Goal: Task Accomplishment & Management: Use online tool/utility

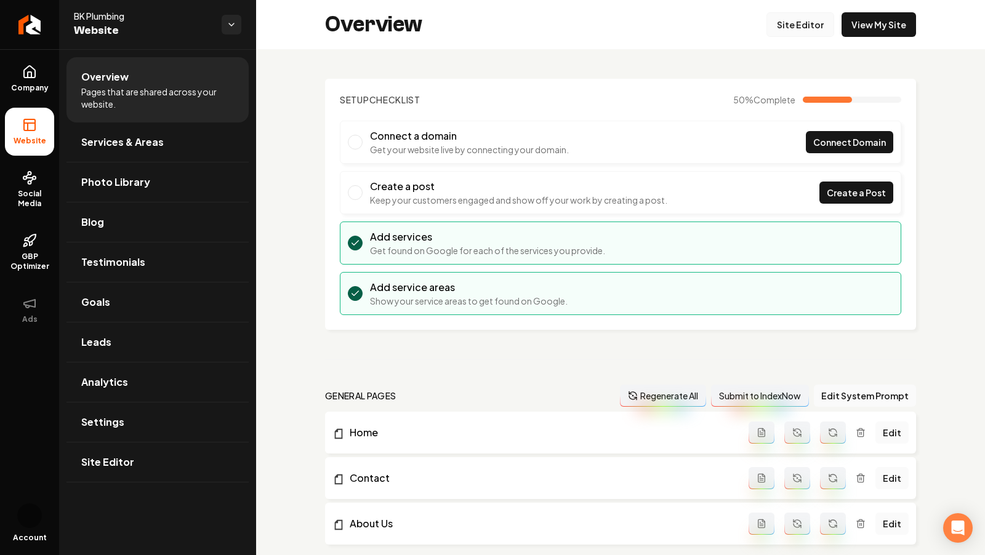
click at [817, 24] on link "Site Editor" at bounding box center [801, 24] width 68 height 25
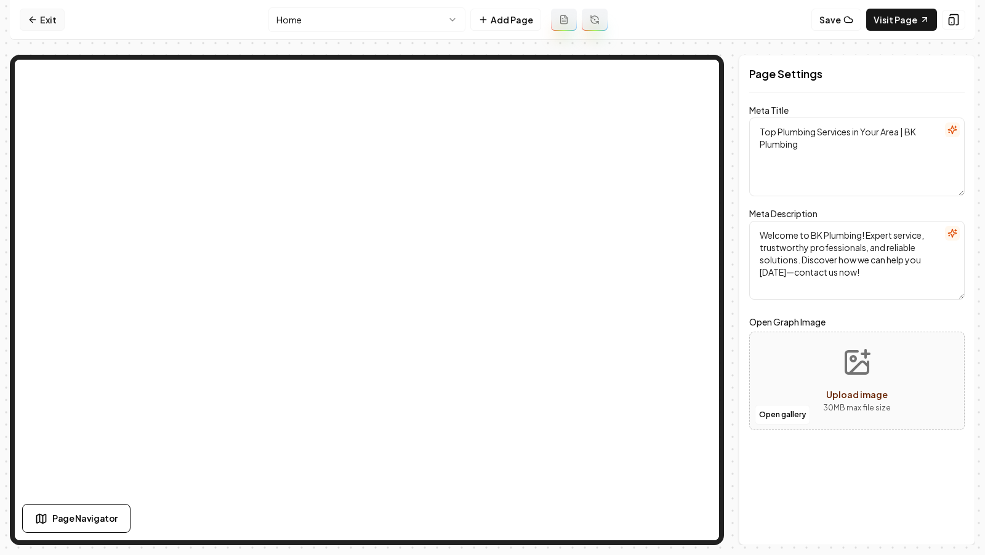
click at [28, 19] on icon at bounding box center [33, 20] width 10 height 10
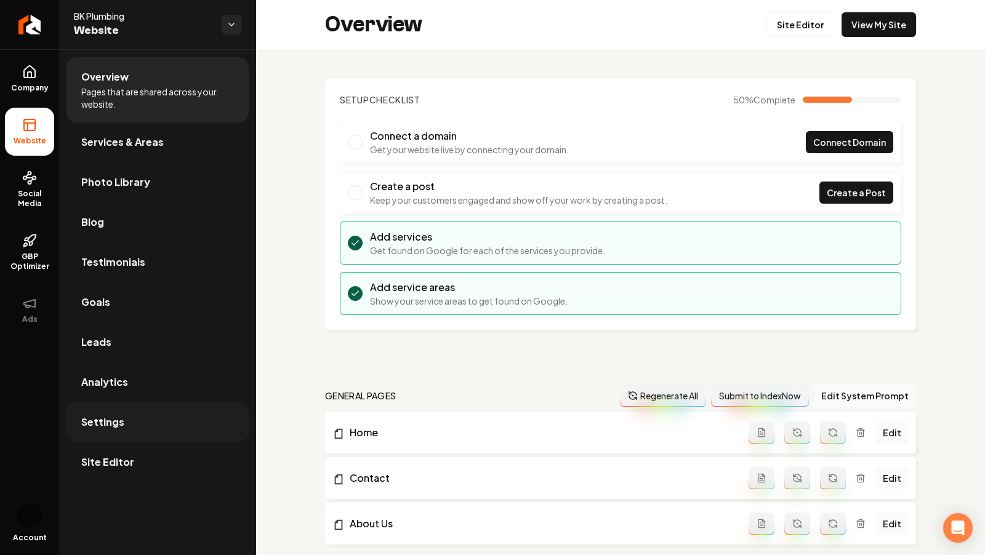
click at [112, 429] on link "Settings" at bounding box center [157, 422] width 182 height 39
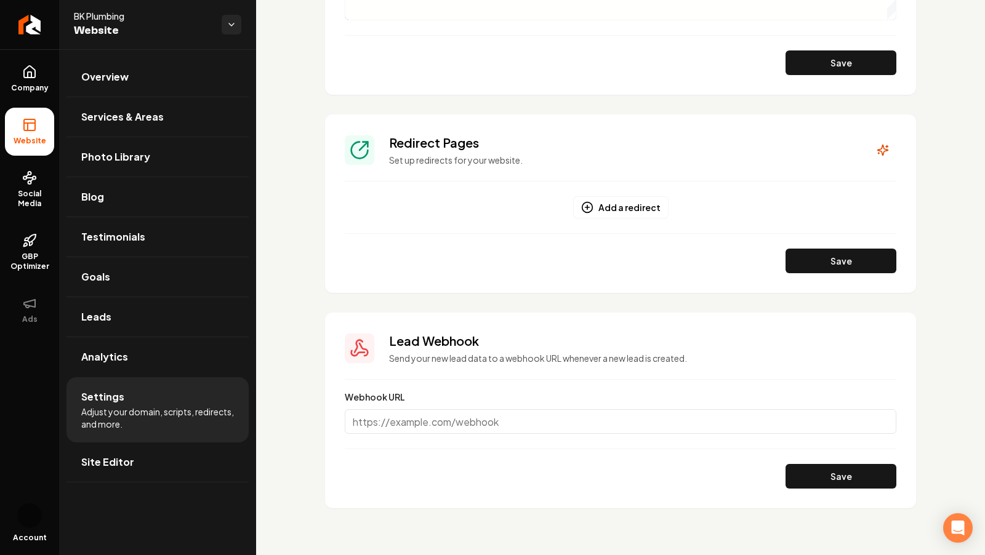
scroll to position [822, 0]
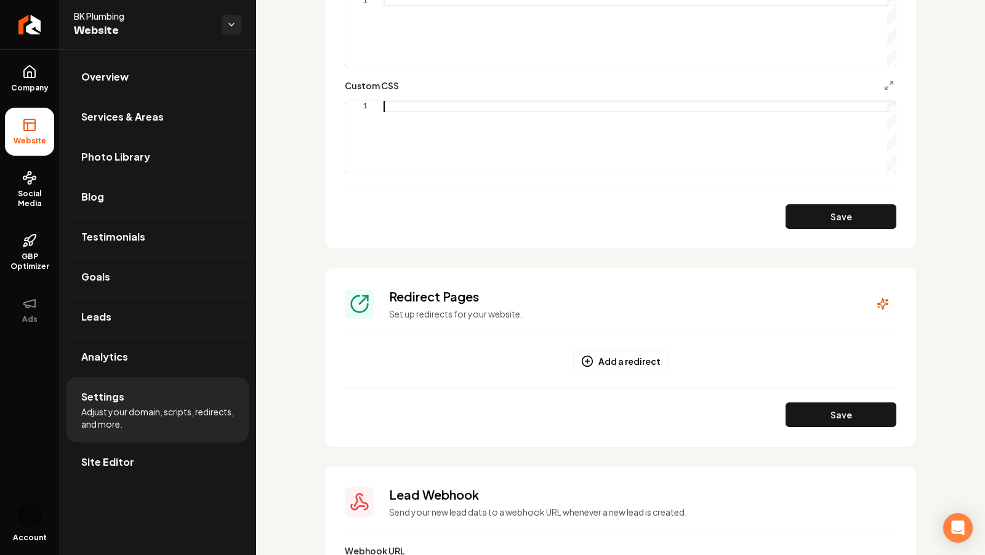
click at [429, 110] on div "Main content area" at bounding box center [640, 137] width 512 height 73
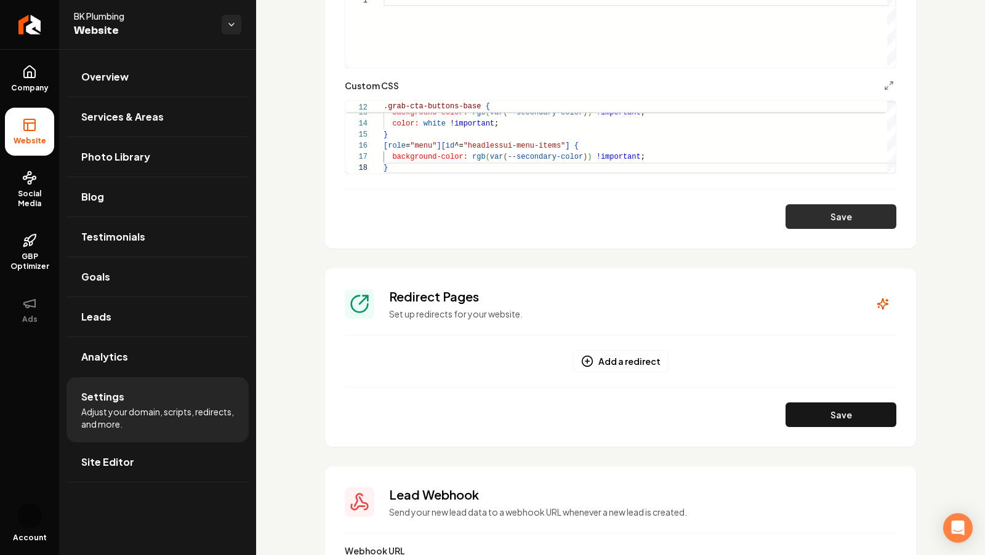
click at [831, 204] on button "Save" at bounding box center [841, 216] width 111 height 25
type textarea "**********"
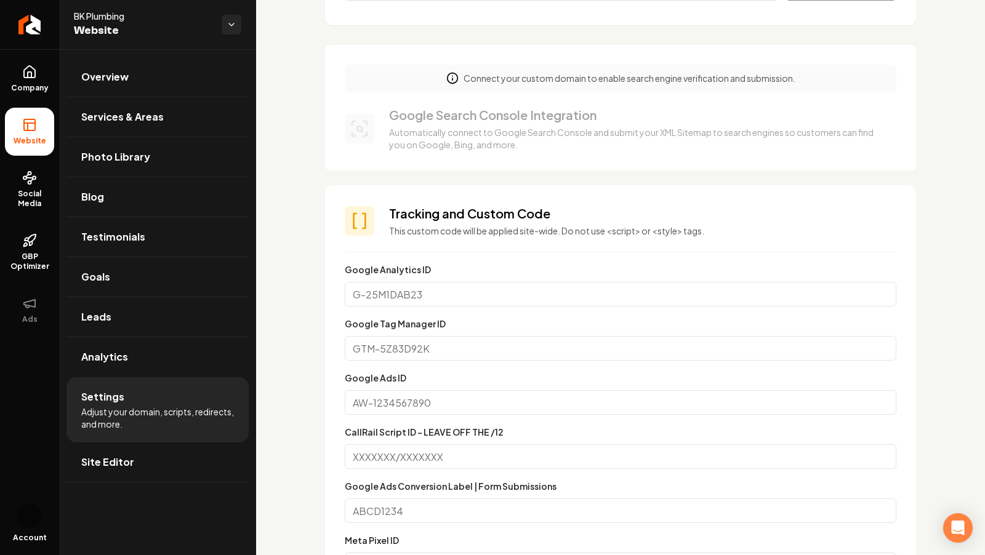
scroll to position [0, 0]
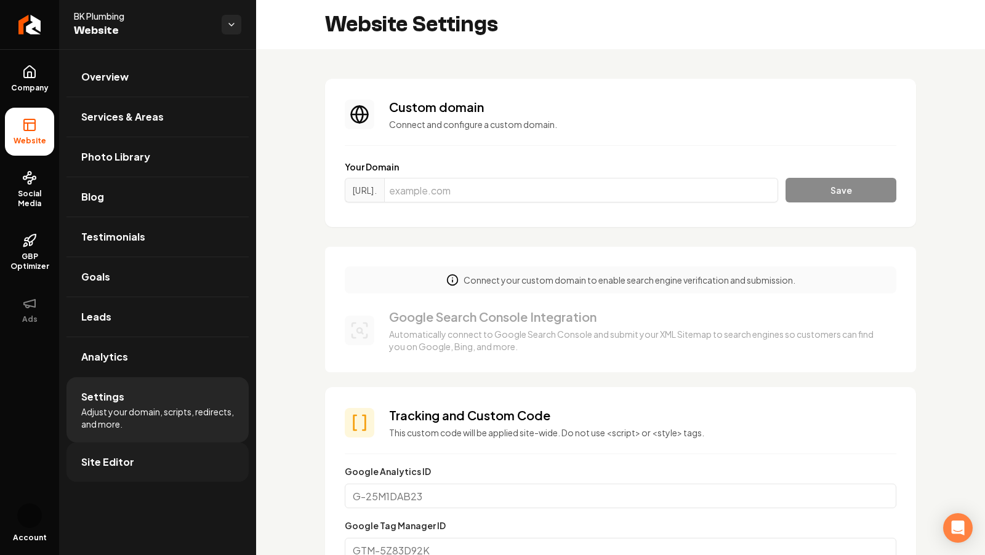
click at [123, 456] on span "Site Editor" at bounding box center [107, 462] width 53 height 15
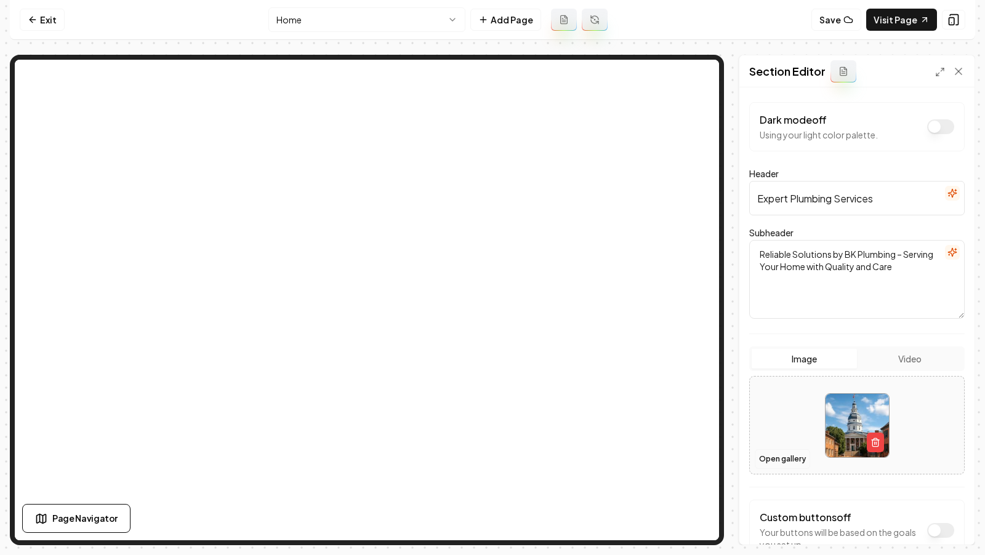
click at [777, 457] on button "Open gallery" at bounding box center [782, 459] width 55 height 20
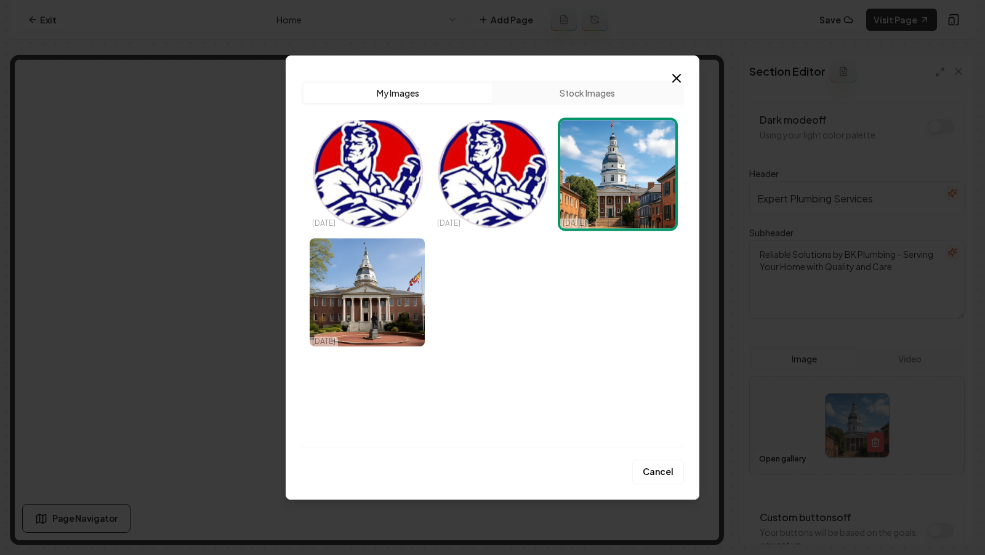
click at [689, 76] on div "Upload My Images Stock Images 10/09/25 10/09/25 10/09/25 10/09/25 Cancel Close" at bounding box center [493, 277] width 414 height 445
click at [678, 76] on icon "button" at bounding box center [676, 78] width 7 height 7
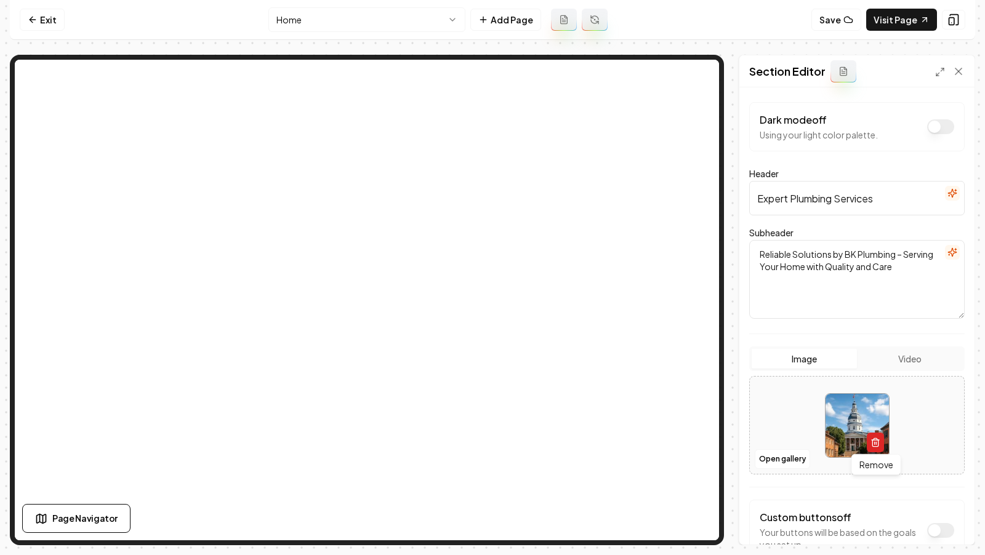
click at [875, 444] on icon "button" at bounding box center [876, 443] width 10 height 10
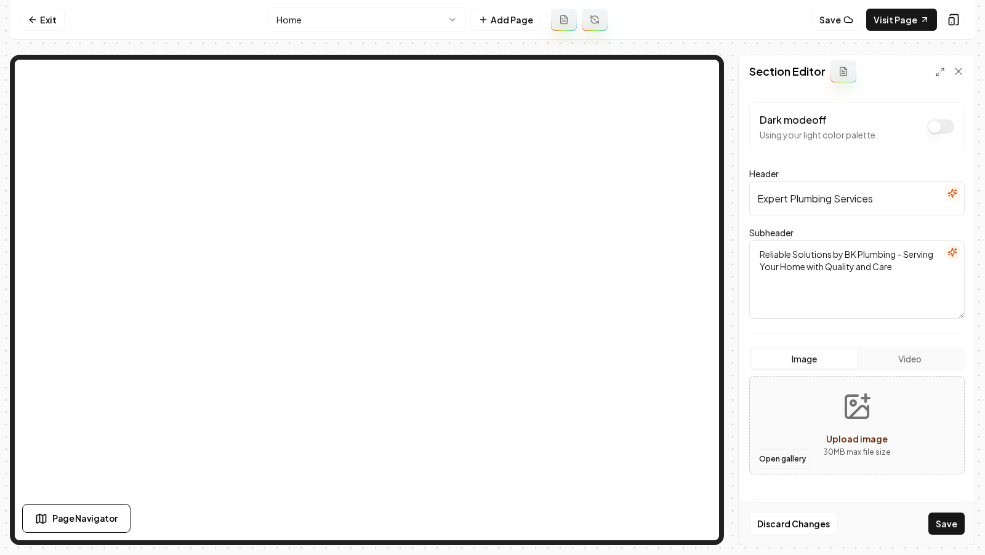
click at [773, 454] on button "Open gallery" at bounding box center [782, 459] width 55 height 20
click at [820, 419] on button "Upload image 30 MB max file size" at bounding box center [856, 425] width 87 height 86
click at [771, 462] on button "Open gallery" at bounding box center [782, 459] width 55 height 20
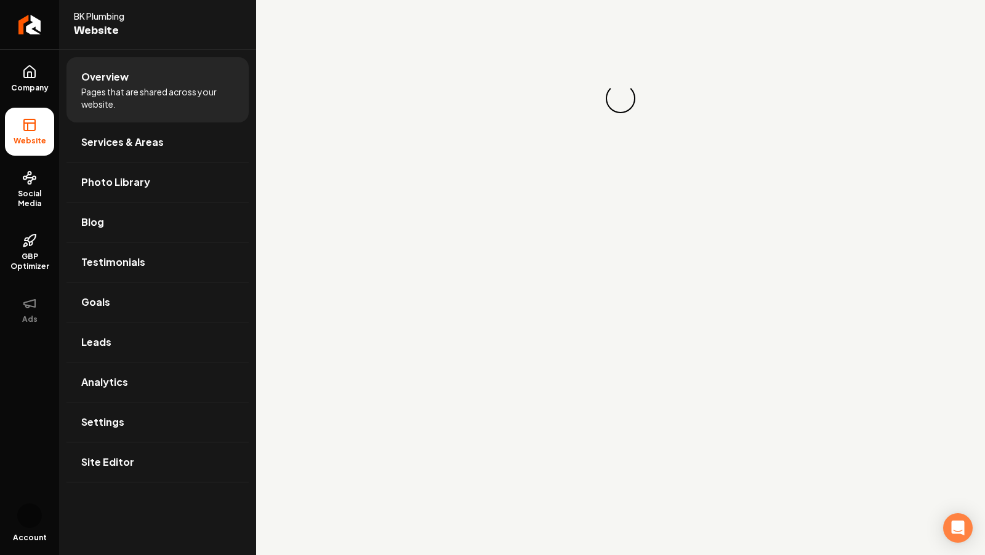
click at [36, 104] on ul "Company Website Social Media GBP Optimizer Ads" at bounding box center [29, 194] width 59 height 290
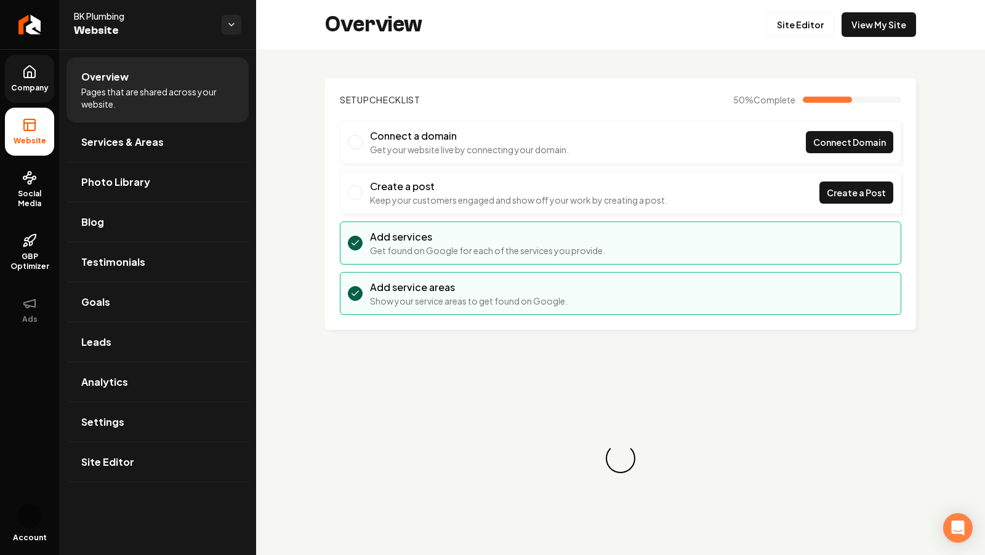
click at [31, 85] on span "Company" at bounding box center [29, 88] width 47 height 10
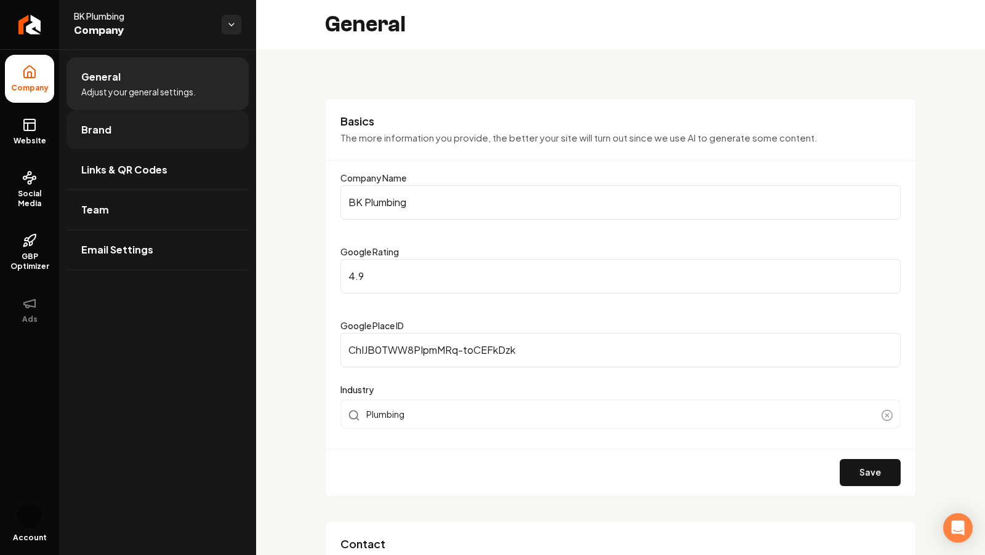
click at [102, 126] on span "Brand" at bounding box center [96, 130] width 30 height 15
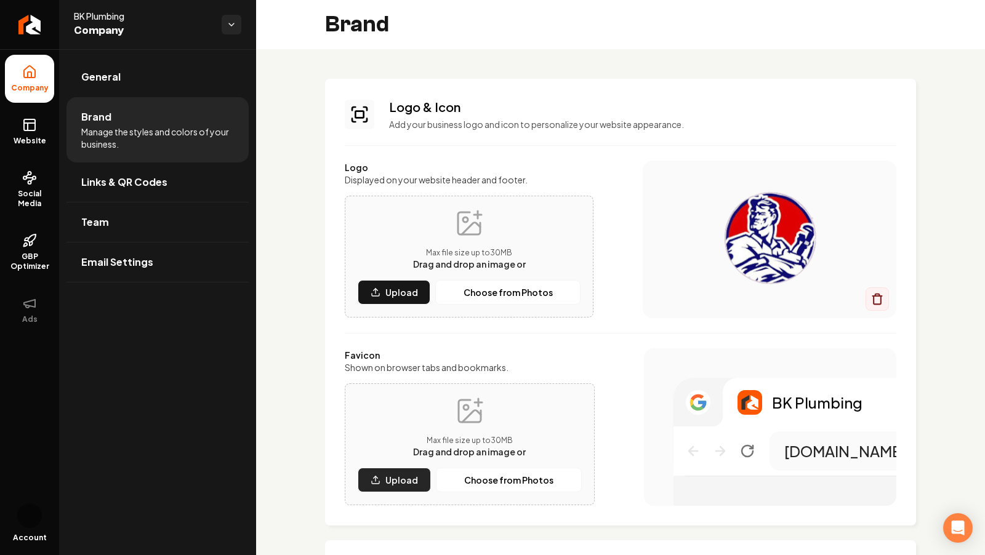
click at [390, 488] on button "Upload" at bounding box center [394, 480] width 73 height 25
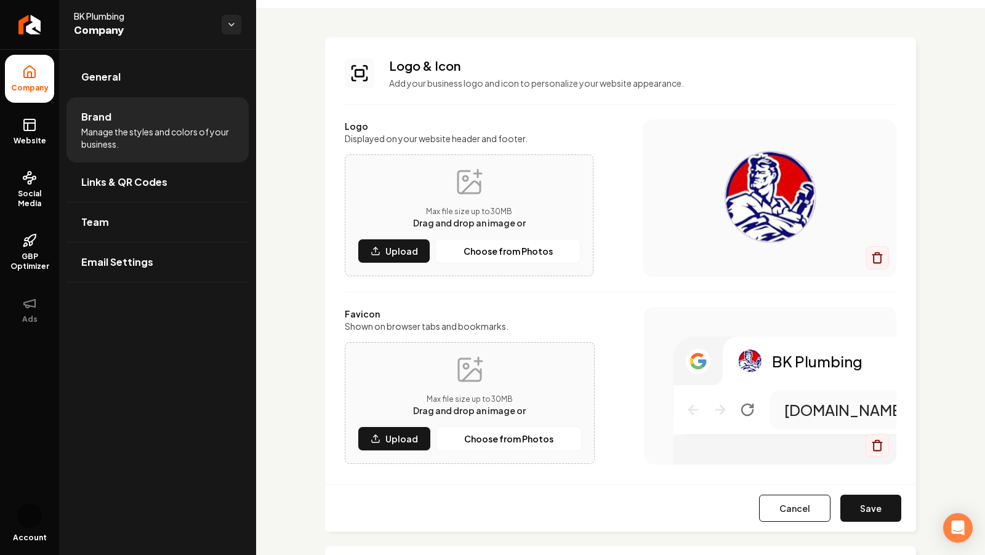
scroll to position [44, 0]
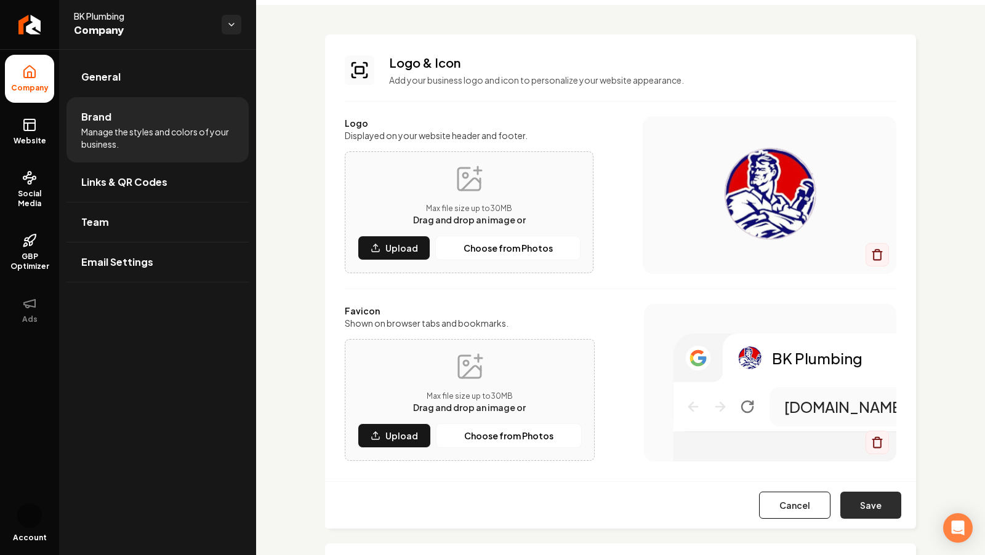
click at [856, 501] on button "Save" at bounding box center [870, 505] width 61 height 27
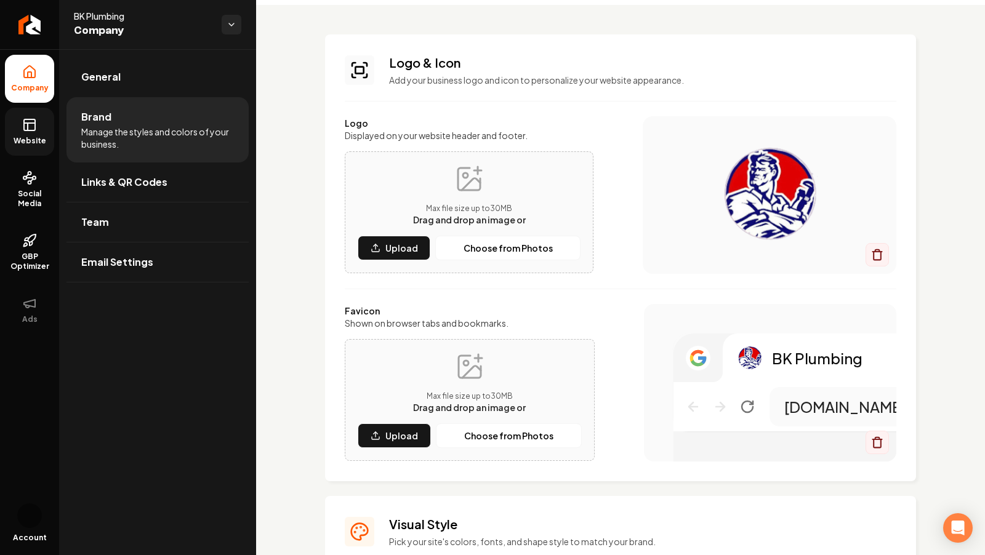
click at [24, 121] on rect at bounding box center [29, 124] width 11 height 11
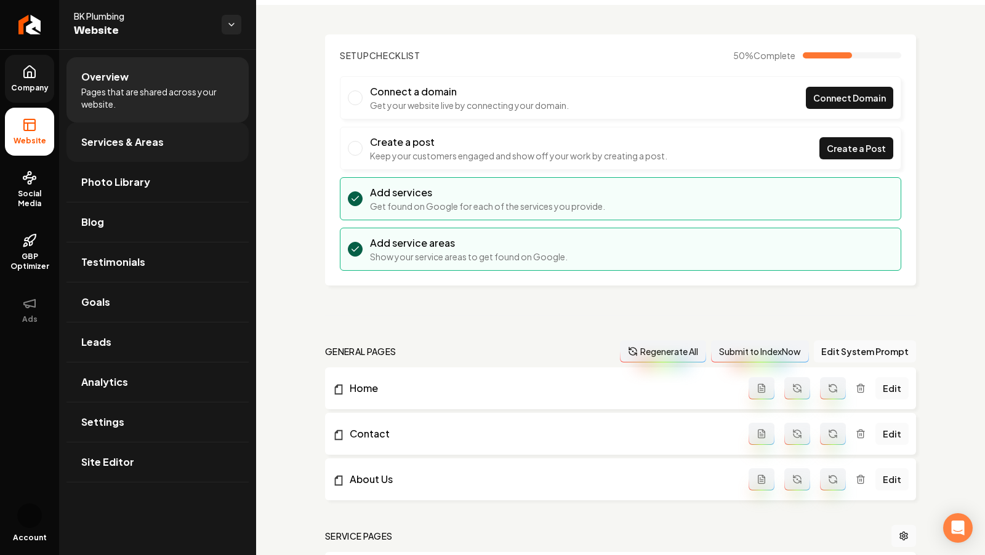
click at [111, 132] on link "Services & Areas" at bounding box center [157, 142] width 182 height 39
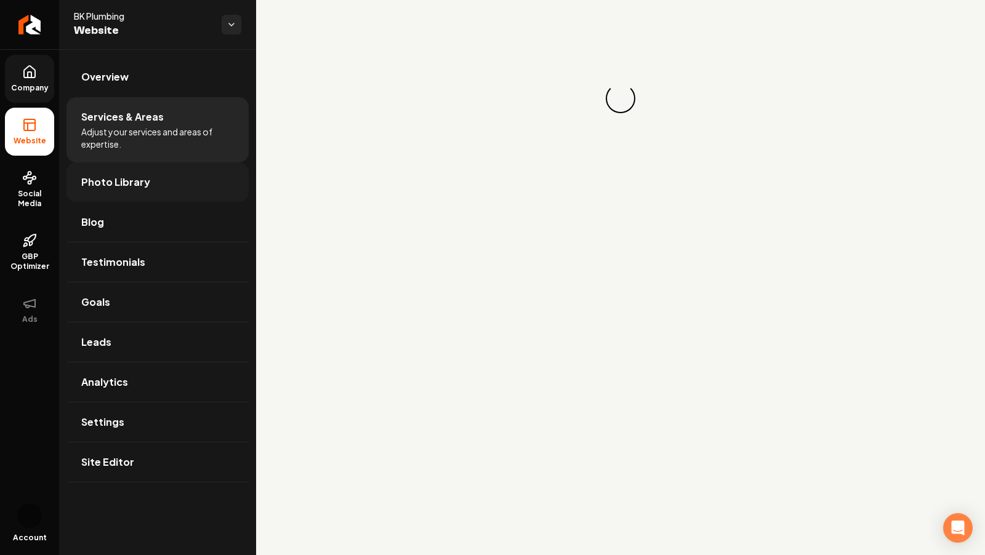
click at [111, 188] on span "Photo Library" at bounding box center [115, 182] width 69 height 15
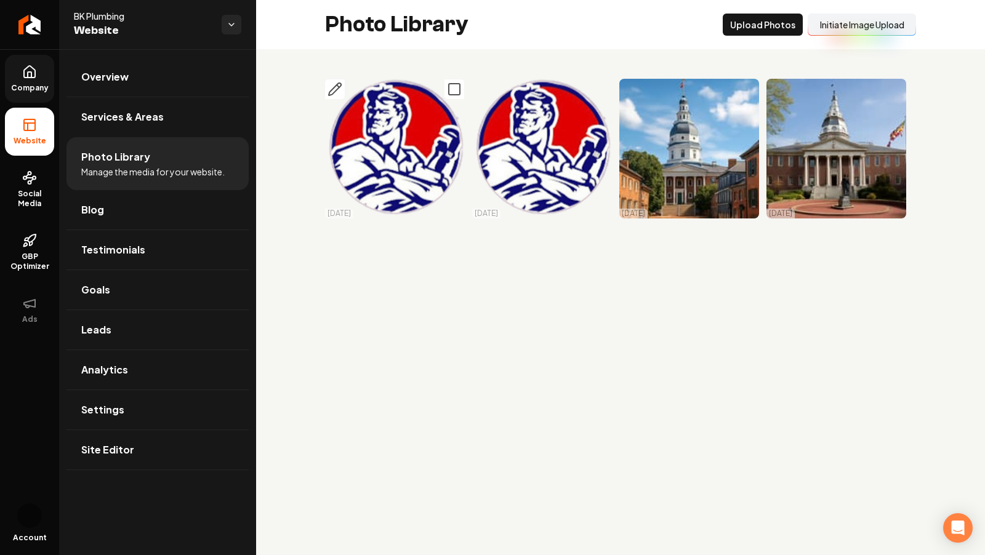
click at [455, 87] on icon "Main content area" at bounding box center [454, 89] width 15 height 15
click at [602, 90] on icon "Main content area" at bounding box center [601, 89] width 15 height 15
click at [753, 91] on icon "Main content area" at bounding box center [748, 89] width 15 height 15
click at [891, 92] on icon "Main content area" at bounding box center [895, 89] width 15 height 15
click at [683, 18] on button "Delet e Selected" at bounding box center [675, 25] width 85 height 22
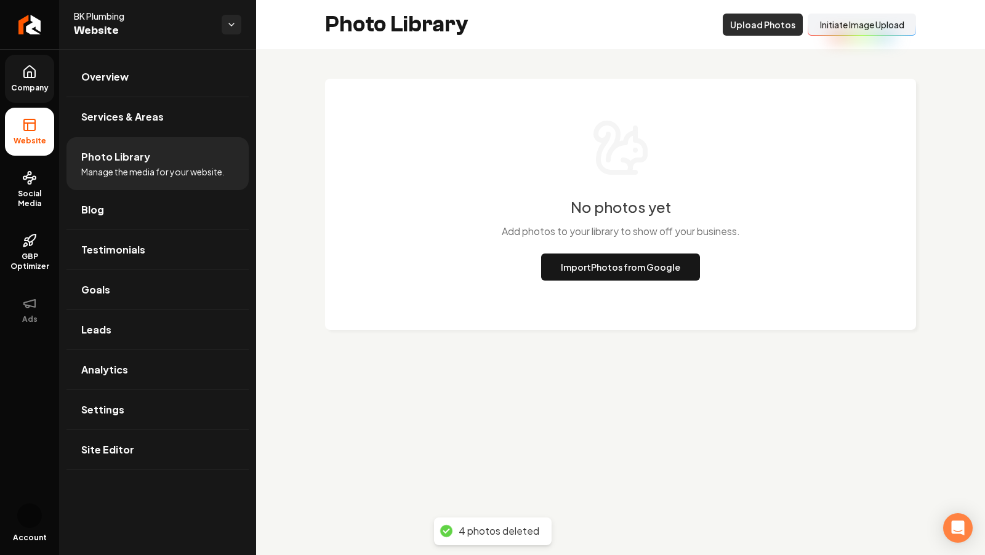
click at [744, 31] on button "Upload Photos" at bounding box center [763, 25] width 80 height 22
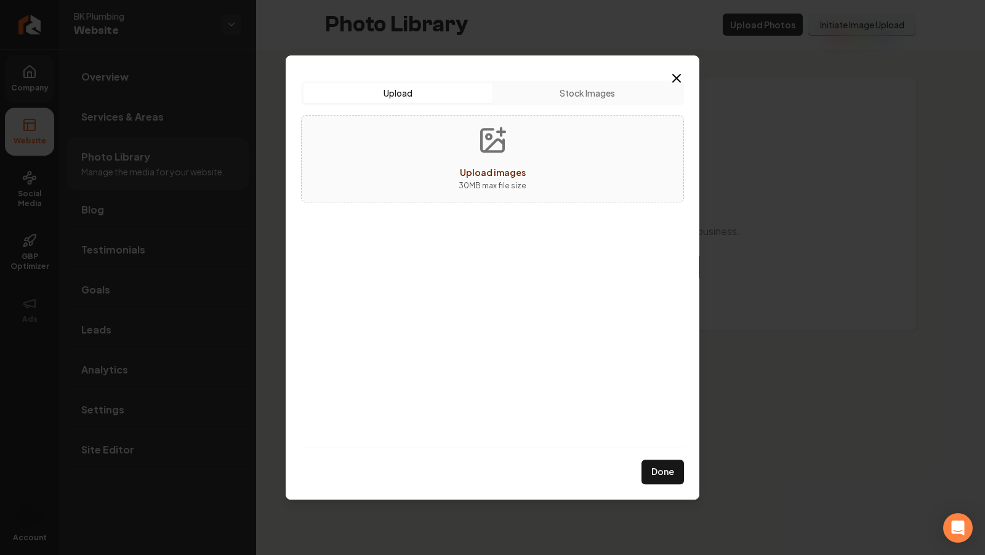
click at [481, 158] on button "Upload images 30 MB max file size" at bounding box center [492, 159] width 87 height 86
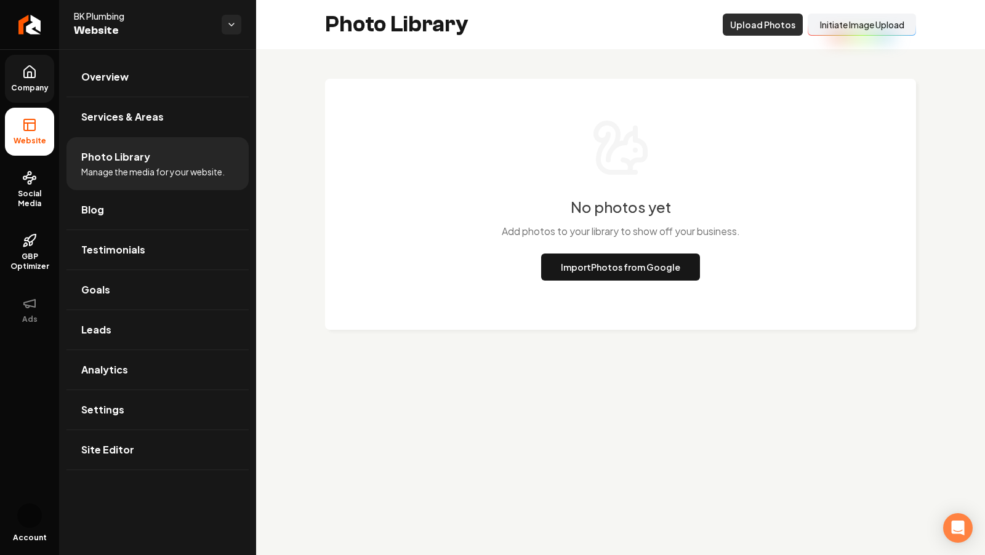
click at [751, 26] on button "Upload Photos" at bounding box center [763, 25] width 80 height 22
click at [598, 281] on div "No photos yet Add photos to your library to show off your business. Import Phot…" at bounding box center [620, 204] width 591 height 251
click at [616, 272] on button "Import Photos from Google" at bounding box center [620, 267] width 159 height 27
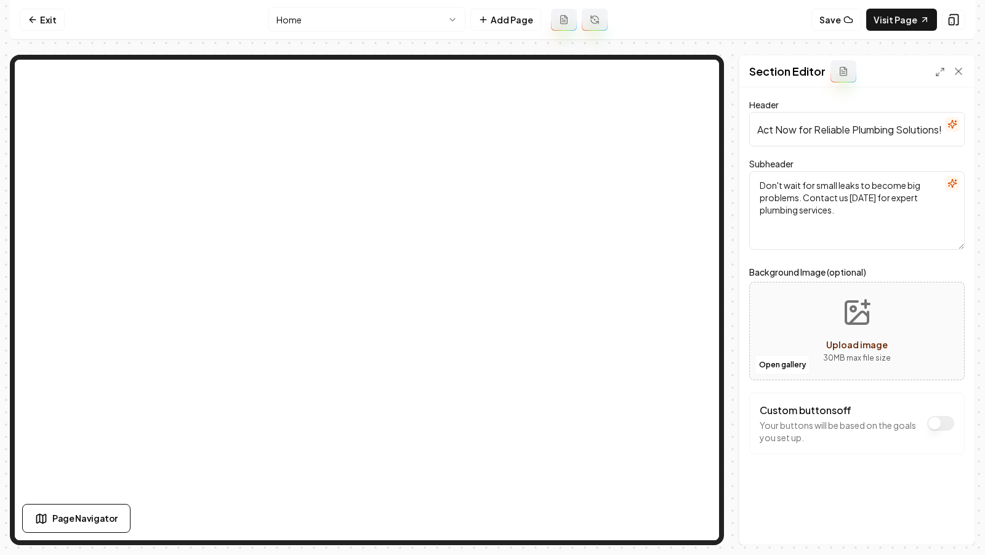
click at [969, 76] on div "Section Editor" at bounding box center [856, 71] width 235 height 32
click at [963, 68] on icon at bounding box center [958, 71] width 12 height 12
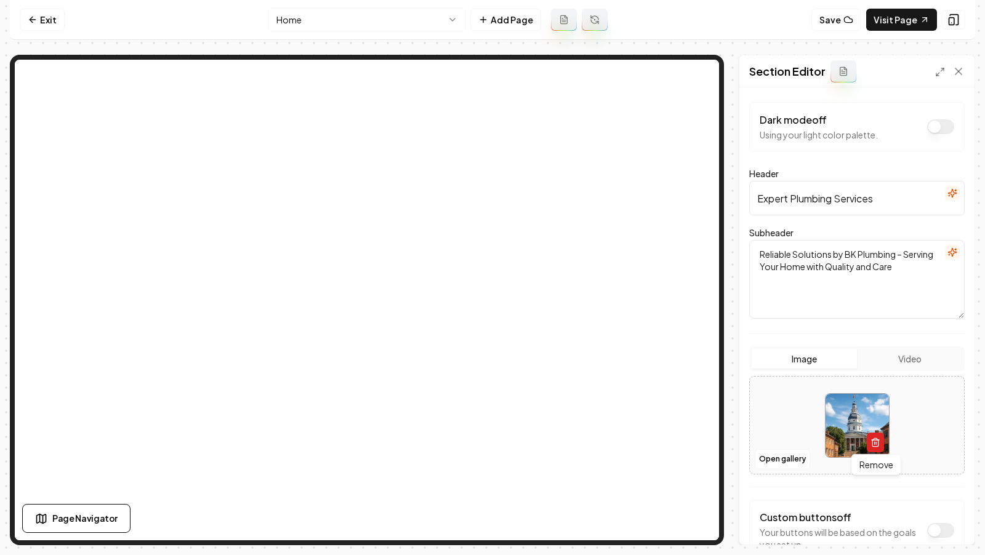
click at [871, 441] on icon "button" at bounding box center [876, 443] width 10 height 10
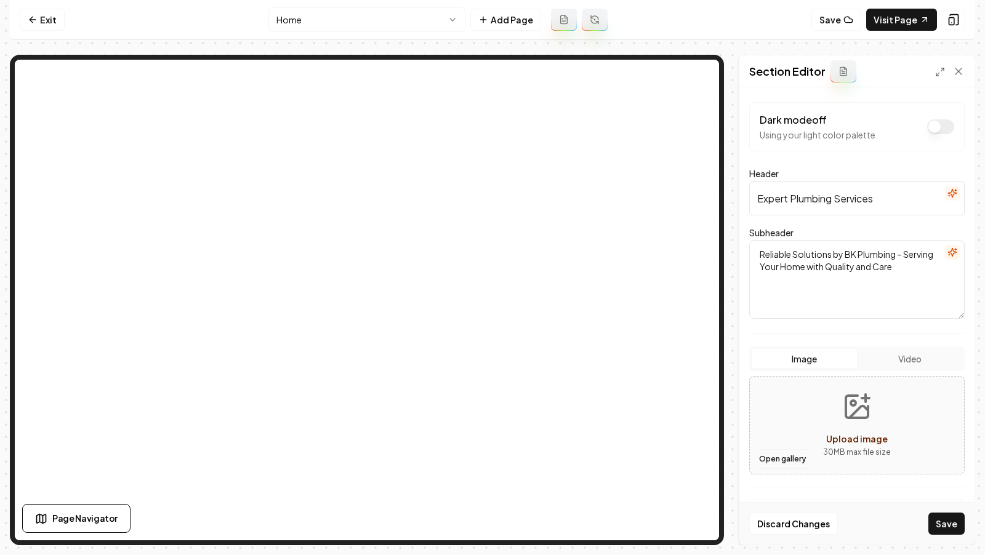
click at [767, 453] on button "Open gallery" at bounding box center [782, 459] width 55 height 20
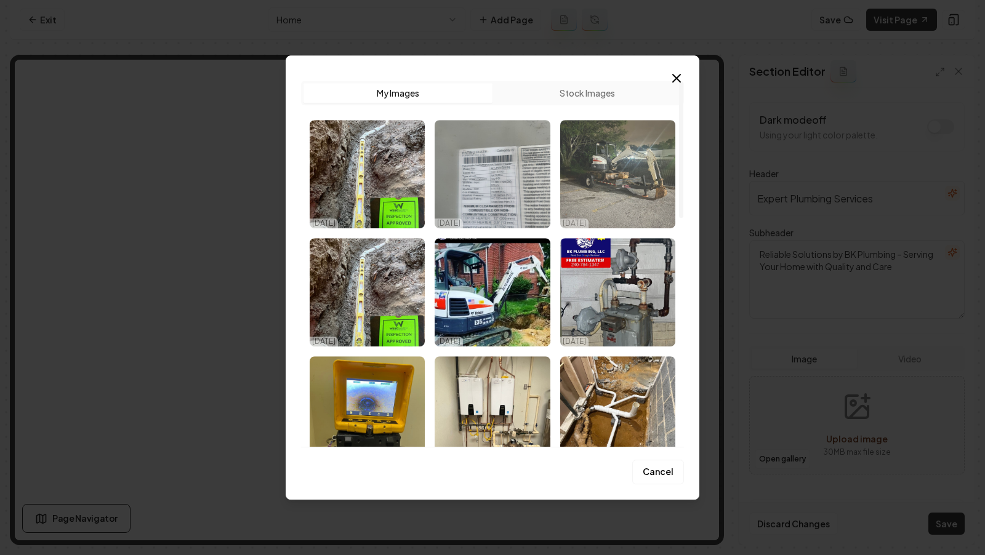
click at [655, 206] on img "Select image image_68e832975c7cd75eb895b5fa.jpeg" at bounding box center [617, 174] width 115 height 108
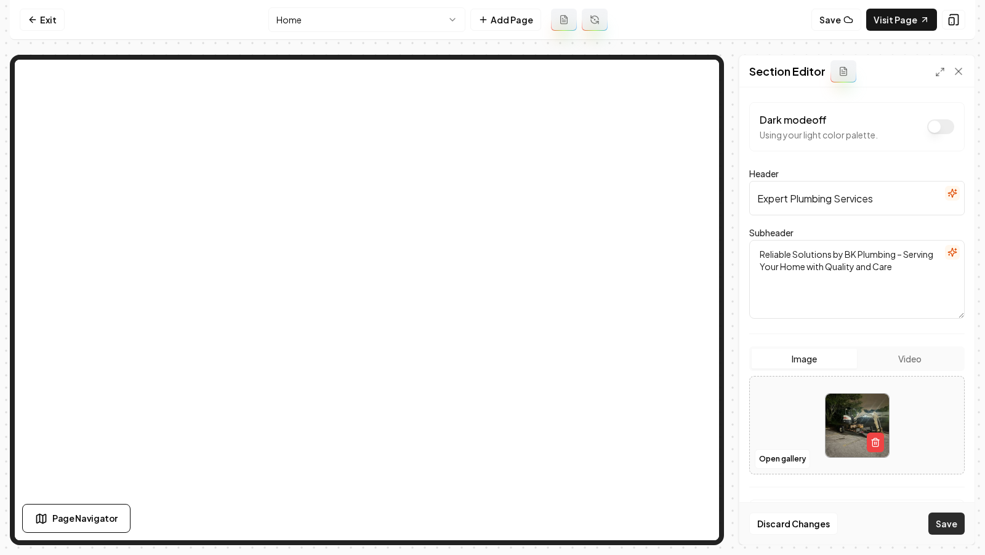
click at [951, 533] on button "Save" at bounding box center [946, 524] width 36 height 22
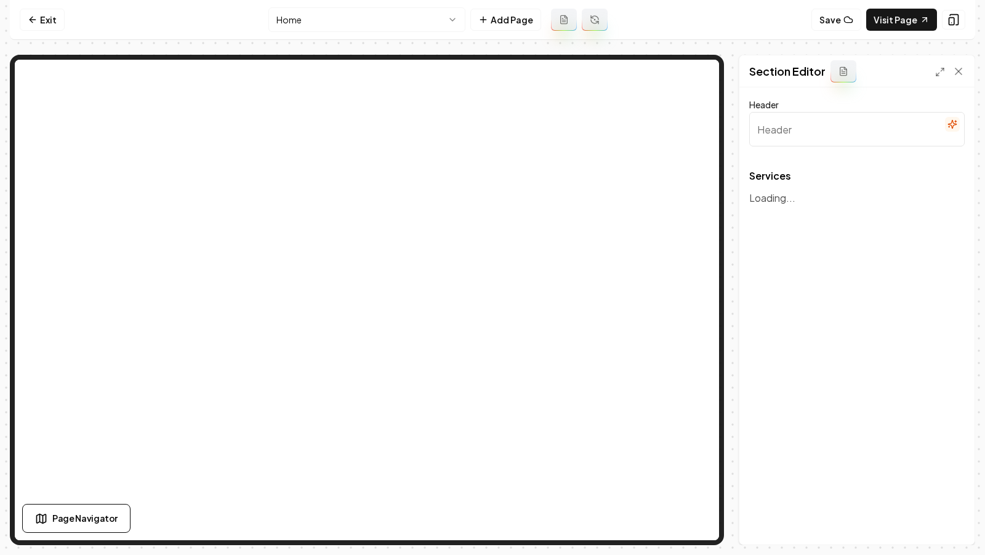
type input "Our Expert Plumbing Services"
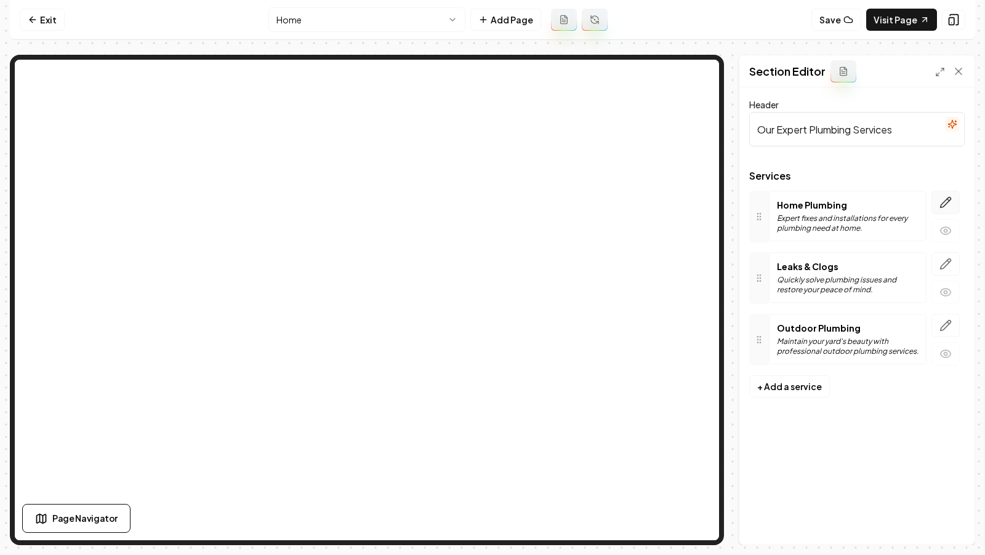
click at [945, 200] on icon "button" at bounding box center [946, 203] width 10 height 10
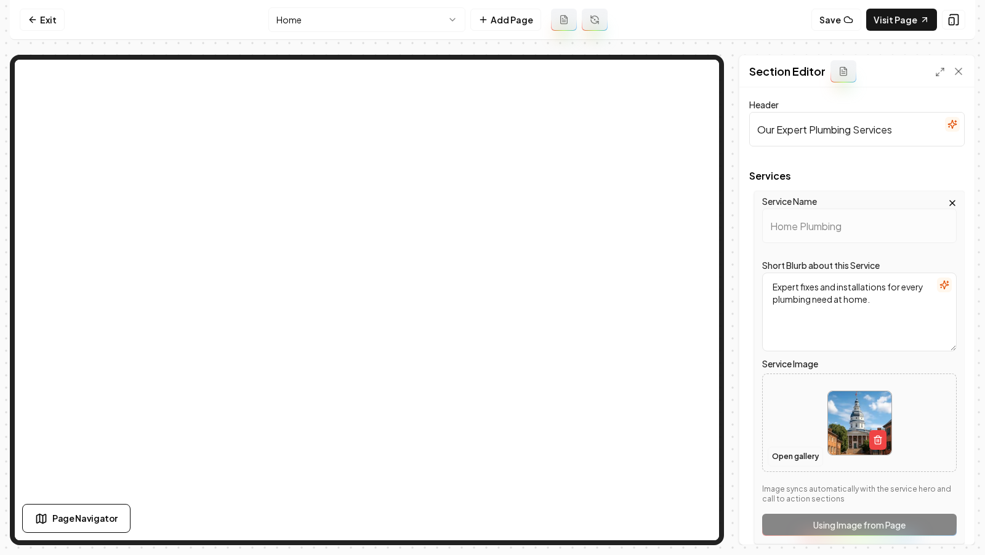
click at [797, 463] on button "Open gallery" at bounding box center [795, 457] width 55 height 20
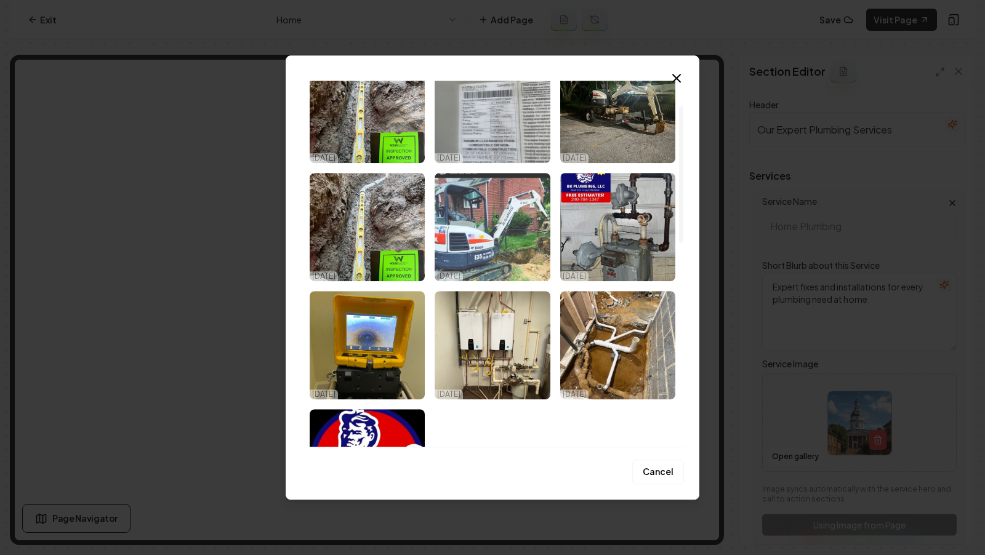
scroll to position [68, 0]
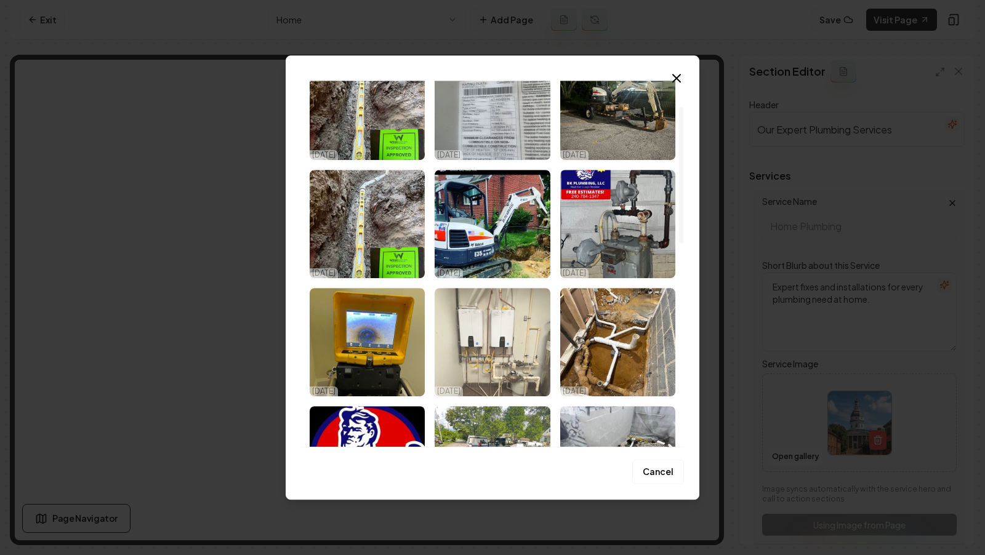
click at [471, 333] on img "Select image image_68e832975c7cd75eb895b2d6.jpeg" at bounding box center [492, 342] width 115 height 108
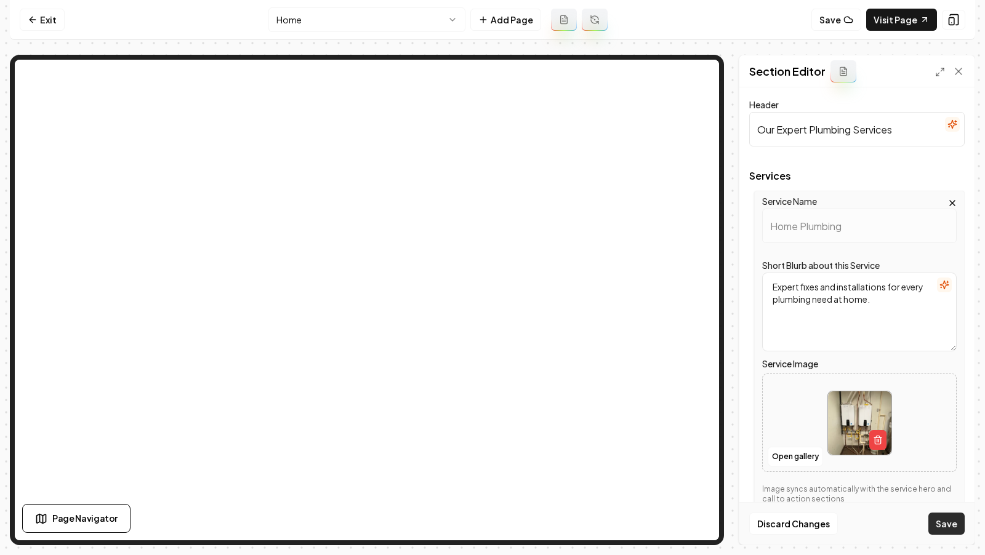
click at [951, 518] on button "Save" at bounding box center [946, 524] width 36 height 22
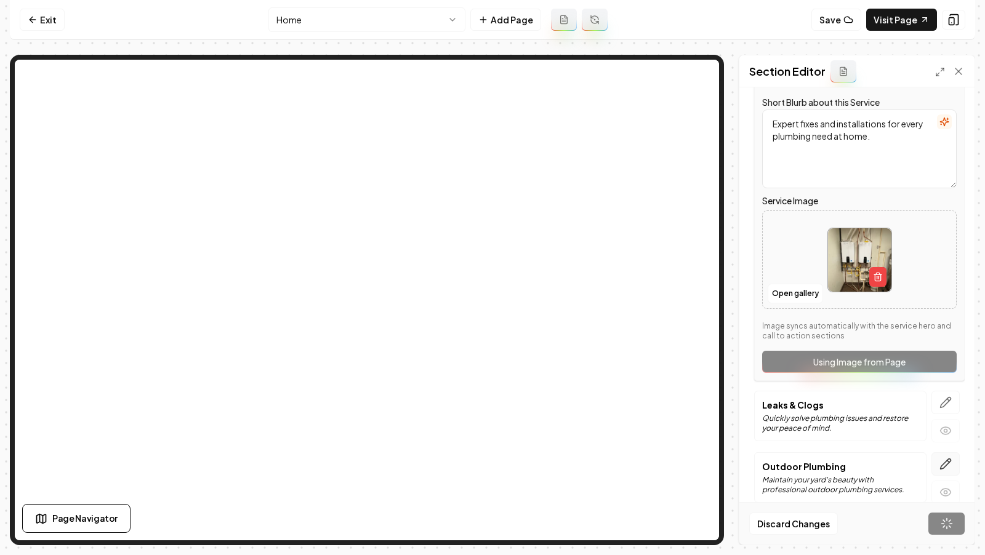
click at [948, 464] on icon "button" at bounding box center [946, 464] width 12 height 12
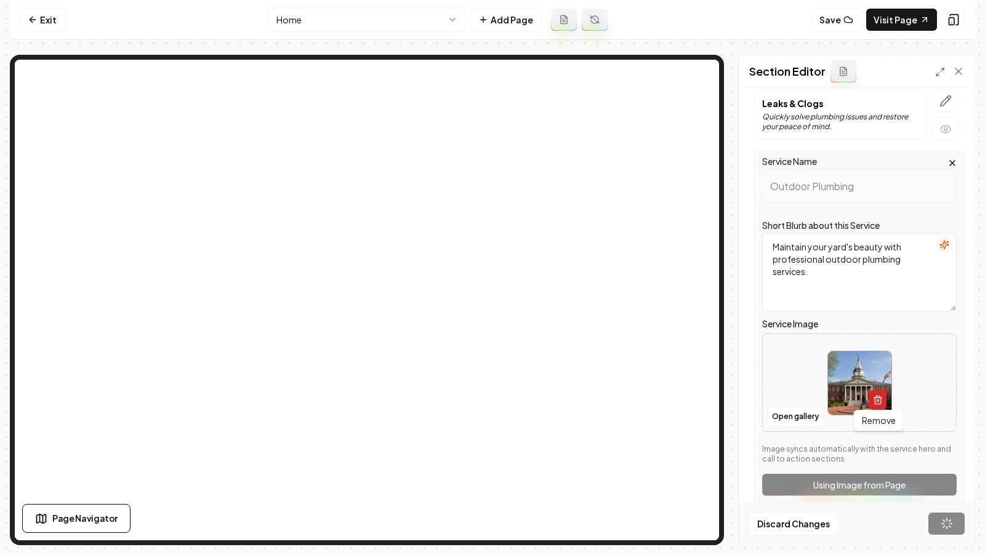
click at [877, 401] on icon "button" at bounding box center [878, 401] width 6 height 7
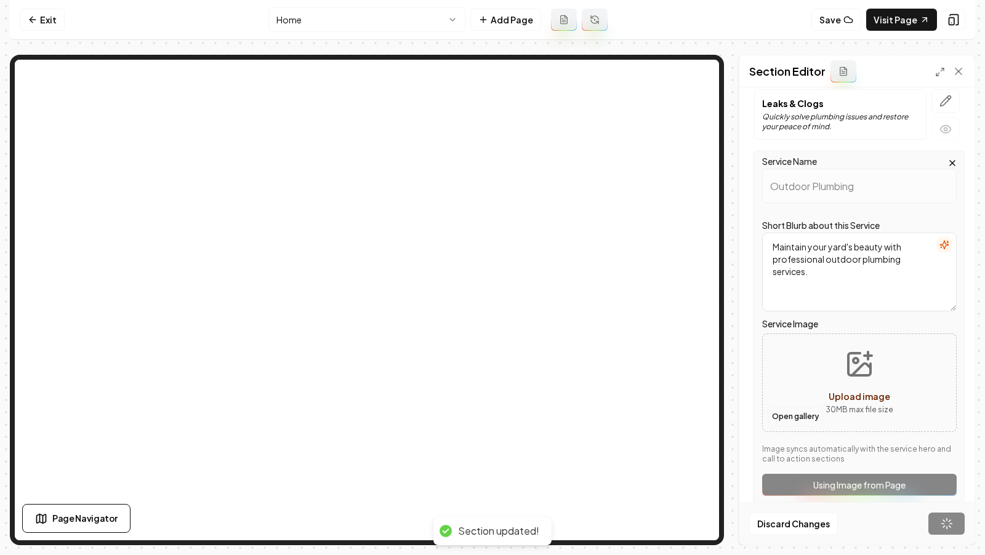
click at [792, 411] on button "Open gallery" at bounding box center [795, 417] width 55 height 20
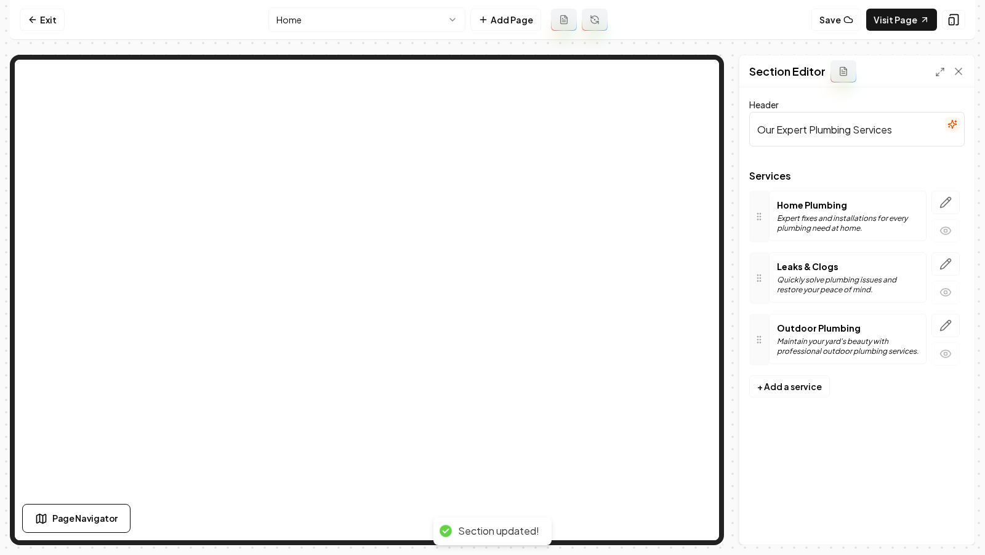
scroll to position [0, 0]
click at [952, 326] on icon "button" at bounding box center [946, 326] width 12 height 12
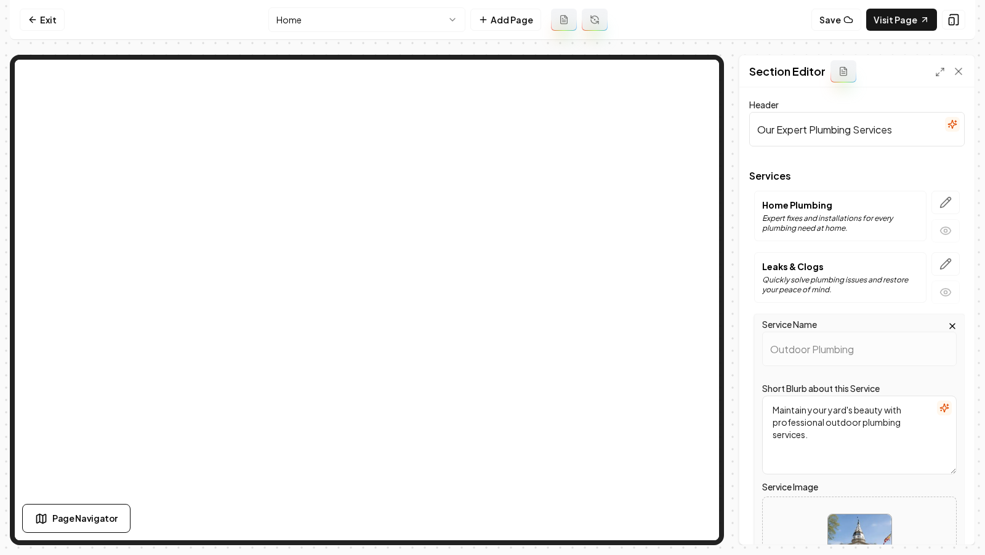
scroll to position [175, 0]
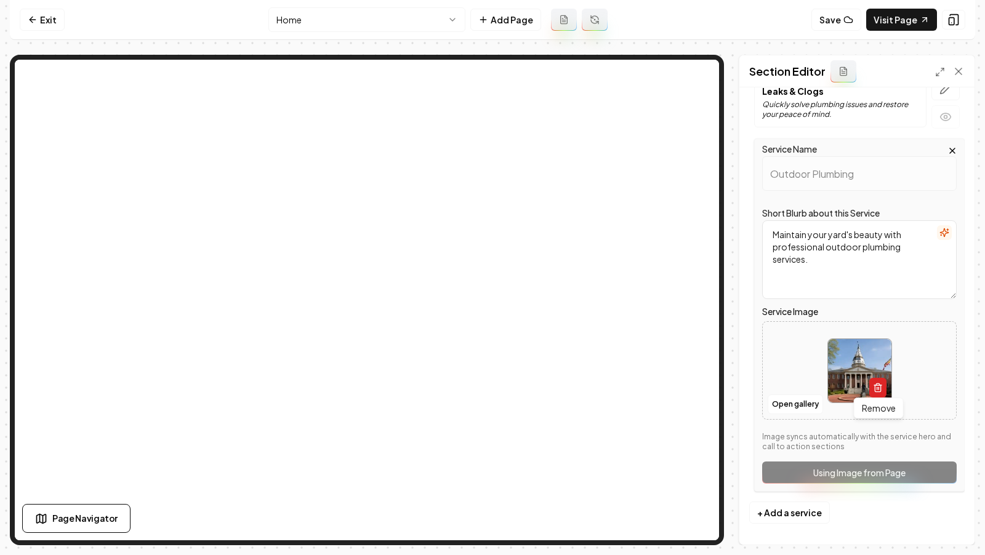
click at [879, 385] on icon "button" at bounding box center [878, 388] width 10 height 10
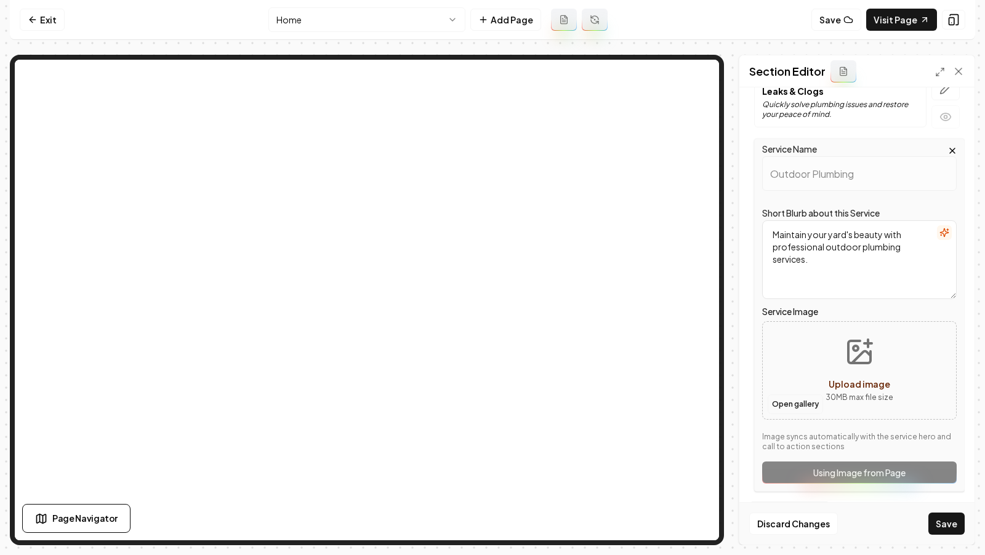
click at [784, 403] on button "Open gallery" at bounding box center [795, 405] width 55 height 20
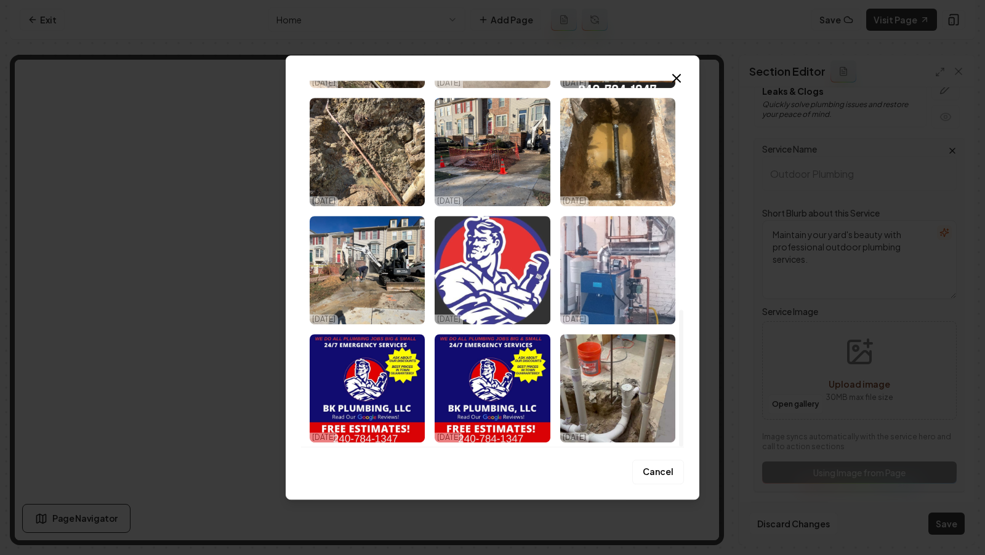
scroll to position [0, 0]
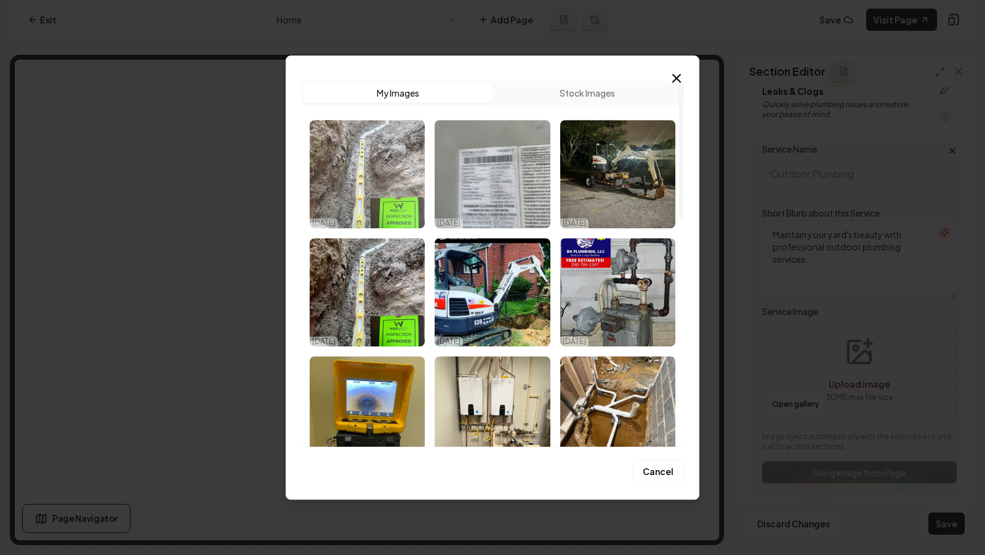
click at [360, 175] on img "Select image image_68e832975c7cd75eb895b2f6.jpeg" at bounding box center [367, 174] width 115 height 108
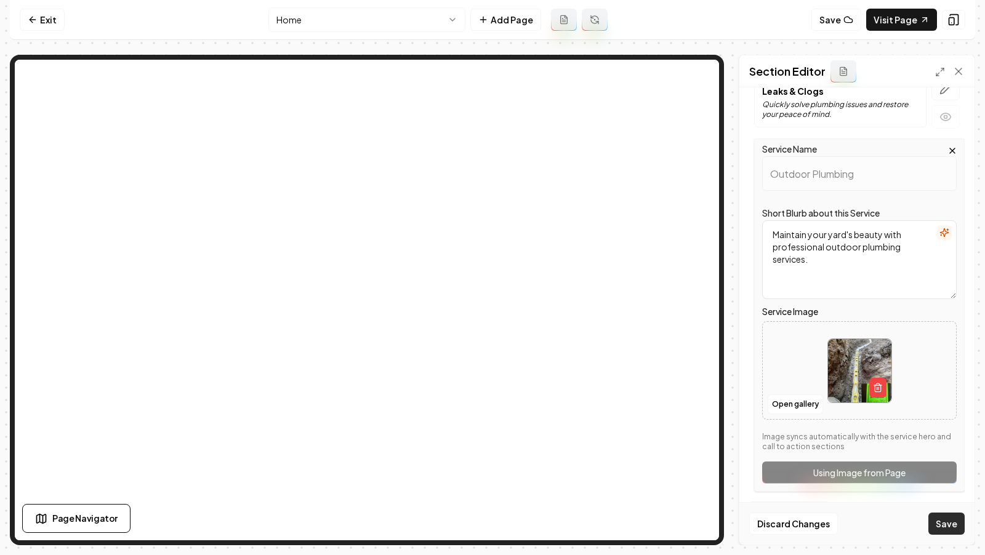
click at [956, 523] on button "Save" at bounding box center [946, 524] width 36 height 22
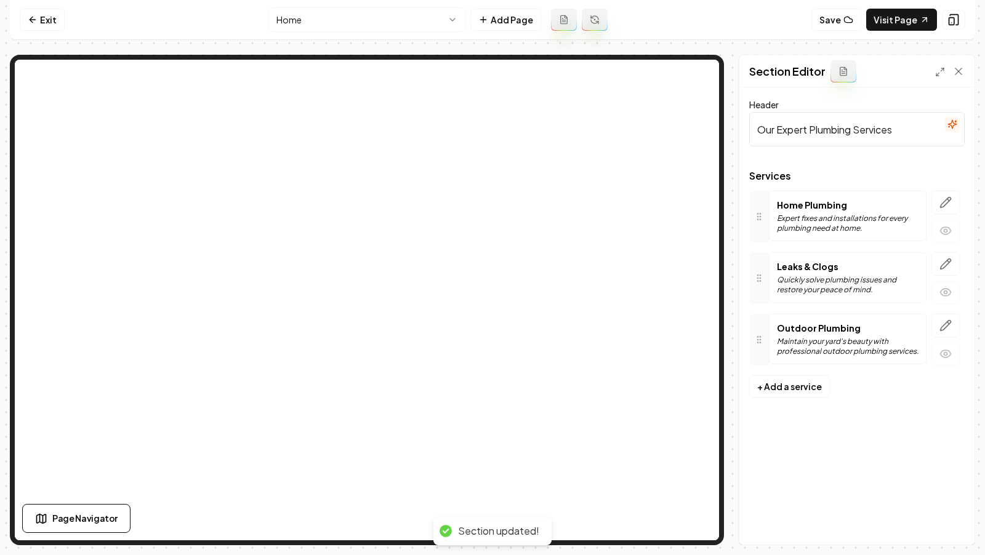
click at [950, 247] on div "Services Home Plumbing Expert fixes and installations for every plumbing need a…" at bounding box center [856, 273] width 215 height 204
click at [953, 278] on div at bounding box center [946, 278] width 38 height 52
click at [941, 264] on icon "button" at bounding box center [946, 264] width 12 height 12
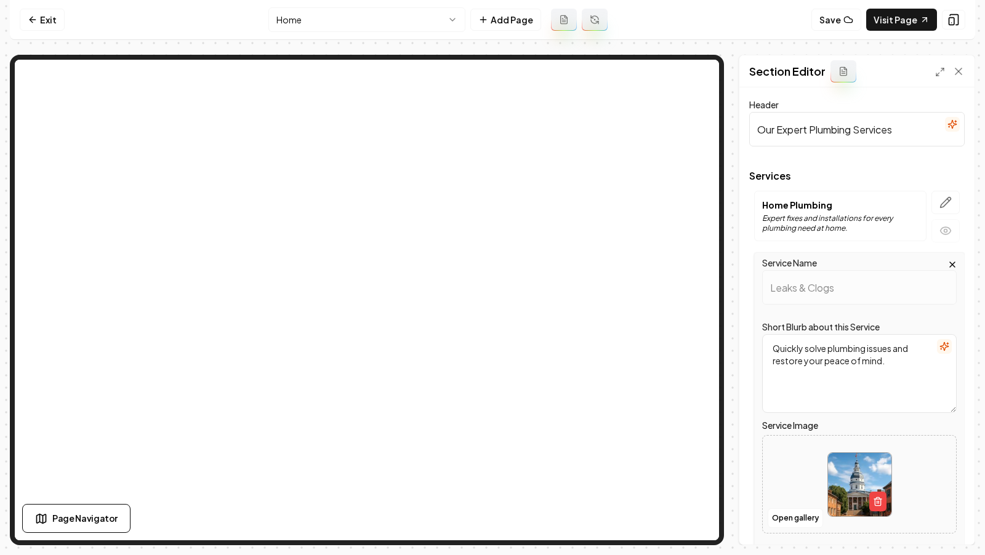
scroll to position [175, 0]
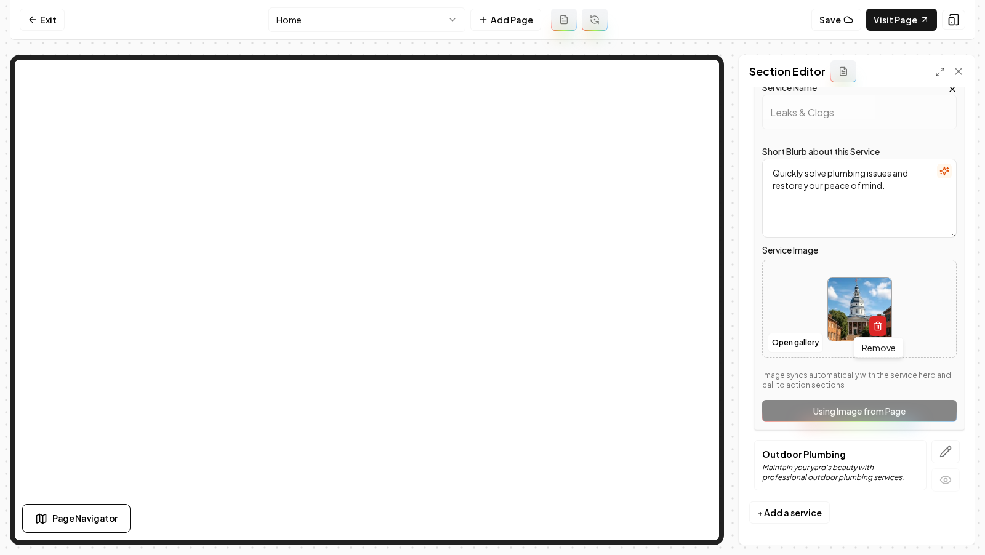
click at [878, 324] on icon "button" at bounding box center [877, 324] width 7 height 0
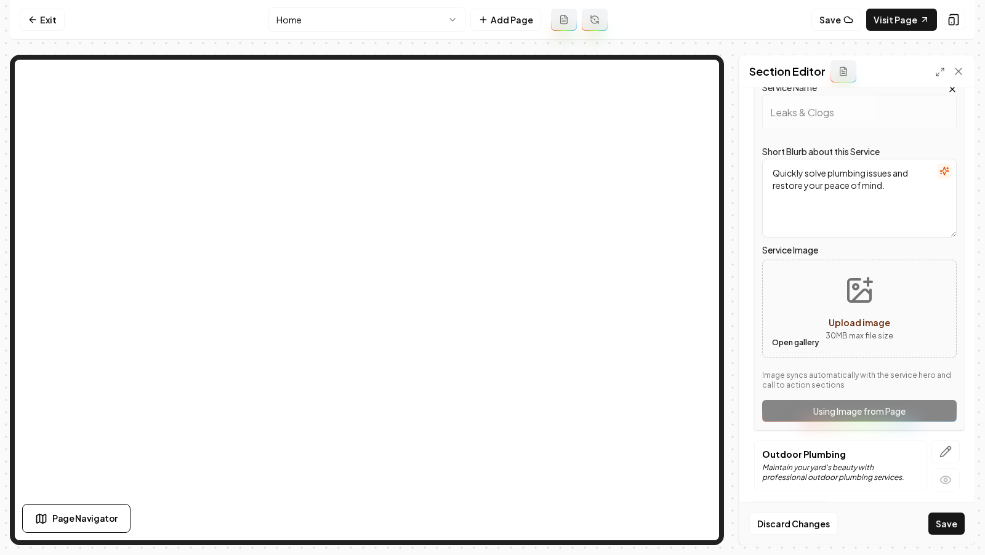
click at [782, 342] on button "Open gallery" at bounding box center [795, 343] width 55 height 20
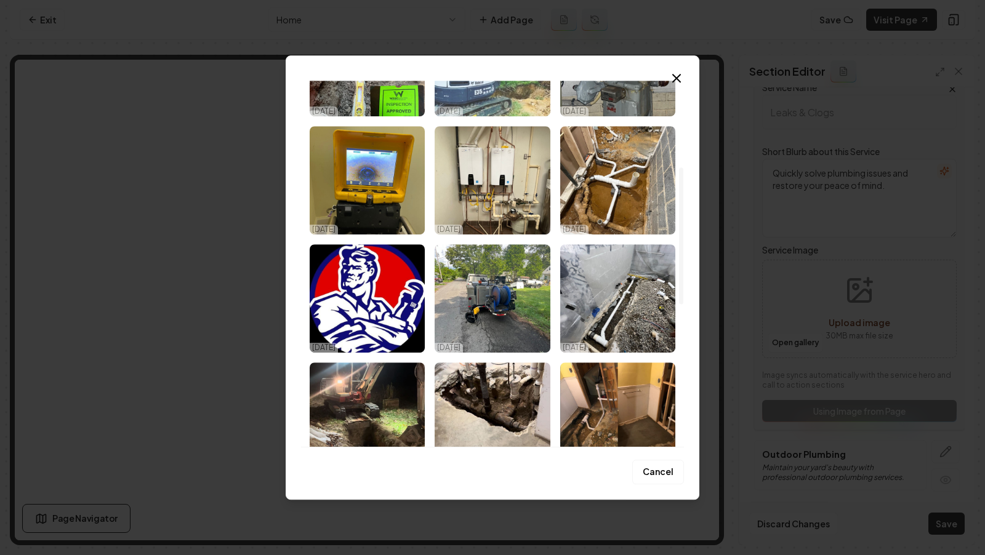
scroll to position [231, 0]
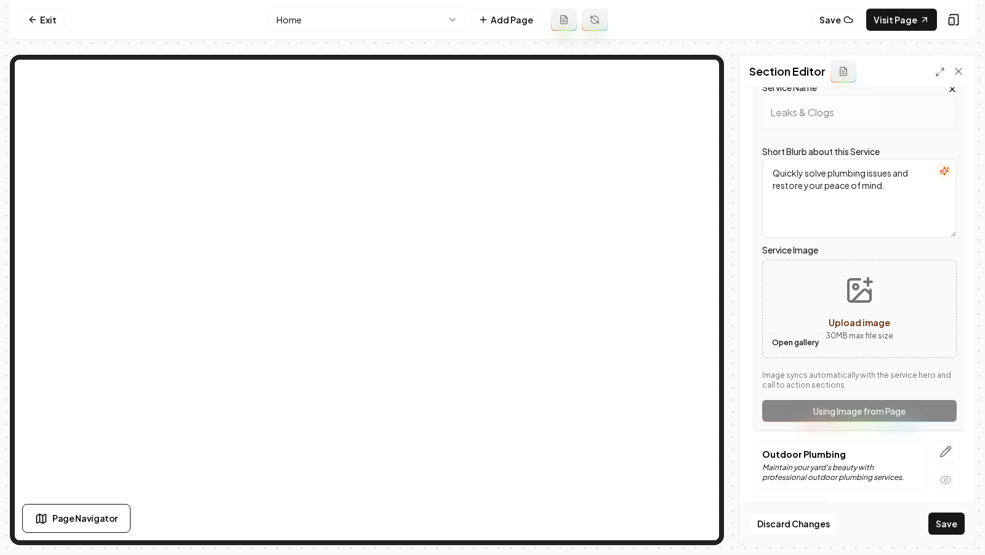
click at [795, 347] on button "Open gallery" at bounding box center [795, 343] width 55 height 20
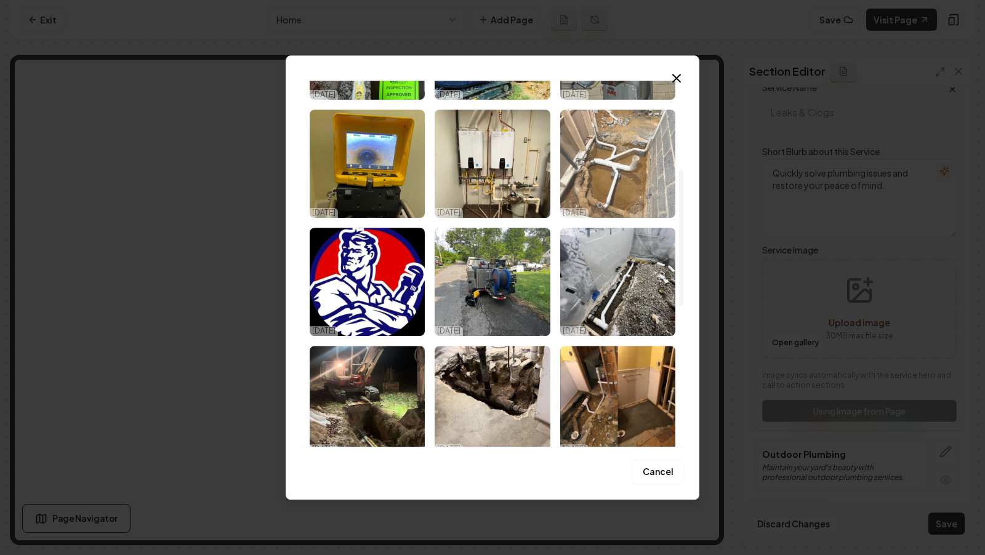
scroll to position [233, 0]
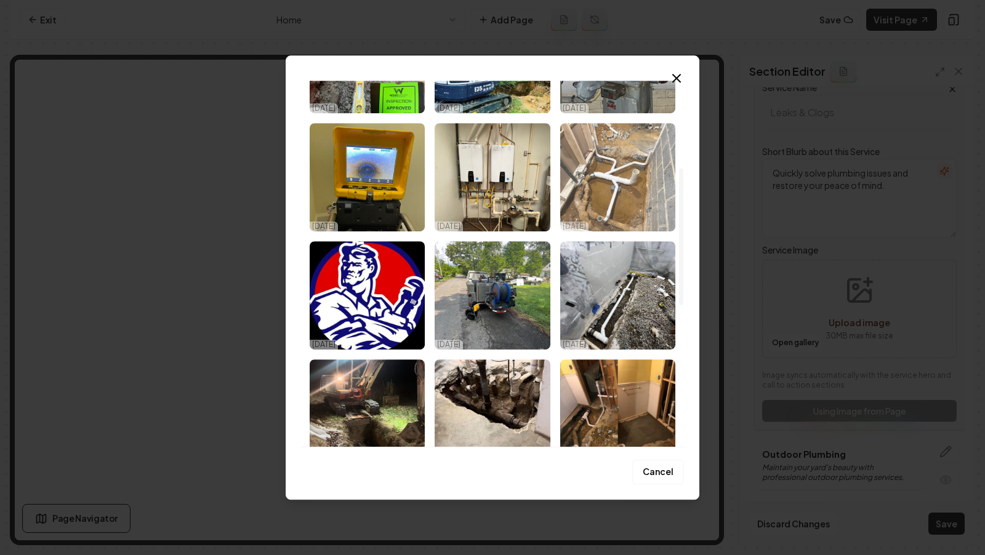
click at [616, 170] on img "Select image image_68e832975c7cd75eb895b73e.jpeg" at bounding box center [617, 177] width 115 height 108
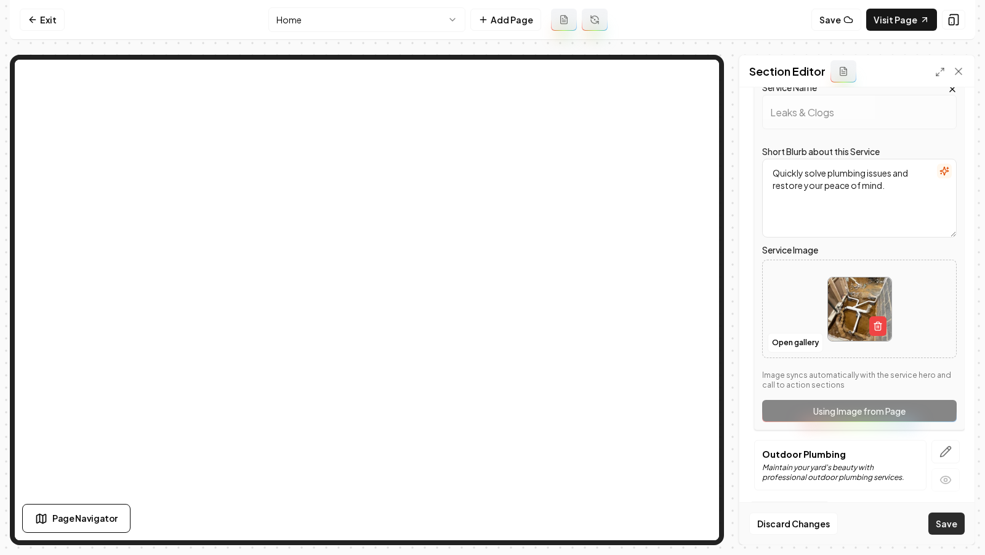
click at [944, 522] on button "Save" at bounding box center [946, 524] width 36 height 22
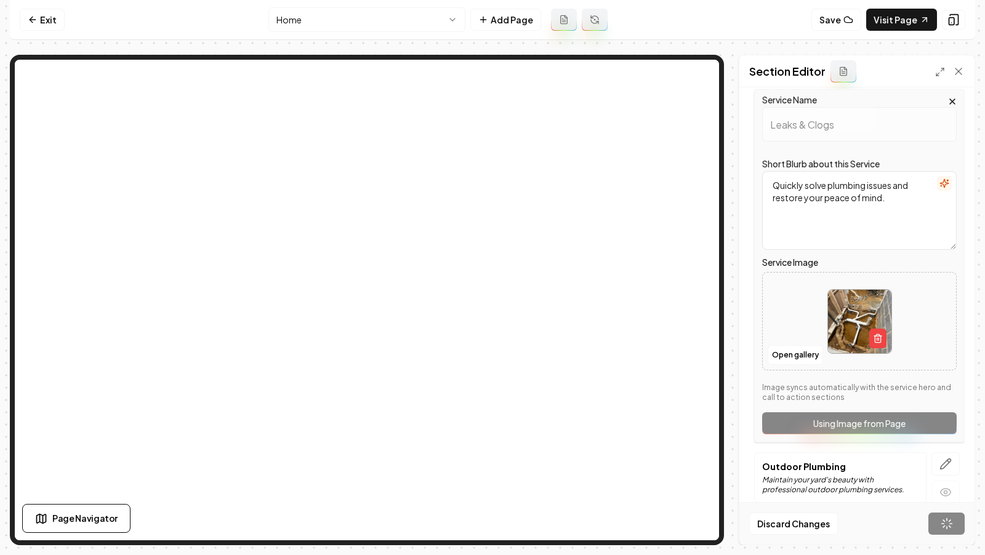
scroll to position [0, 0]
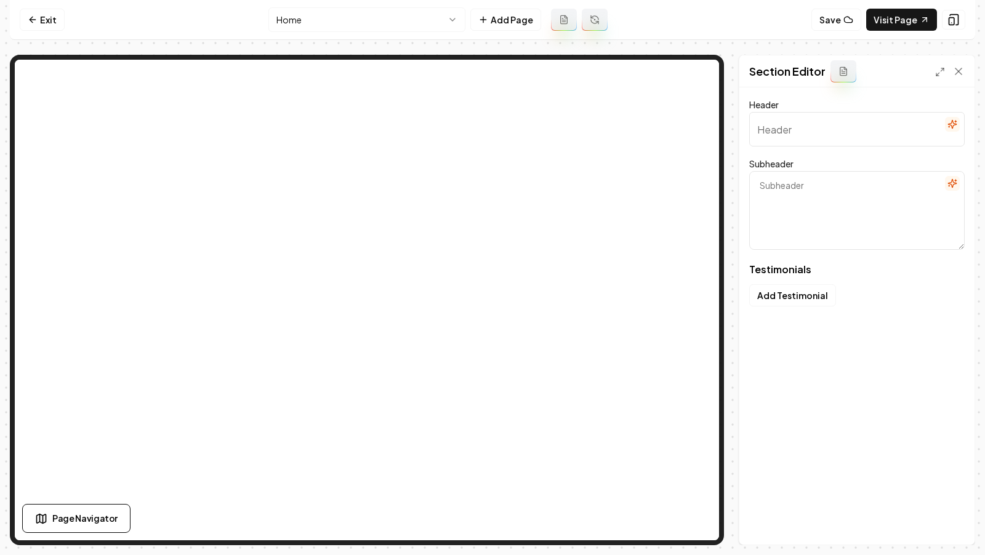
type input "Home Solutions From Your Neighbors"
type textarea "Explore genuine experiences that show our quality and trust."
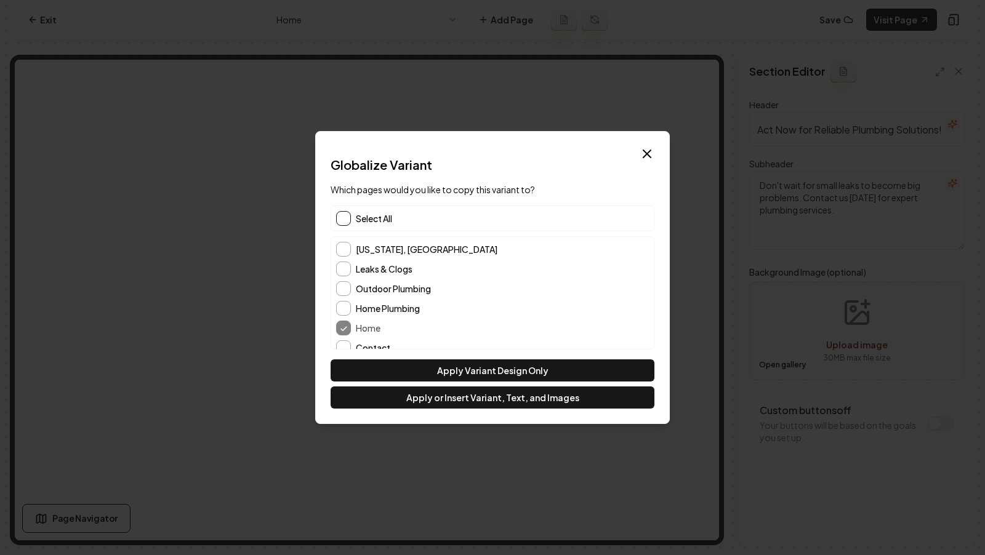
click at [346, 221] on button "button" at bounding box center [343, 218] width 15 height 15
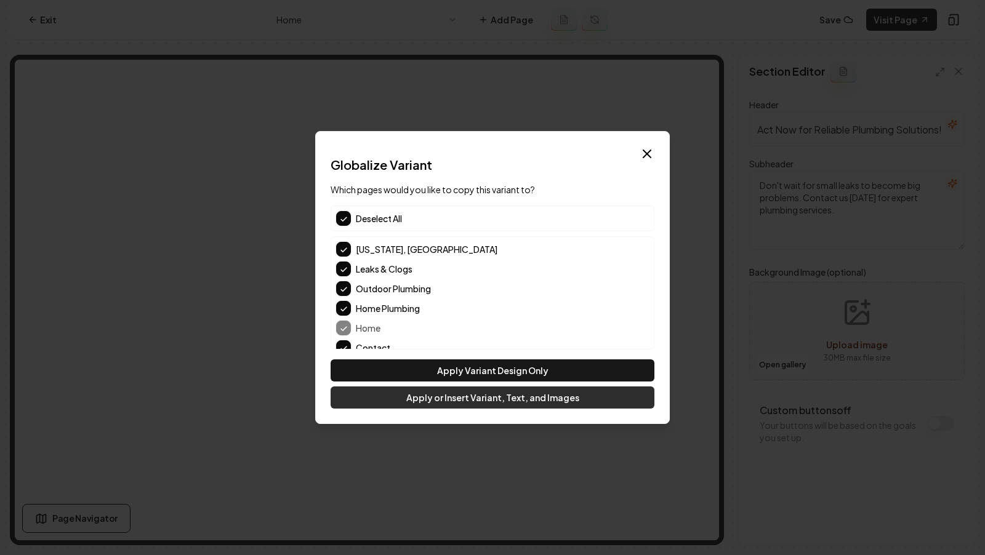
click at [470, 400] on button "Apply or Insert Variant, Text, and Images" at bounding box center [493, 398] width 324 height 22
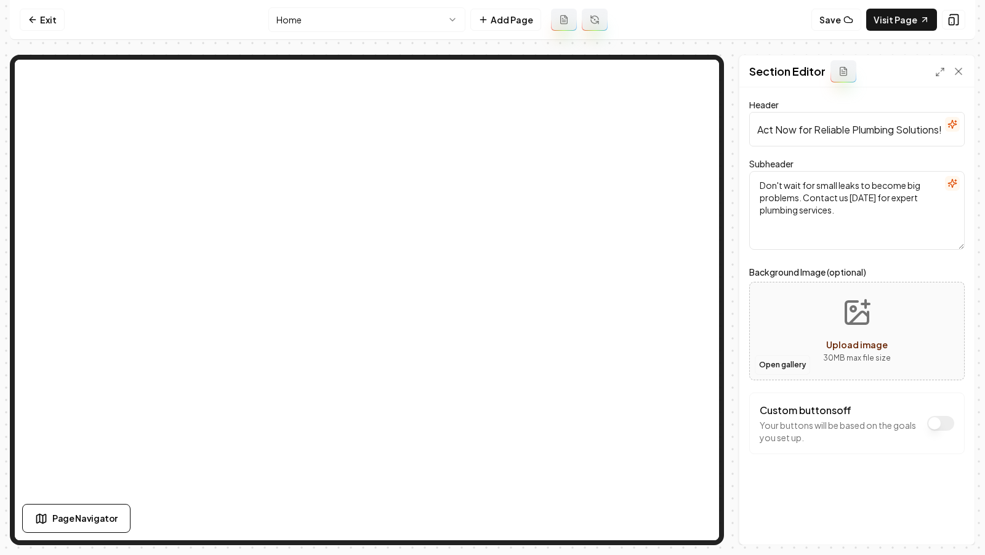
click at [785, 366] on button "Open gallery" at bounding box center [782, 365] width 55 height 20
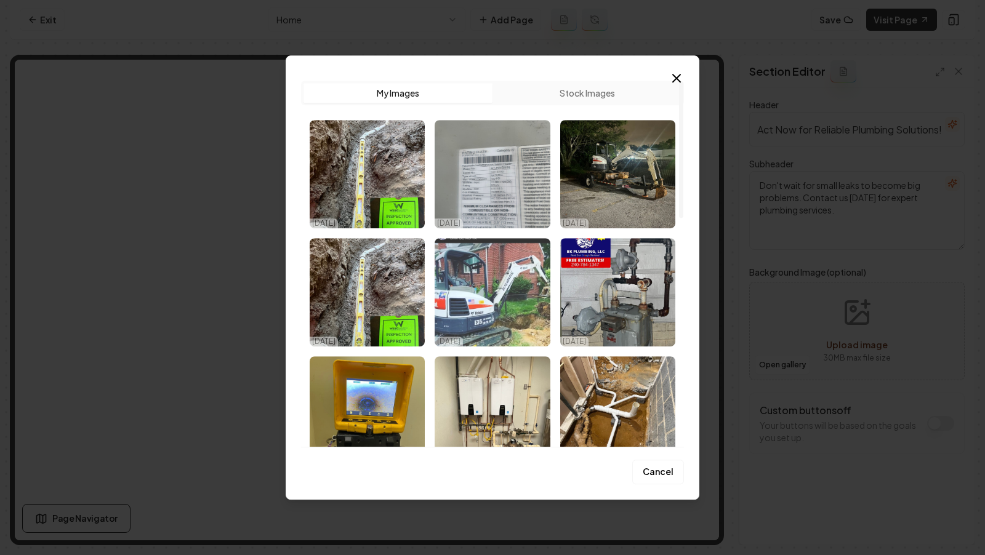
click at [498, 321] on img "Select image image_68e832965c7cd75eb895a0b0.jpeg" at bounding box center [492, 292] width 115 height 108
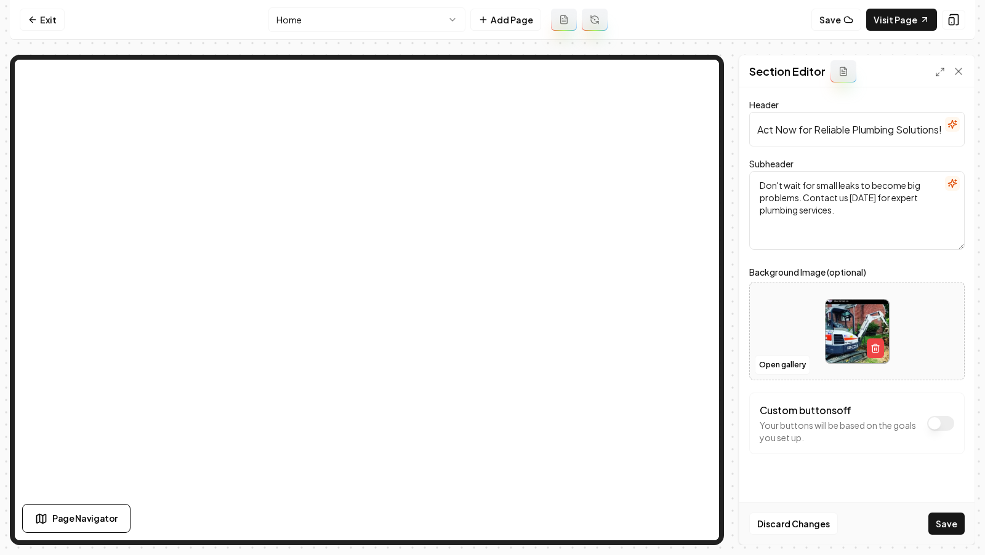
click at [799, 376] on div "Open gallery" at bounding box center [856, 331] width 215 height 99
click at [765, 362] on button "Open gallery" at bounding box center [782, 365] width 55 height 20
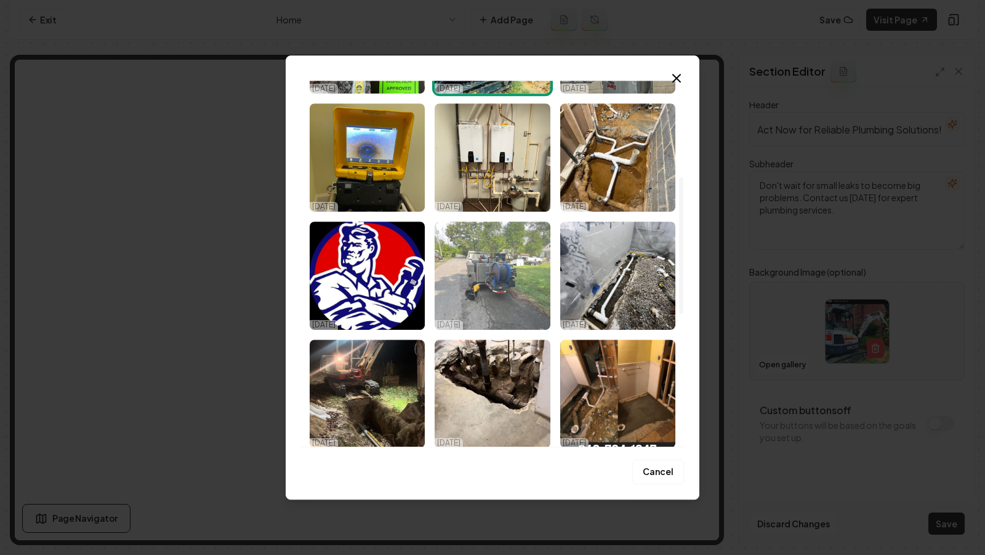
scroll to position [346, 0]
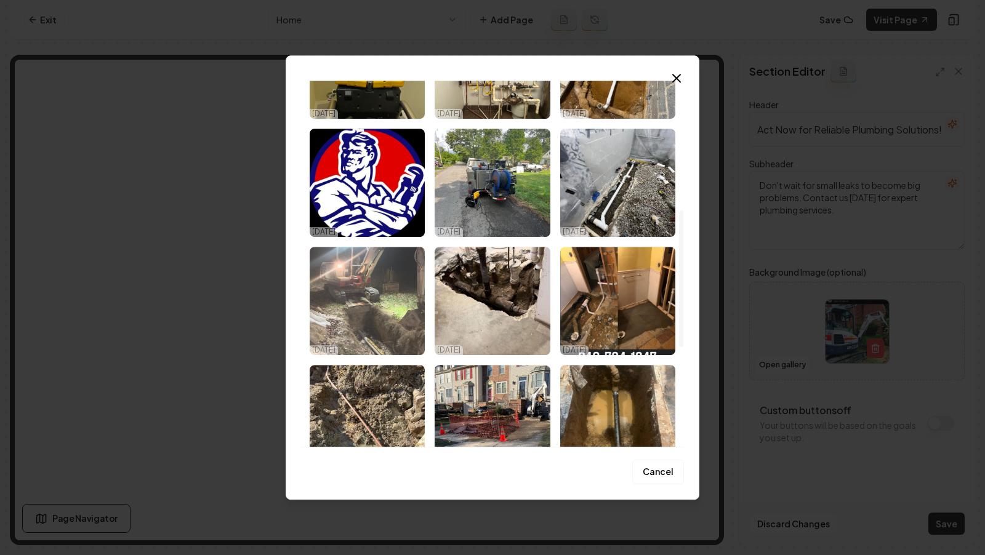
click at [389, 316] on img "Select image image_68e832955c7cd75eb89591a4.jpeg" at bounding box center [367, 301] width 115 height 108
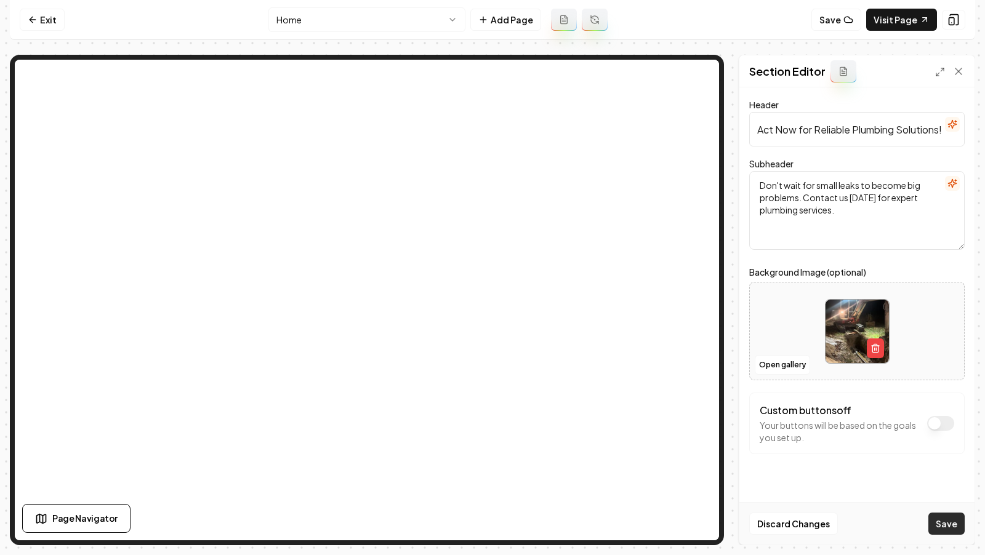
click at [948, 525] on button "Save" at bounding box center [946, 524] width 36 height 22
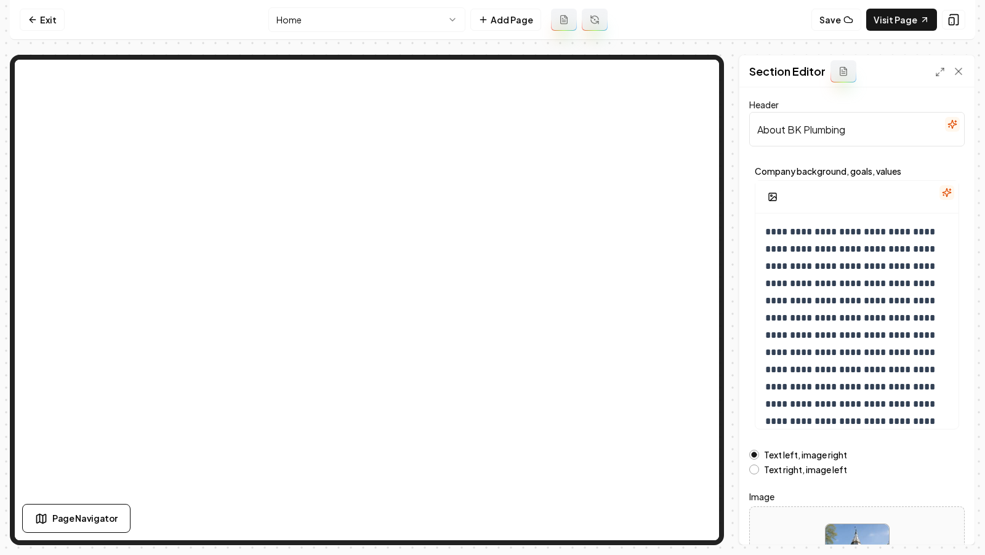
scroll to position [107, 0]
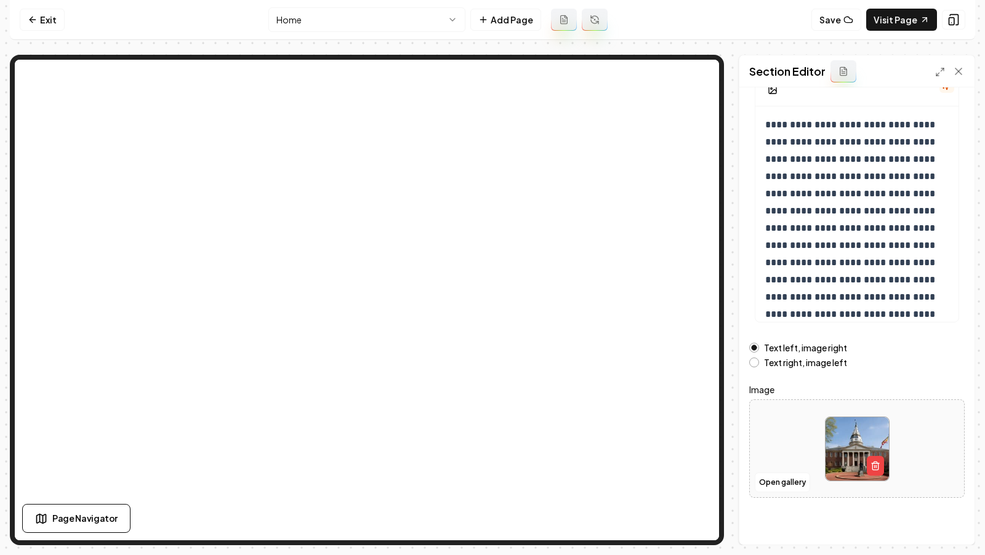
click at [781, 492] on div "Open gallery" at bounding box center [856, 449] width 215 height 99
click at [879, 462] on icon "button" at bounding box center [876, 466] width 10 height 10
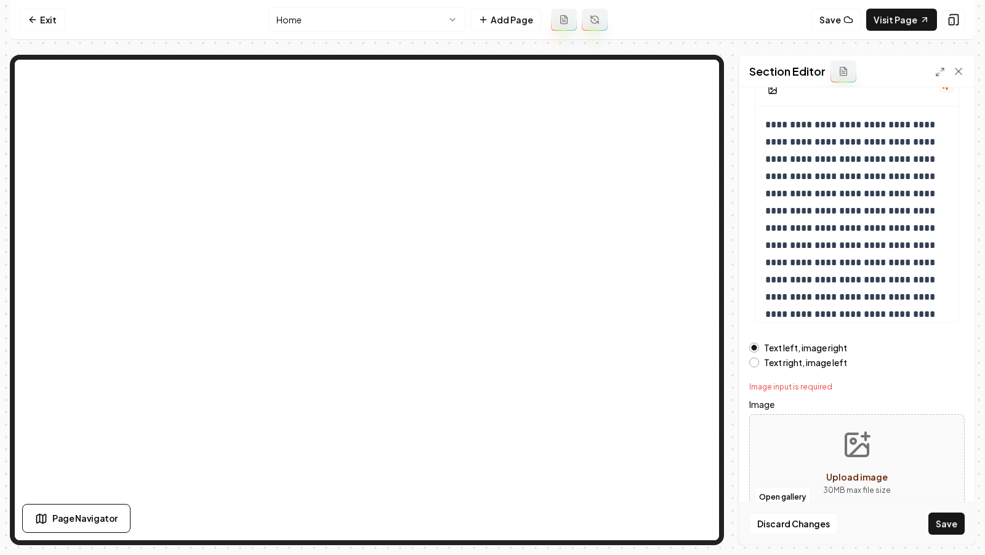
click at [852, 461] on button "Upload image 30 MB max file size" at bounding box center [856, 464] width 87 height 86
click at [772, 489] on button "Open gallery" at bounding box center [782, 498] width 55 height 20
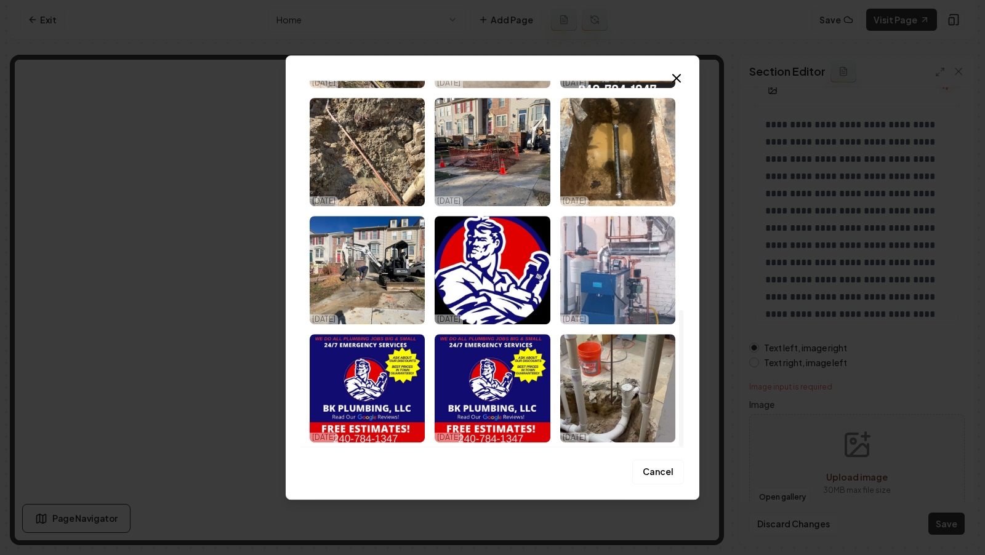
scroll to position [0, 0]
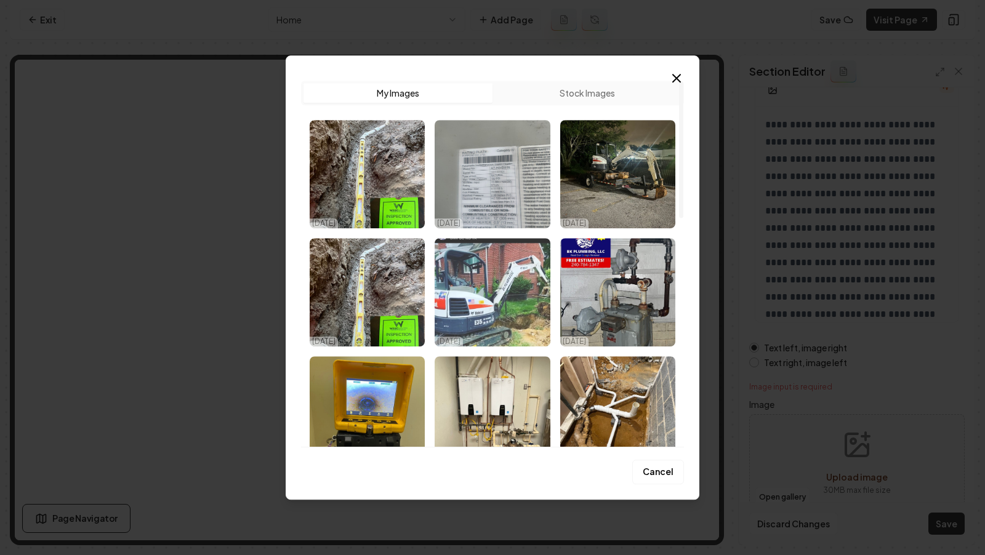
click at [493, 317] on img "Select image image_68e832965c7cd75eb895a0b0.jpeg" at bounding box center [492, 292] width 115 height 108
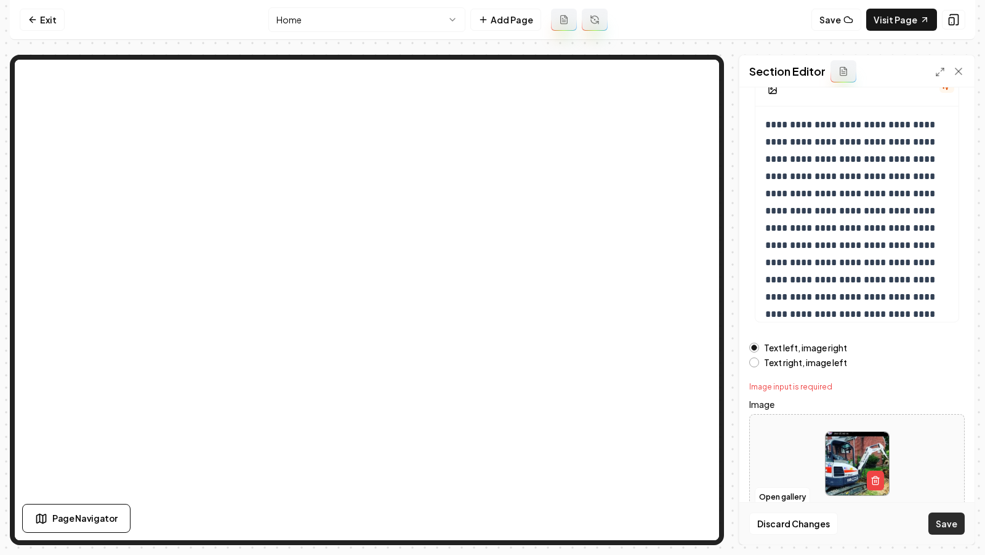
click at [932, 523] on button "Save" at bounding box center [946, 524] width 36 height 22
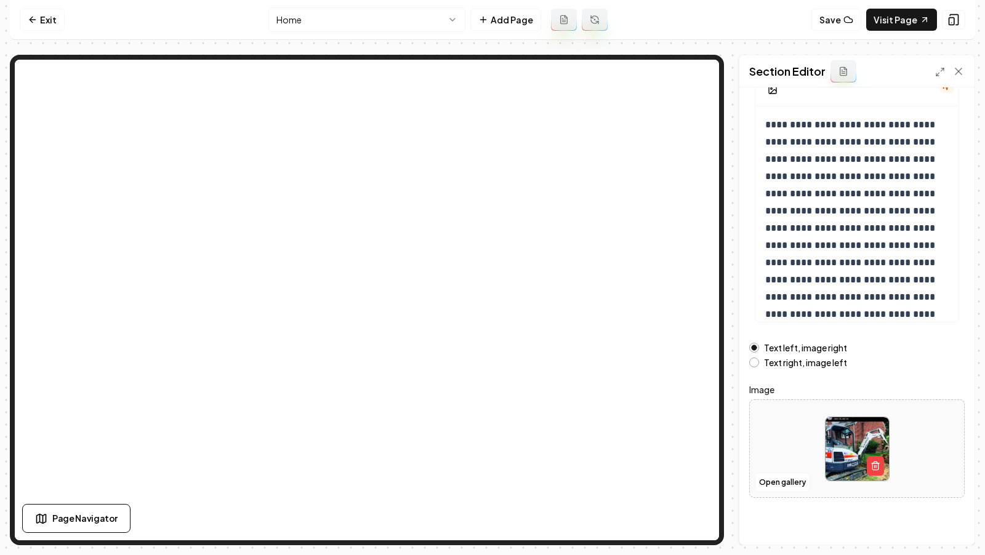
click at [414, 25] on html "**********" at bounding box center [492, 277] width 985 height 555
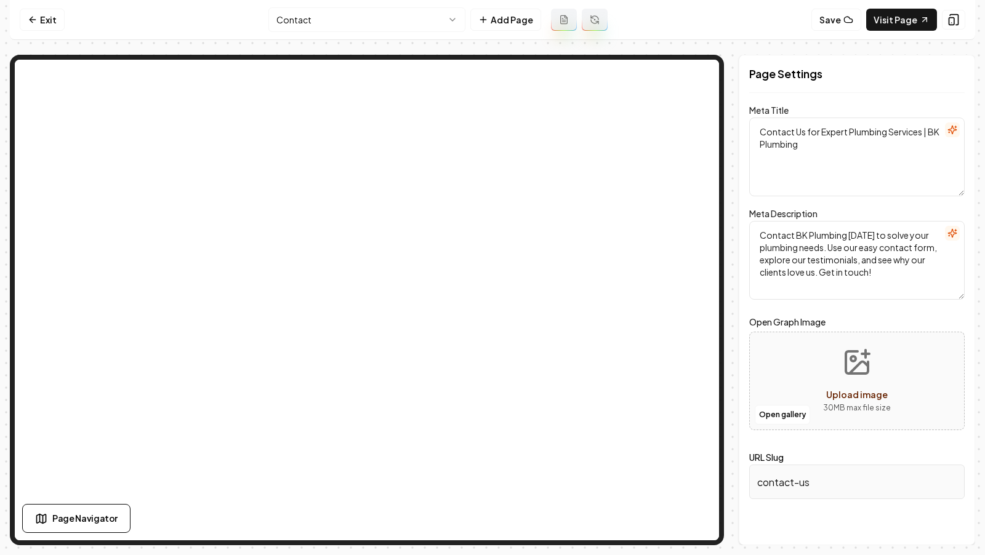
click at [313, 11] on html "Computer Required This feature is only available on a computer. Please switch t…" at bounding box center [492, 277] width 985 height 555
click at [917, 15] on link "Visit Page" at bounding box center [901, 20] width 71 height 22
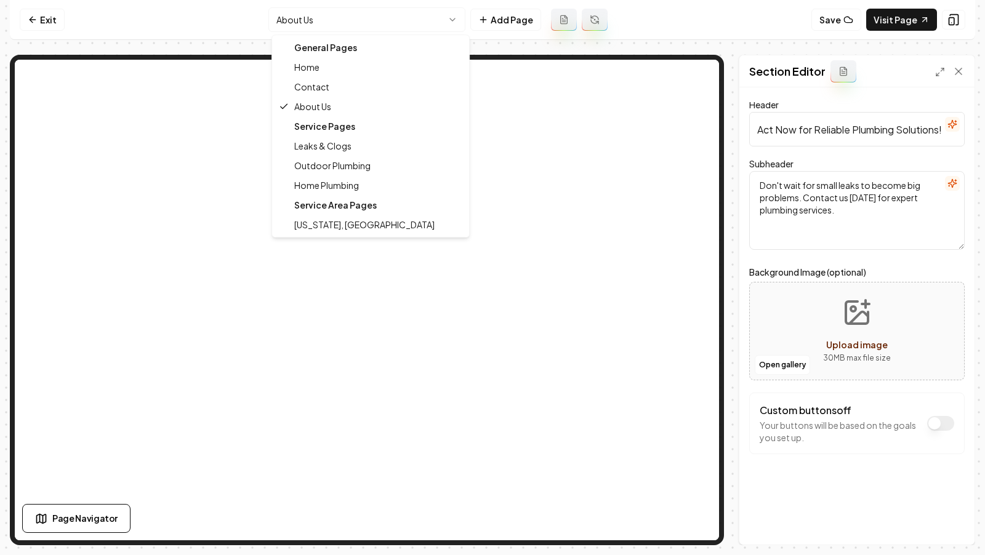
click at [365, 16] on html "Computer Required This feature is only available on a computer. Please switch t…" at bounding box center [492, 277] width 985 height 555
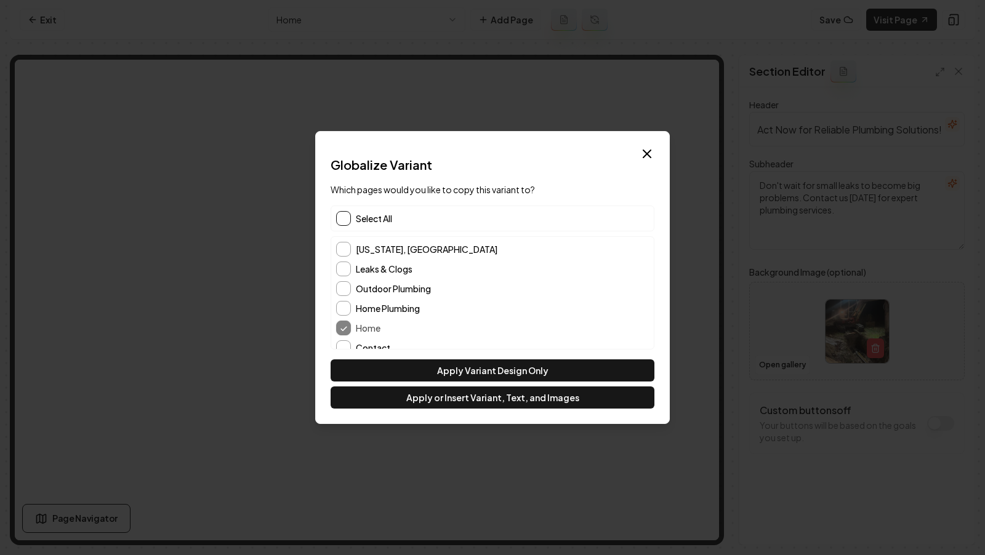
click at [346, 219] on button "button" at bounding box center [343, 218] width 15 height 15
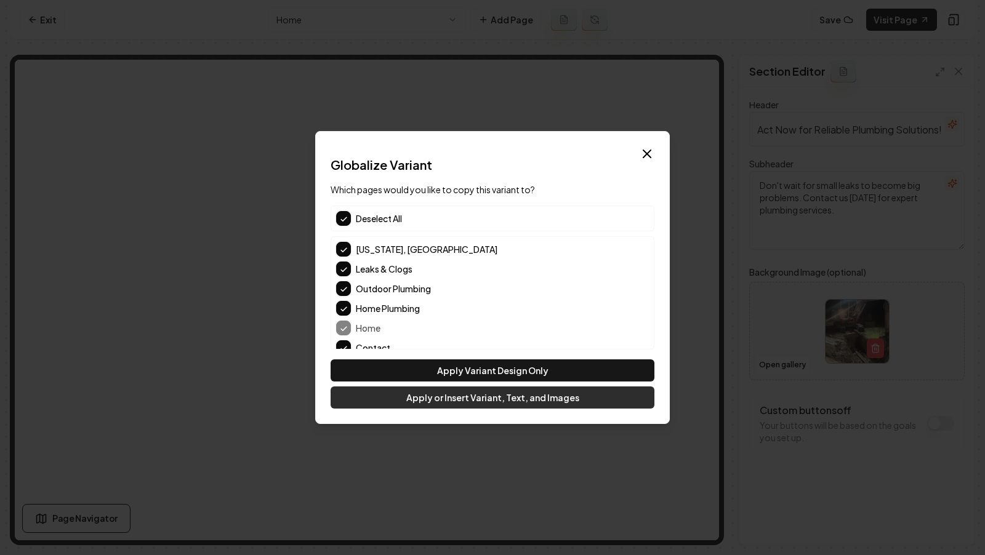
click at [459, 400] on button "Apply or Insert Variant, Text, and Images" at bounding box center [493, 398] width 324 height 22
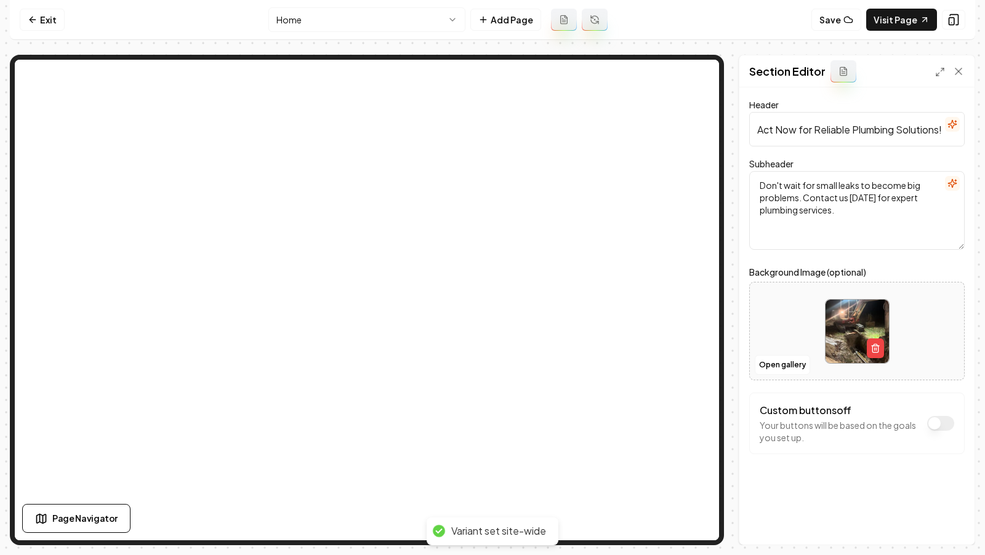
click at [391, 21] on html "Computer Required This feature is only available on a computer. Please switch t…" at bounding box center [492, 277] width 985 height 555
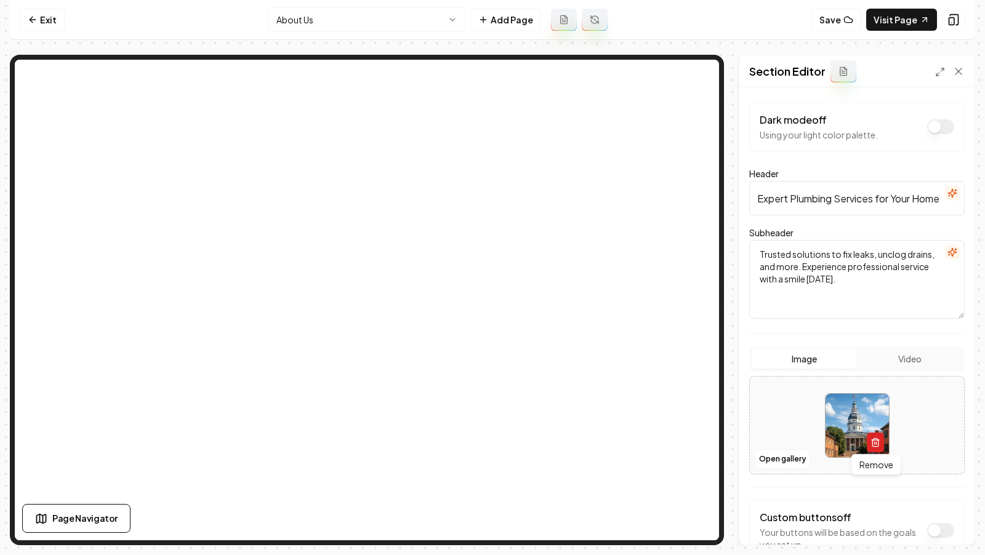
click at [874, 445] on icon "button" at bounding box center [875, 443] width 6 height 7
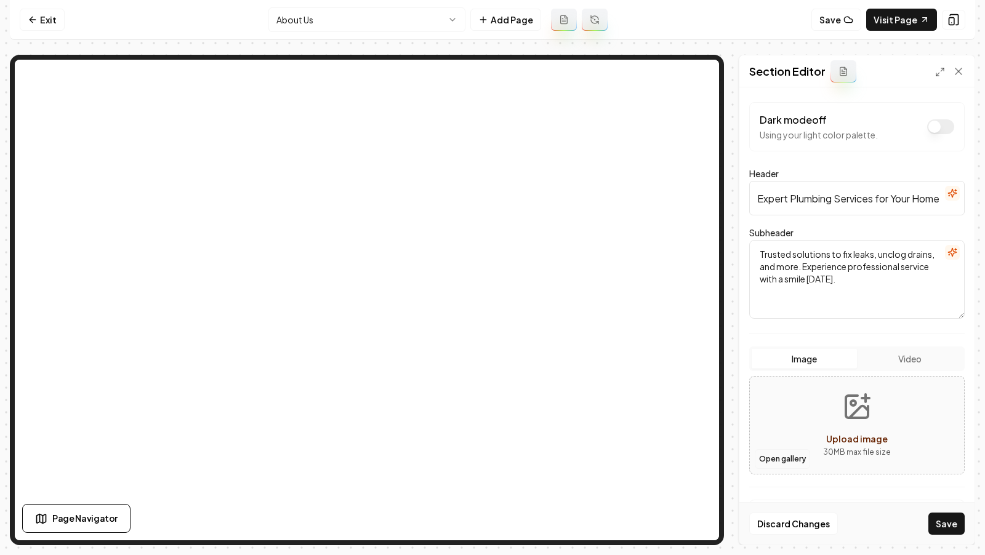
click at [784, 456] on button "Open gallery" at bounding box center [782, 459] width 55 height 20
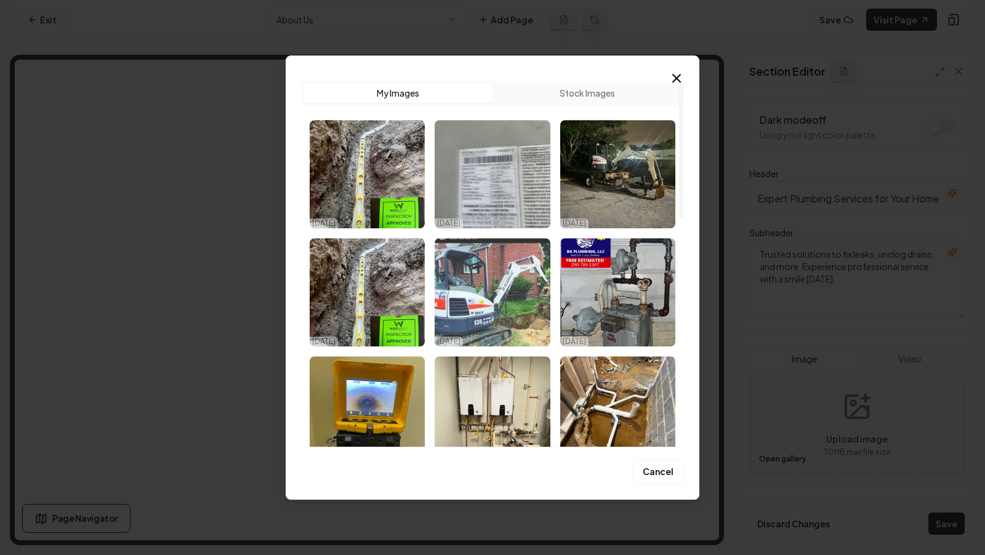
click at [491, 299] on img "Select image image_68e832965c7cd75eb895a0b0.jpeg" at bounding box center [492, 292] width 115 height 108
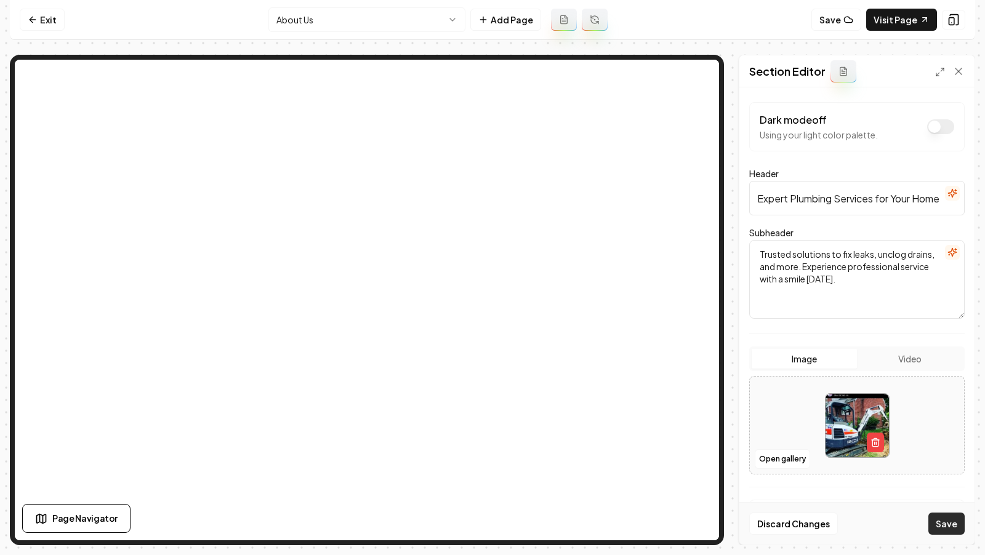
click at [945, 523] on button "Save" at bounding box center [946, 524] width 36 height 22
click at [834, 27] on button "Save" at bounding box center [836, 20] width 50 height 22
click at [906, 15] on link "Visit Page" at bounding box center [901, 20] width 71 height 22
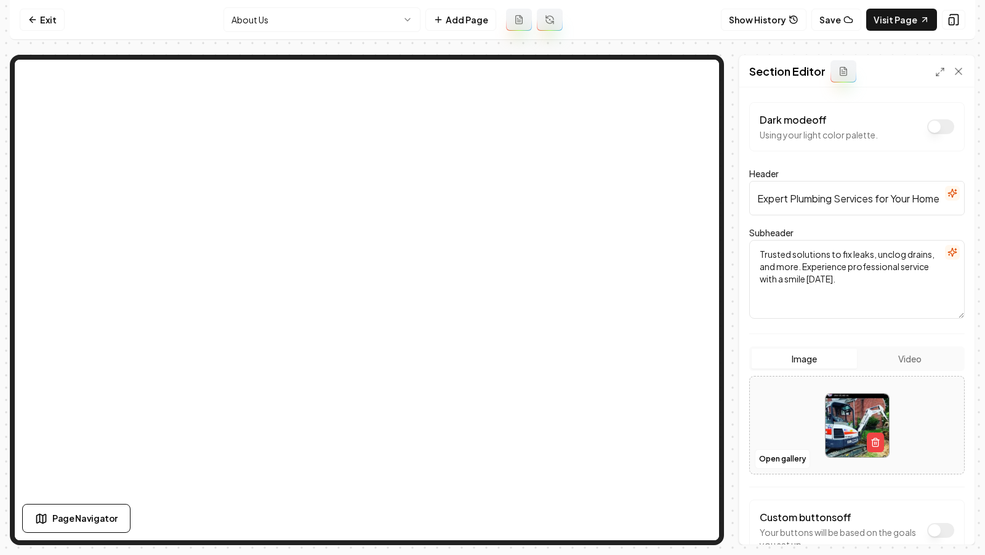
click at [262, 35] on nav "Exit About Us Add Page Show History Save Visit Page" at bounding box center [492, 20] width 965 height 40
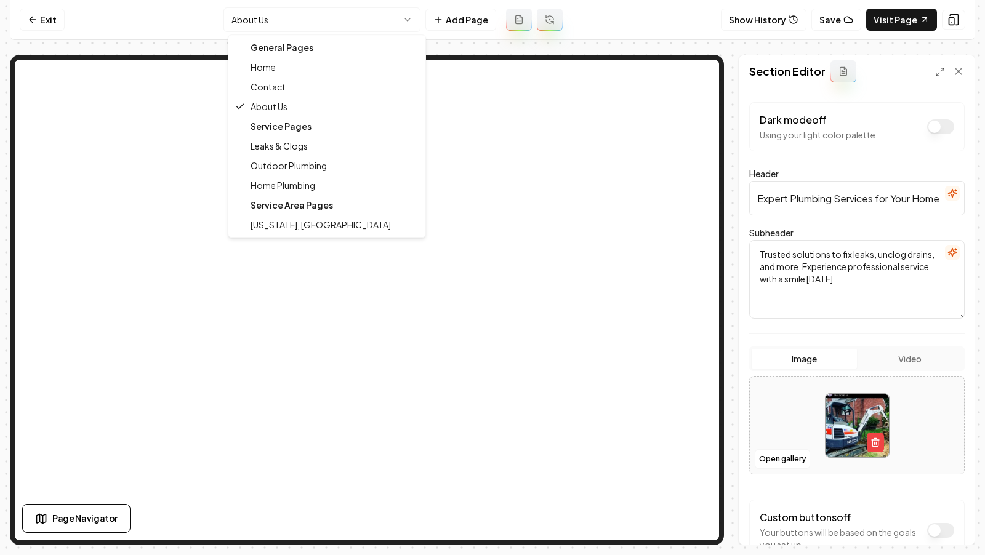
click at [252, 23] on html "Computer Required This feature is only available on a computer. Please switch t…" at bounding box center [492, 277] width 985 height 555
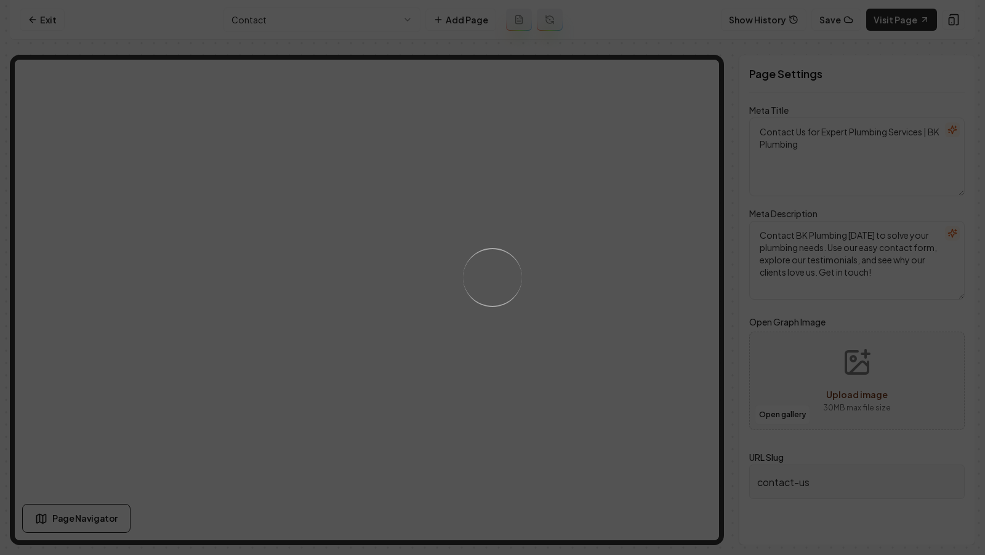
click at [277, 27] on div "Loading..." at bounding box center [492, 277] width 985 height 555
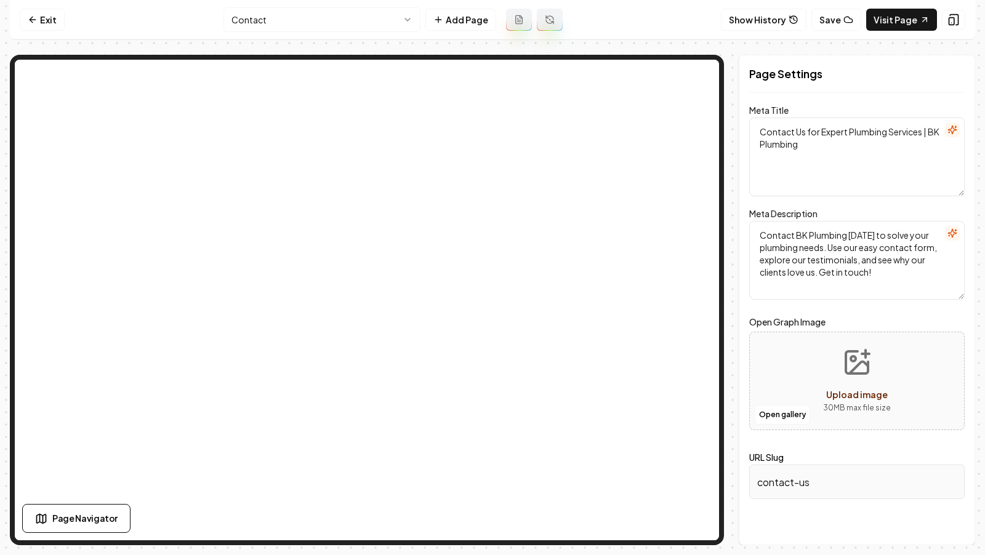
click at [265, 19] on html "Computer Required This feature is only available on a computer. Please switch t…" at bounding box center [492, 277] width 985 height 555
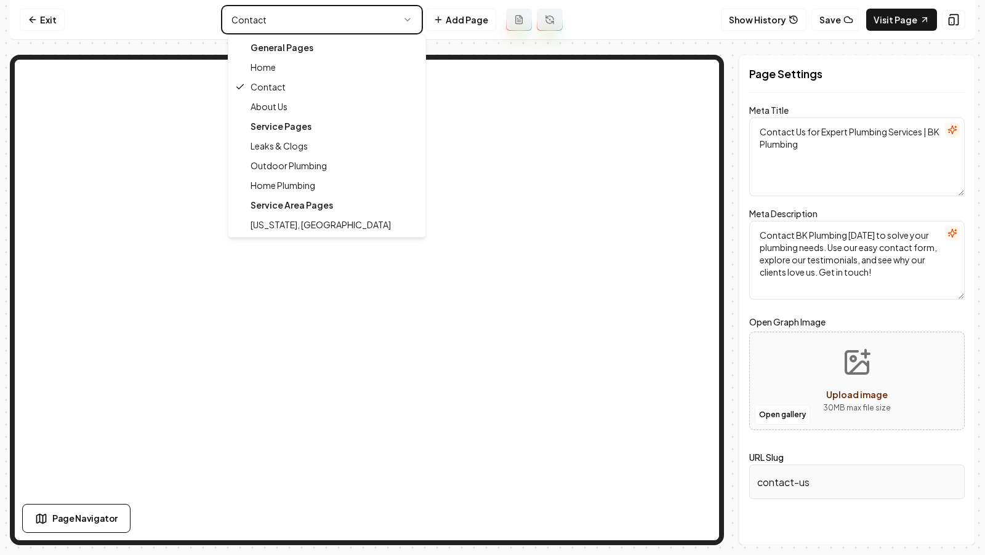
type textarea "Top Plumbing Services in Your Area | BK Plumbing"
type textarea "Welcome to BK Plumbing! Expert service, trustworthy professionals, and reliable…"
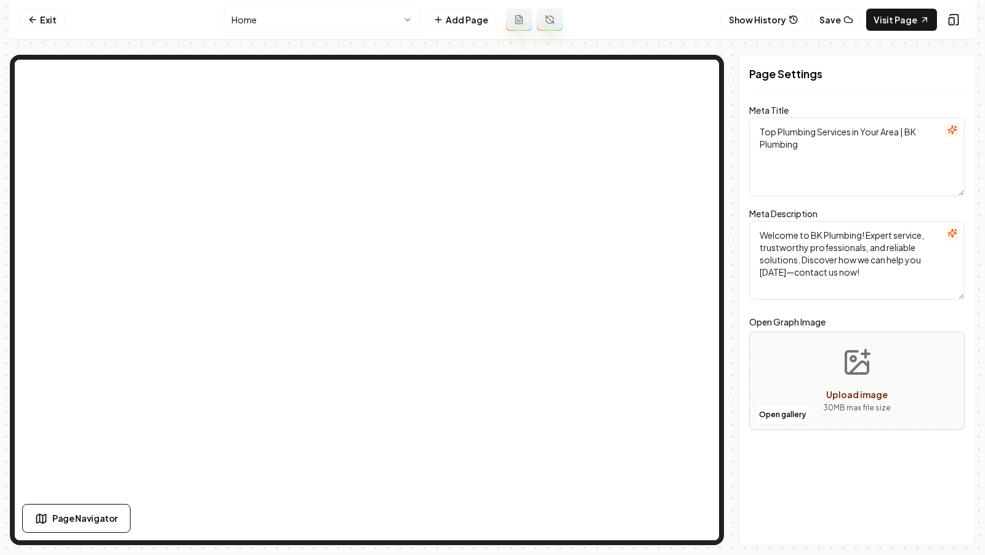
click at [789, 376] on div "Open gallery Upload image 30 MB max file size" at bounding box center [856, 381] width 215 height 99
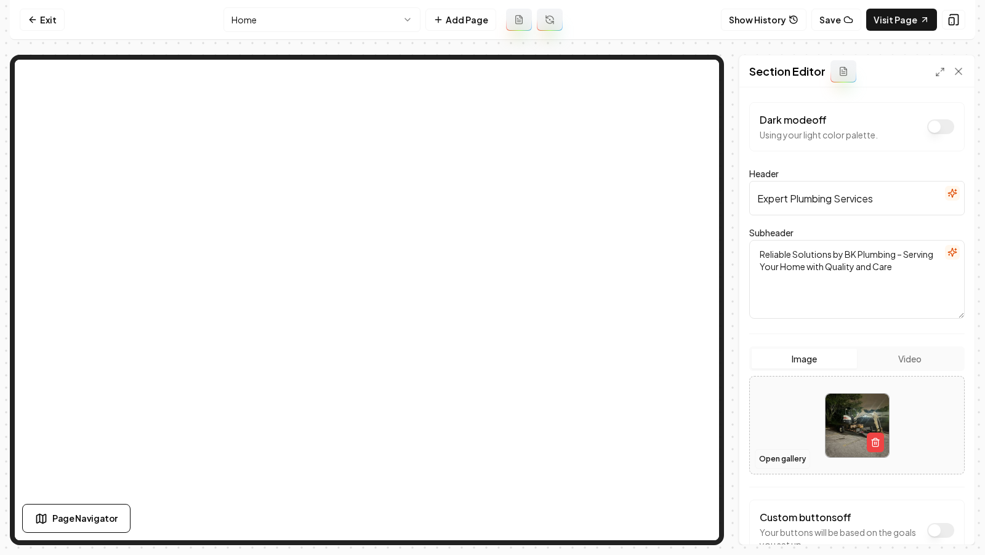
click at [780, 457] on button "Open gallery" at bounding box center [782, 459] width 55 height 20
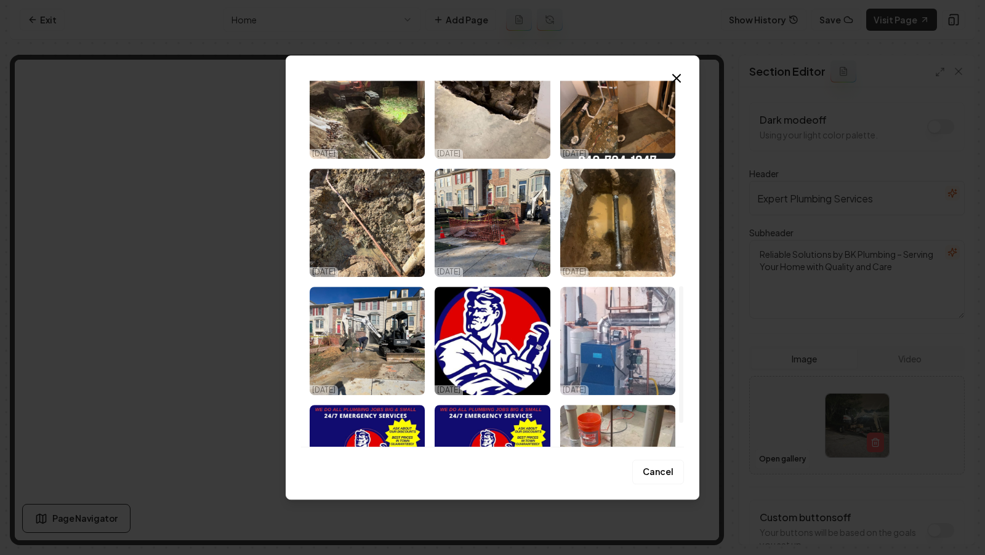
scroll to position [558, 0]
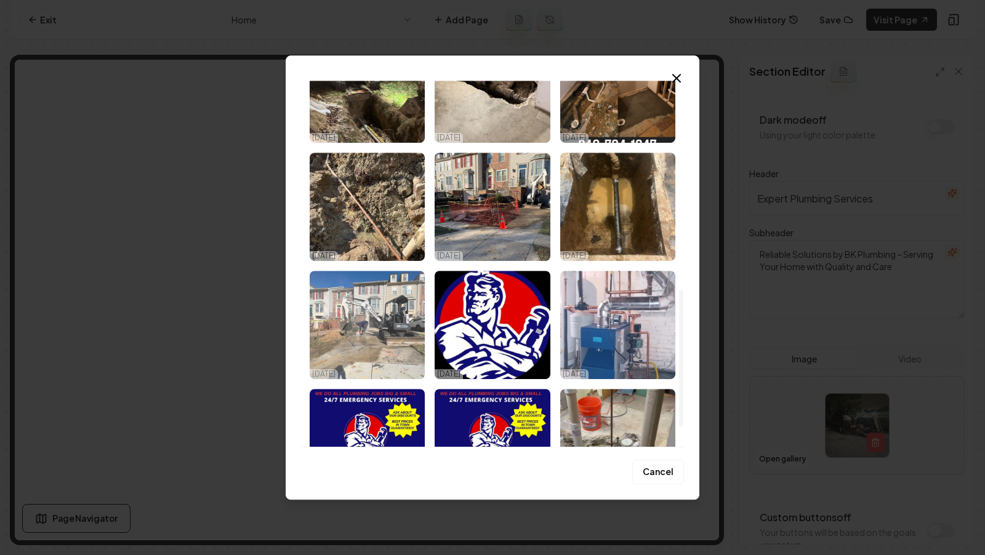
click at [384, 337] on img "Select image image_68e832965c7cd75eb8959fa5.jpeg" at bounding box center [367, 325] width 115 height 108
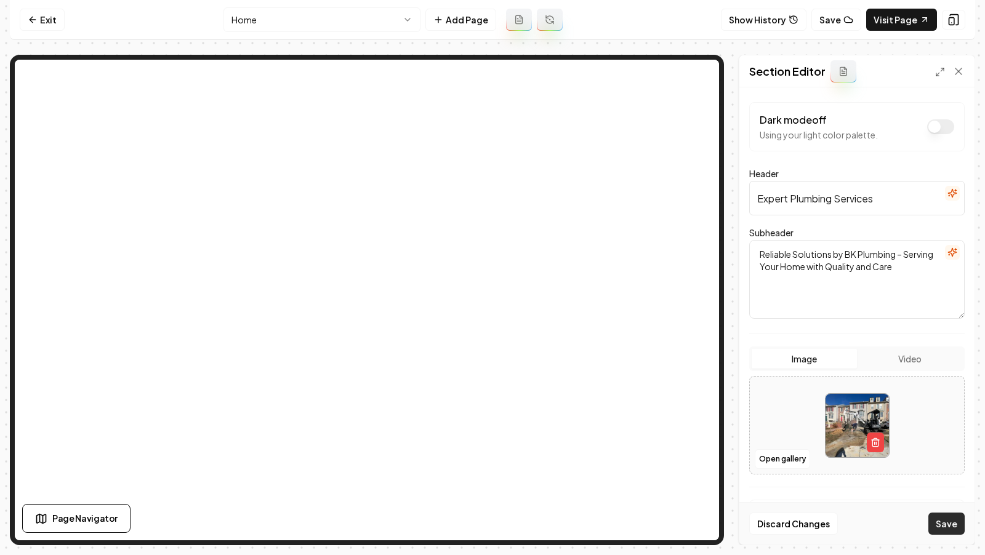
click at [938, 524] on button "Save" at bounding box center [946, 524] width 36 height 22
click at [389, 20] on html "Computer Required This feature is only available on a computer. Please switch t…" at bounding box center [492, 277] width 985 height 555
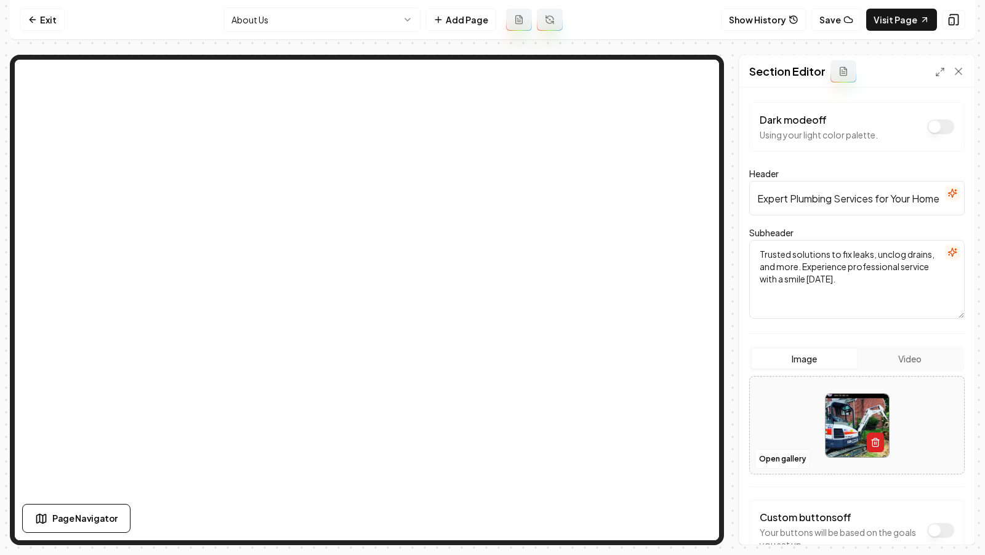
click at [868, 438] on button "button" at bounding box center [875, 443] width 17 height 20
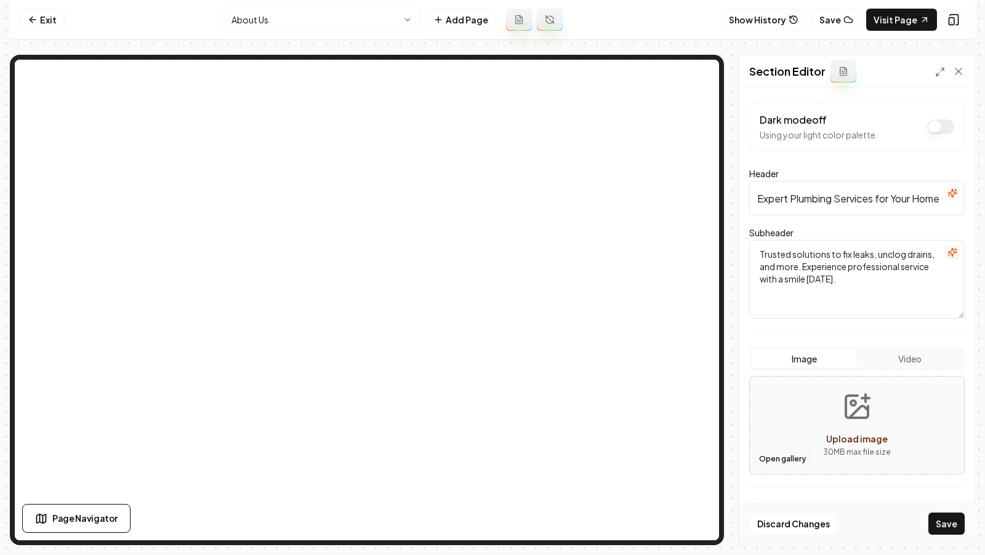
click at [796, 461] on button "Open gallery" at bounding box center [782, 459] width 55 height 20
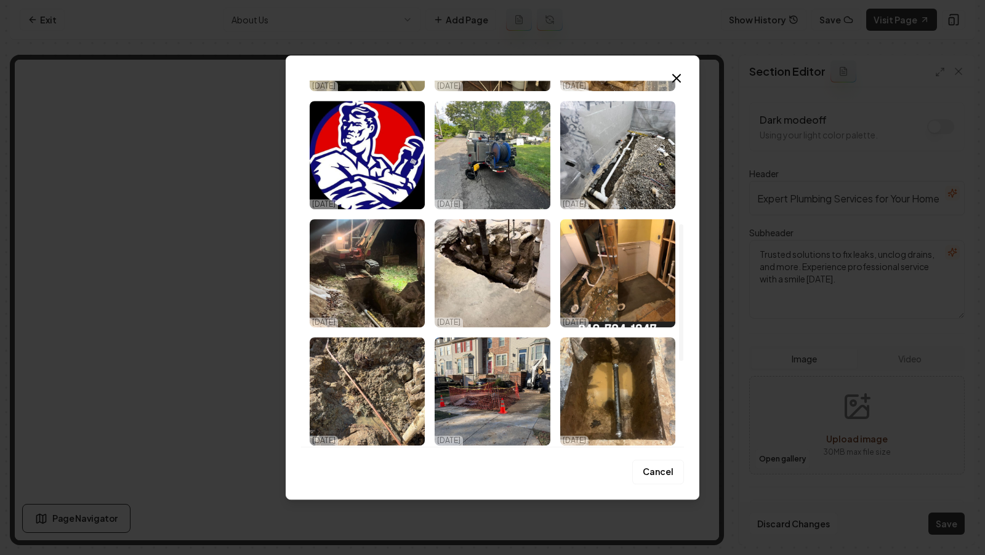
scroll to position [392, 0]
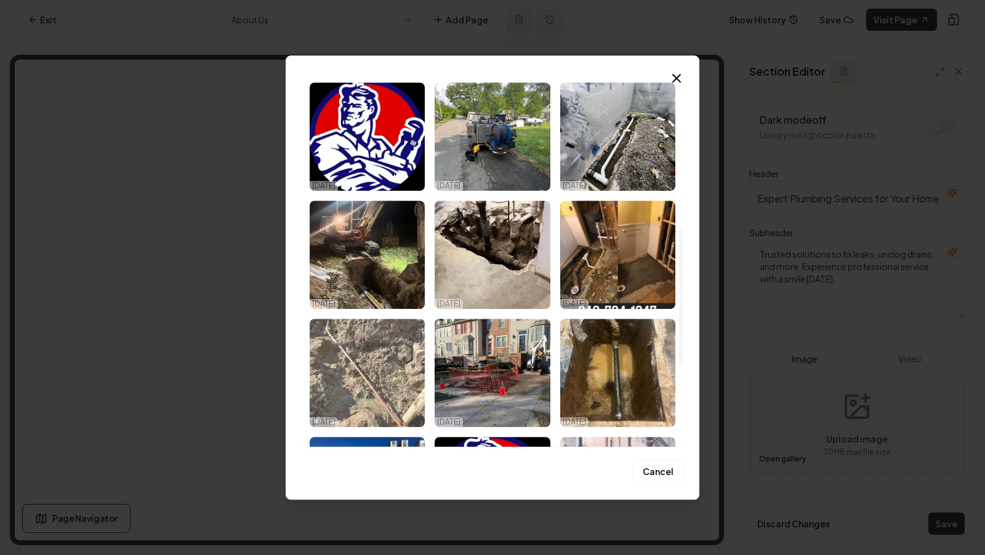
click at [379, 389] on img "Select image image_68e832975c7cd75eb895b186.jpeg" at bounding box center [367, 373] width 115 height 108
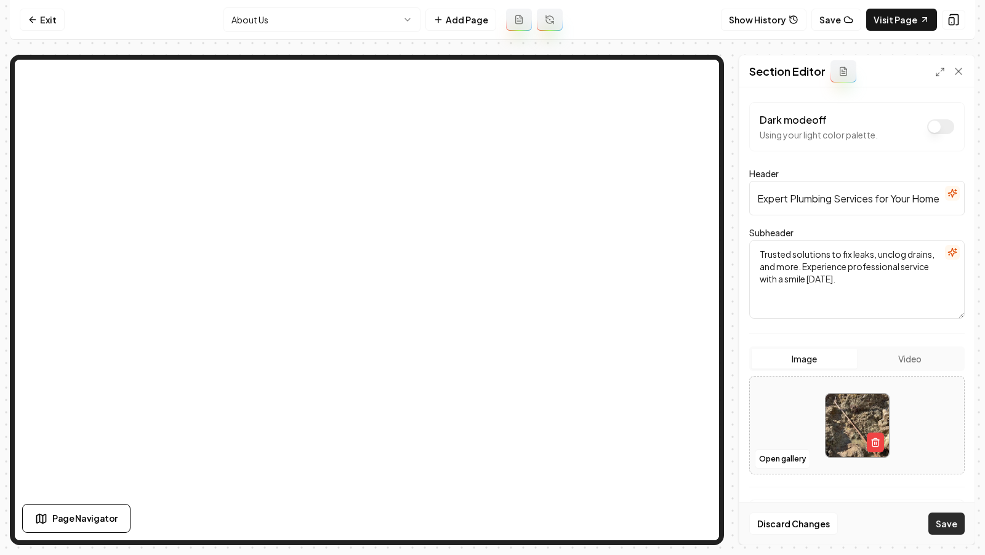
click at [951, 527] on button "Save" at bounding box center [946, 524] width 36 height 22
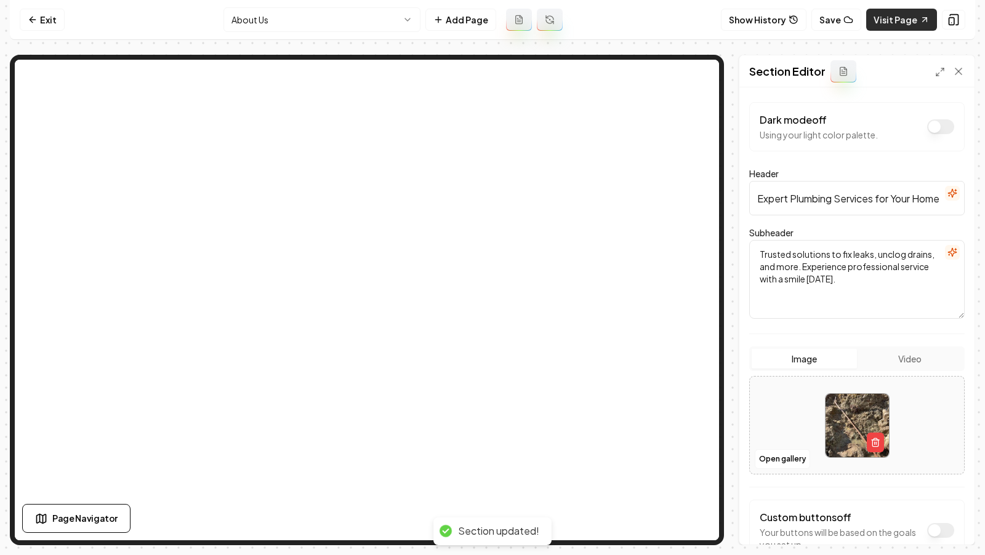
click at [893, 22] on link "Visit Page" at bounding box center [901, 20] width 71 height 22
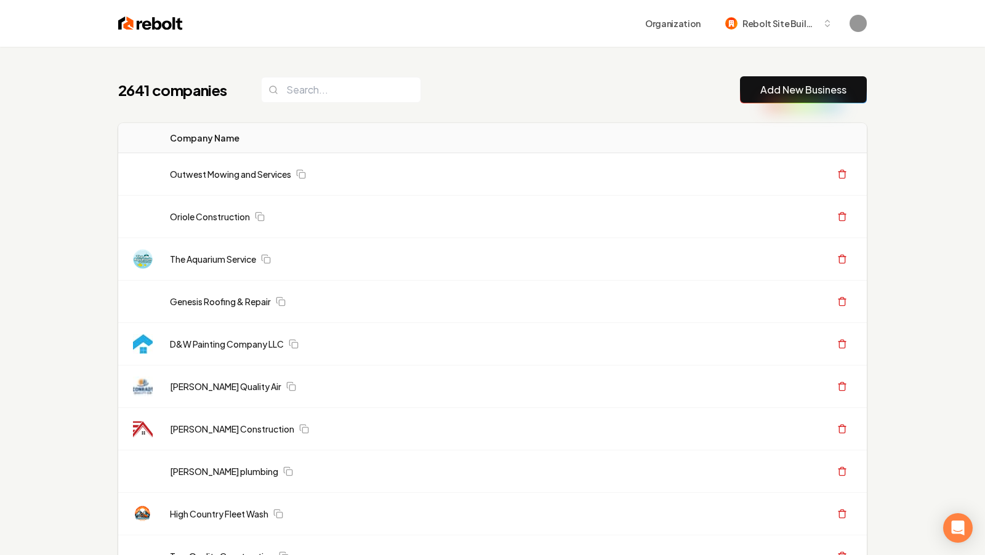
click at [767, 92] on link "Add New Business" at bounding box center [803, 90] width 86 height 15
click at [755, 89] on button "Add New Business" at bounding box center [803, 89] width 127 height 27
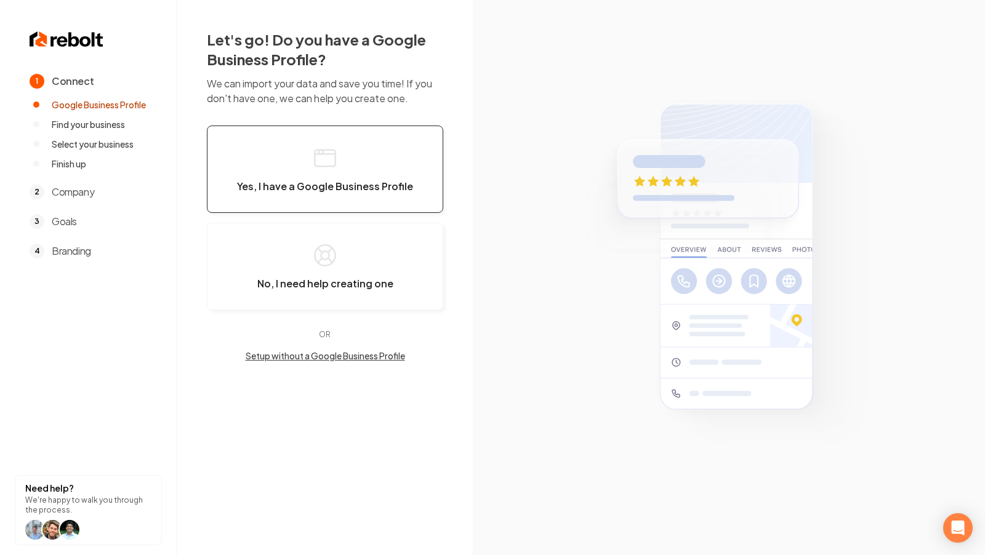
click at [366, 163] on button "Yes, I have a Google Business Profile" at bounding box center [325, 169] width 236 height 87
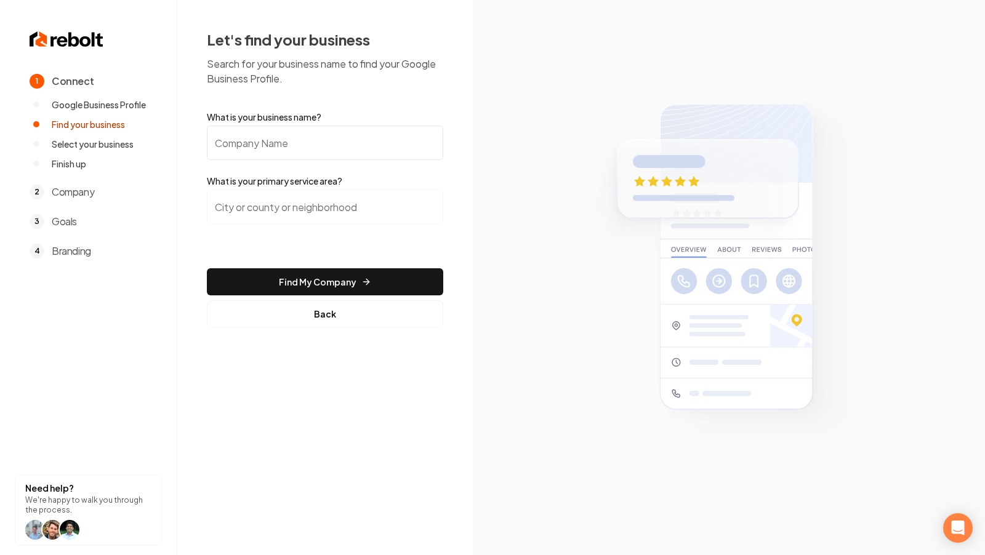
click at [291, 148] on input "What is your business name?" at bounding box center [325, 143] width 236 height 34
paste input "Bluffton Roof Company"
type input "Bluffton Roof Company"
click at [270, 199] on input "search" at bounding box center [325, 207] width 236 height 34
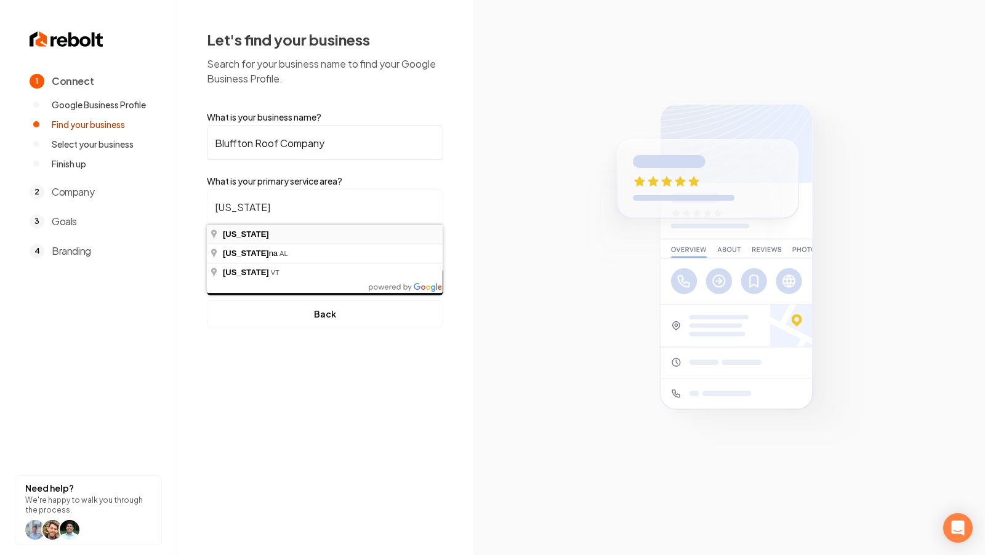
type input "Georgia"
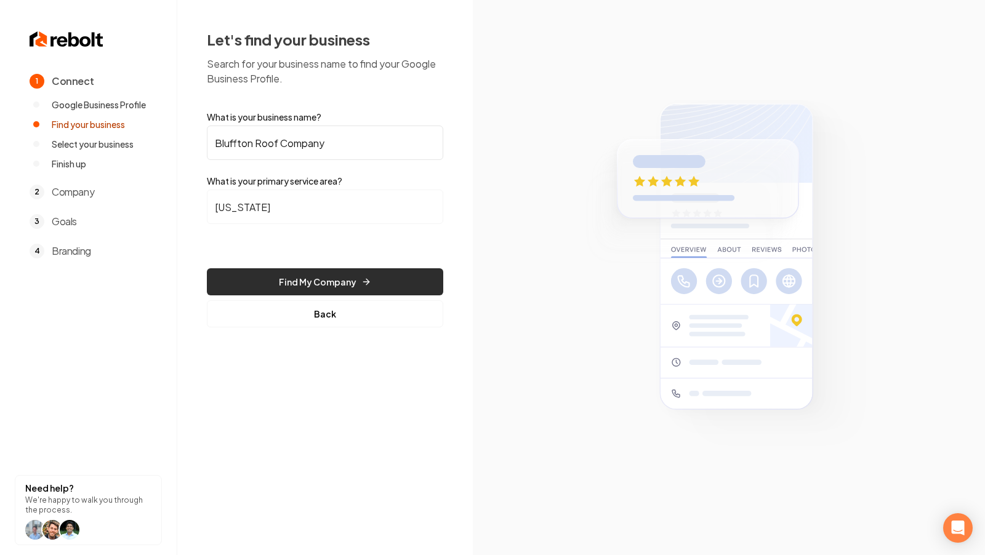
click at [307, 280] on button "Find My Company" at bounding box center [325, 281] width 236 height 27
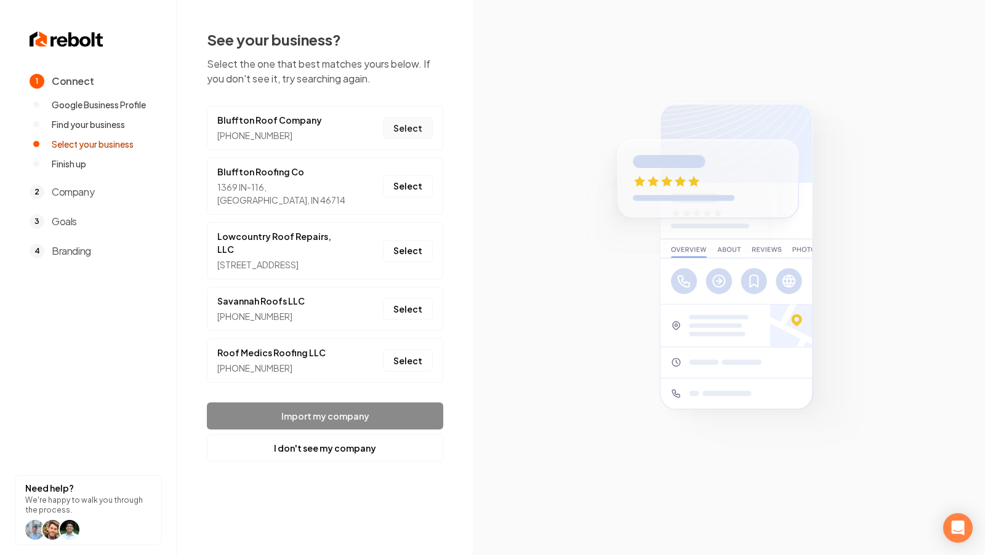
click at [403, 129] on button "Select" at bounding box center [408, 128] width 50 height 22
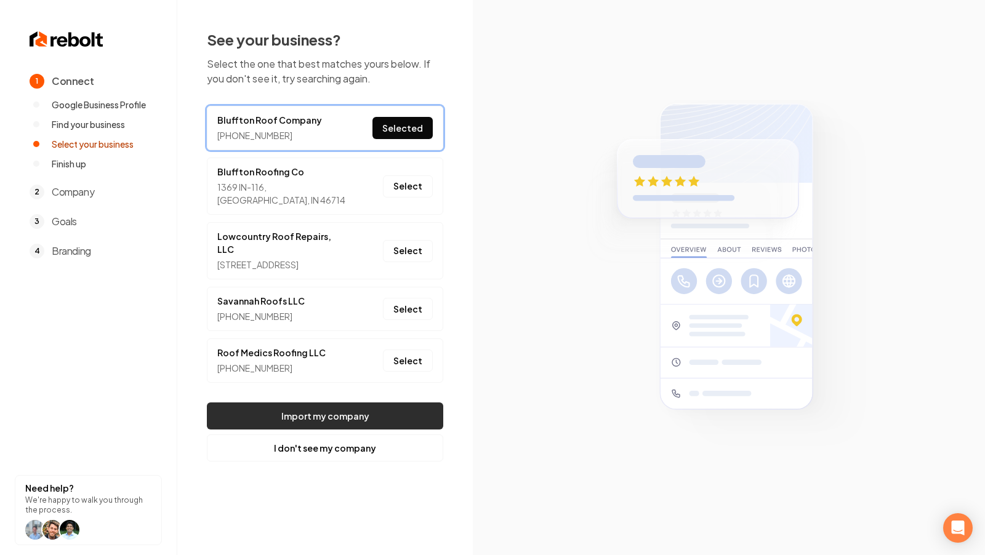
click at [349, 403] on button "Import my company" at bounding box center [325, 416] width 236 height 27
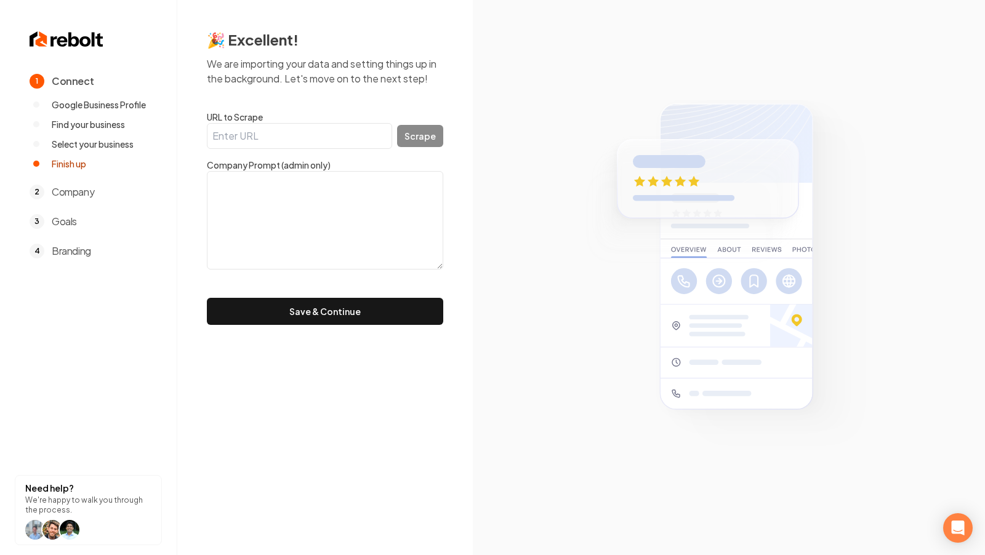
click at [321, 139] on input "URL to Scrape" at bounding box center [299, 136] width 185 height 26
paste input "https://blufftonroofco.com/"
type input "https://blufftonroofco.com/"
click at [445, 138] on div "🎉 Excellent! We are importing your data and setting things up in the background…" at bounding box center [325, 177] width 296 height 355
click at [433, 138] on button "Scrape" at bounding box center [420, 136] width 46 height 22
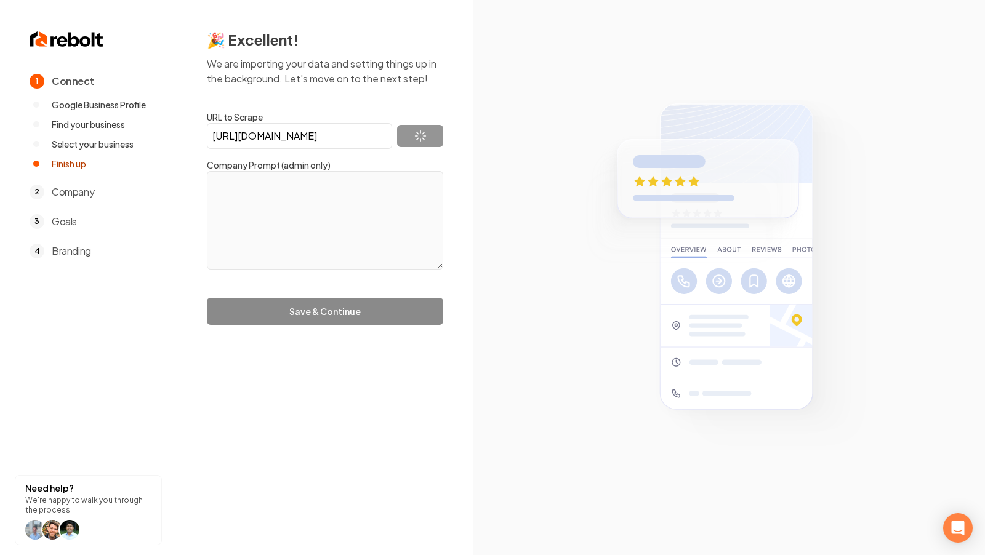
type textarea "At Bluffton Roof Company Roofing, we understand the importance of having a stur…"
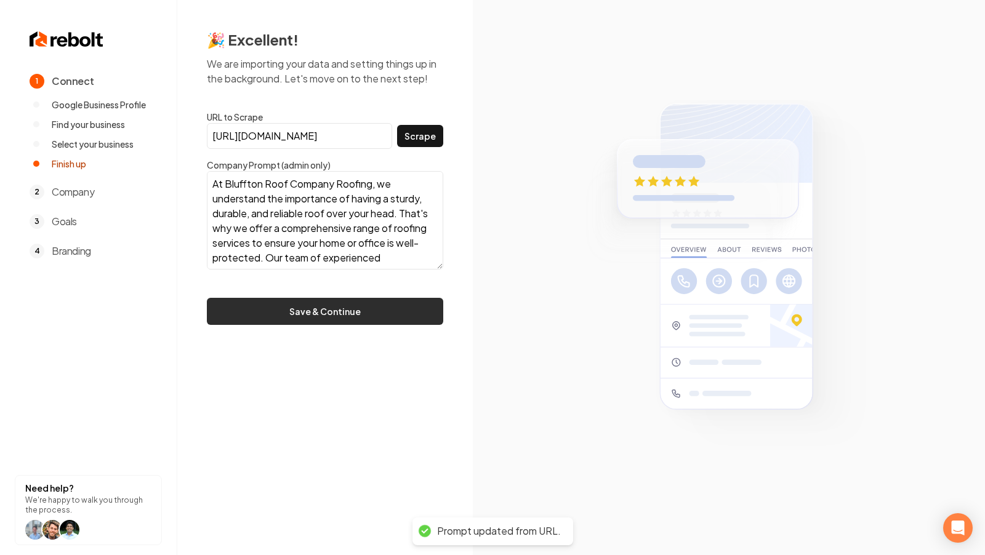
click at [313, 324] on button "Save & Continue" at bounding box center [325, 311] width 236 height 27
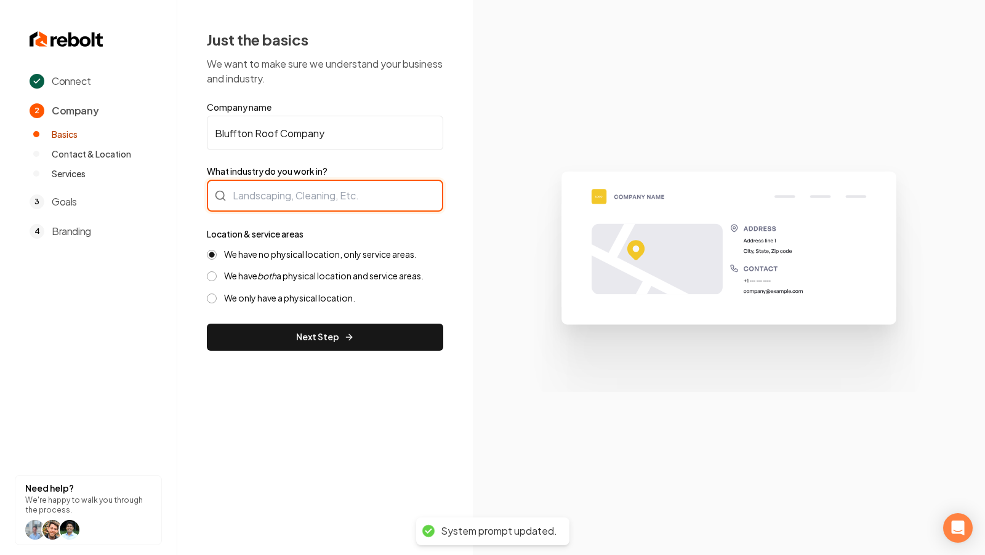
click at [328, 196] on div at bounding box center [325, 196] width 236 height 32
type input "Roofing"
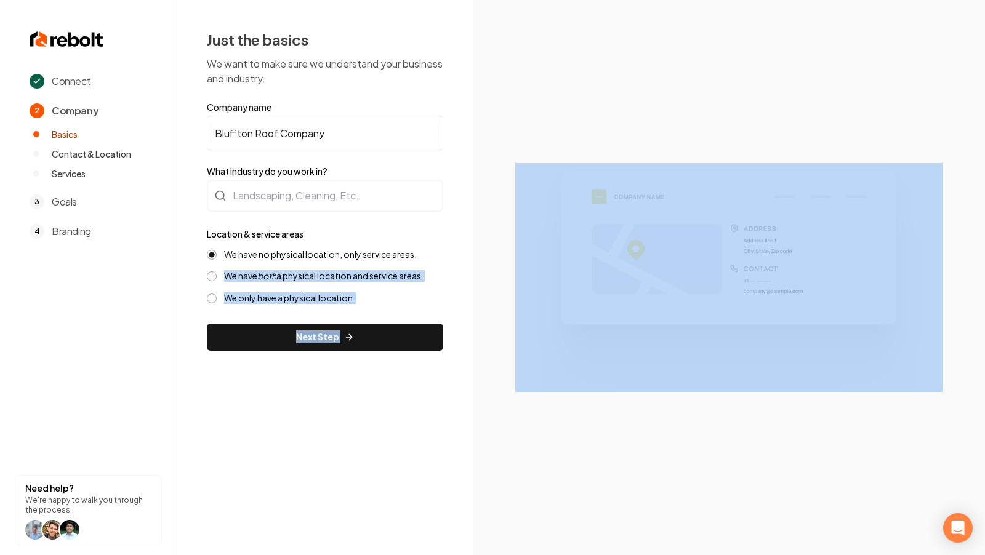
click at [472, 253] on div "Connect 2 Company Basics Contact & Location Services 3 Goals 4 Branding Need he…" at bounding box center [492, 277] width 985 height 555
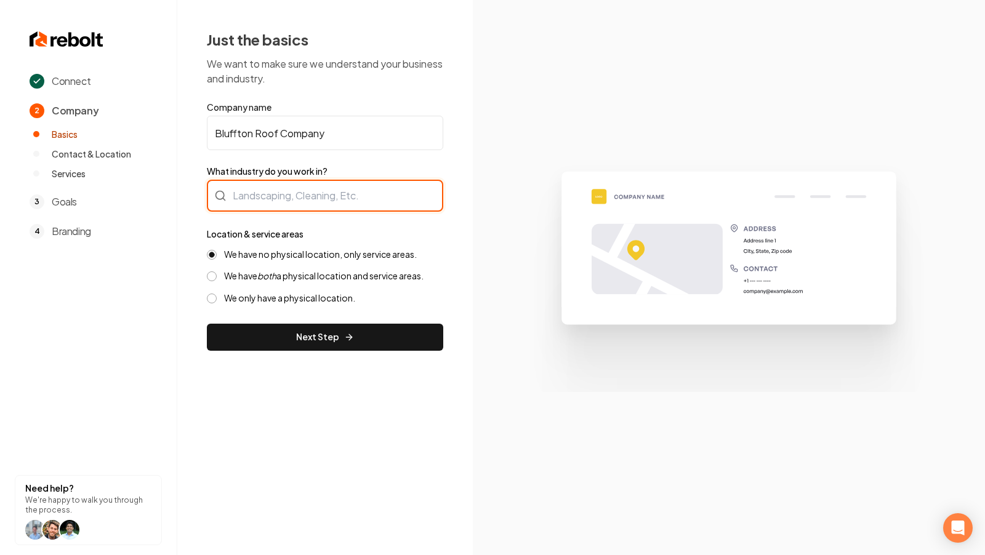
click at [329, 209] on input "What industry do you work in?" at bounding box center [325, 196] width 236 height 32
click at [278, 206] on input "Roofing" at bounding box center [325, 196] width 236 height 32
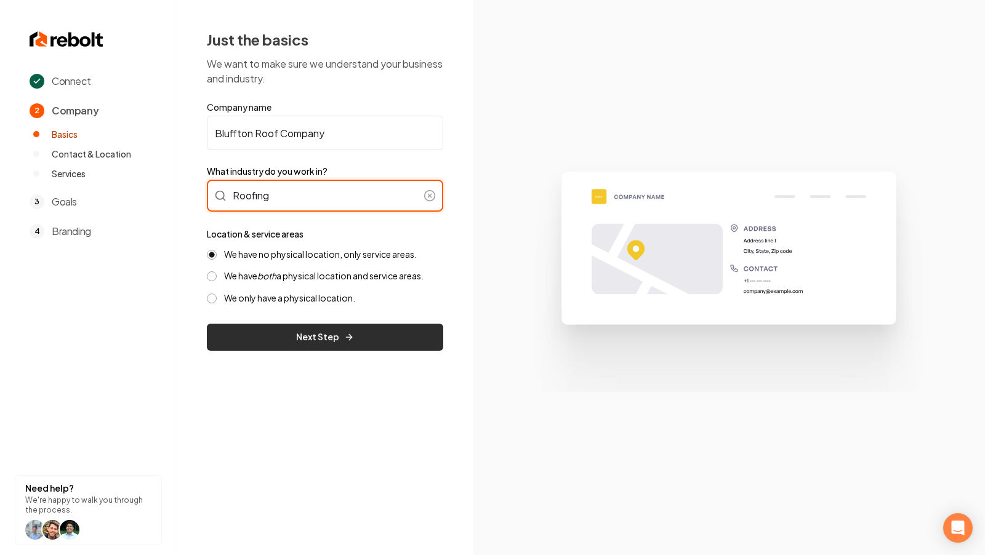
type input "Roofing"
click at [288, 335] on button "Next Step" at bounding box center [325, 337] width 236 height 27
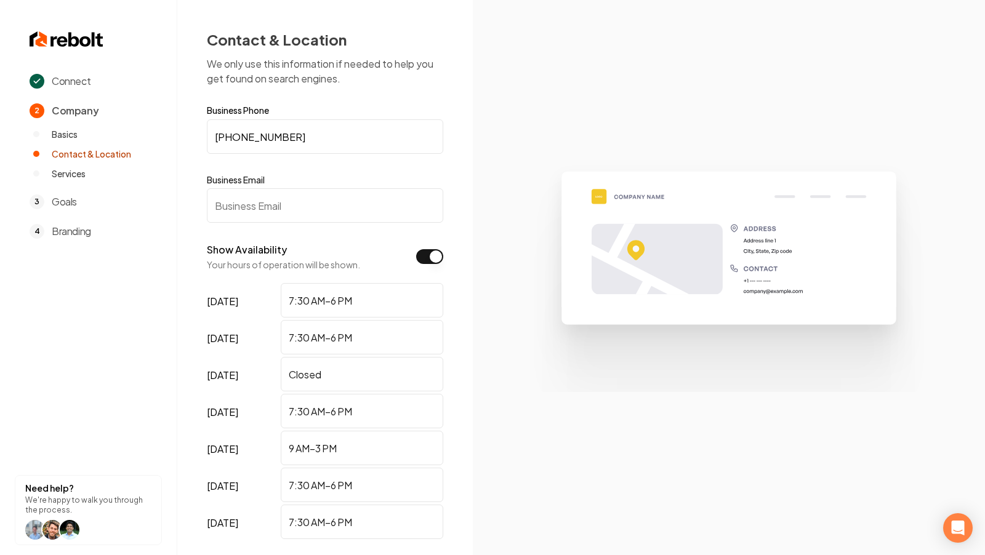
click at [291, 209] on input "Business Email" at bounding box center [325, 205] width 236 height 34
paste input "johnny@blufftonroofcompany.com"
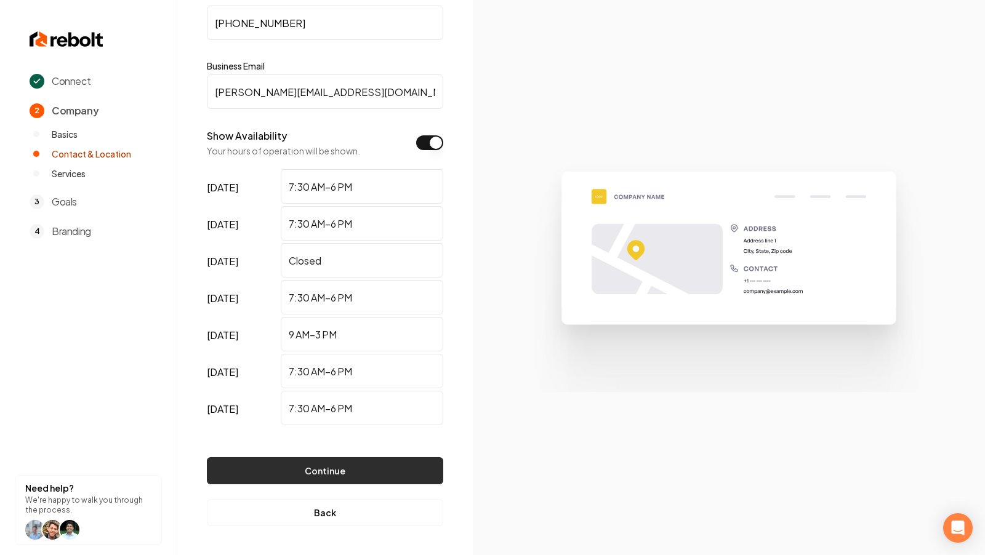
type input "johnny@blufftonroofcompany.com"
click at [380, 465] on button "Continue" at bounding box center [325, 470] width 236 height 27
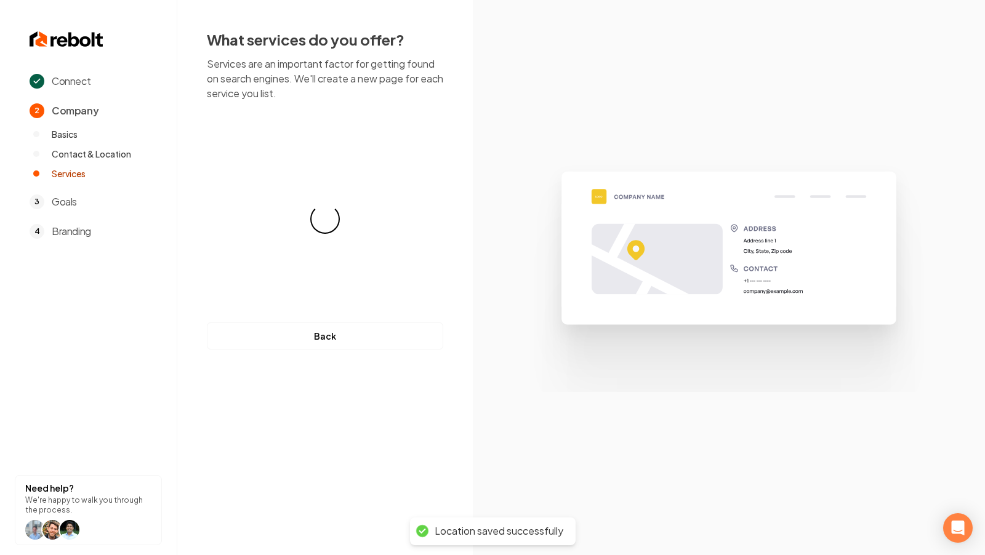
scroll to position [0, 0]
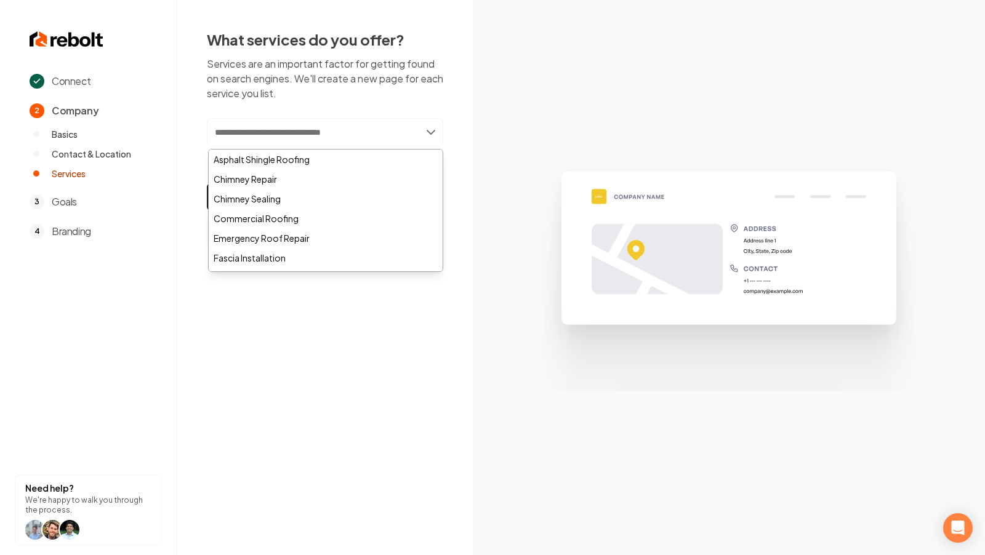
click at [362, 129] on input "text" at bounding box center [325, 132] width 236 height 28
paste input "**********"
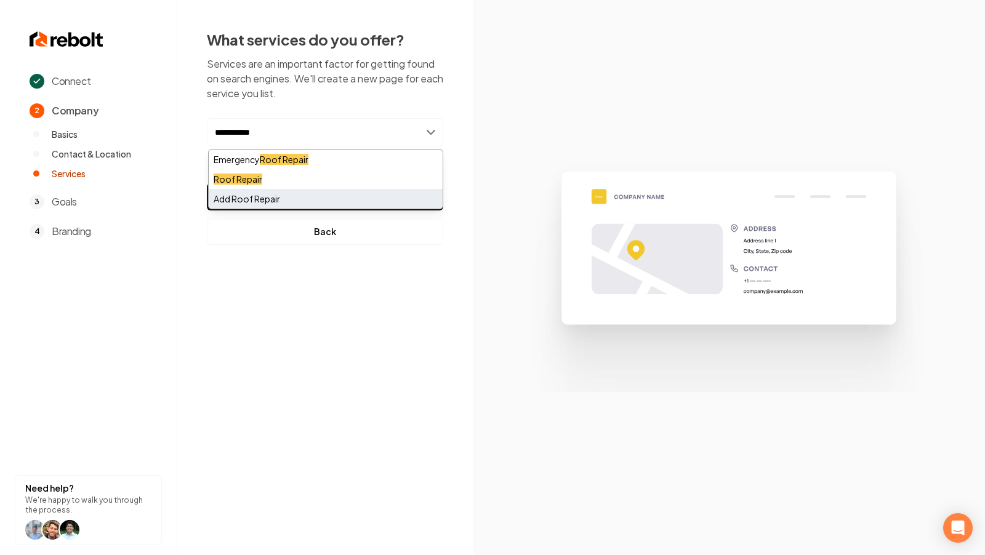
type input "**********"
click at [275, 203] on div "Add Roof Repair" at bounding box center [326, 199] width 234 height 20
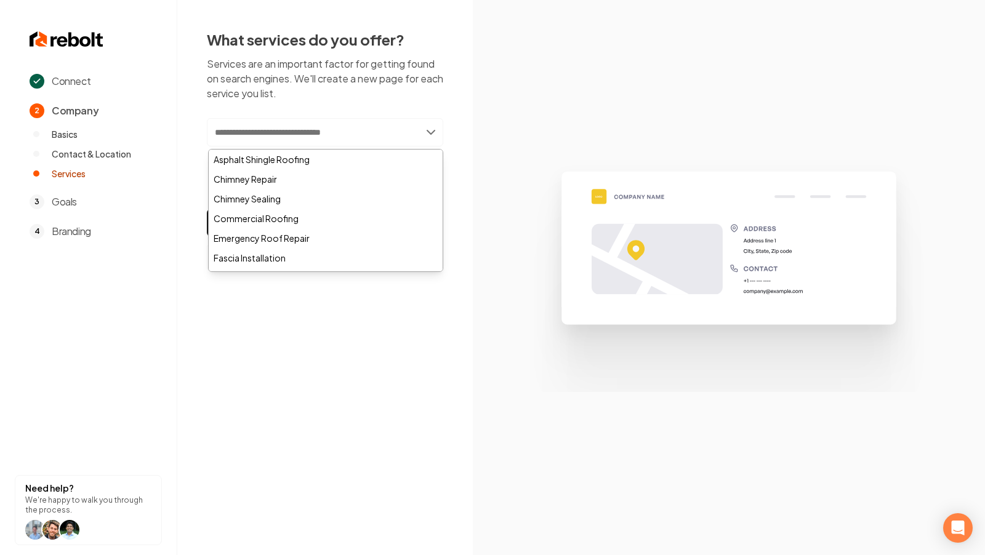
paste input "**********"
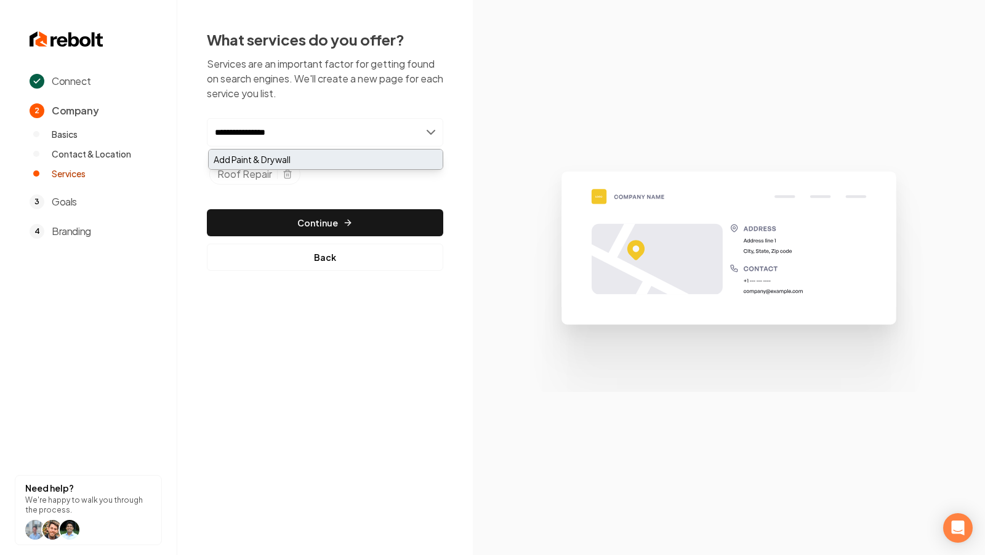
type input "**********"
click at [356, 162] on div "Add Paint & Drywall" at bounding box center [326, 160] width 234 height 20
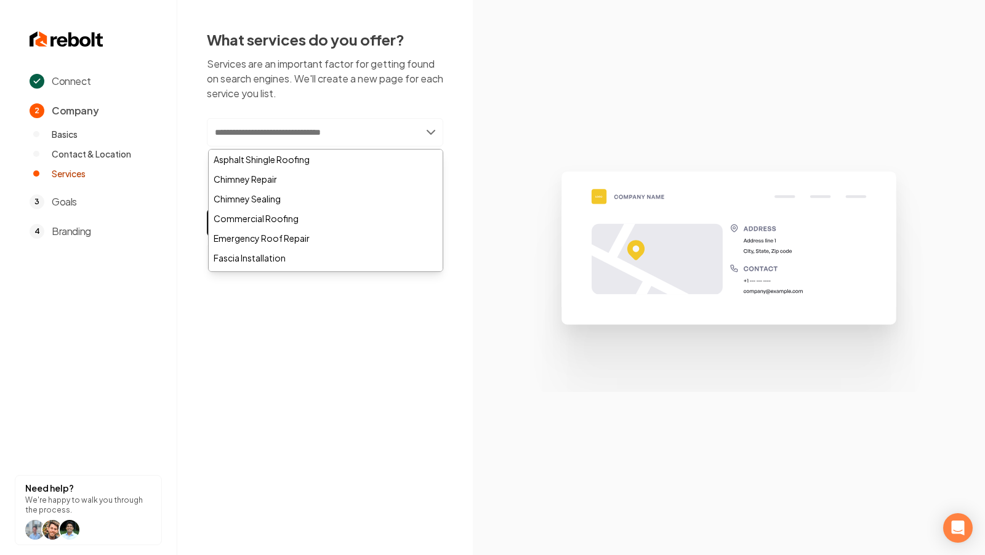
paste input "**********"
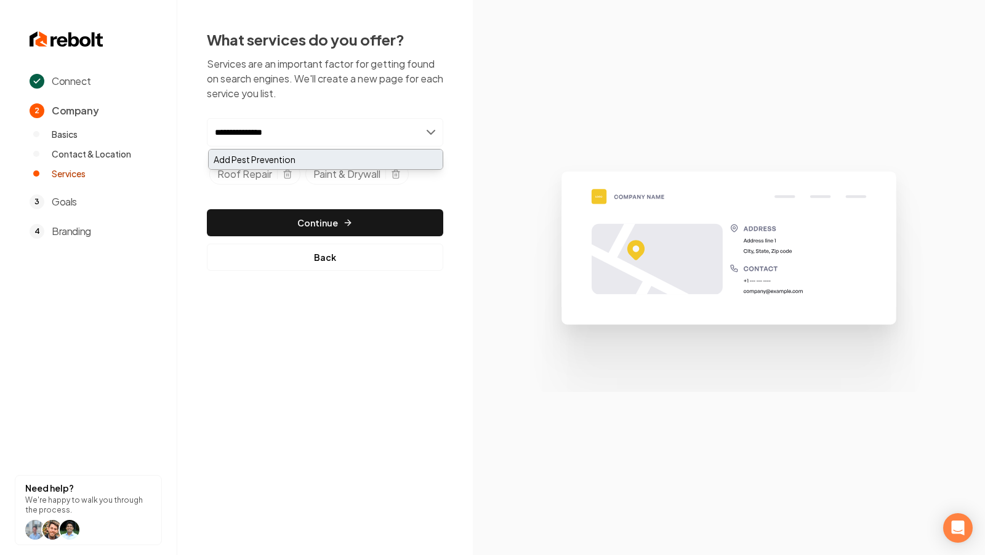
type input "**********"
click at [321, 164] on div "Add Pest Prevention" at bounding box center [326, 160] width 234 height 20
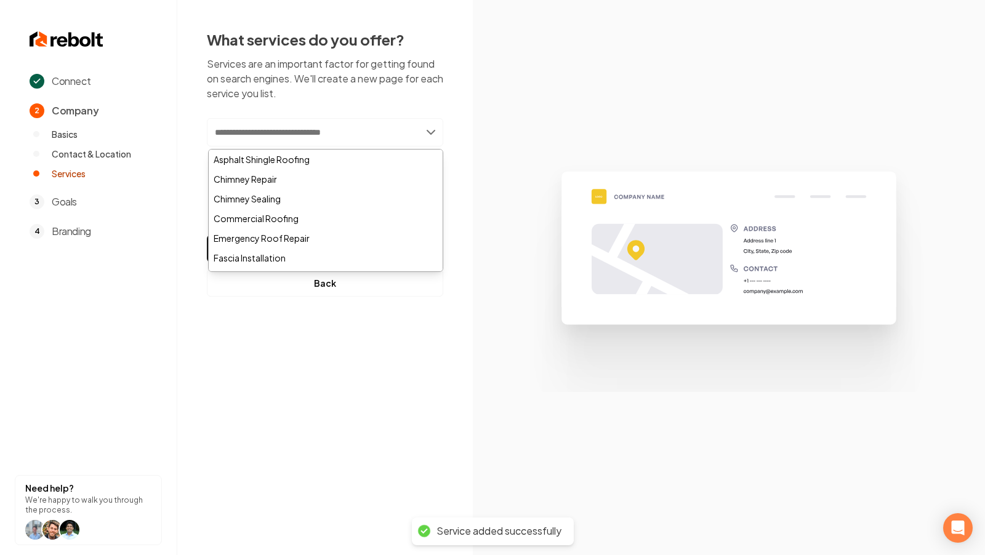
paste input "*********"
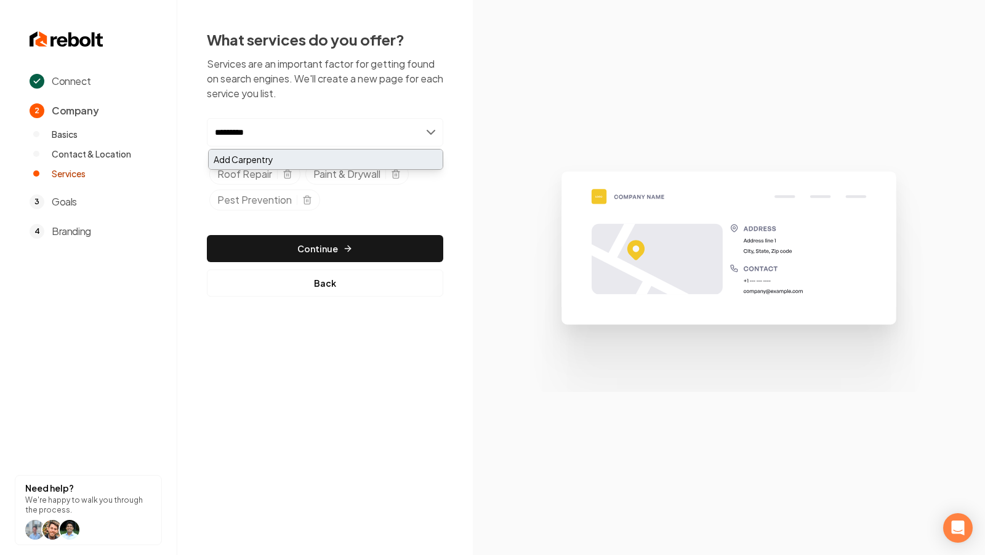
type input "*********"
click at [294, 164] on div "Add Carpentry" at bounding box center [326, 160] width 234 height 20
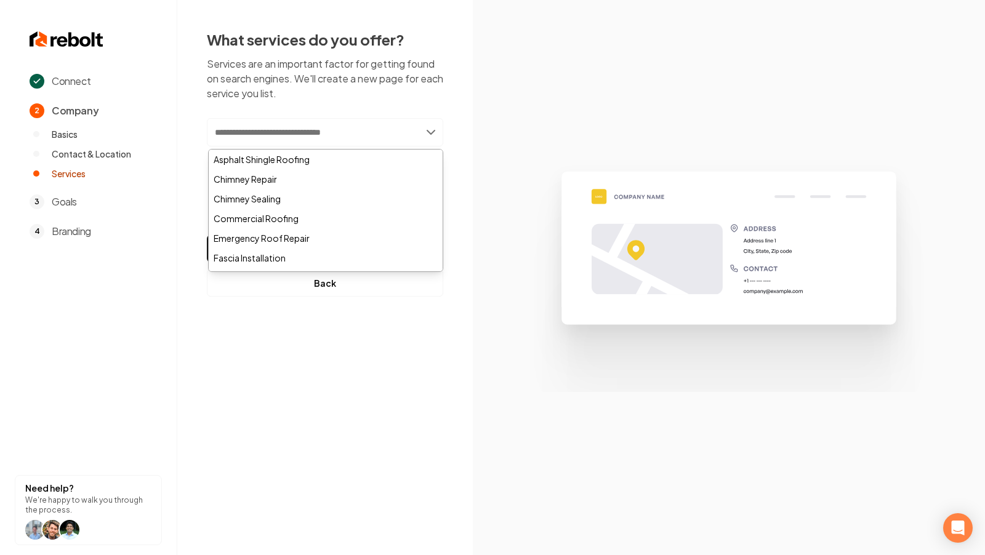
click at [543, 150] on section at bounding box center [729, 277] width 512 height 555
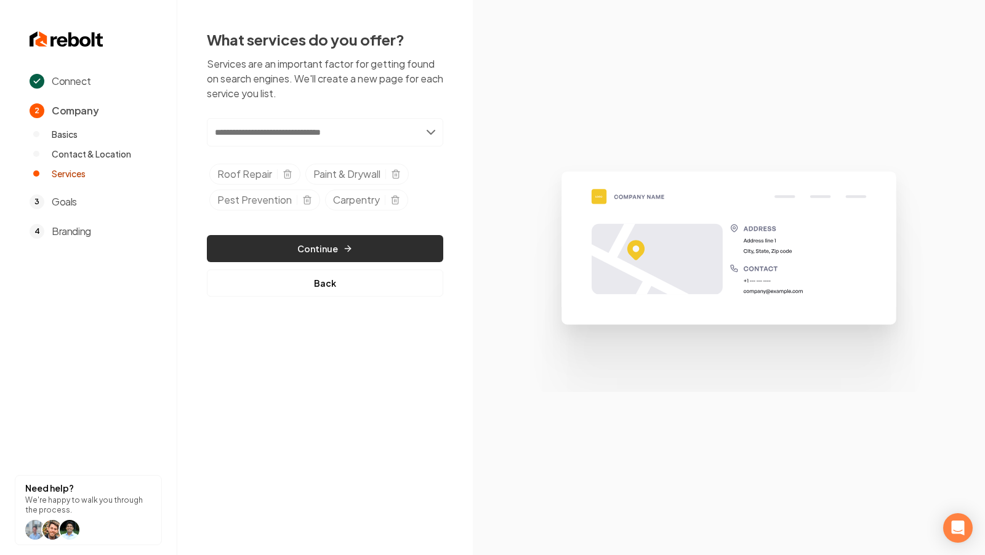
click at [344, 252] on button "Continue" at bounding box center [325, 248] width 236 height 27
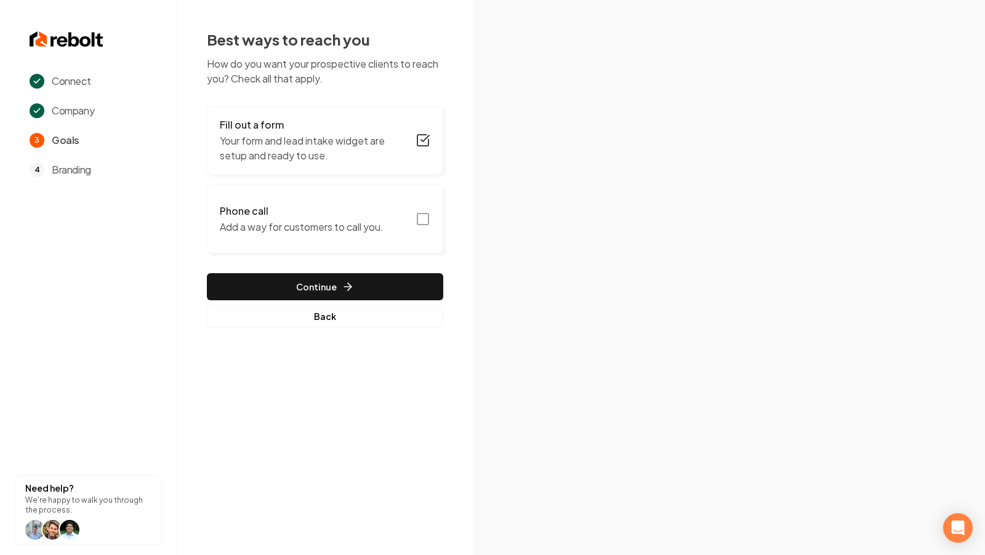
click at [425, 215] on icon "button" at bounding box center [423, 219] width 15 height 15
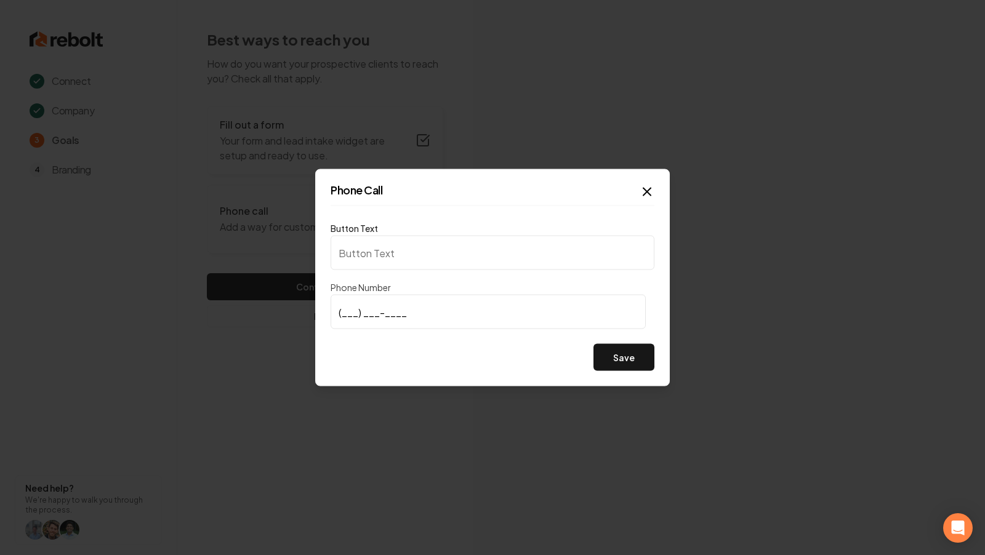
type input "Call us"
type input "(843) 290-1250"
click at [621, 369] on button "Save" at bounding box center [624, 357] width 61 height 27
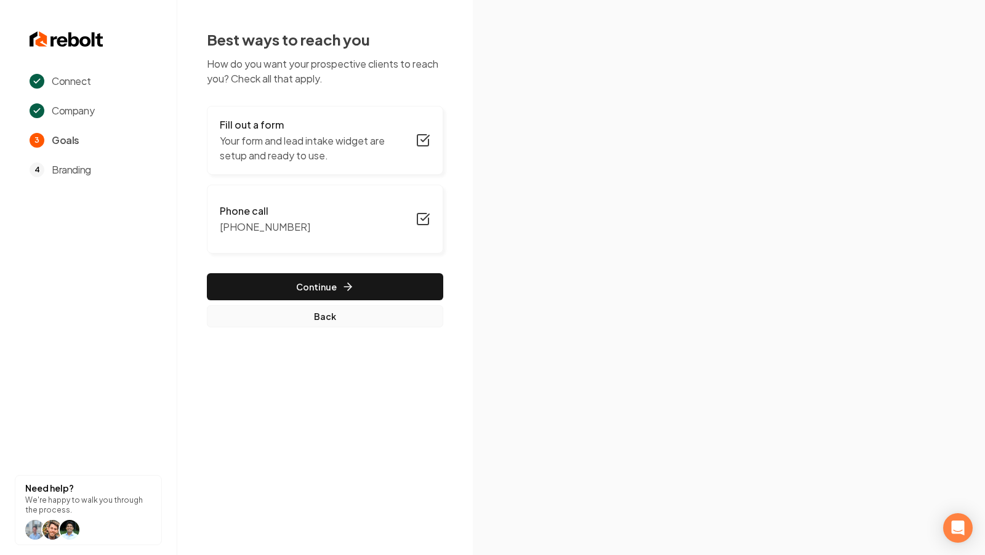
click at [377, 308] on button "Back" at bounding box center [325, 316] width 236 height 22
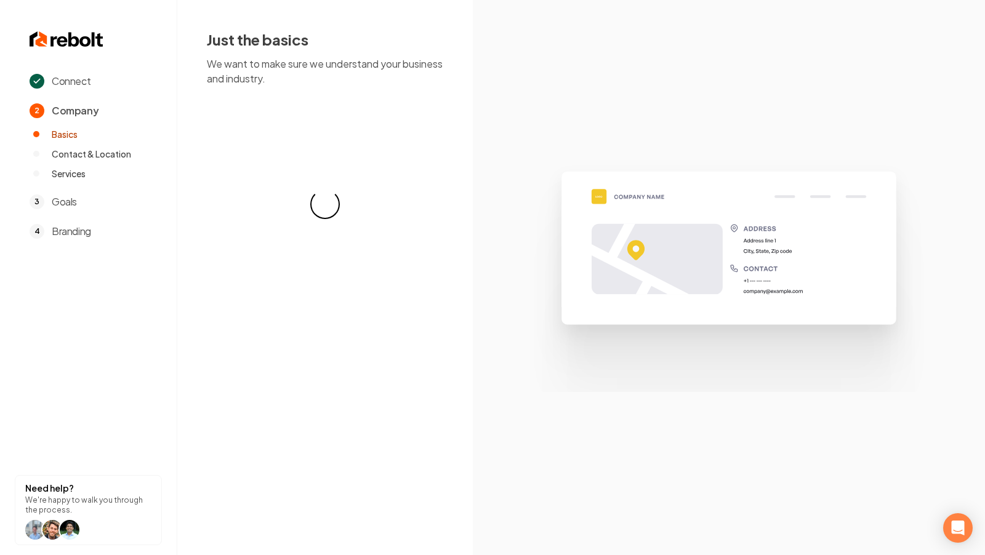
click at [363, 299] on div "Loading... Loading..." at bounding box center [325, 204] width 236 height 197
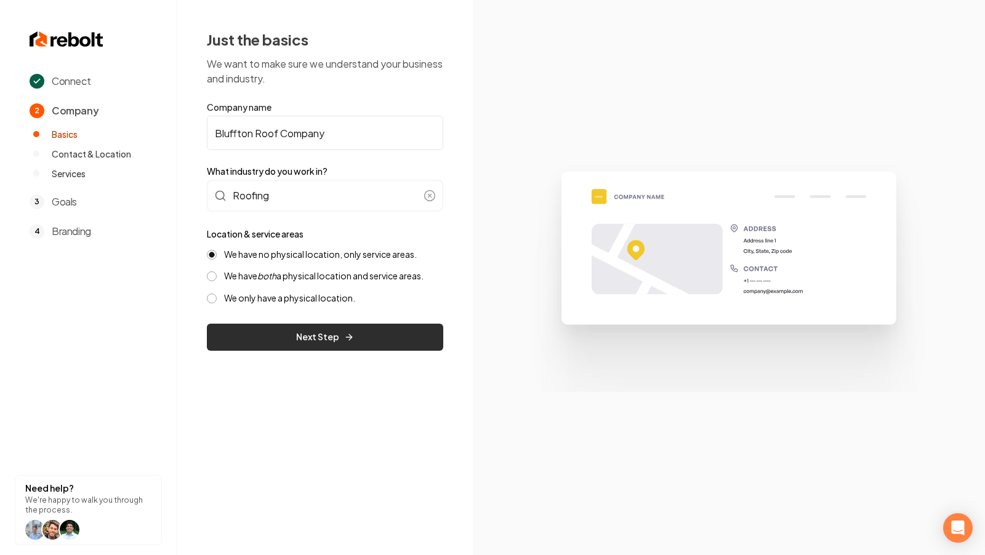
click at [337, 338] on button "Next Step" at bounding box center [325, 337] width 236 height 27
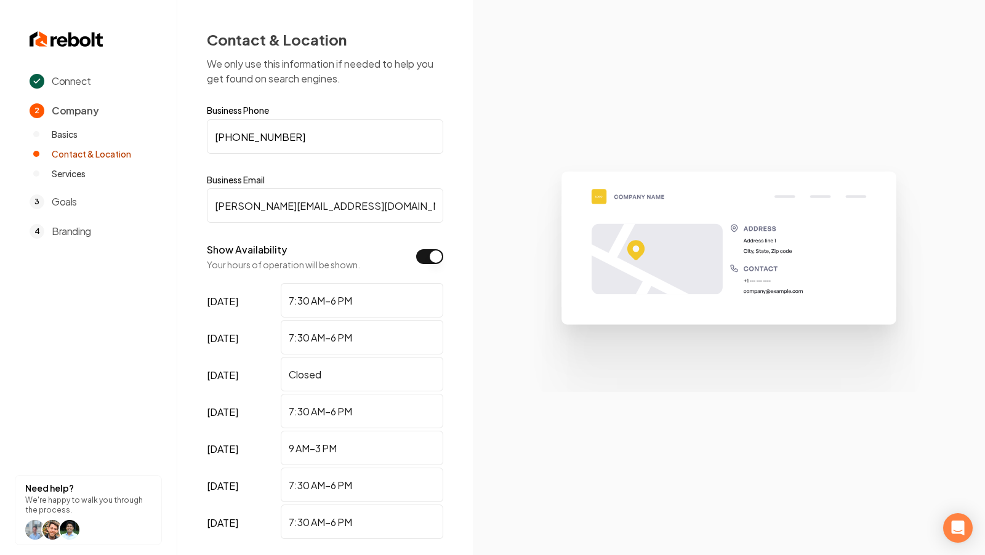
scroll to position [114, 0]
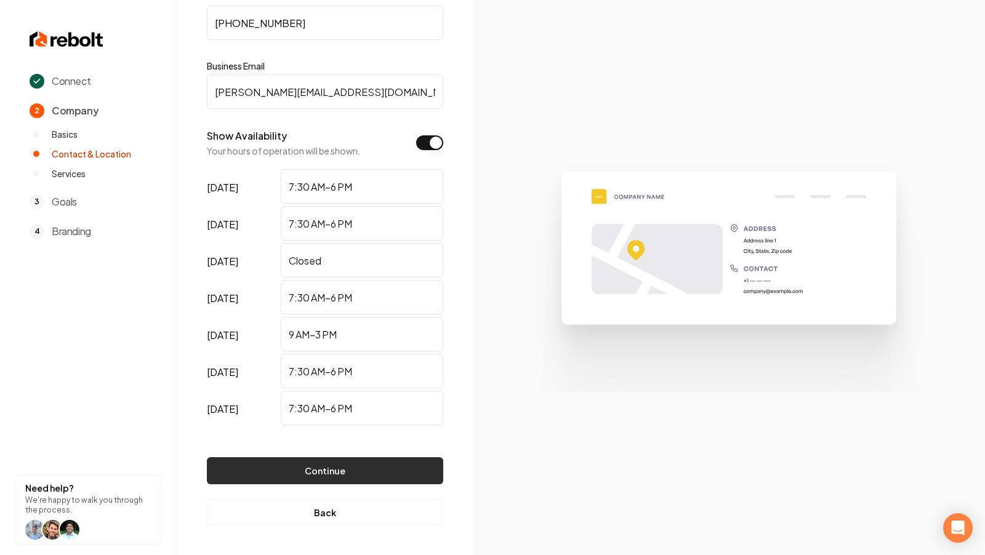
click at [321, 468] on button "Continue" at bounding box center [325, 470] width 236 height 27
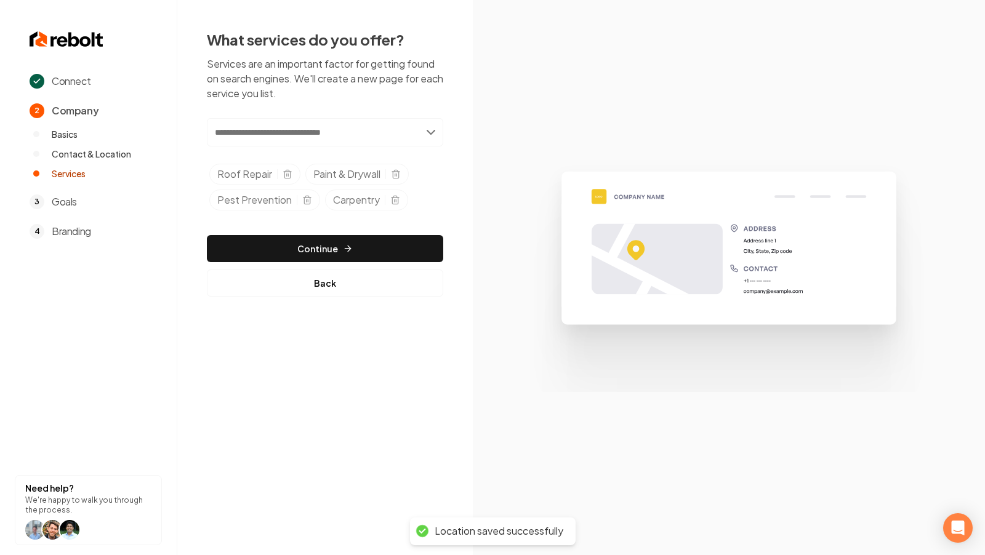
scroll to position [0, 0]
click at [300, 251] on button "Continue" at bounding box center [325, 248] width 236 height 27
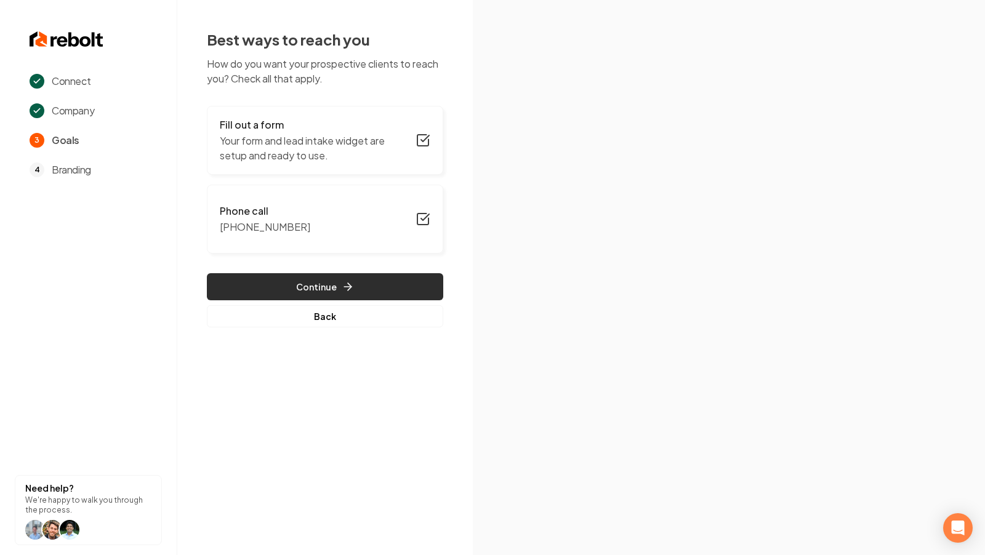
click at [364, 288] on button "Continue" at bounding box center [325, 286] width 236 height 27
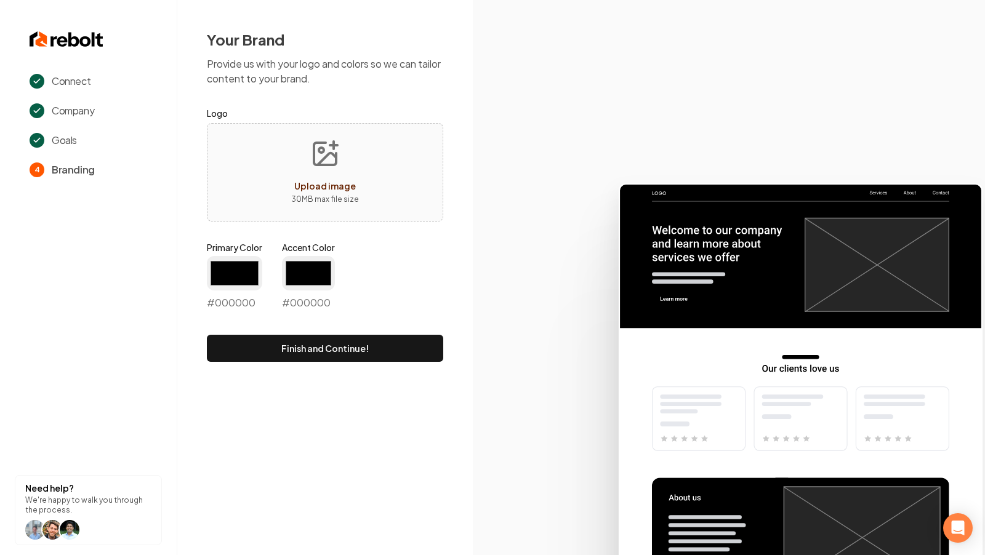
type input "#194d33"
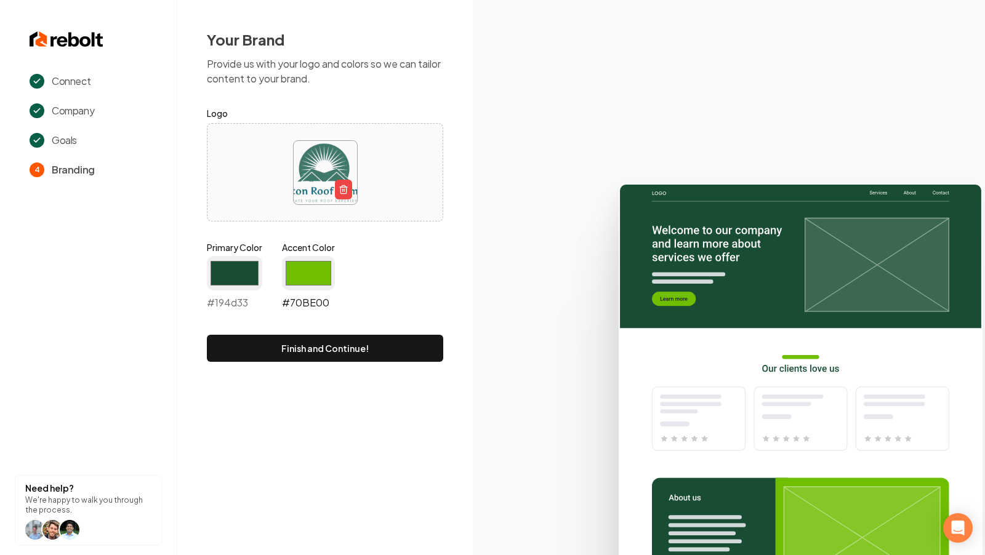
click at [311, 273] on input "#70be00" at bounding box center [308, 273] width 53 height 34
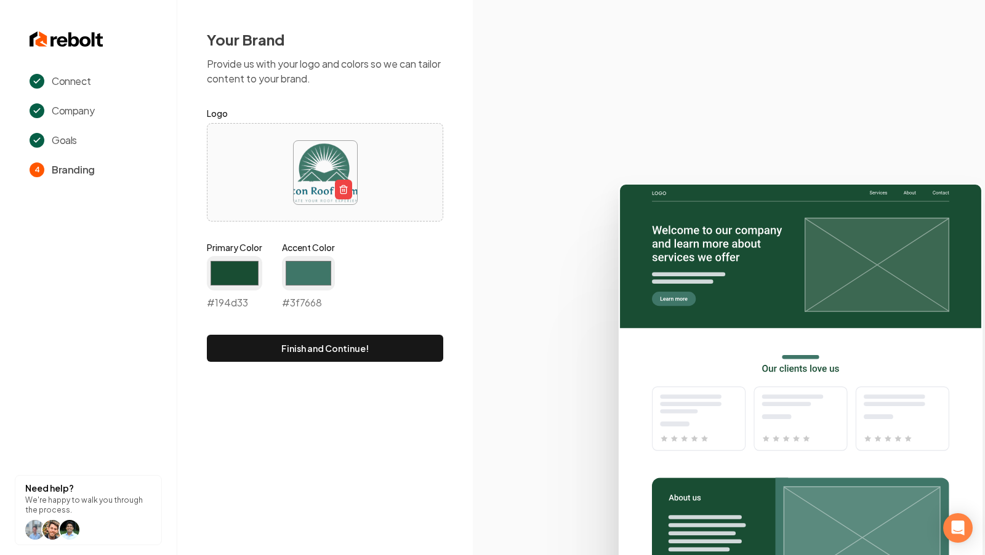
click at [473, 224] on icon at bounding box center [729, 364] width 512 height 382
click at [229, 276] on input "#194d33" at bounding box center [234, 273] width 55 height 34
click at [242, 276] on input "#194d33" at bounding box center [234, 273] width 55 height 34
click at [480, 295] on icon at bounding box center [729, 364] width 512 height 382
click at [310, 273] on input "#3f7668" at bounding box center [308, 273] width 53 height 34
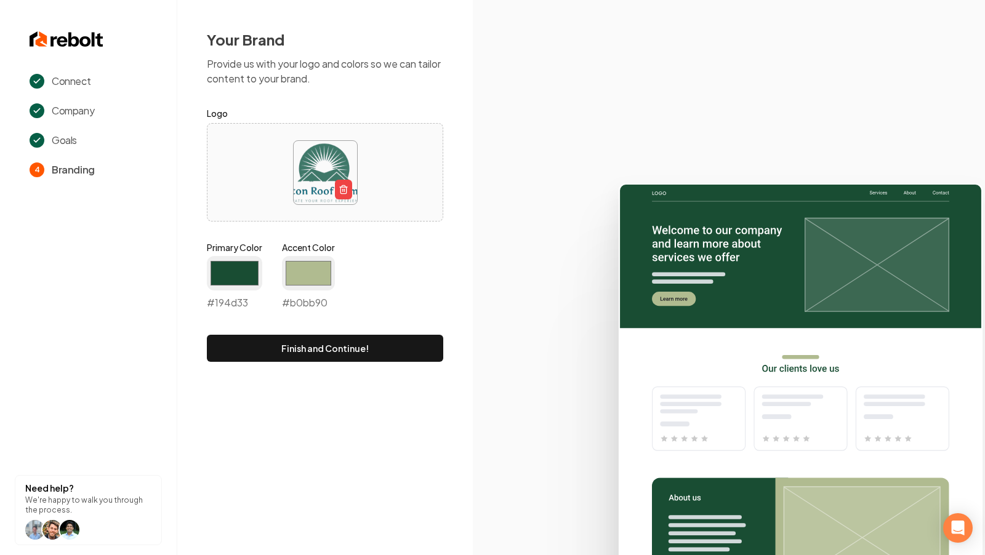
type input "#b0bb90"
click at [570, 304] on icon at bounding box center [729, 364] width 512 height 382
click at [314, 353] on button "Finish and Continue!" at bounding box center [325, 348] width 236 height 27
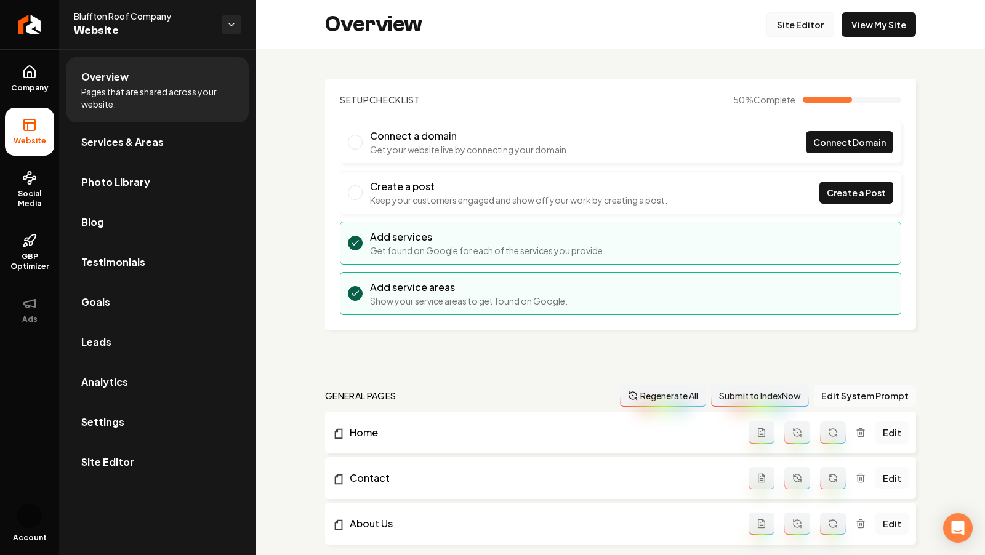
click at [808, 29] on link "Site Editor" at bounding box center [801, 24] width 68 height 25
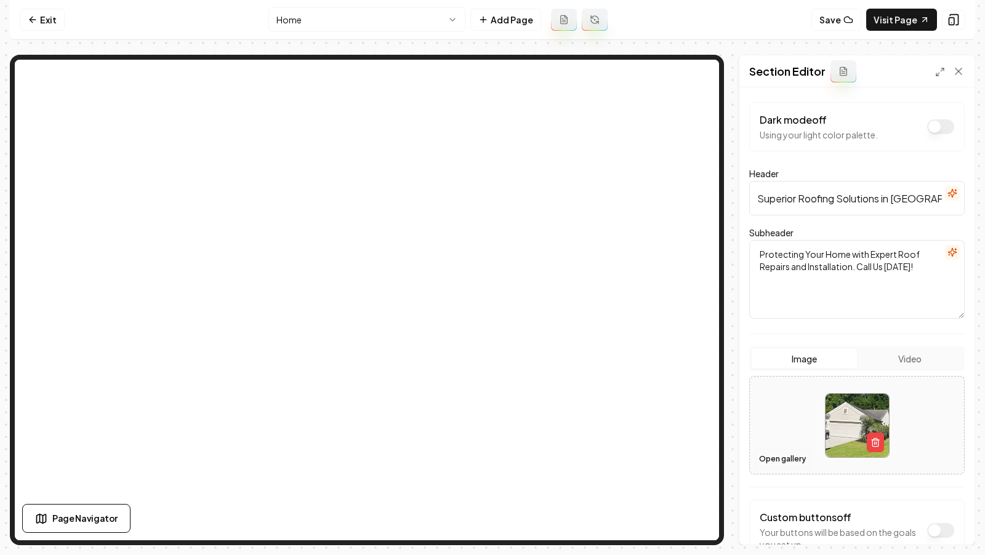
click at [786, 457] on button "Open gallery" at bounding box center [782, 459] width 55 height 20
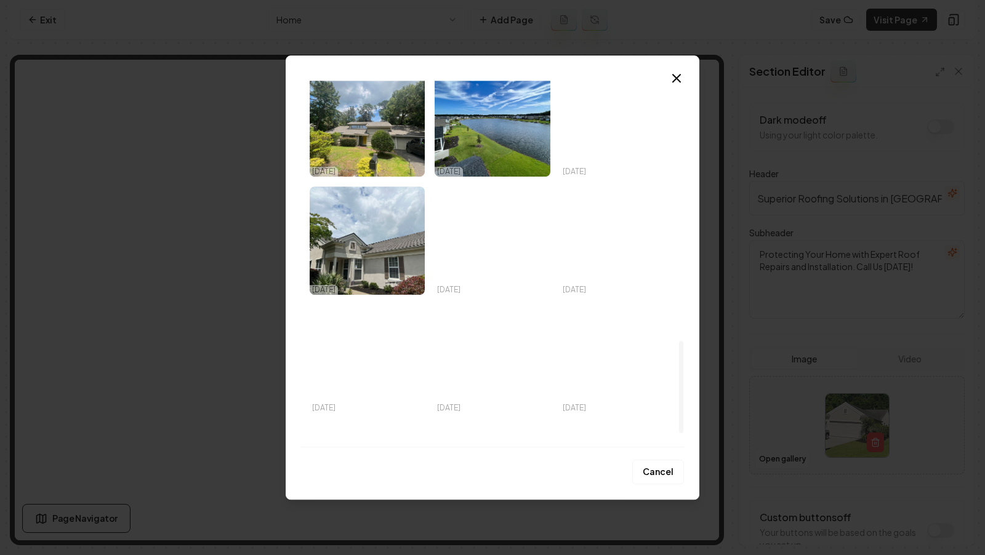
scroll to position [1032, 0]
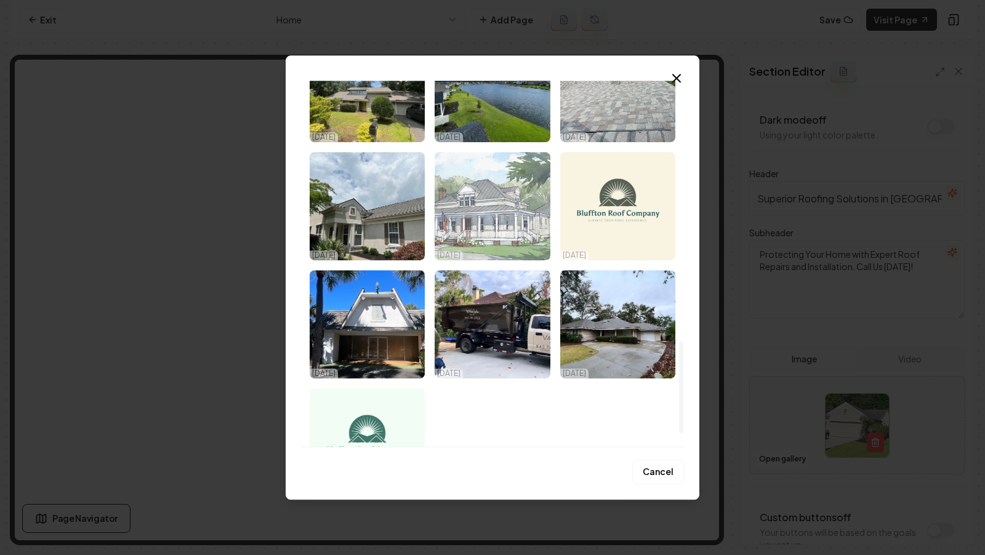
click at [489, 230] on img "Select image image_68e835bc5c7cd75eb8af35b9.jpeg" at bounding box center [492, 206] width 115 height 108
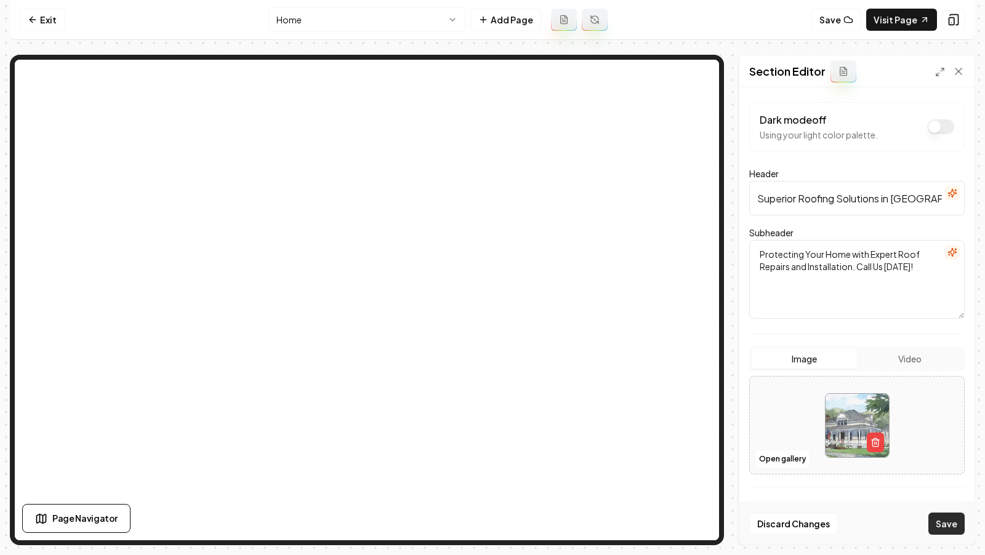
click at [952, 534] on button "Save" at bounding box center [946, 524] width 36 height 22
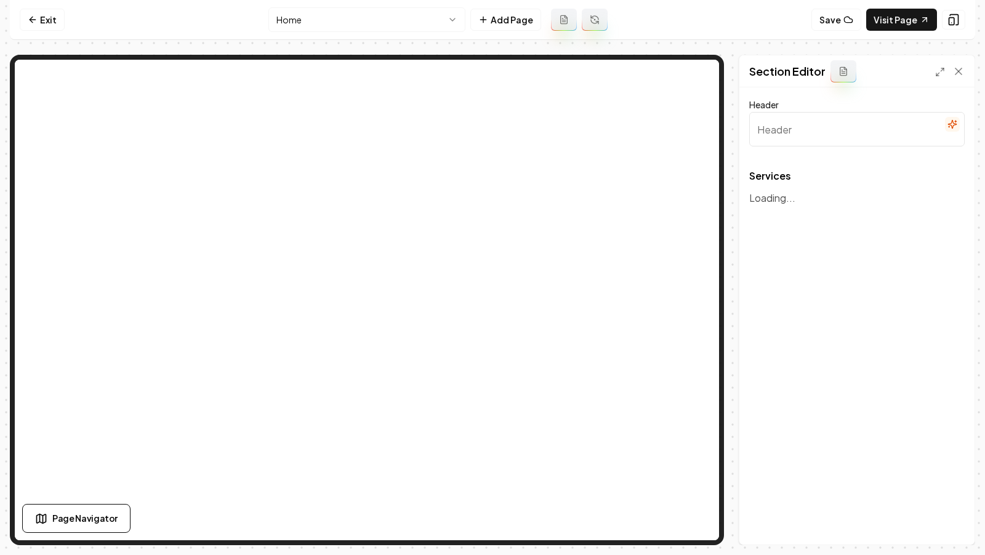
type input "Our Services"
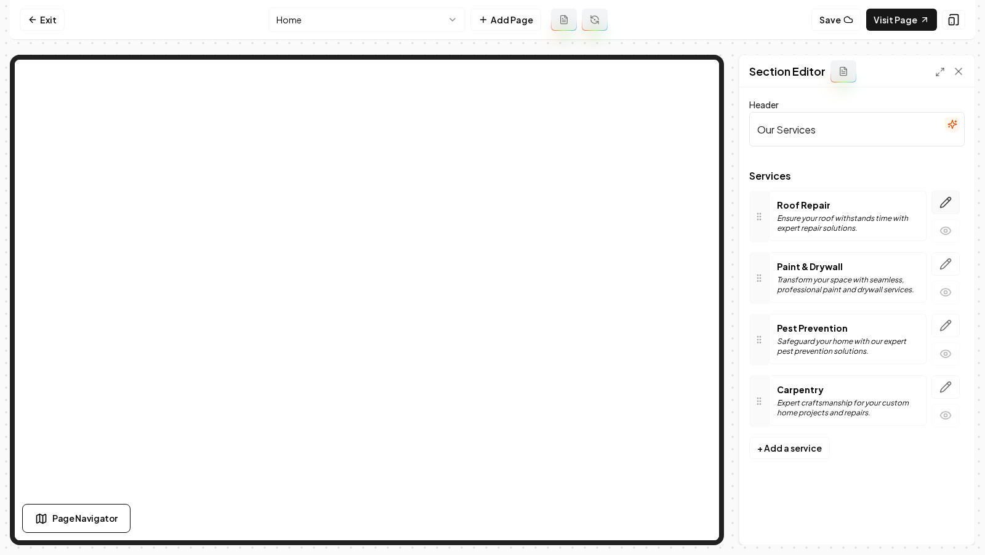
click at [947, 207] on button "button" at bounding box center [946, 202] width 28 height 23
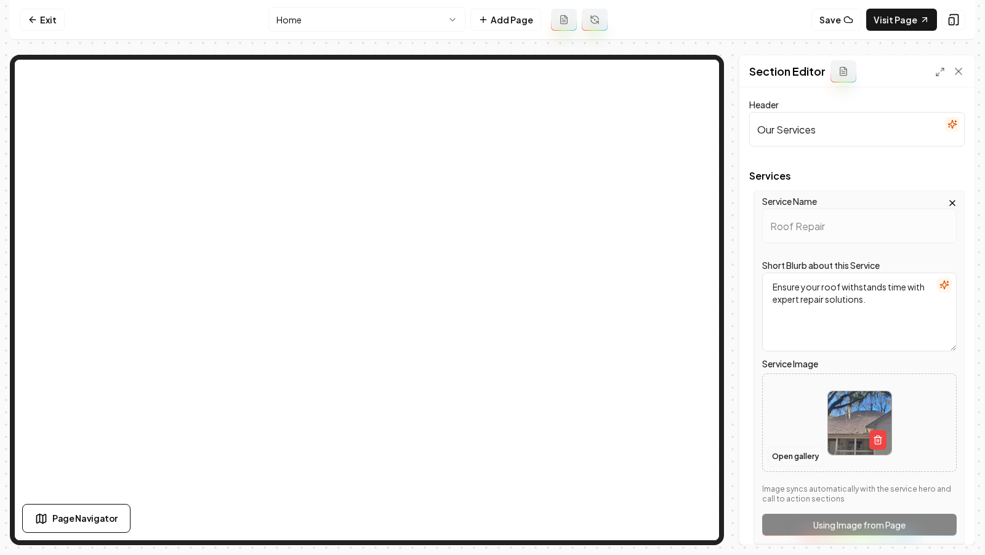
click at [791, 456] on button "Open gallery" at bounding box center [795, 457] width 55 height 20
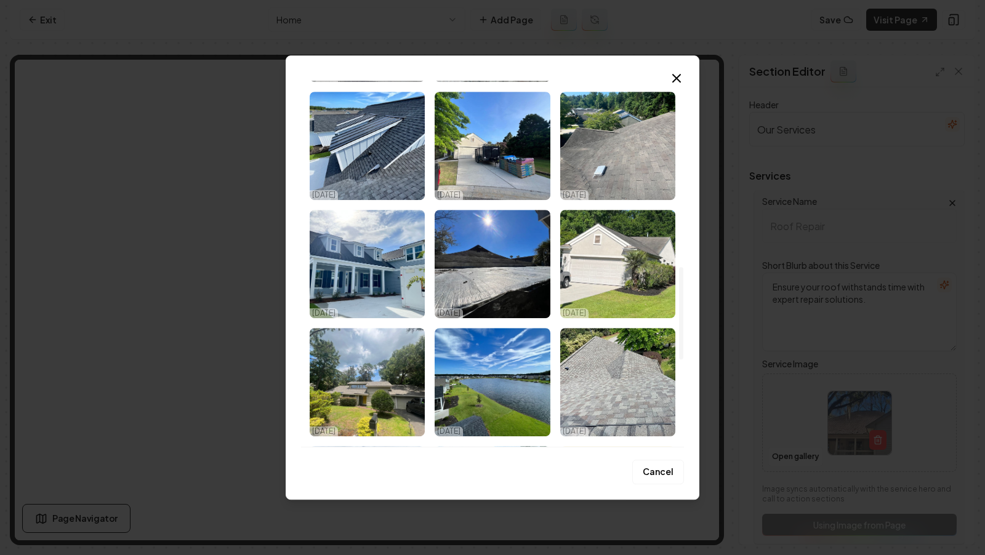
scroll to position [738, 0]
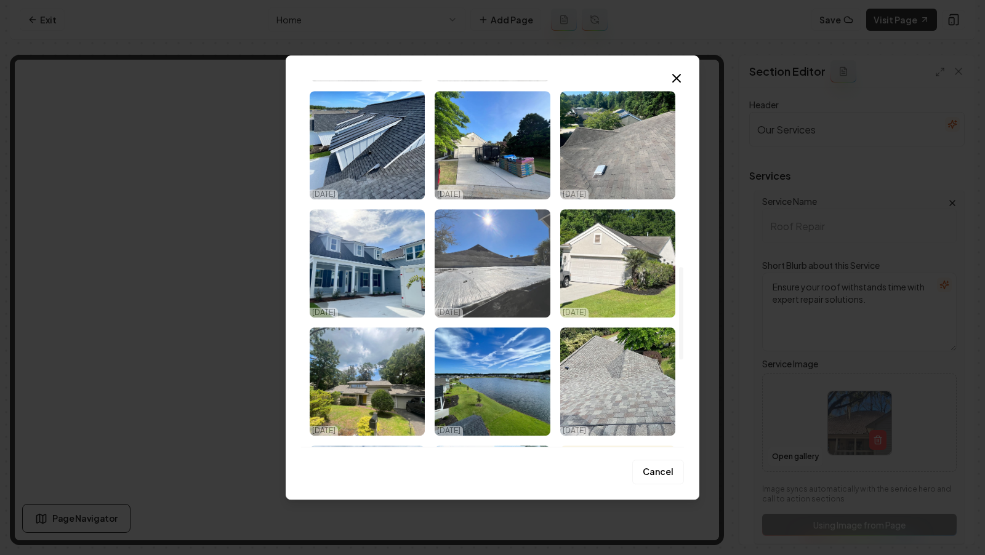
click at [512, 289] on img "Select image image_68e835bc5c7cd75eb8af3683.jpeg" at bounding box center [492, 263] width 115 height 108
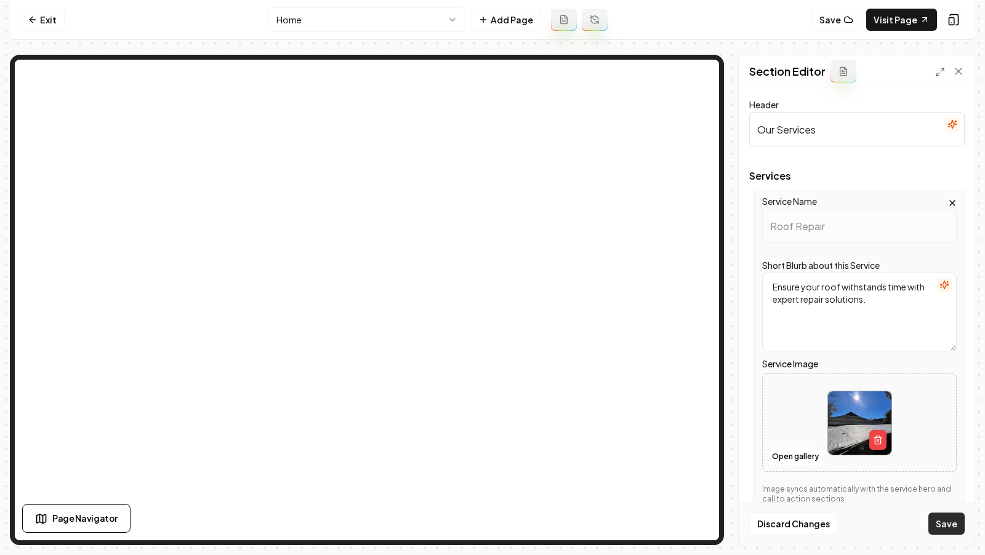
click at [940, 529] on button "Save" at bounding box center [946, 524] width 36 height 22
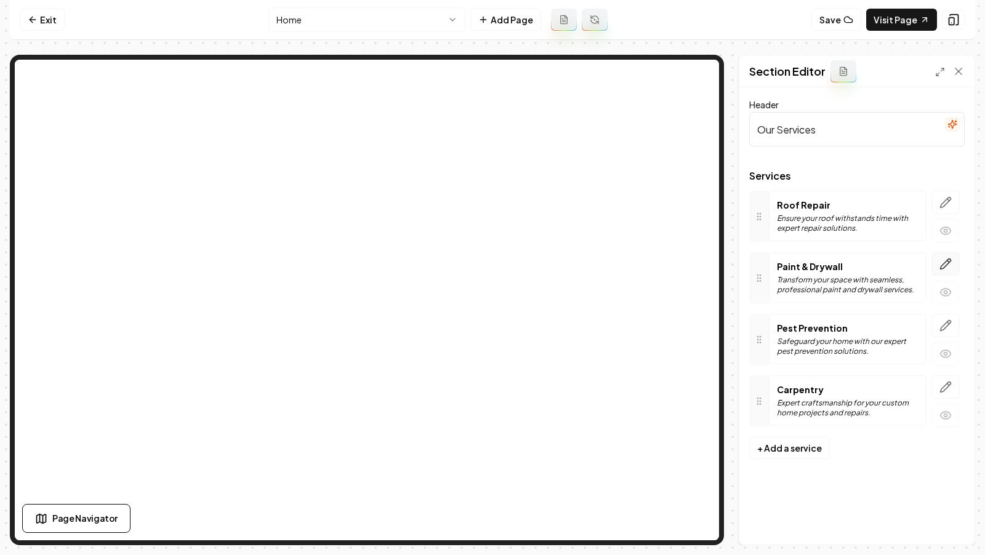
click at [948, 262] on icon "button" at bounding box center [946, 264] width 10 height 10
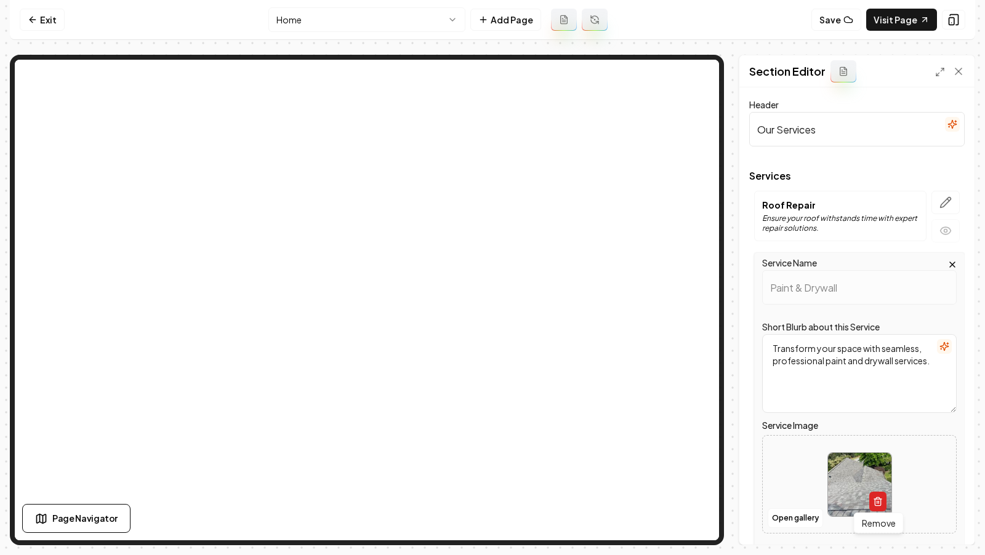
click at [876, 499] on icon "button" at bounding box center [878, 502] width 10 height 10
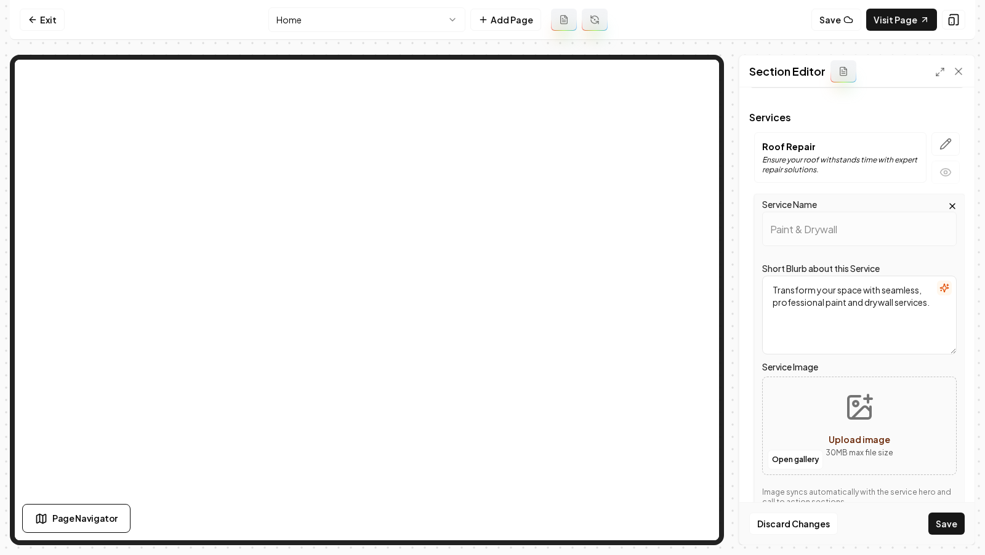
scroll to position [164, 0]
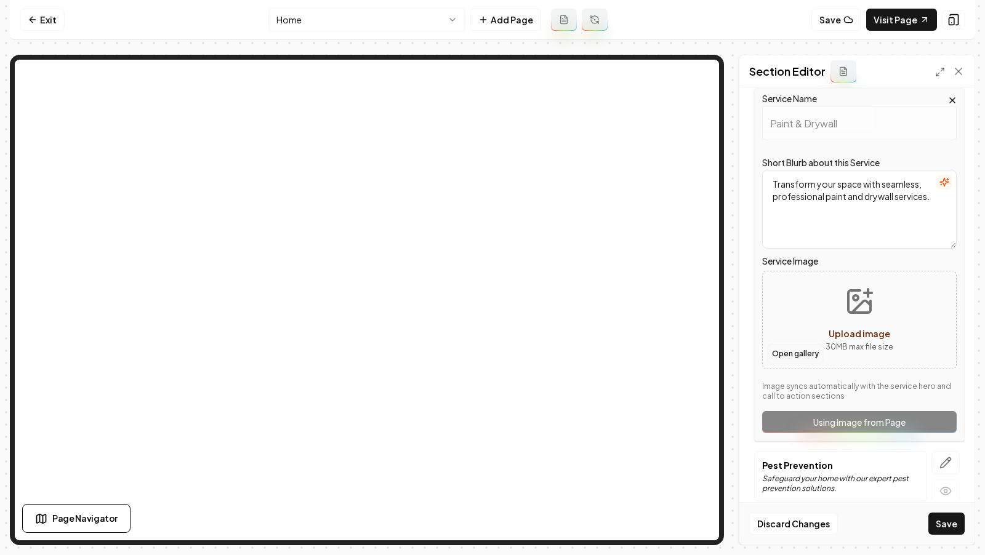
click at [790, 355] on button "Open gallery" at bounding box center [795, 354] width 55 height 20
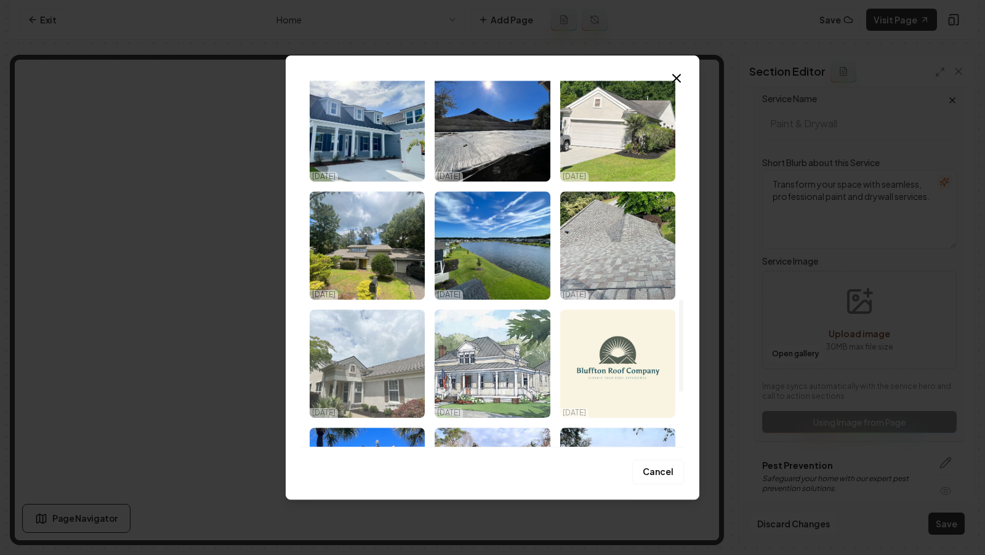
scroll to position [887, 0]
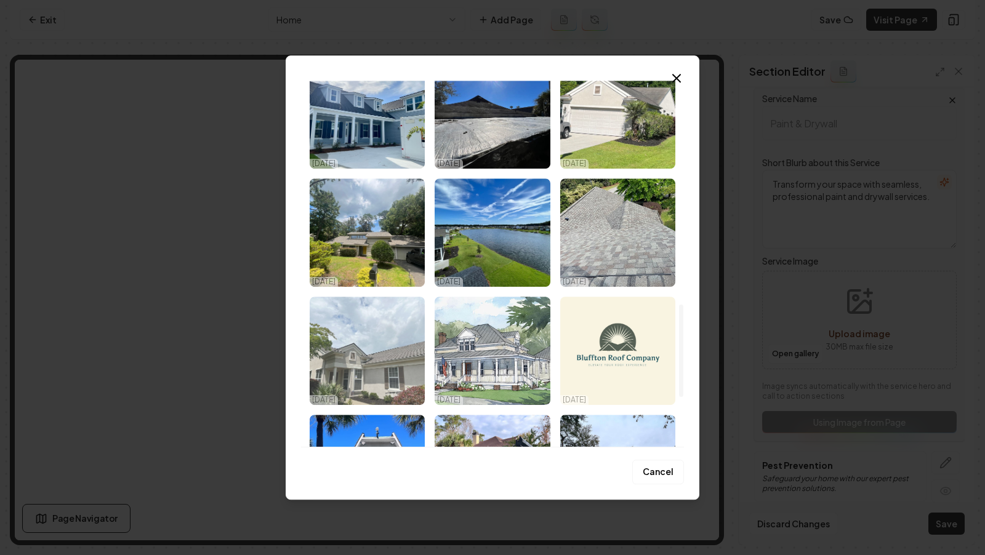
click at [360, 386] on img "Select image image_68e835be5c7cd75eb8af3ec7.jpeg" at bounding box center [367, 351] width 115 height 108
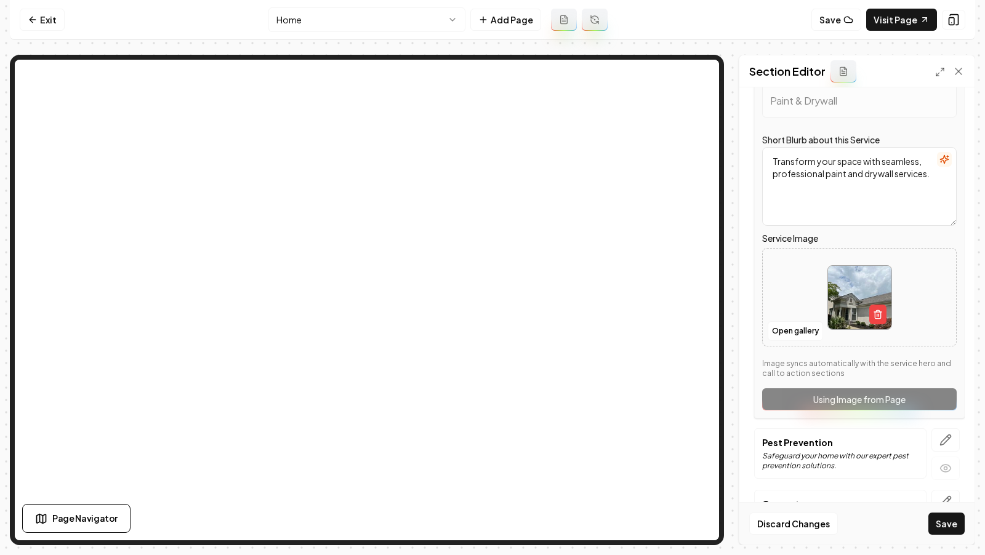
scroll to position [236, 0]
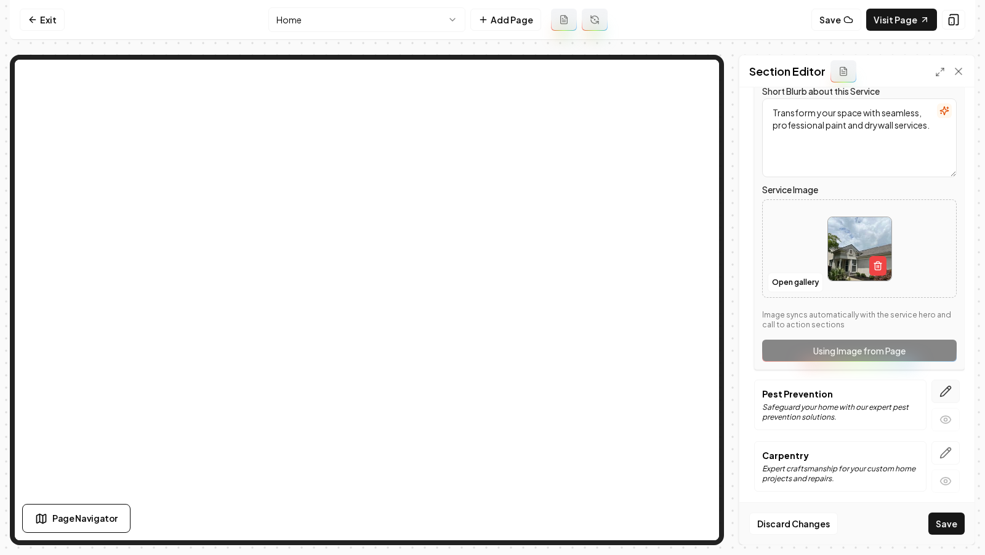
click at [944, 389] on icon "button" at bounding box center [946, 391] width 12 height 12
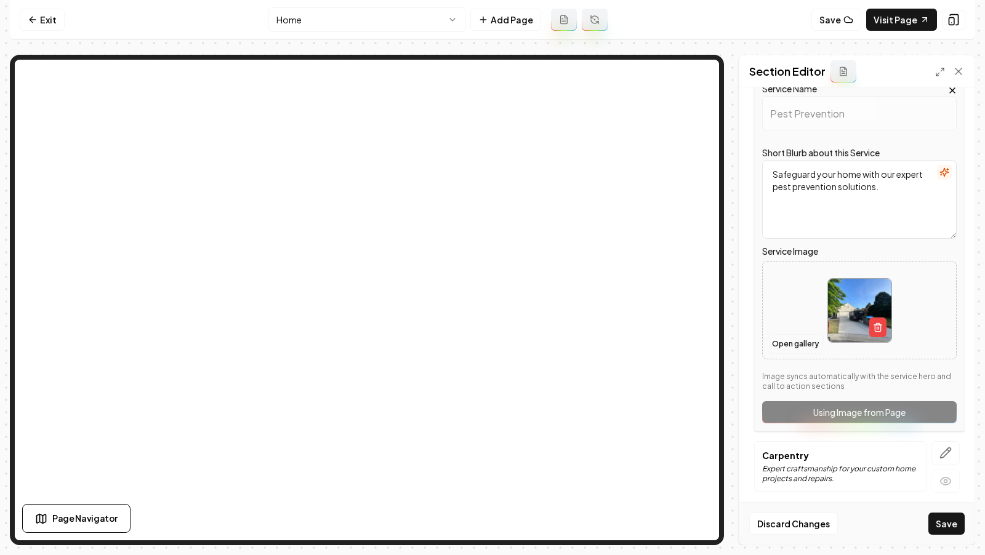
click at [784, 347] on button "Open gallery" at bounding box center [795, 344] width 55 height 20
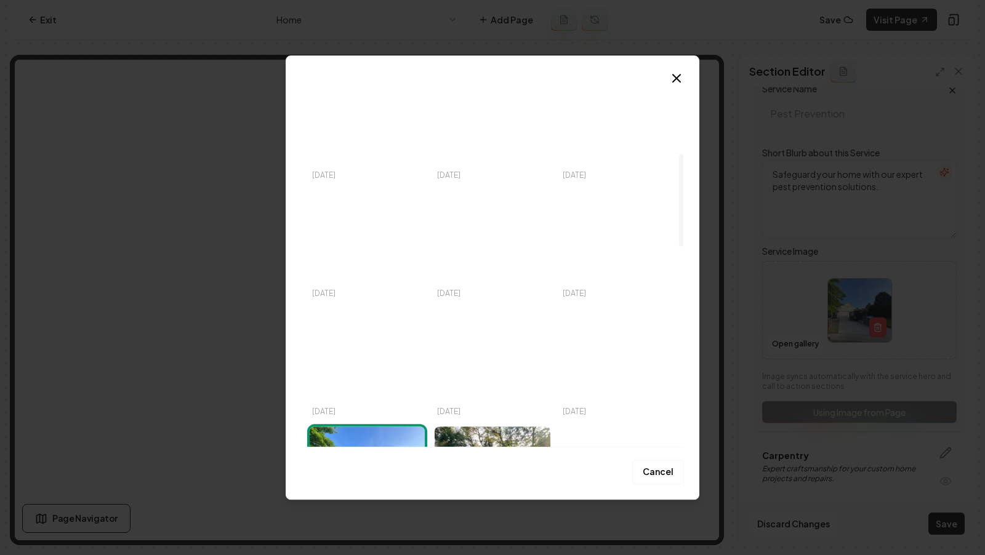
scroll to position [289, 0]
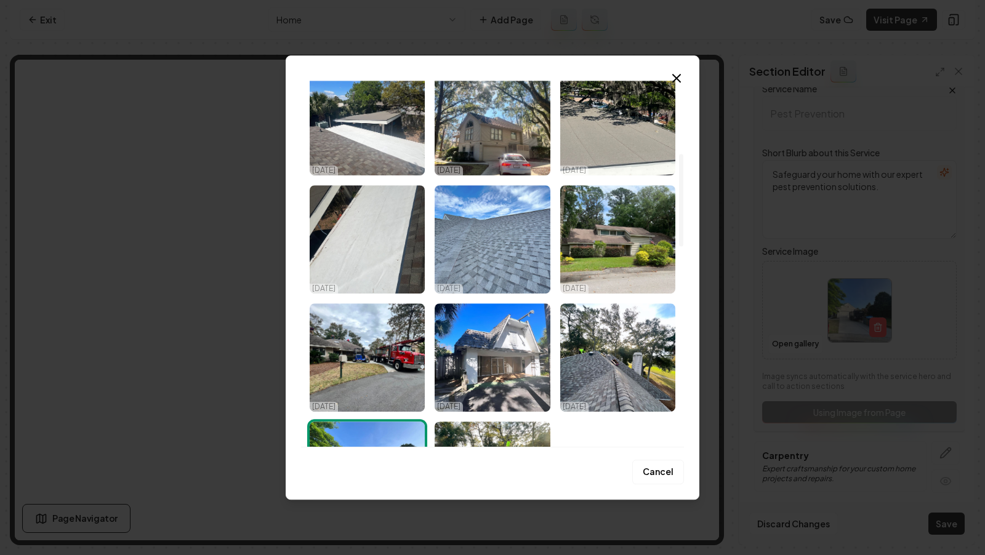
click at [502, 236] on img "Select image image_68e835bf5c7cd75eb8af43f3.jpeg" at bounding box center [492, 239] width 115 height 108
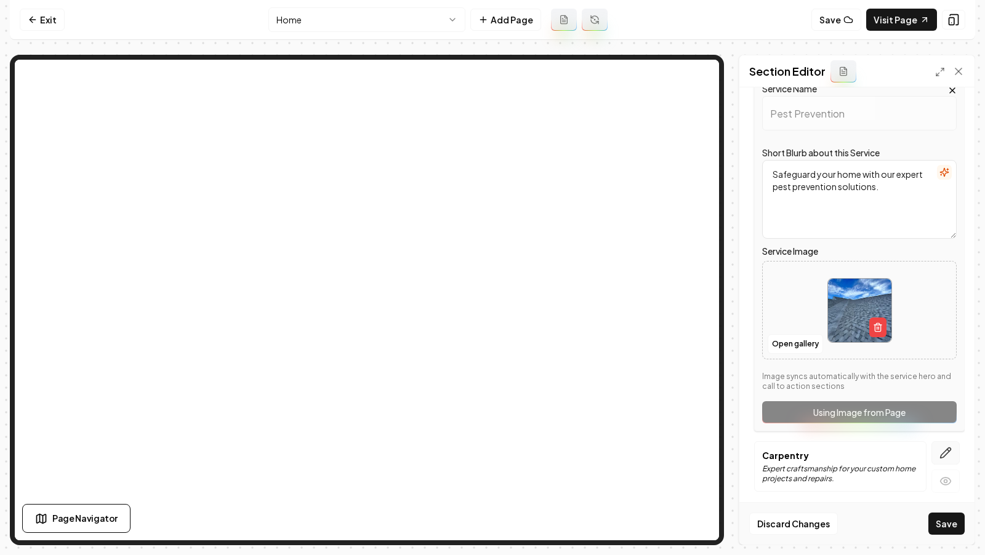
click at [949, 451] on icon "button" at bounding box center [946, 453] width 12 height 12
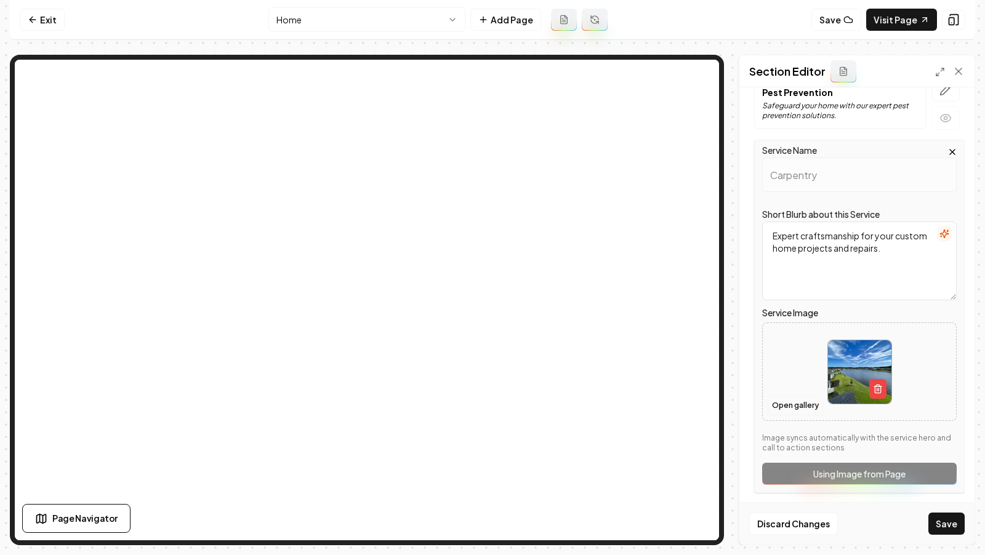
click at [795, 401] on button "Open gallery" at bounding box center [795, 406] width 55 height 20
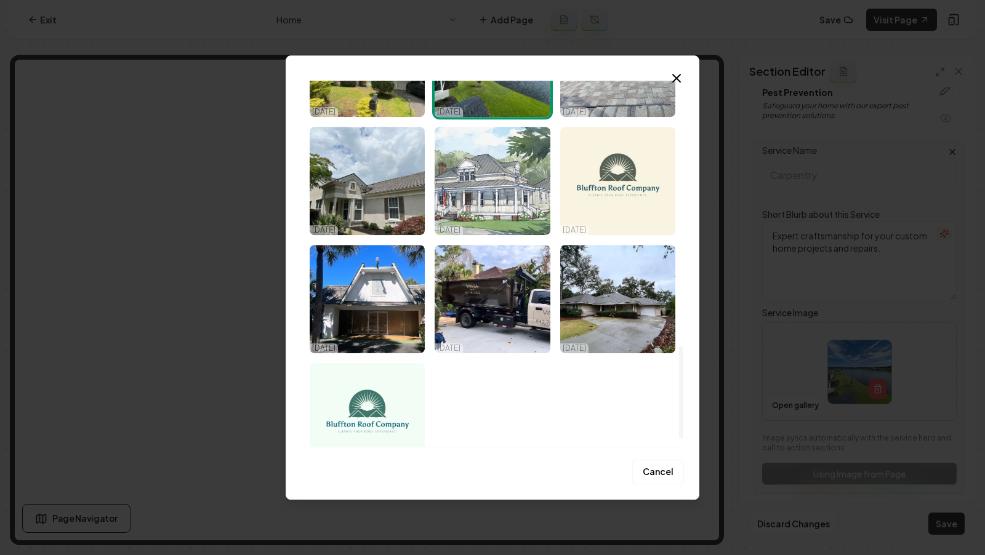
scroll to position [1053, 0]
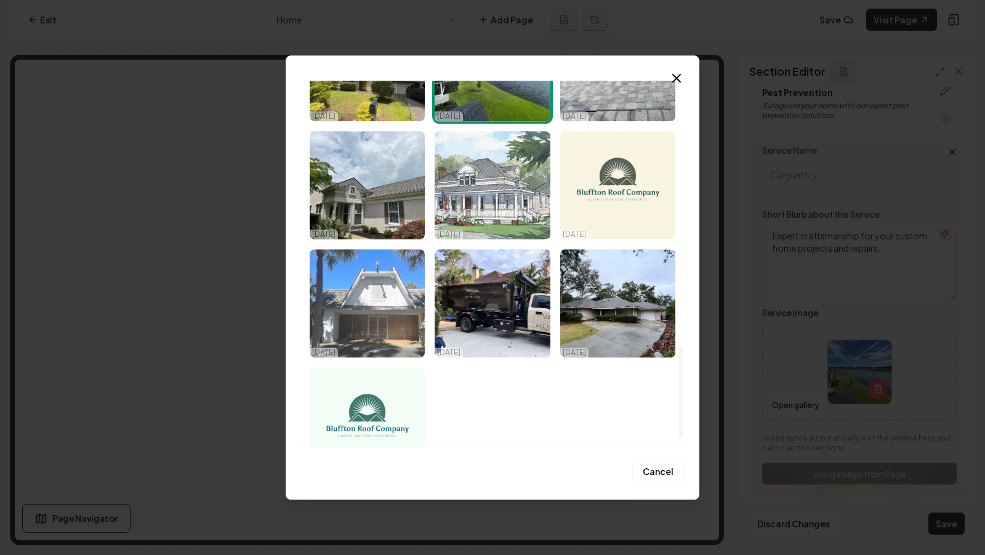
click at [358, 316] on img "Select image image_68e835bc5c7cd75eb8af3655.jpeg" at bounding box center [367, 303] width 115 height 108
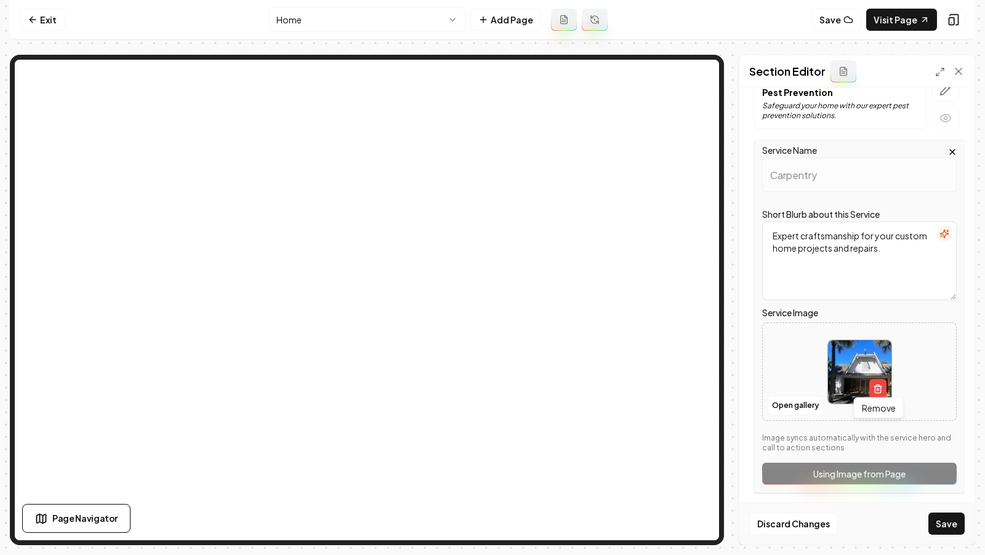
scroll to position [0, 0]
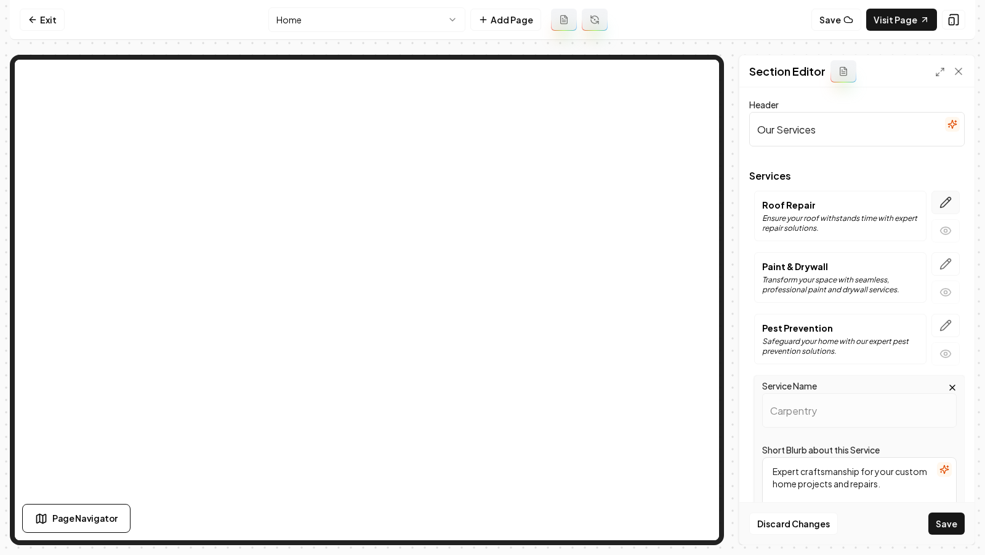
click at [944, 203] on icon "button" at bounding box center [946, 202] width 12 height 12
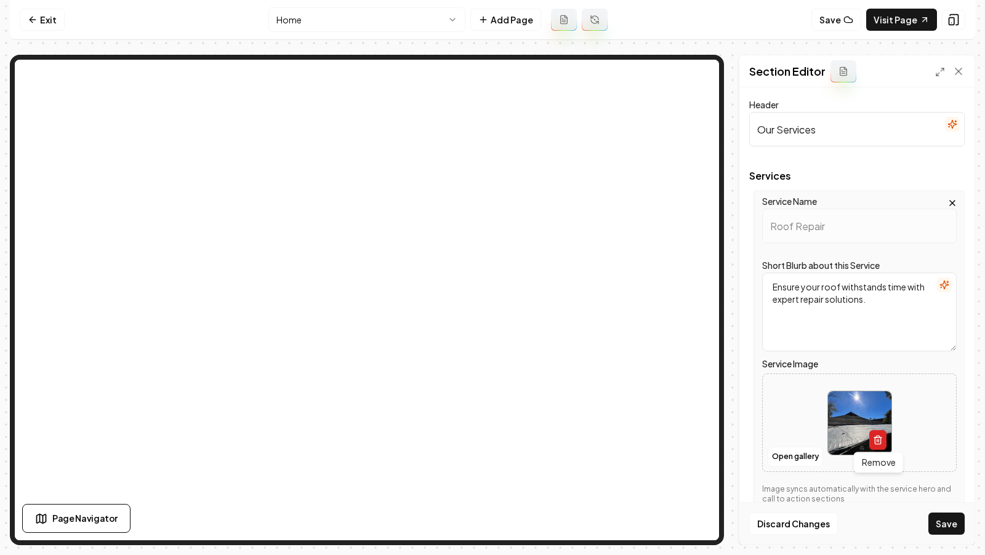
click at [878, 439] on icon "button" at bounding box center [878, 440] width 10 height 10
click at [805, 453] on button "Open gallery" at bounding box center [795, 457] width 55 height 20
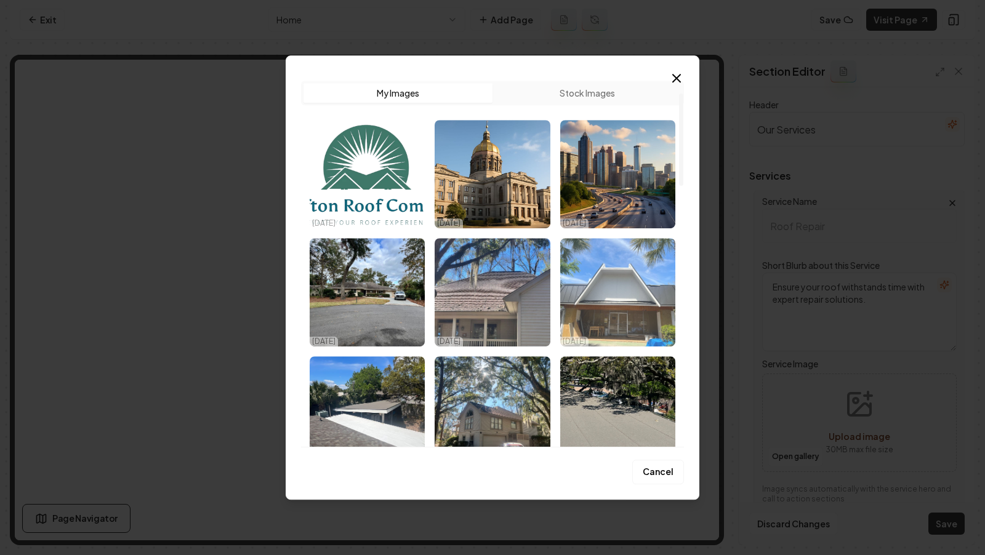
scroll to position [94, 0]
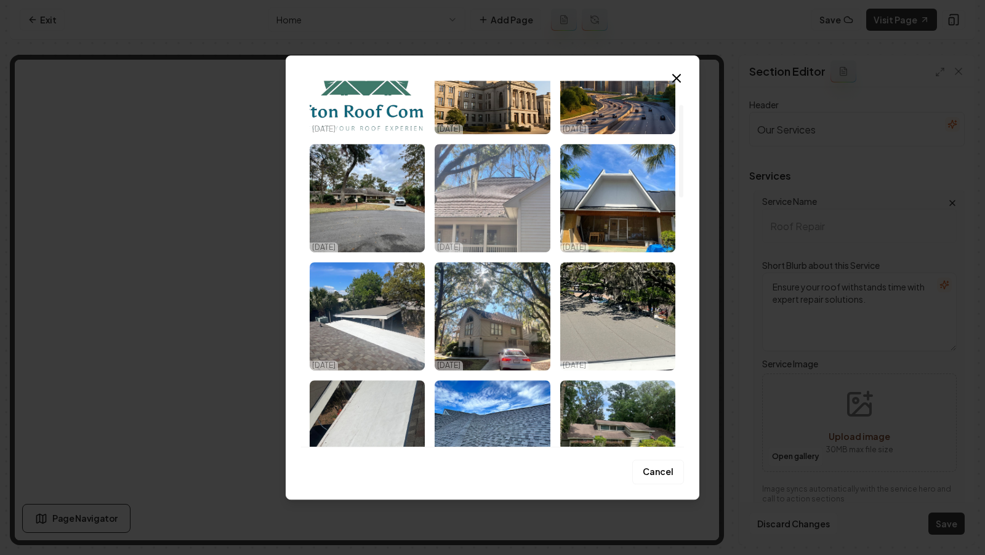
click at [502, 207] on img "Select image image_68e835be5c7cd75eb8af403e.jpeg" at bounding box center [492, 198] width 115 height 108
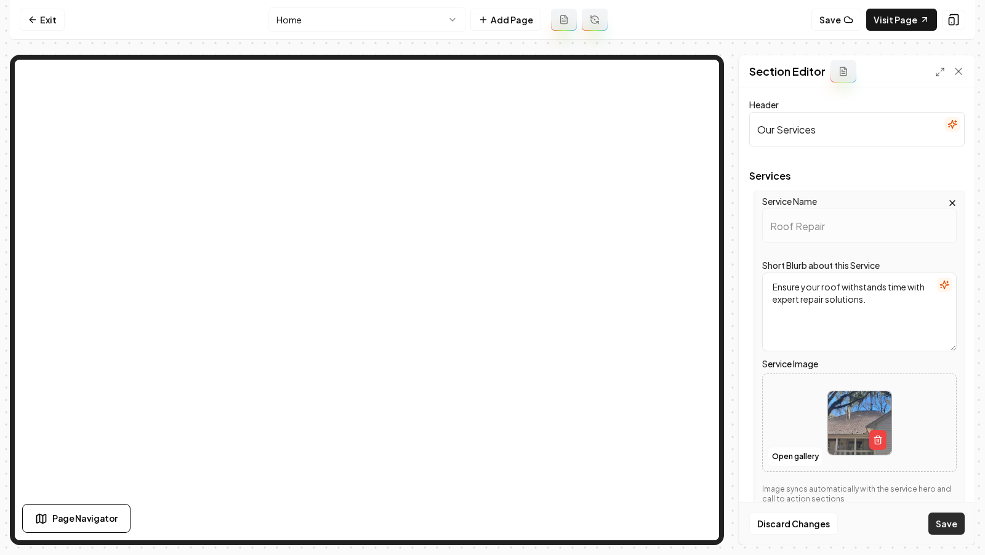
click at [948, 525] on button "Save" at bounding box center [946, 524] width 36 height 22
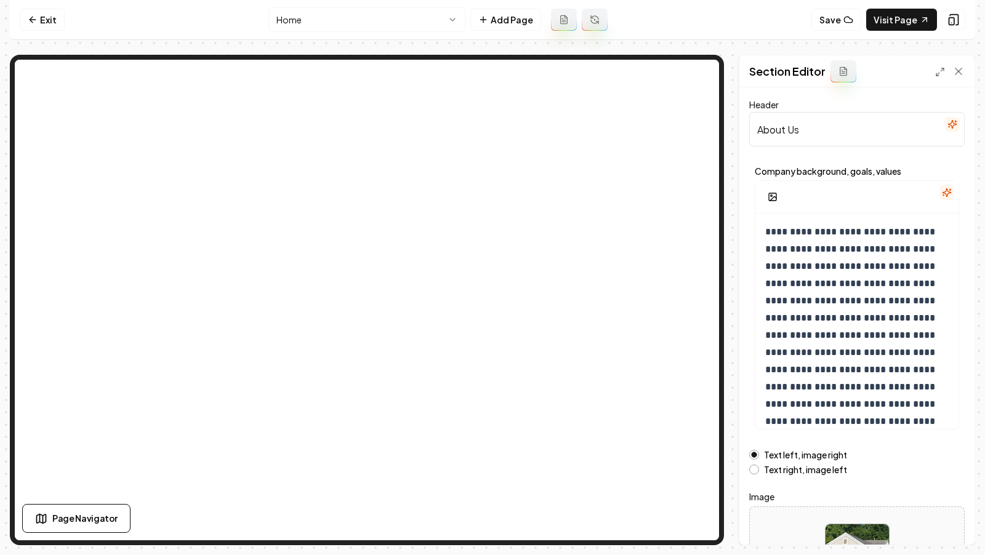
scroll to position [107, 0]
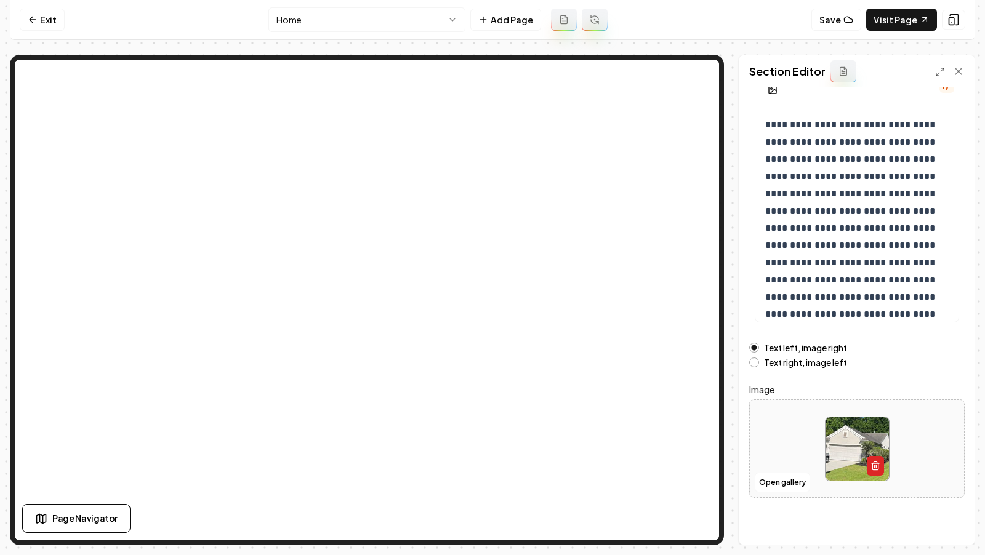
click at [877, 464] on icon "button" at bounding box center [876, 466] width 10 height 10
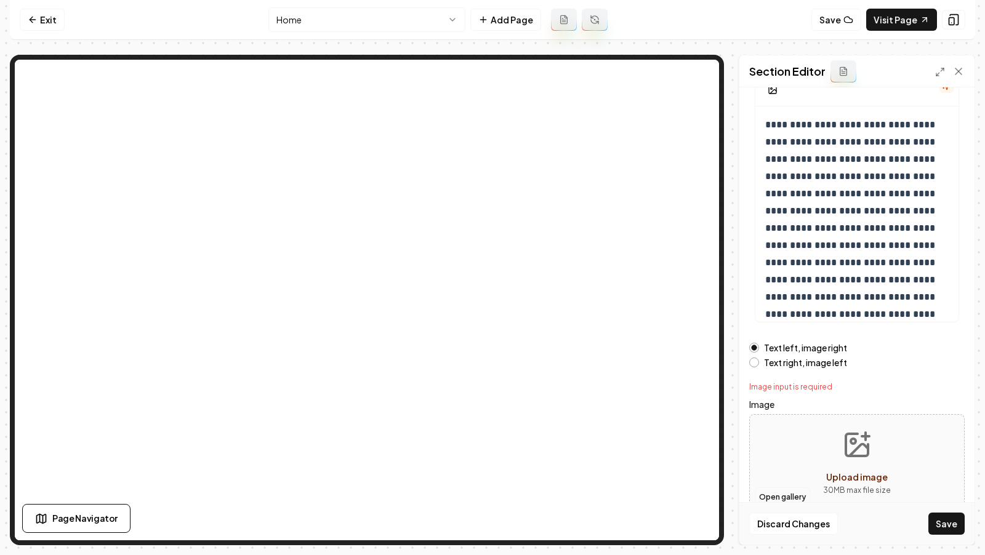
click at [772, 491] on button "Open gallery" at bounding box center [782, 498] width 55 height 20
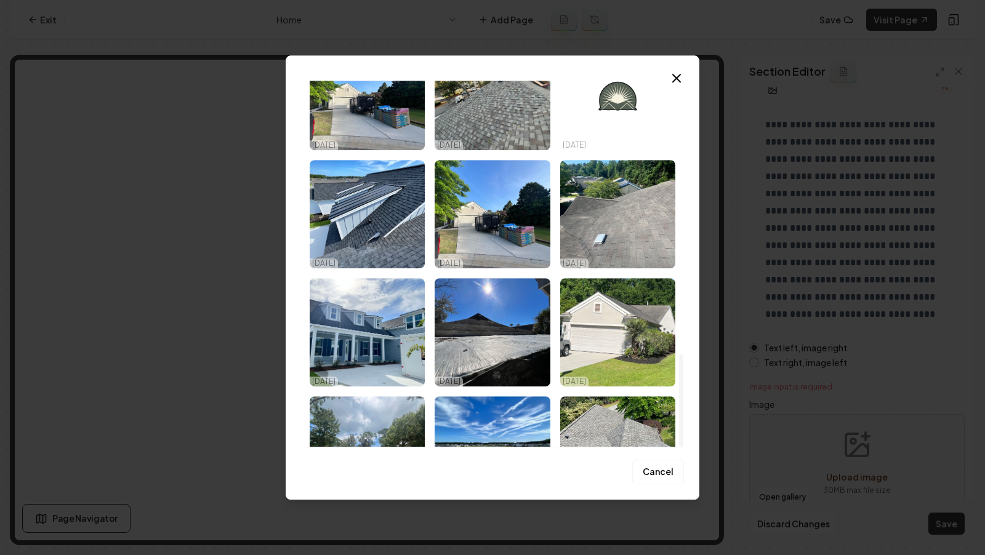
scroll to position [1085, 0]
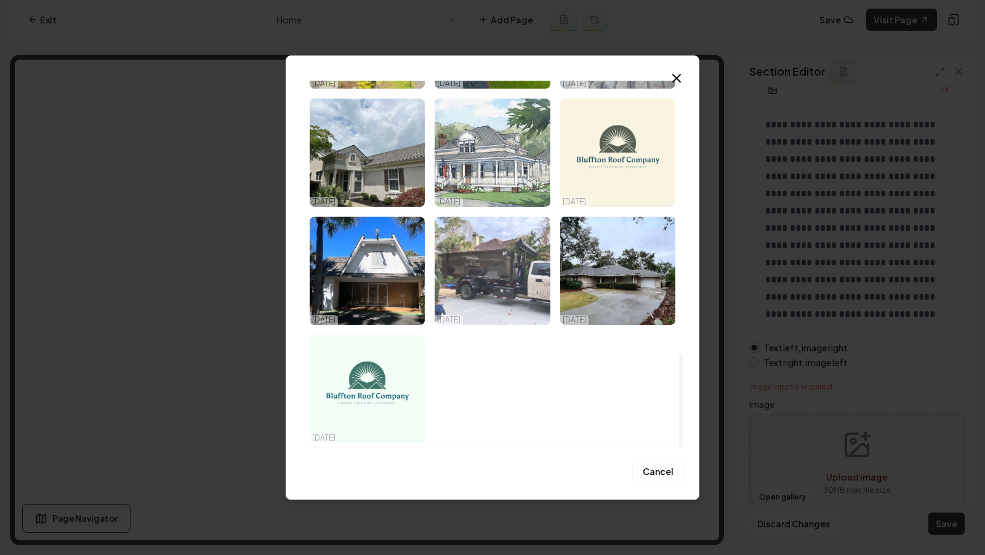
click at [513, 267] on img "Select image image_68e835bc5c7cd75eb8af3396.jpeg" at bounding box center [492, 271] width 115 height 108
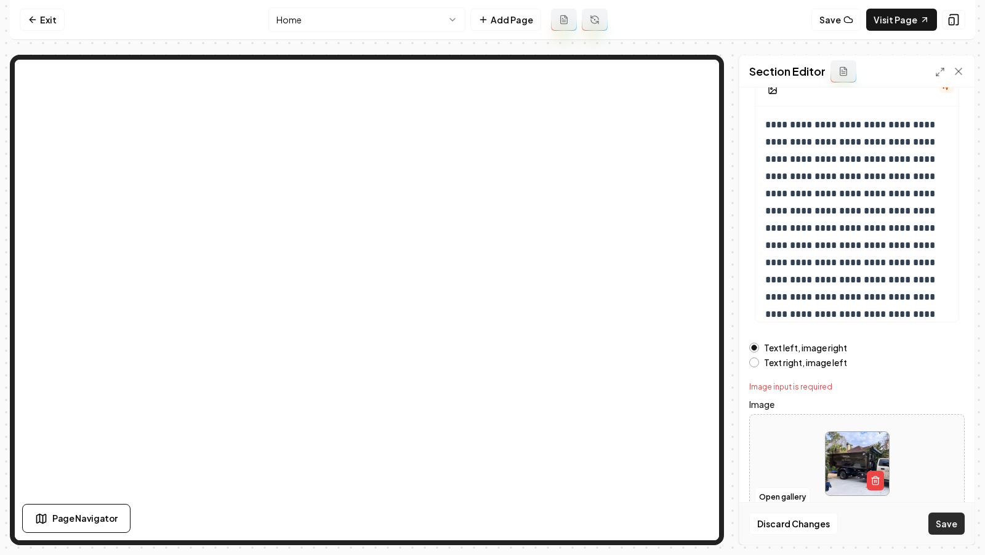
click at [942, 523] on button "Save" at bounding box center [946, 524] width 36 height 22
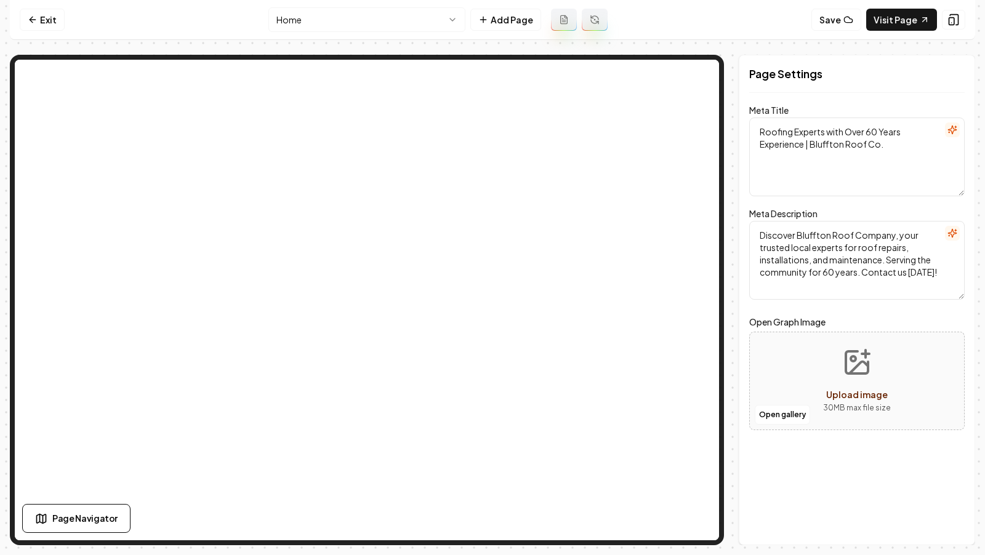
scroll to position [0, 0]
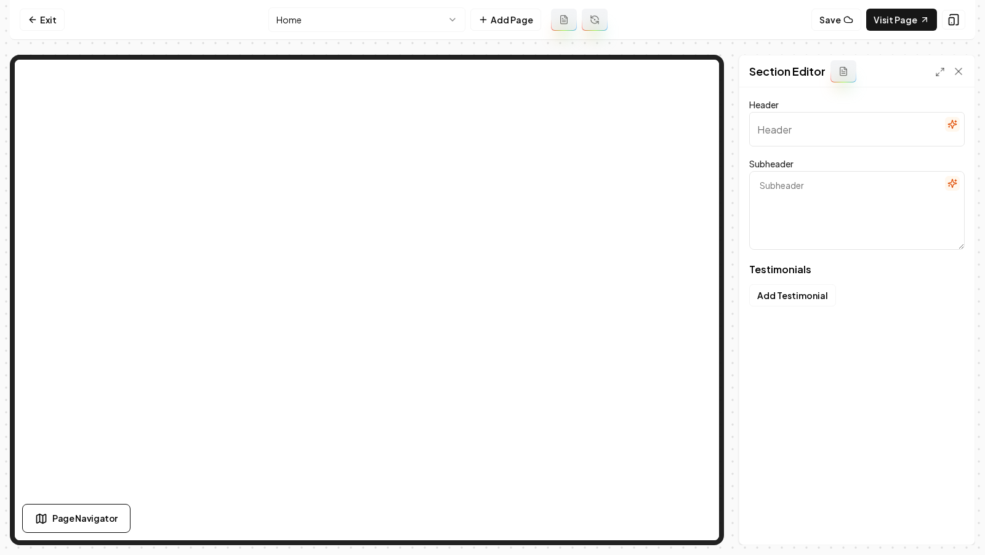
type input "Trusted Roofs, Trusted People"
type textarea "See why locals count on us to protect their homes"
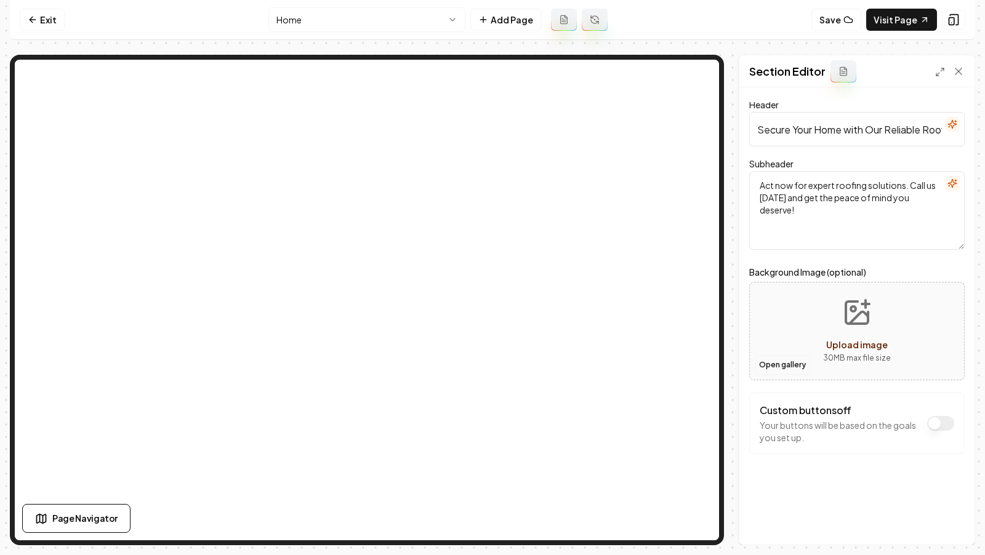
click at [761, 367] on button "Open gallery" at bounding box center [782, 365] width 55 height 20
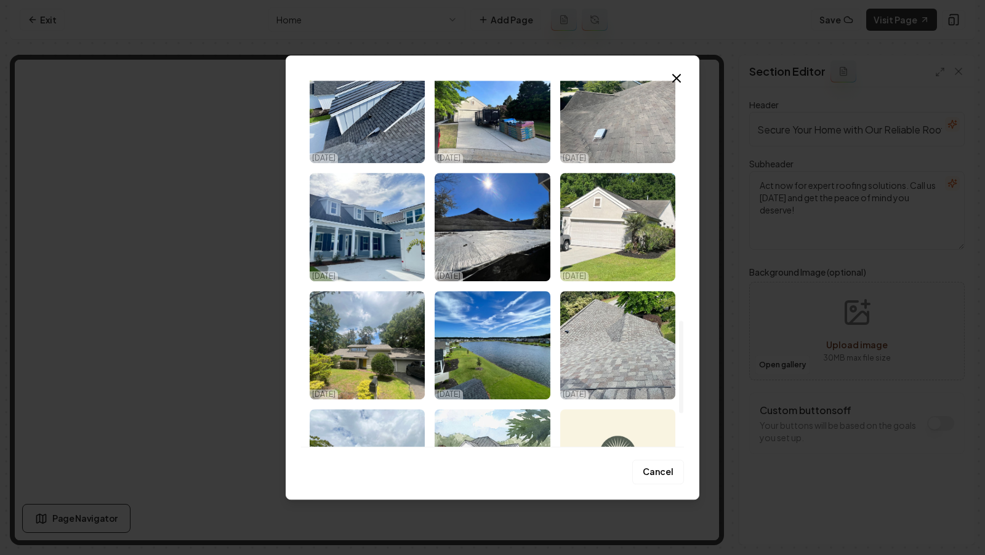
scroll to position [1085, 0]
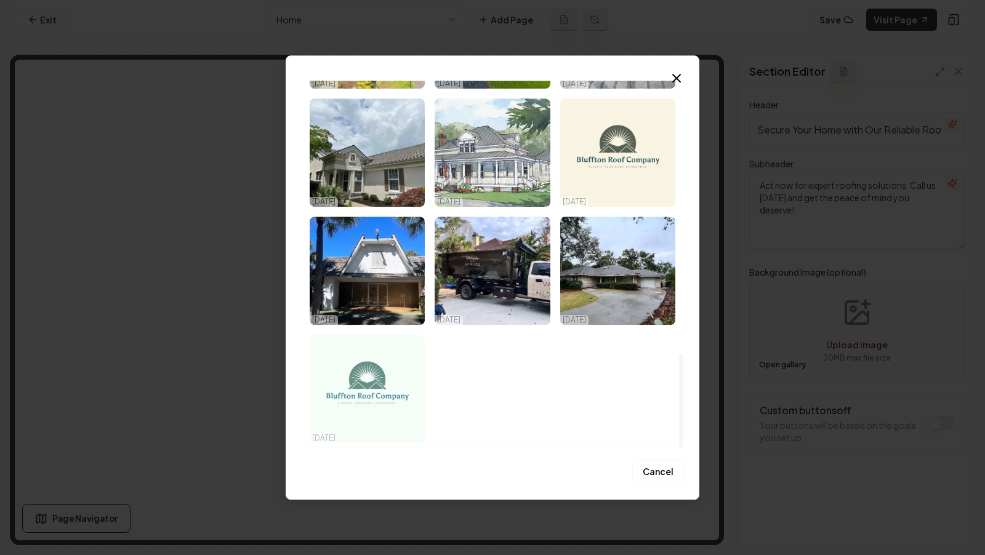
click at [387, 389] on img "Select image image_68e835bc5c7cd75eb8af3353.jpeg" at bounding box center [367, 389] width 115 height 108
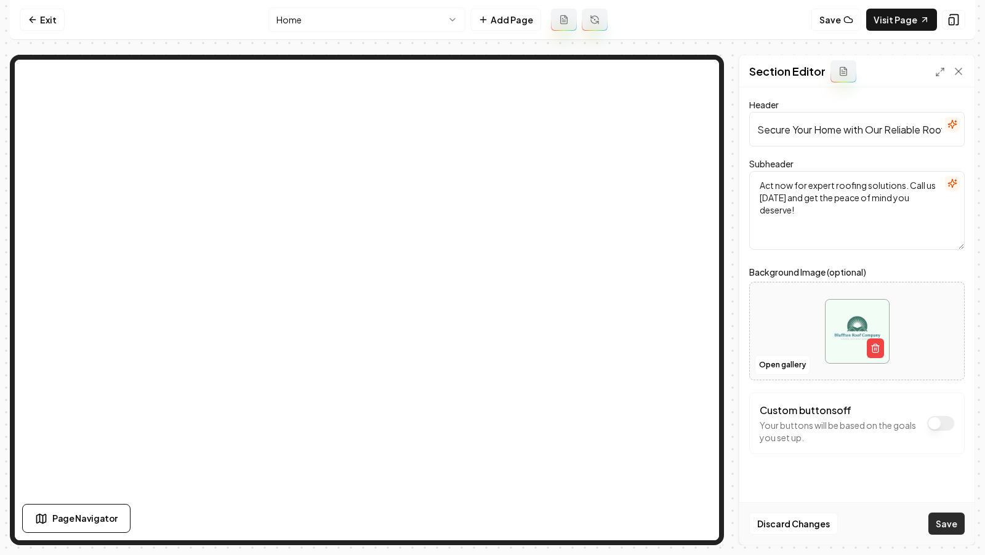
click at [944, 532] on button "Save" at bounding box center [946, 524] width 36 height 22
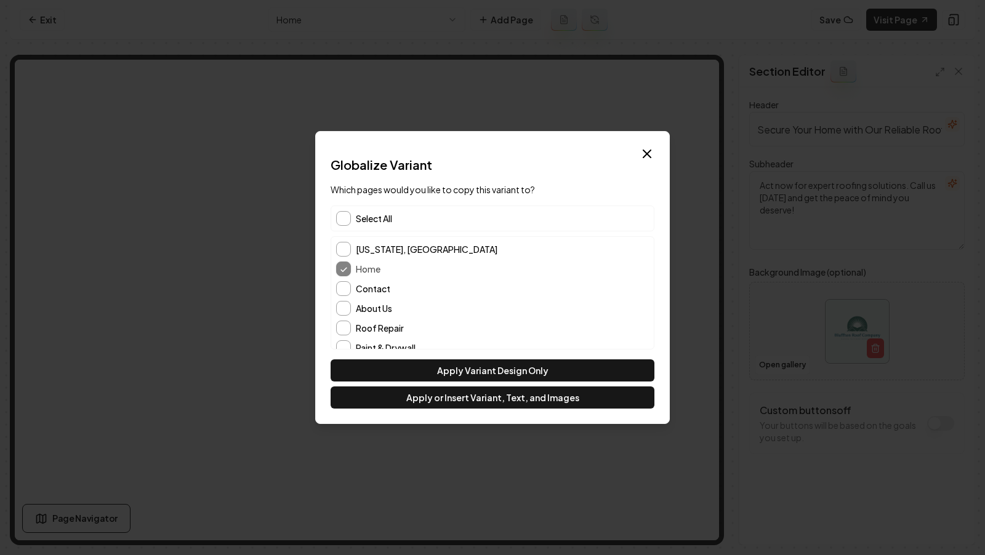
click at [356, 228] on div "Select All" at bounding box center [493, 219] width 324 height 26
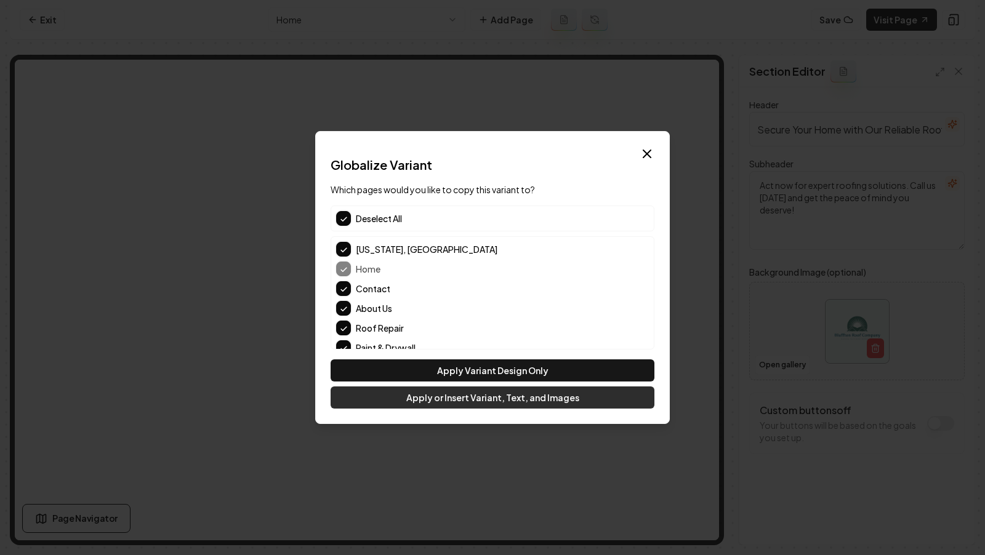
click at [512, 393] on button "Apply or Insert Variant, Text, and Images" at bounding box center [493, 398] width 324 height 22
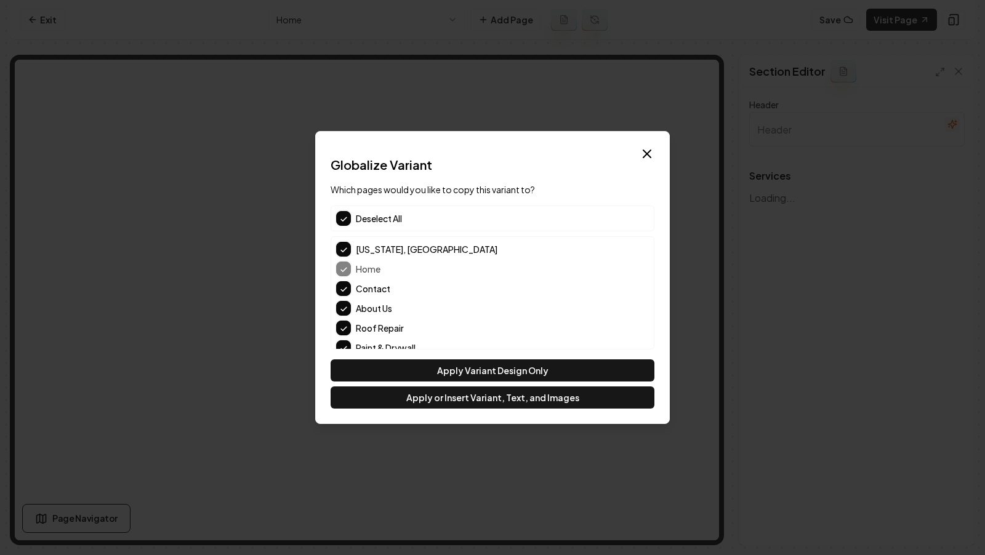
type input "Our Services"
click at [341, 214] on button "button" at bounding box center [343, 218] width 15 height 15
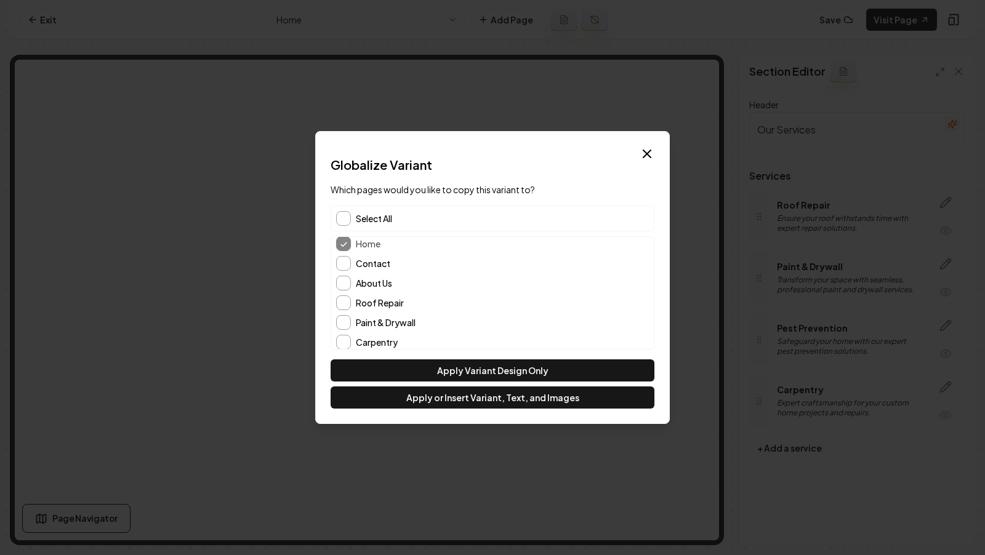
scroll to position [27, 0]
click at [342, 262] on button "Contact" at bounding box center [343, 261] width 15 height 15
click at [348, 264] on button "Contact" at bounding box center [343, 261] width 15 height 15
click at [348, 284] on button "About Us" at bounding box center [343, 281] width 15 height 15
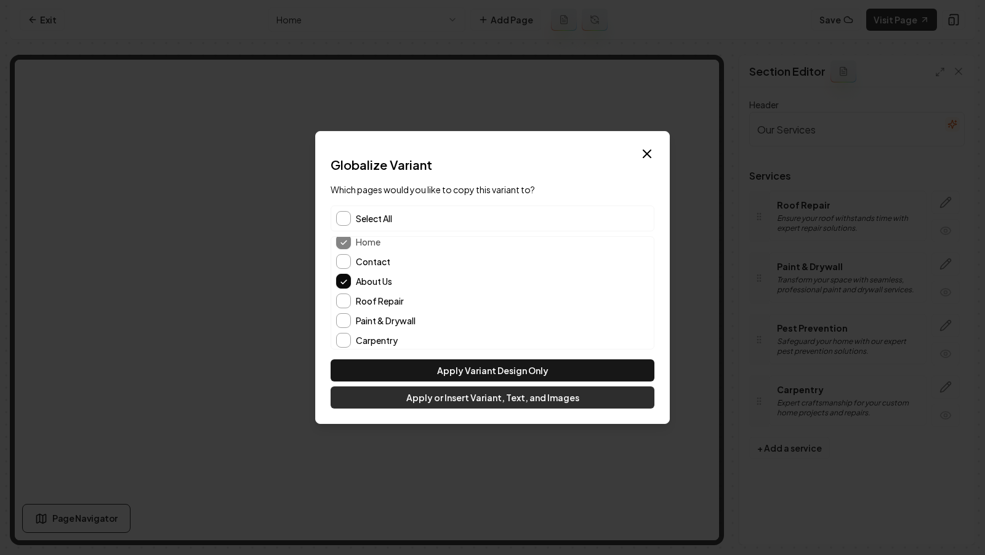
click at [425, 398] on button "Apply or Insert Variant, Text, and Images" at bounding box center [493, 398] width 324 height 22
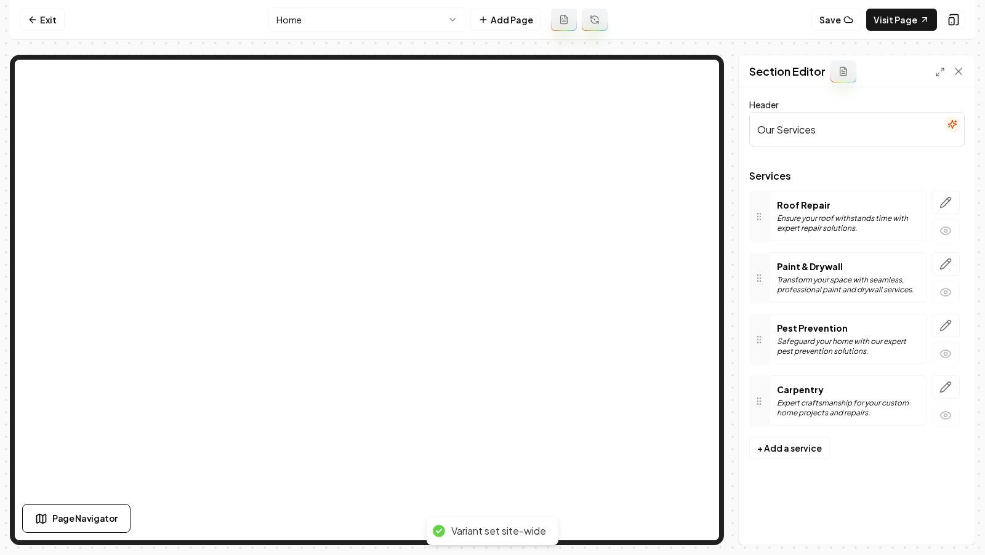
click at [340, 25] on html "Computer Required This feature is only available on a computer. Please switch t…" at bounding box center [492, 277] width 985 height 555
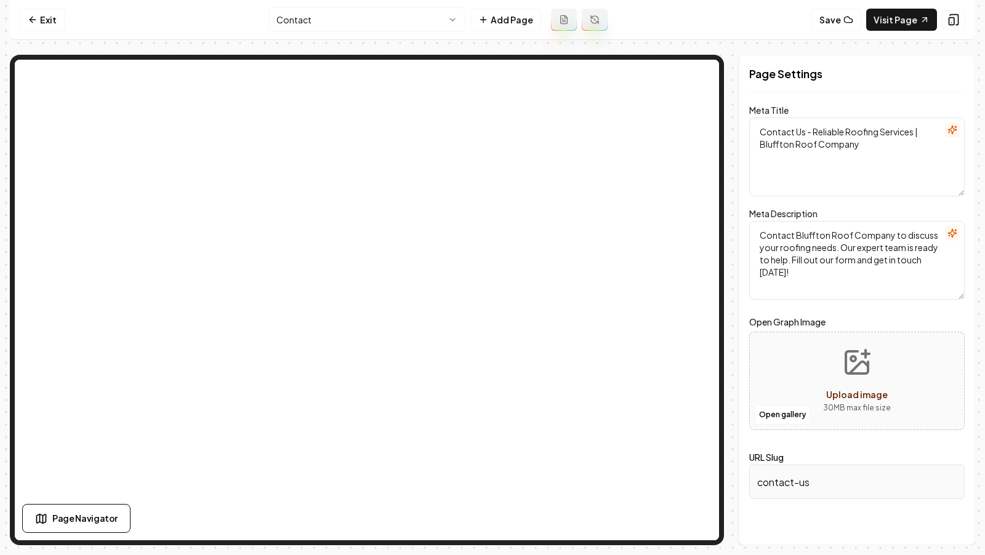
click at [360, 17] on html "Computer Required This feature is only available on a computer. Please switch t…" at bounding box center [492, 277] width 985 height 555
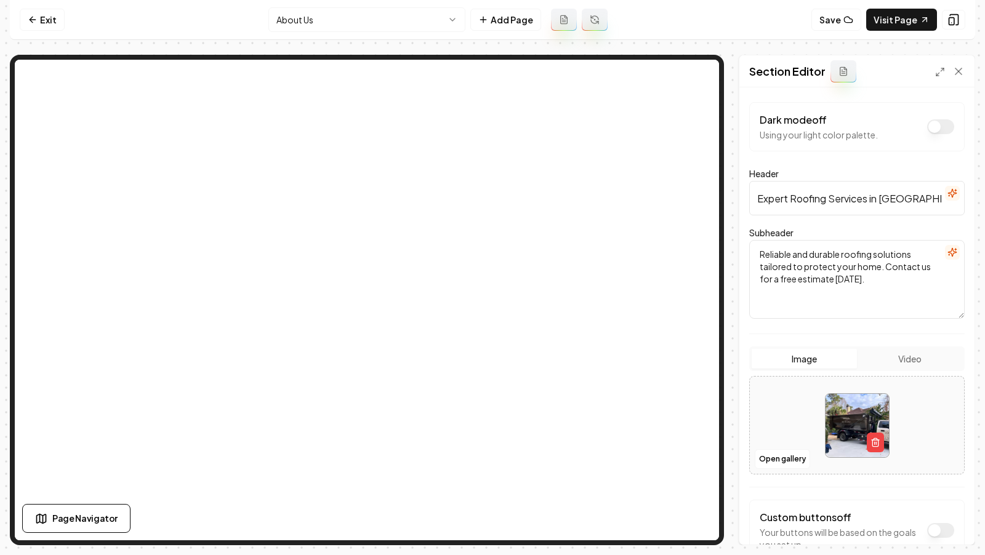
click at [985, 316] on div "Computer Required This feature is only available on a computer. Please switch t…" at bounding box center [492, 277] width 985 height 555
click at [783, 454] on button "Open gallery" at bounding box center [782, 459] width 55 height 20
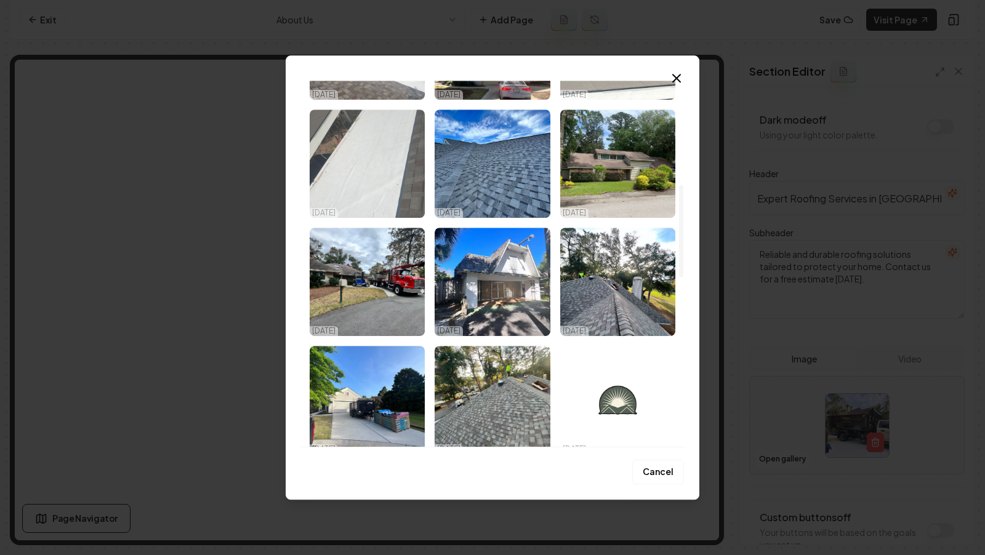
scroll to position [412, 0]
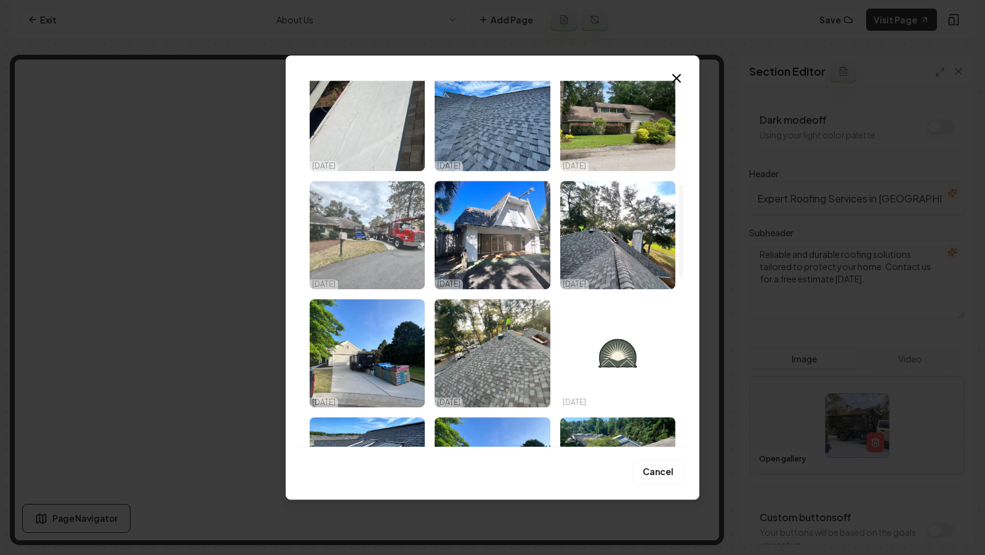
click at [373, 269] on img "Select image image_68e835be5c7cd75eb8af3ed0.jpeg" at bounding box center [367, 235] width 115 height 108
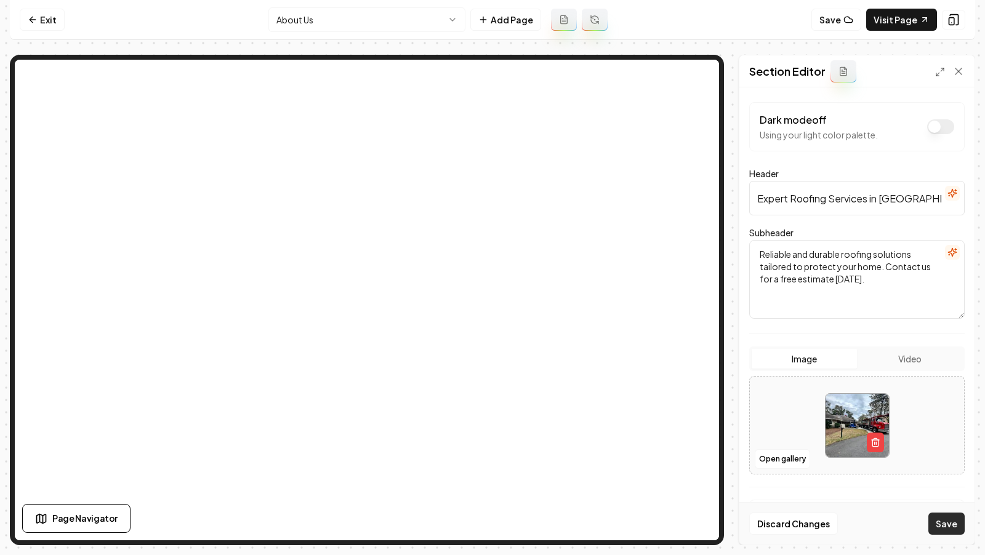
click at [944, 534] on button "Save" at bounding box center [946, 524] width 36 height 22
click at [893, 26] on link "Visit Page" at bounding box center [901, 20] width 71 height 22
click at [31, 14] on link "Exit" at bounding box center [42, 20] width 45 height 22
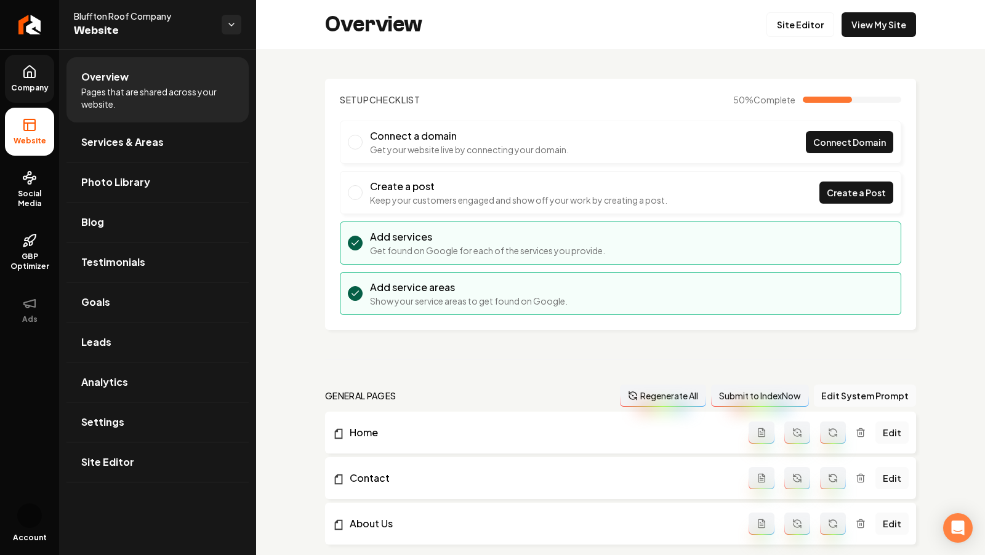
click at [44, 75] on link "Company" at bounding box center [29, 79] width 49 height 48
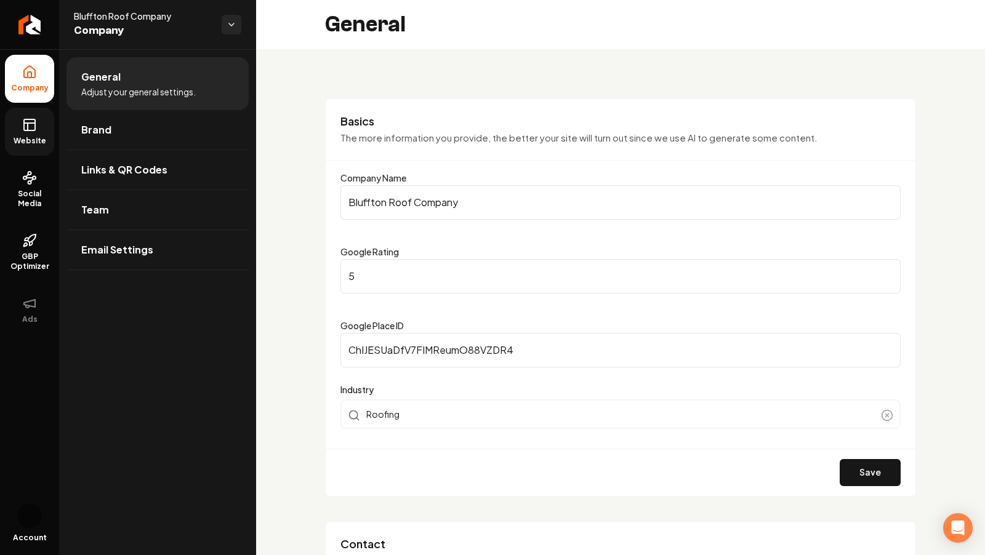
click at [34, 137] on span "Website" at bounding box center [30, 141] width 42 height 10
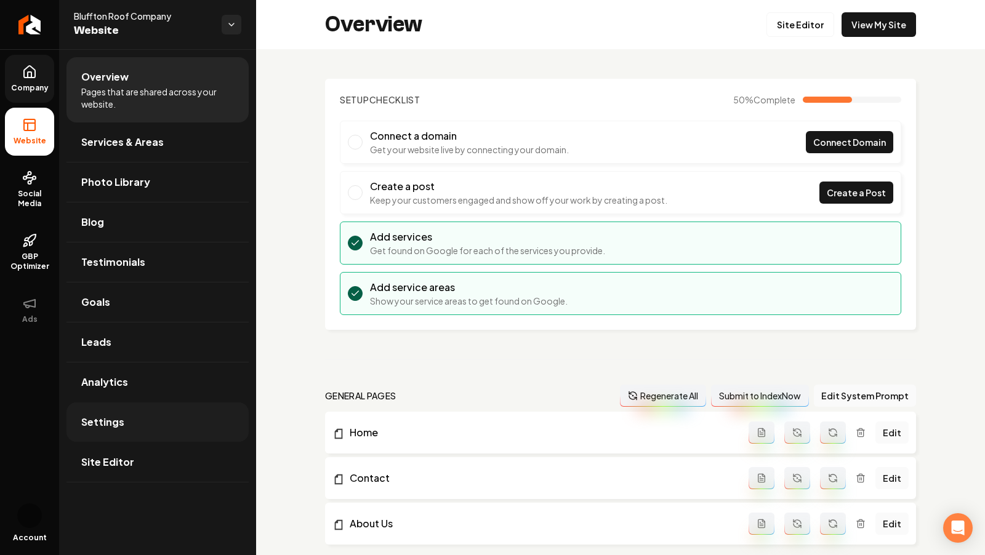
click at [99, 433] on link "Settings" at bounding box center [157, 422] width 182 height 39
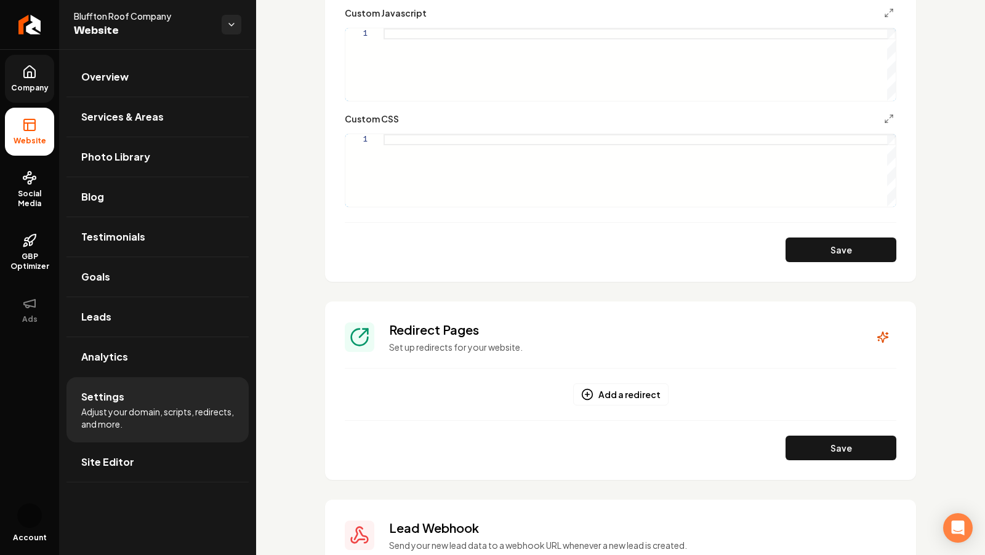
scroll to position [713, 0]
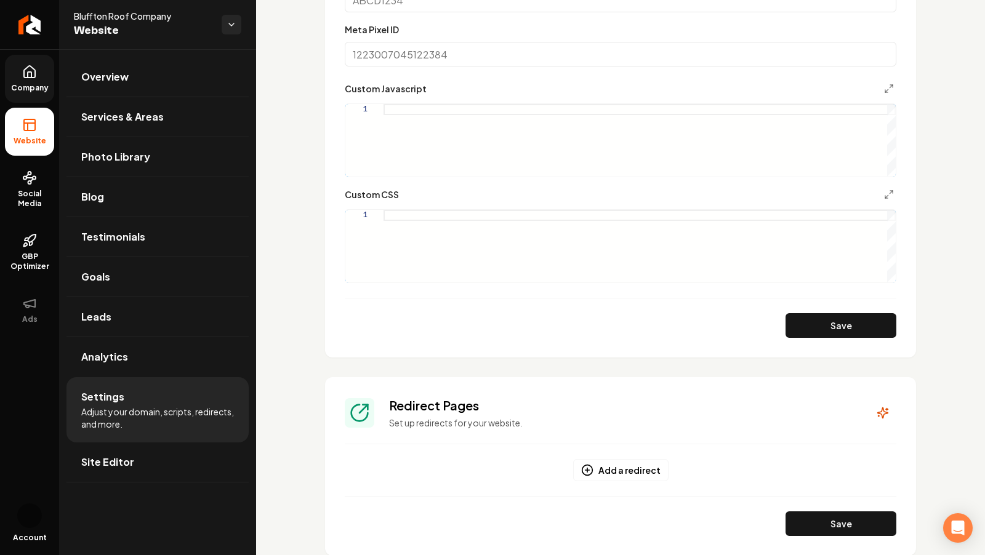
click at [443, 213] on div "Main content area" at bounding box center [640, 246] width 512 height 73
click at [479, 217] on div ".grab-navbar-variant-2-logo img { height: 8rem ; max-height: 8rem ; }" at bounding box center [640, 246] width 512 height 73
click at [858, 322] on button "Save" at bounding box center [841, 325] width 111 height 25
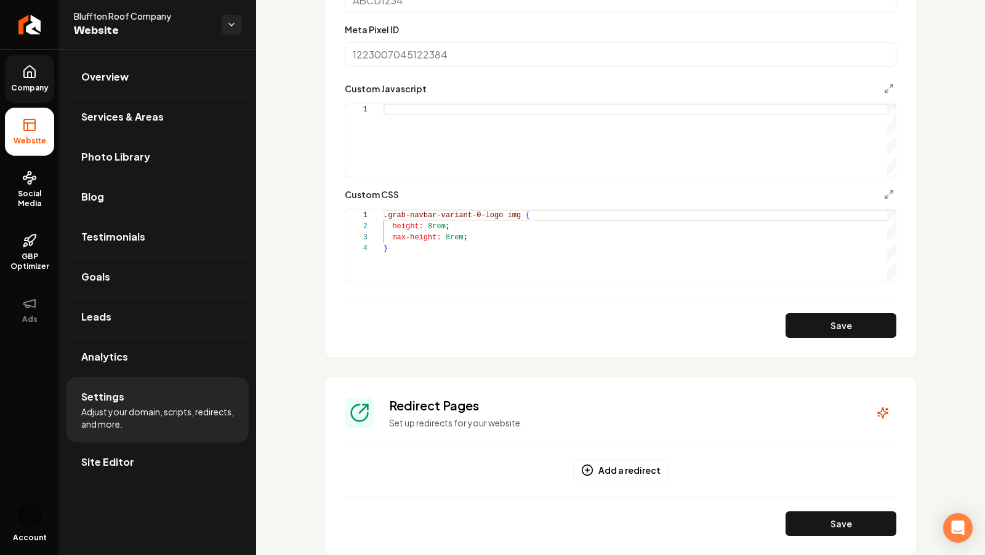
click at [432, 227] on div ".grab-navbar-variant-0-logo img { height: 8rem ; max-height: 8rem ; }" at bounding box center [640, 246] width 512 height 73
click at [451, 239] on div ".grab-navbar-variant-0-logo img { height: 7rem ; max-height: 8rem ; }" at bounding box center [640, 246] width 512 height 73
type textarea "**********"
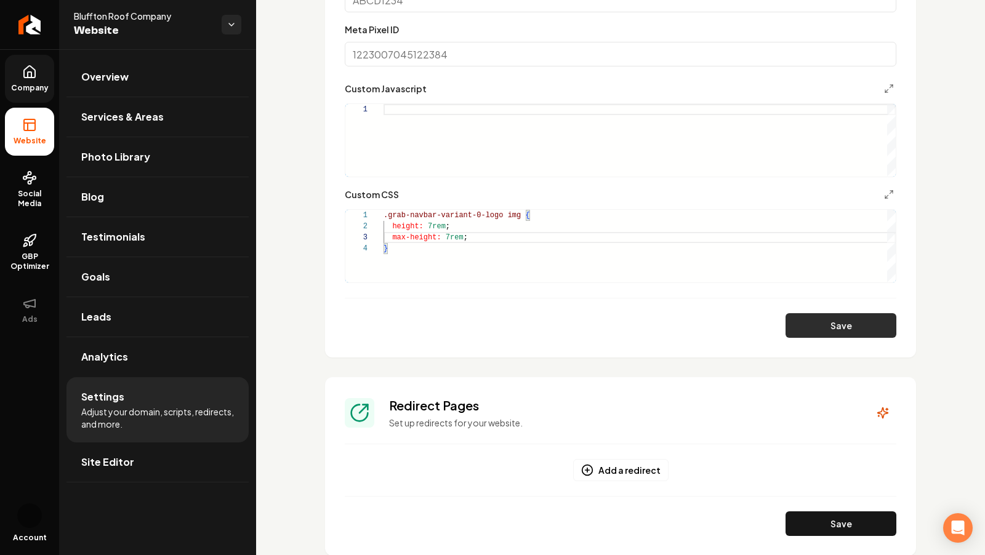
click at [803, 332] on button "Save" at bounding box center [841, 325] width 111 height 25
click at [33, 73] on icon at bounding box center [29, 72] width 15 height 15
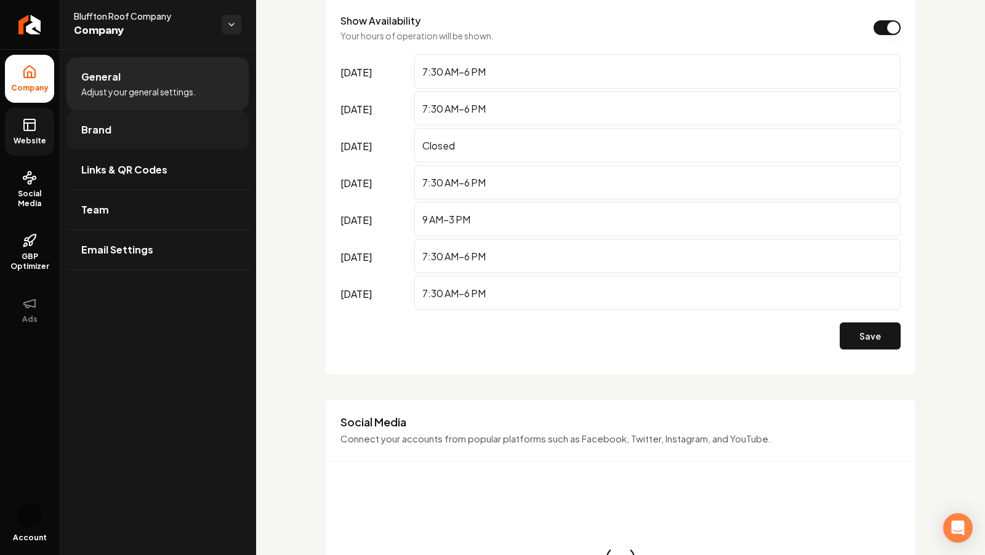
click at [110, 142] on link "Brand" at bounding box center [157, 129] width 182 height 39
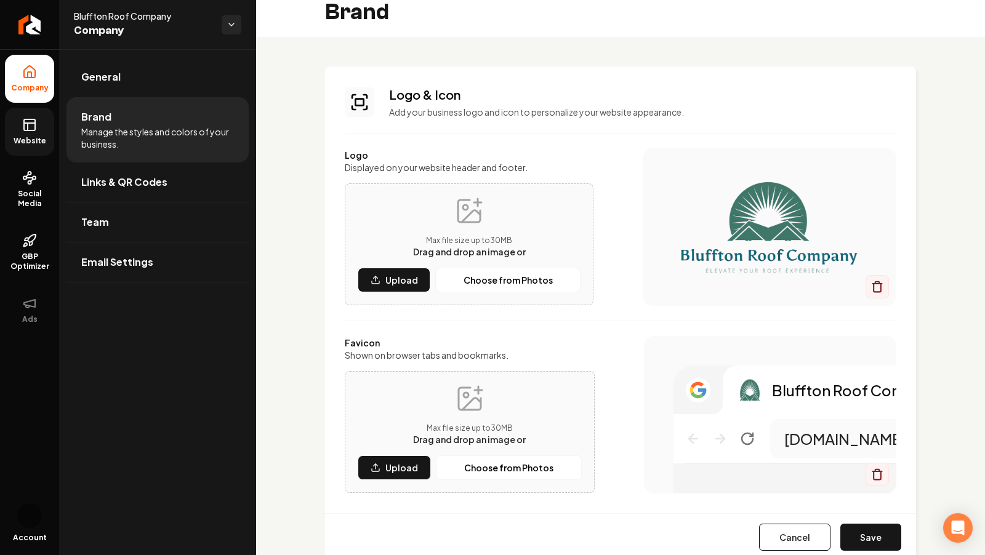
scroll to position [23, 0]
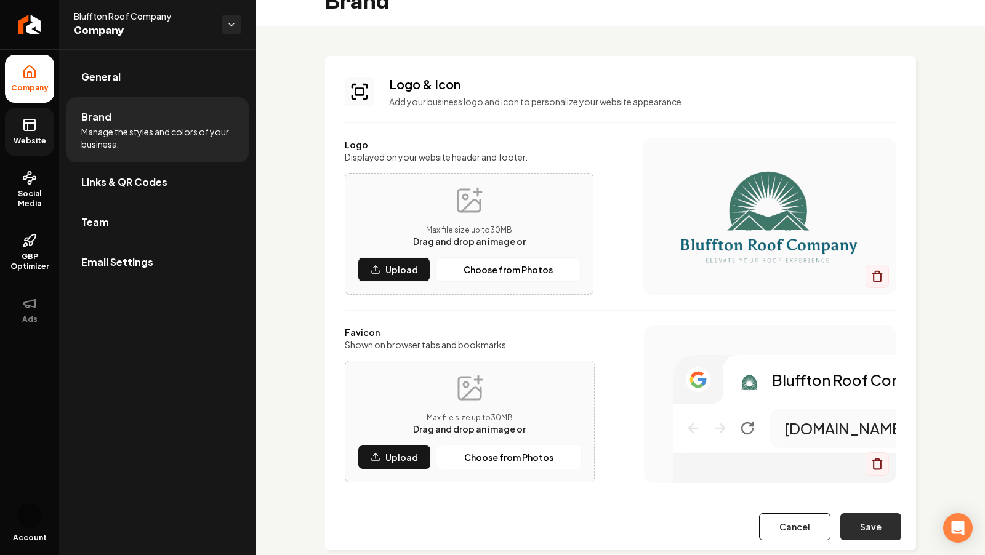
click at [885, 526] on button "Save" at bounding box center [870, 526] width 61 height 27
click at [880, 528] on button "Save" at bounding box center [870, 526] width 61 height 27
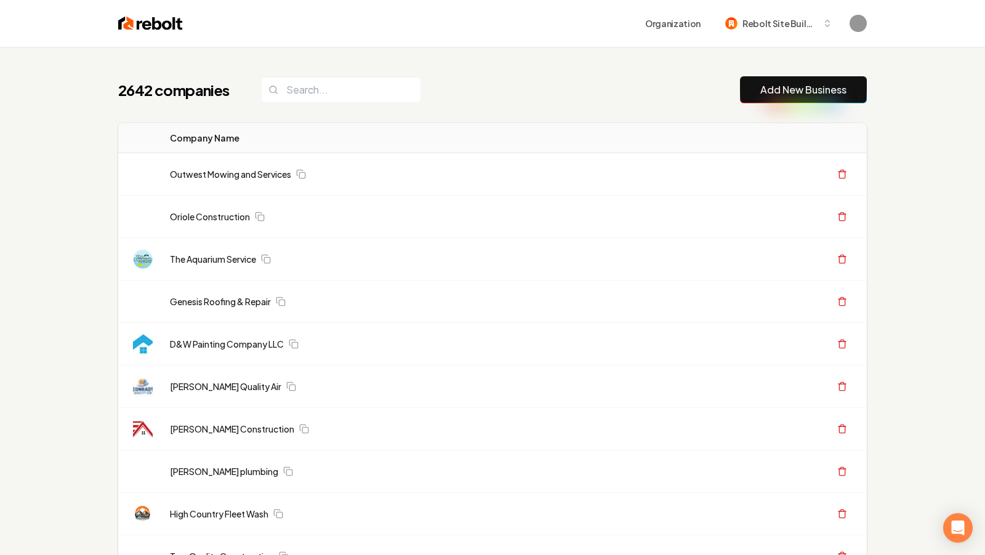
click at [782, 86] on link "Add New Business" at bounding box center [803, 90] width 86 height 15
click at [798, 91] on link "Add New Business" at bounding box center [803, 90] width 86 height 15
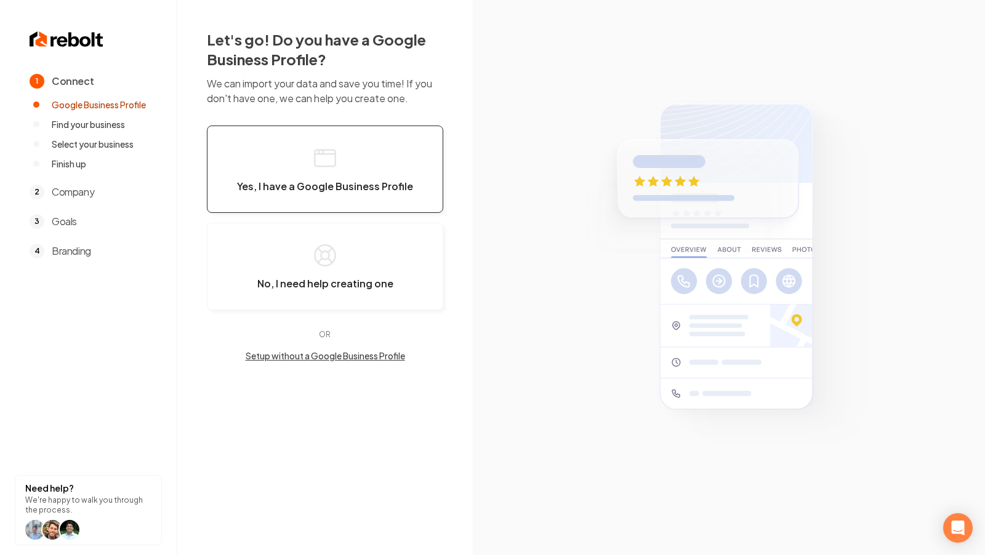
click at [374, 188] on span "Yes, I have a Google Business Profile" at bounding box center [325, 186] width 176 height 12
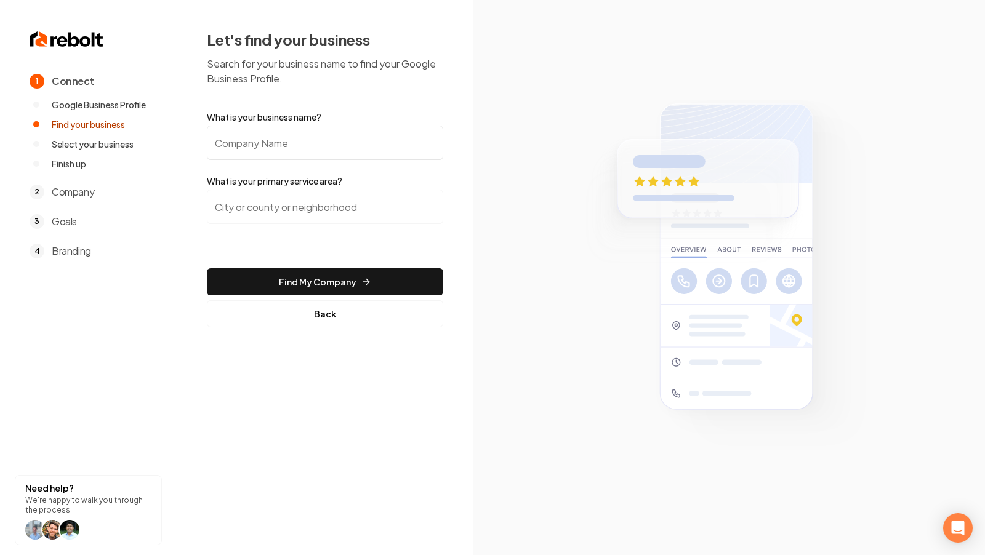
click at [319, 136] on input "What is your business name?" at bounding box center [325, 143] width 236 height 34
paste input "Under Pressure Exterior Wash Systems - New Build"
type input "Under Pressure Exterior Wash Systems - New Build"
paste input "Under Pressure Exterior Wash Systems"
type input "Under Pressure Exterior Wash Systems"
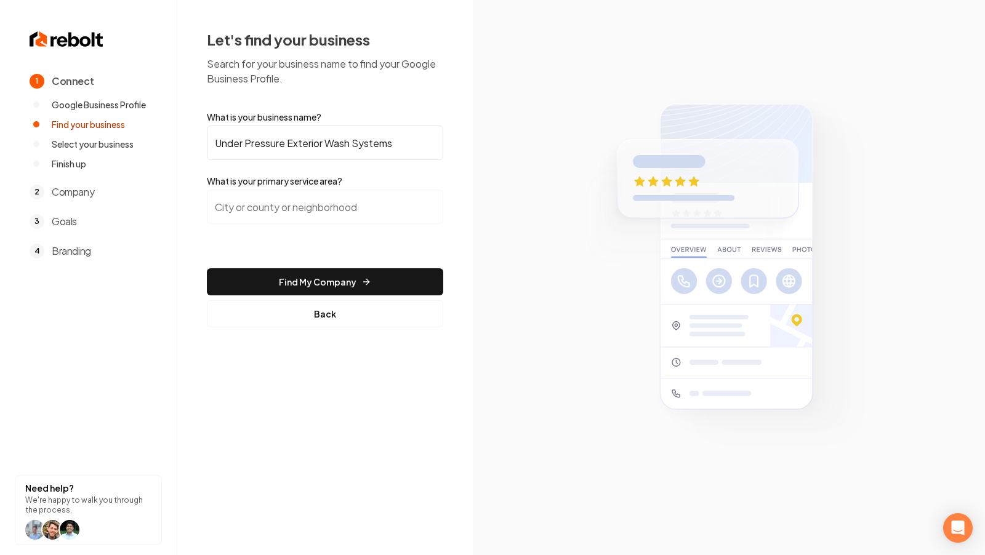
click at [320, 215] on input "search" at bounding box center [325, 207] width 236 height 34
paste input "Huntsville, Al"
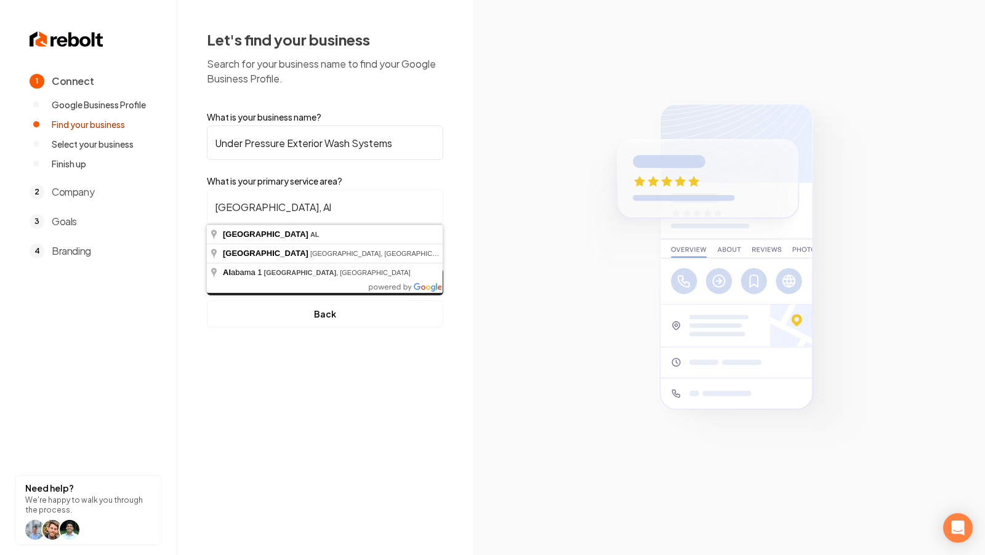
click at [312, 283] on body "1 Connect Google Business Profile Find your business Select your business Finis…" at bounding box center [492, 277] width 985 height 555
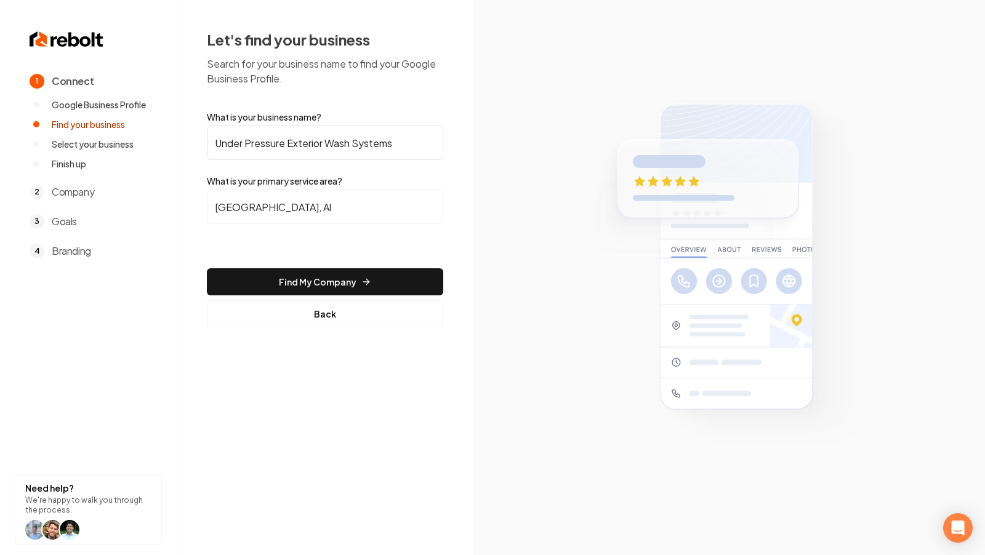
drag, startPoint x: 312, startPoint y: 283, endPoint x: 268, endPoint y: 199, distance: 94.2
click at [268, 199] on form "What is your business name? Under Pressure Exterior Wash Systems What is your p…" at bounding box center [325, 219] width 236 height 217
click at [268, 199] on input "Huntsville, Al" at bounding box center [325, 207] width 236 height 34
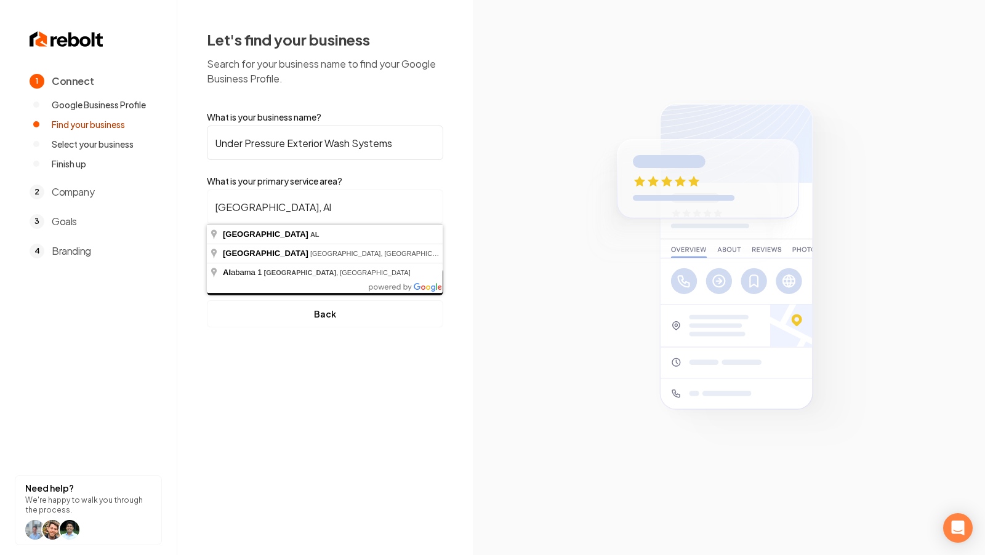
click at [268, 199] on input "Huntsville, Al" at bounding box center [325, 207] width 236 height 34
type input "[GEOGRAPHIC_DATA], [GEOGRAPHIC_DATA]"
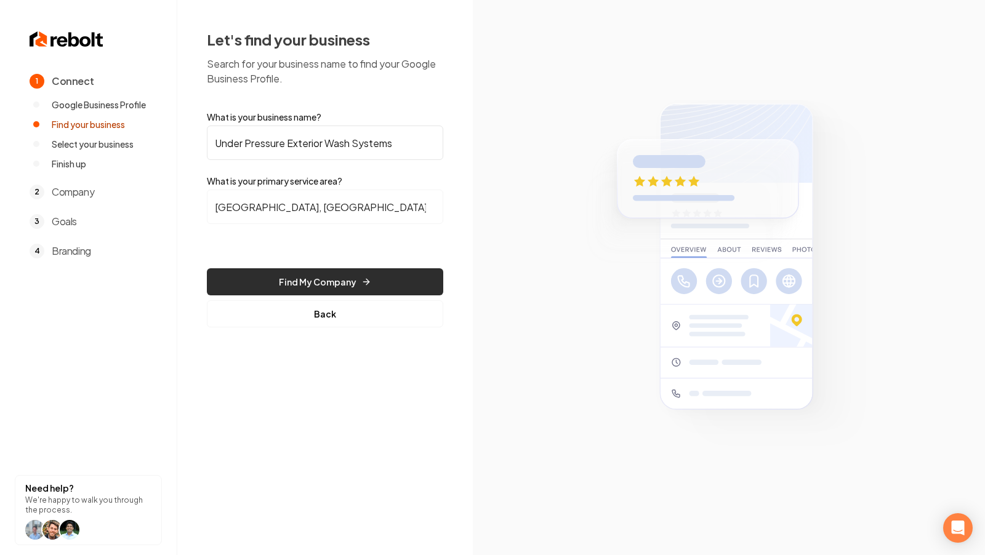
click at [307, 288] on button "Find My Company" at bounding box center [325, 281] width 236 height 27
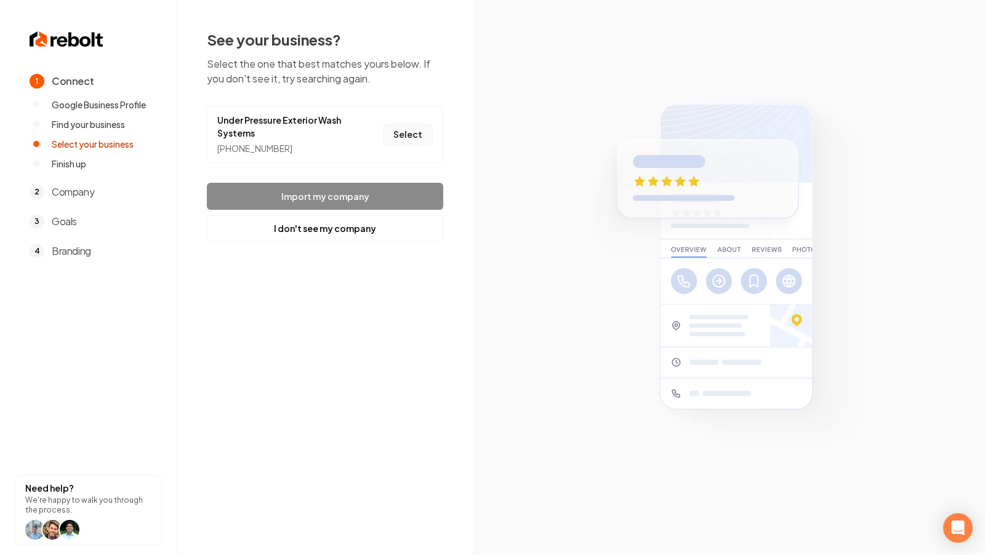
click at [406, 132] on button "Select" at bounding box center [408, 135] width 50 height 22
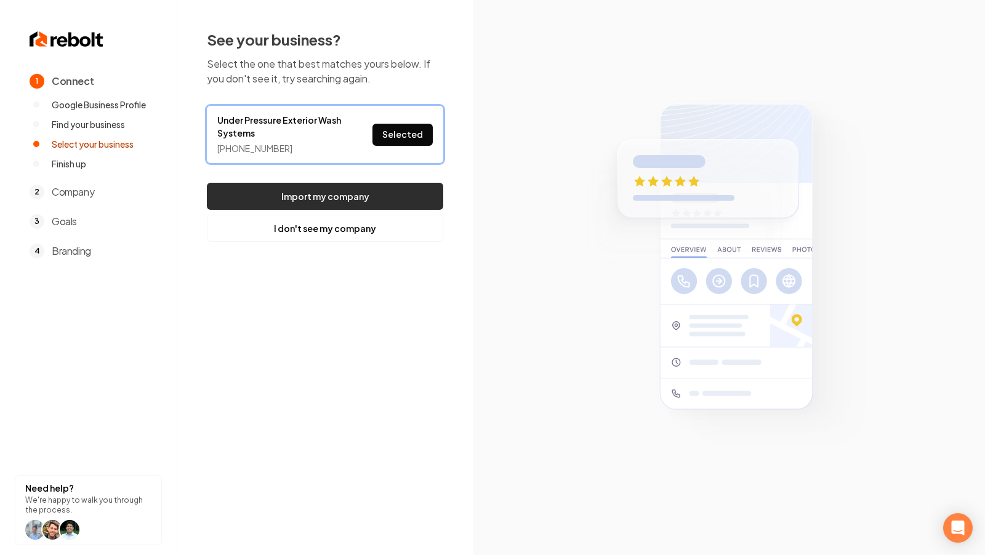
click at [342, 193] on button "Import my company" at bounding box center [325, 196] width 236 height 27
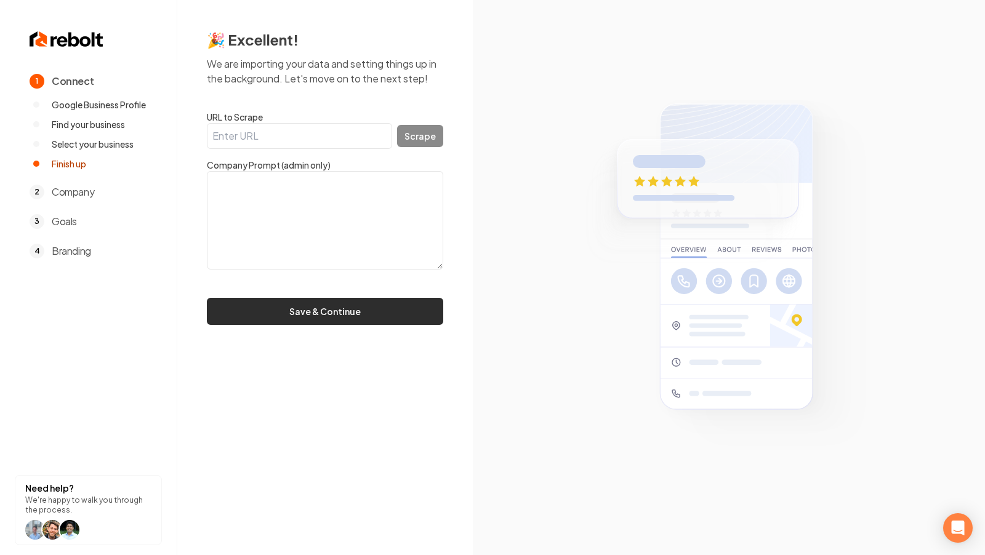
click at [342, 315] on button "Save & Continue" at bounding box center [325, 311] width 236 height 27
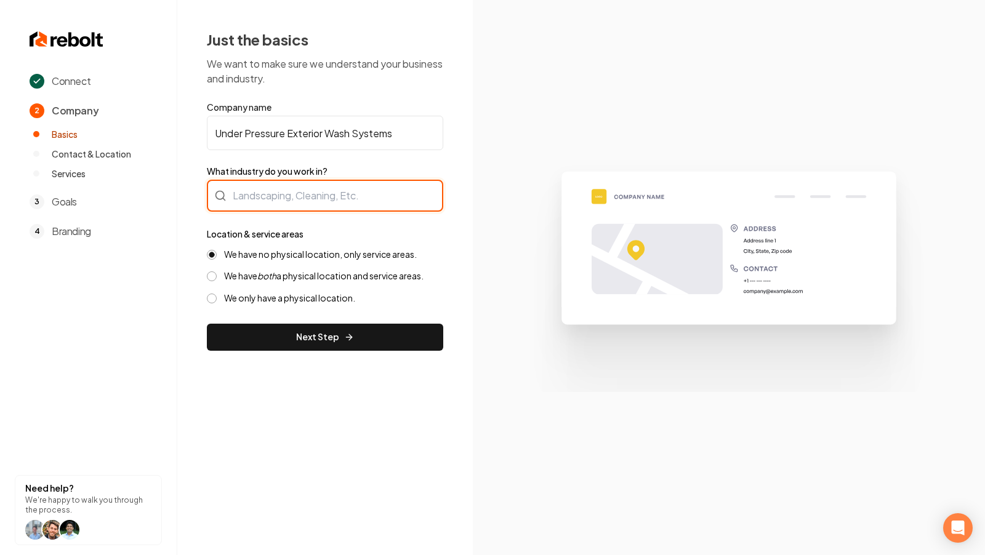
click at [353, 203] on div at bounding box center [325, 196] width 236 height 32
type input "Pressure Washing"
click at [315, 384] on div "Connect 2 Company Basics Contact & Location Services 3 Goals 4 Branding Need he…" at bounding box center [492, 277] width 985 height 555
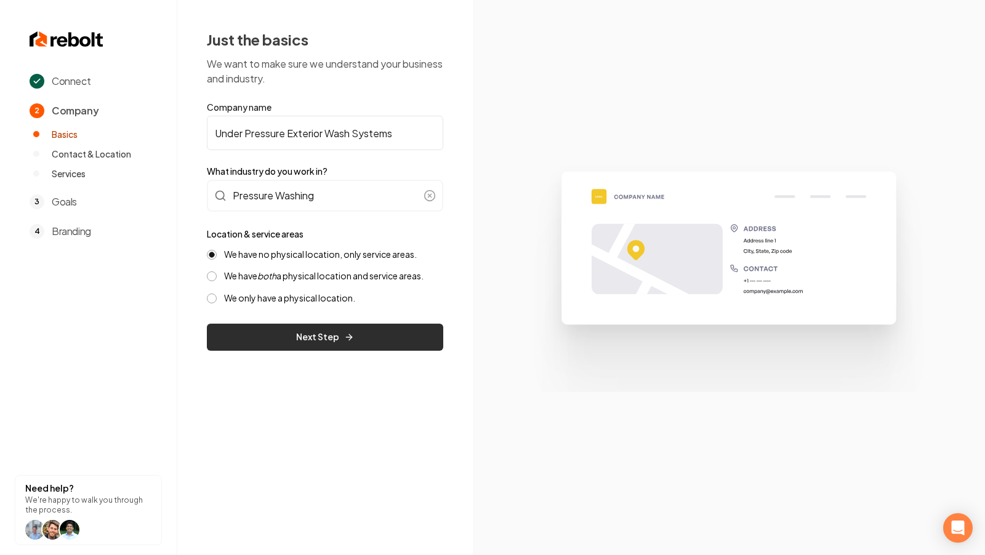
click at [298, 337] on button "Next Step" at bounding box center [325, 337] width 236 height 27
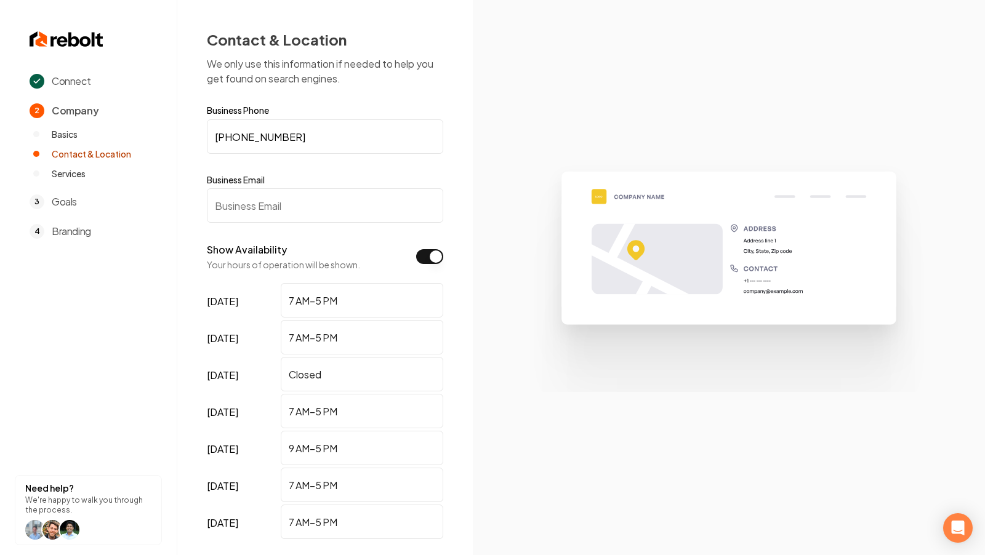
click at [270, 208] on input "Business Email" at bounding box center [325, 205] width 236 height 34
paste input "underpressurext@gmail.com"
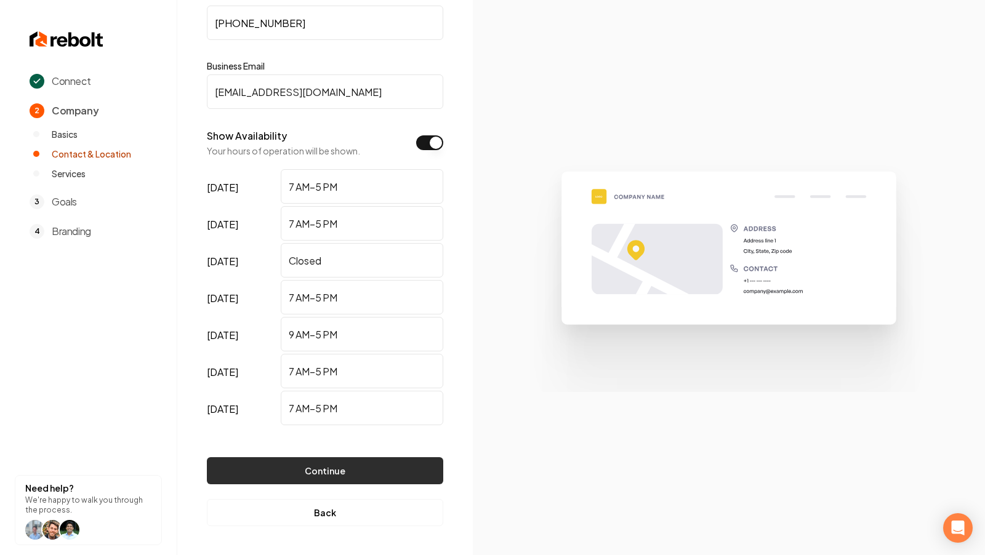
type input "underpressurext@gmail.com"
click at [342, 477] on button "Continue" at bounding box center [325, 470] width 236 height 27
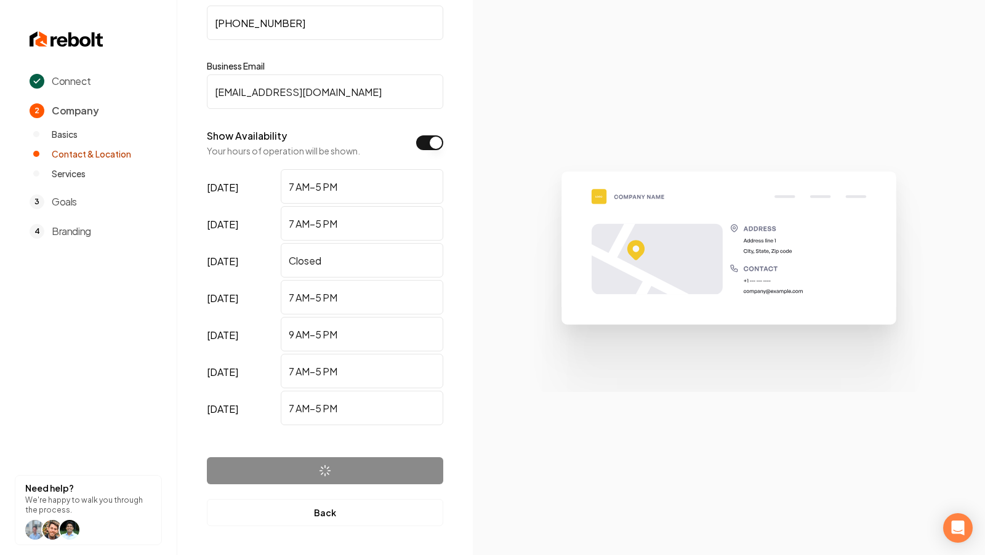
scroll to position [0, 0]
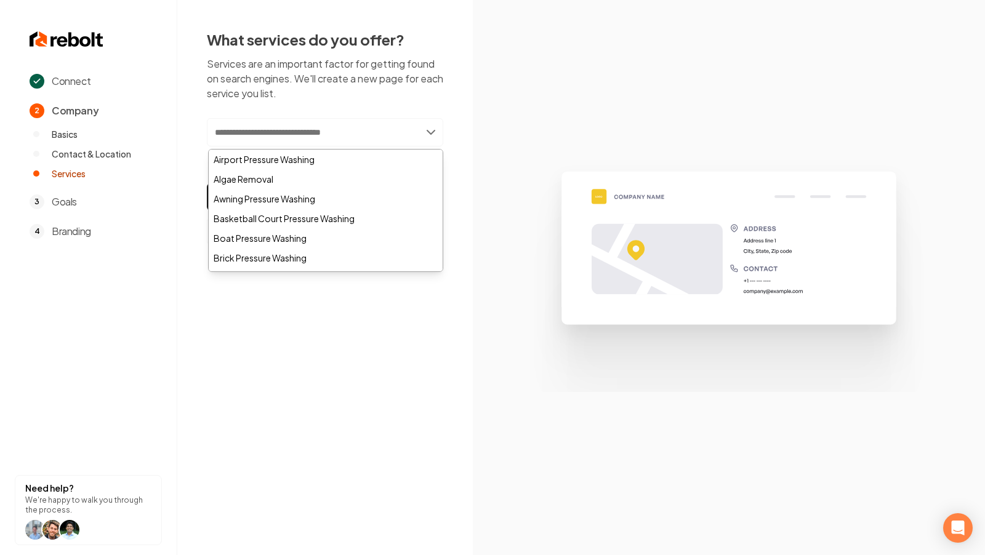
click at [281, 134] on input "text" at bounding box center [325, 132] width 236 height 28
paste input "**********"
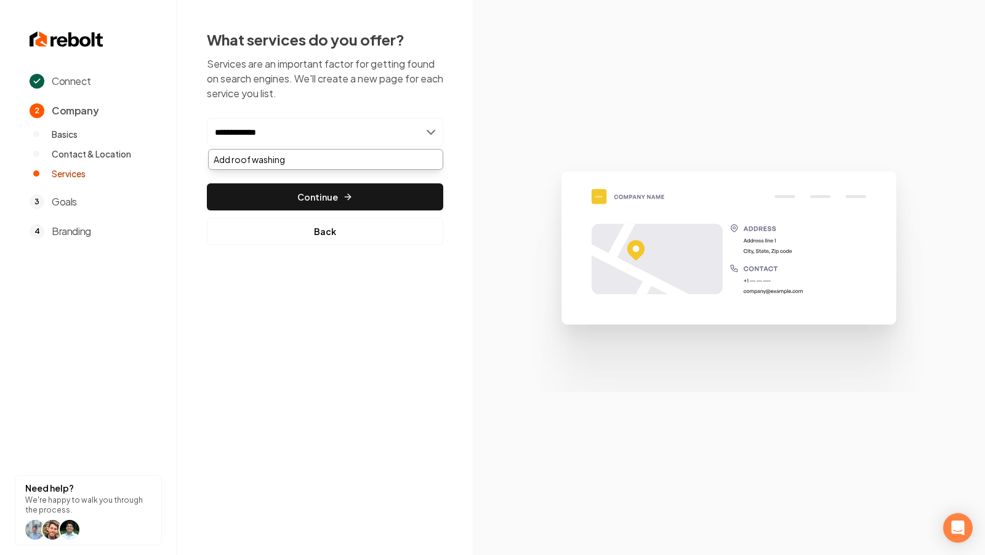
click at [233, 134] on input "**********" at bounding box center [325, 132] width 236 height 28
click at [218, 131] on input "**********" at bounding box center [325, 132] width 236 height 28
click at [267, 137] on input "**********" at bounding box center [325, 132] width 236 height 28
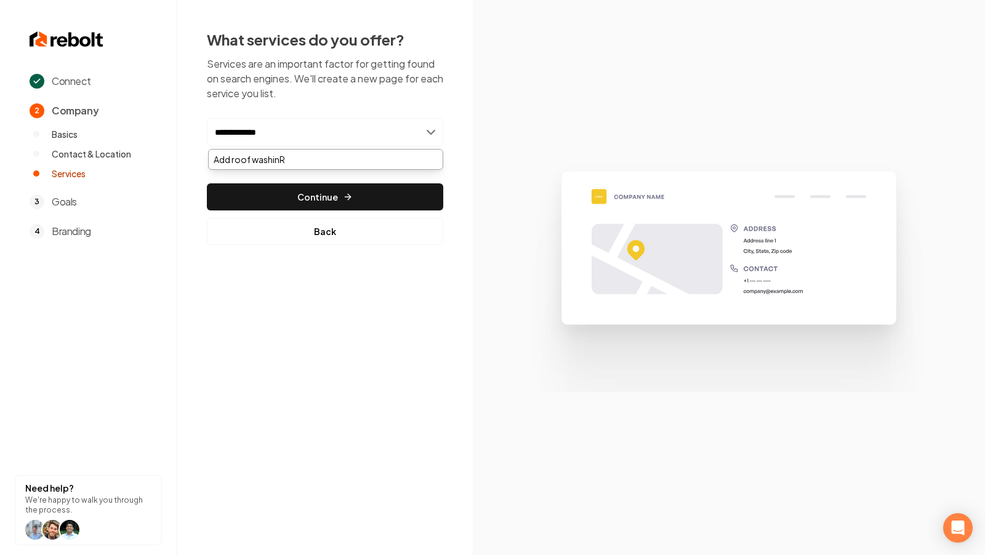
click at [241, 138] on input "**********" at bounding box center [325, 132] width 236 height 28
type input "**********"
click at [256, 158] on div "Add Roof Washing" at bounding box center [326, 160] width 234 height 20
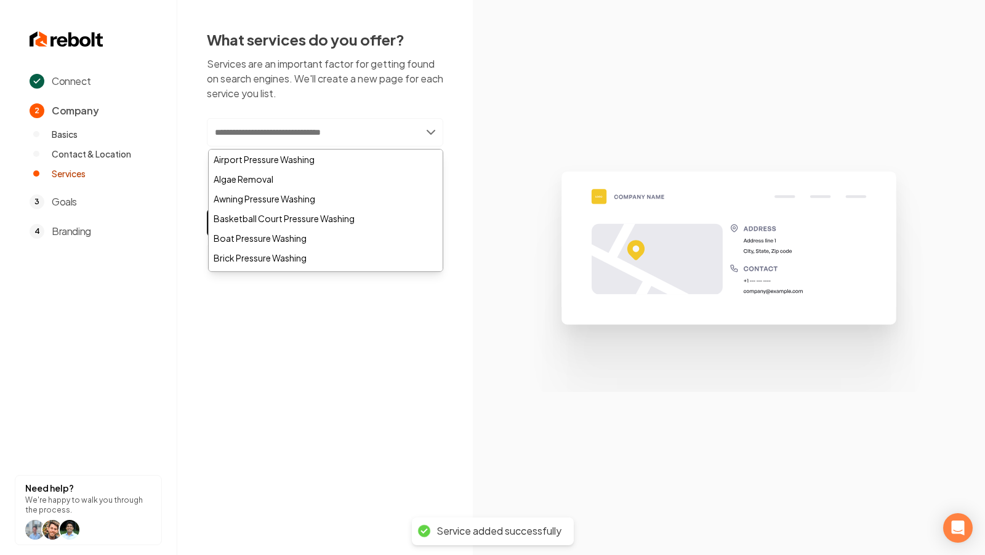
click at [289, 134] on input "text" at bounding box center [325, 132] width 236 height 28
type input "*"
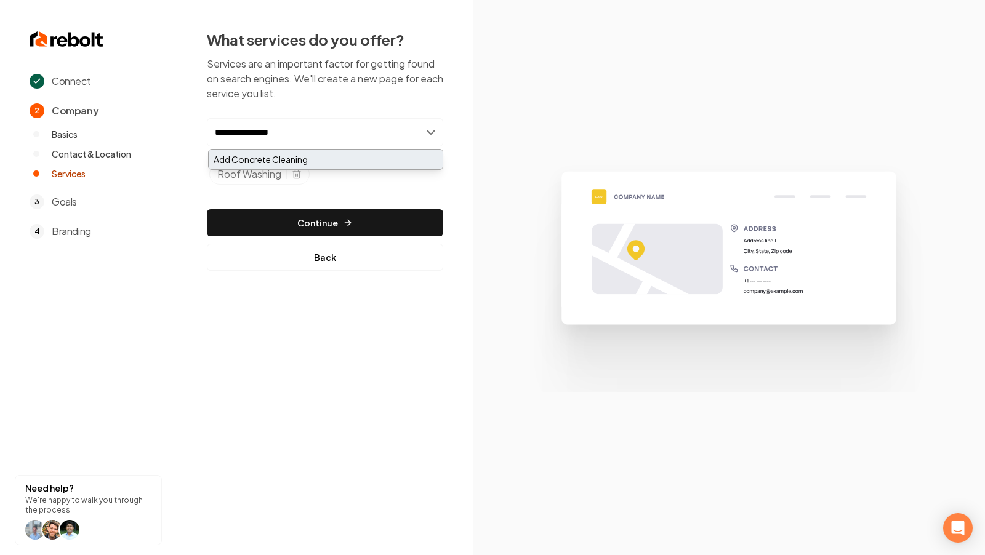
type input "**********"
click at [292, 151] on div "Add Concrete Cleaning" at bounding box center [326, 160] width 234 height 20
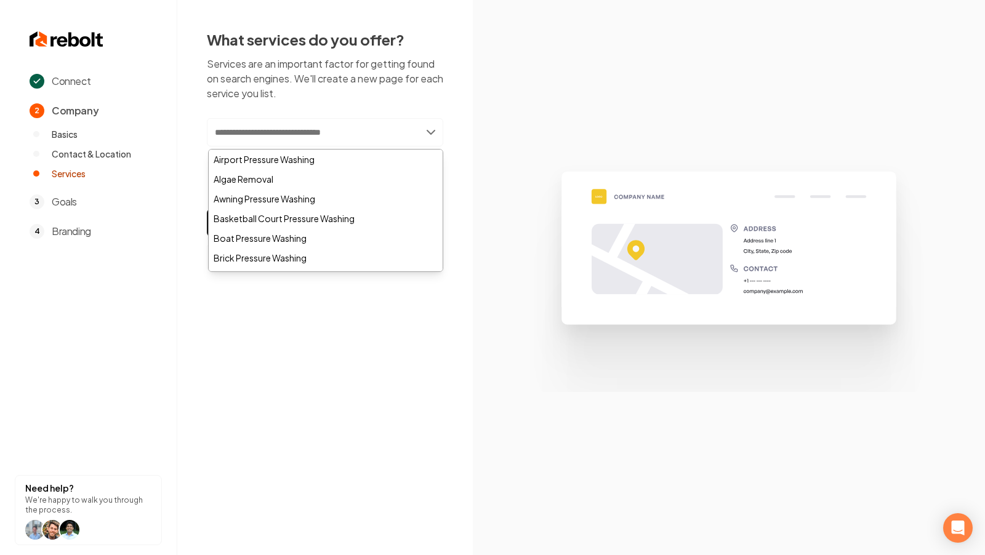
click at [278, 129] on input "text" at bounding box center [325, 132] width 236 height 28
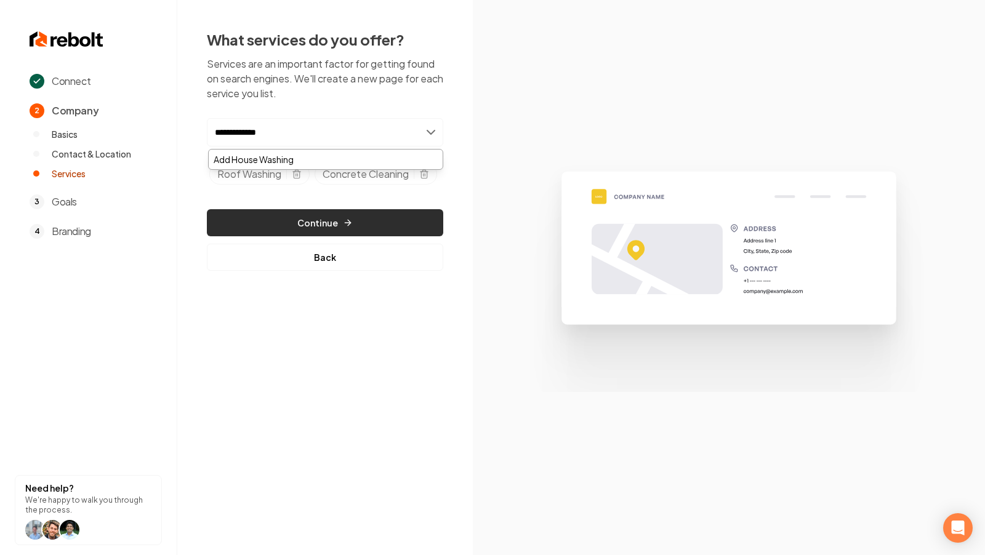
type input "**********"
click at [329, 233] on button "Continue" at bounding box center [325, 222] width 236 height 27
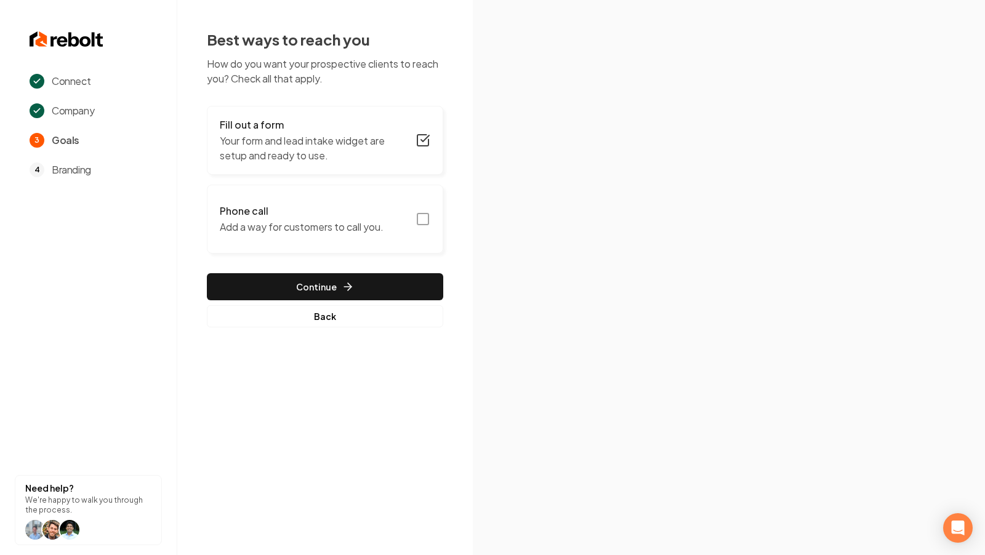
click at [426, 219] on icon "button" at bounding box center [423, 219] width 15 height 15
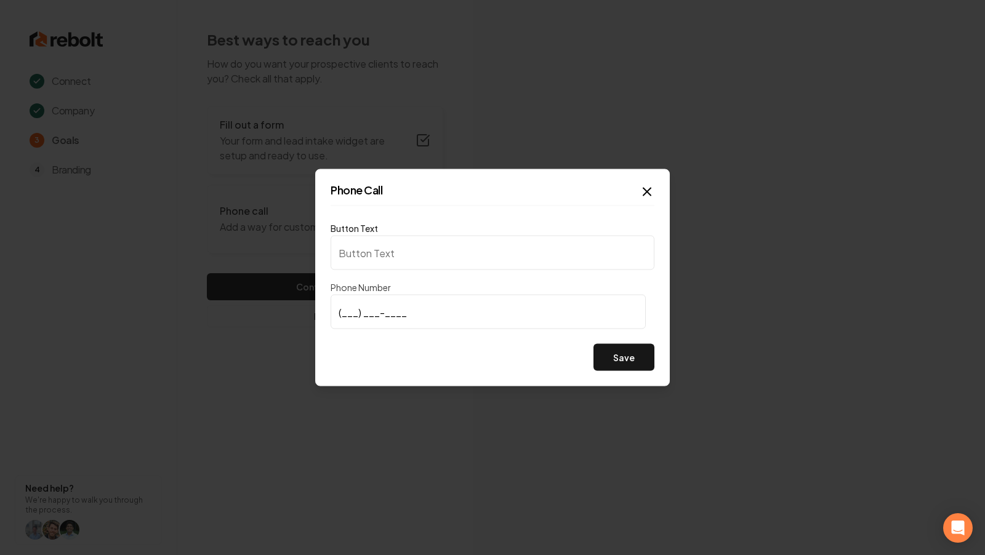
type input "Call us"
type input "(256) 945-0011"
click at [616, 353] on button "Save" at bounding box center [624, 357] width 61 height 27
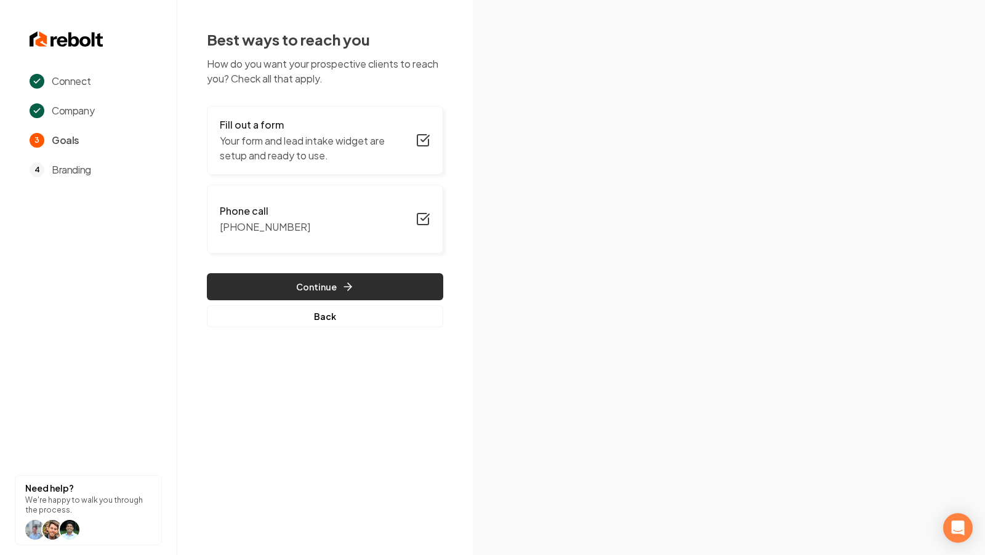
click at [385, 286] on button "Continue" at bounding box center [325, 286] width 236 height 27
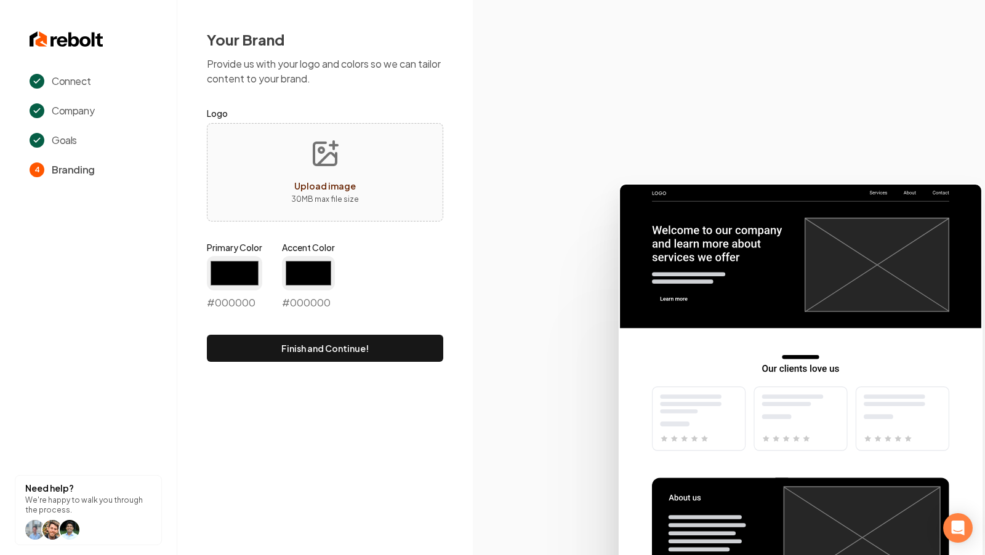
type input "#194d33"
type input "#70be00"
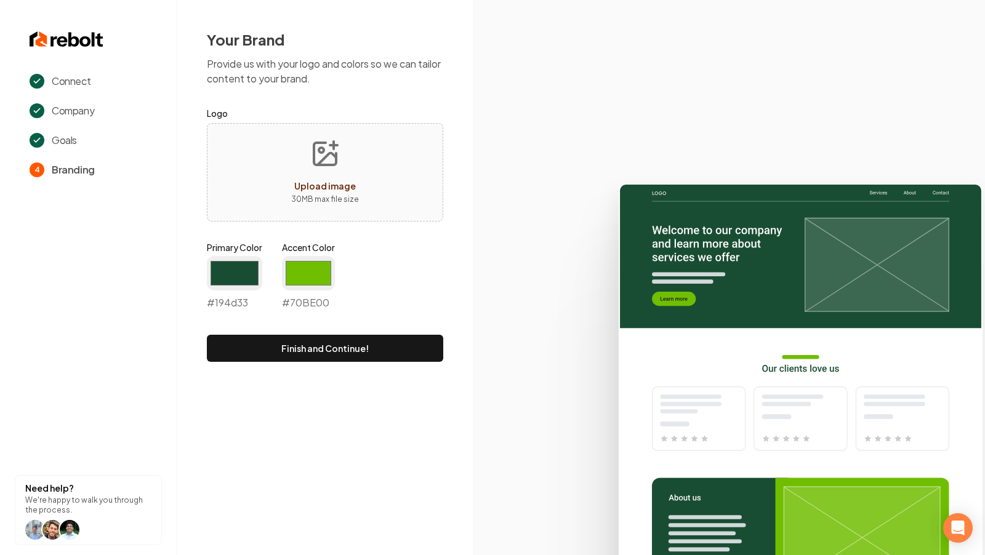
click at [315, 165] on icon "Upload image" at bounding box center [325, 154] width 22 height 22
type input "**********"
click at [254, 259] on input "#194d33" at bounding box center [234, 273] width 55 height 34
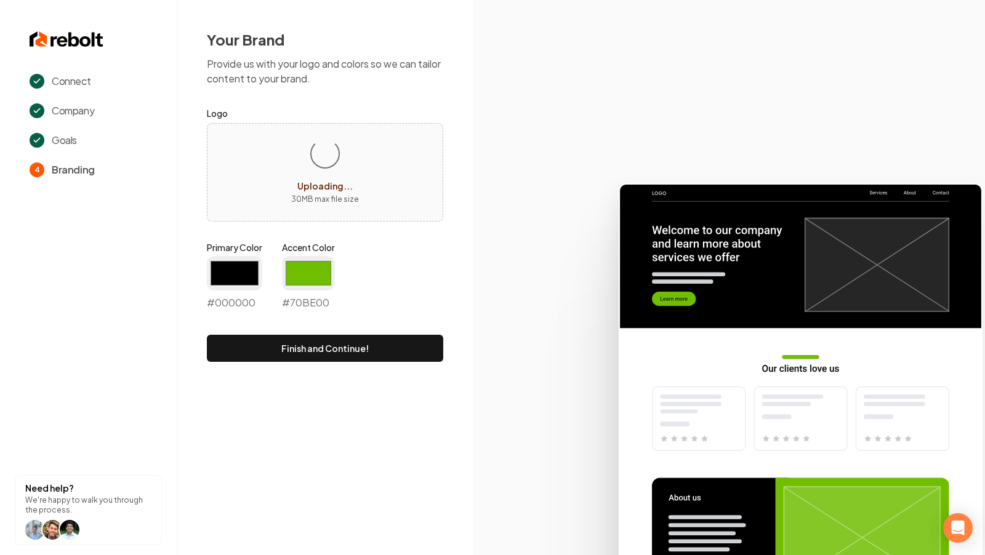
type input "#000000"
click at [323, 256] on input "#70be00" at bounding box center [308, 273] width 53 height 34
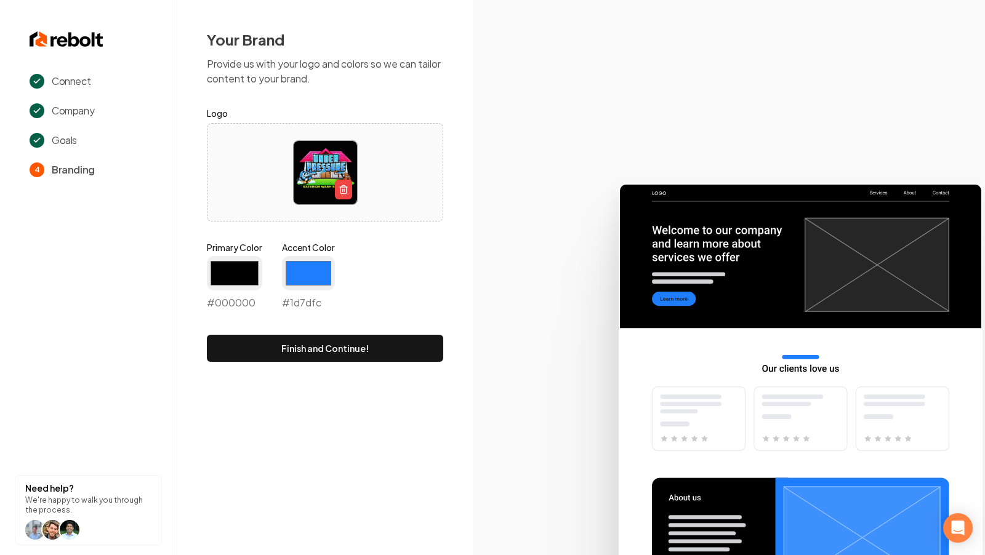
type input "#1d7dfc"
click at [492, 254] on icon at bounding box center [729, 364] width 512 height 382
click at [302, 355] on button "Finish and Continue!" at bounding box center [325, 348] width 236 height 27
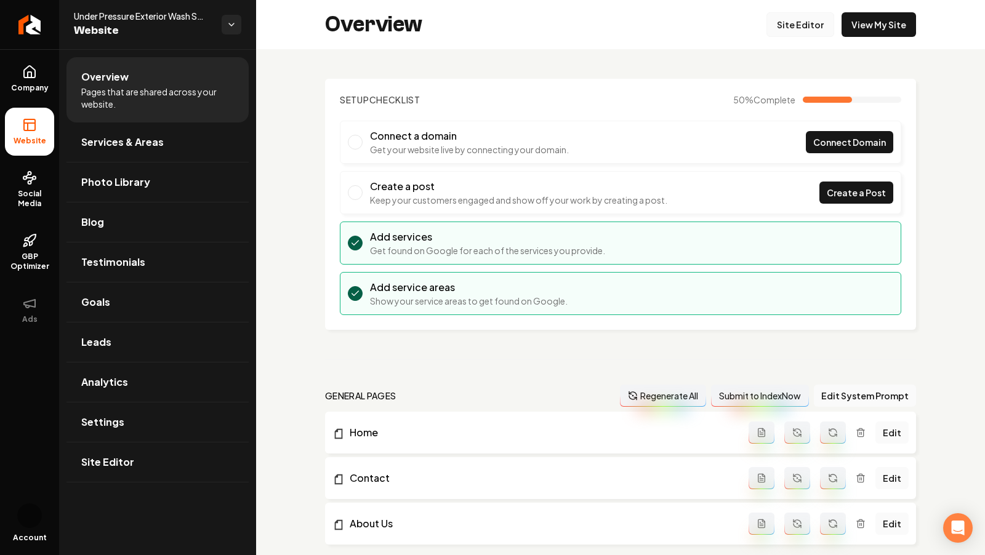
click at [806, 25] on link "Site Editor" at bounding box center [801, 24] width 68 height 25
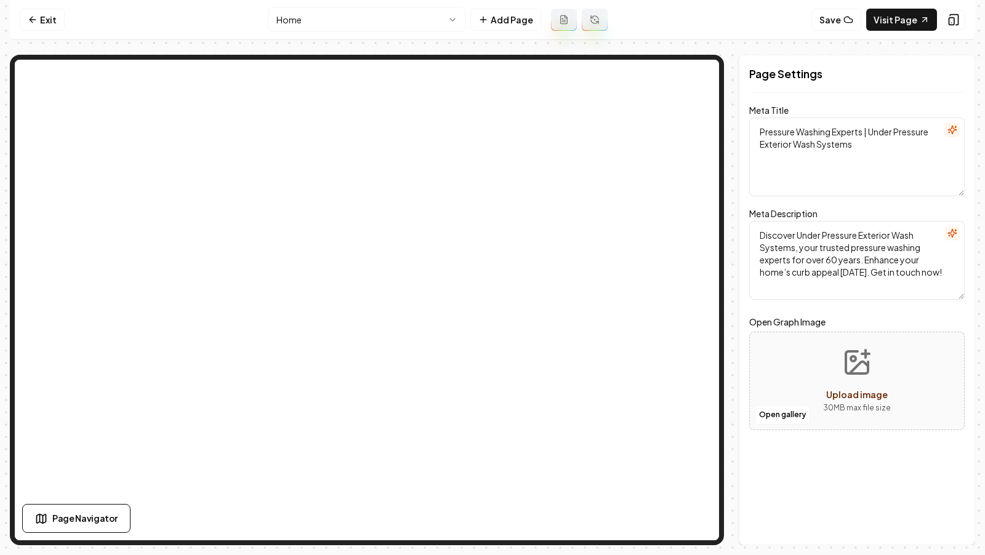
click at [26, 32] on nav "Exit Home Add Page Save Visit Page" at bounding box center [492, 20] width 965 height 40
click at [30, 23] on icon at bounding box center [33, 20] width 10 height 10
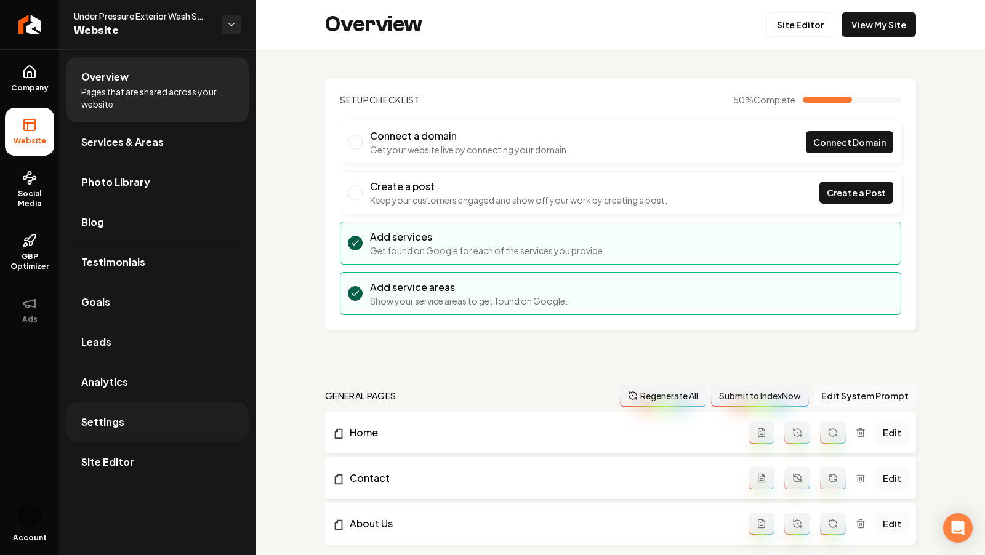
click at [116, 409] on link "Settings" at bounding box center [157, 422] width 182 height 39
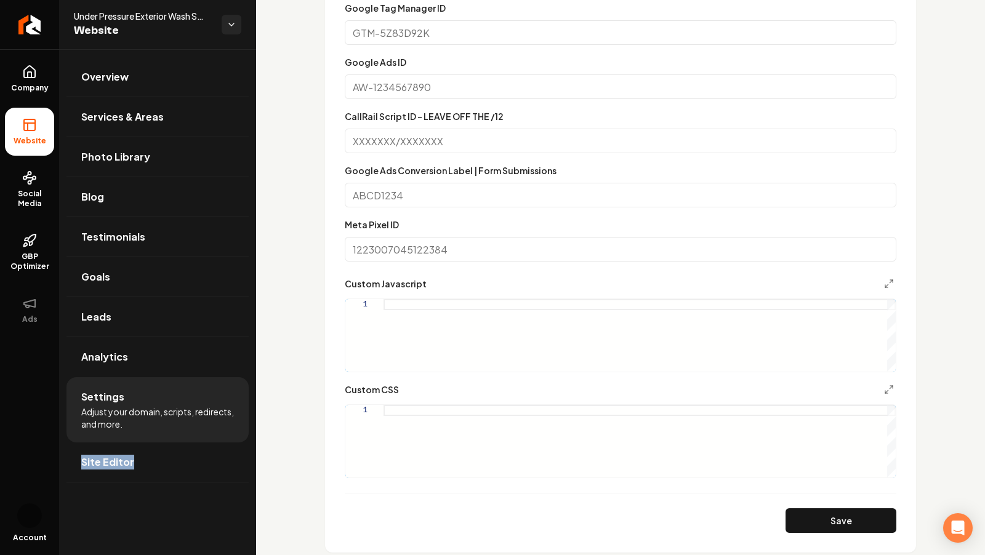
scroll to position [542, 0]
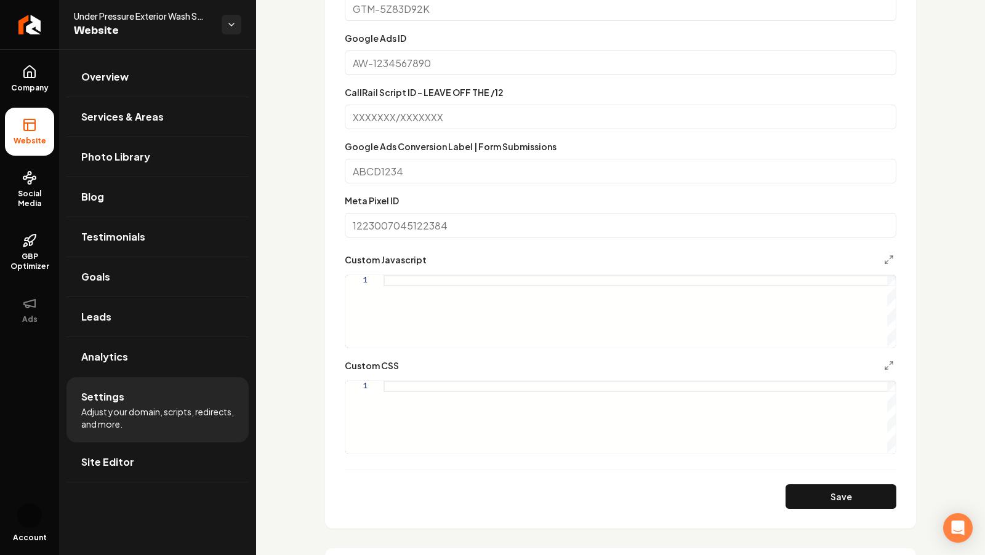
click at [398, 393] on div "Main content area" at bounding box center [640, 417] width 512 height 73
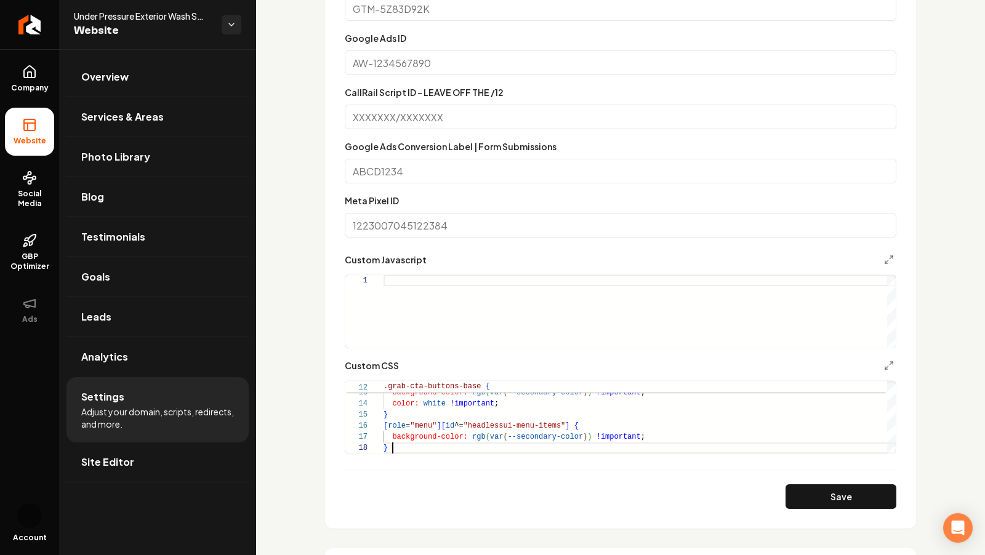
click at [810, 477] on form "**********" at bounding box center [621, 215] width 552 height 587
click at [810, 491] on button "Save" at bounding box center [841, 497] width 111 height 25
click at [427, 449] on div "background-color: rgb ( var ( --secondary-color ) ) !important ; color: white !…" at bounding box center [640, 332] width 512 height 244
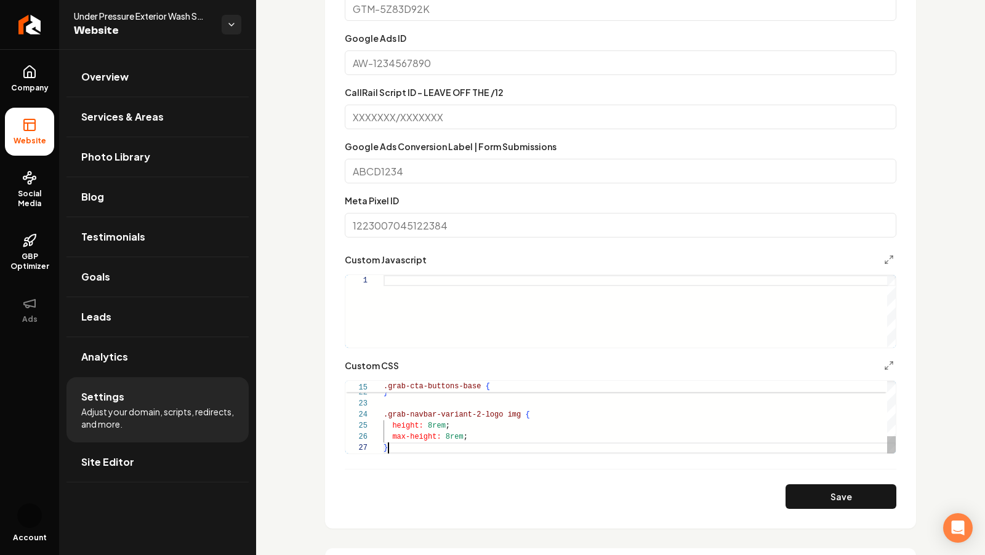
scroll to position [66, 4]
click at [435, 426] on div "background-color: rgb ( var ( --secondary-color ) ) !important ; } .grab-navbar…" at bounding box center [640, 304] width 512 height 299
click at [449, 435] on div "background-color: rgb ( var ( --secondary-color ) ) !important ; } .grab-navbar…" at bounding box center [640, 304] width 512 height 299
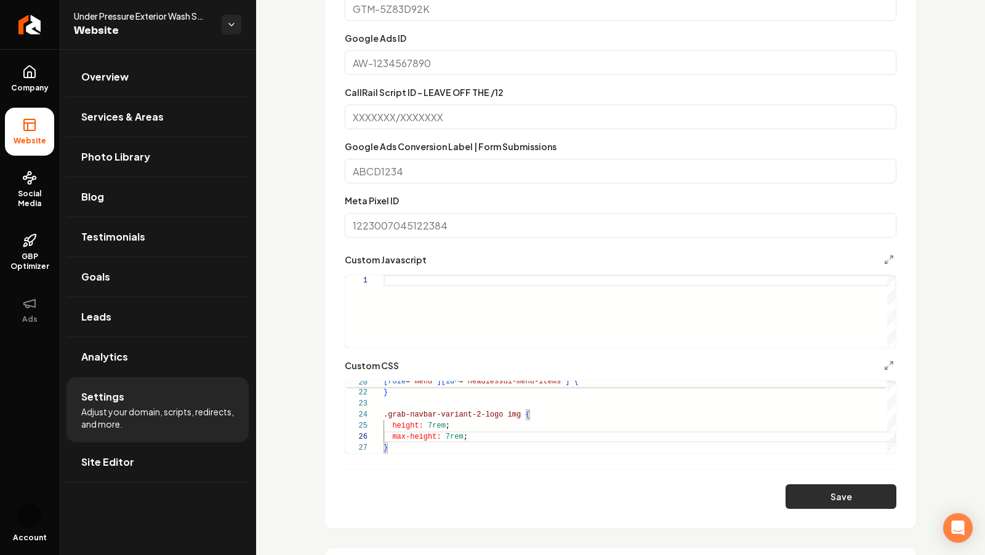
click at [823, 503] on button "Save" at bounding box center [841, 497] width 111 height 25
click at [482, 416] on div "background-color: rgb ( var ( --secondary-color ) ) !important ; } .grab-navbar…" at bounding box center [640, 304] width 512 height 299
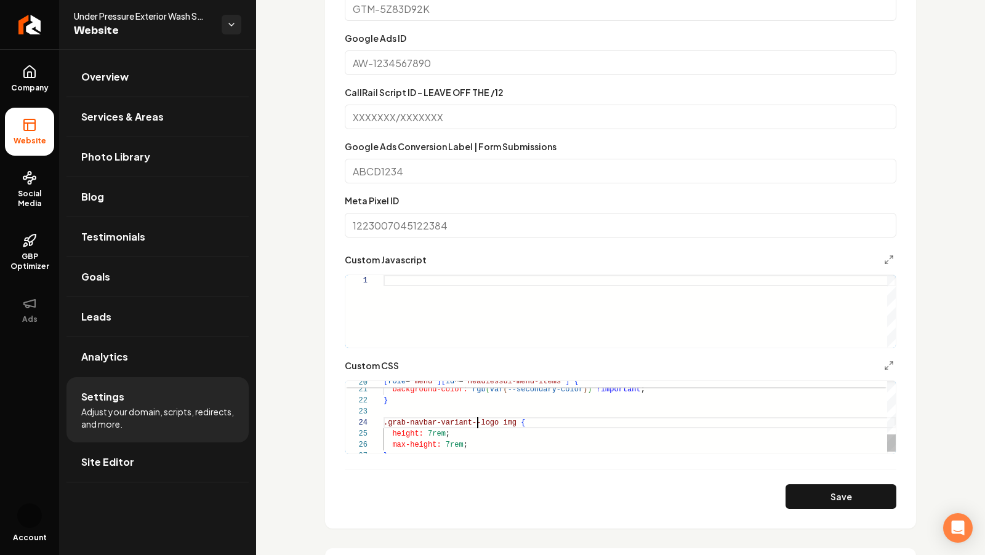
scroll to position [33, 97]
click at [836, 470] on form "**********" at bounding box center [621, 215] width 552 height 587
click at [825, 490] on button "Save" at bounding box center [841, 497] width 111 height 25
click at [434, 437] on div "background-color: rgb ( var ( --secondary-color ) ) !important ; } .grab-navbar…" at bounding box center [640, 312] width 512 height 299
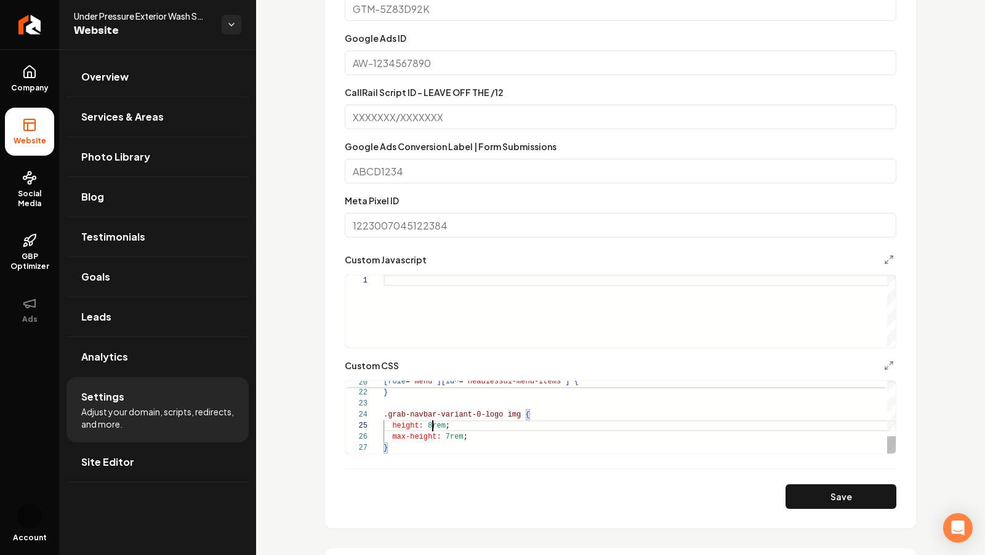
click at [449, 438] on div "background-color: rgb ( var ( --secondary-color ) ) !important ; } .grab-navbar…" at bounding box center [640, 304] width 512 height 299
click at [824, 488] on button "Save" at bounding box center [841, 497] width 111 height 25
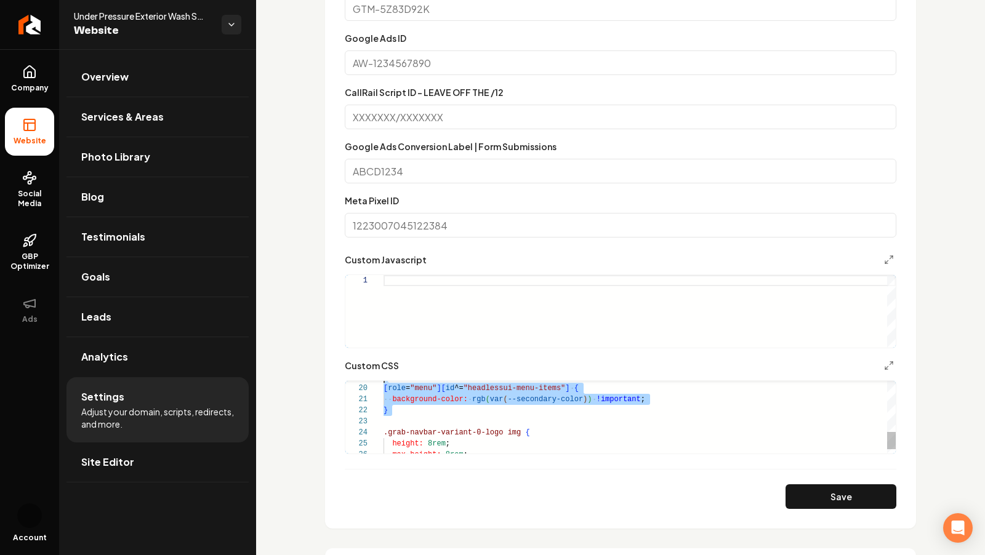
drag, startPoint x: 395, startPoint y: 403, endPoint x: 323, endPoint y: 224, distance: 192.5
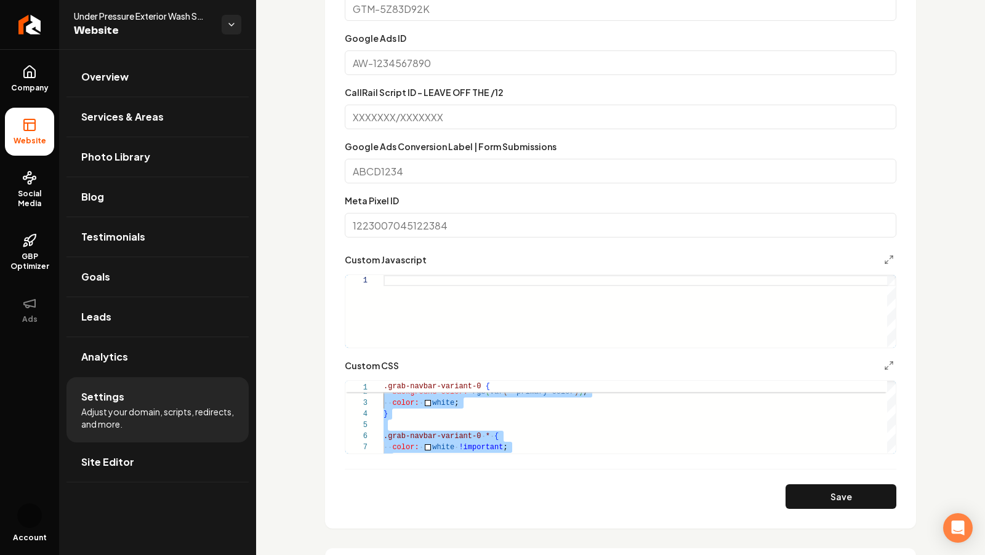
type textarea "**********"
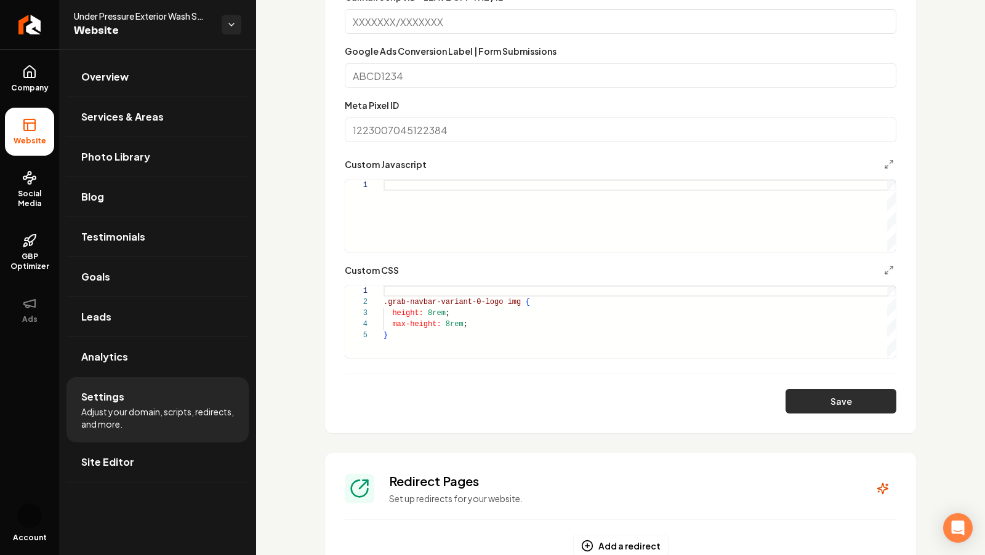
scroll to position [696, 0]
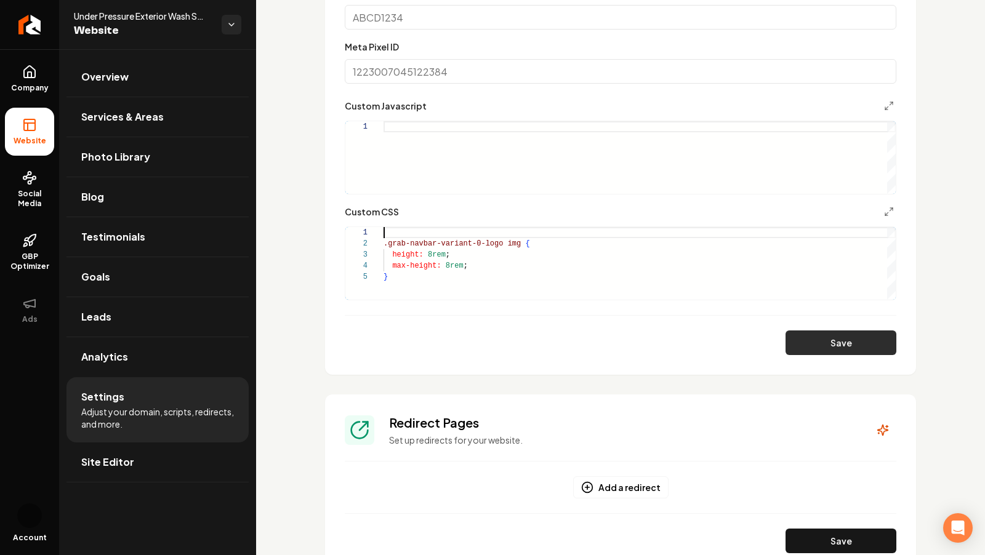
click at [863, 343] on button "Save" at bounding box center [841, 343] width 111 height 25
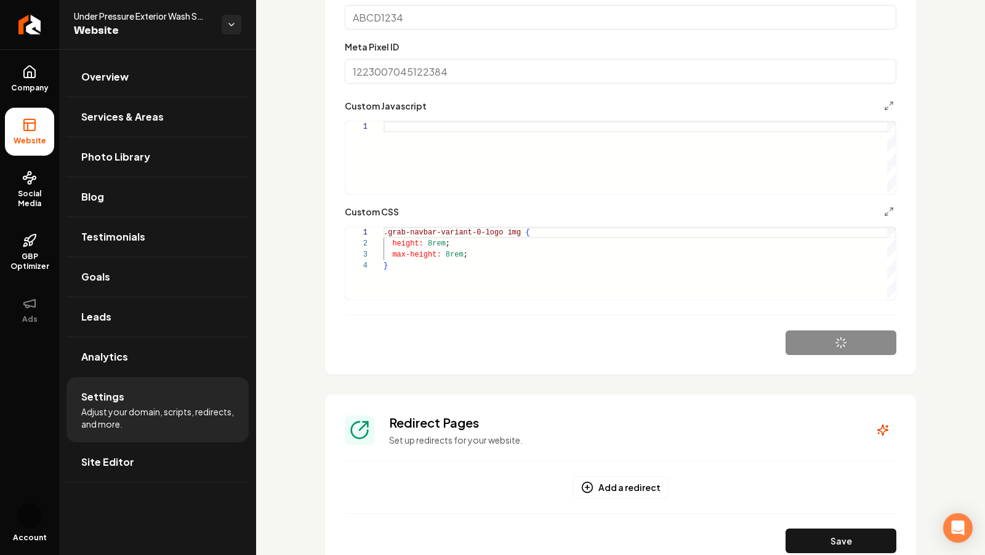
scroll to position [0, 0]
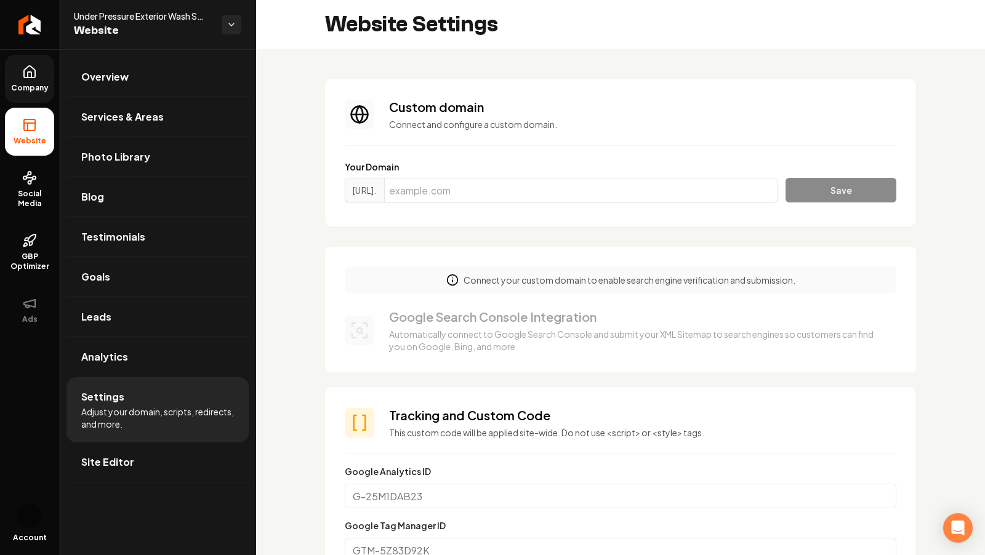
click at [28, 73] on icon at bounding box center [29, 72] width 15 height 15
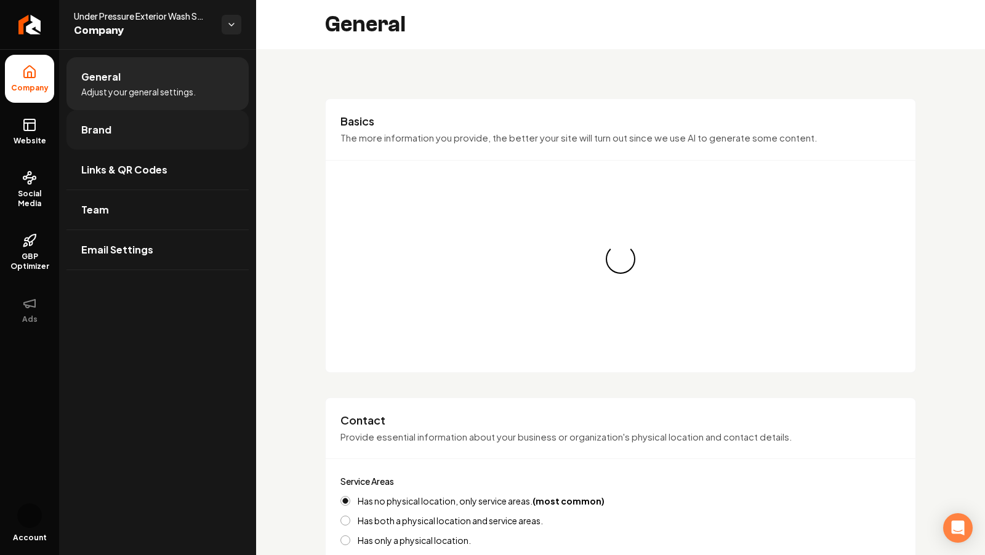
click at [93, 140] on link "Brand" at bounding box center [157, 129] width 182 height 39
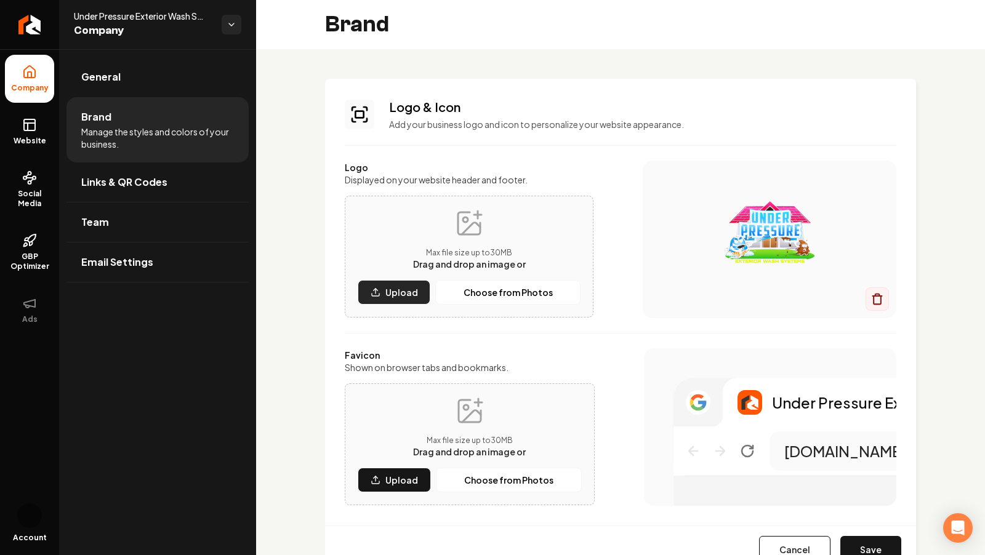
click at [374, 302] on button "Upload" at bounding box center [394, 292] width 73 height 25
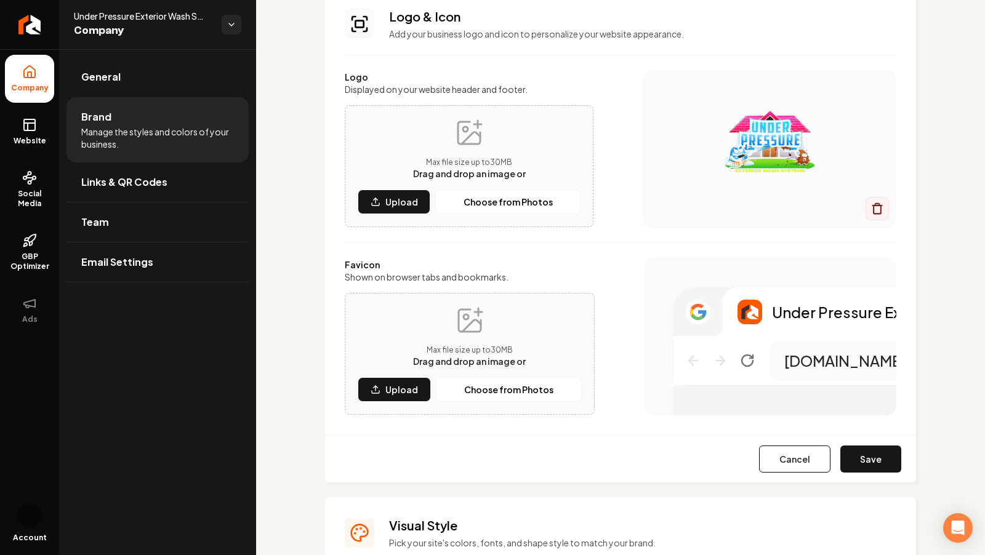
scroll to position [100, 0]
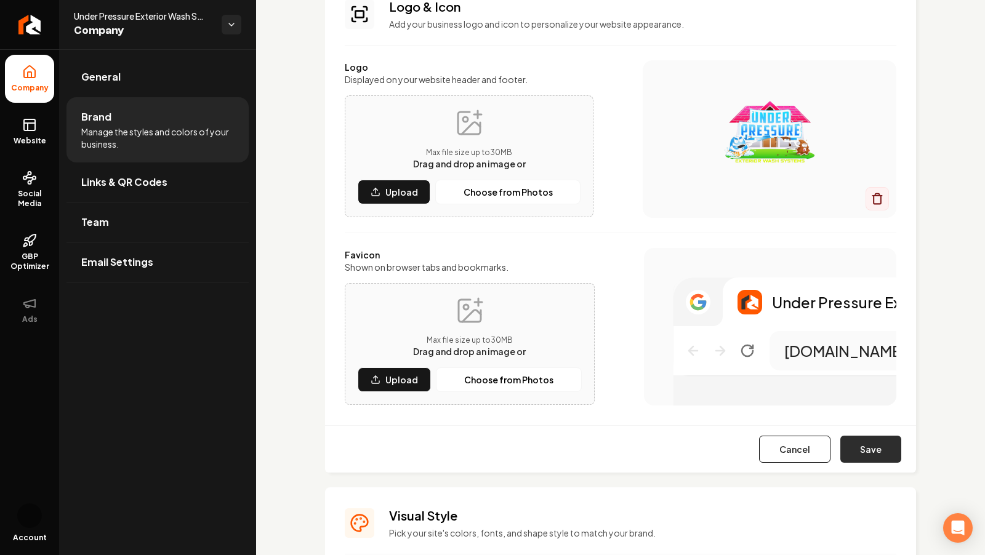
click at [895, 451] on button "Save" at bounding box center [870, 449] width 61 height 27
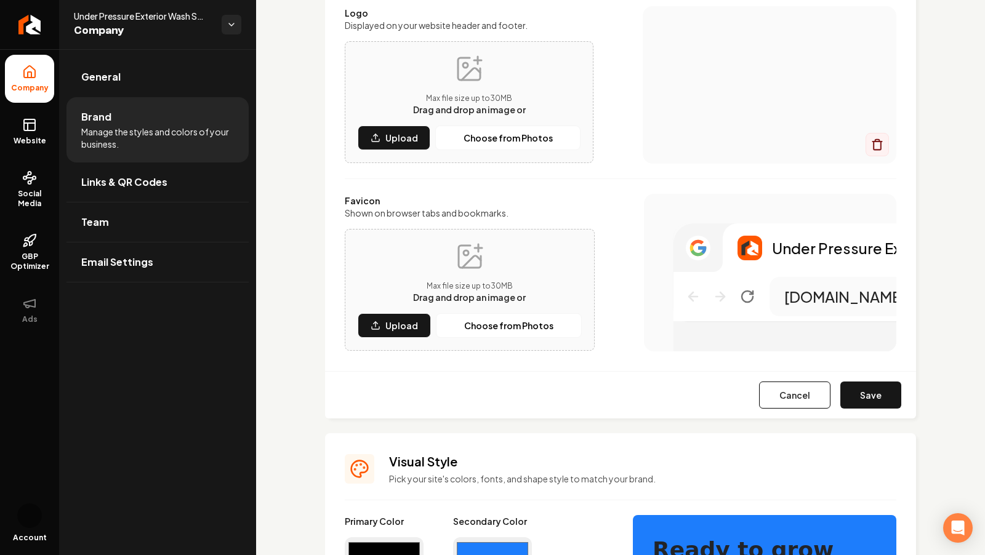
scroll to position [158, 0]
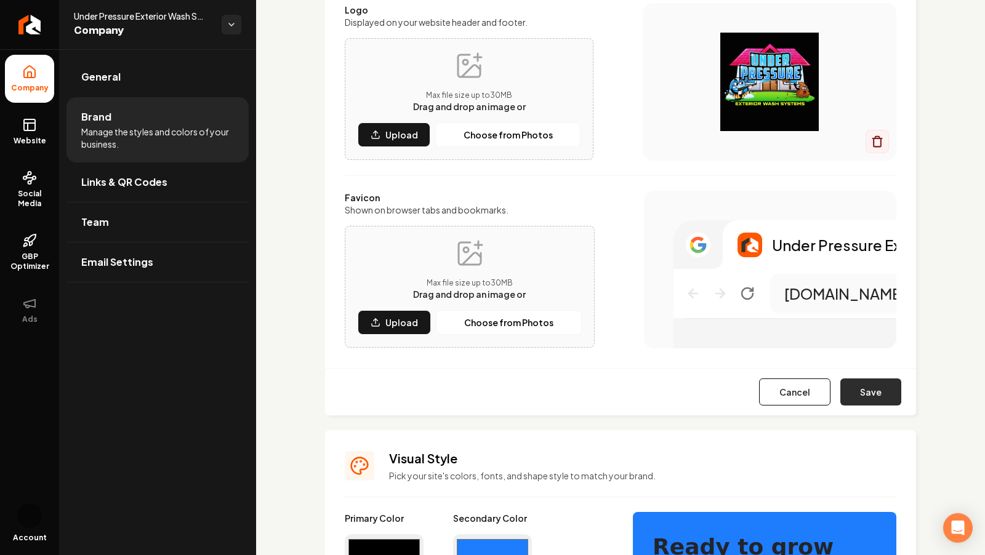
click at [863, 397] on button "Save" at bounding box center [870, 392] width 61 height 27
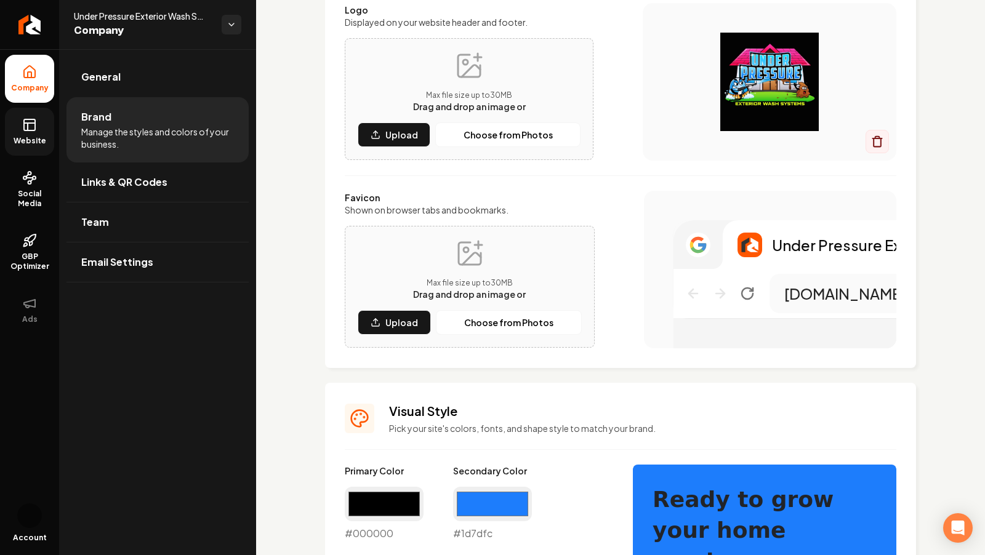
click at [31, 133] on link "Website" at bounding box center [29, 132] width 49 height 48
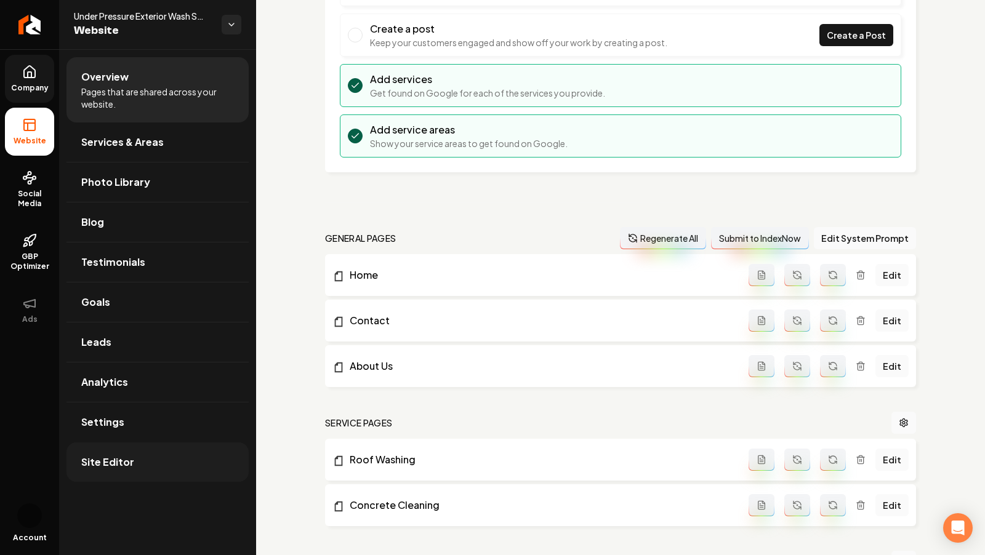
click at [139, 443] on link "Site Editor" at bounding box center [157, 462] width 182 height 39
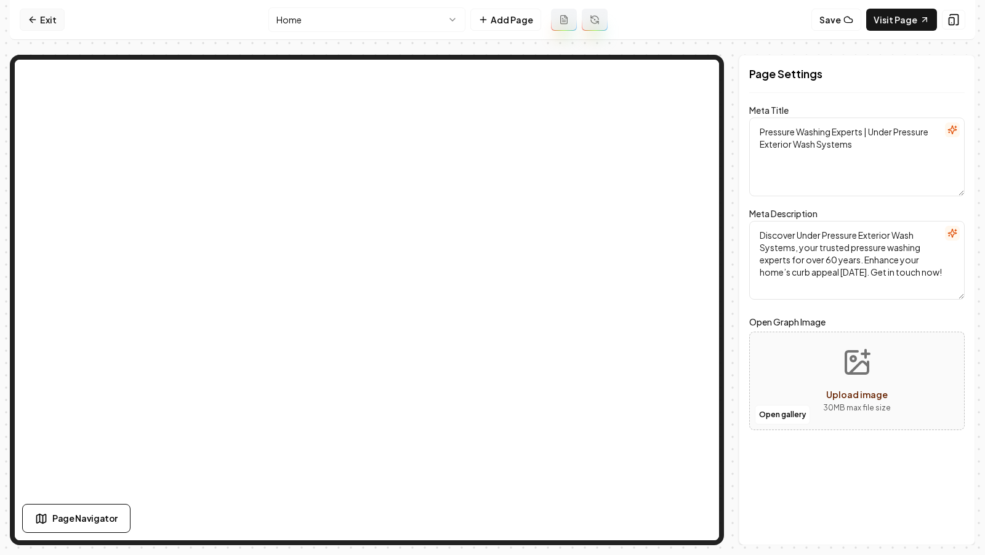
click at [34, 13] on link "Exit" at bounding box center [42, 20] width 45 height 22
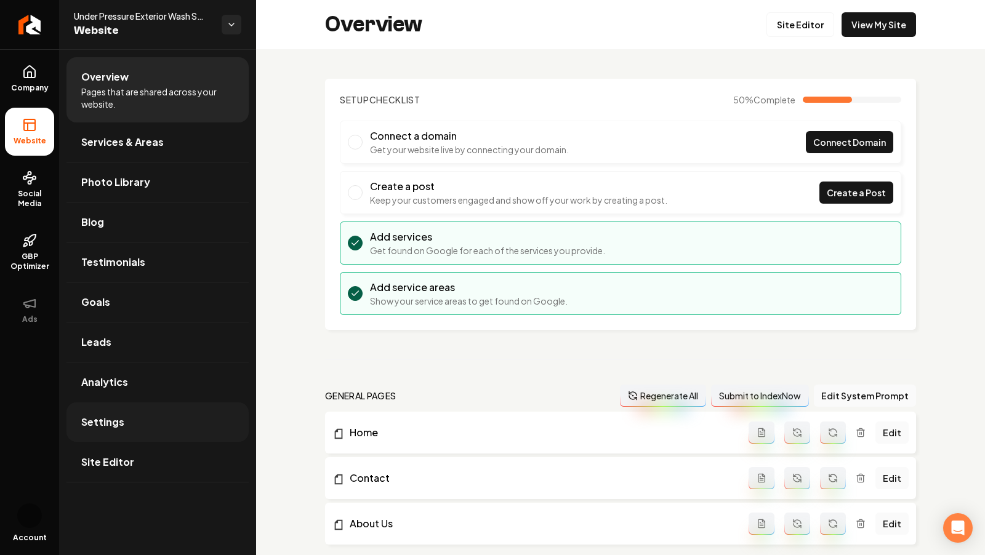
click at [160, 410] on link "Settings" at bounding box center [157, 422] width 182 height 39
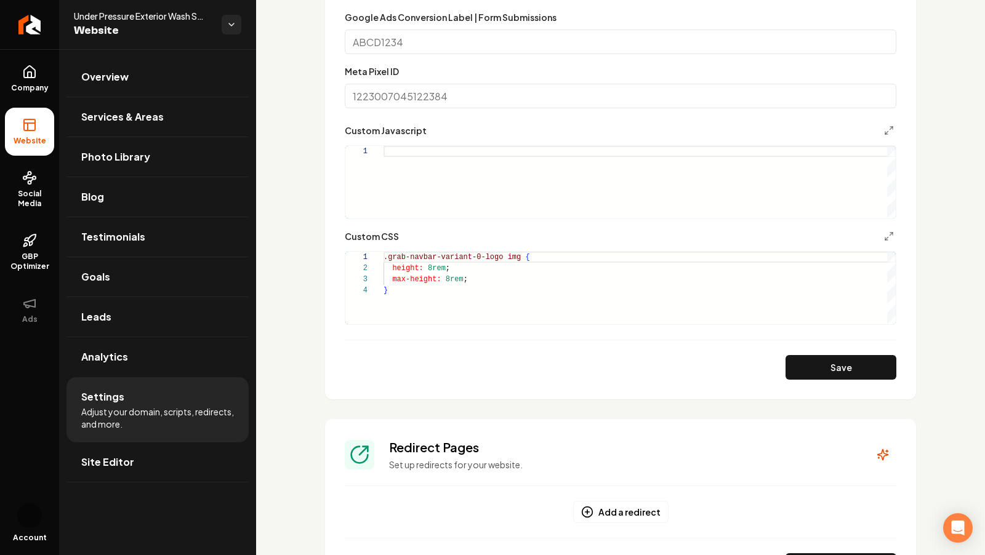
scroll to position [673, 0]
click at [381, 255] on div "Main content area" at bounding box center [377, 255] width 16 height 11
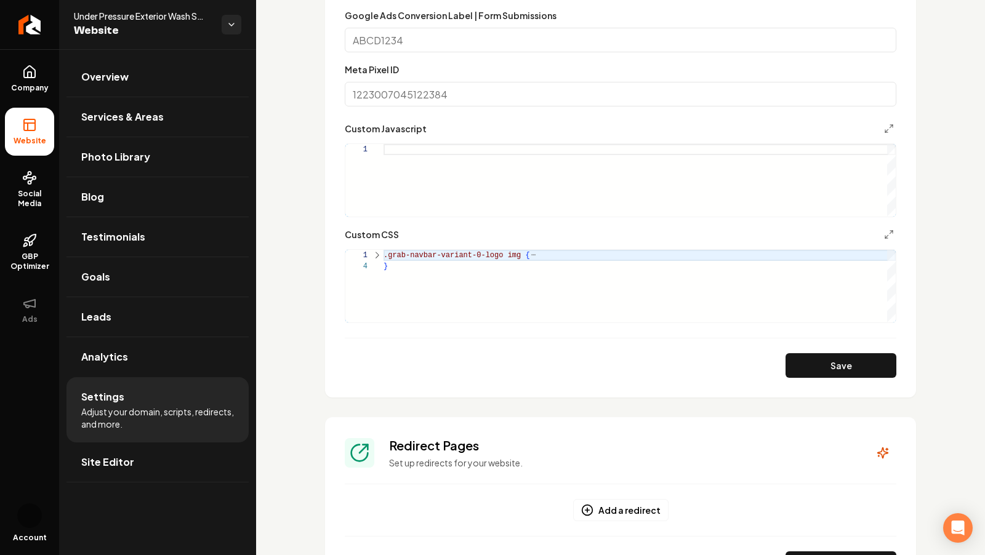
click at [378, 254] on div "Main content area" at bounding box center [377, 255] width 16 height 11
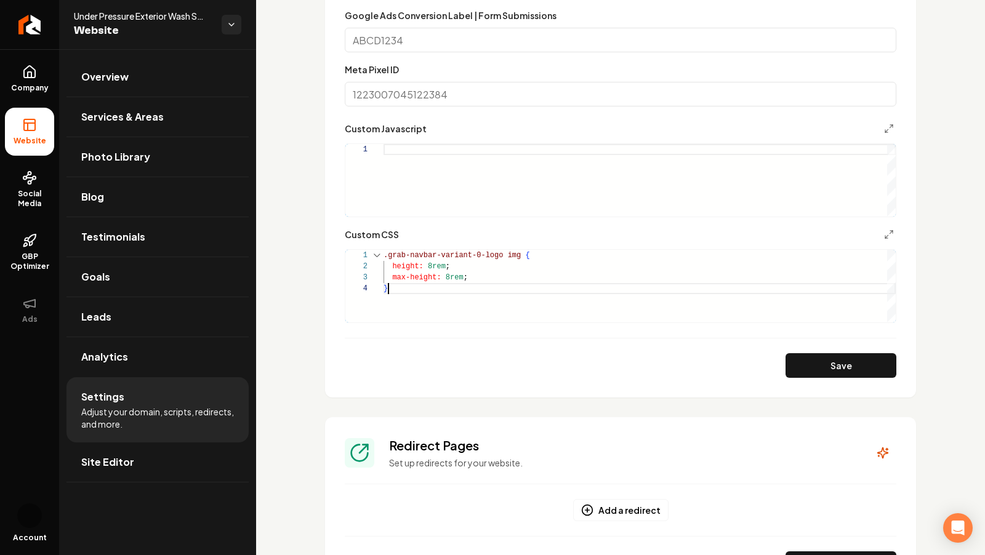
click at [414, 288] on div ".grab-navbar-variant-0-logo img { height: 8rem ; max-height: 8rem ; }" at bounding box center [640, 286] width 512 height 73
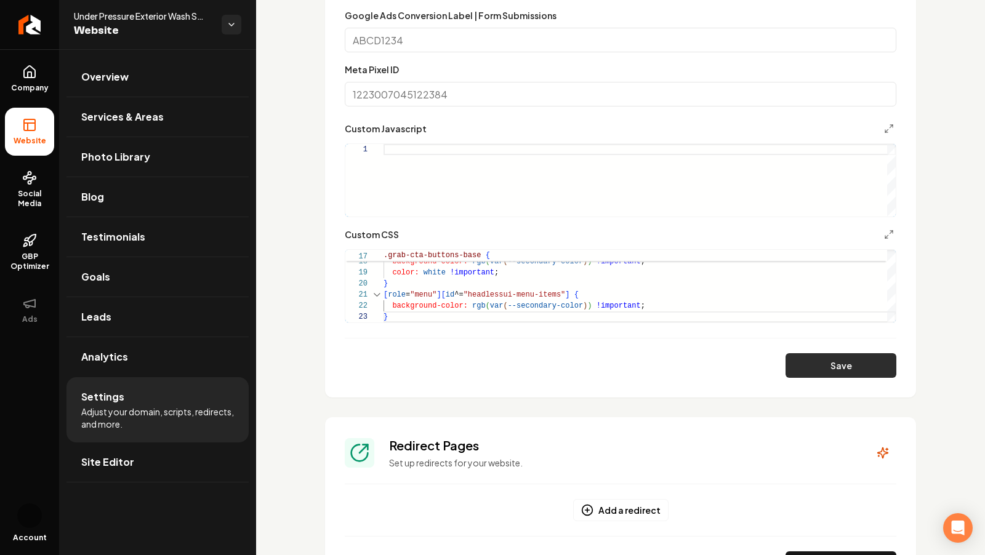
click at [793, 365] on button "Save" at bounding box center [841, 365] width 111 height 25
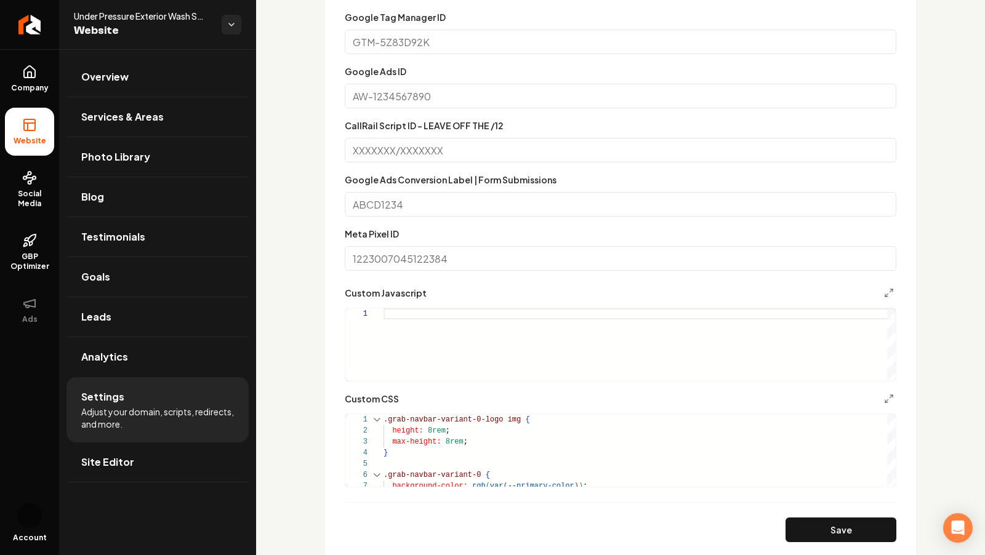
scroll to position [525, 0]
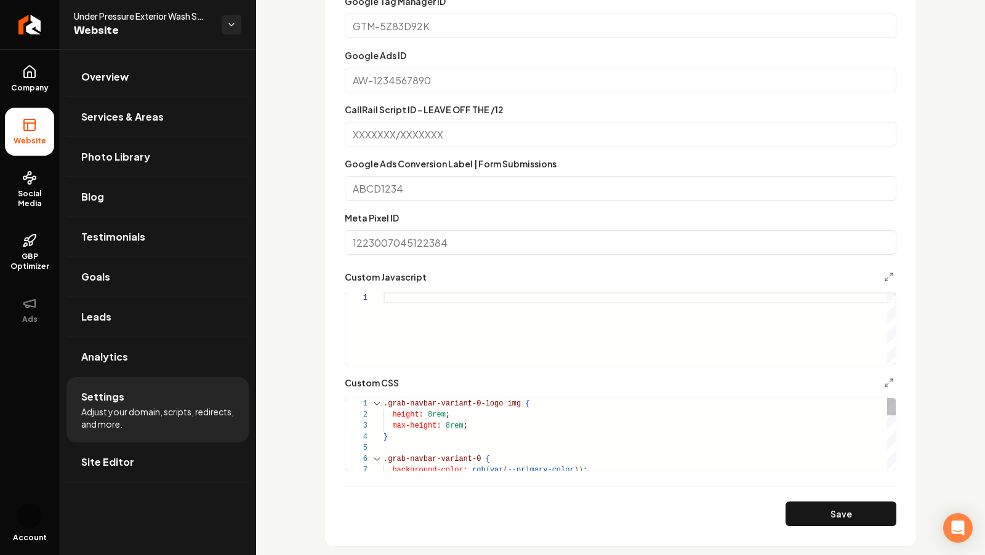
click at [430, 413] on div ".grab-navbar-variant-0 { background-color: rgb ( var ( --primary-color ) ) ; ma…" at bounding box center [640, 547] width 512 height 299
click at [451, 425] on div ".grab-navbar-variant-0 { background-color: rgb ( var ( --primary-color ) ) ; ma…" at bounding box center [640, 547] width 512 height 299
click at [826, 515] on button "Save" at bounding box center [841, 514] width 111 height 25
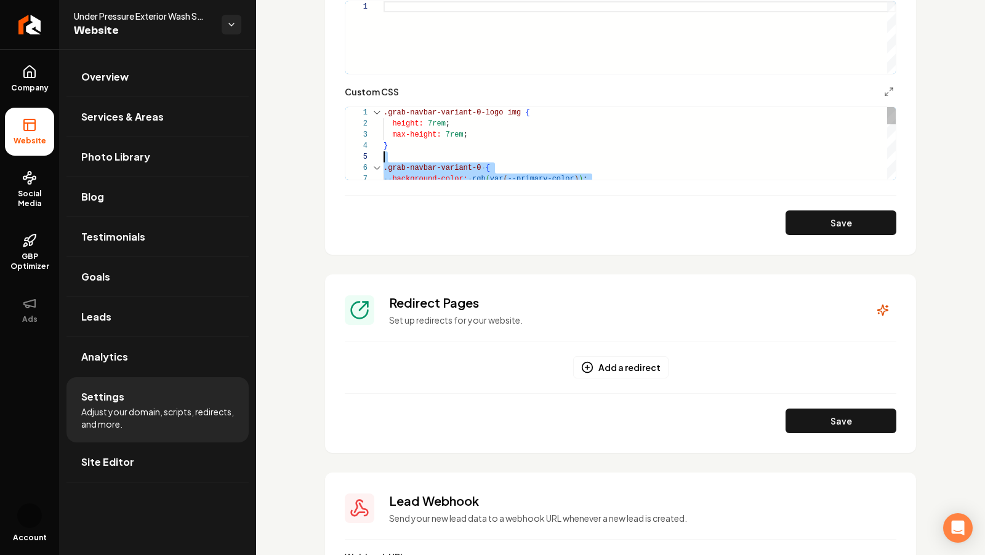
scroll to position [44, 0]
drag, startPoint x: 410, startPoint y: 179, endPoint x: 363, endPoint y: 158, distance: 51.6
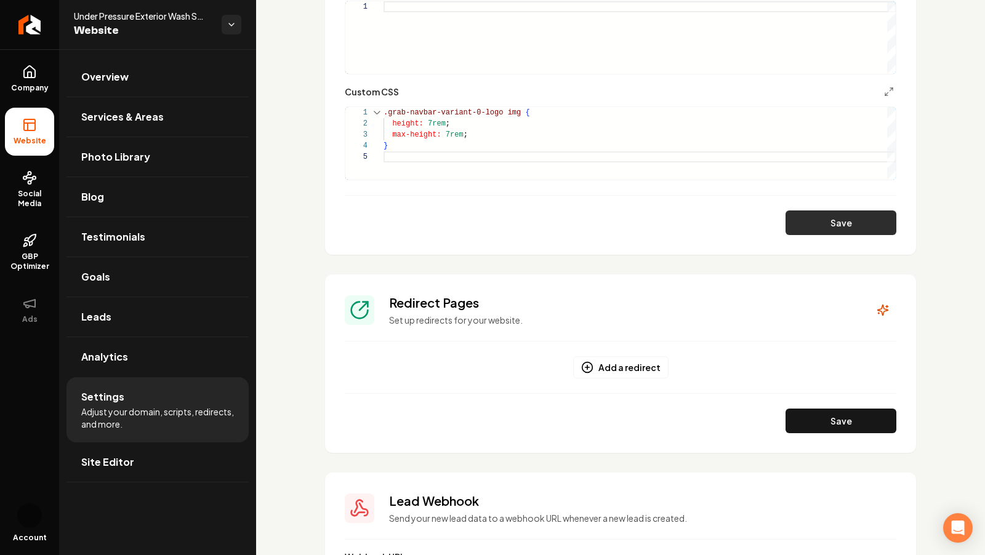
click at [834, 218] on button "Save" at bounding box center [841, 223] width 111 height 25
type textarea "**********"
click at [15, 72] on link "Company" at bounding box center [29, 79] width 49 height 48
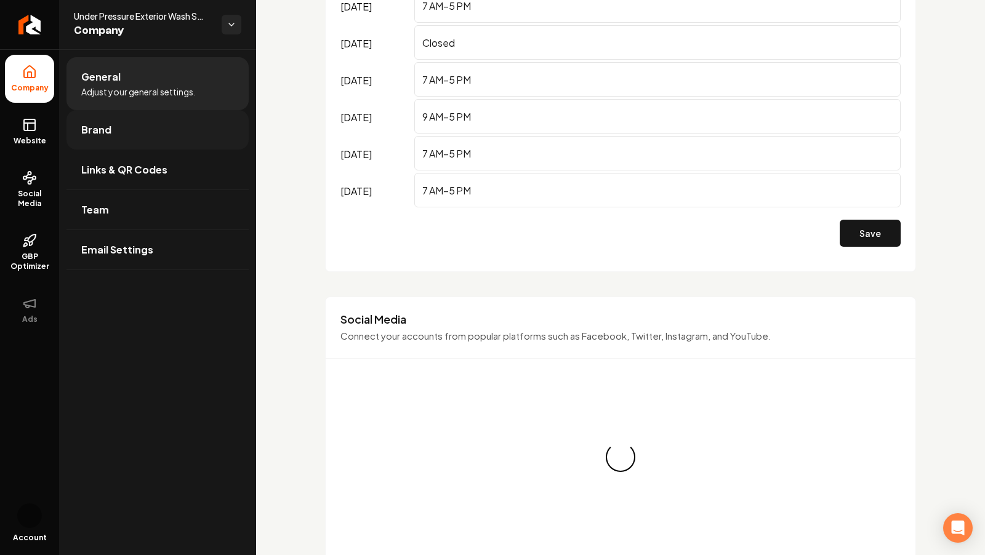
click at [105, 135] on span "Brand" at bounding box center [96, 130] width 30 height 15
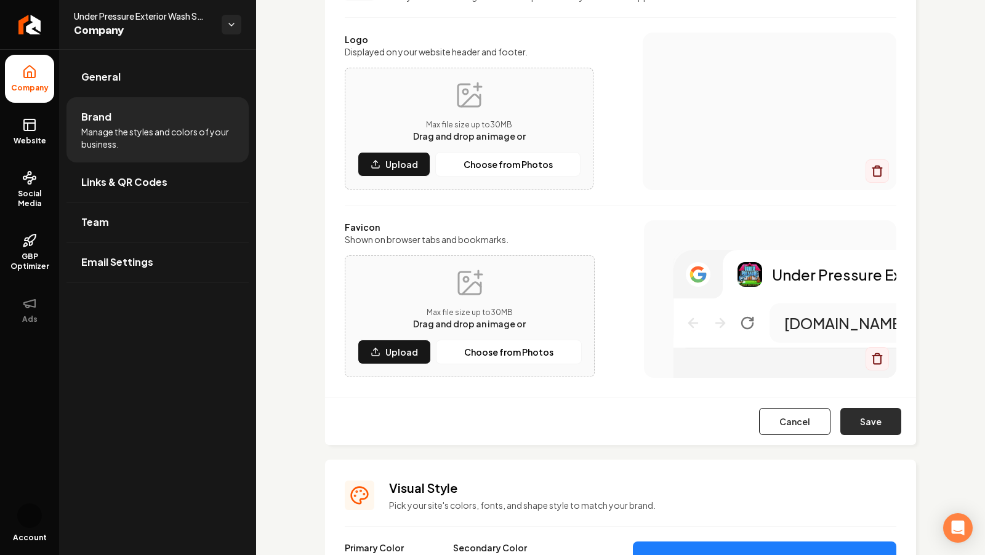
scroll to position [132, 0]
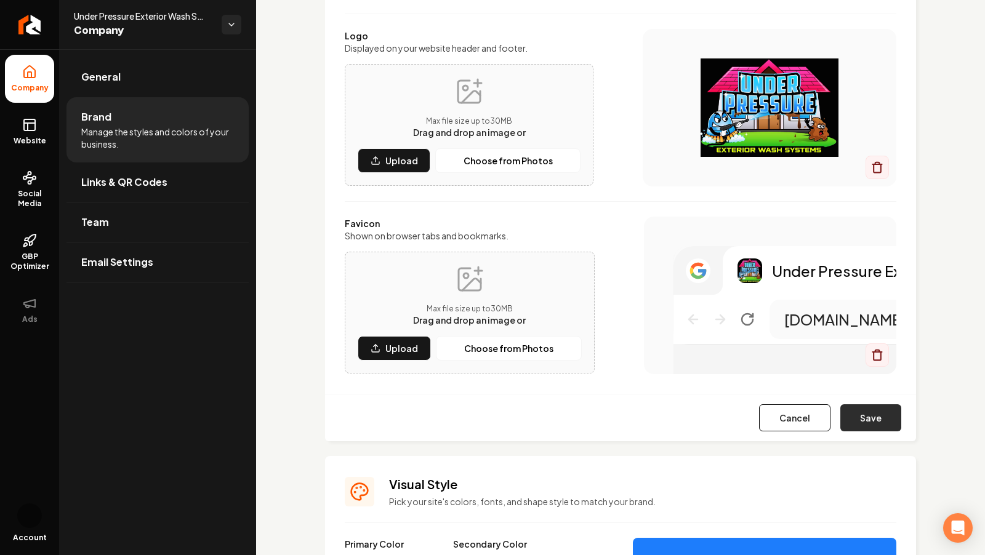
click at [864, 421] on button "Save" at bounding box center [870, 418] width 61 height 27
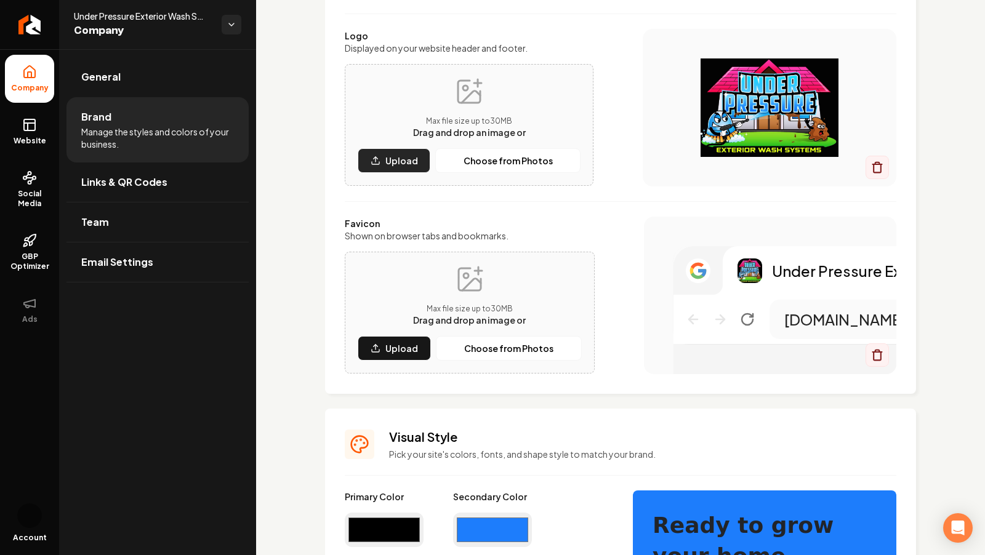
click at [390, 153] on button "Upload" at bounding box center [394, 160] width 73 height 25
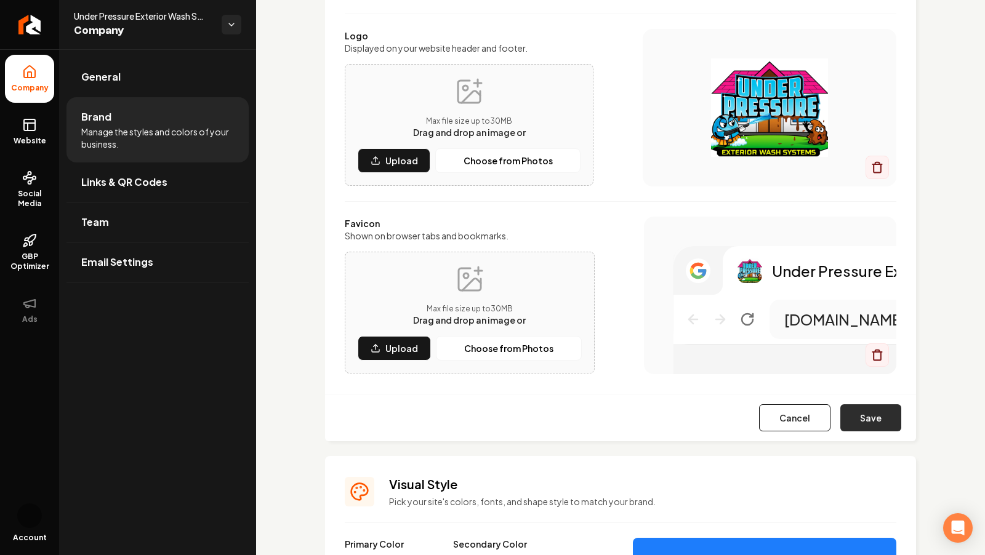
click at [883, 417] on button "Save" at bounding box center [870, 418] width 61 height 27
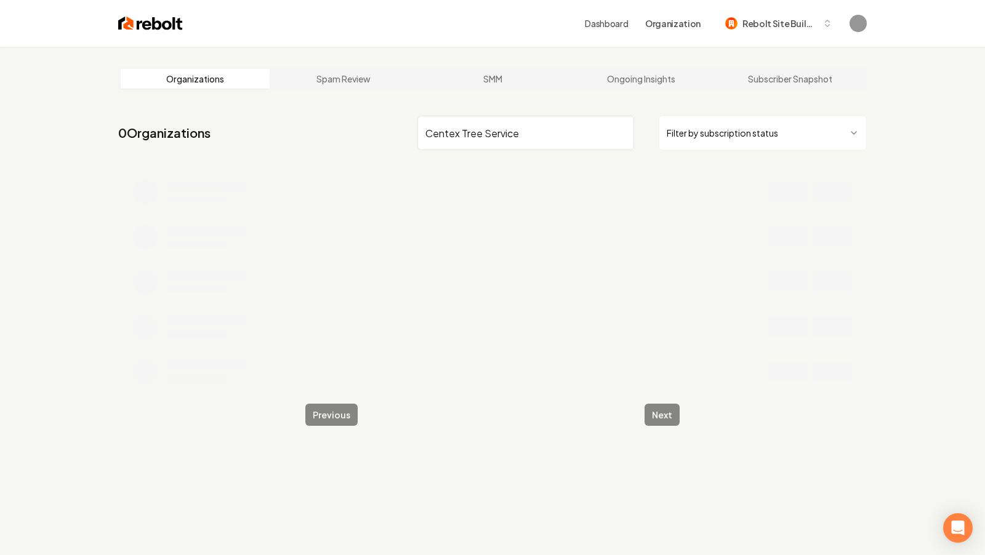
type input "Centex Tree Service"
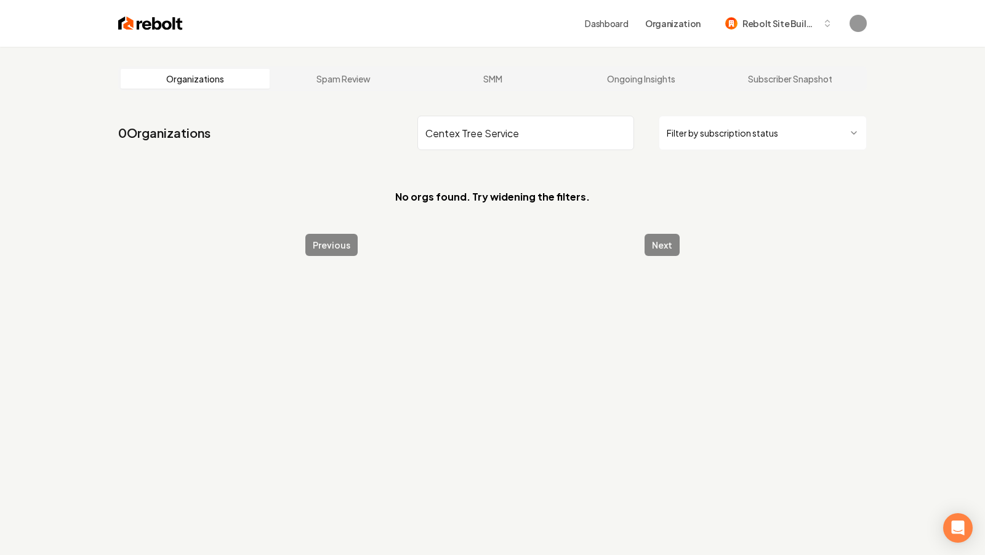
click at [506, 143] on input "Centex Tree Service" at bounding box center [525, 133] width 217 height 34
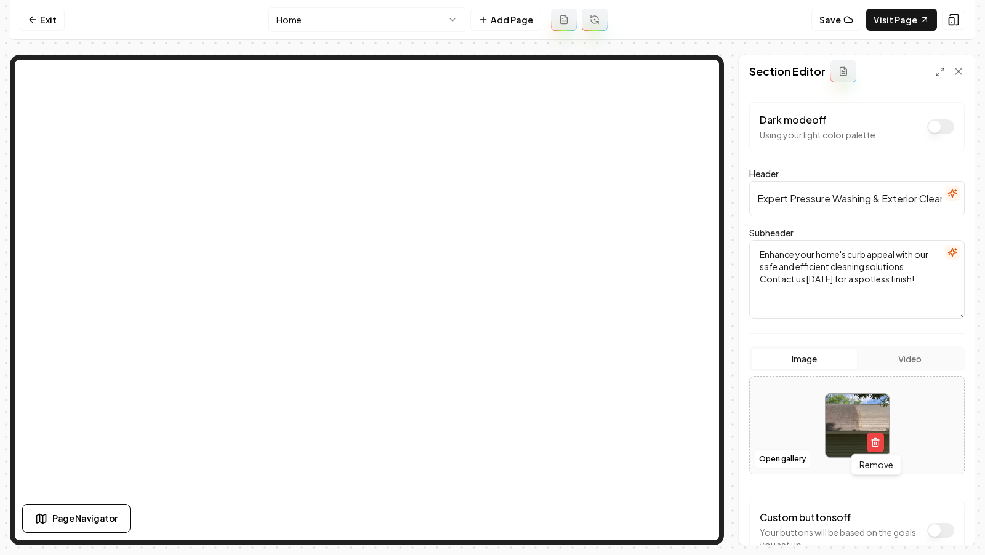
click at [884, 445] on img at bounding box center [857, 425] width 63 height 63
click at [872, 439] on icon "button" at bounding box center [876, 443] width 10 height 10
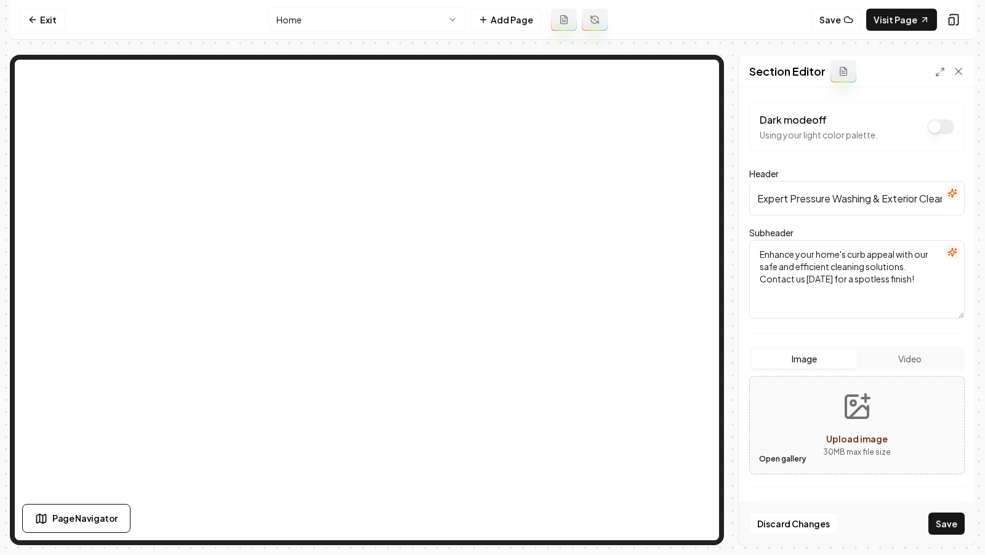
click at [785, 451] on button "Open gallery" at bounding box center [782, 459] width 55 height 20
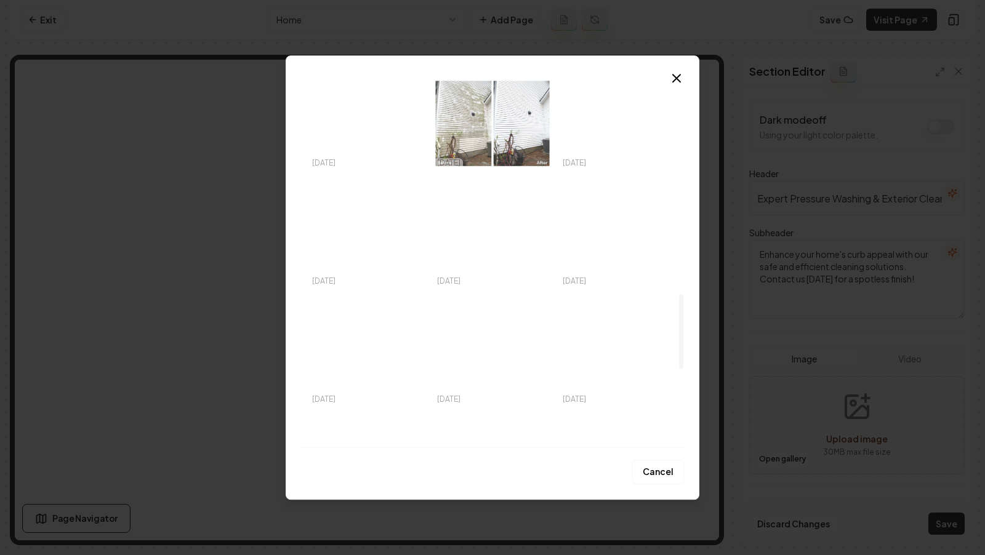
scroll to position [1134, 0]
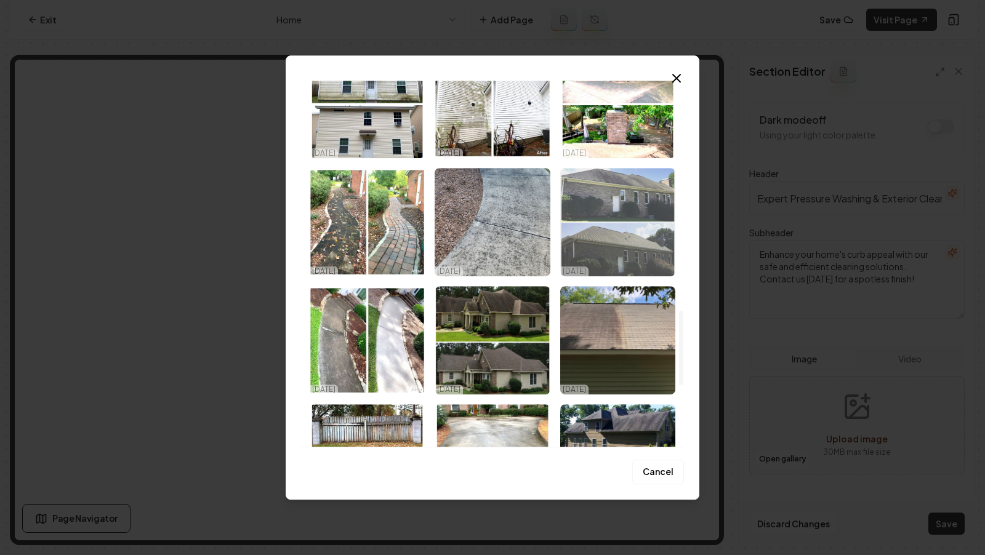
click at [606, 240] on img "Select image image_68e8397d5c7cd75eb8cace66.jpeg" at bounding box center [617, 222] width 115 height 108
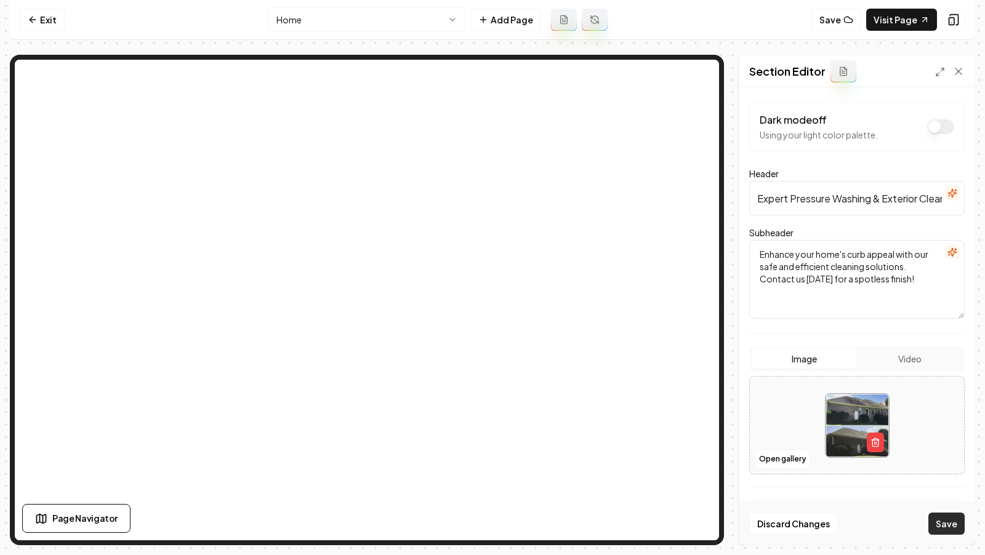
click at [948, 527] on button "Save" at bounding box center [946, 524] width 36 height 22
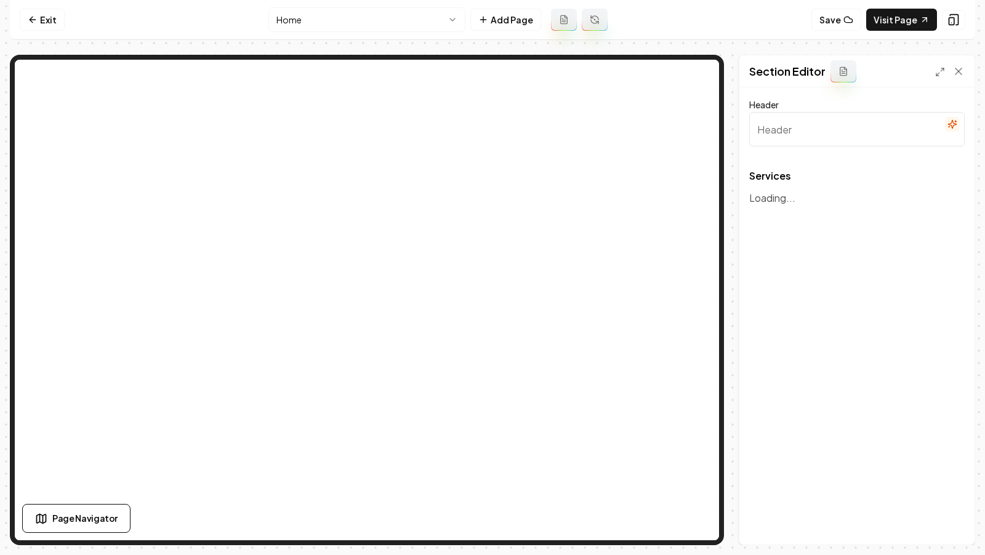
type input "Our Comprehensive Pressure Washing Services"
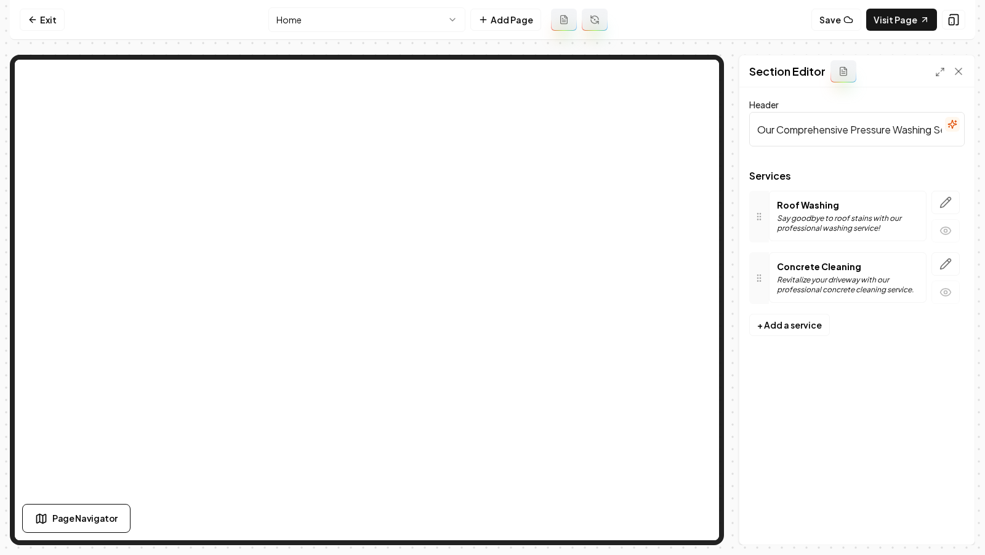
click at [919, 209] on p "Roof Washing" at bounding box center [848, 205] width 142 height 12
click at [938, 209] on button "button" at bounding box center [946, 202] width 28 height 23
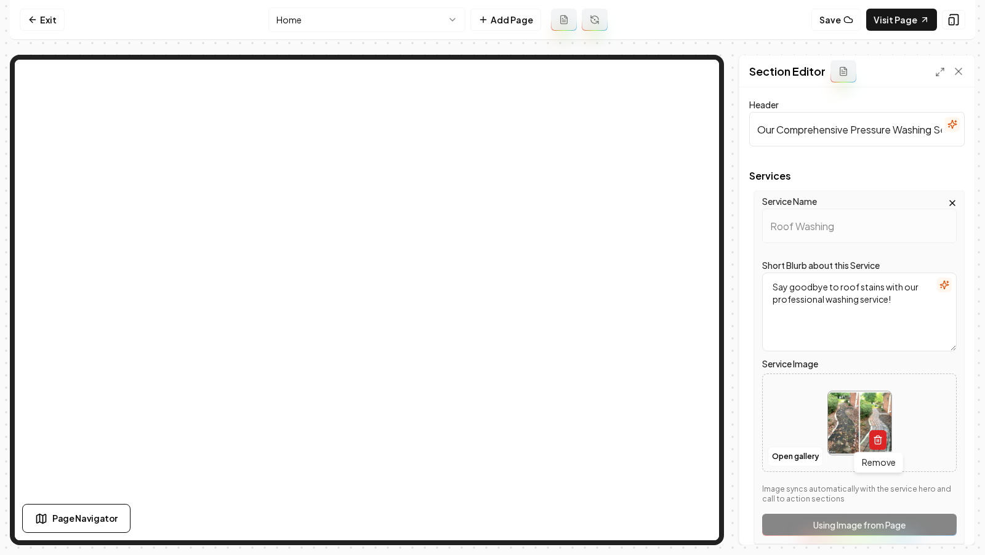
click at [877, 440] on line "button" at bounding box center [877, 441] width 0 height 2
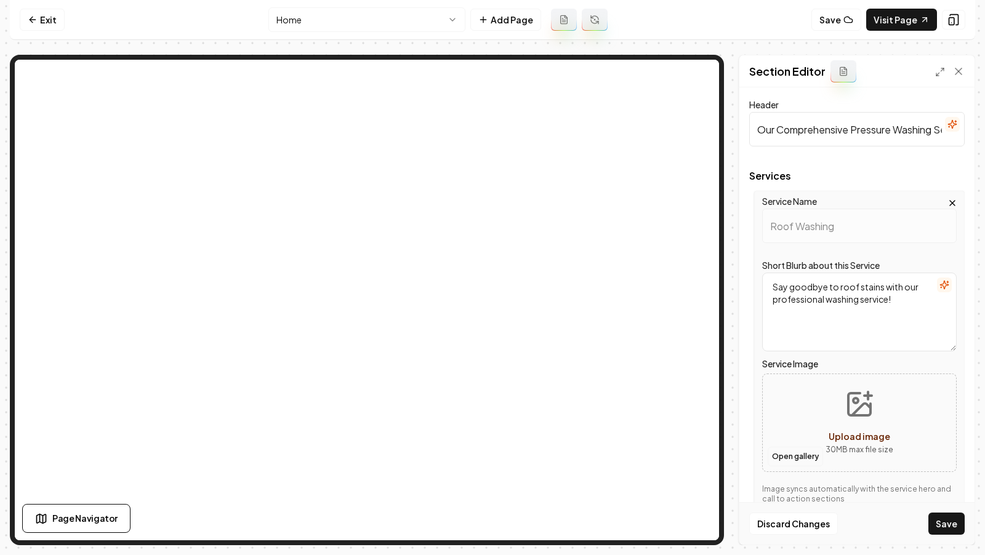
click at [794, 454] on button "Open gallery" at bounding box center [795, 457] width 55 height 20
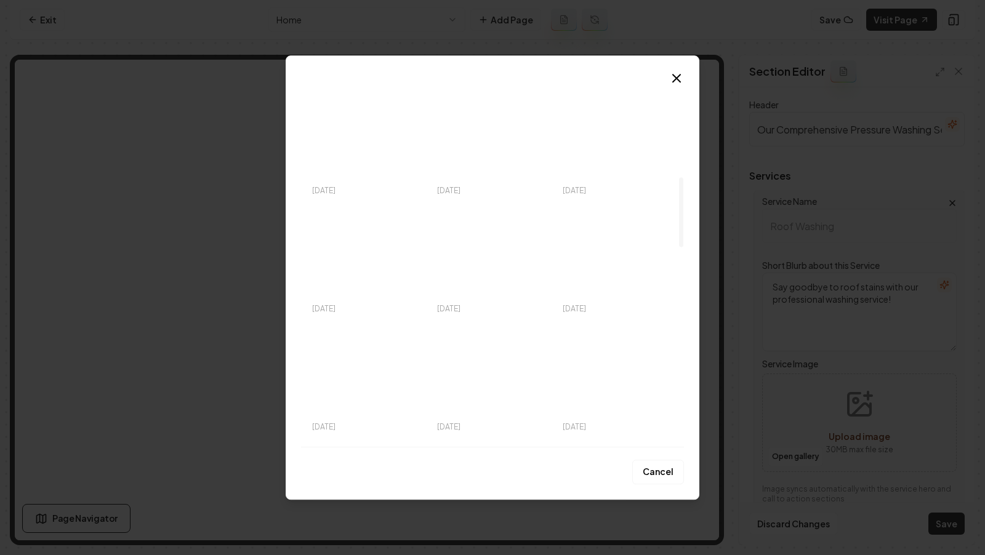
scroll to position [512, 0]
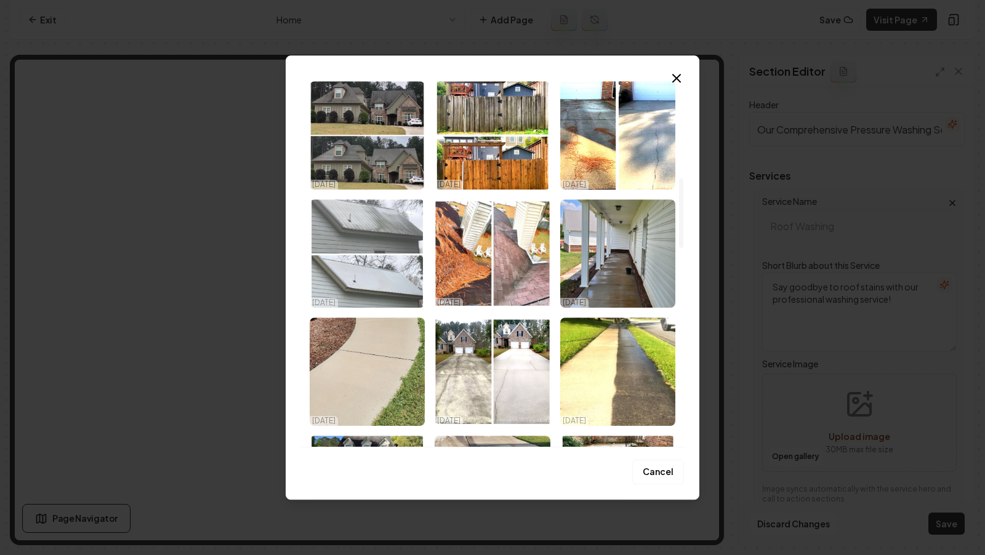
click at [381, 255] on img "Select image image_68e8397d5c7cd75eb8cad102.jpeg" at bounding box center [367, 253] width 115 height 108
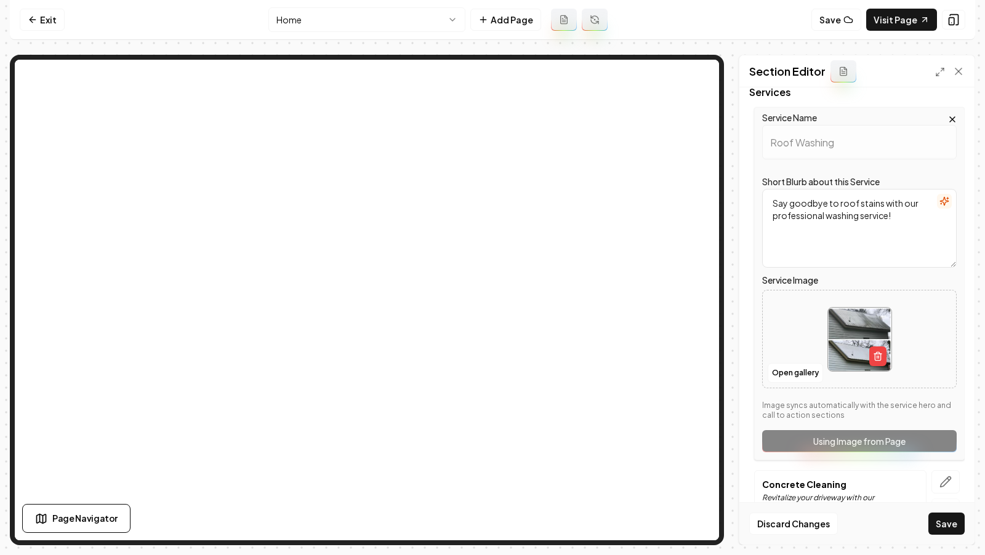
scroll to position [112, 0]
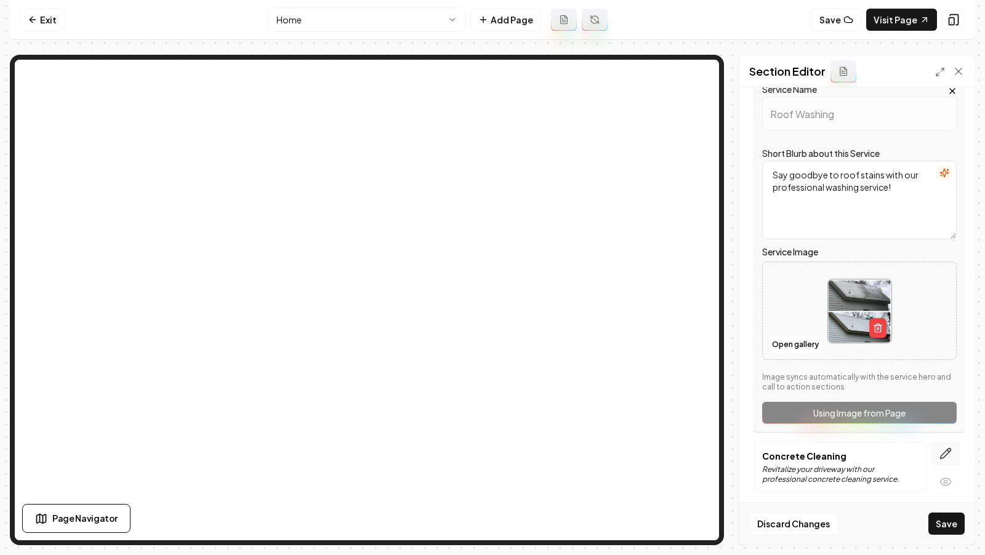
click at [948, 451] on icon "button" at bounding box center [946, 454] width 12 height 12
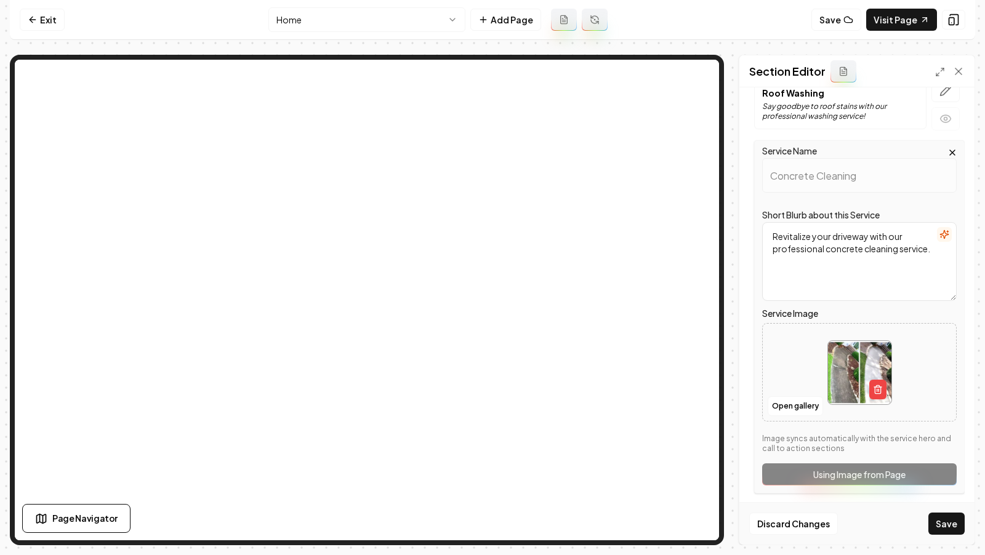
scroll to position [115, 0]
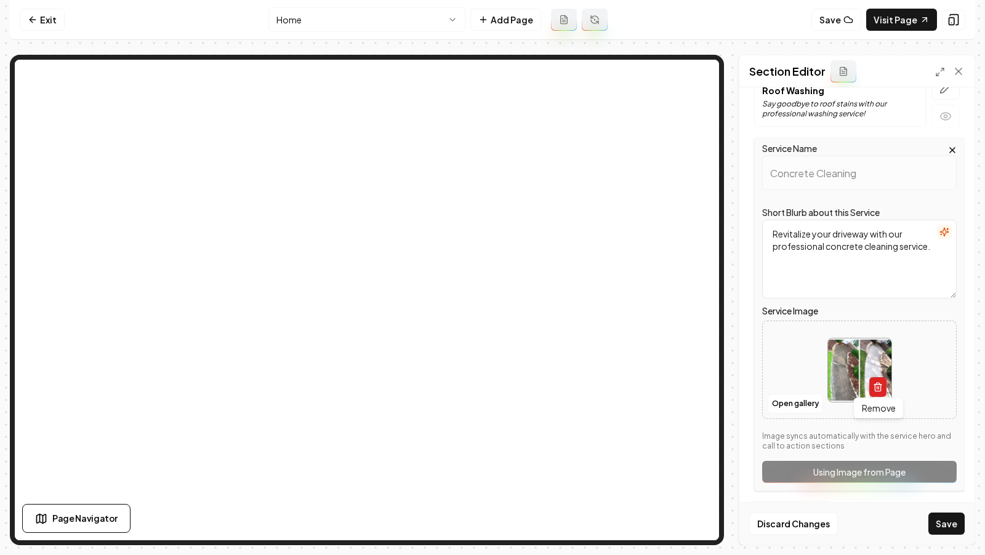
click at [879, 384] on icon "button" at bounding box center [878, 387] width 10 height 10
click at [781, 528] on button "Discard Changes" at bounding box center [793, 524] width 89 height 22
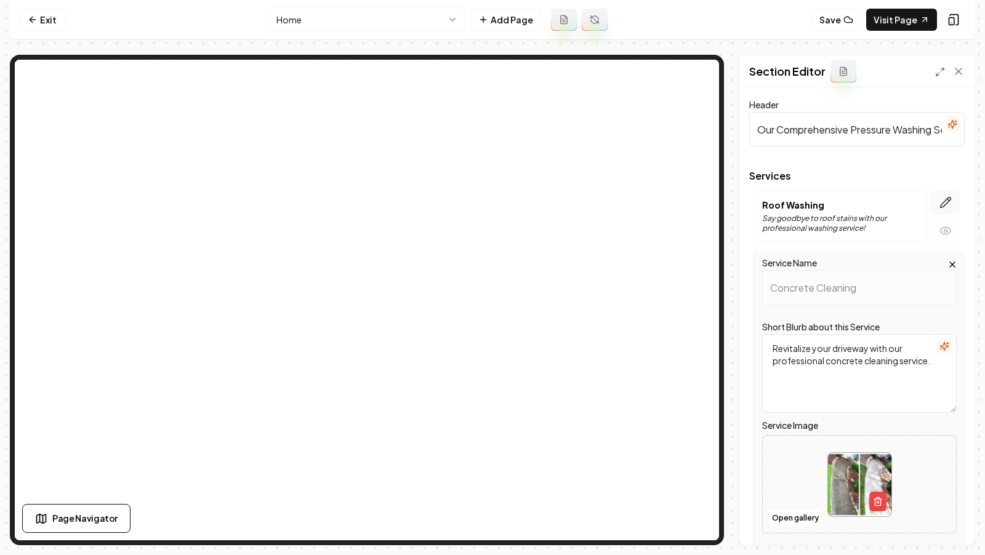
click at [933, 201] on button "button" at bounding box center [946, 202] width 28 height 23
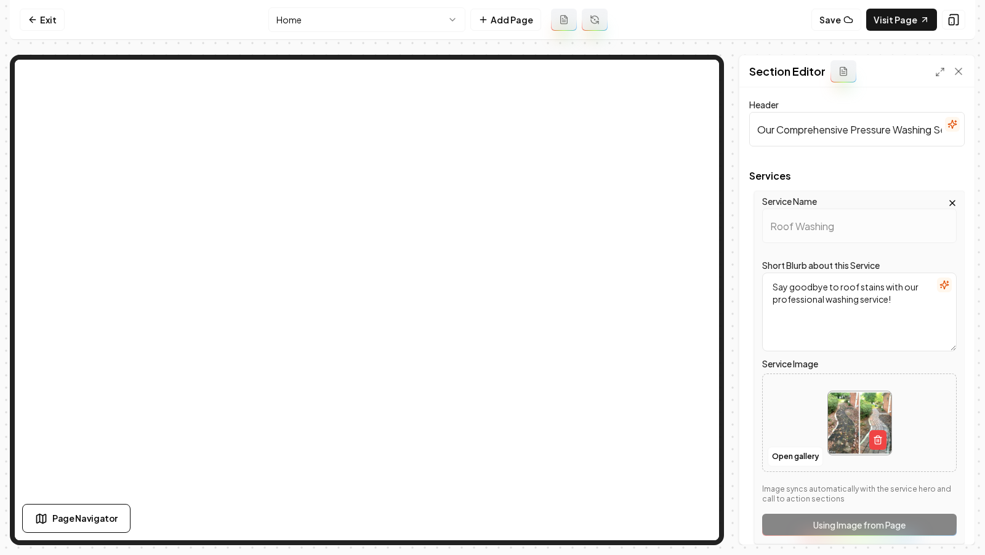
click at [932, 201] on div "Service Name Roof Washing" at bounding box center [859, 218] width 195 height 49
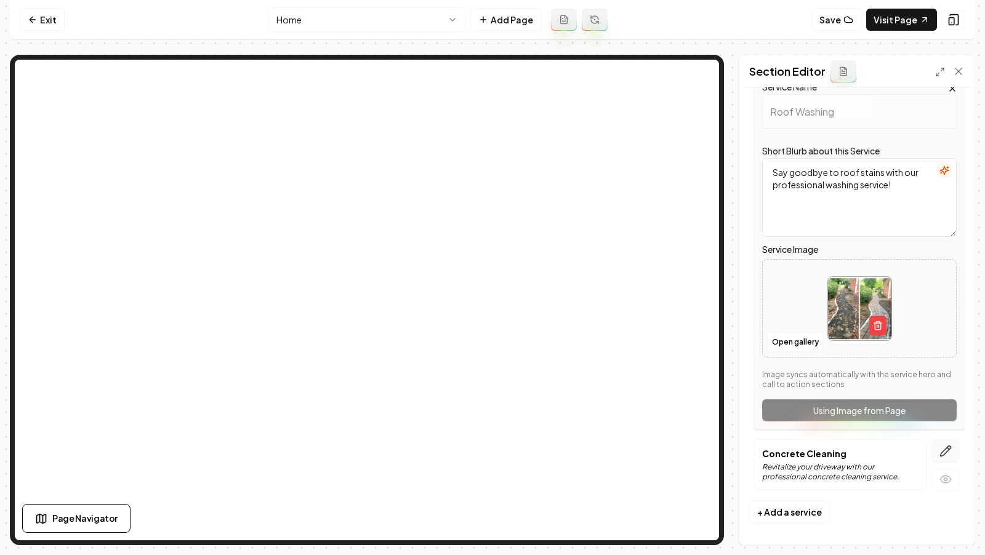
click at [943, 446] on icon "button" at bounding box center [946, 451] width 12 height 12
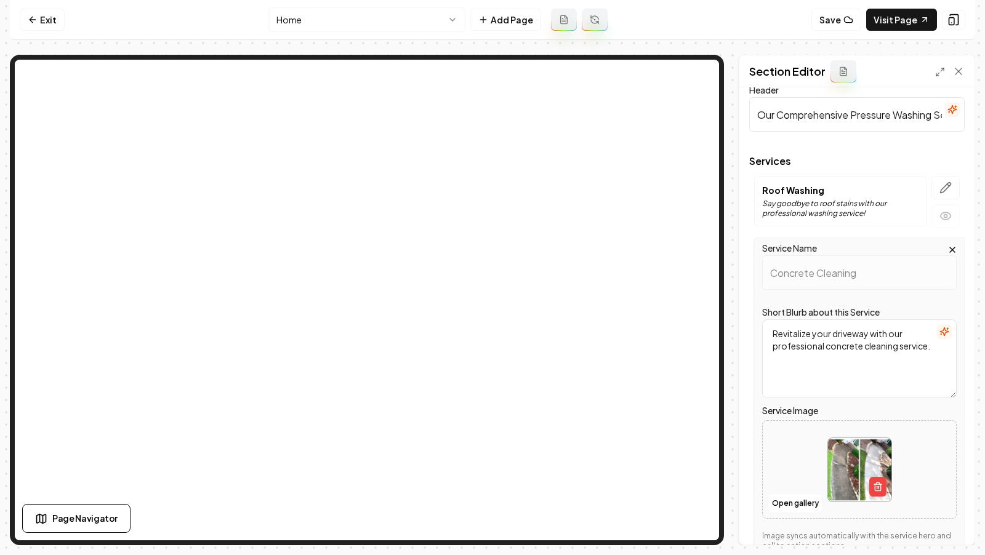
scroll to position [0, 0]
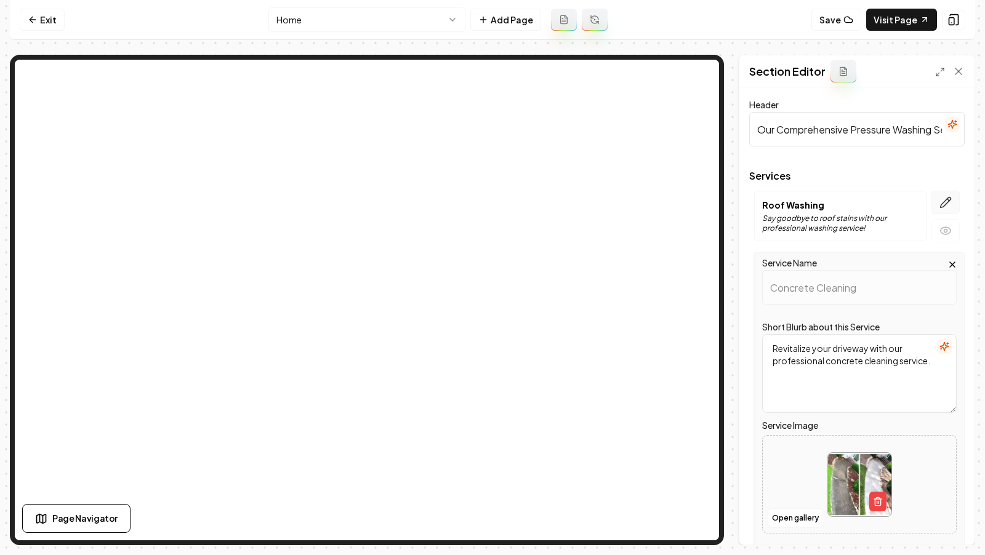
click at [943, 196] on icon "button" at bounding box center [946, 202] width 12 height 12
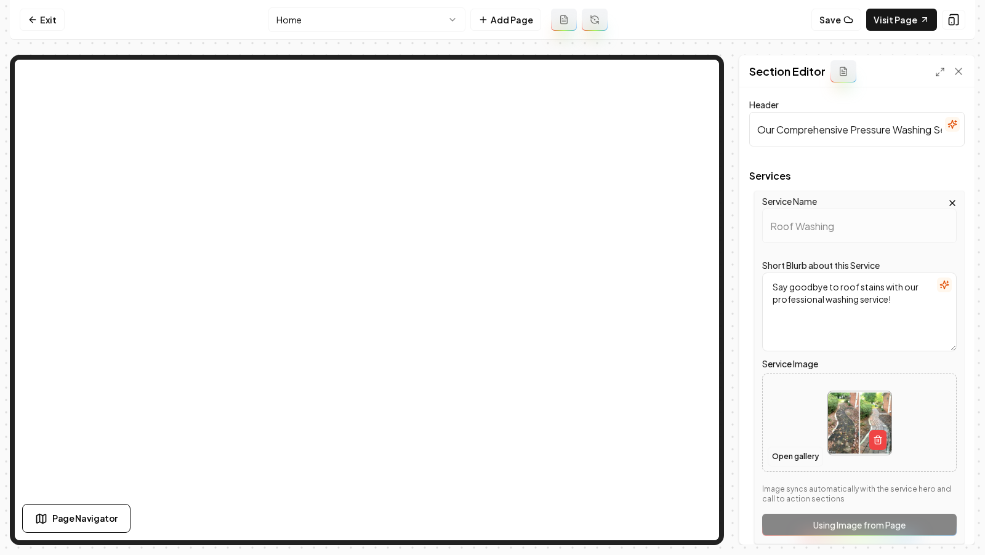
click at [784, 452] on button "Open gallery" at bounding box center [795, 457] width 55 height 20
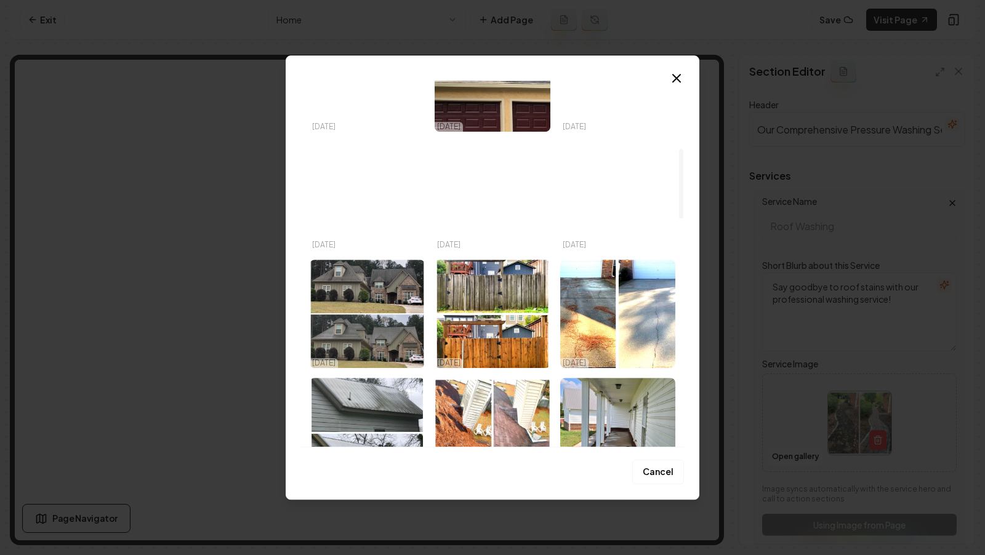
scroll to position [357, 0]
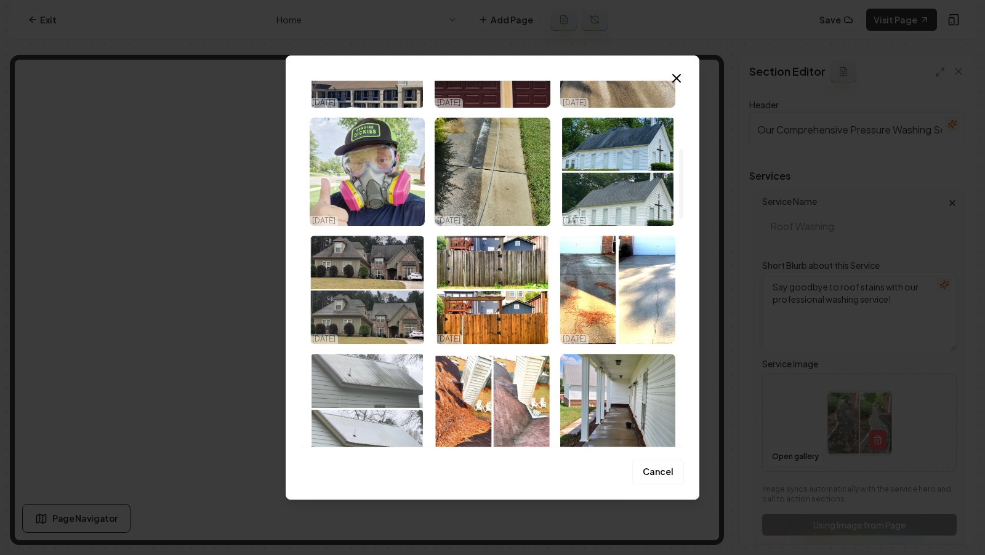
click at [385, 416] on img "Select image image_68e8397d5c7cd75eb8cad102.jpeg" at bounding box center [367, 408] width 115 height 108
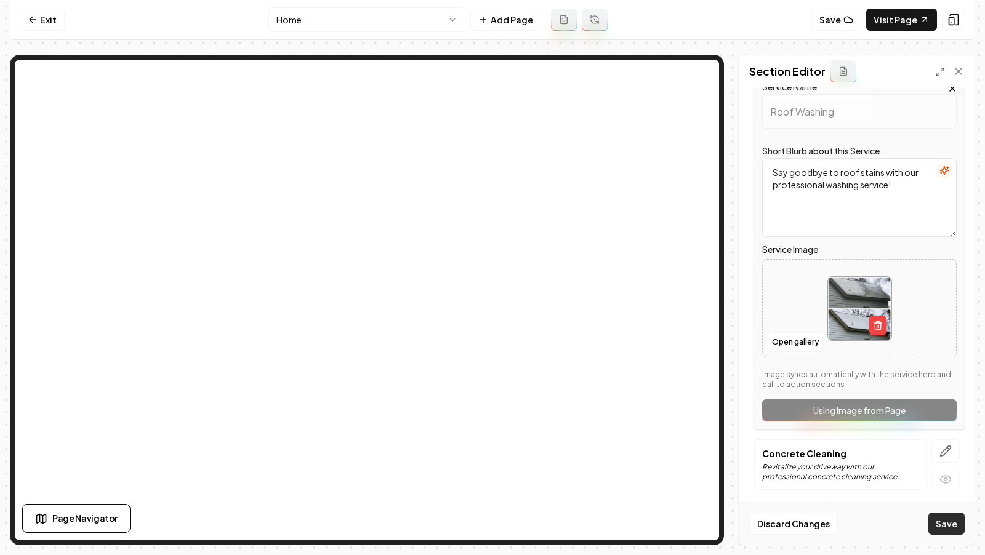
click at [952, 528] on button "Save" at bounding box center [946, 524] width 36 height 22
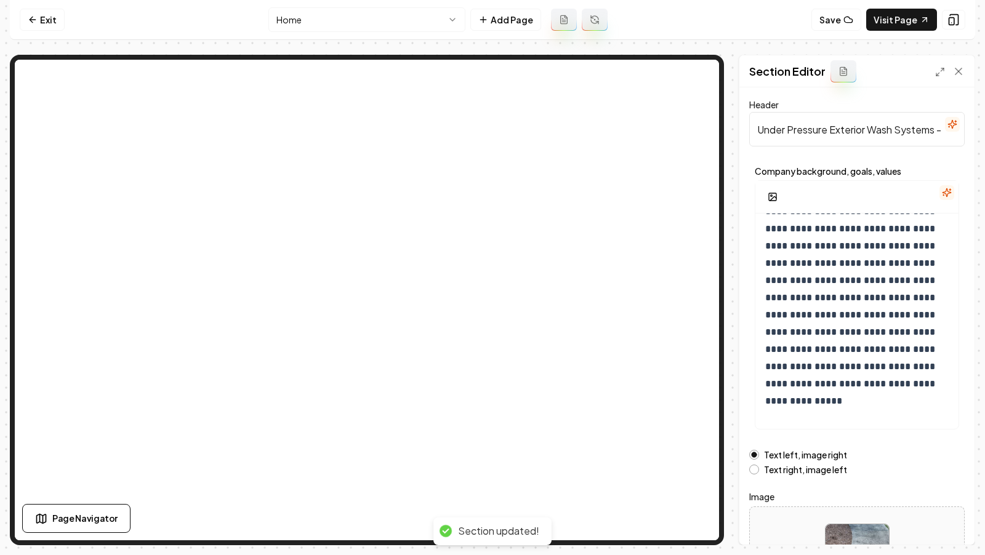
scroll to position [107, 0]
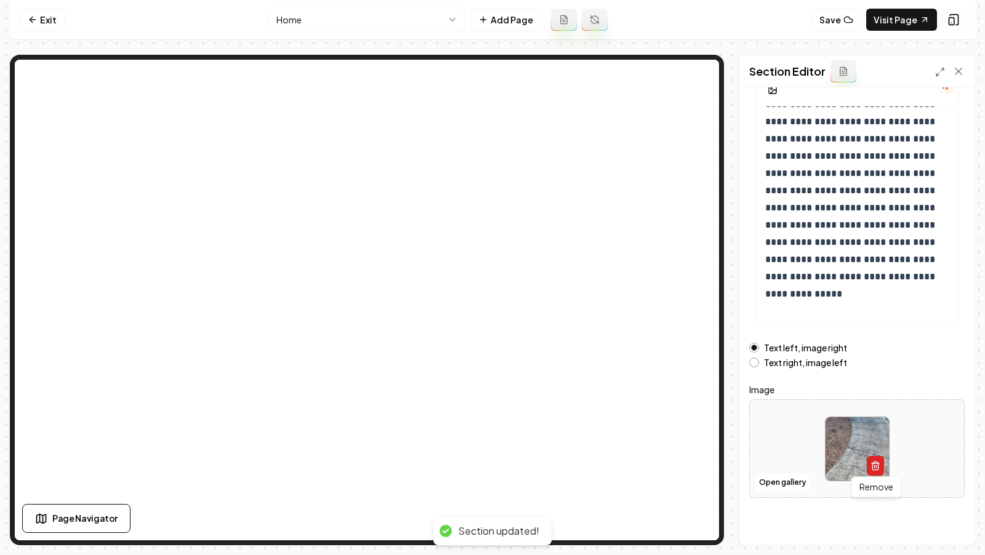
click at [876, 462] on icon "button" at bounding box center [876, 466] width 10 height 10
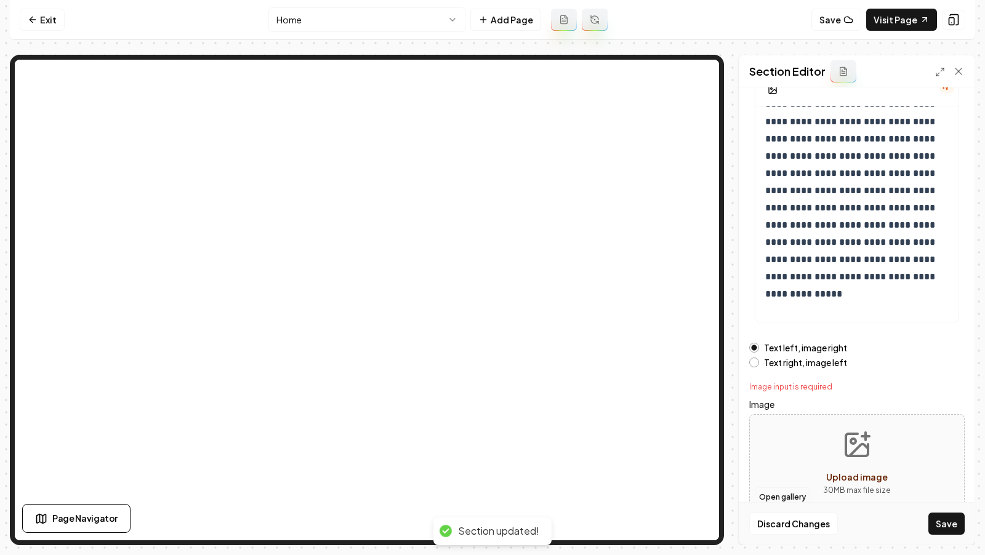
click at [773, 497] on button "Open gallery" at bounding box center [782, 498] width 55 height 20
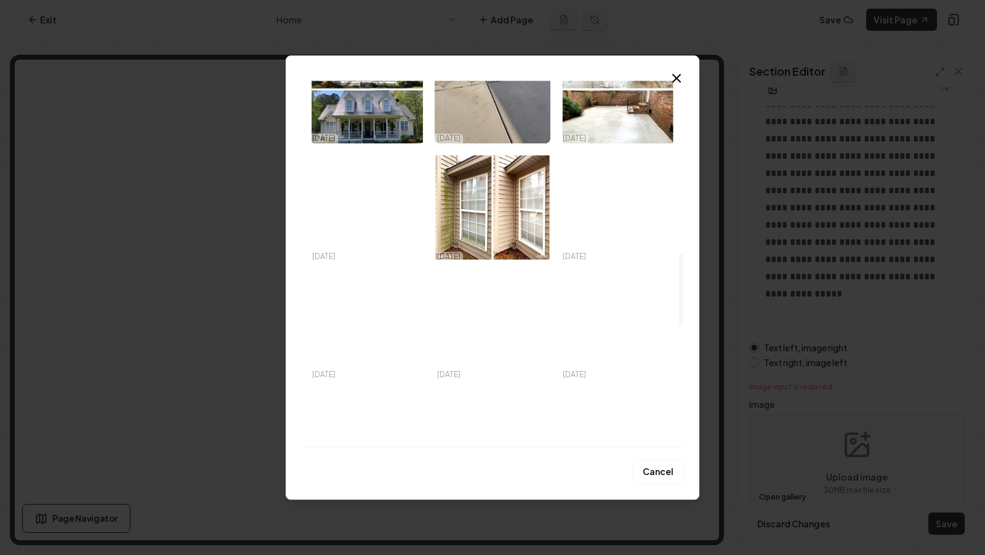
scroll to position [914, 0]
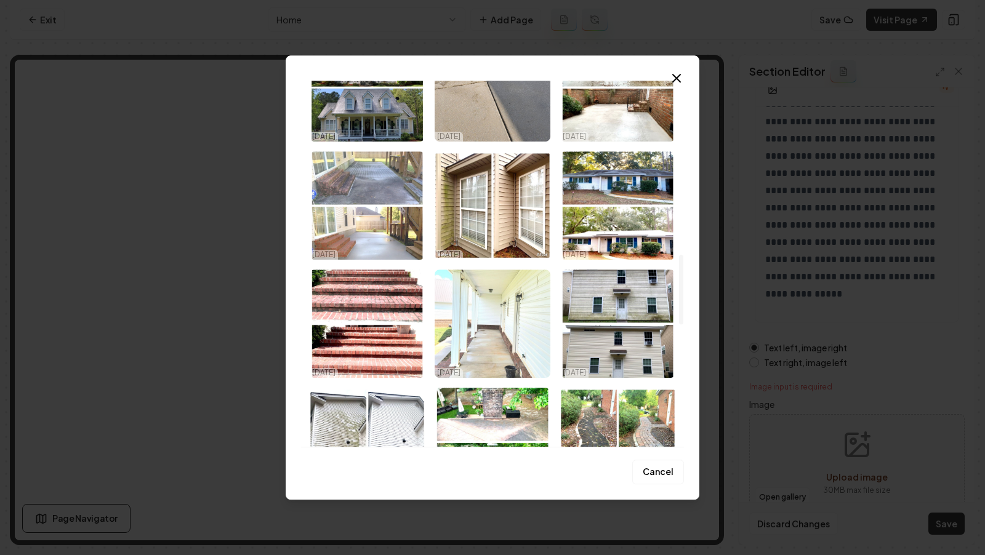
click at [375, 206] on img "Select image image_68e8397d5c7cd75eb8cad42a.jpeg" at bounding box center [367, 205] width 115 height 108
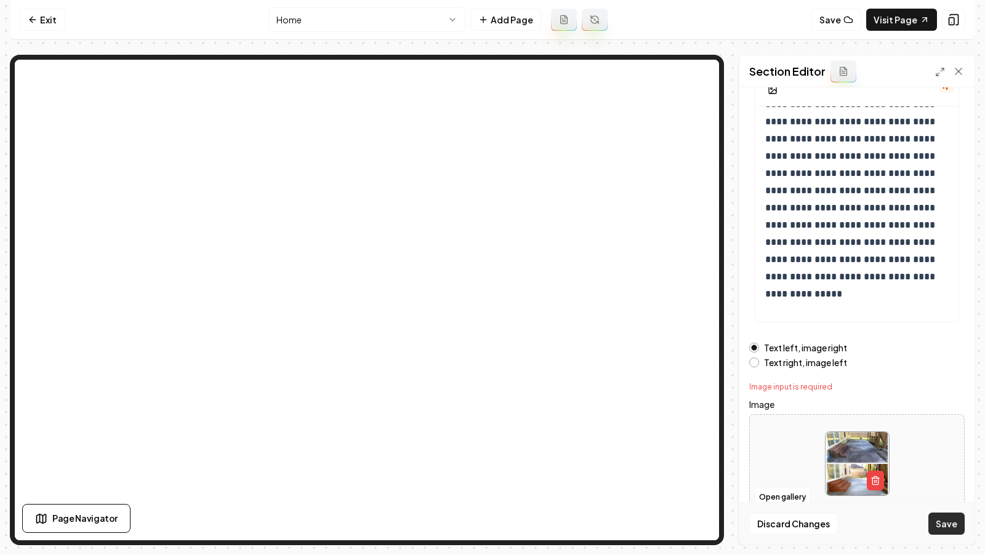
click at [945, 518] on button "Save" at bounding box center [946, 524] width 36 height 22
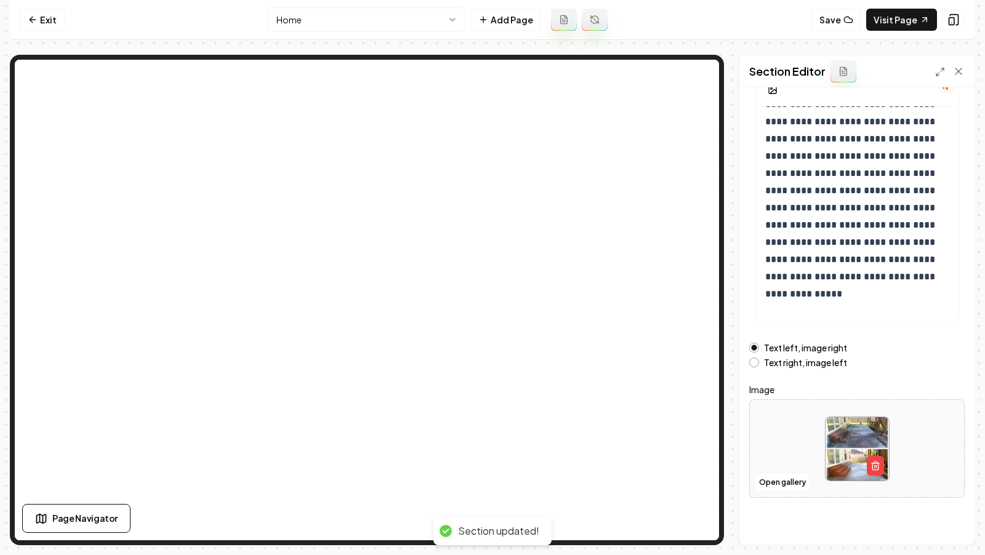
scroll to position [0, 0]
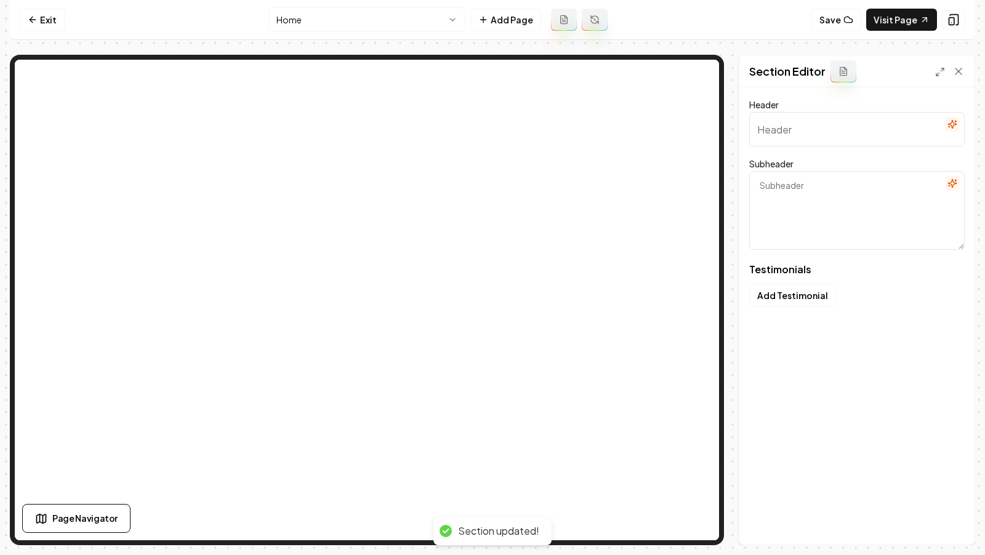
type input "People Who Trusted Us"
type textarea "Thoughts and experiences from real customers who made the leap"
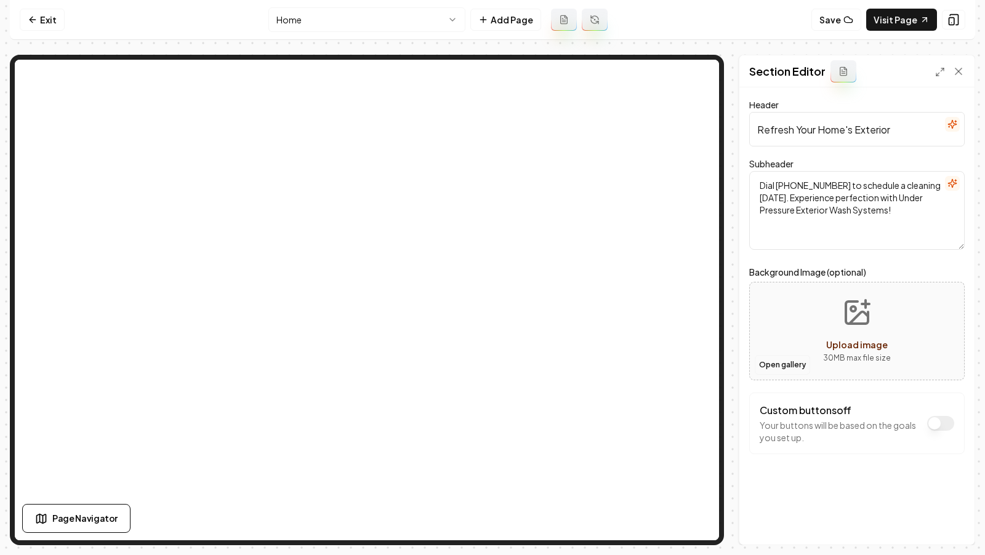
click at [773, 369] on button "Open gallery" at bounding box center [782, 365] width 55 height 20
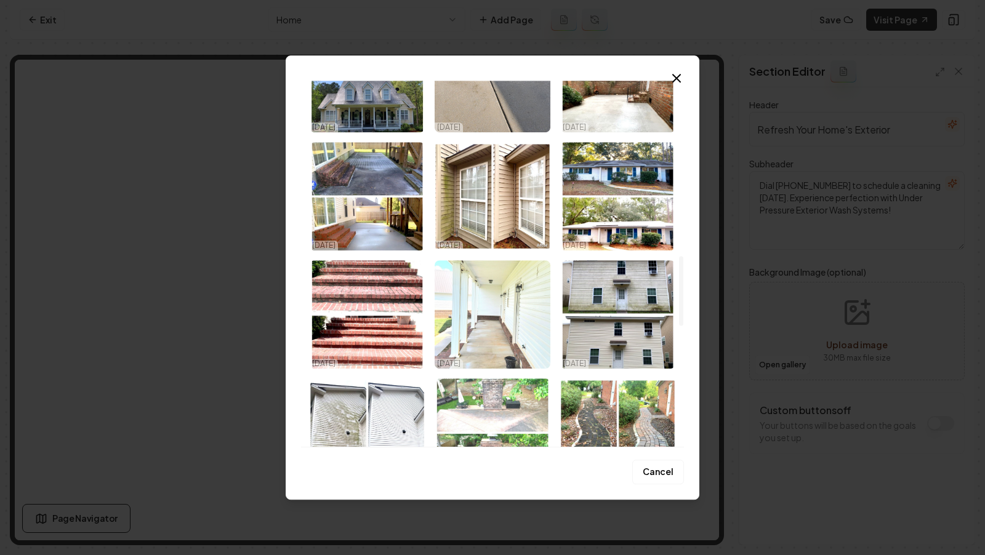
scroll to position [921, 0]
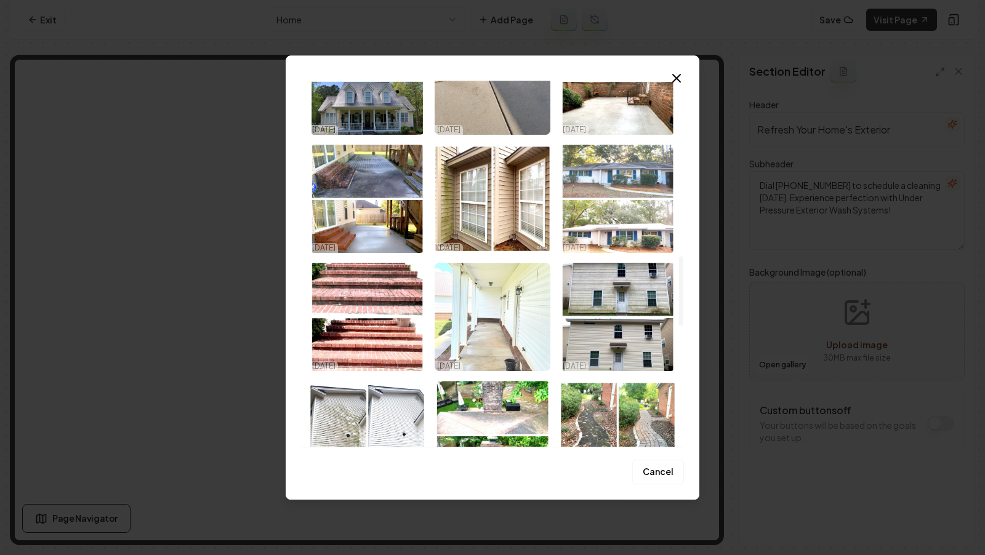
click at [598, 228] on img "Select image image_68e8397e5c7cd75eb8cad50d.jpeg" at bounding box center [617, 199] width 115 height 108
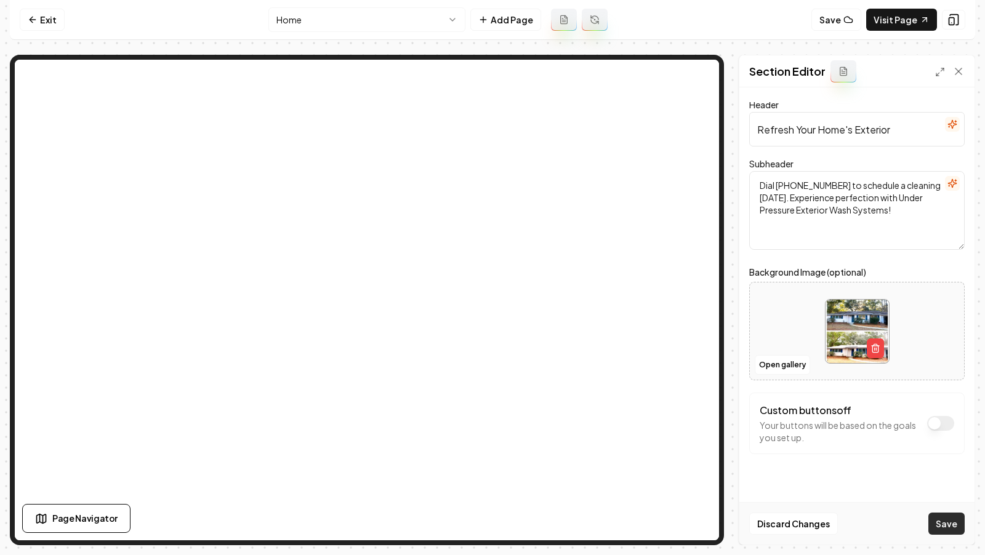
click at [951, 526] on button "Save" at bounding box center [946, 524] width 36 height 22
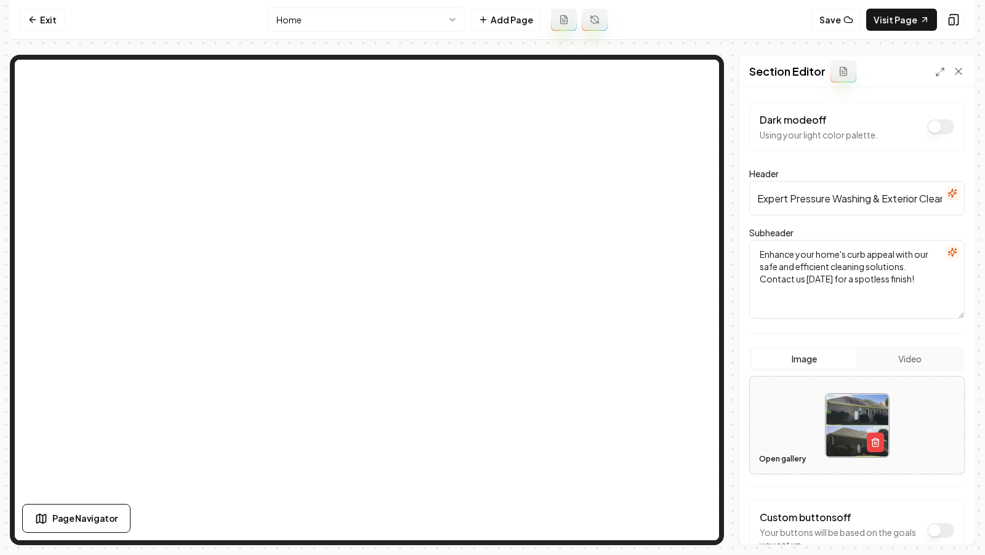
click at [782, 456] on button "Open gallery" at bounding box center [782, 459] width 55 height 20
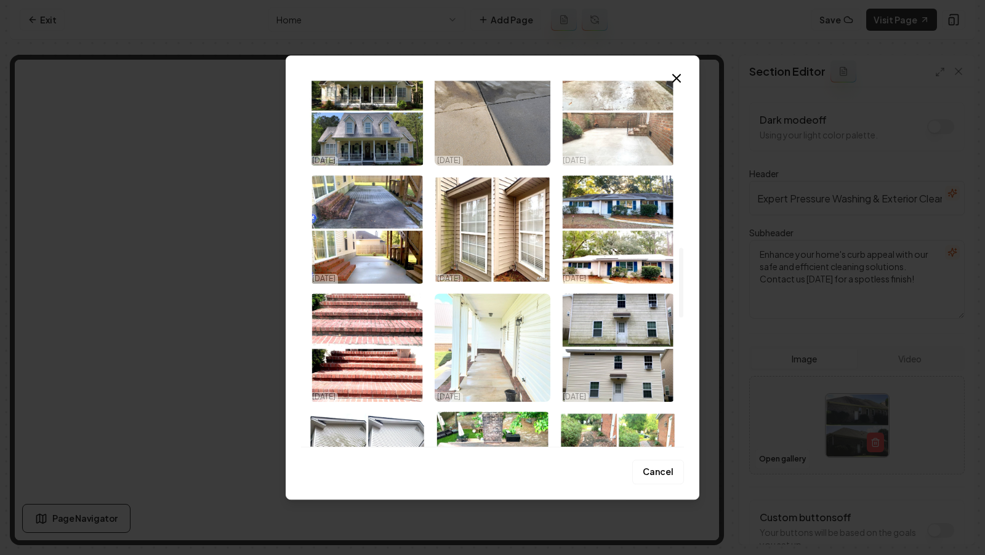
scroll to position [889, 0]
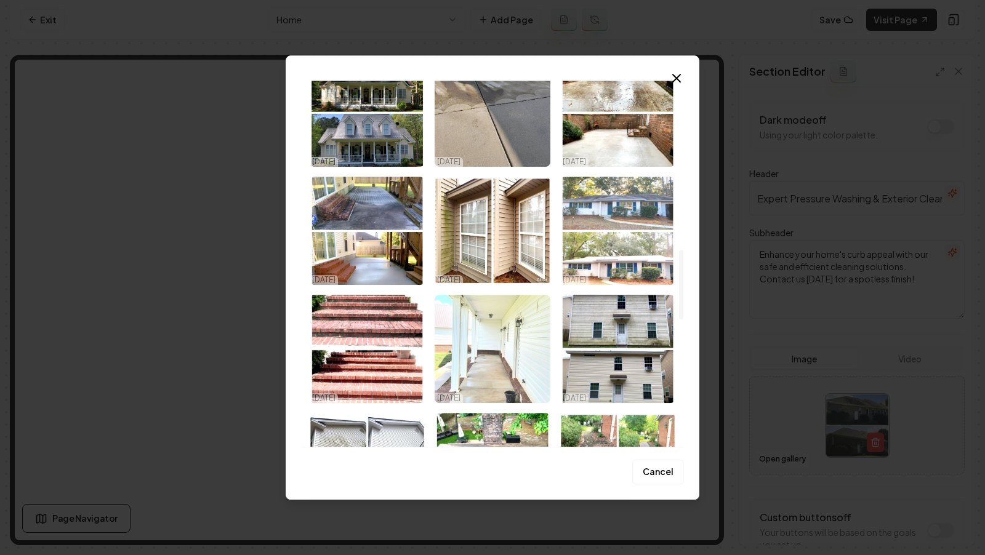
click at [616, 260] on img "Select image image_68e8397e5c7cd75eb8cad50d.jpeg" at bounding box center [617, 231] width 115 height 108
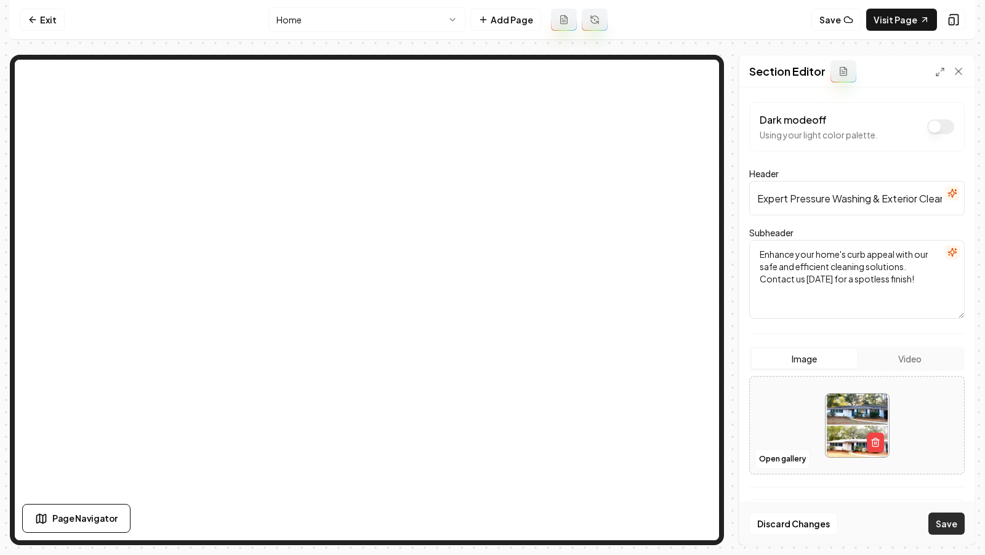
click at [938, 522] on button "Save" at bounding box center [946, 524] width 36 height 22
click at [876, 442] on line "button" at bounding box center [876, 443] width 0 height 2
click at [773, 449] on button "Open gallery" at bounding box center [782, 459] width 55 height 20
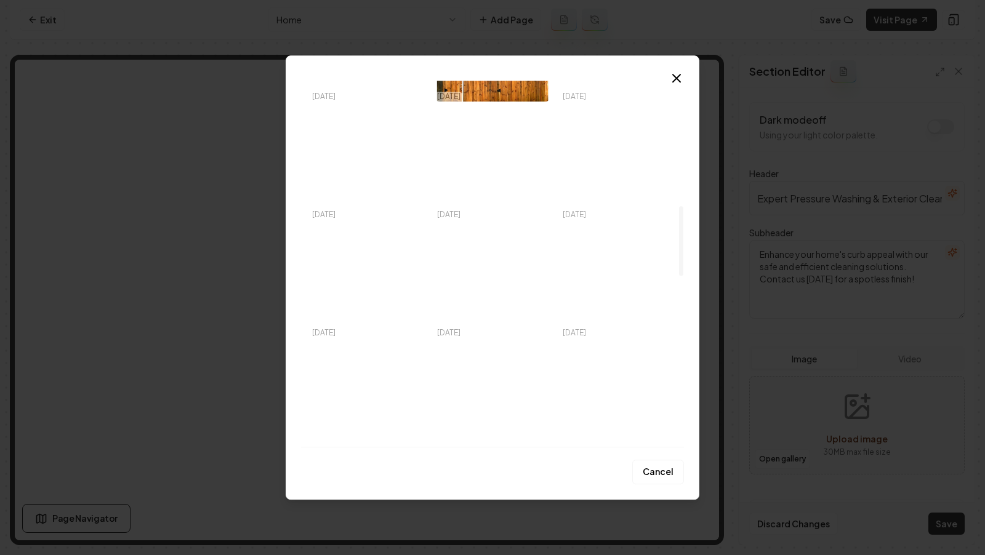
scroll to position [932, 0]
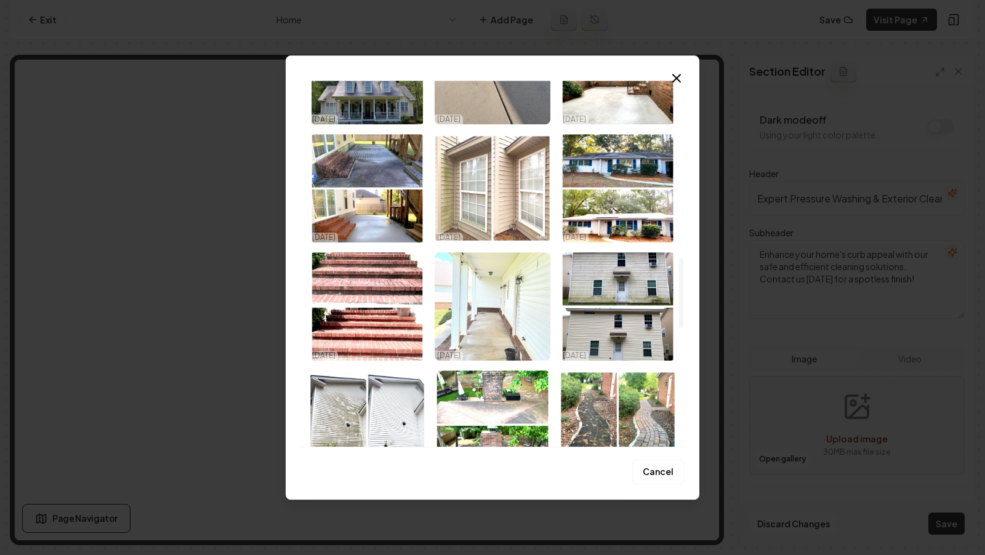
click at [478, 204] on img "Select image image_68e8397d5c7cd75eb8cacf31.jpeg" at bounding box center [492, 188] width 115 height 108
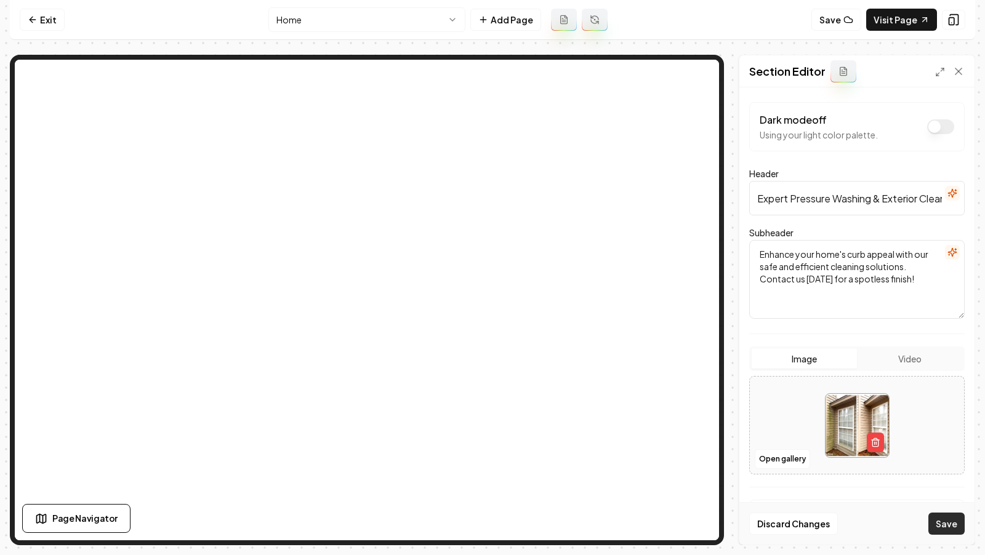
click at [943, 530] on button "Save" at bounding box center [946, 524] width 36 height 22
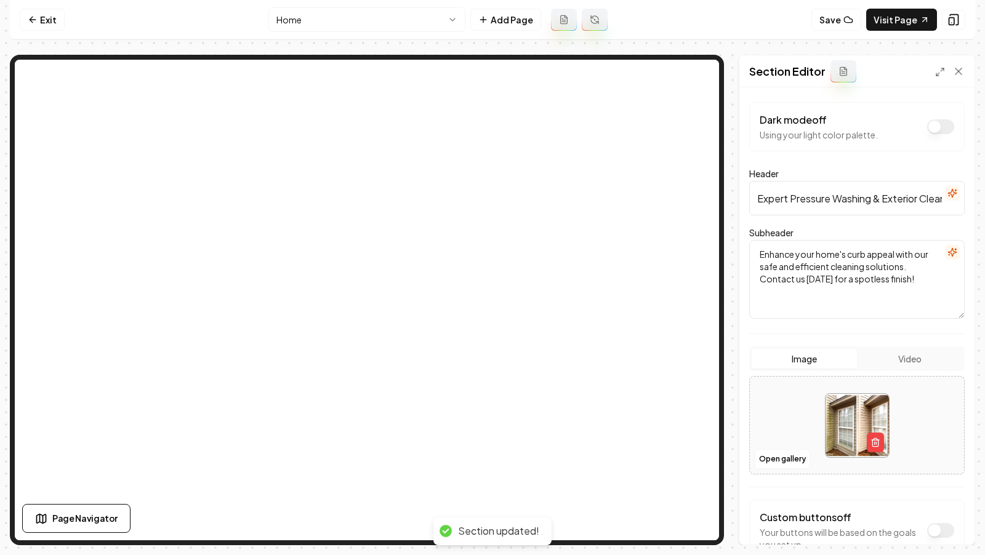
scroll to position [33, 0]
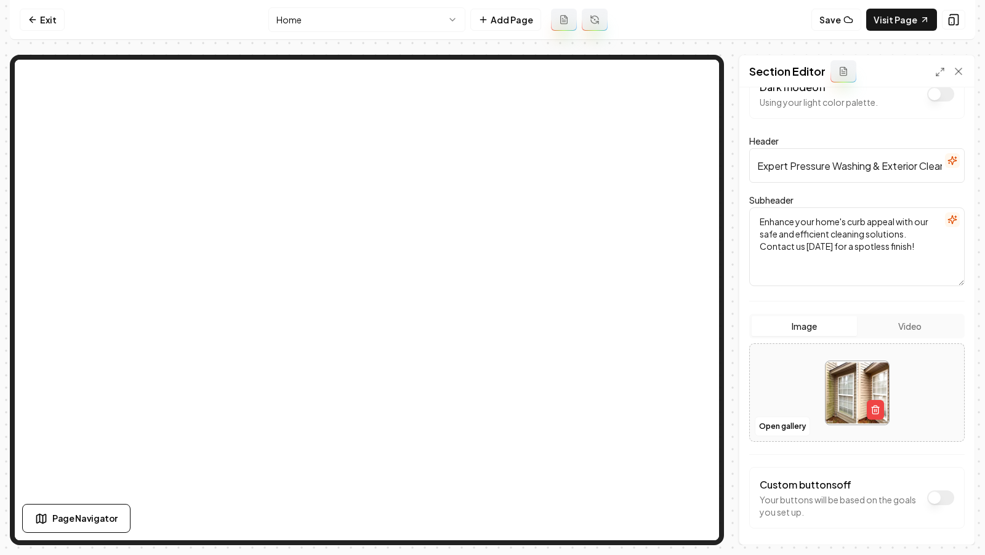
click at [977, 276] on div "Computer Required This feature is only available on a computer. Please switch t…" at bounding box center [492, 277] width 985 height 555
click at [781, 428] on button "Open gallery" at bounding box center [782, 427] width 55 height 20
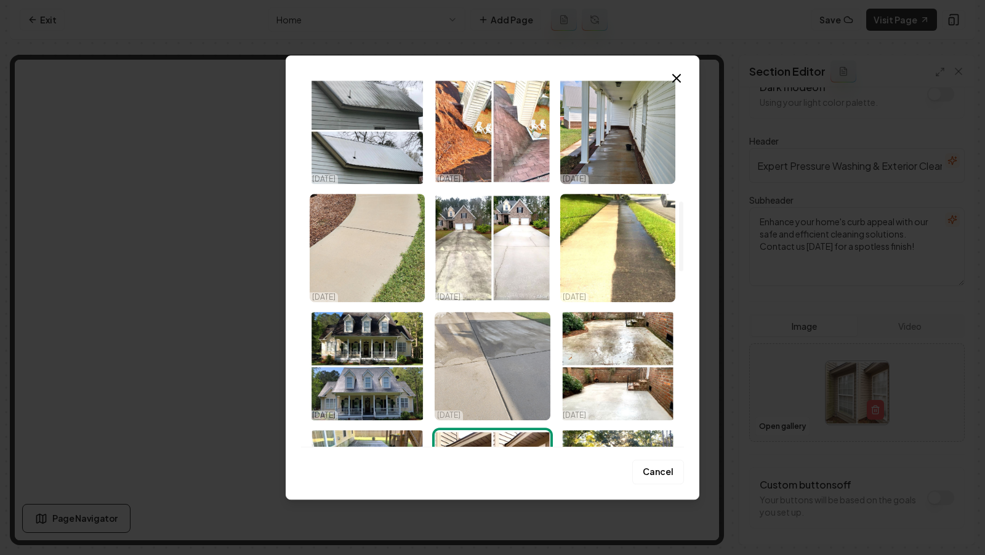
scroll to position [638, 0]
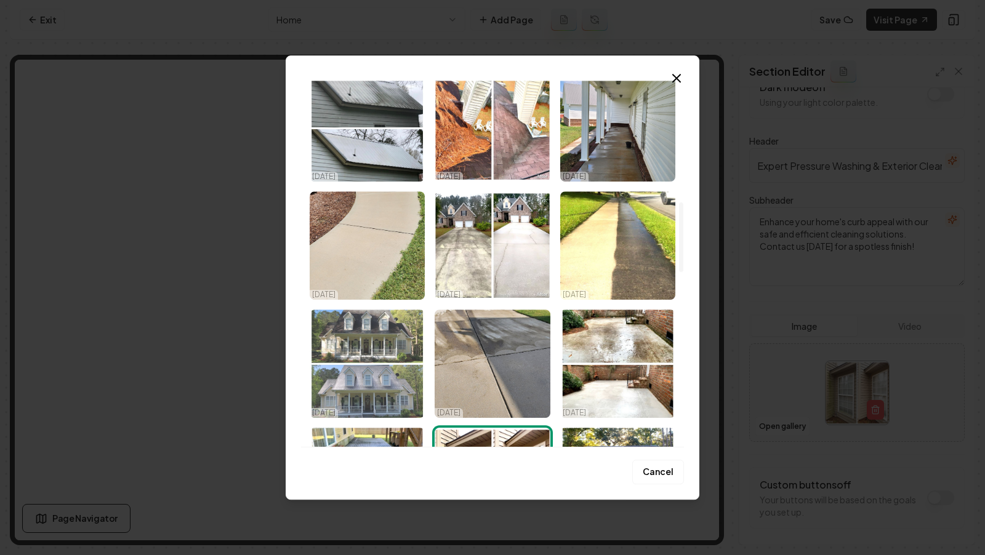
click at [369, 389] on img "Select image image_68e8397d5c7cd75eb8cacee0.jpeg" at bounding box center [367, 364] width 115 height 108
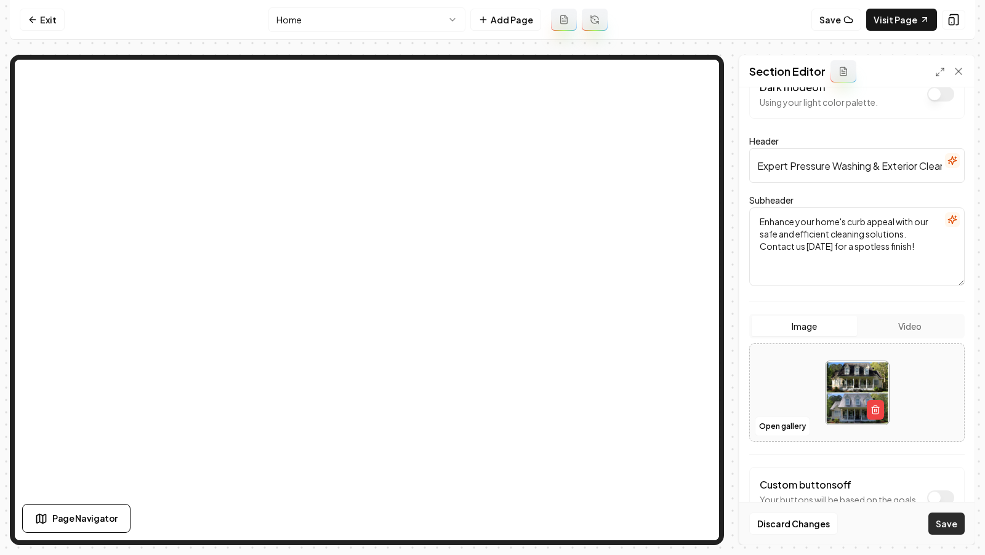
click at [946, 528] on button "Save" at bounding box center [946, 524] width 36 height 22
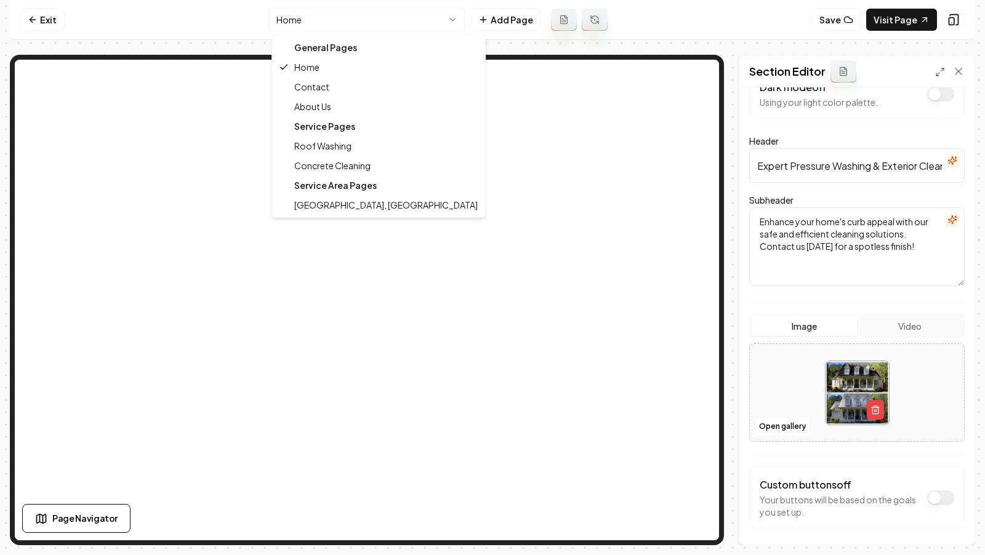
click at [422, 17] on html "Computer Required This feature is only available on a computer. Please switch t…" at bounding box center [492, 277] width 985 height 555
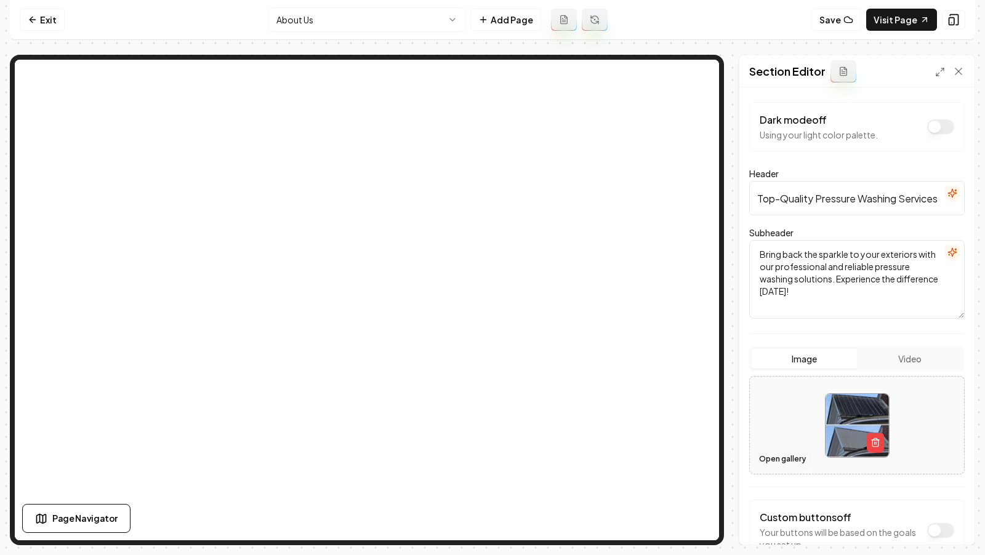
click at [780, 454] on button "Open gallery" at bounding box center [782, 459] width 55 height 20
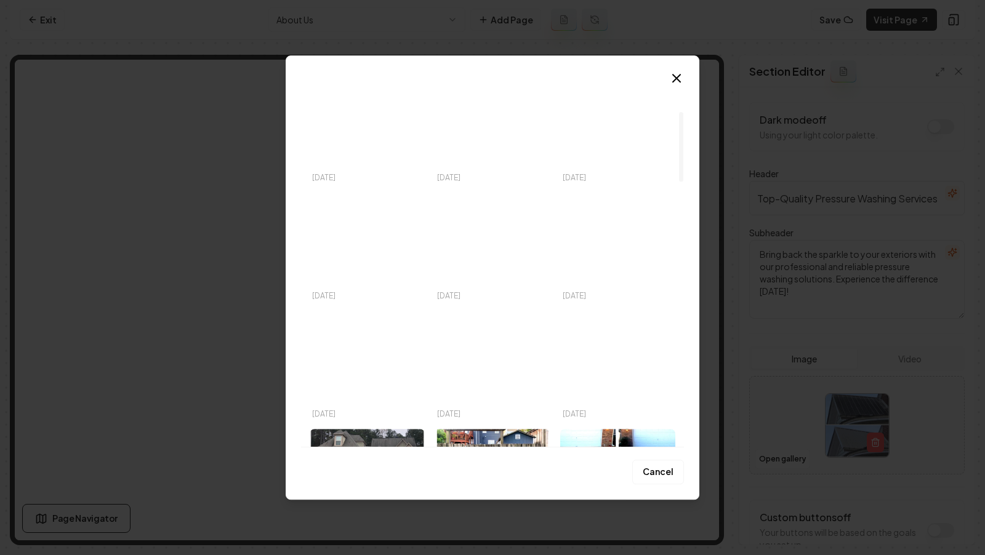
scroll to position [162, 0]
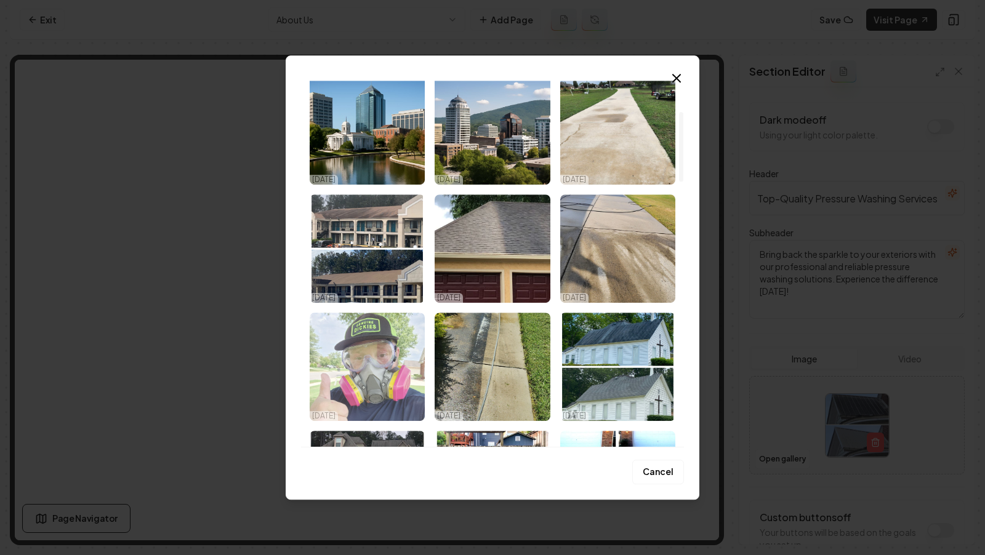
click at [356, 355] on img "Select image image_68e8397d5c7cd75eb8cacf50.jpeg" at bounding box center [367, 367] width 115 height 108
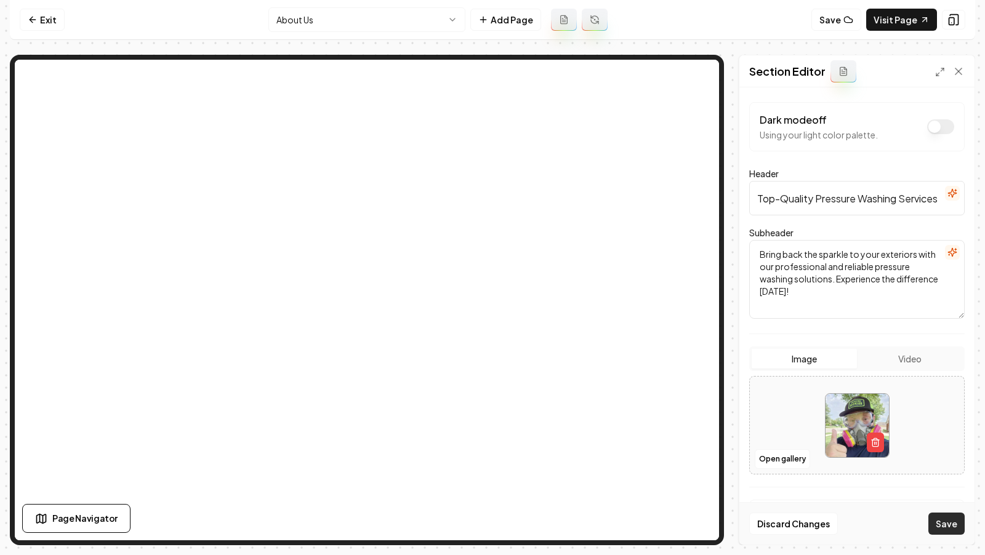
click at [946, 529] on button "Save" at bounding box center [946, 524] width 36 height 22
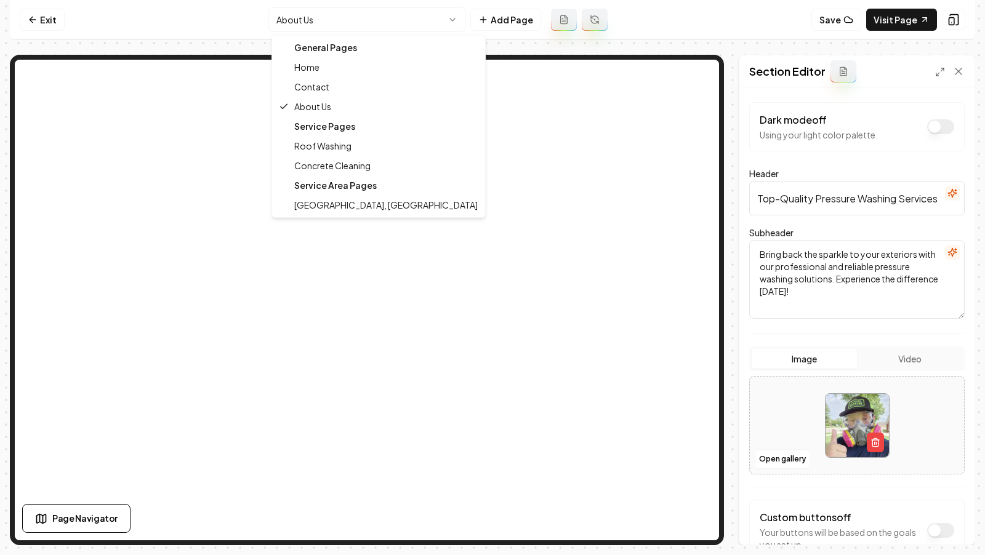
click at [324, 17] on html "Computer Required This feature is only available on a computer. Please switch t…" at bounding box center [492, 277] width 985 height 555
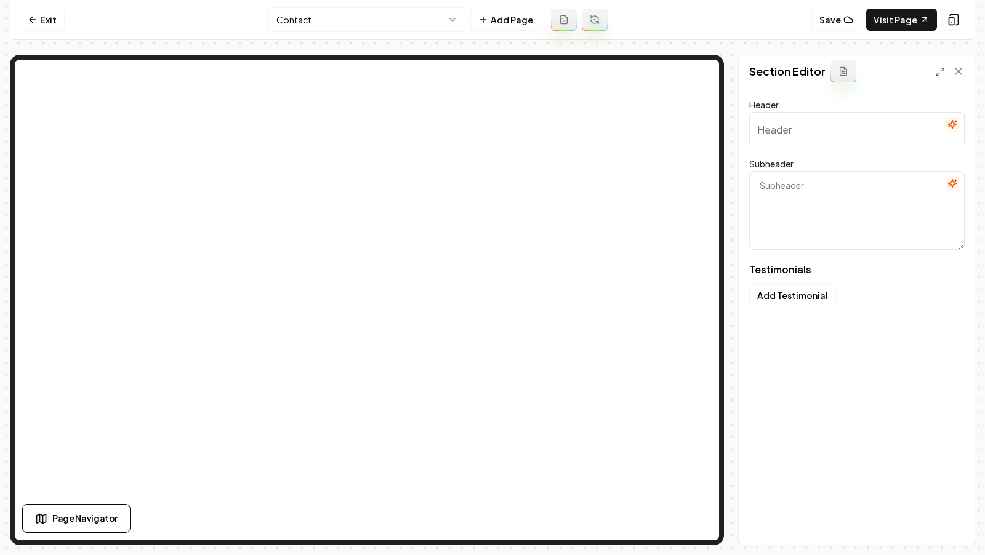
type input "Why Neighbors Trust Us"
type textarea "See the sparkling results and happy smiles with our services"
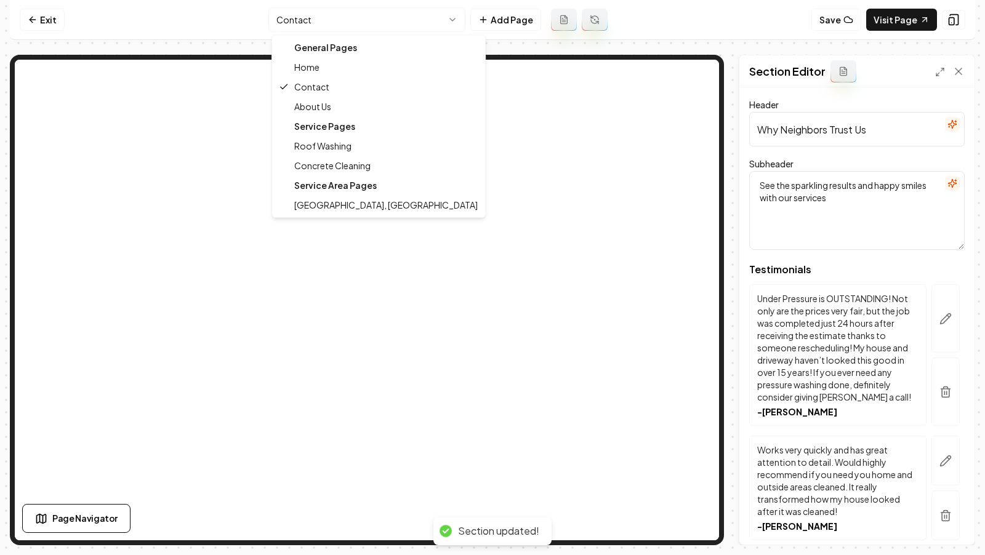
click at [332, 15] on html "Computer Required This feature is only available on a computer. Please switch t…" at bounding box center [492, 277] width 985 height 555
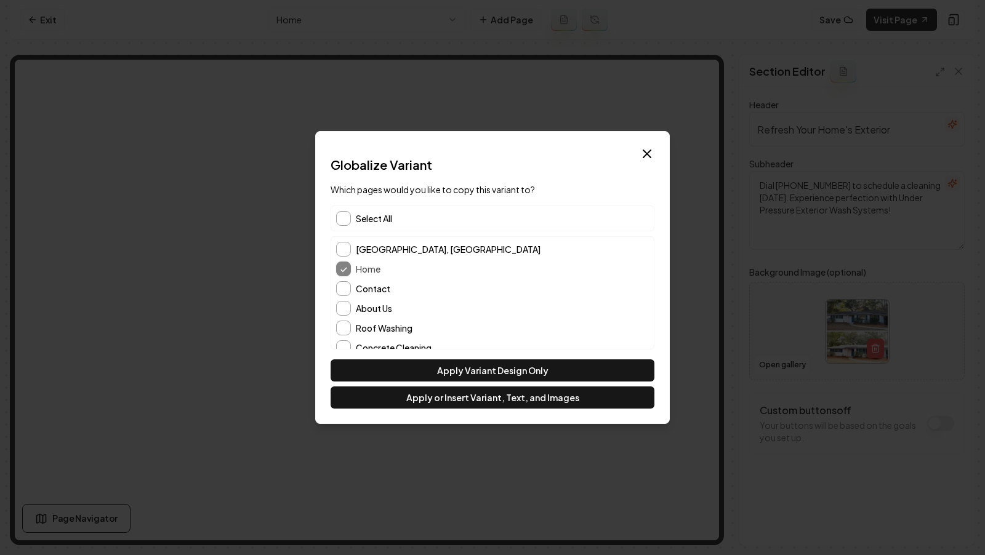
click at [340, 210] on div "Select All" at bounding box center [493, 219] width 324 height 26
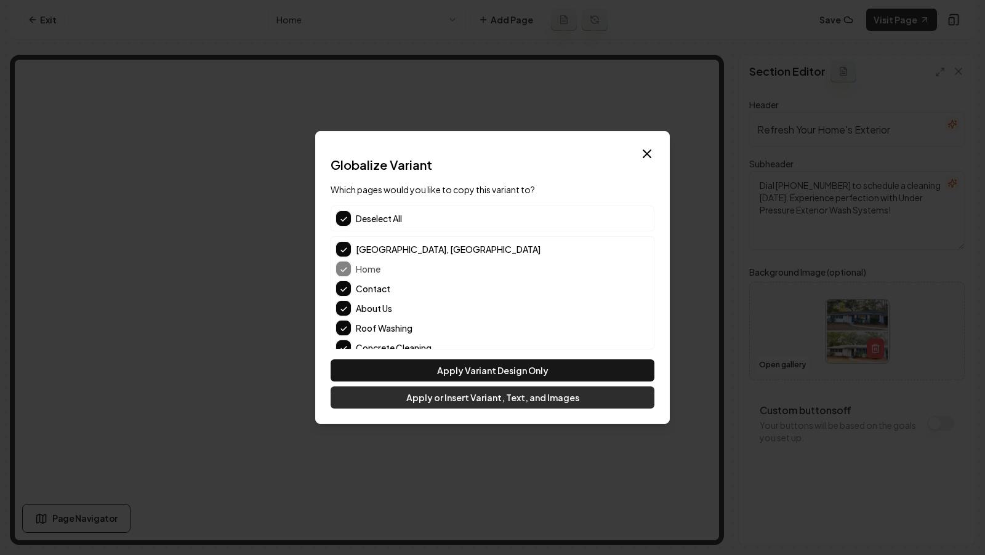
click at [437, 397] on button "Apply or Insert Variant, Text, and Images" at bounding box center [493, 398] width 324 height 22
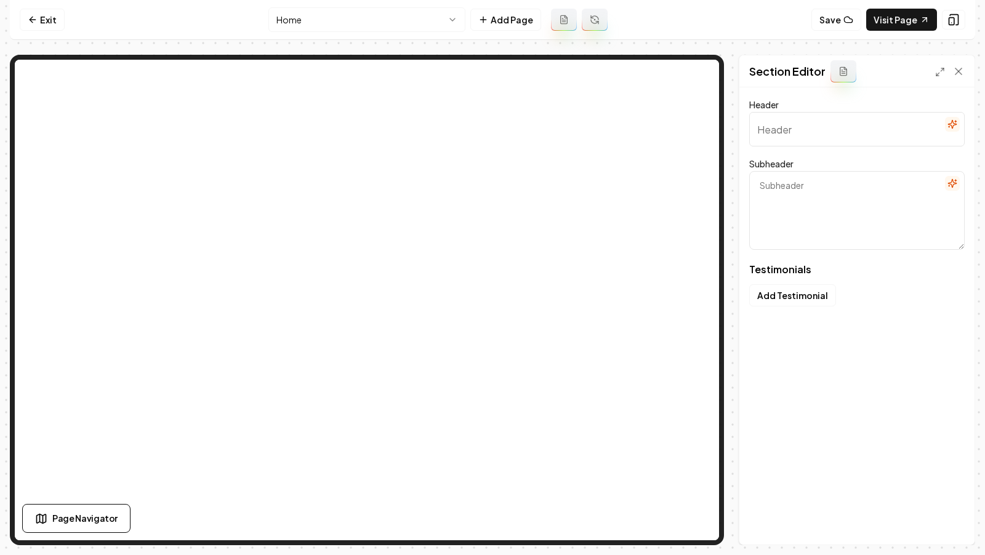
type input "People Who Trusted Us"
type textarea "Thoughts and experiences from real customers who made the leap"
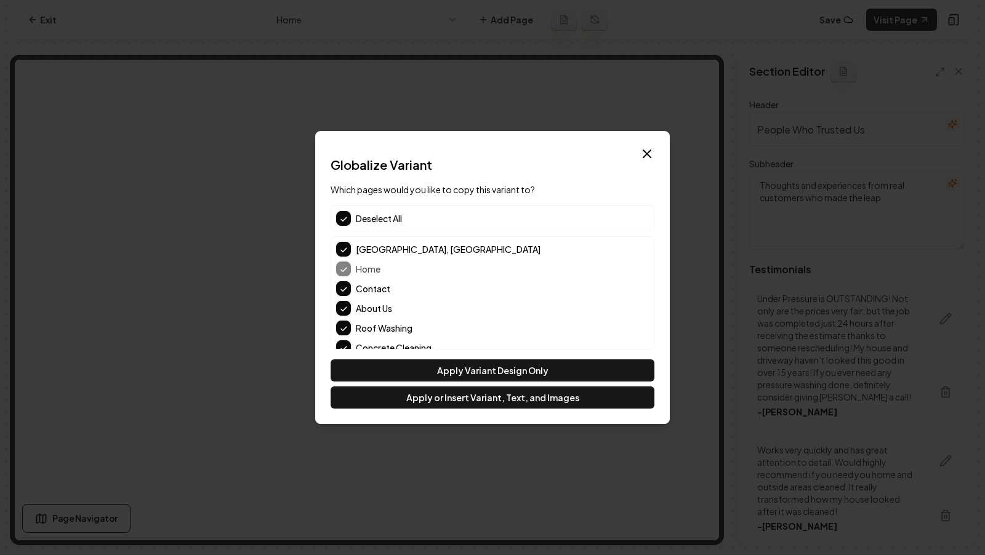
click at [343, 209] on div "Deselect All" at bounding box center [493, 219] width 324 height 26
click at [343, 212] on button "button" at bounding box center [343, 218] width 15 height 15
click at [345, 212] on button "button" at bounding box center [343, 218] width 15 height 15
click at [342, 296] on div "[GEOGRAPHIC_DATA], [GEOGRAPHIC_DATA] Home Contact About Us Roof Washing Concret…" at bounding box center [492, 298] width 323 height 123
click at [341, 288] on button "Contact" at bounding box center [343, 288] width 15 height 15
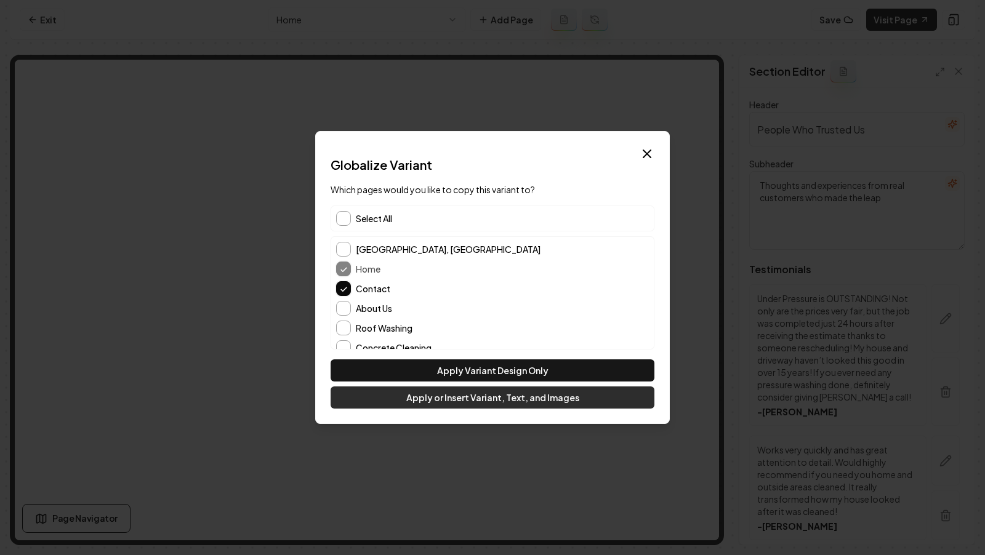
click at [450, 404] on button "Apply or Insert Variant, Text, and Images" at bounding box center [493, 398] width 324 height 22
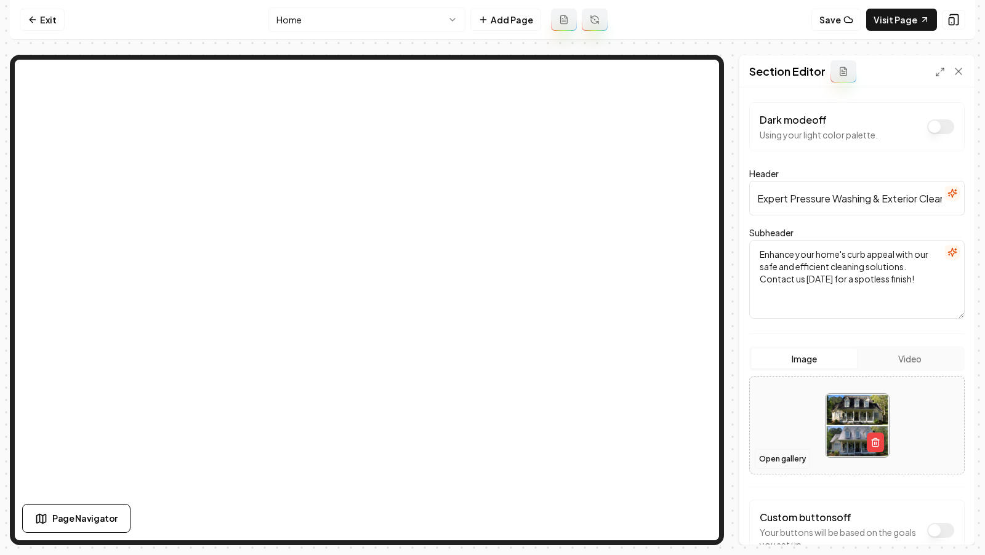
click at [785, 452] on button "Open gallery" at bounding box center [782, 459] width 55 height 20
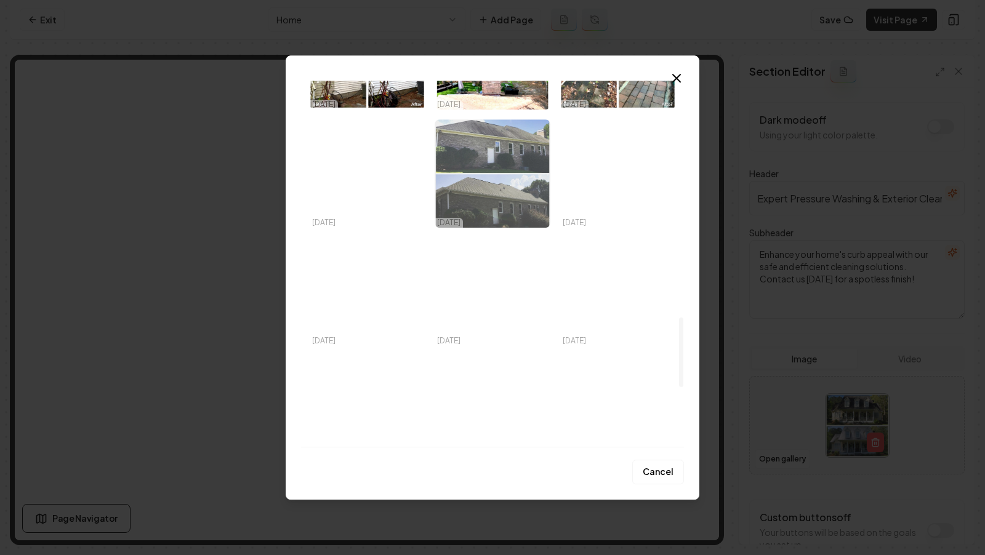
scroll to position [1303, 0]
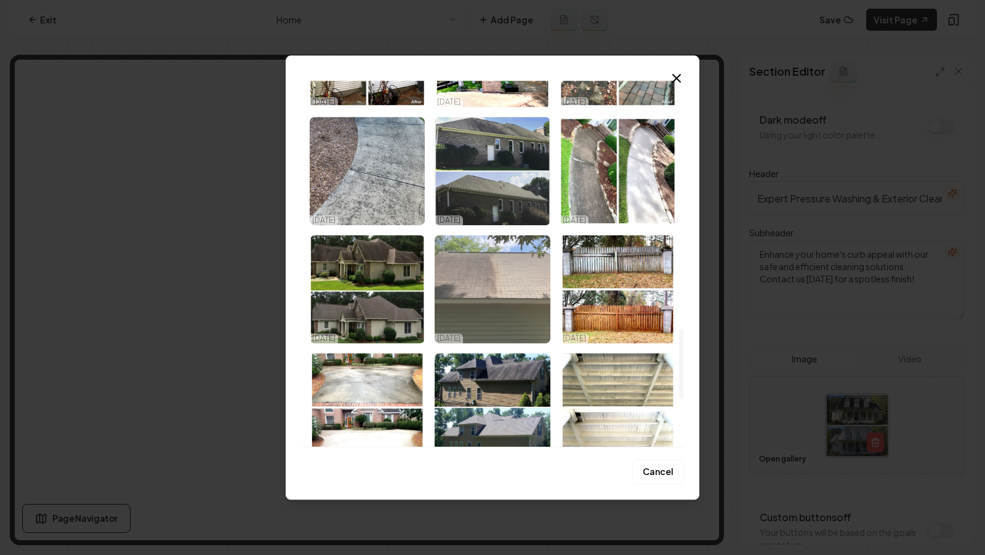
click at [505, 313] on img "Select image image_68e8397d5c7cd75eb8cad0fa.jpeg" at bounding box center [492, 289] width 115 height 108
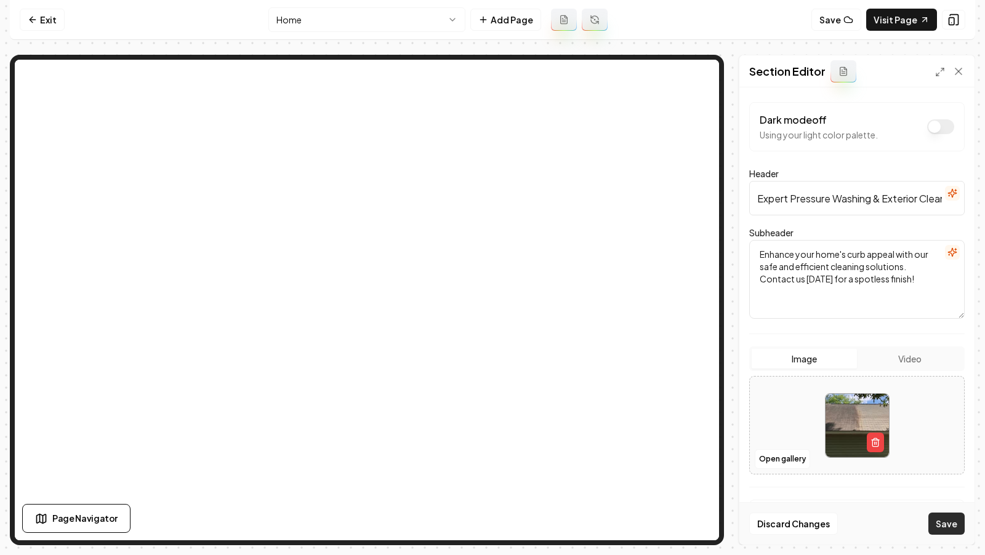
click at [952, 527] on button "Save" at bounding box center [946, 524] width 36 height 22
click at [794, 454] on button "Open gallery" at bounding box center [782, 459] width 55 height 20
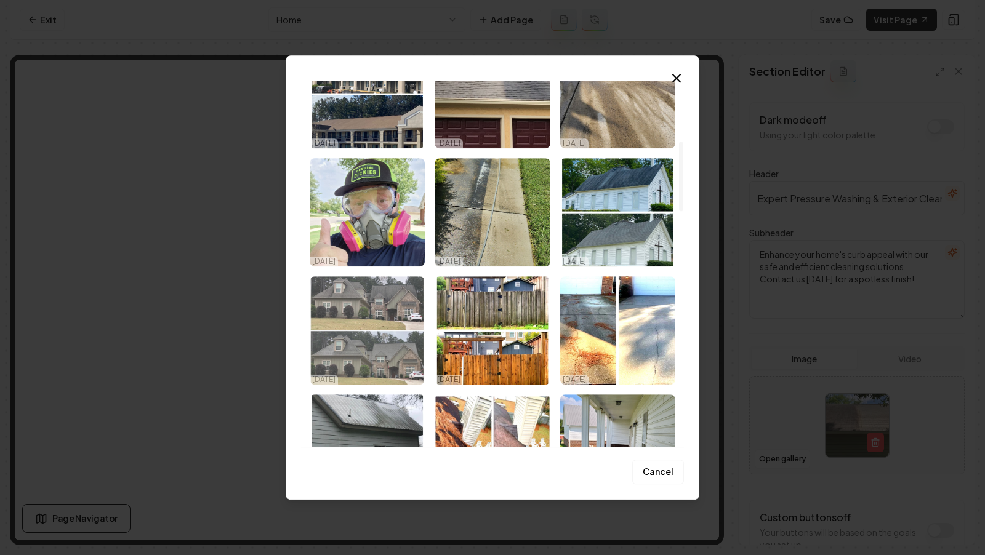
scroll to position [317, 0]
click at [389, 350] on img "Select image image_68e8397d5c7cd75eb8cacf12.jpeg" at bounding box center [367, 330] width 115 height 108
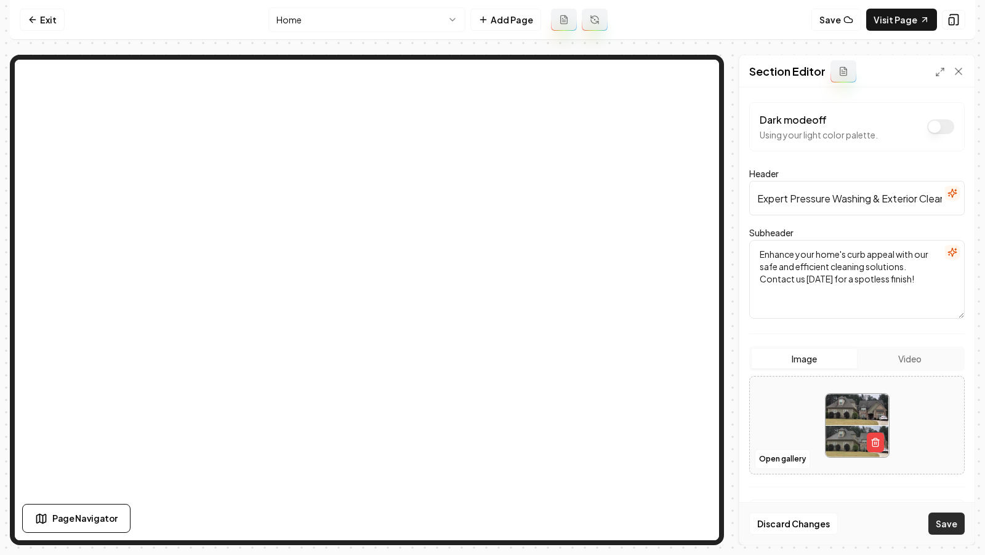
click at [951, 520] on button "Save" at bounding box center [946, 524] width 36 height 22
click at [775, 470] on div "Open gallery" at bounding box center [856, 425] width 215 height 99
click at [773, 462] on button "Open gallery" at bounding box center [782, 459] width 55 height 20
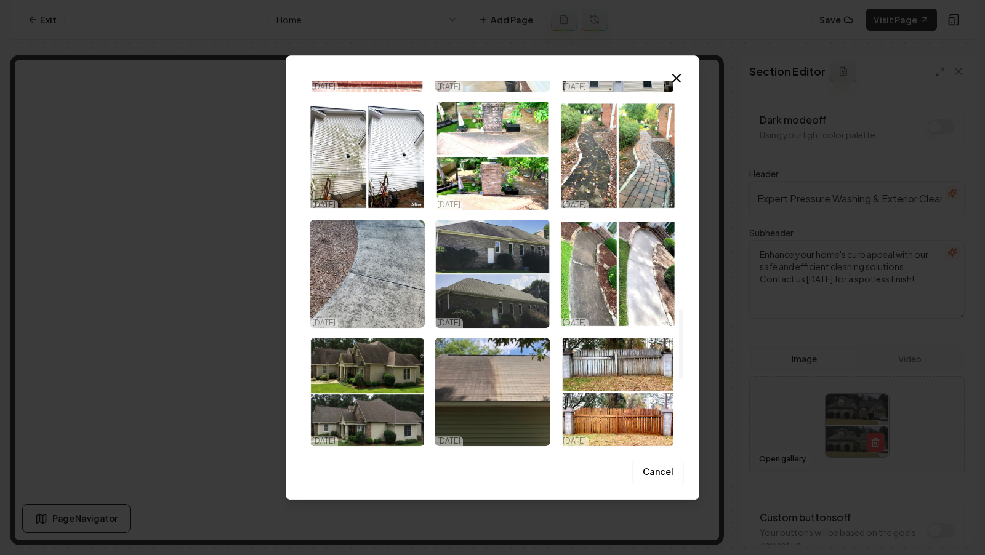
scroll to position [1203, 0]
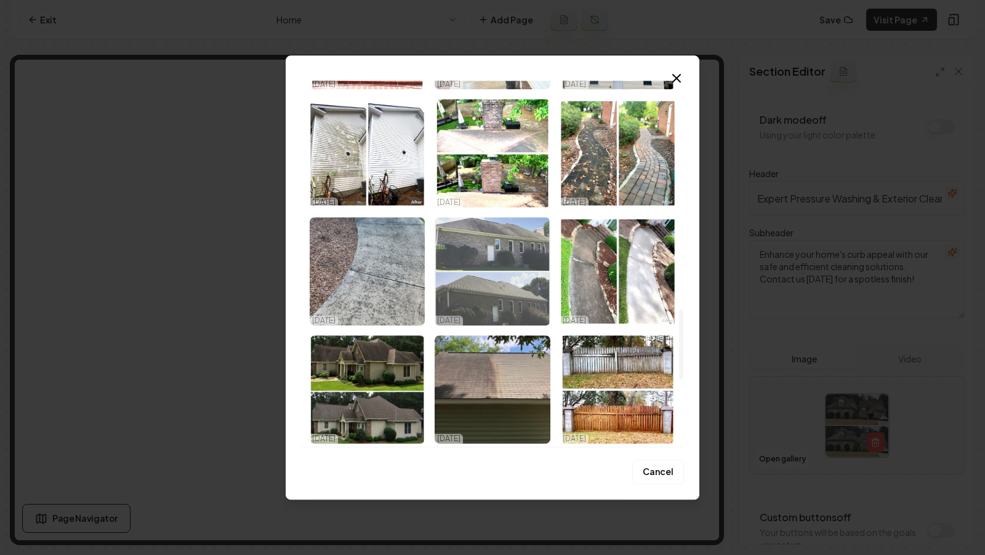
click at [494, 274] on img "Select image image_68e8397d5c7cd75eb8cace66.jpeg" at bounding box center [492, 271] width 115 height 108
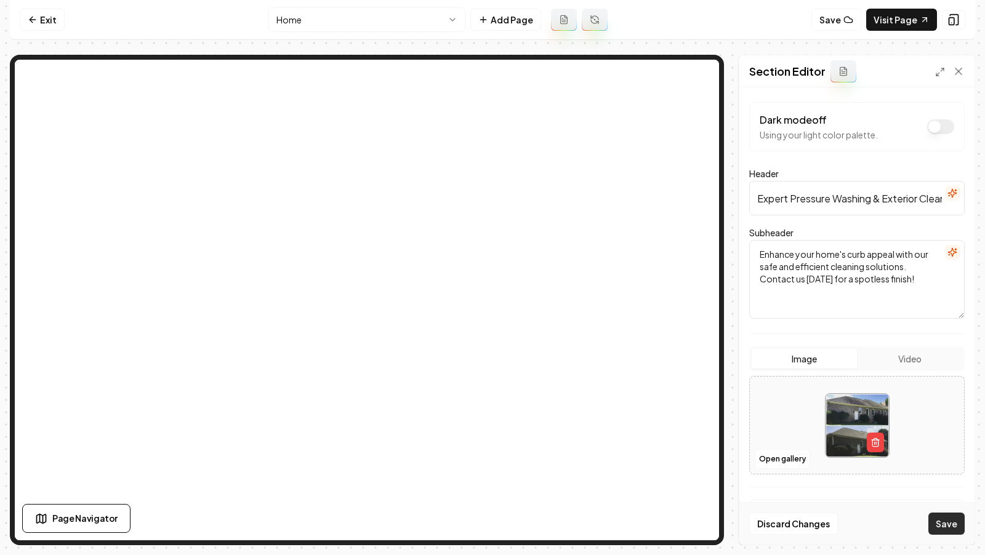
click at [930, 523] on button "Save" at bounding box center [946, 524] width 36 height 22
click at [892, 34] on nav "Exit Home Add Page Save Visit Page" at bounding box center [492, 20] width 965 height 40
click at [892, 25] on link "Visit Page" at bounding box center [901, 20] width 71 height 22
click at [774, 451] on button "Open gallery" at bounding box center [782, 459] width 55 height 20
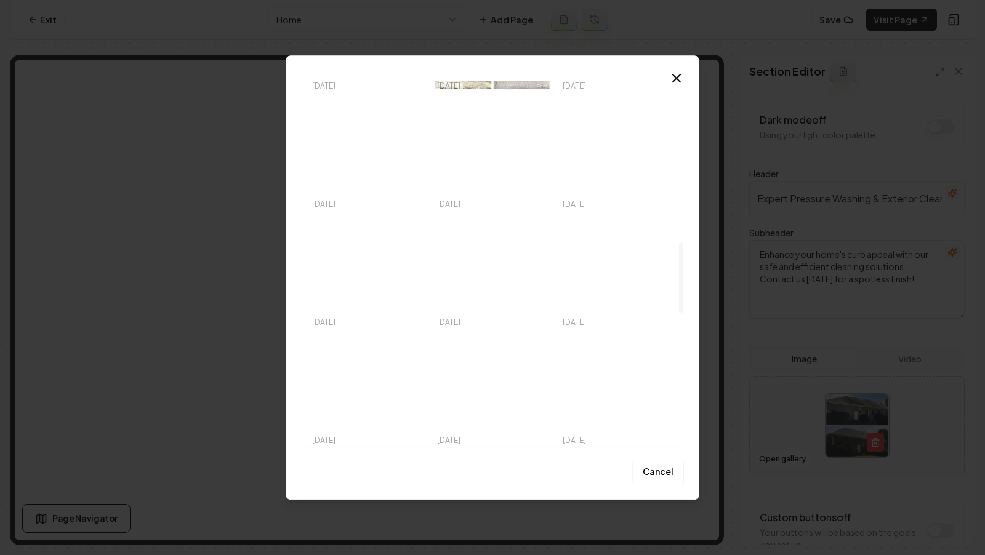
scroll to position [852, 0]
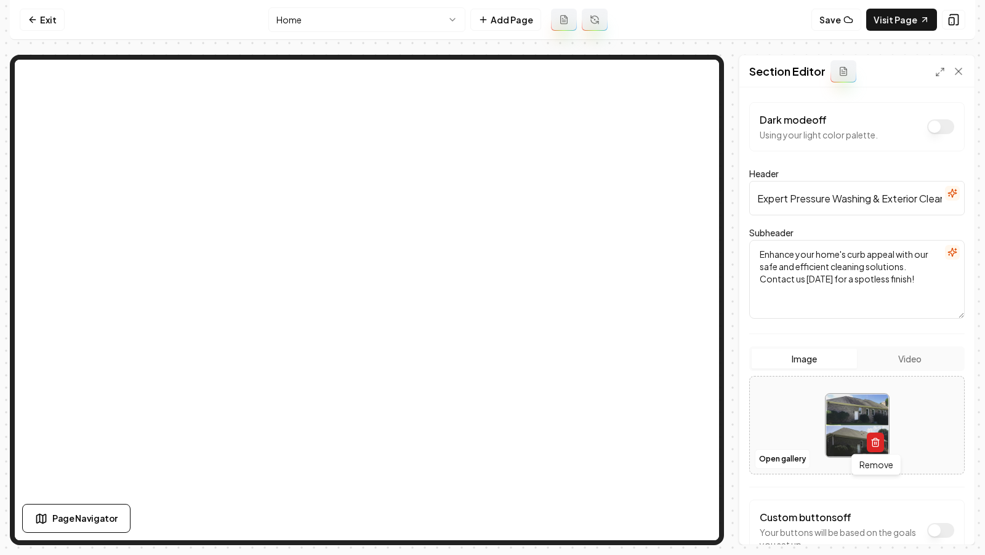
click at [876, 440] on icon "button" at bounding box center [876, 443] width 10 height 10
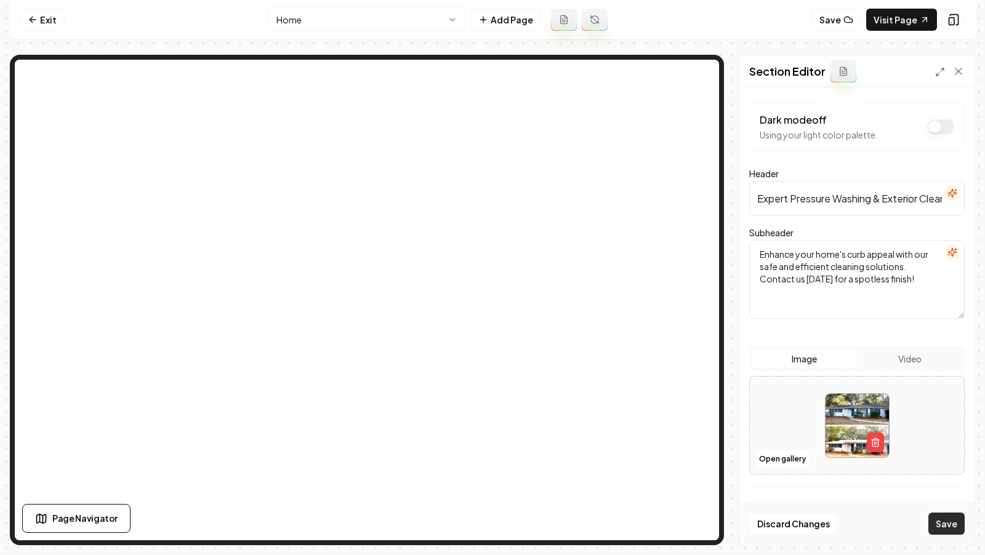
click at [934, 522] on button "Save" at bounding box center [946, 524] width 36 height 22
click at [908, 10] on link "Visit Page" at bounding box center [901, 20] width 71 height 22
click at [784, 470] on div "Open gallery" at bounding box center [856, 425] width 215 height 99
click at [962, 538] on div "Discard Changes Save" at bounding box center [856, 523] width 235 height 42
click at [949, 523] on button "Save" at bounding box center [946, 524] width 36 height 22
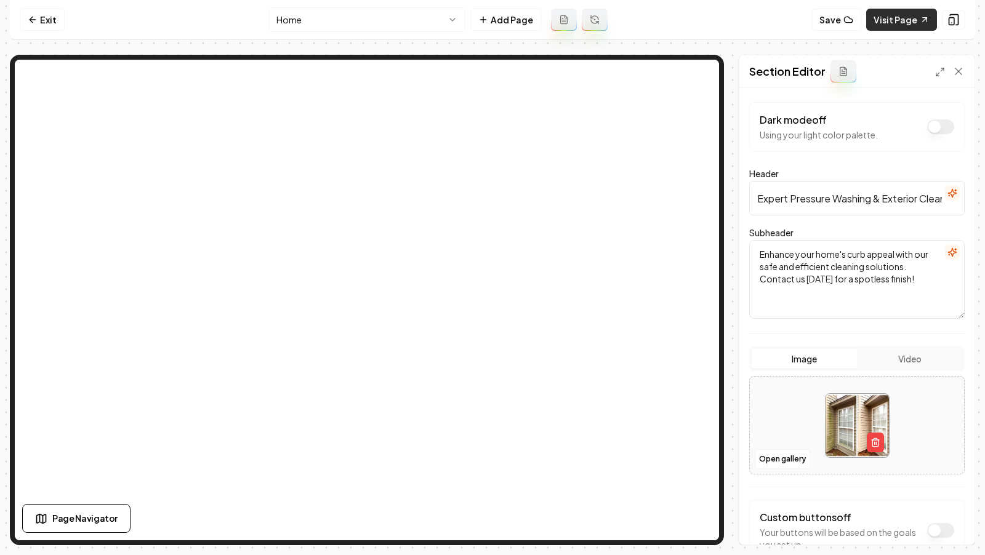
click at [894, 12] on link "Visit Page" at bounding box center [901, 20] width 71 height 22
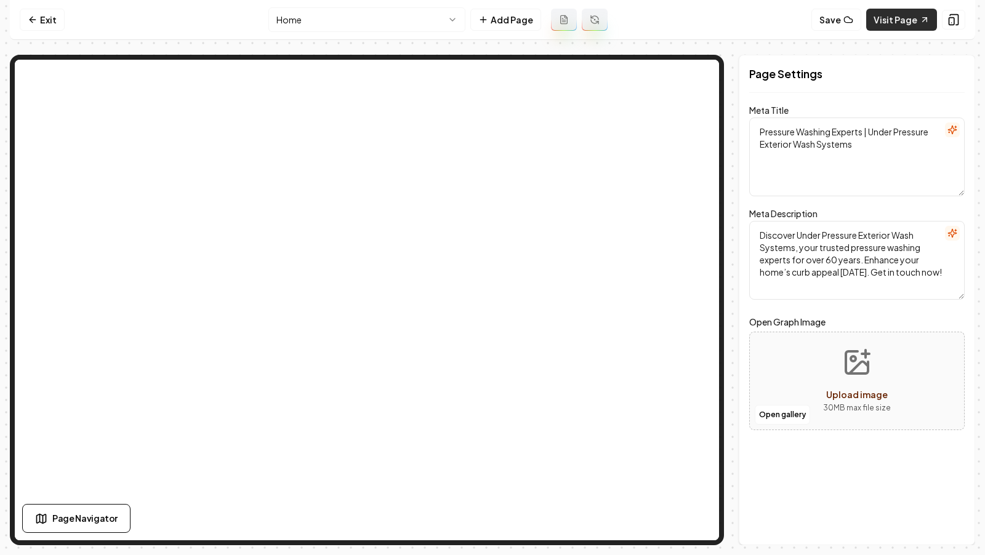
click at [896, 18] on link "Visit Page" at bounding box center [901, 20] width 71 height 22
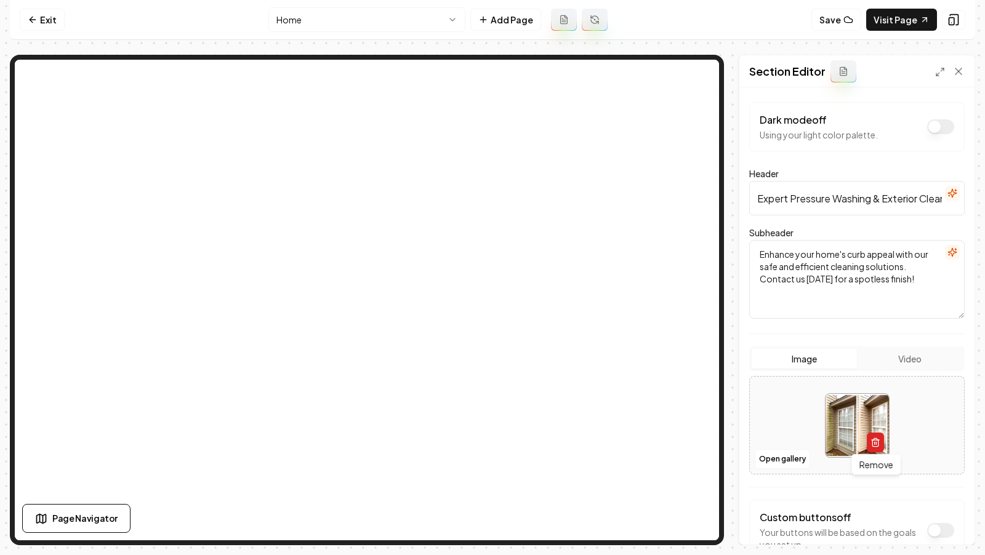
click at [872, 440] on icon "button" at bounding box center [876, 443] width 10 height 10
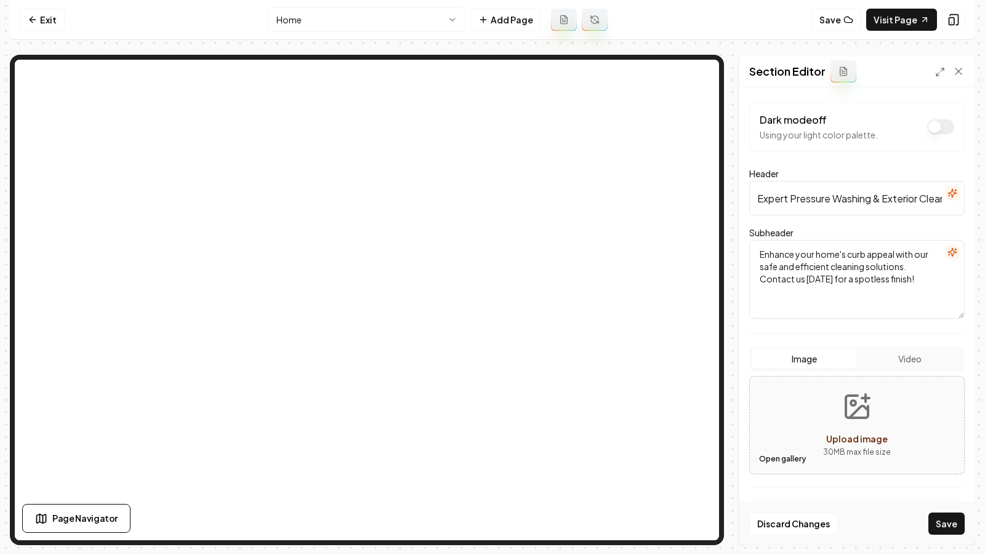
click at [782, 450] on button "Open gallery" at bounding box center [782, 459] width 55 height 20
click at [862, 421] on button "Upload image 30 MB max file size" at bounding box center [856, 425] width 87 height 86
type input "**********"
click at [942, 530] on button "Save" at bounding box center [946, 524] width 36 height 22
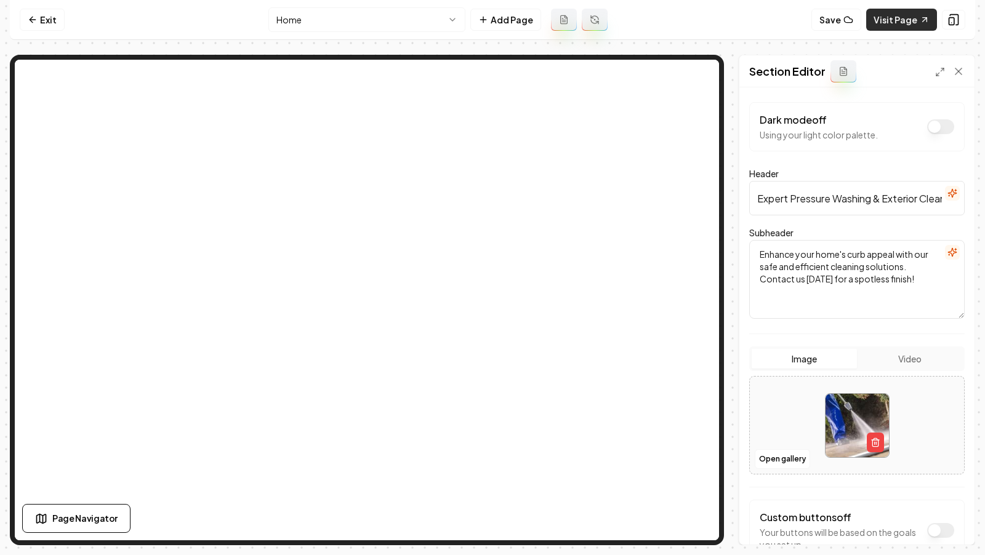
click at [903, 26] on link "Visit Page" at bounding box center [901, 20] width 71 height 22
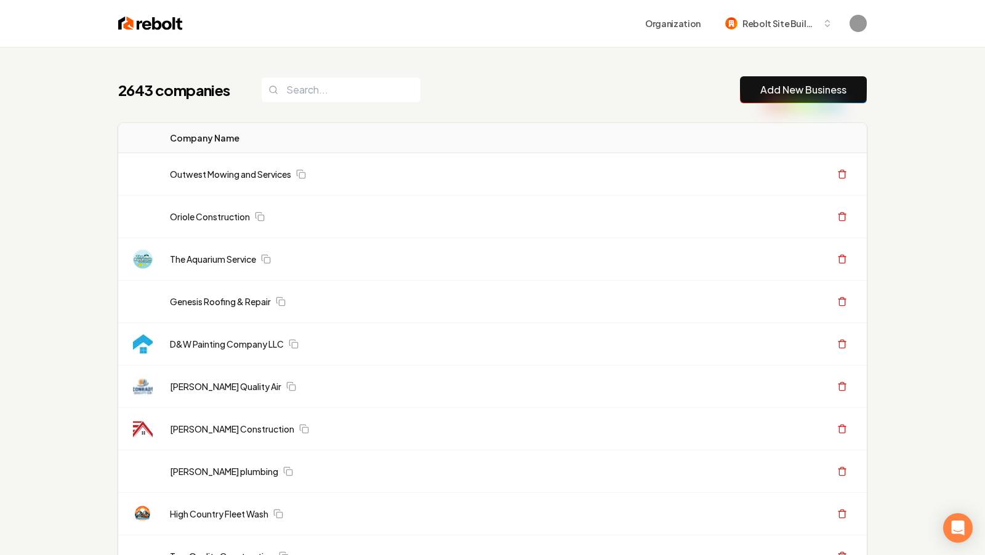
click at [797, 98] on button "Add New Business" at bounding box center [803, 89] width 127 height 27
click at [783, 86] on link "Add New Business" at bounding box center [803, 90] width 86 height 15
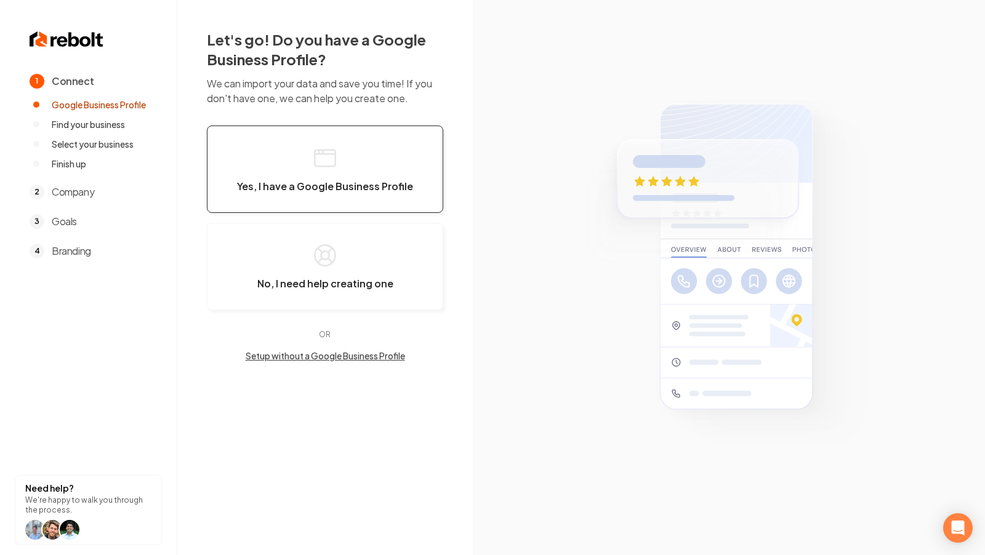
click at [320, 156] on icon "button" at bounding box center [325, 158] width 25 height 25
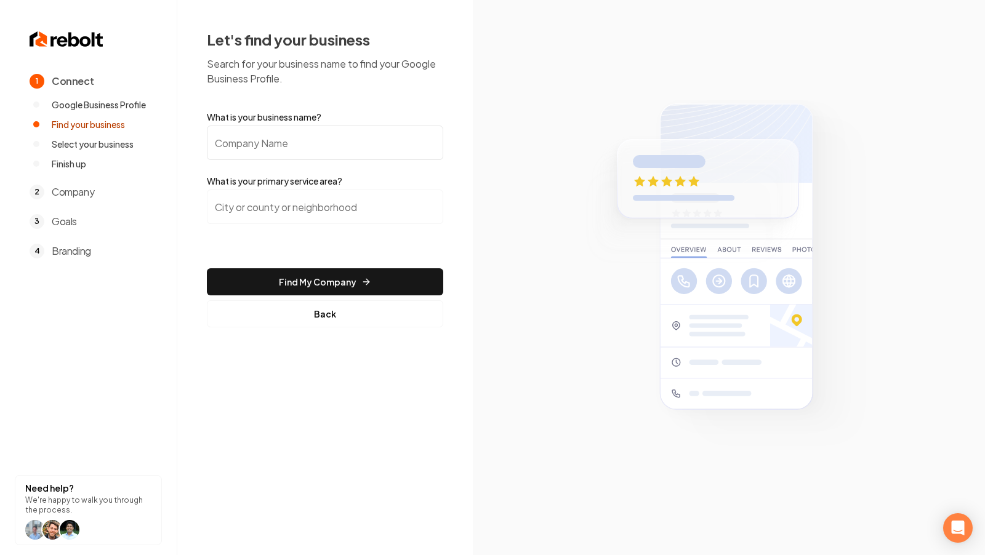
click at [307, 150] on input "What is your business name?" at bounding box center [325, 143] width 236 height 34
paste input "Azteca Landscape Worxz"
type input "Azteca Landscape Worxz"
click at [322, 201] on input "search" at bounding box center [325, 207] width 236 height 34
paste input "Brunswick County"
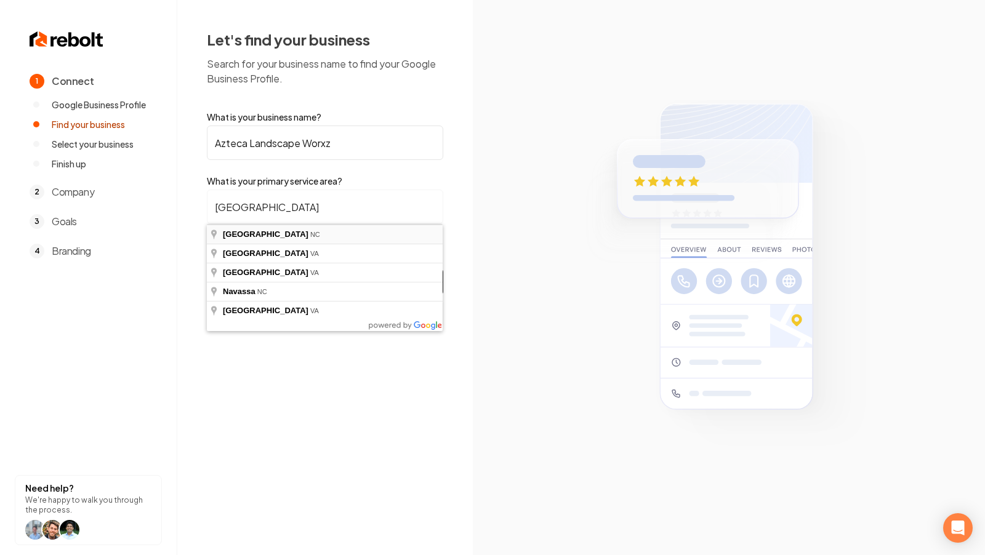
type input "[GEOGRAPHIC_DATA], [GEOGRAPHIC_DATA]"
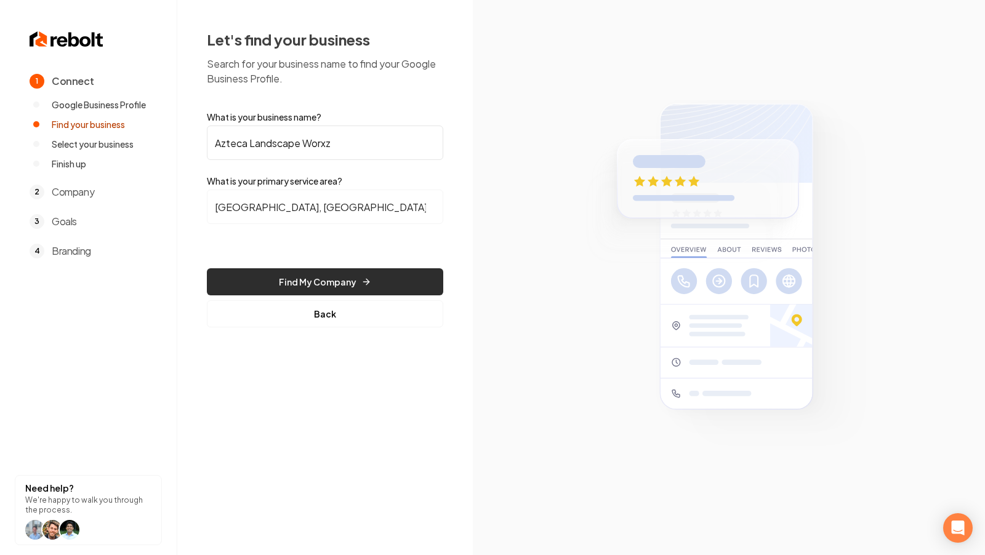
click at [322, 282] on button "Find My Company" at bounding box center [325, 281] width 236 height 27
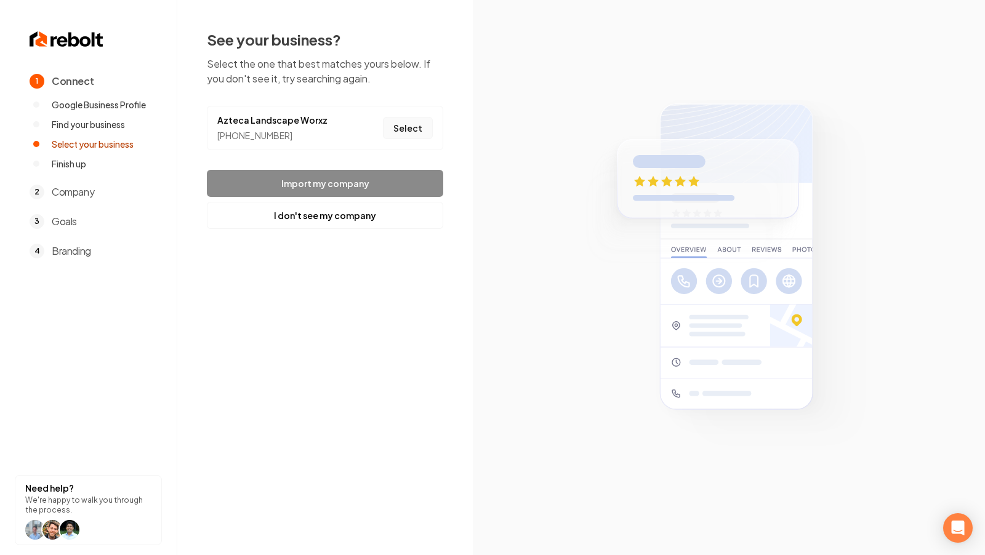
click at [414, 126] on button "Select" at bounding box center [408, 128] width 50 height 22
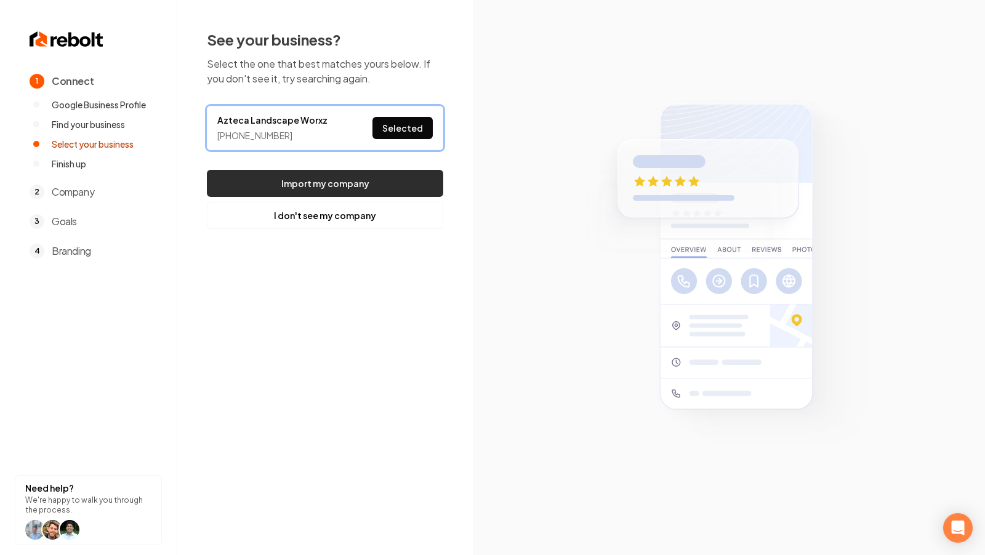
click at [339, 188] on button "Import my company" at bounding box center [325, 183] width 236 height 27
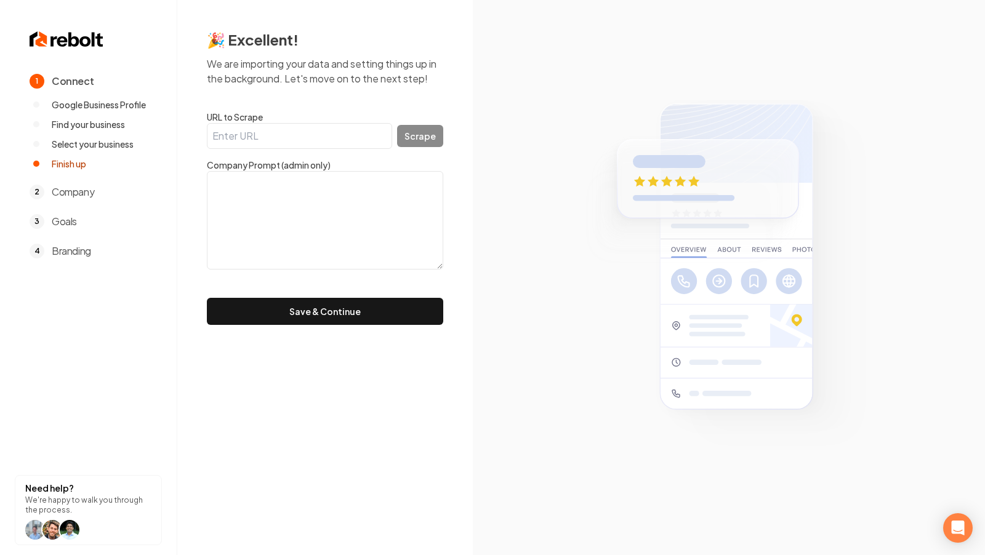
click at [302, 127] on input "URL to Scrape" at bounding box center [299, 136] width 185 height 26
paste input "https://aztecanc.com/"
type input "https://aztecanc.com/"
click at [421, 134] on button "Scrape" at bounding box center [420, 136] width 46 height 22
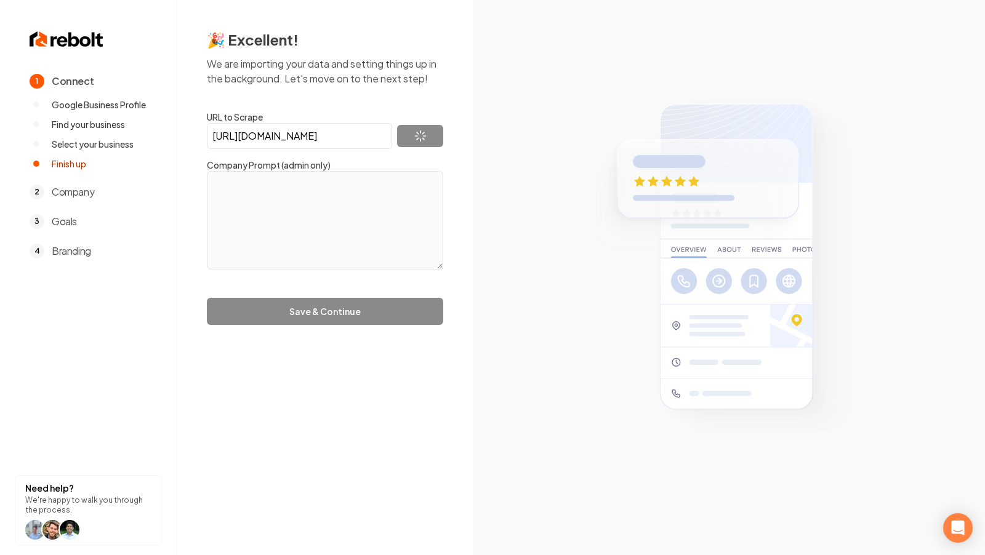
type textarea "Azteca Landscape Workz provides high-quality lawn design and landscape maintena…"
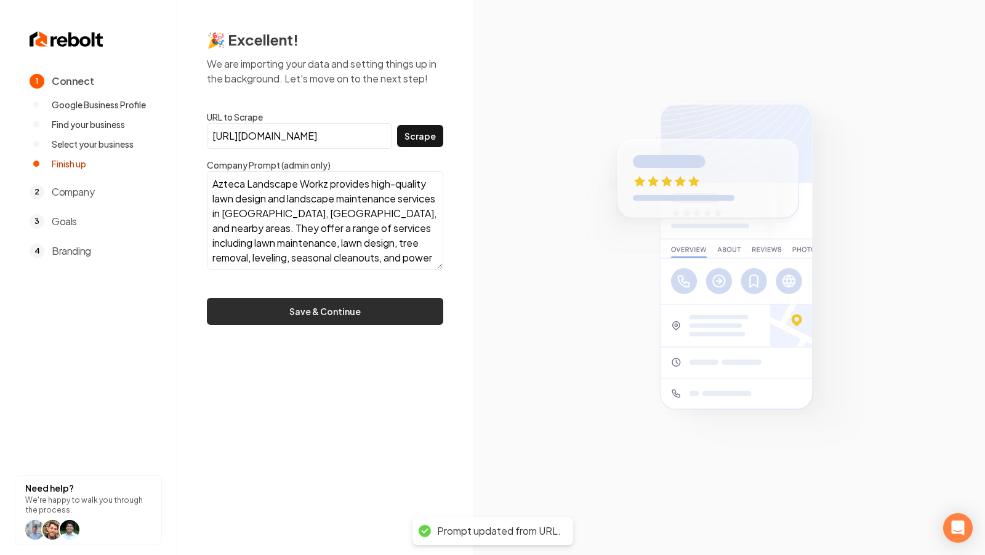
click at [352, 304] on button "Save & Continue" at bounding box center [325, 311] width 236 height 27
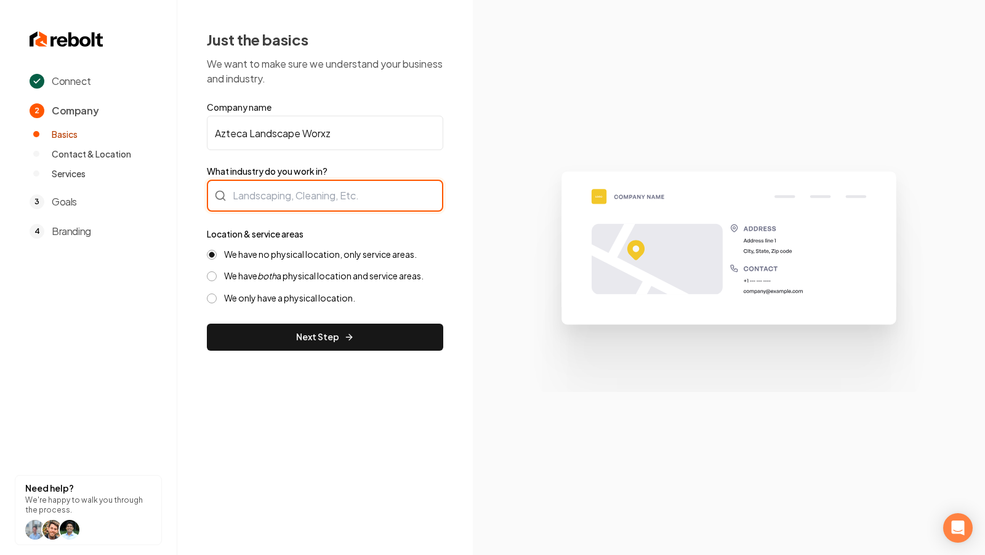
click at [381, 182] on body "Connect 2 Company Basics Contact & Location Services 3 Goals 4 Branding Need he…" at bounding box center [492, 277] width 985 height 555
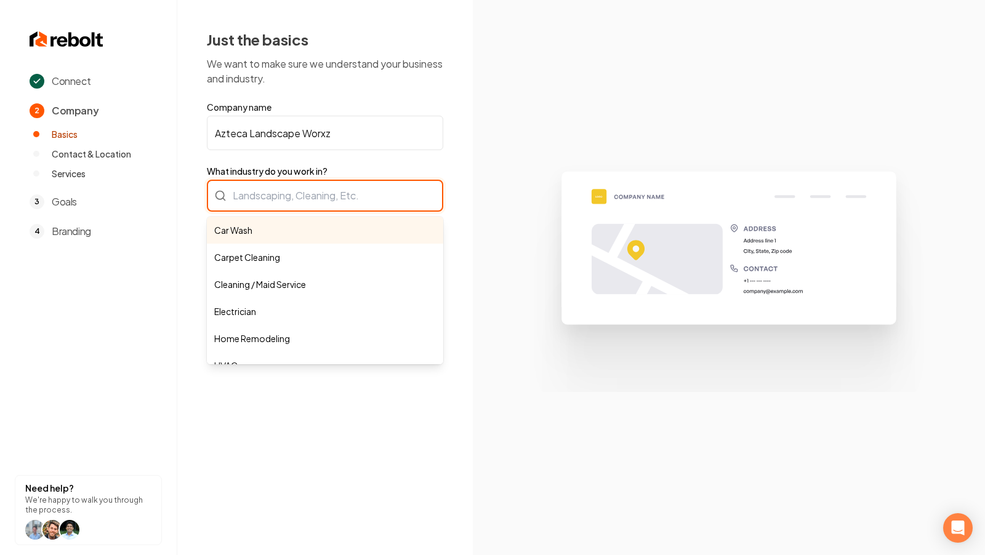
paste input "aztecalandscape@gmail.com"
type input "aztecalandscape@gmail.com"
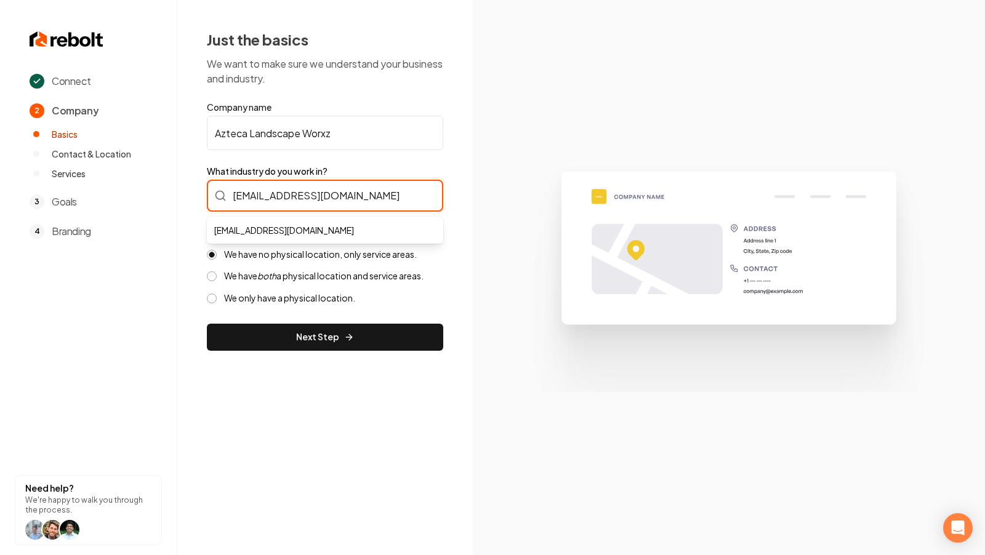
click at [381, 182] on input "aztecalandscape@gmail.com" at bounding box center [325, 196] width 236 height 32
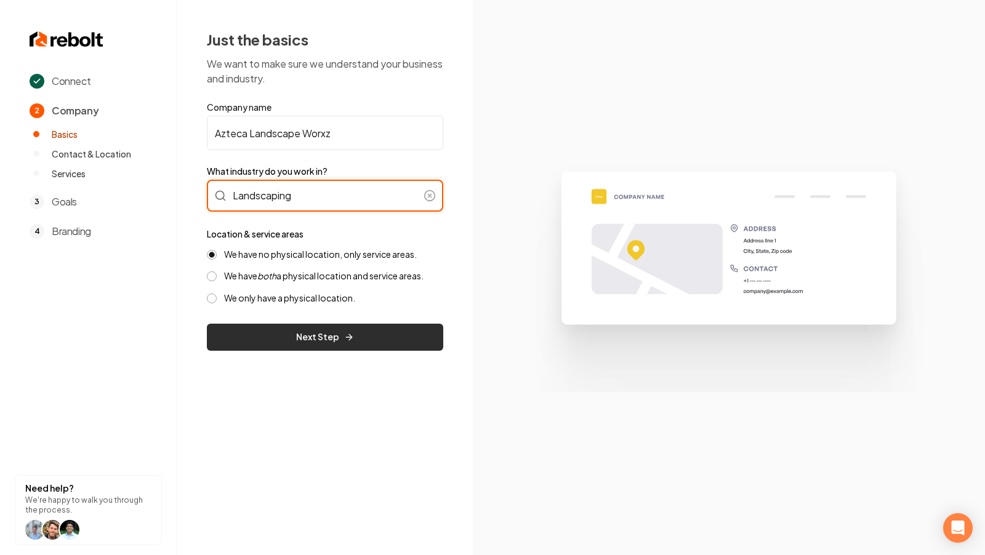
type input "Landscaping"
click at [337, 334] on button "Next Step" at bounding box center [325, 337] width 236 height 27
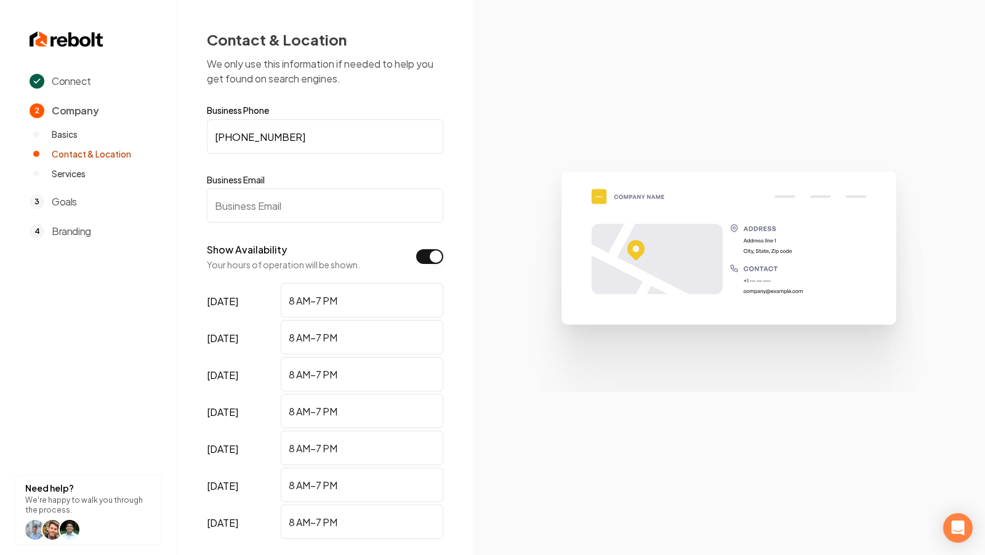
click at [262, 208] on input "Business Email" at bounding box center [325, 205] width 236 height 34
paste input "aztecalandscape@gmail.com"
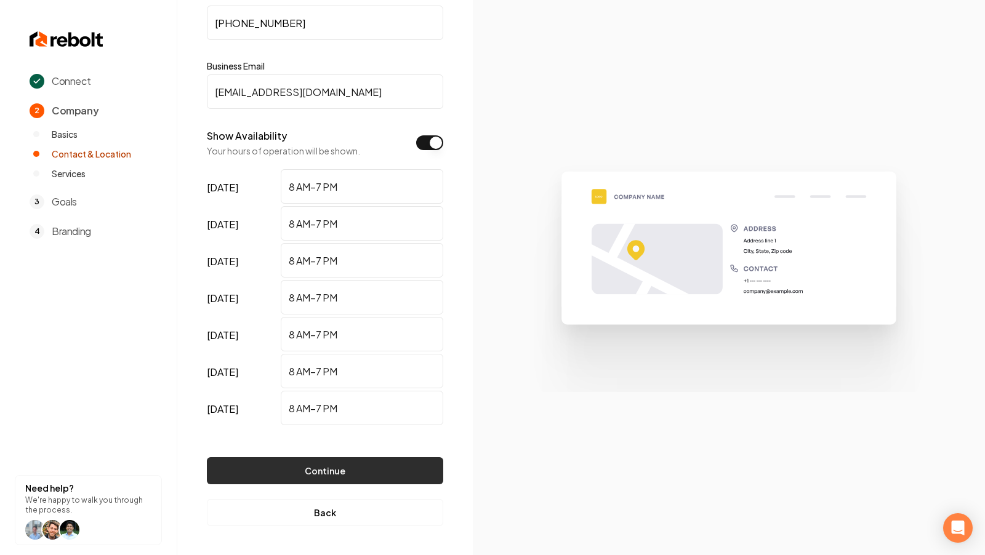
type input "aztecalandscape@gmail.com"
click at [339, 475] on button "Continue" at bounding box center [325, 470] width 236 height 27
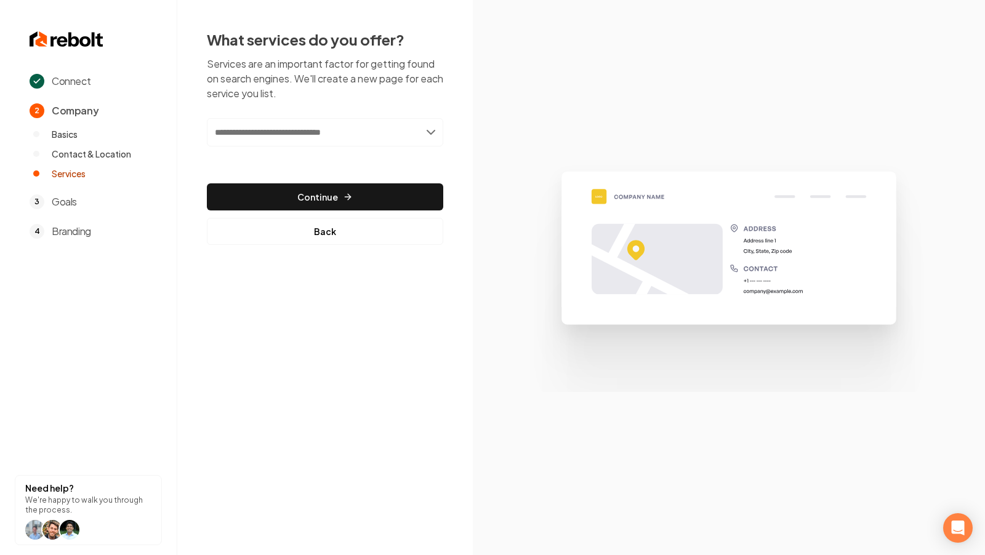
scroll to position [0, 0]
click at [336, 130] on input "text" at bounding box center [325, 132] width 236 height 28
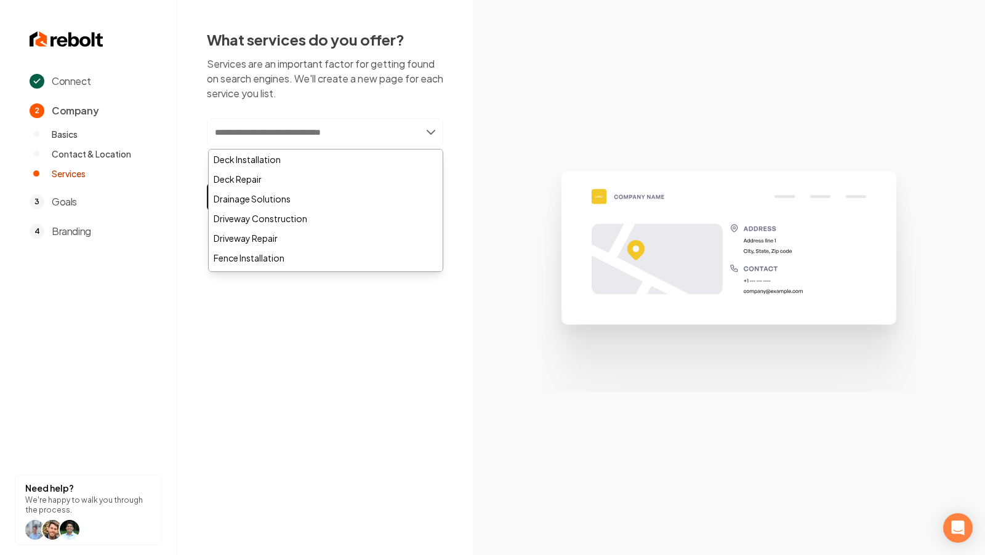
paste input "**********"
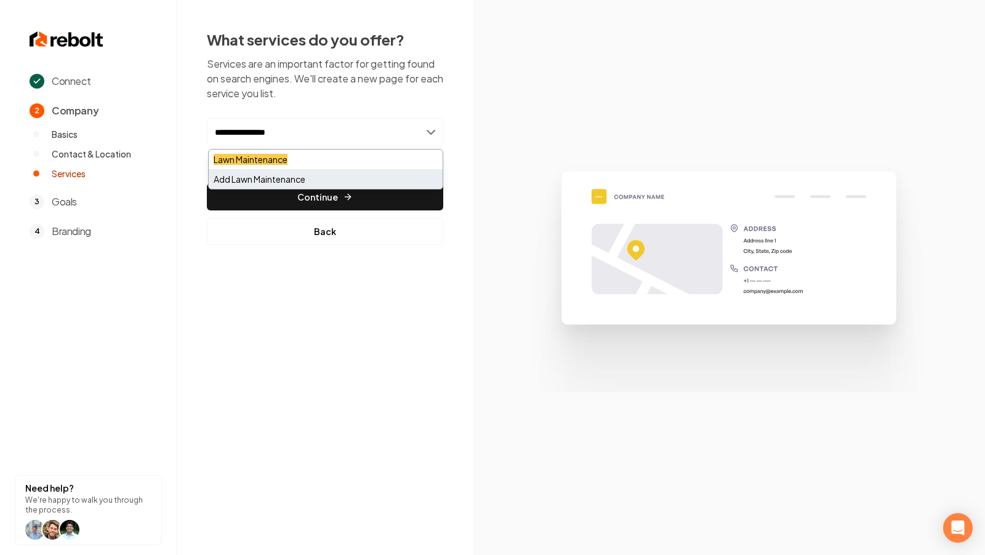
type input "**********"
click at [310, 176] on div "Add Lawn Maintenance" at bounding box center [326, 179] width 234 height 20
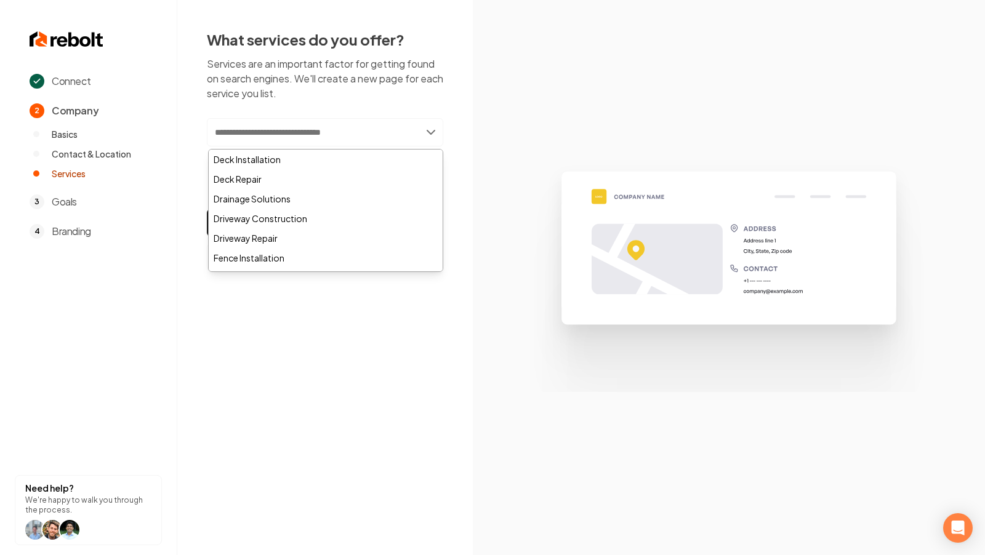
paste input "**********"
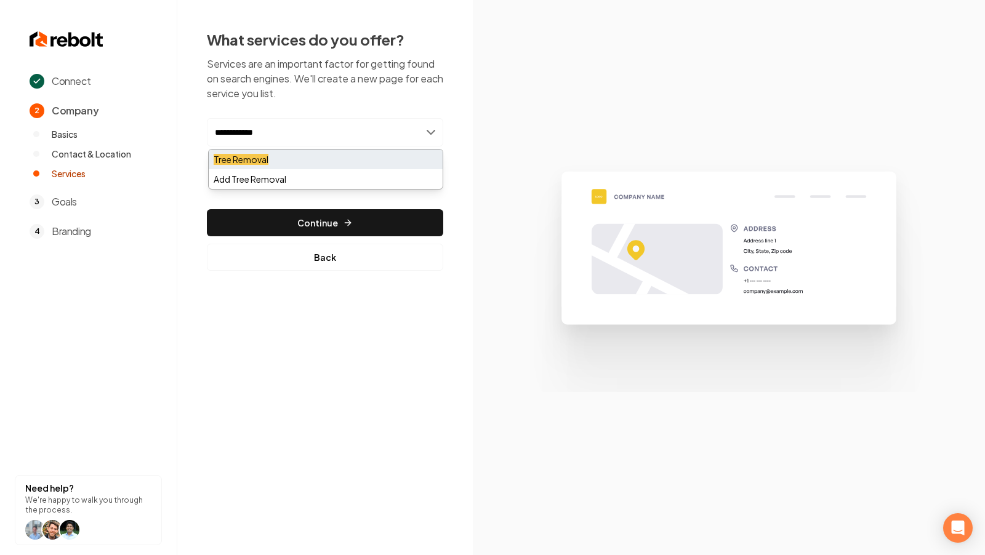
type input "**********"
click at [278, 165] on div "Tree Removal" at bounding box center [326, 160] width 234 height 20
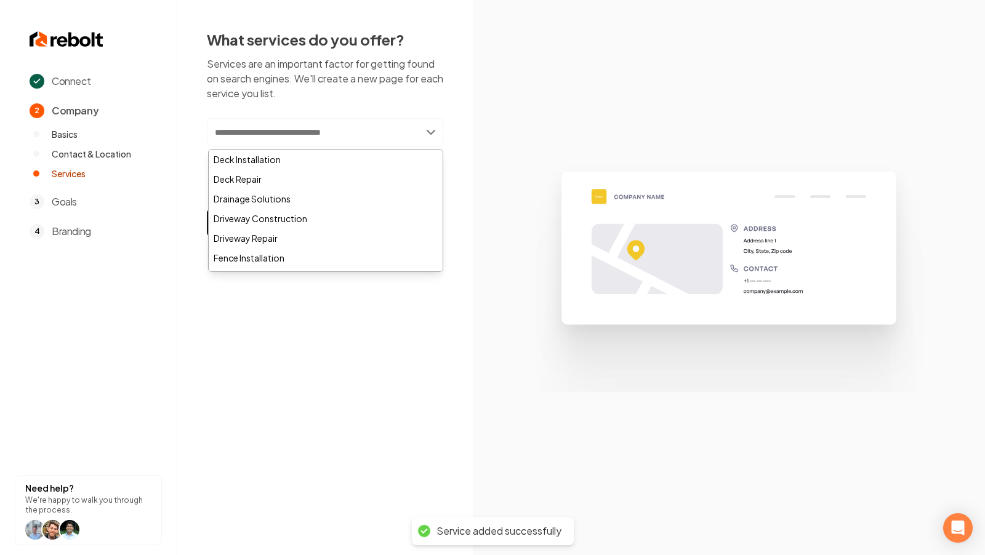
paste input "**********"
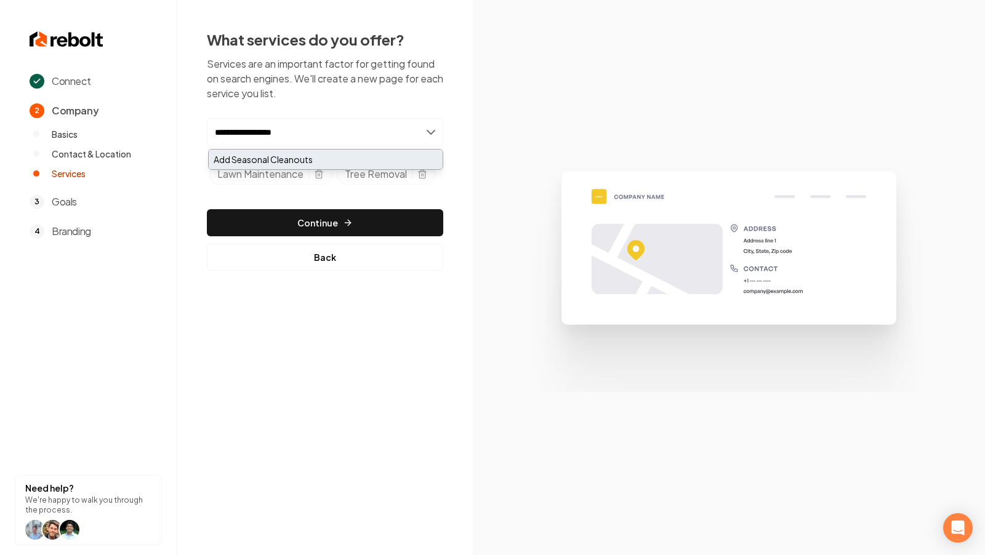
type input "**********"
click at [328, 164] on div "Add Seasonal Cleanouts" at bounding box center [326, 160] width 234 height 20
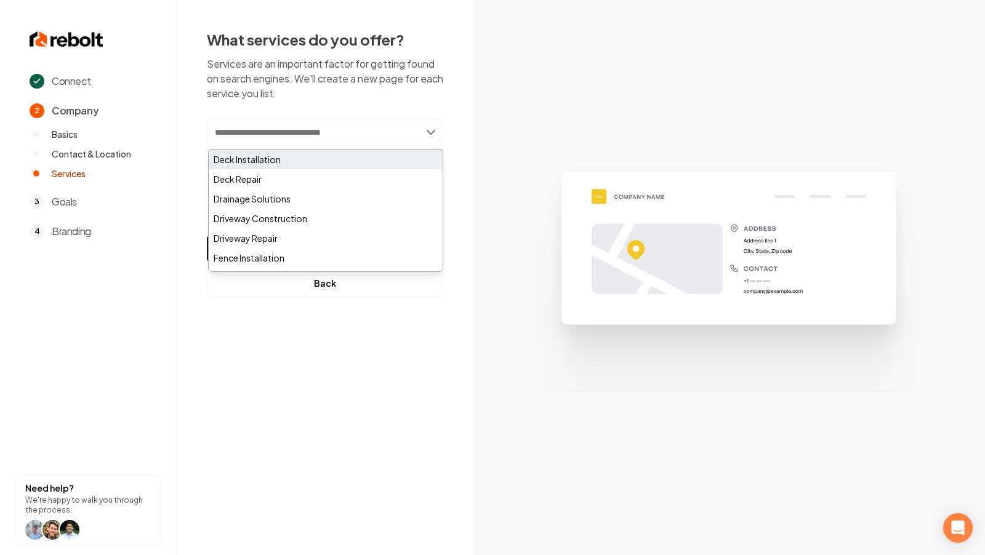
paste input "**********"
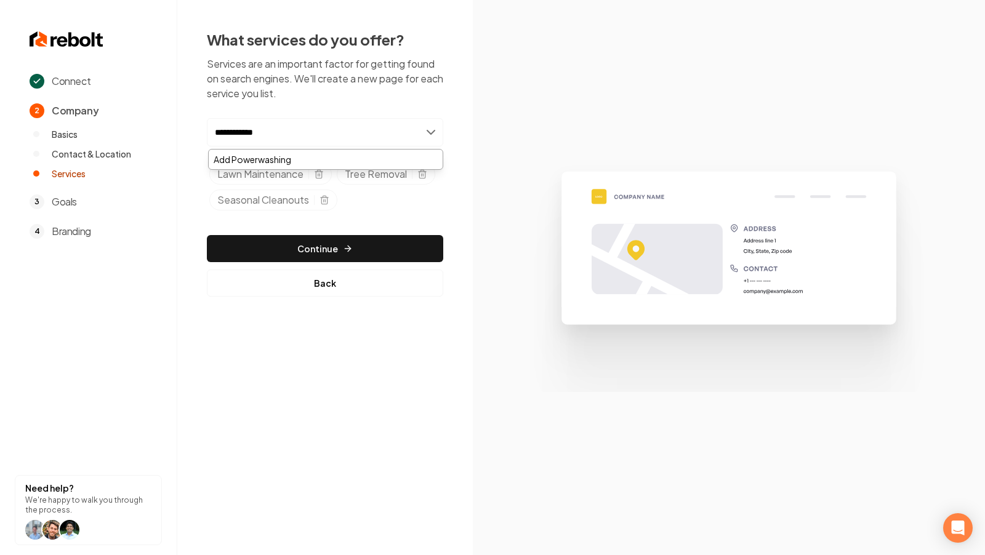
type input "**********"
click at [336, 163] on div "Add Powerwashing" at bounding box center [326, 160] width 234 height 20
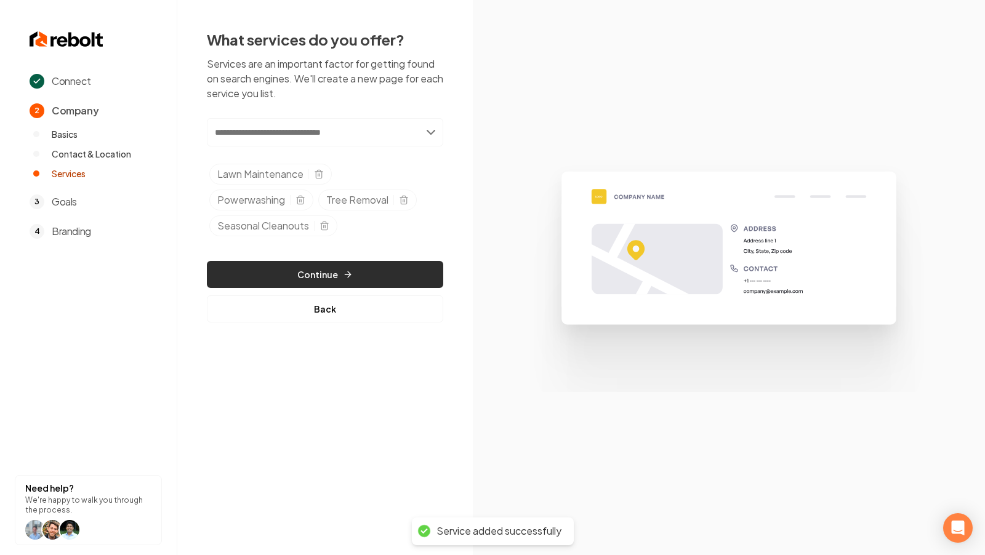
click at [316, 262] on button "Continue" at bounding box center [325, 274] width 236 height 27
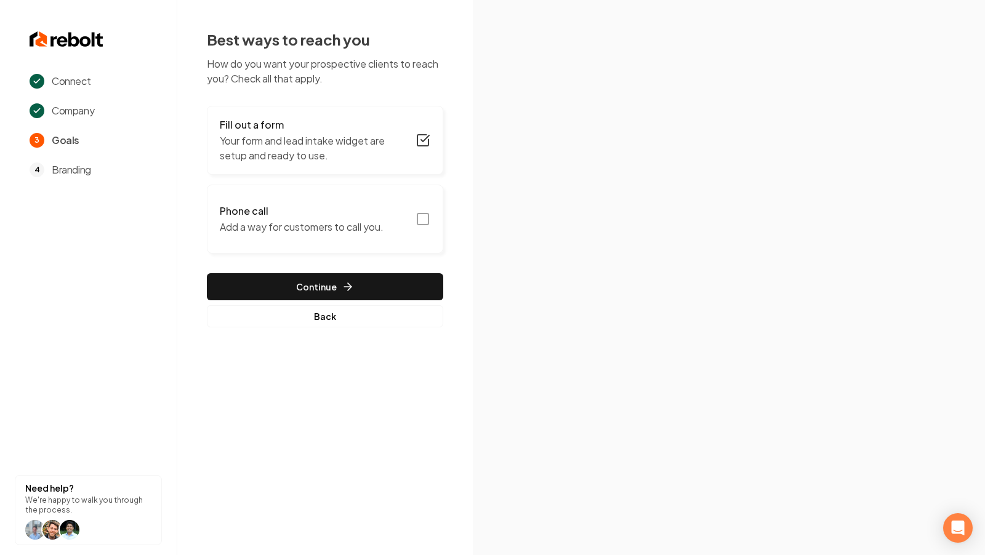
click at [417, 214] on rect "button" at bounding box center [422, 219] width 11 height 11
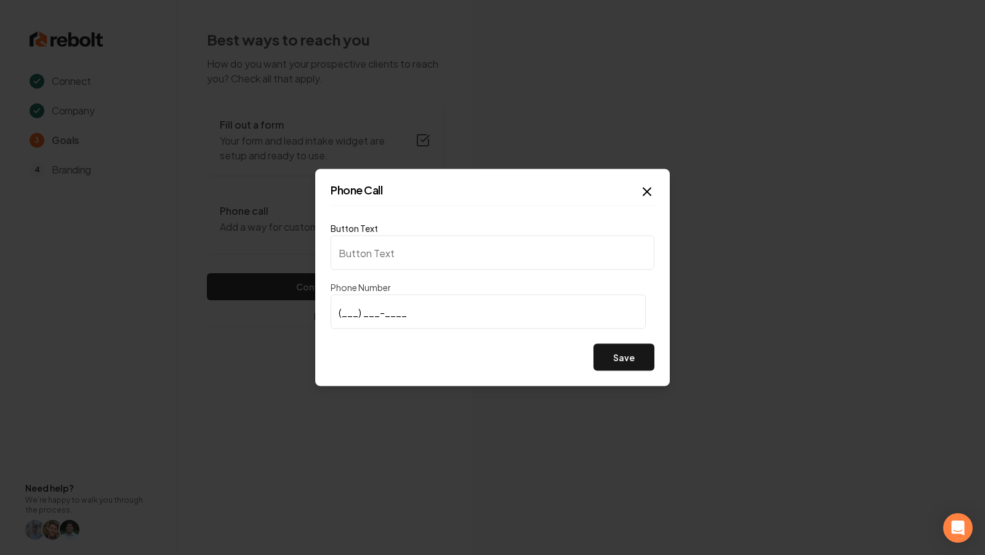
type input "Call us"
type input "(910) 685-2747"
click at [620, 368] on button "Save" at bounding box center [624, 357] width 61 height 27
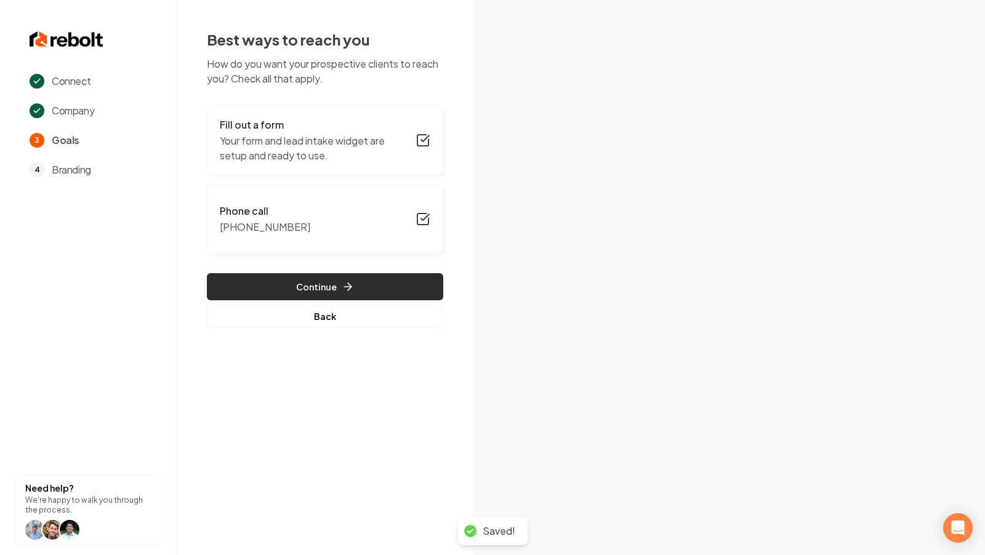
click at [327, 292] on button "Continue" at bounding box center [325, 286] width 236 height 27
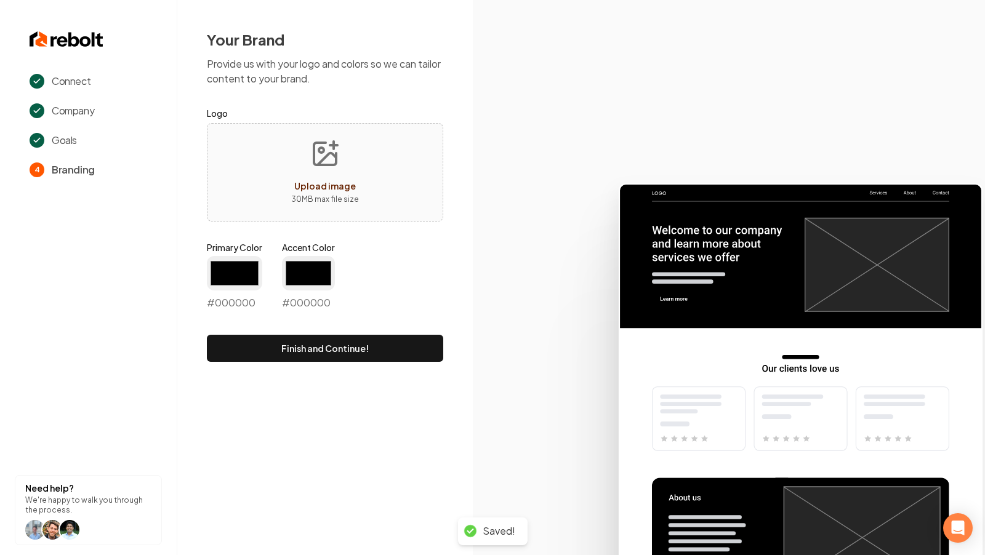
type input "#194d33"
type input "#70be00"
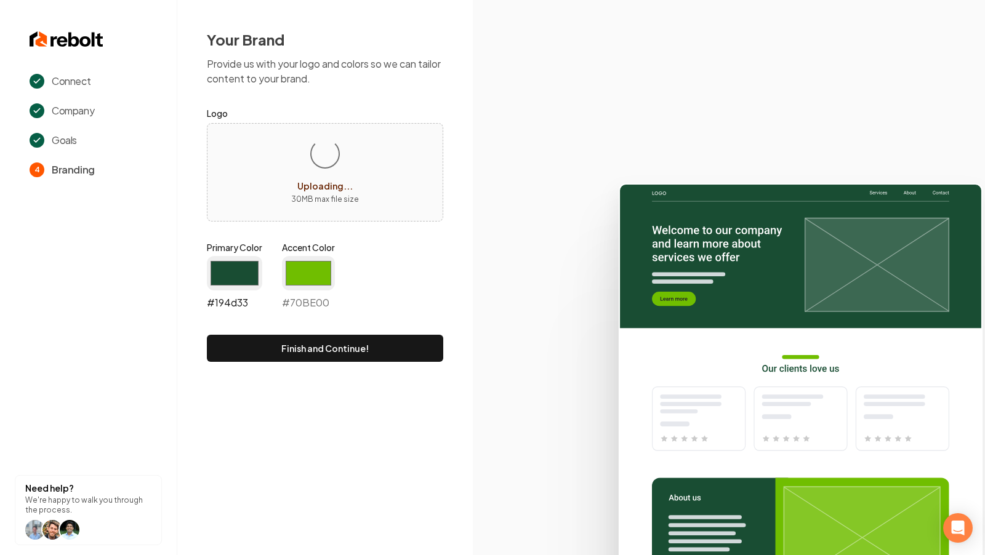
click at [240, 260] on input "#194d33" at bounding box center [234, 273] width 55 height 34
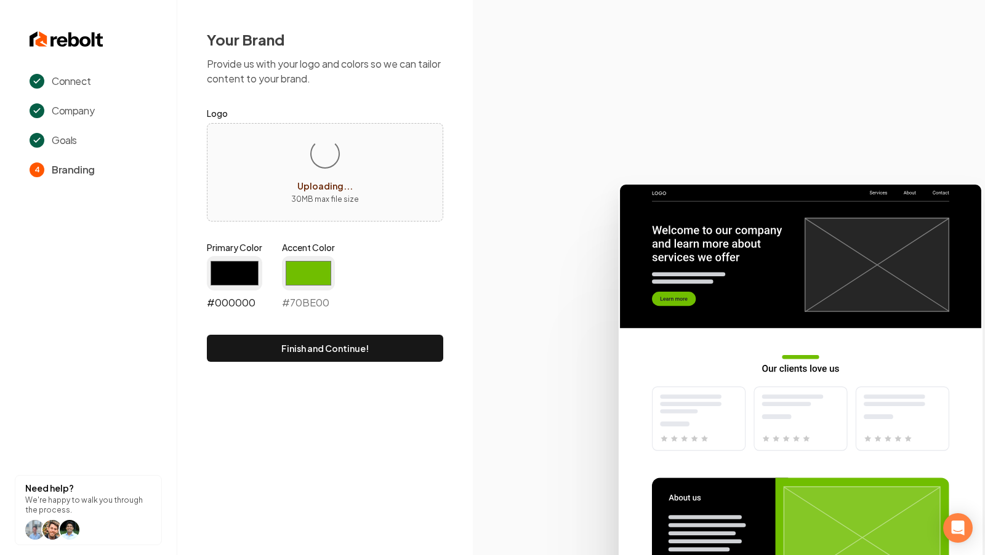
type input "#000000"
click at [293, 282] on input "#70be00" at bounding box center [308, 273] width 53 height 34
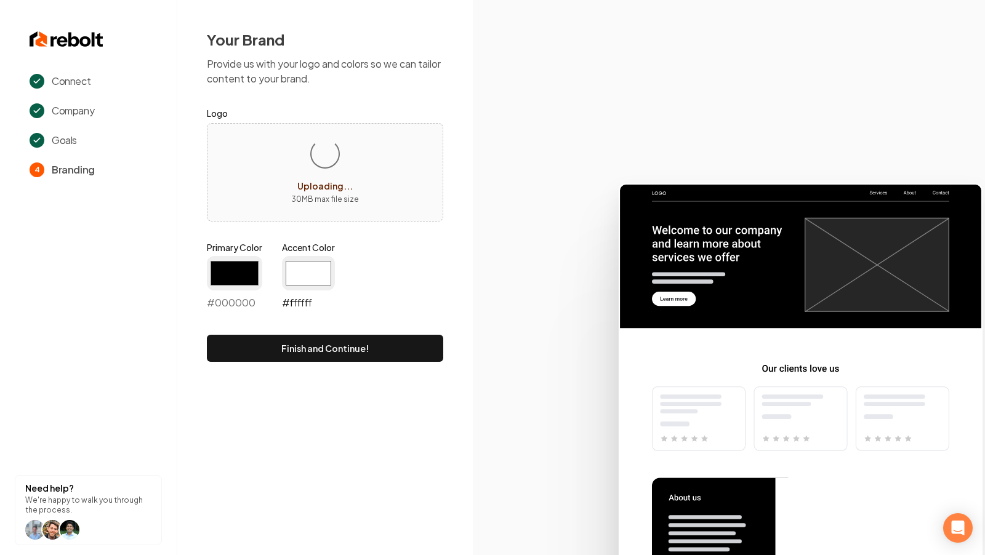
type input "#ffffff"
click at [213, 366] on div "Your Brand Provide us with your logo and colors so we can tailor content to you…" at bounding box center [325, 196] width 296 height 392
click at [236, 366] on div "Your Brand Provide us with your logo and colors so we can tailor content to you…" at bounding box center [325, 196] width 296 height 392
click at [267, 356] on button "Finish and Continue!" at bounding box center [325, 348] width 236 height 27
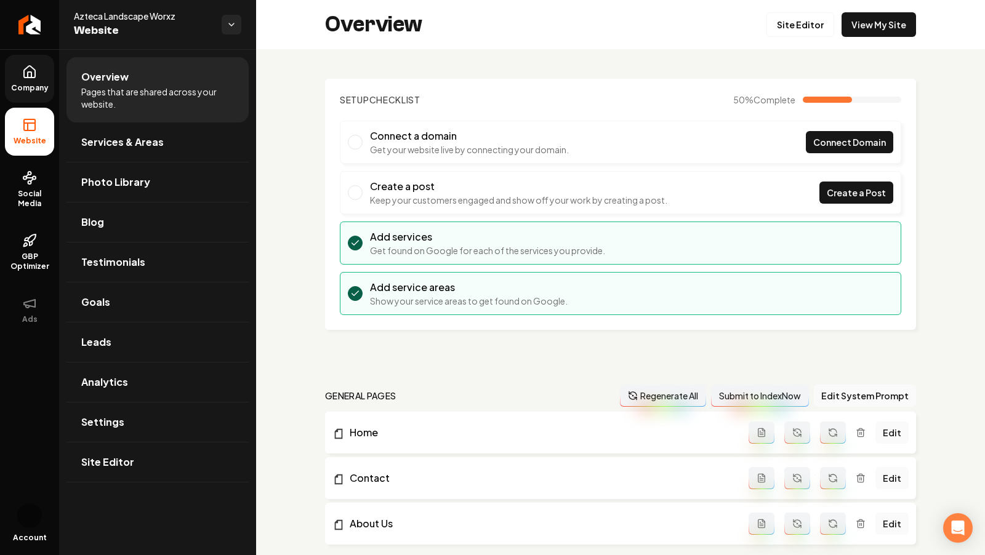
click at [32, 87] on span "Company" at bounding box center [29, 88] width 47 height 10
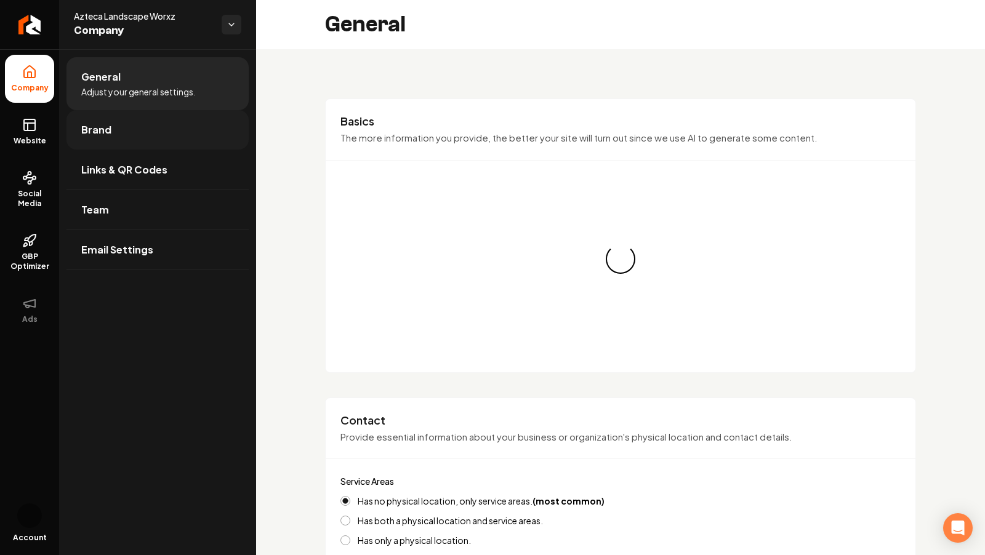
click at [132, 135] on link "Brand" at bounding box center [157, 129] width 182 height 39
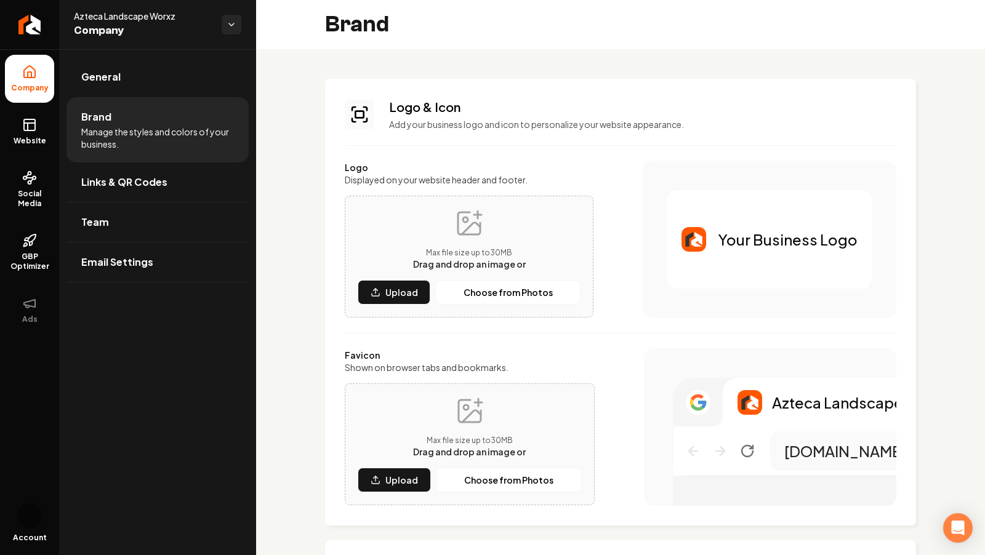
click at [417, 307] on div "Max file size up to 30 MB Drag and drop an image or Upload Choose from Photos" at bounding box center [469, 257] width 249 height 122
click at [399, 296] on p "Upload" at bounding box center [401, 292] width 33 height 12
click at [363, 481] on button "Upload" at bounding box center [394, 480] width 73 height 25
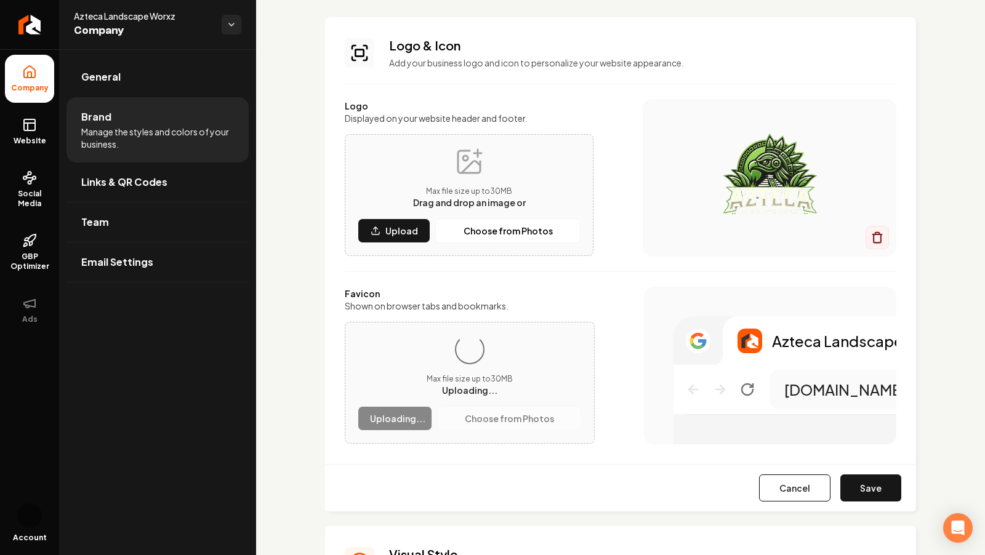
scroll to position [63, 0]
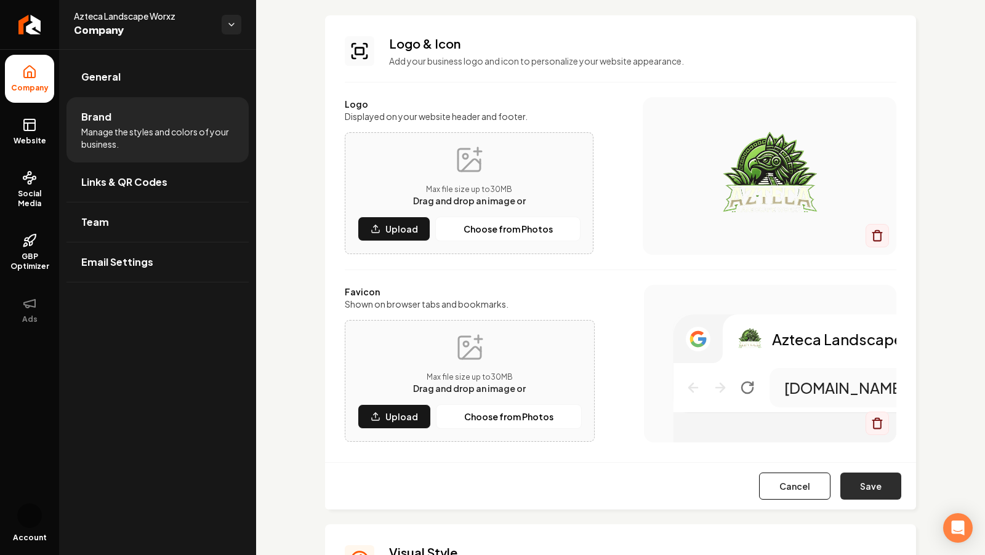
click at [872, 486] on button "Save" at bounding box center [870, 486] width 61 height 27
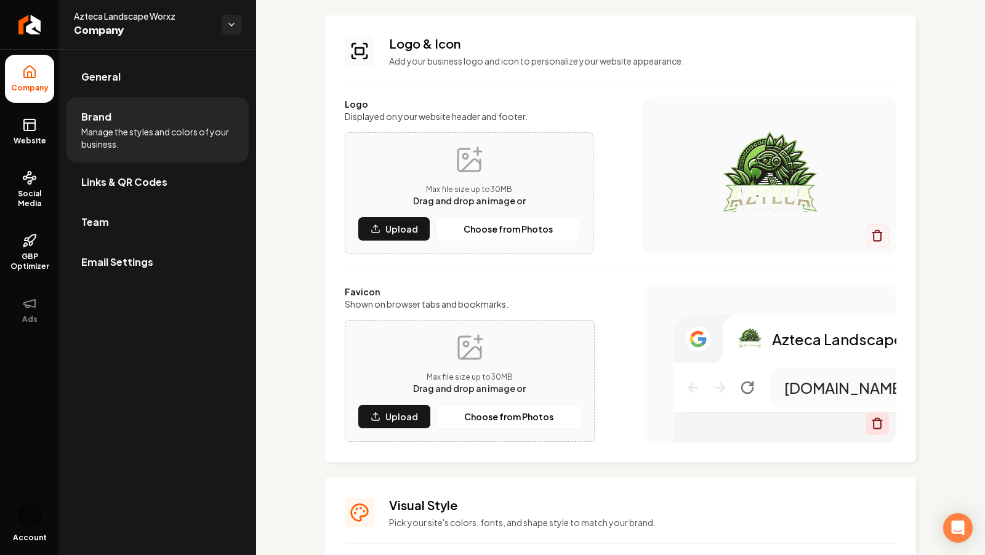
click at [878, 429] on icon "Main content area" at bounding box center [877, 425] width 7 height 8
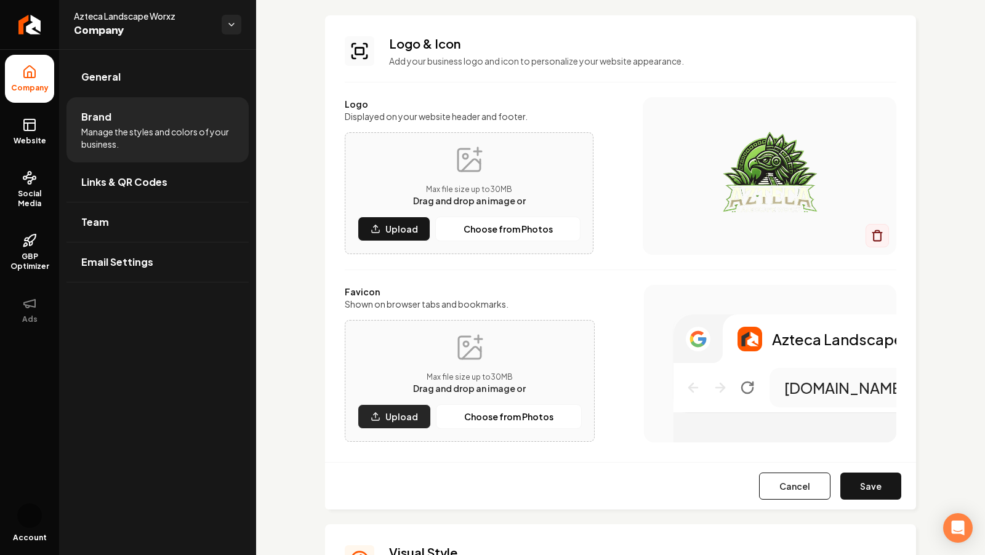
click at [395, 411] on p "Upload" at bounding box center [401, 417] width 33 height 12
click at [869, 485] on button "Save" at bounding box center [870, 486] width 61 height 27
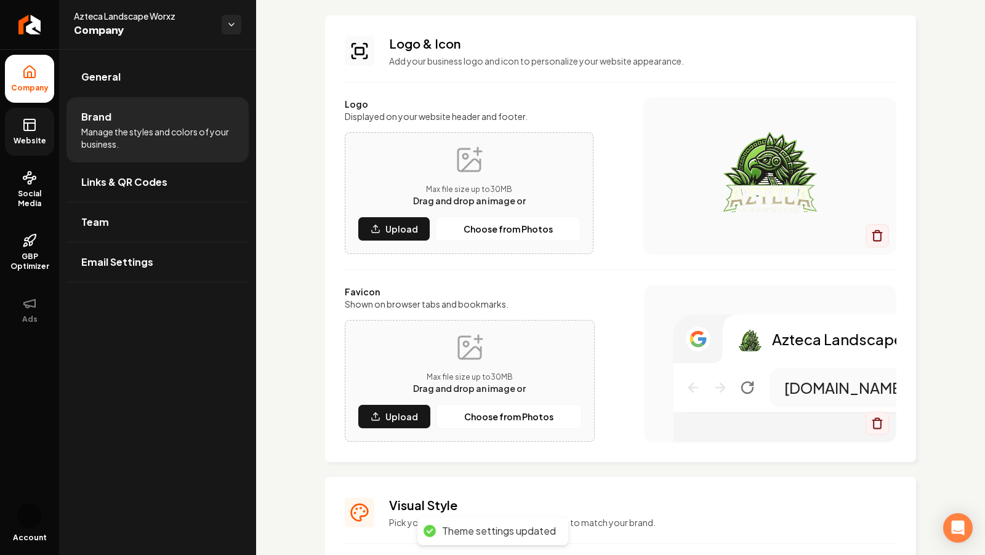
click at [26, 123] on icon at bounding box center [29, 125] width 15 height 15
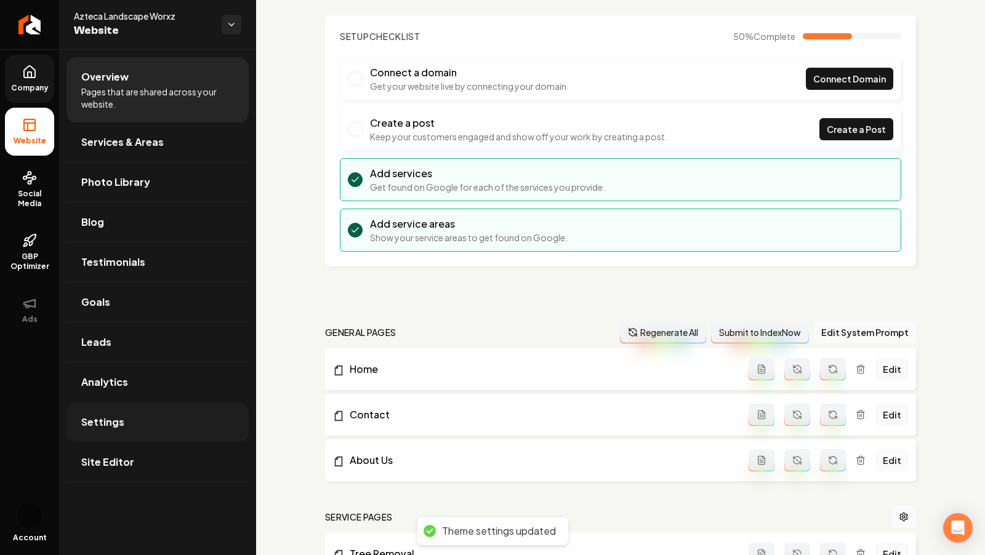
click at [127, 429] on link "Settings" at bounding box center [157, 422] width 182 height 39
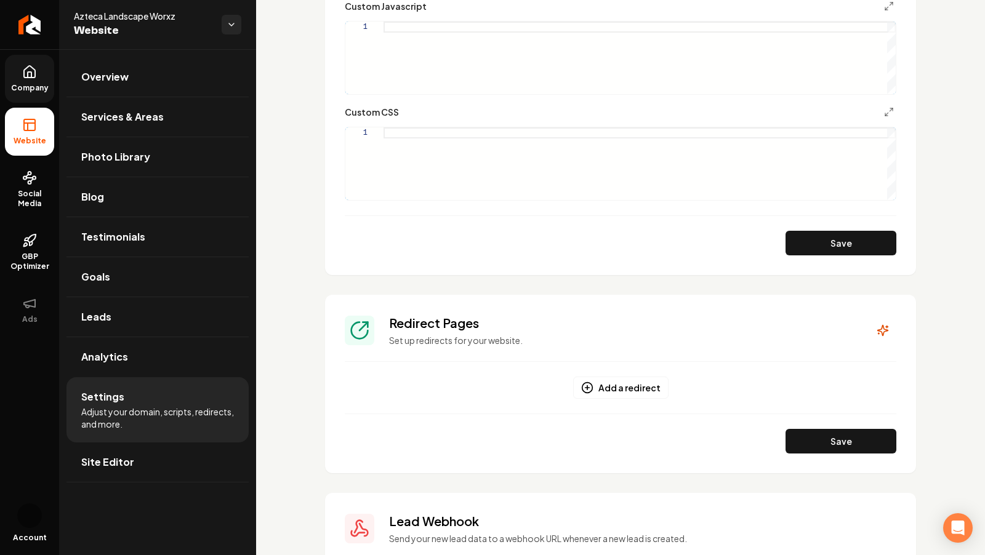
scroll to position [790, 0]
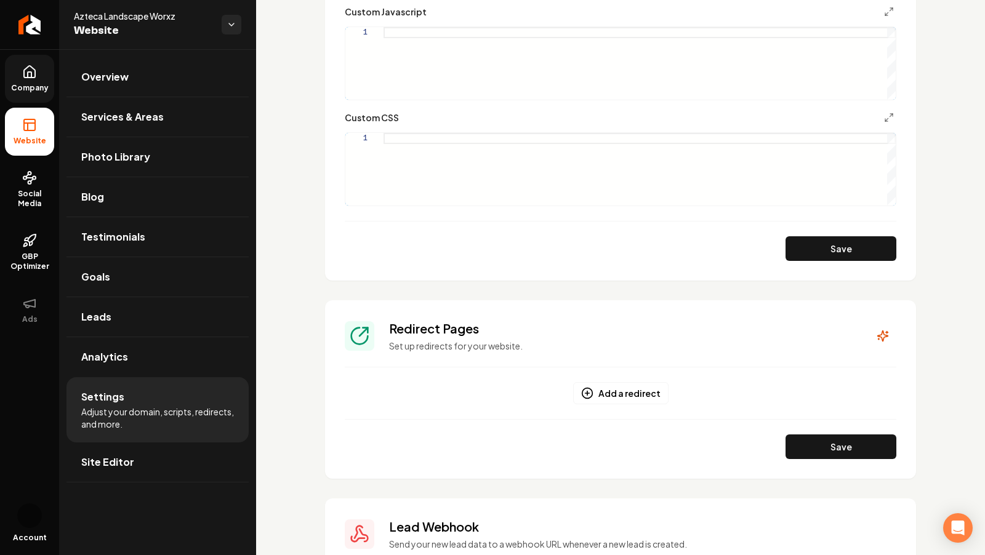
click at [398, 137] on div "Main content area" at bounding box center [640, 169] width 512 height 73
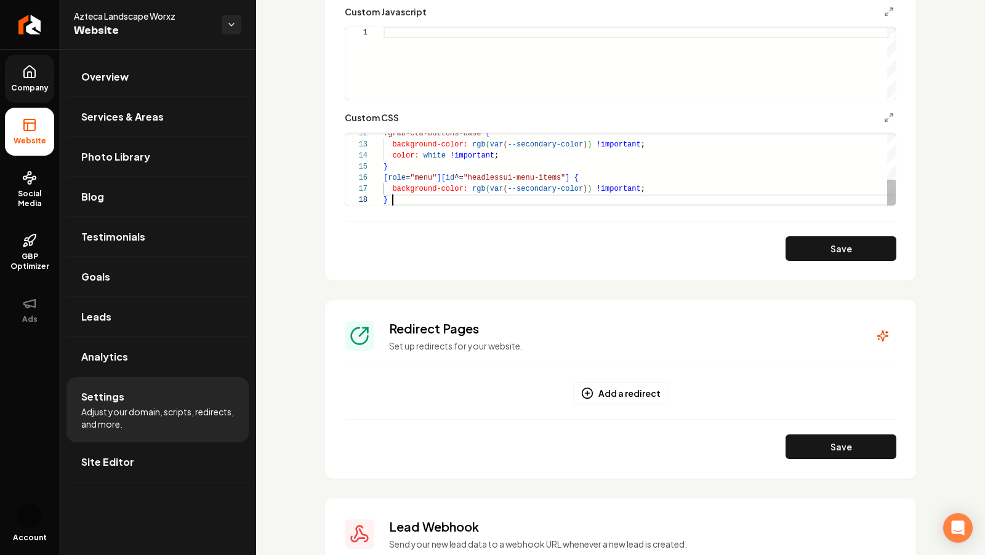
scroll to position [78, 8]
click at [858, 249] on button "Save" at bounding box center [841, 248] width 111 height 25
type textarea "**********"
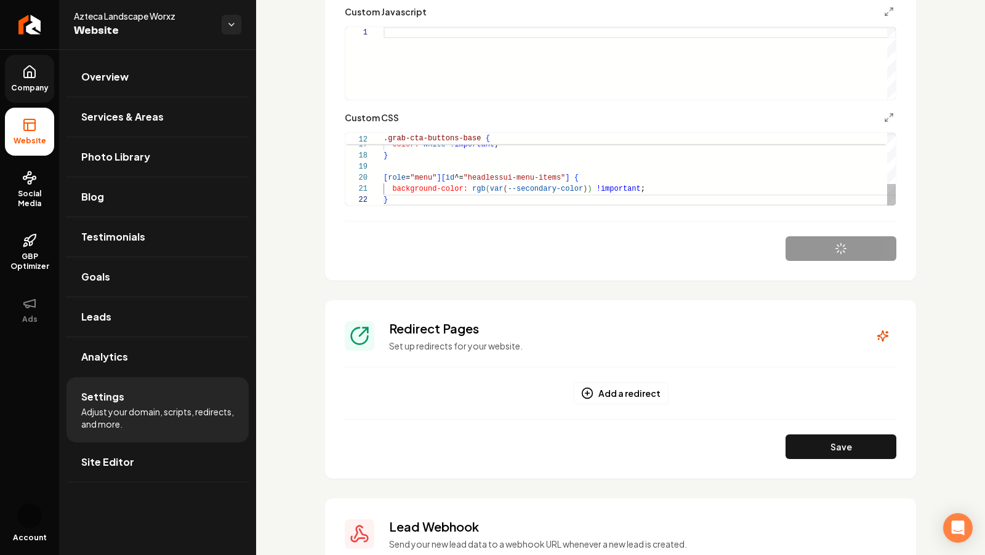
scroll to position [10, 4]
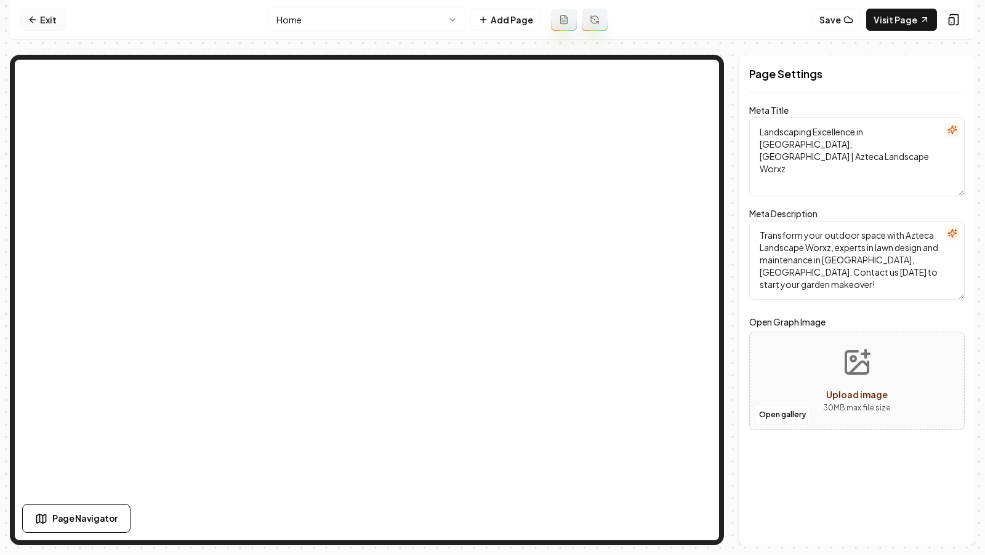
click at [42, 15] on link "Exit" at bounding box center [42, 20] width 45 height 22
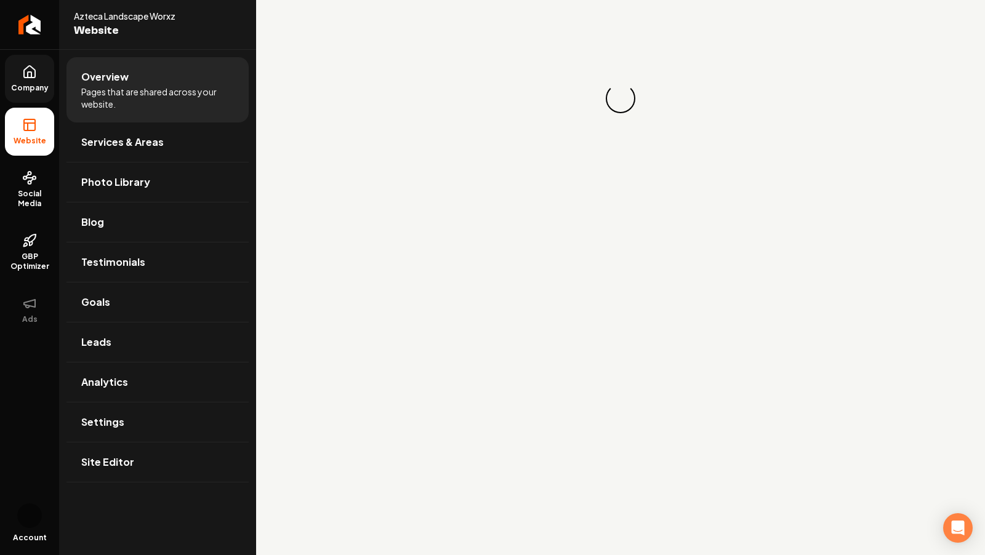
click at [24, 66] on icon at bounding box center [29, 72] width 15 height 15
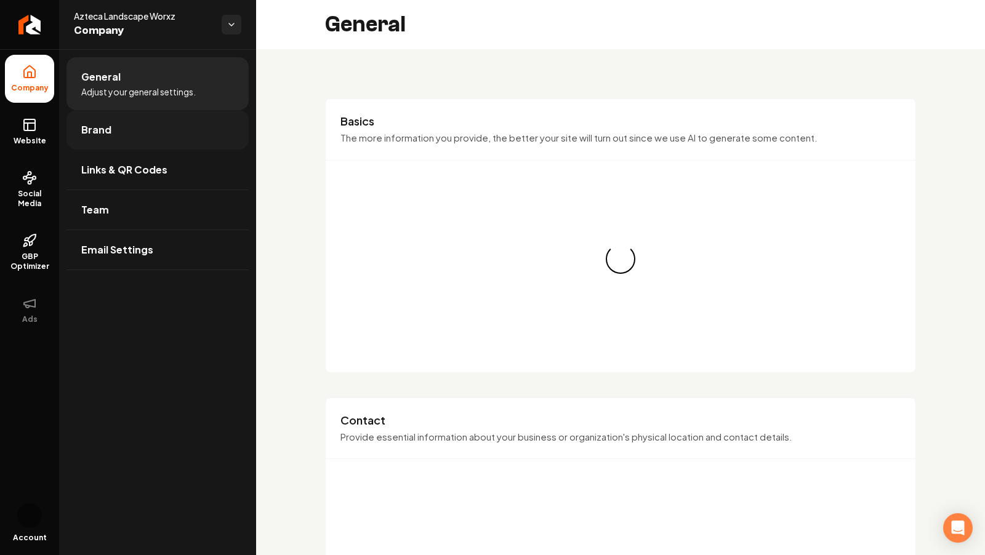
click at [105, 135] on span "Brand" at bounding box center [96, 130] width 30 height 15
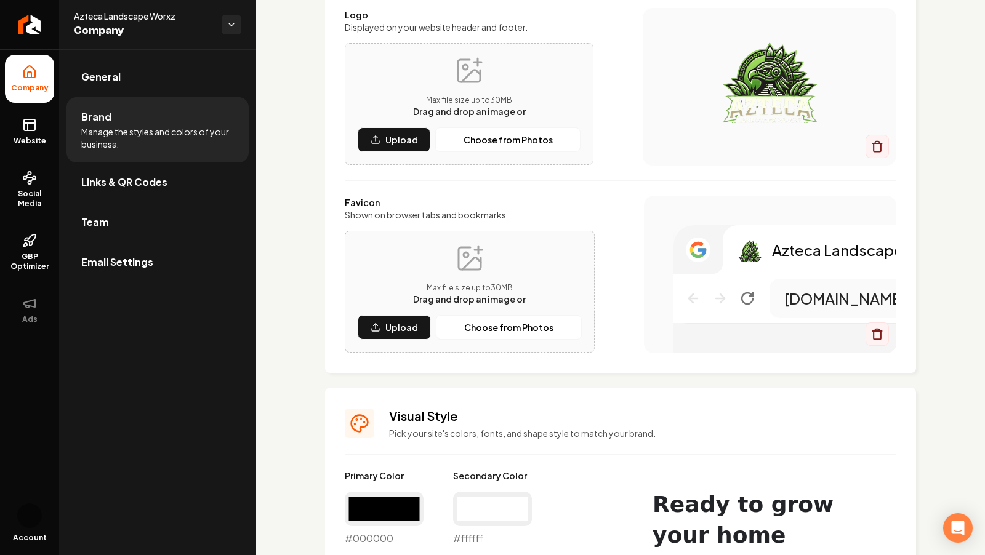
scroll to position [215, 0]
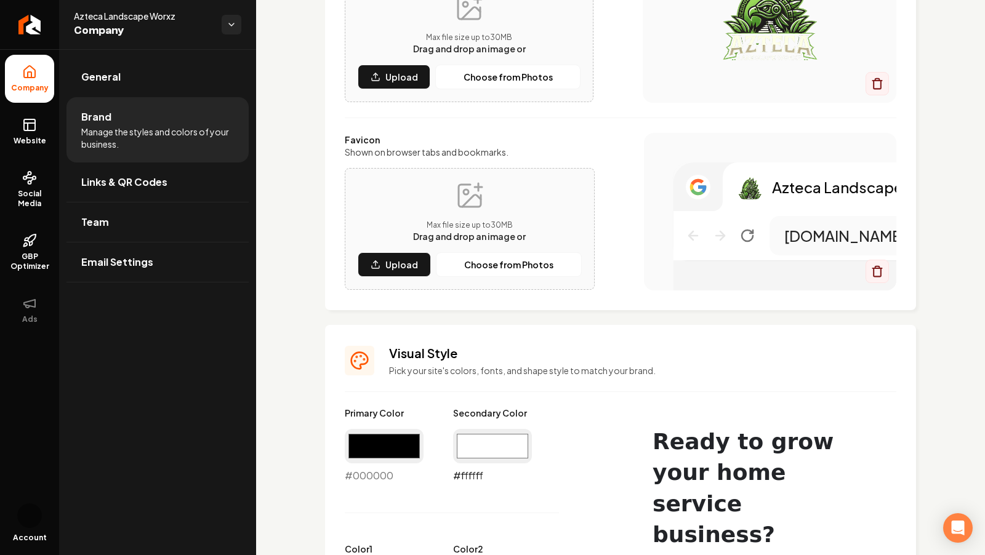
click at [500, 437] on input "#ffffff" at bounding box center [492, 446] width 79 height 34
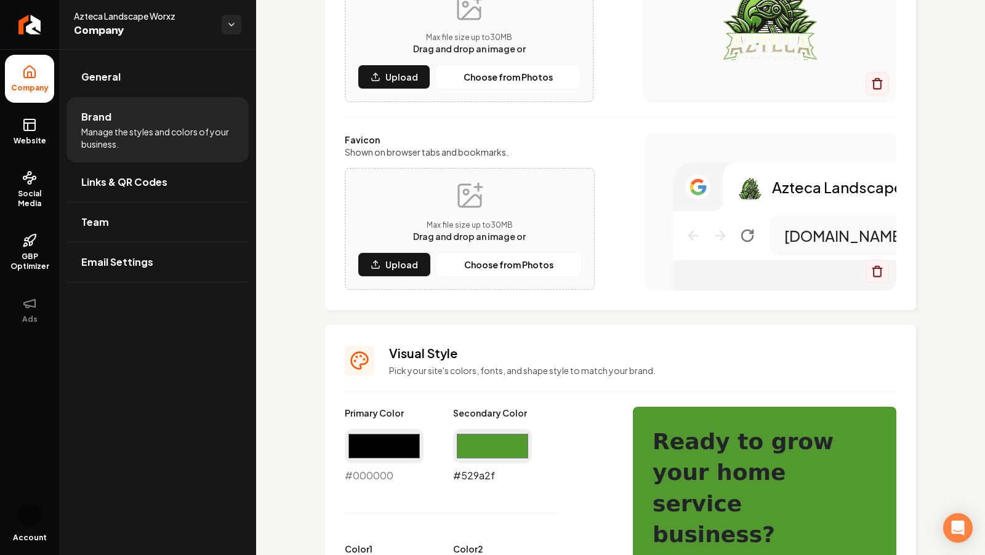
type input "#529a2f"
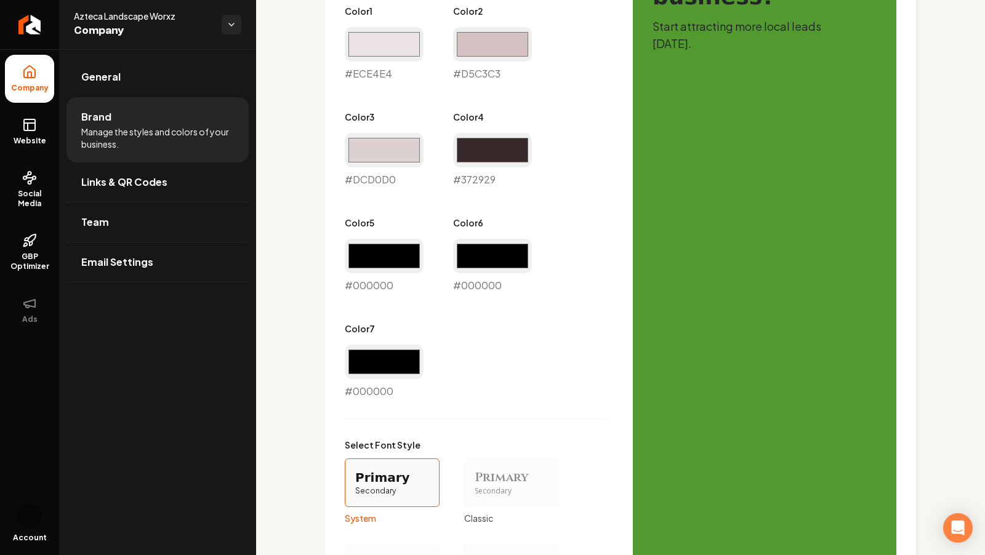
scroll to position [1018, 0]
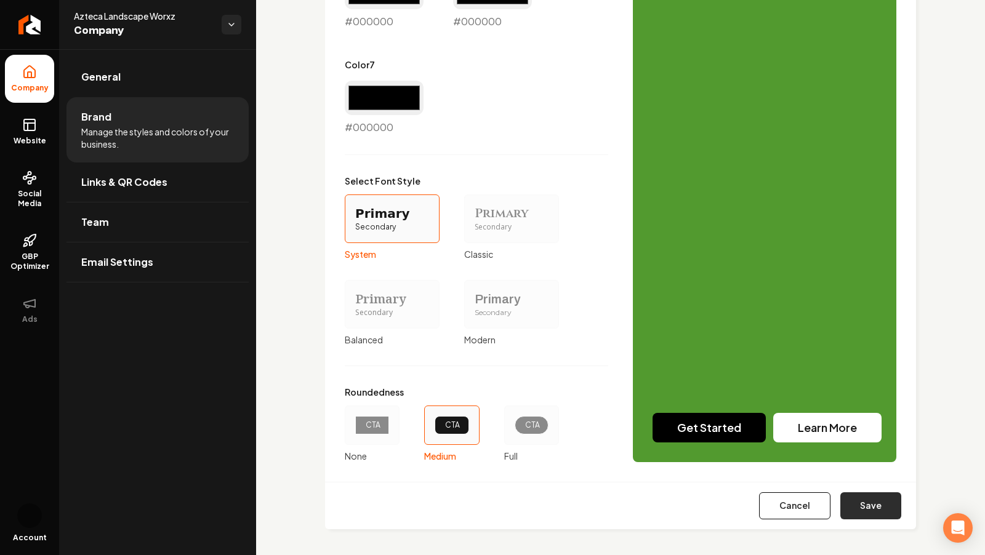
click at [876, 509] on button "Save" at bounding box center [870, 506] width 61 height 27
type input "#ece4e4"
type input "#d5c3c3"
type input "#dcd0d0"
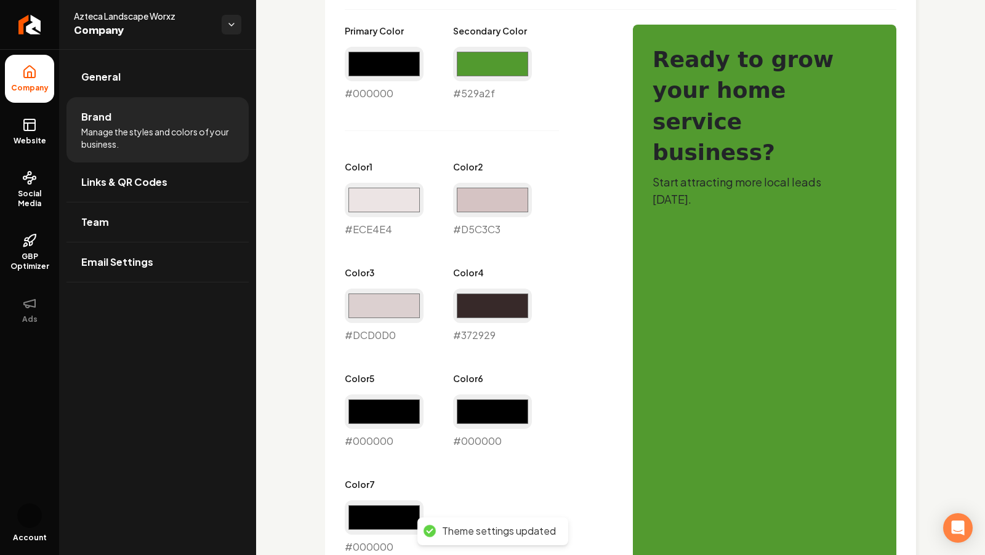
scroll to position [0, 0]
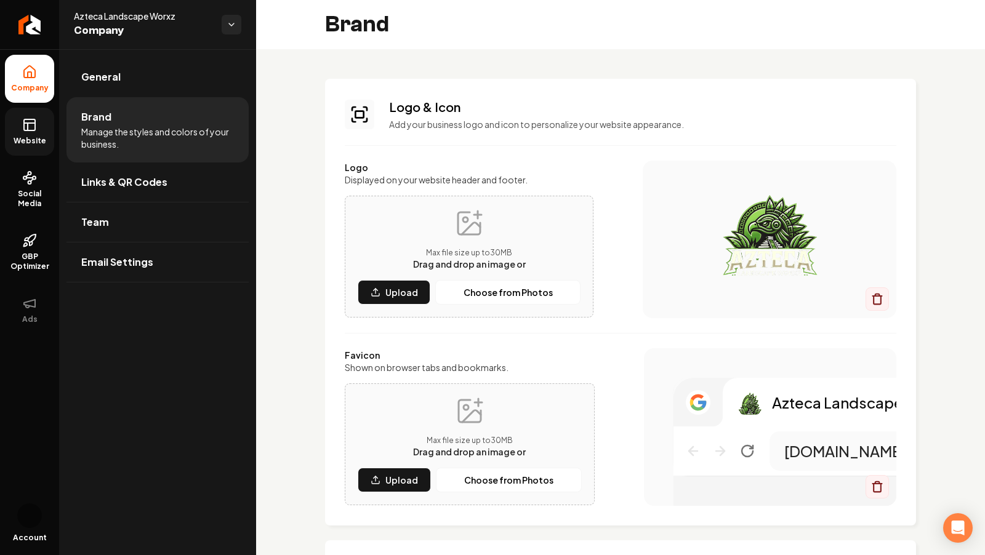
click at [38, 135] on link "Website" at bounding box center [29, 132] width 49 height 48
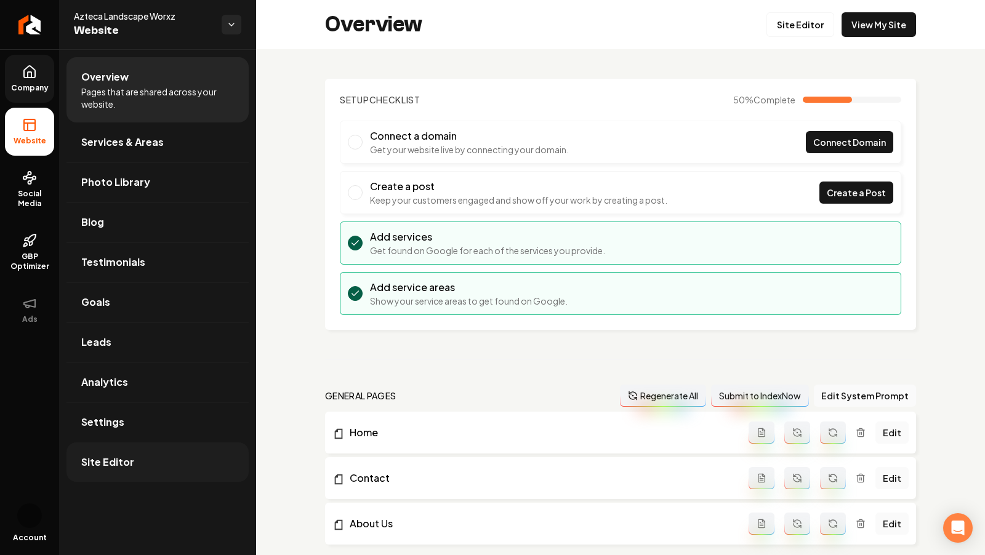
click at [137, 461] on link "Site Editor" at bounding box center [157, 462] width 182 height 39
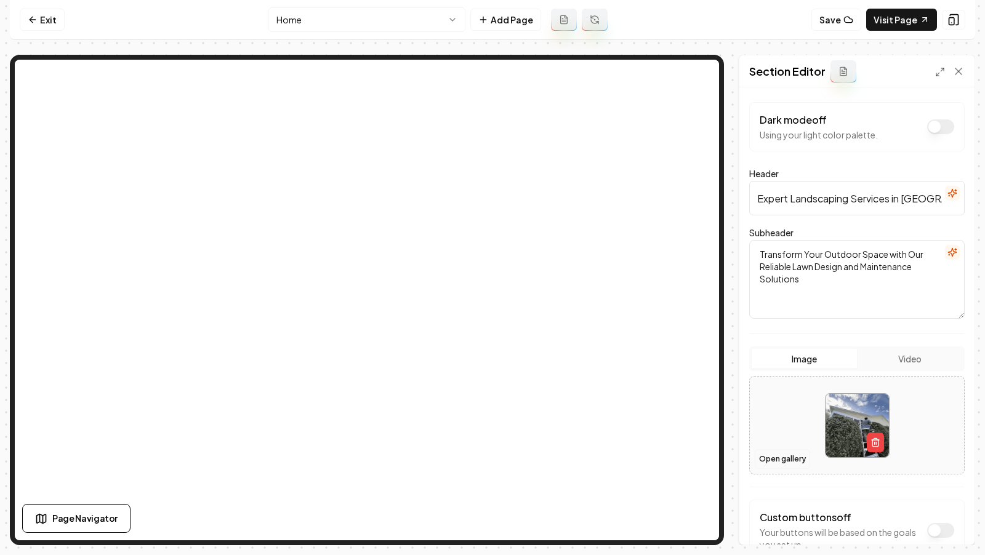
click at [780, 464] on button "Open gallery" at bounding box center [782, 459] width 55 height 20
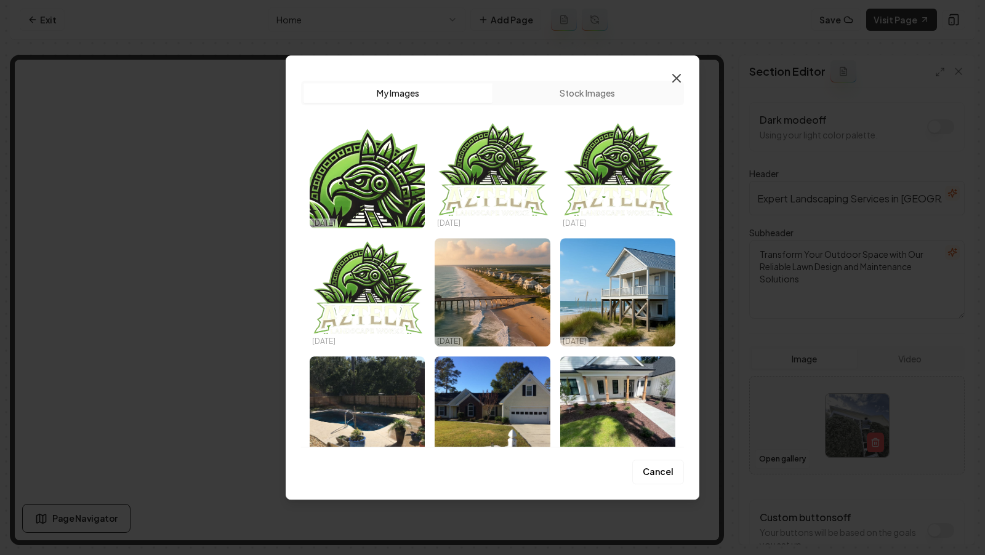
click at [677, 85] on icon "button" at bounding box center [676, 78] width 15 height 15
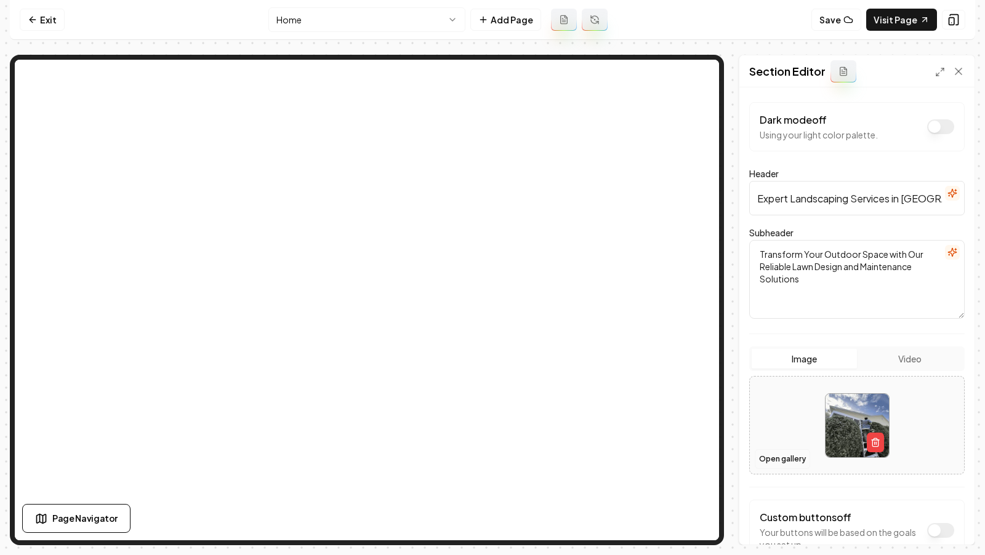
click at [784, 454] on button "Open gallery" at bounding box center [782, 459] width 55 height 20
click at [875, 433] on button "button" at bounding box center [875, 443] width 17 height 20
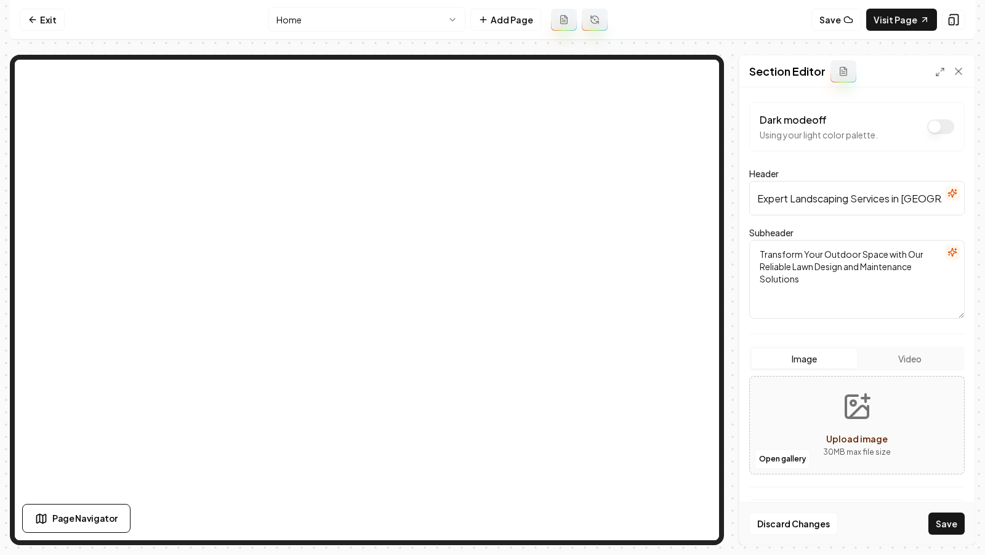
click at [866, 422] on button "Upload image 30 MB max file size" at bounding box center [856, 425] width 87 height 86
type input "**********"
click at [945, 530] on button "Save" at bounding box center [946, 524] width 36 height 22
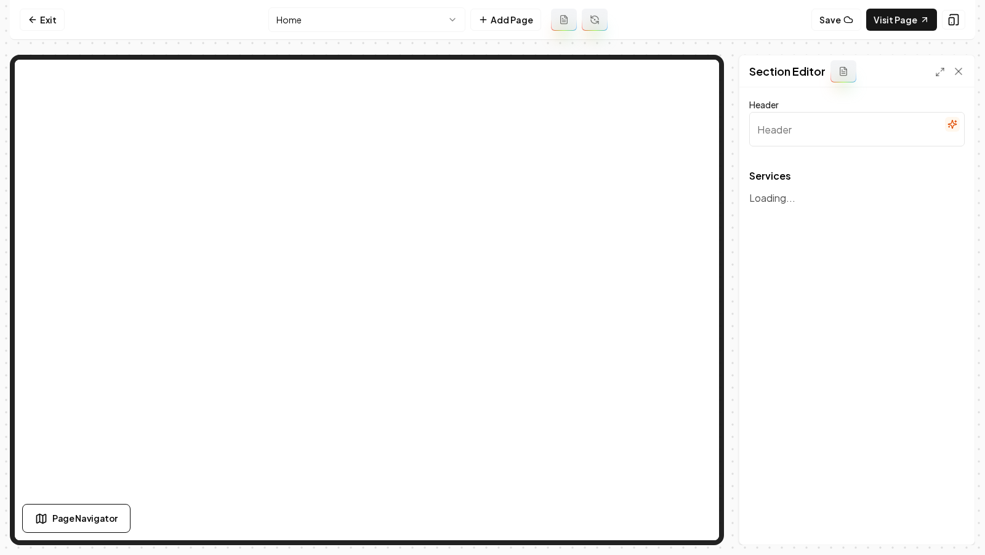
type input "Our Landscaping and Lawn Services"
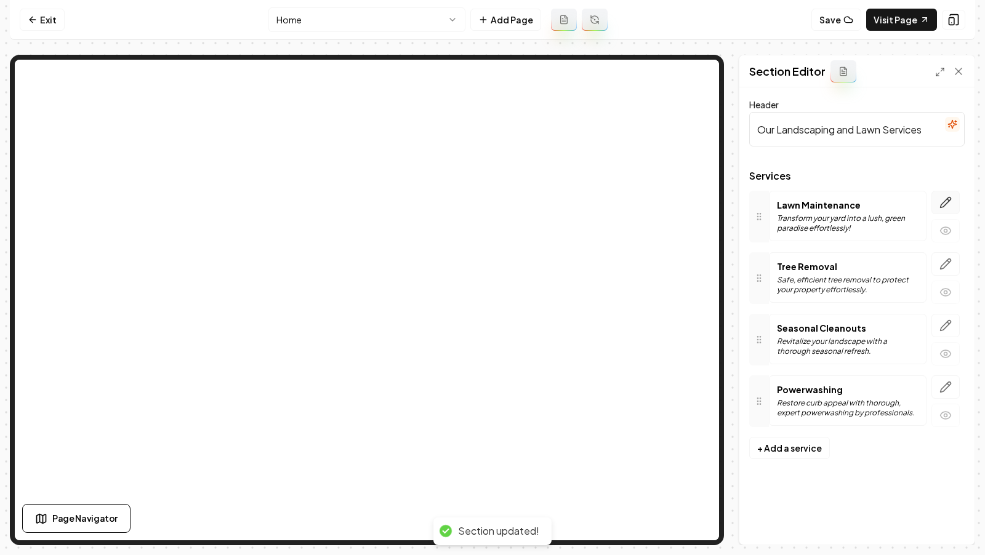
click at [948, 209] on button "button" at bounding box center [946, 202] width 28 height 23
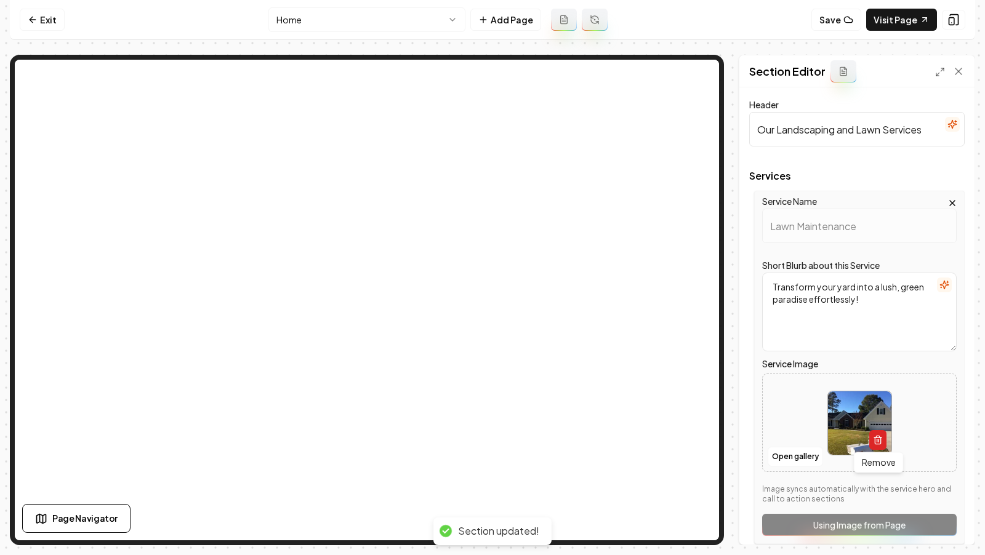
click at [881, 438] on icon "button" at bounding box center [878, 440] width 10 height 10
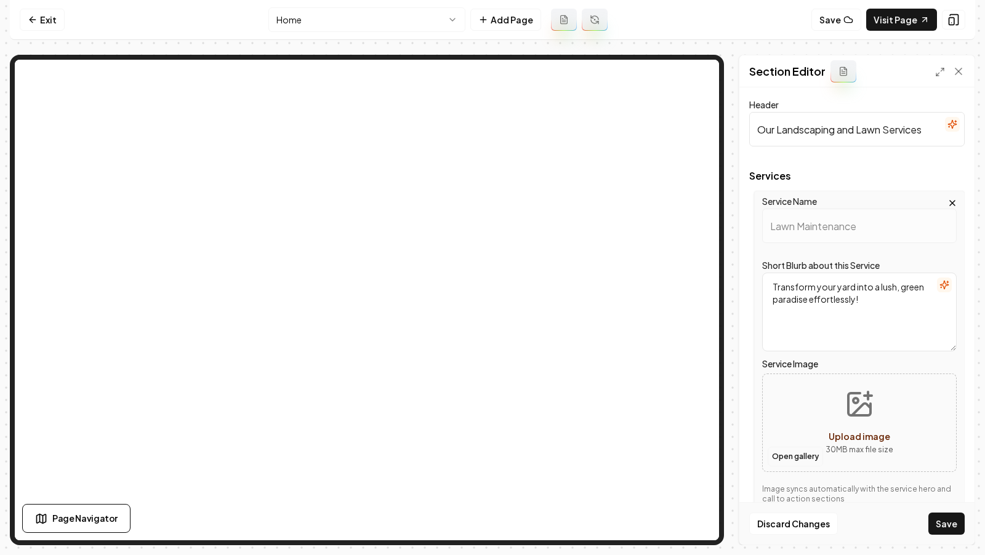
click at [789, 460] on button "Open gallery" at bounding box center [795, 457] width 55 height 20
click at [832, 409] on button "Upload image 30 MB max file size" at bounding box center [859, 423] width 87 height 86
type input "**********"
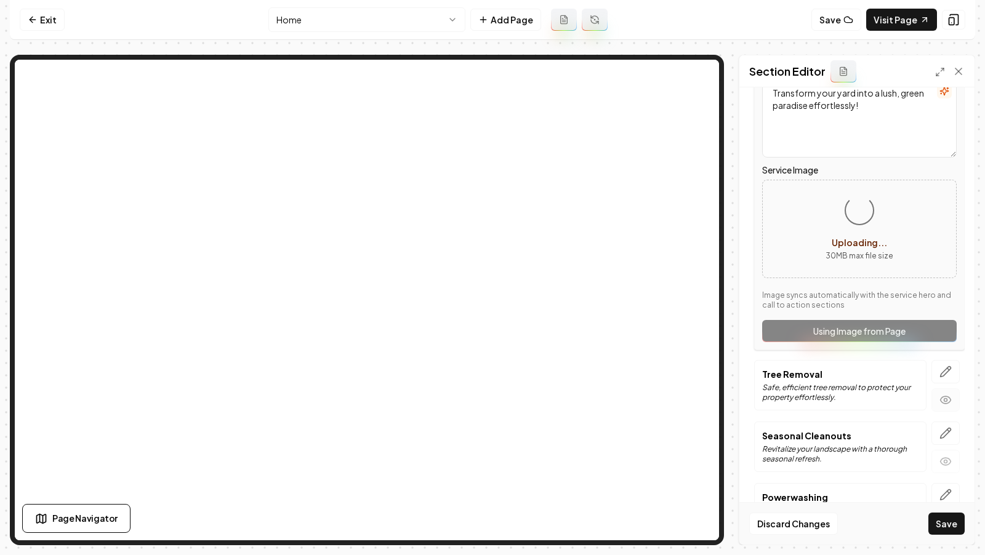
scroll to position [211, 0]
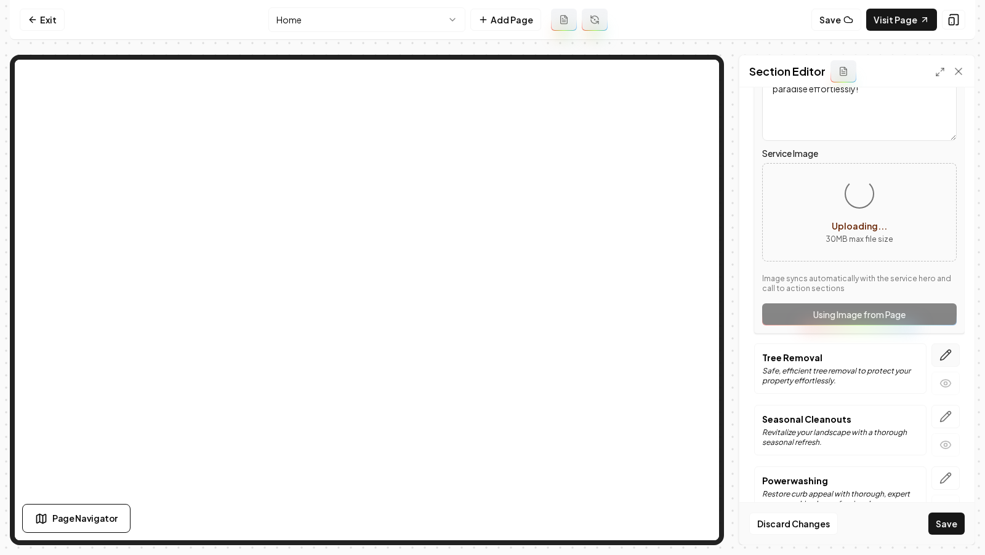
click at [951, 352] on icon "button" at bounding box center [946, 355] width 12 height 12
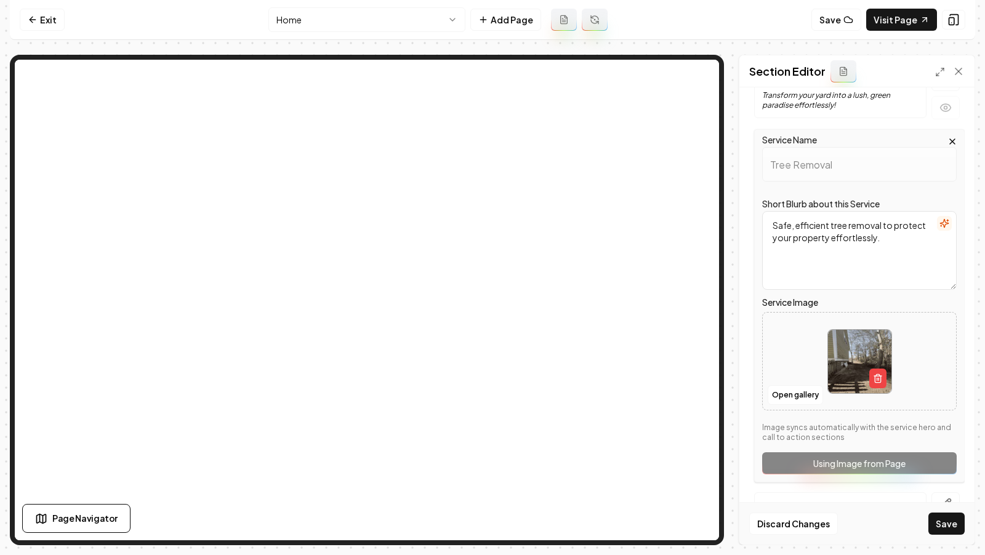
scroll to position [156, 0]
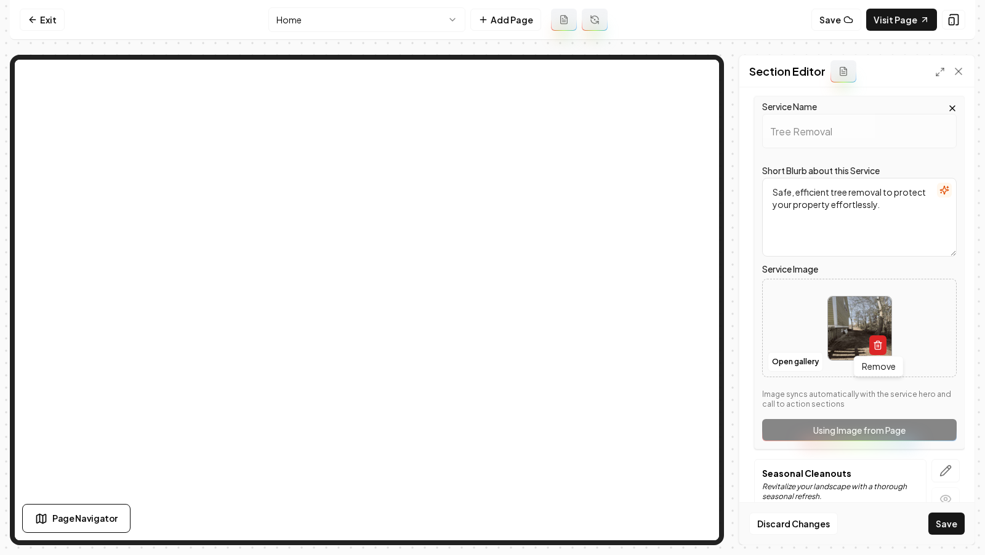
click at [878, 347] on icon "button" at bounding box center [878, 345] width 10 height 10
click at [856, 328] on button "Upload image 30 MB max file size" at bounding box center [859, 328] width 87 height 86
type input "**********"
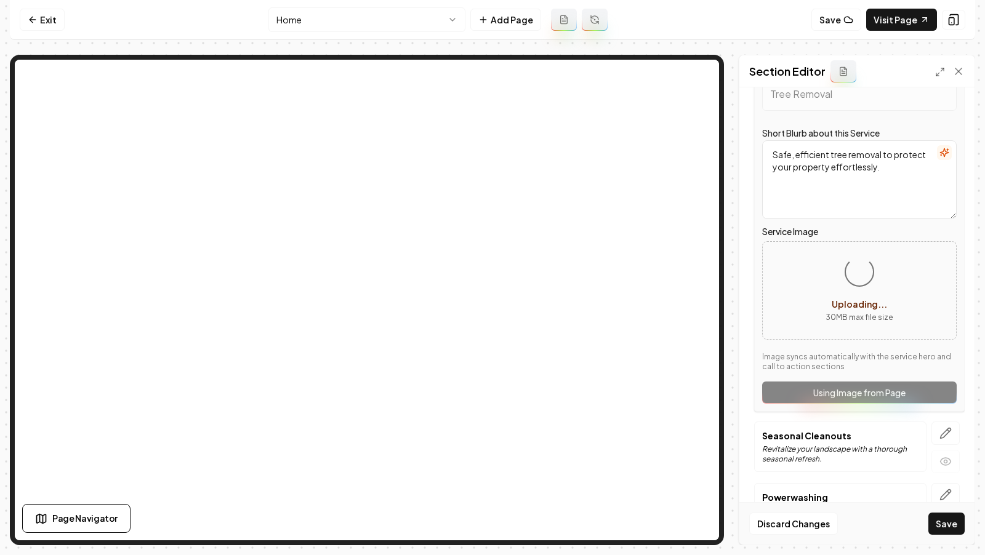
scroll to position [236, 0]
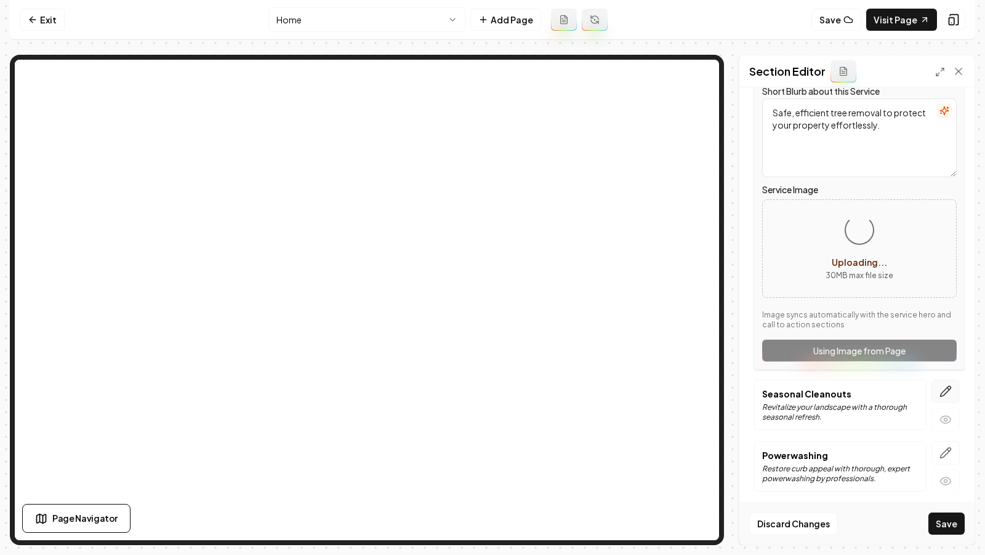
click at [940, 390] on button "button" at bounding box center [946, 391] width 28 height 23
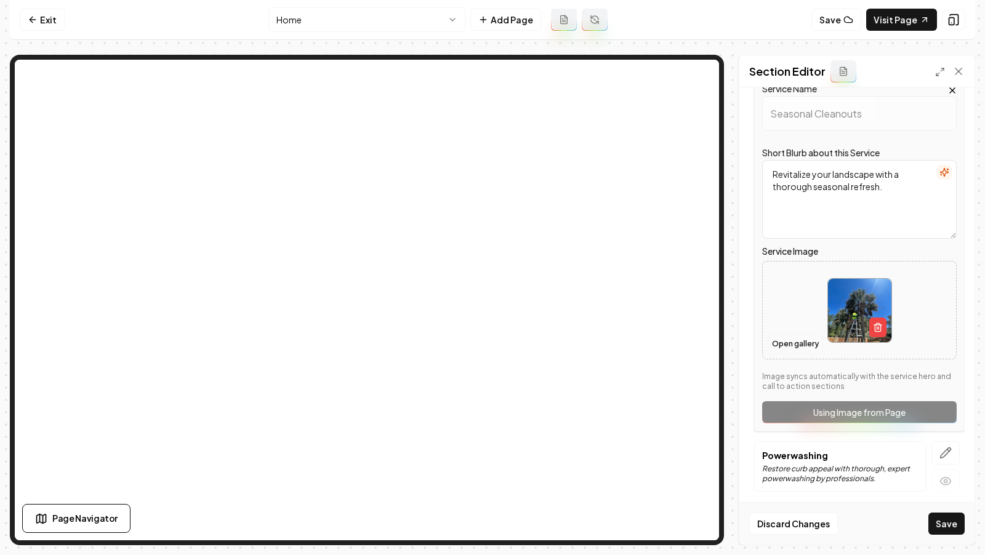
click at [792, 342] on button "Open gallery" at bounding box center [795, 344] width 55 height 20
click at [877, 326] on icon "button" at bounding box center [878, 328] width 10 height 10
click at [846, 296] on icon "Upload image" at bounding box center [860, 292] width 30 height 30
type input "**********"
click at [943, 447] on icon "button" at bounding box center [946, 453] width 12 height 12
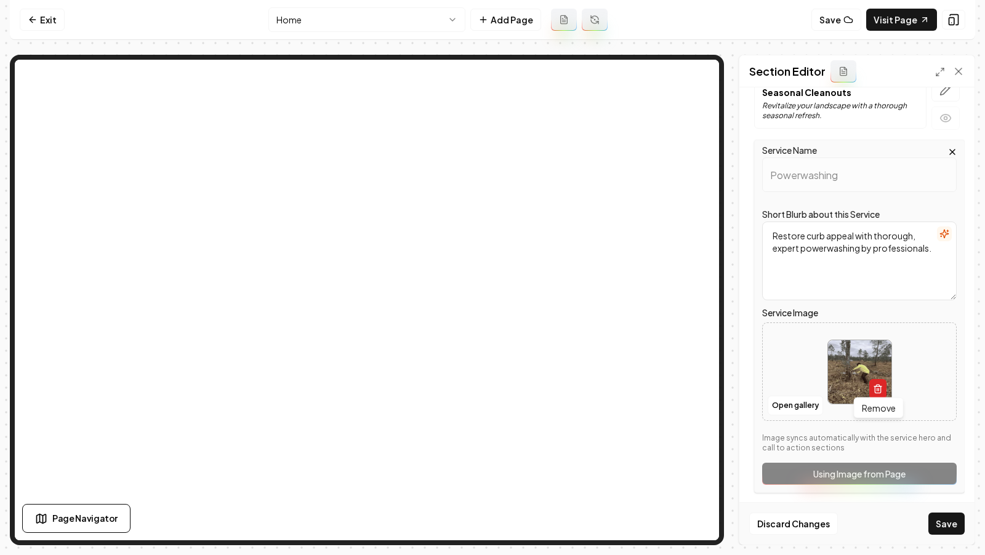
click at [882, 385] on icon "button" at bounding box center [878, 389] width 10 height 10
click at [846, 364] on button "Upload image 30 MB max file size" at bounding box center [859, 372] width 87 height 86
type input "**********"
click at [946, 532] on button "Save" at bounding box center [946, 524] width 36 height 22
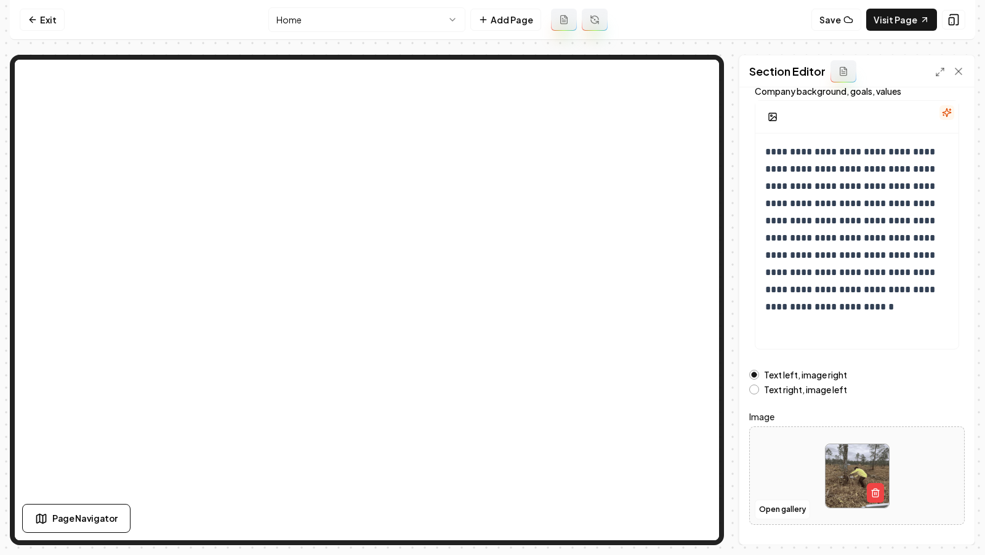
scroll to position [107, 0]
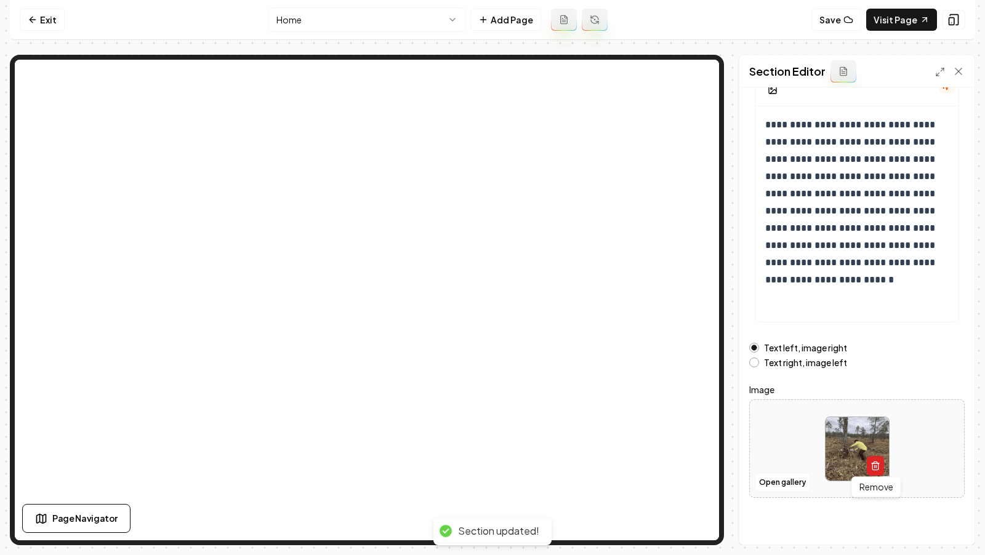
click at [873, 464] on icon "button" at bounding box center [876, 466] width 10 height 10
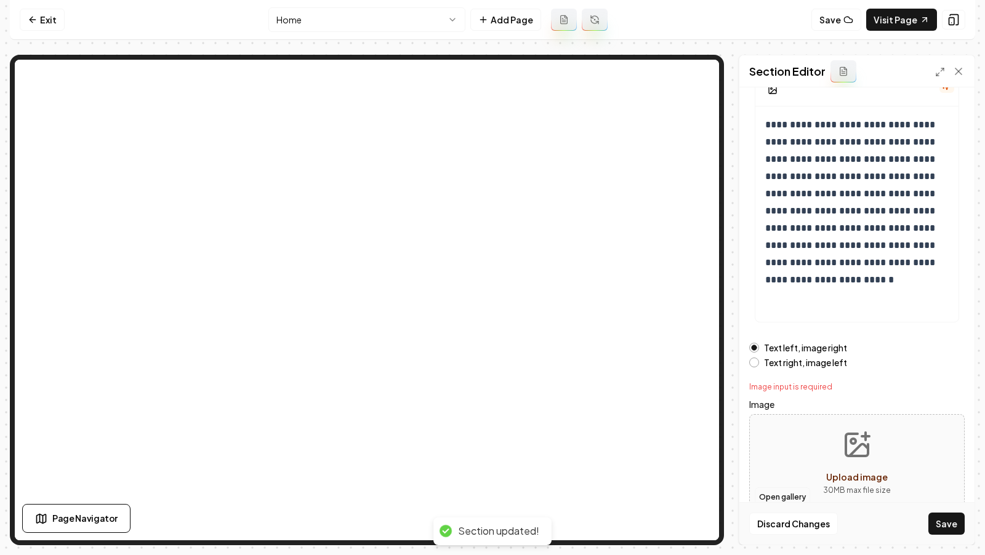
click at [790, 494] on button "Open gallery" at bounding box center [782, 498] width 55 height 20
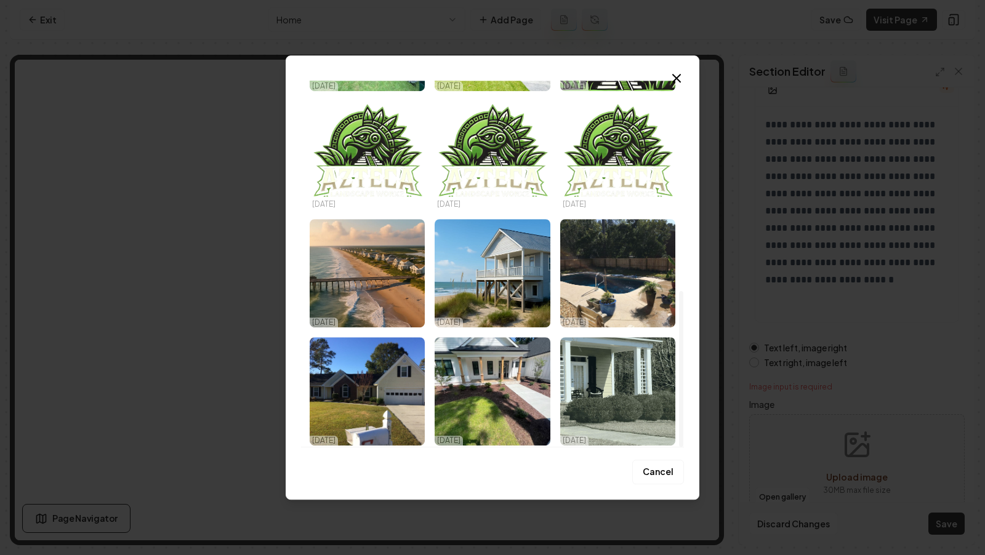
scroll to position [494, 0]
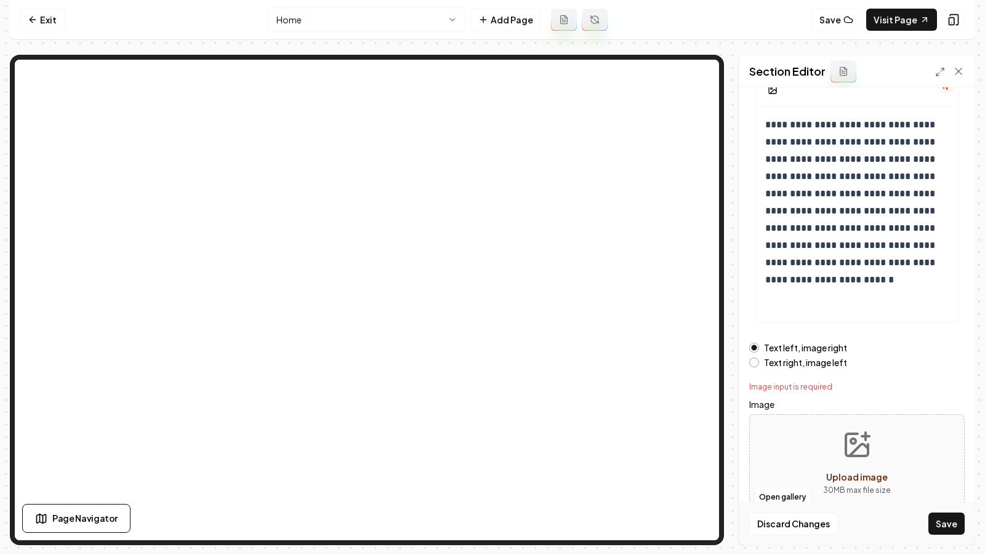
click at [860, 448] on icon "Upload image" at bounding box center [857, 445] width 30 height 30
click at [781, 523] on button "Discard Changes" at bounding box center [793, 524] width 89 height 22
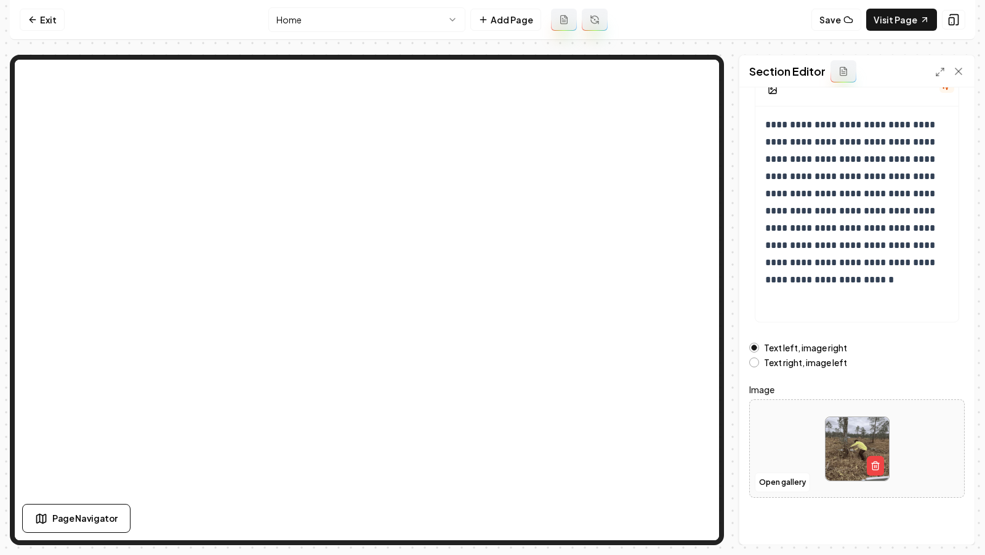
scroll to position [0, 0]
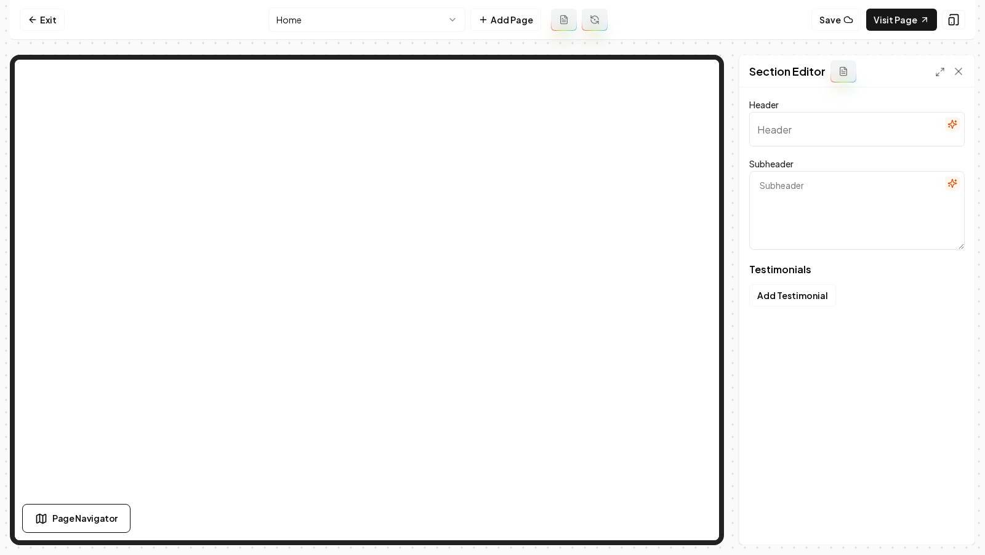
type input "Our Clients Share Their Stories"
type textarea "See how we've transformed local landscapes with care"
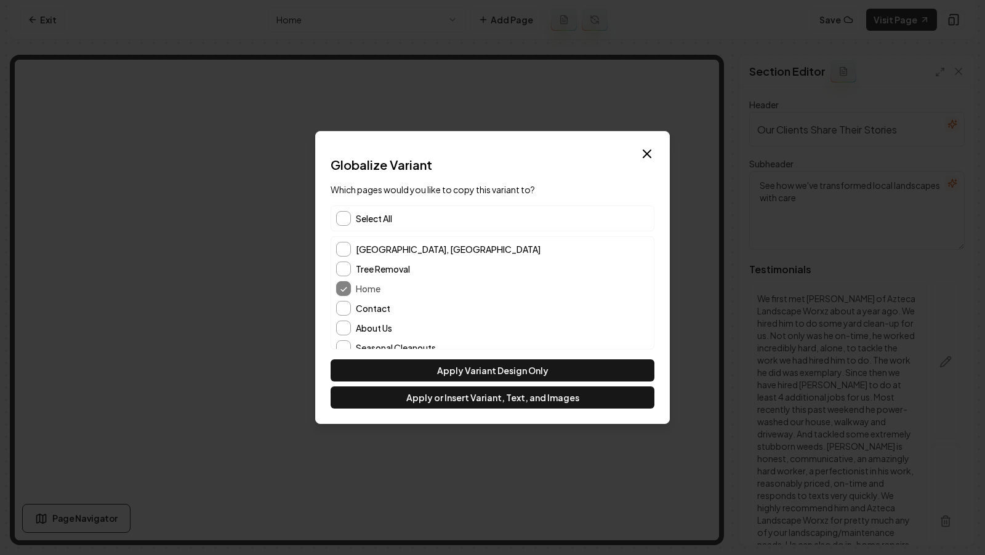
scroll to position [42, 0]
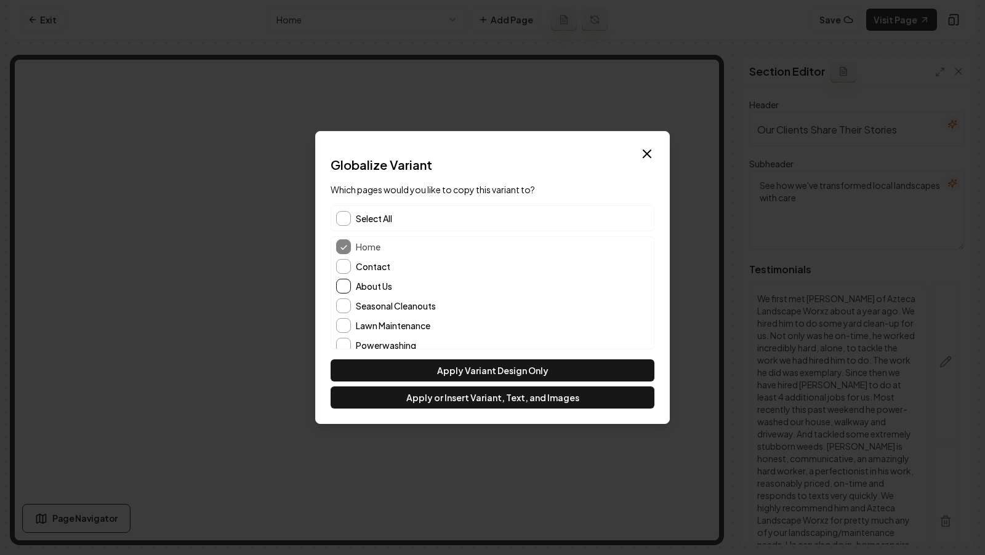
click at [344, 289] on button "About Us" at bounding box center [343, 286] width 15 height 15
click at [344, 270] on button "Contact" at bounding box center [343, 266] width 15 height 15
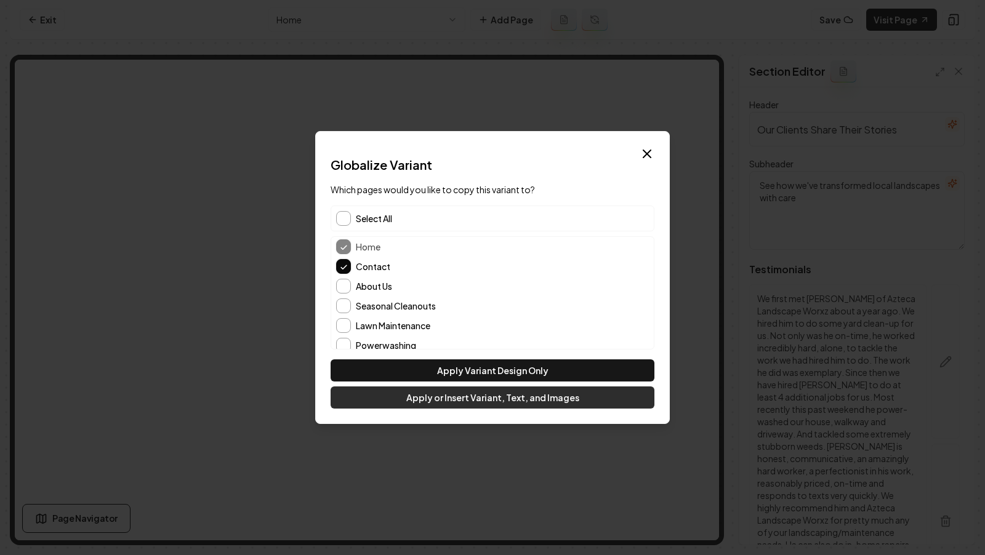
click at [445, 397] on button "Apply or Insert Variant, Text, and Images" at bounding box center [493, 398] width 324 height 22
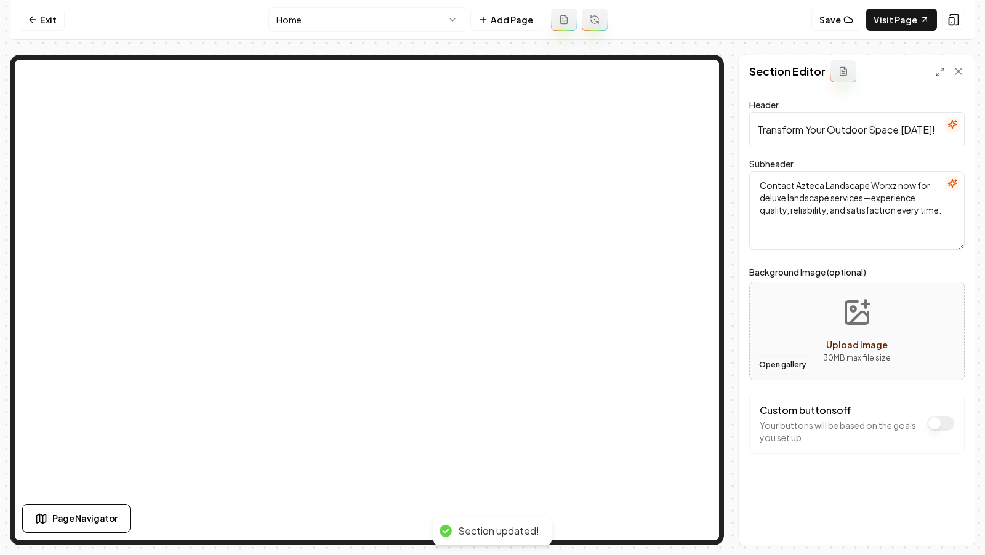
click at [773, 364] on button "Open gallery" at bounding box center [782, 365] width 55 height 20
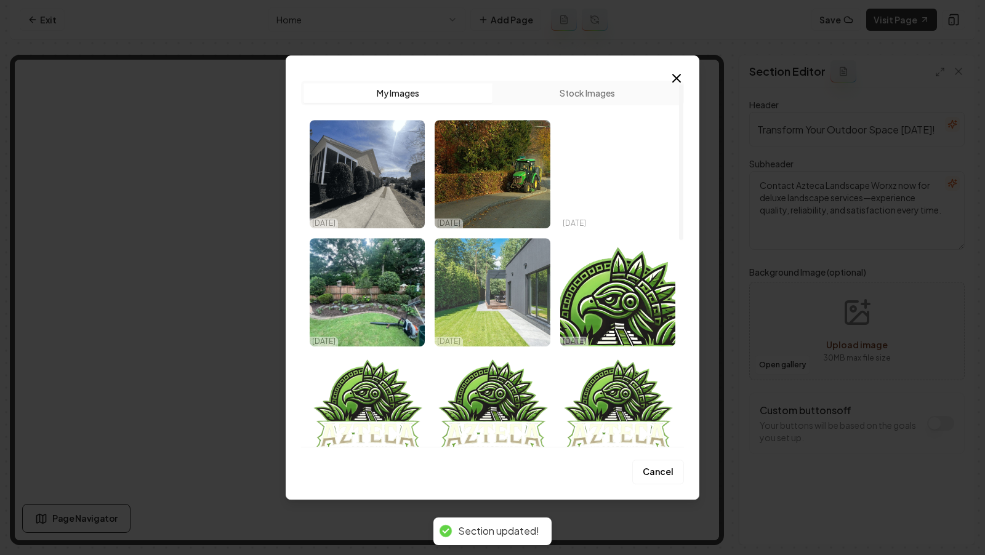
scroll to position [9, 0]
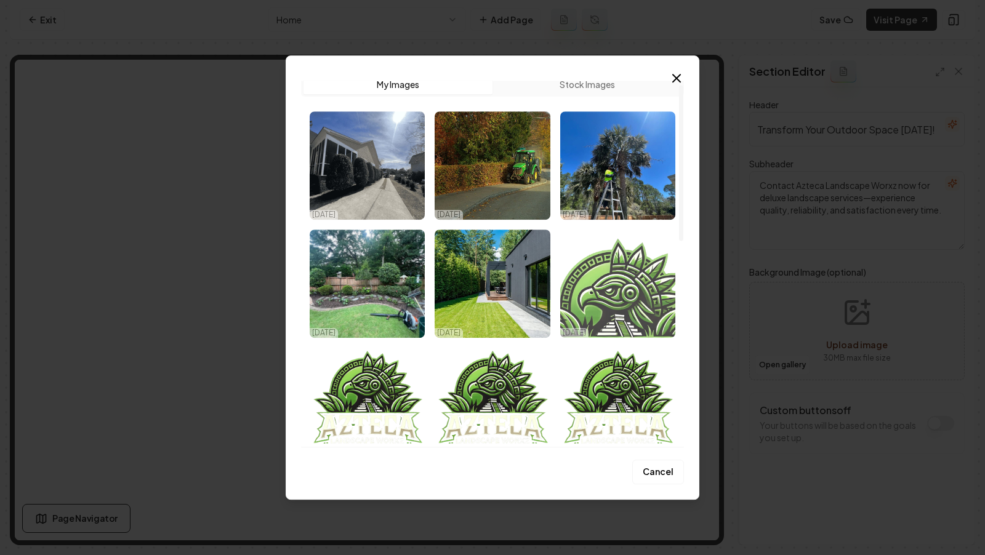
click at [646, 318] on img "Select image image_68e8411f5c7cd75eb8053fc0.png" at bounding box center [617, 284] width 115 height 108
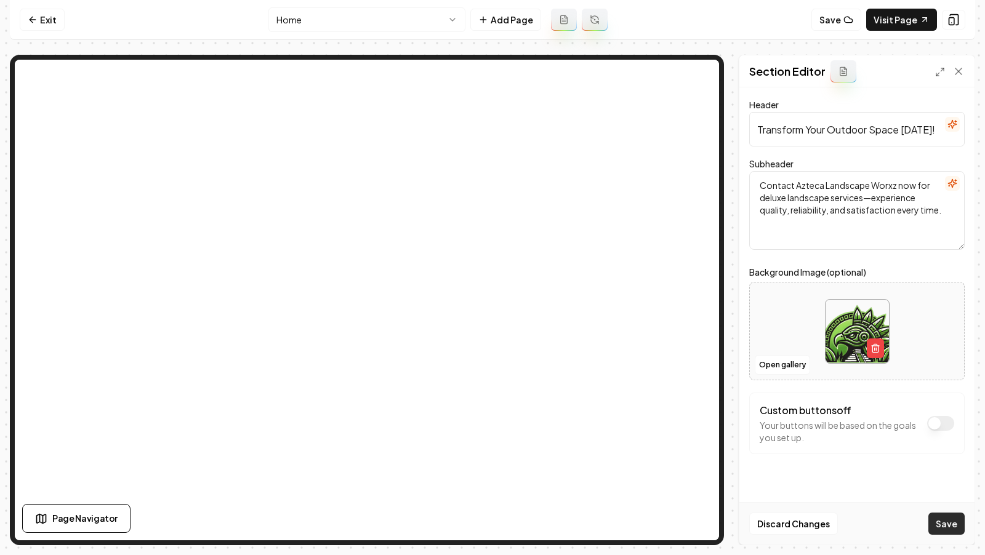
click at [941, 518] on button "Save" at bounding box center [946, 524] width 36 height 22
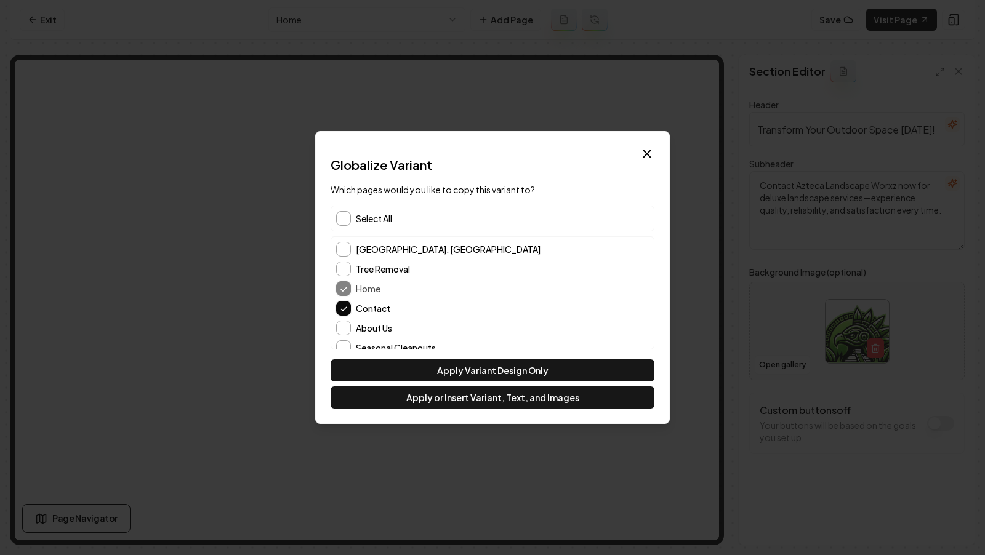
click at [377, 212] on span "Select All" at bounding box center [374, 218] width 36 height 12
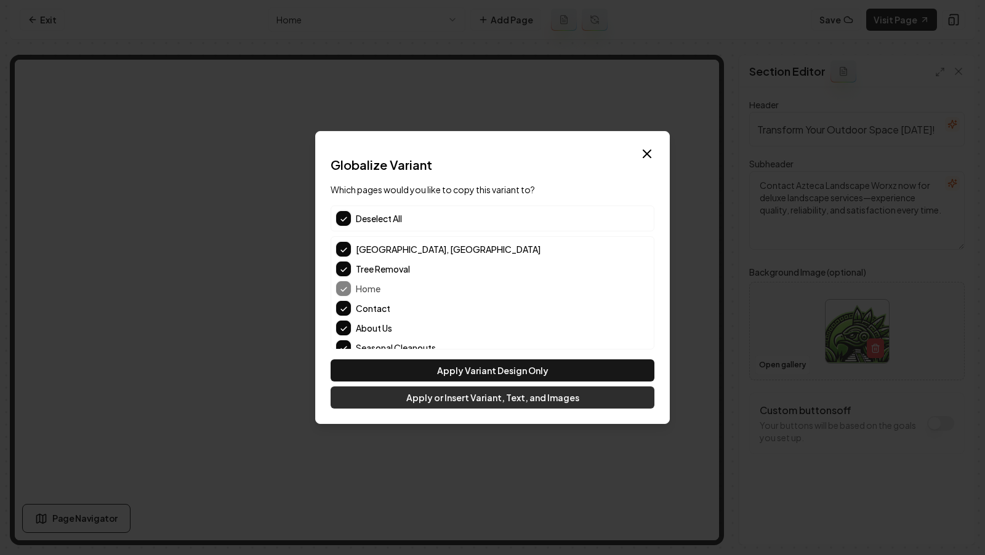
click at [462, 399] on button "Apply or Insert Variant, Text, and Images" at bounding box center [493, 398] width 324 height 22
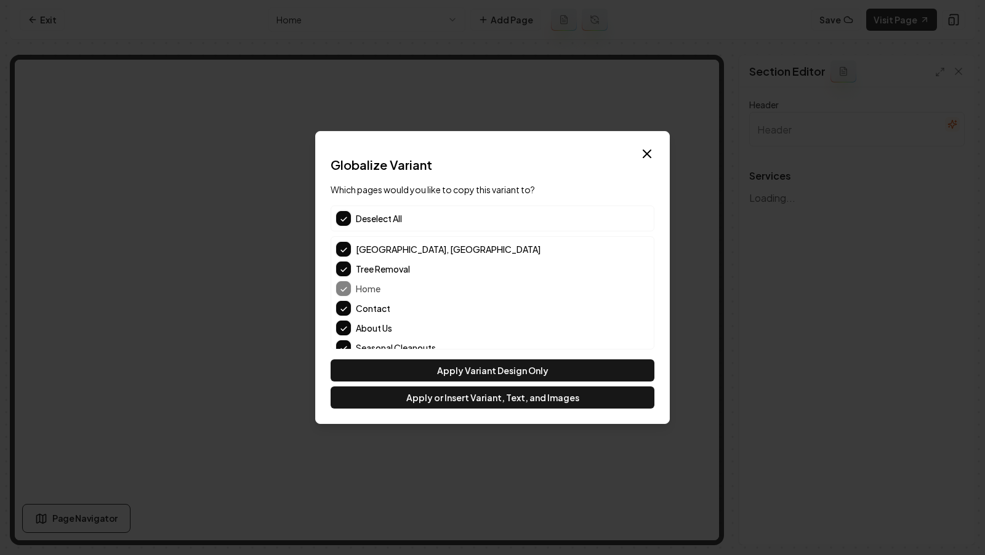
type input "Our Landscaping and Lawn Services"
click at [349, 213] on button "button" at bounding box center [343, 218] width 15 height 15
click at [345, 312] on button "Contact" at bounding box center [343, 308] width 15 height 15
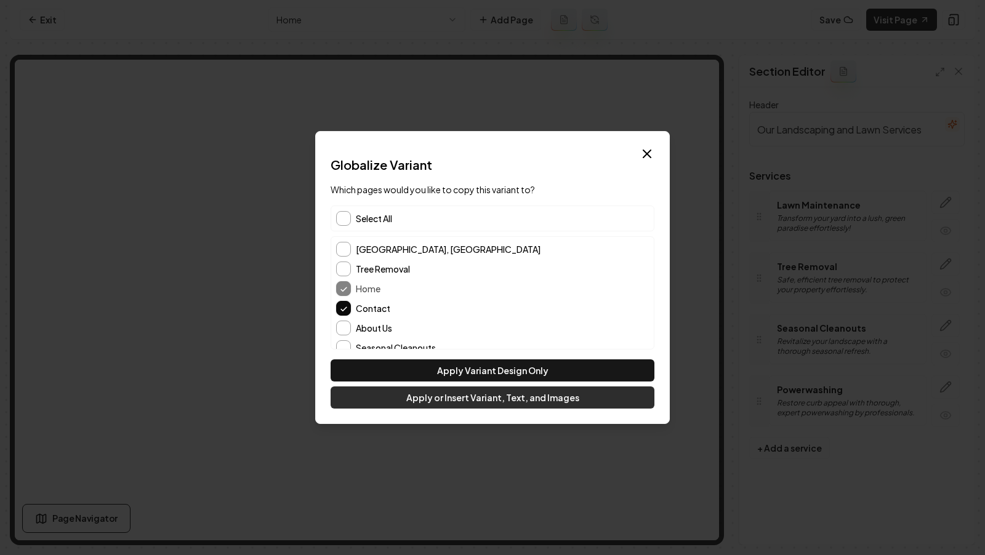
click at [427, 406] on button "Apply or Insert Variant, Text, and Images" at bounding box center [493, 398] width 324 height 22
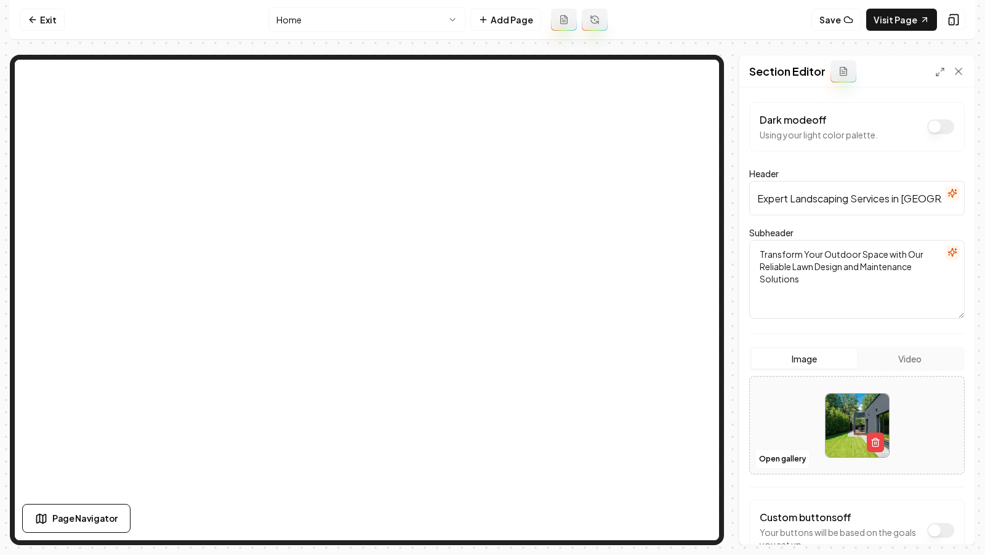
click at [295, 26] on html "Computer Required This feature is only available on a computer. Please switch t…" at bounding box center [492, 277] width 985 height 555
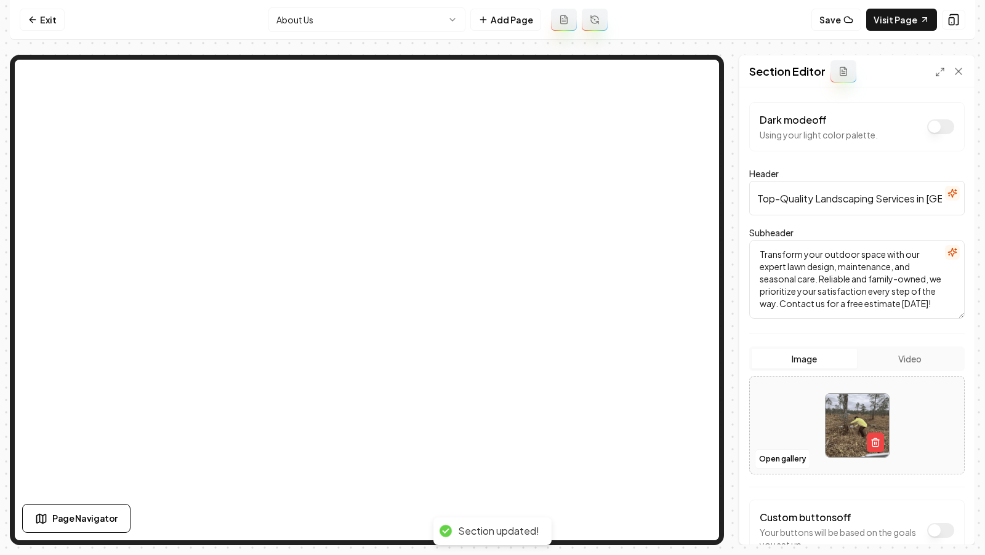
click at [391, 26] on html "Computer Required This feature is only available on a computer. Please switch t…" at bounding box center [492, 277] width 985 height 555
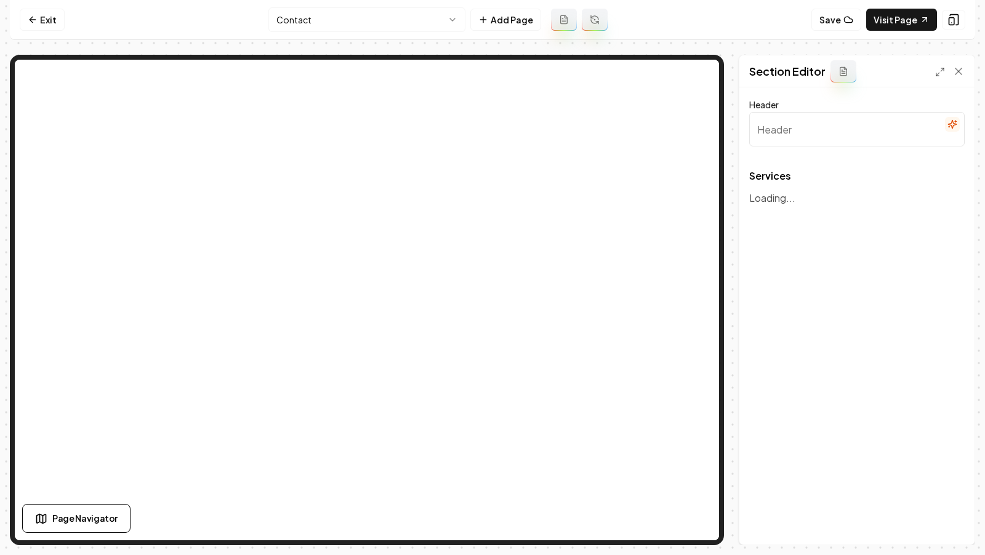
type input "Our Landscaping and Lawn Services"
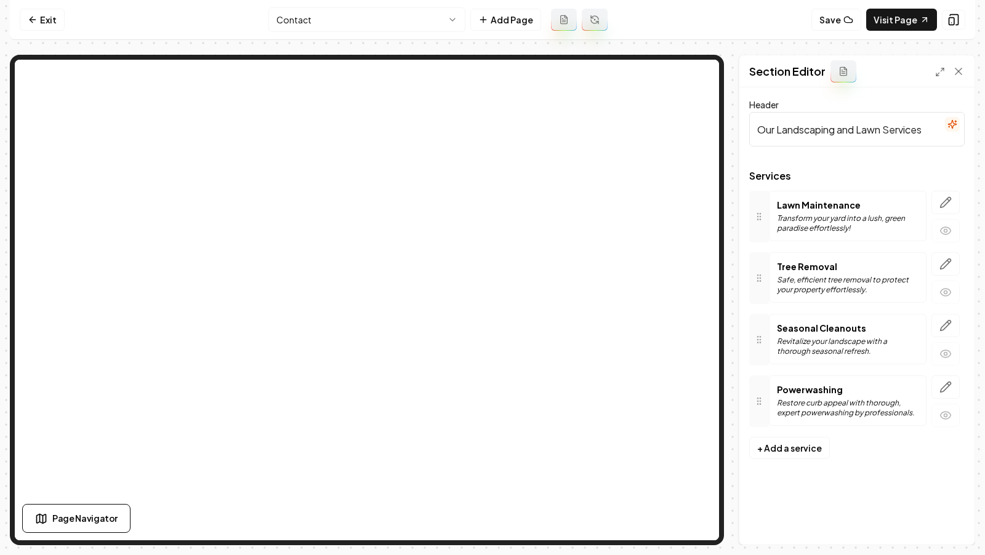
click at [363, 15] on html "Computer Required This feature is only available on a computer. Please switch t…" at bounding box center [492, 277] width 985 height 555
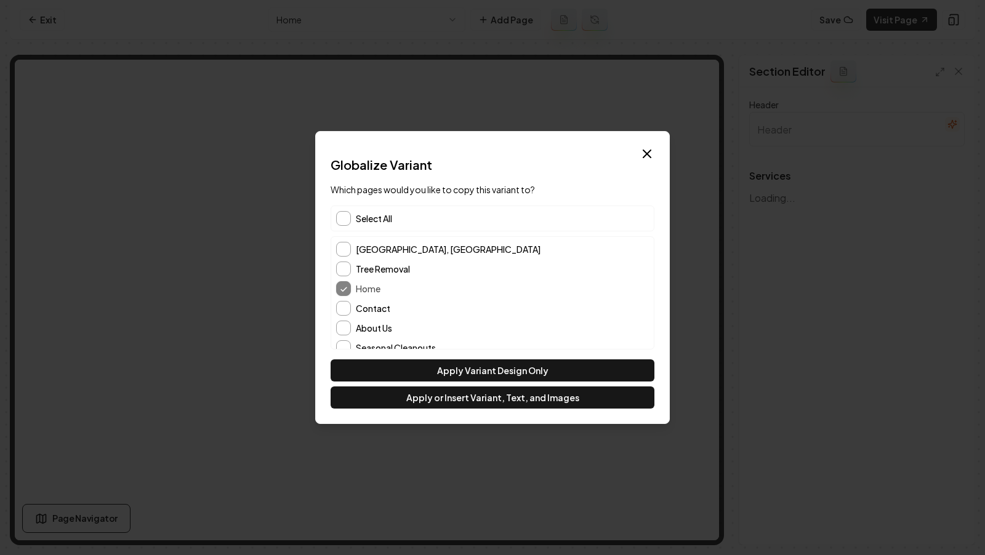
type input "Our Landscaping and Lawn Services"
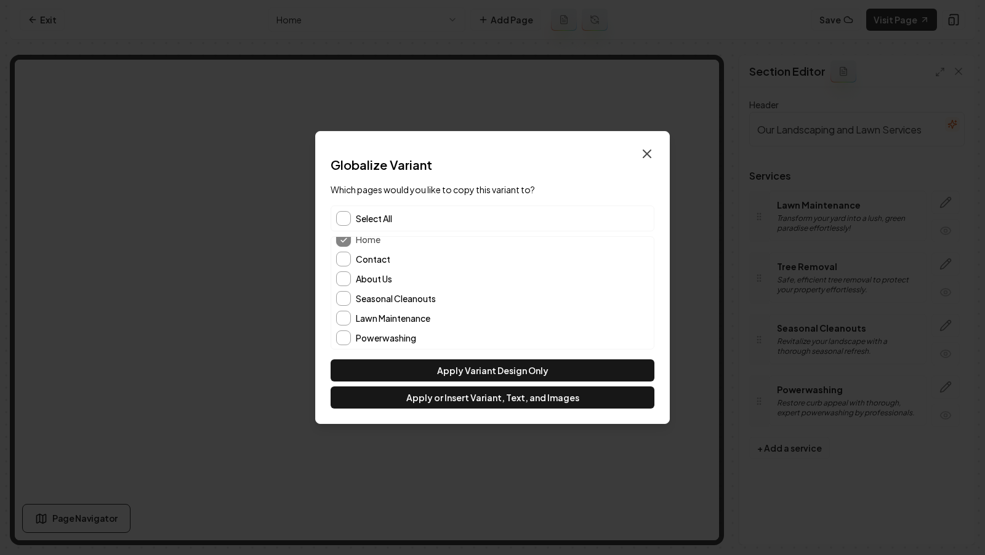
click at [648, 151] on icon "button" at bounding box center [647, 154] width 15 height 15
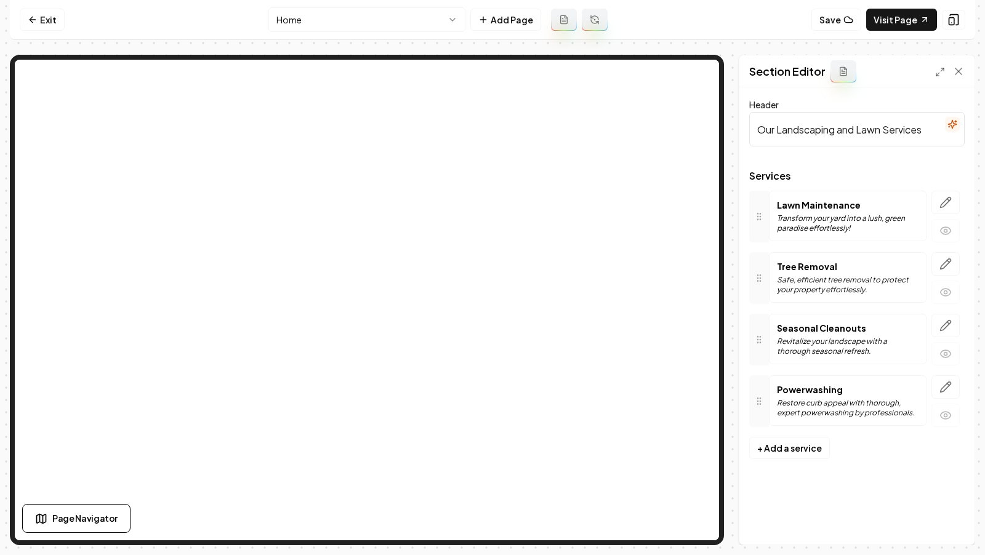
click at [376, 25] on html "Computer Required This feature is only available on a computer. Please switch t…" at bounding box center [492, 277] width 985 height 555
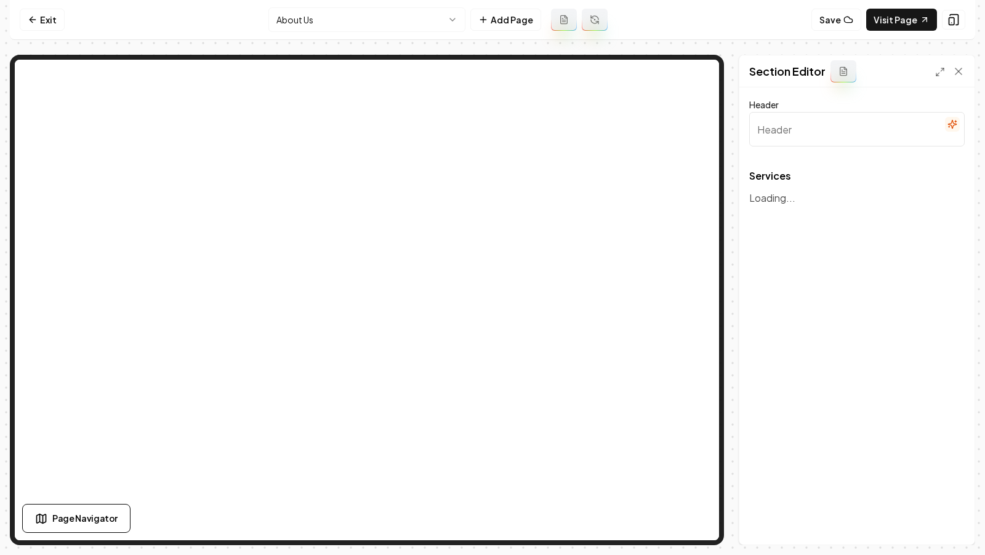
type input "Our Landscaping Services"
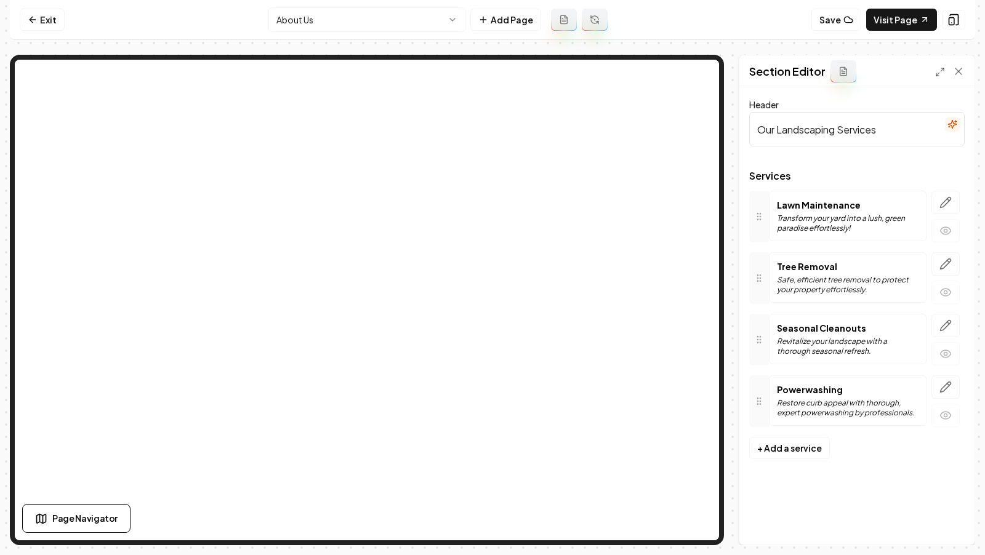
click at [292, 1] on nav "Exit About Us Add Page Save Visit Page" at bounding box center [492, 20] width 965 height 40
click at [293, 16] on html "Computer Required This feature is only available on a computer. Please switch t…" at bounding box center [492, 277] width 985 height 555
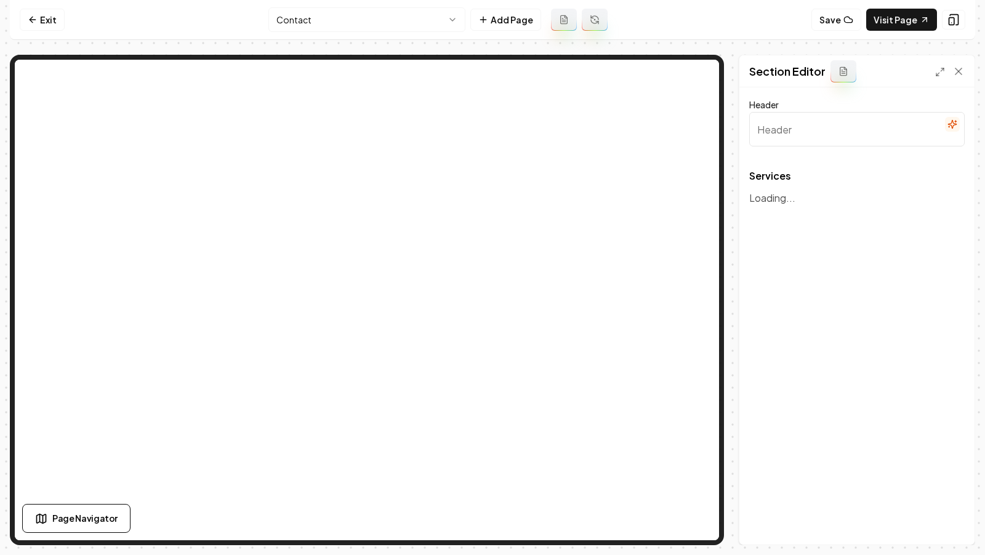
type input "Our Landscaping and Lawn Services"
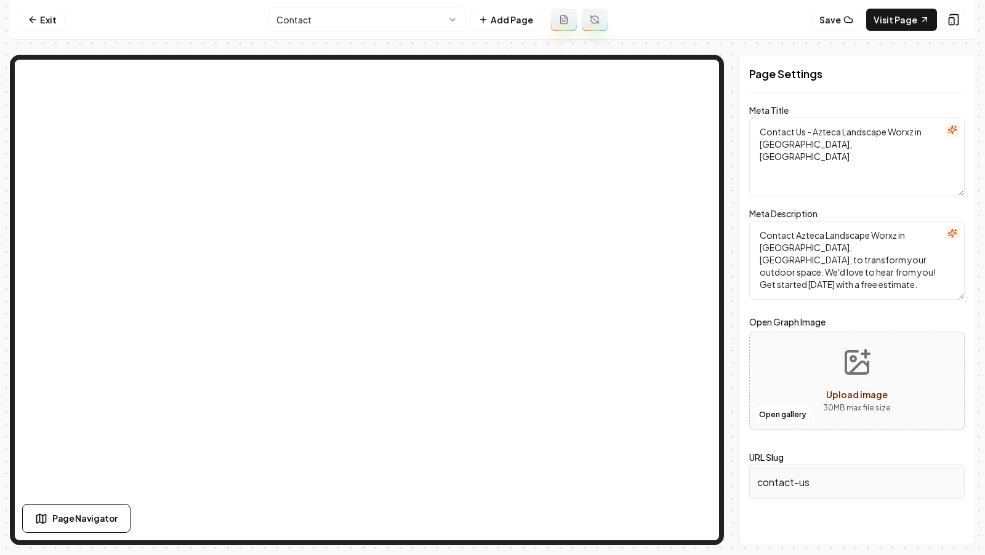
click at [350, 16] on html "Computer Required This feature is only available on a computer. Please switch t…" at bounding box center [492, 277] width 985 height 555
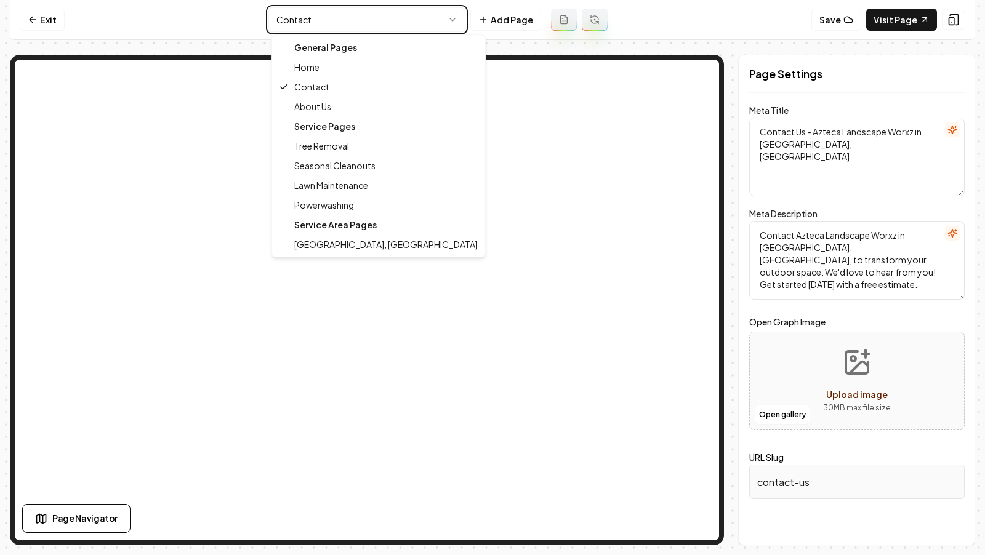
type textarea "About Azteca Landscape Worxz | Expert Lawn & Design Services"
type textarea "Discover Azteca Landscape Worxz—a trusted family-owned service in Wilmington, N…"
type input "about-us"
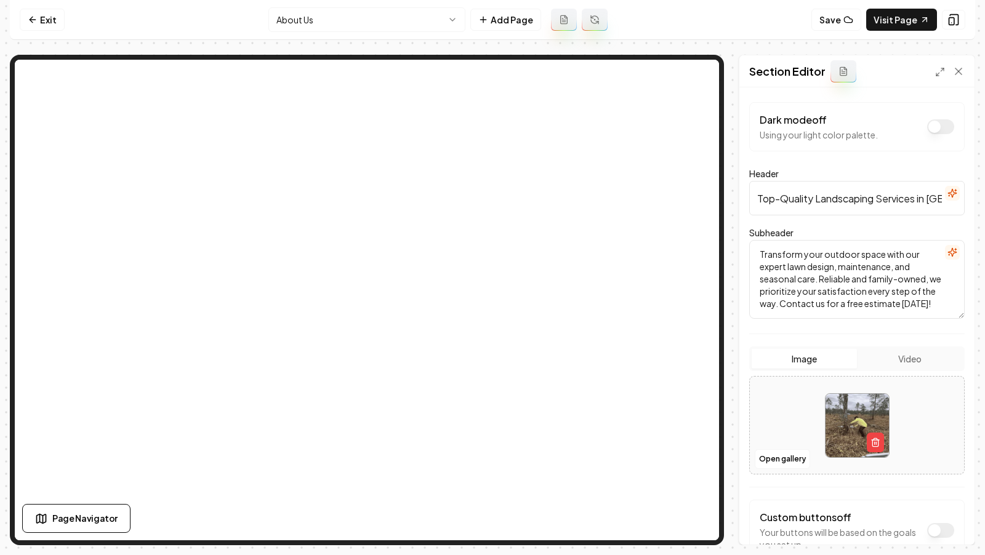
click at [884, 255] on textarea "Transform your outdoor space with our expert lawn design, maintenance, and seas…" at bounding box center [856, 279] width 215 height 79
click at [853, 24] on icon at bounding box center [849, 20] width 10 height 10
click at [889, 17] on link "Visit Page" at bounding box center [901, 20] width 71 height 22
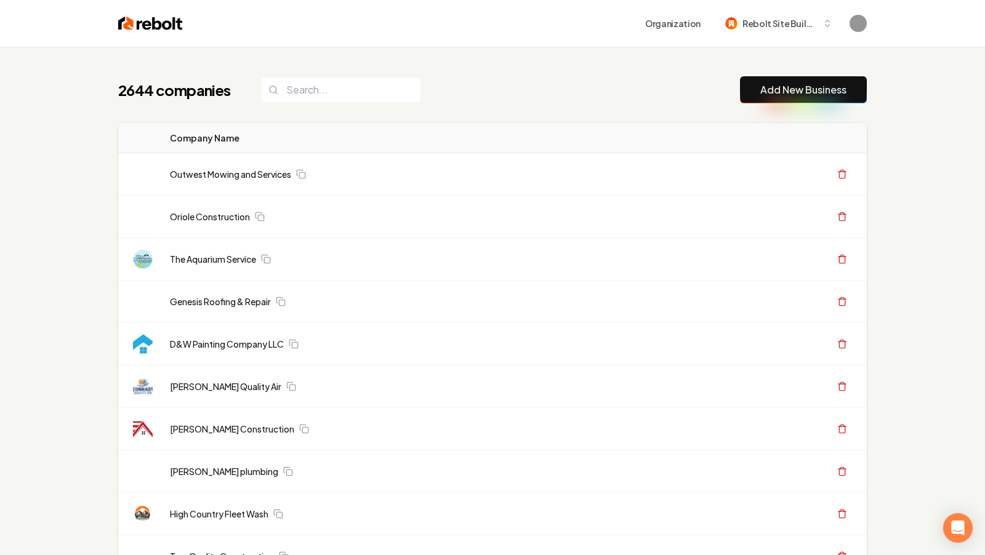
click at [805, 96] on link "Add New Business" at bounding box center [803, 90] width 86 height 15
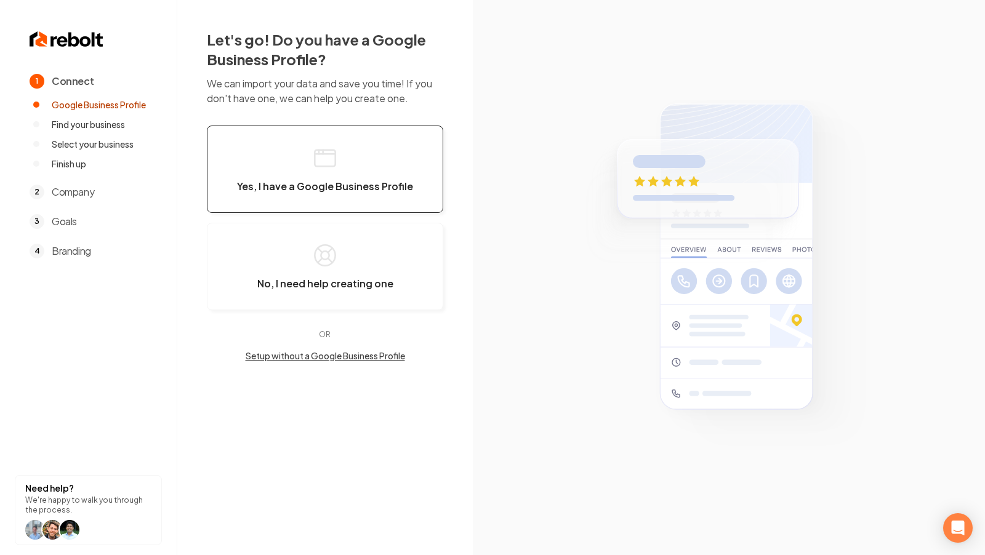
click at [315, 162] on rect "button" at bounding box center [325, 158] width 20 height 17
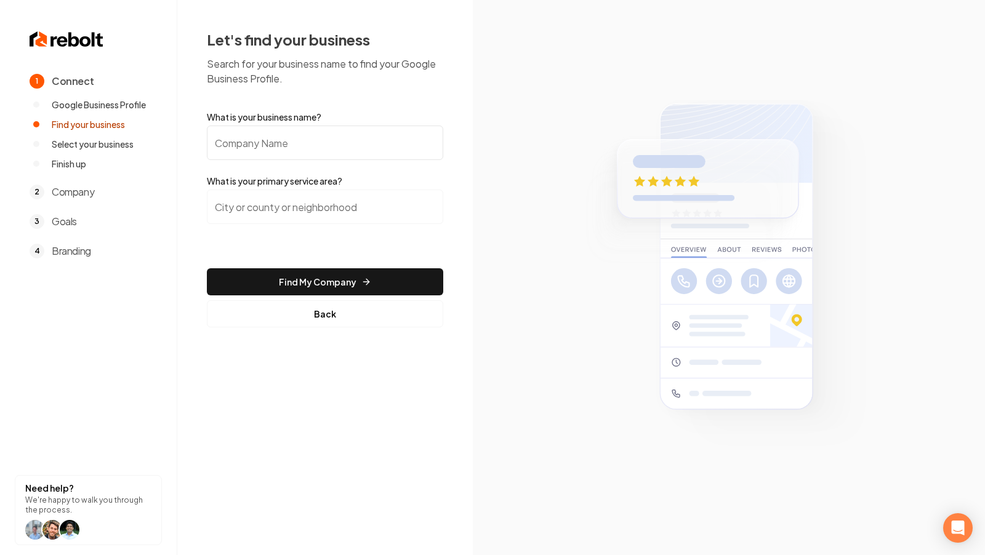
click at [281, 155] on input "What is your business name?" at bounding box center [325, 143] width 236 height 34
paste input "Modesto Roofing Pros"
type input "Modesto Roofing Pros"
click at [289, 219] on input "search" at bounding box center [325, 207] width 236 height 34
paste input "Modesto, Ca"
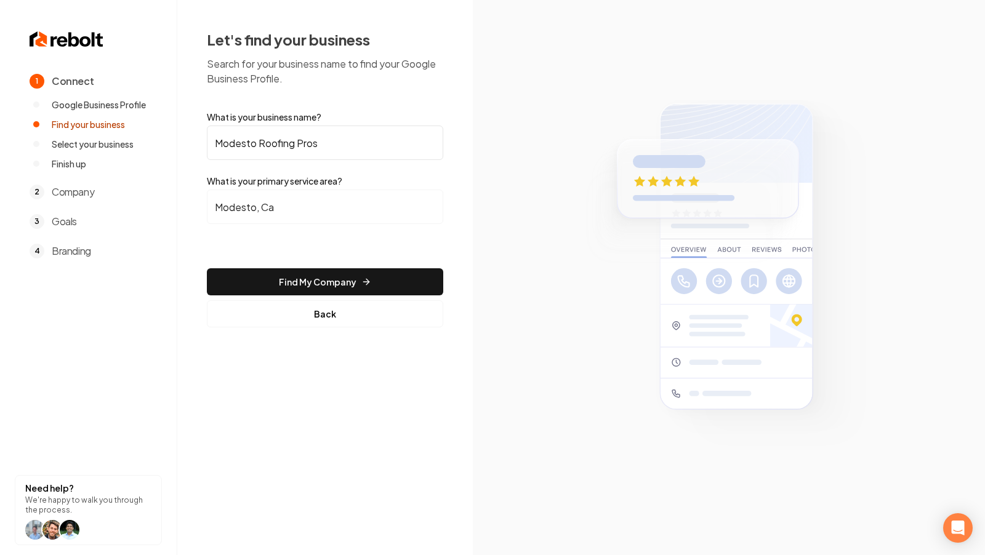
drag, startPoint x: 350, startPoint y: 286, endPoint x: 279, endPoint y: 207, distance: 106.4
click at [279, 207] on body "1 Connect Google Business Profile Find your business Select your business Finis…" at bounding box center [492, 277] width 985 height 555
click at [279, 207] on input "Modesto, Ca" at bounding box center [325, 207] width 236 height 34
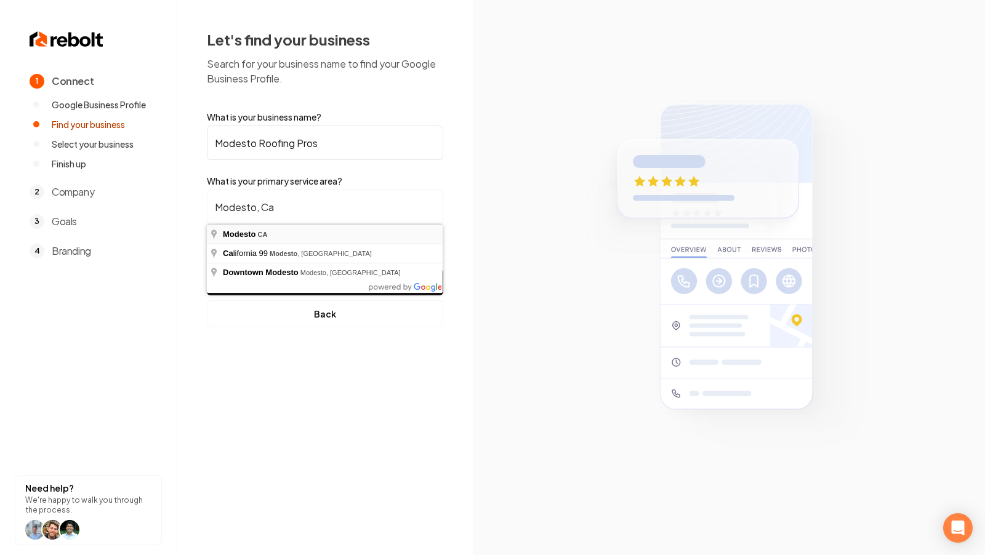
type input "Modesto, CA"
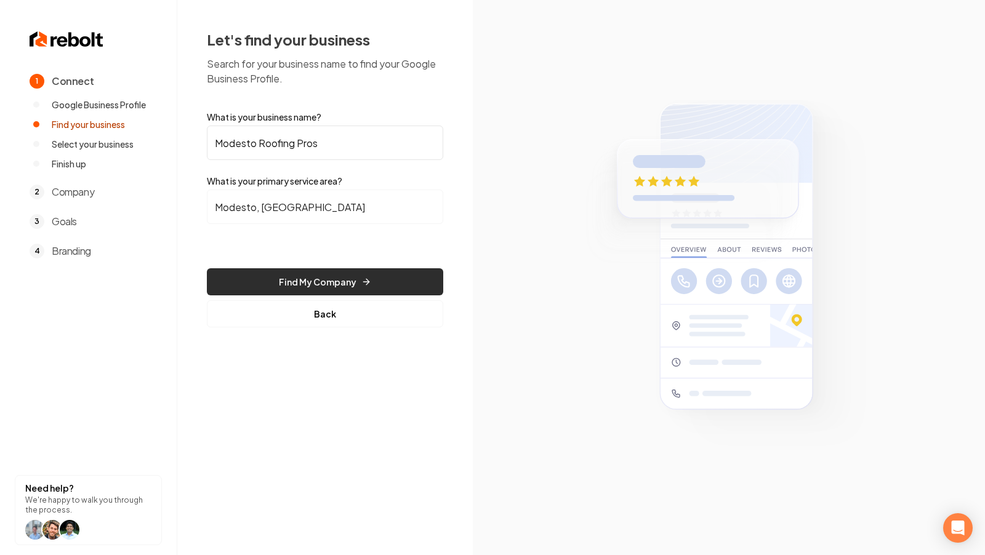
click at [304, 275] on button "Find My Company" at bounding box center [325, 281] width 236 height 27
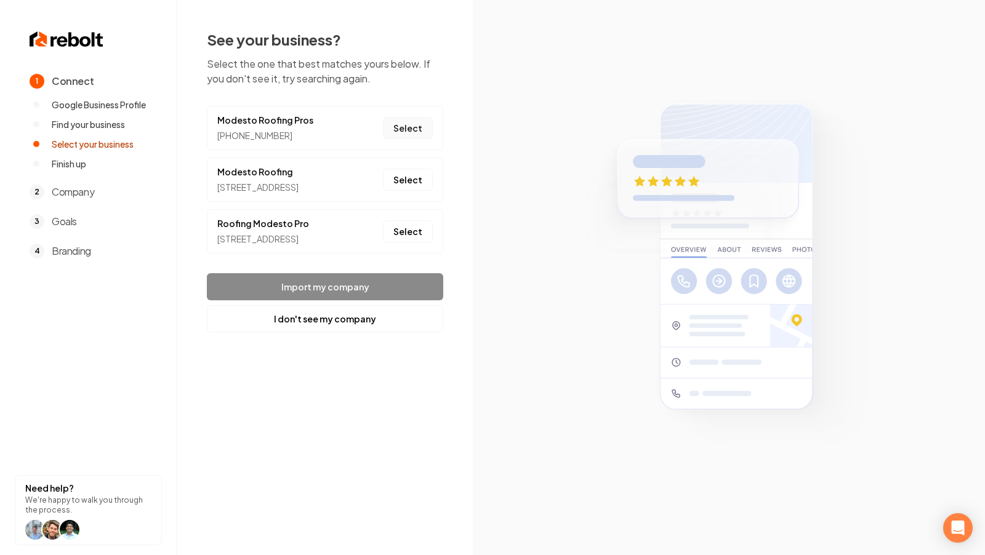
click at [407, 126] on button "Select" at bounding box center [408, 128] width 50 height 22
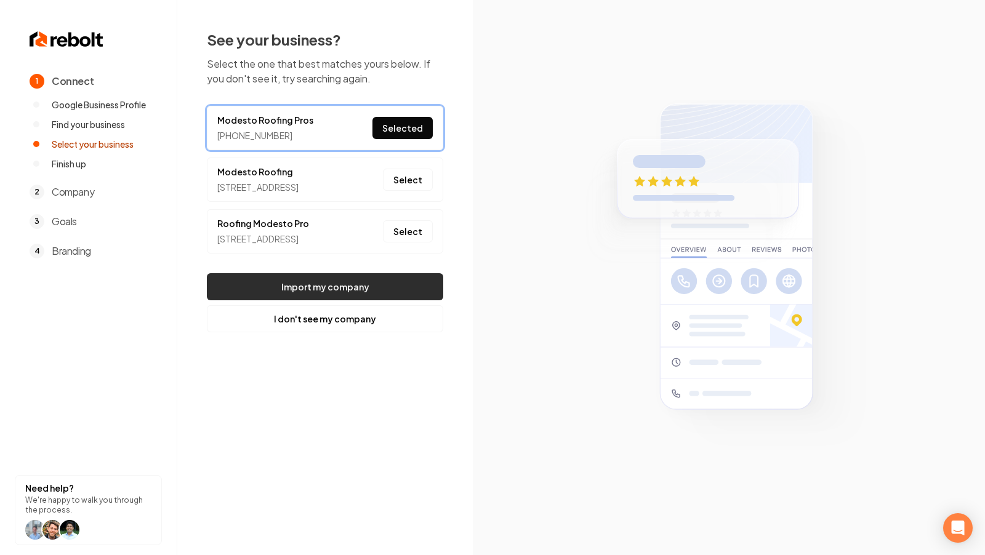
click at [334, 299] on button "Import my company" at bounding box center [325, 286] width 236 height 27
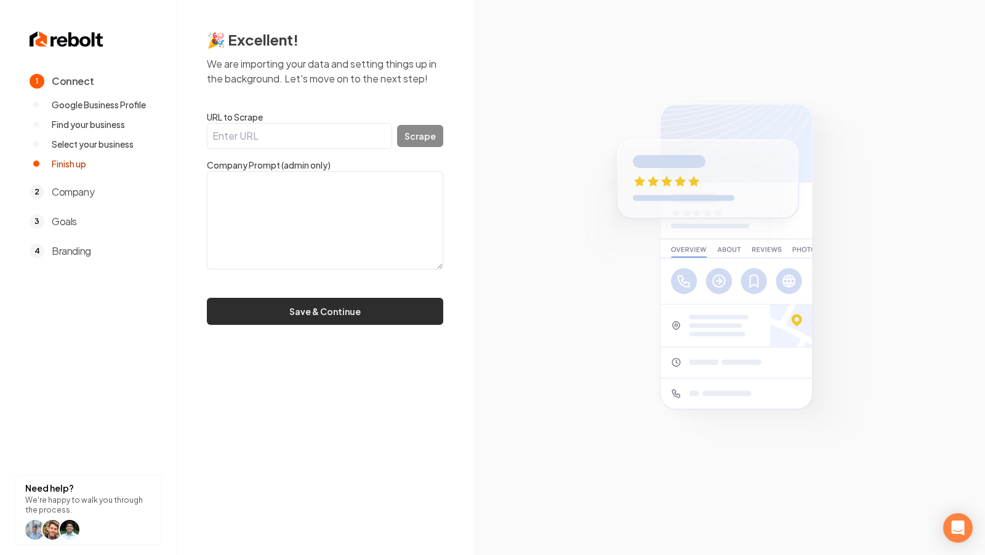
click at [352, 301] on button "Save & Continue" at bounding box center [325, 311] width 236 height 27
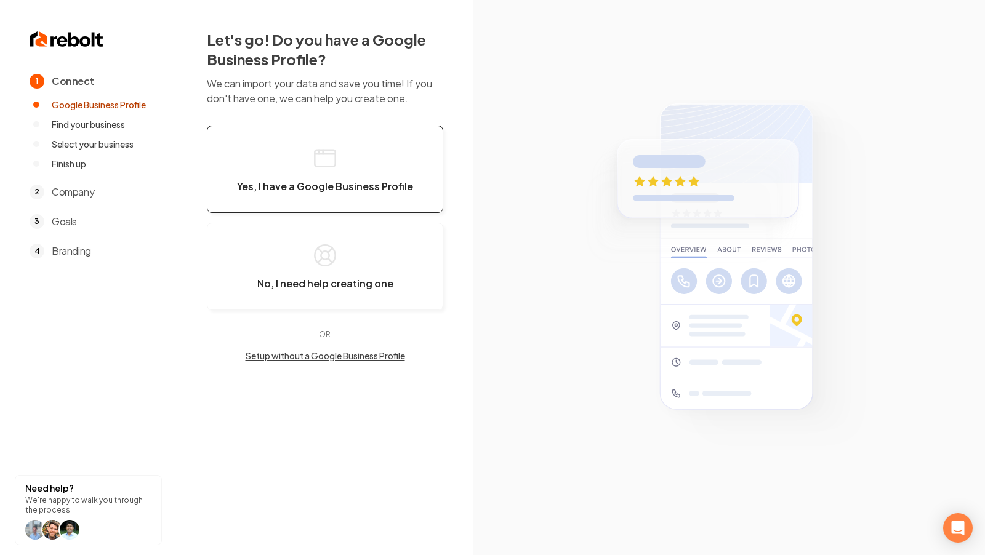
click at [352, 196] on button "Yes, I have a Google Business Profile" at bounding box center [325, 169] width 236 height 87
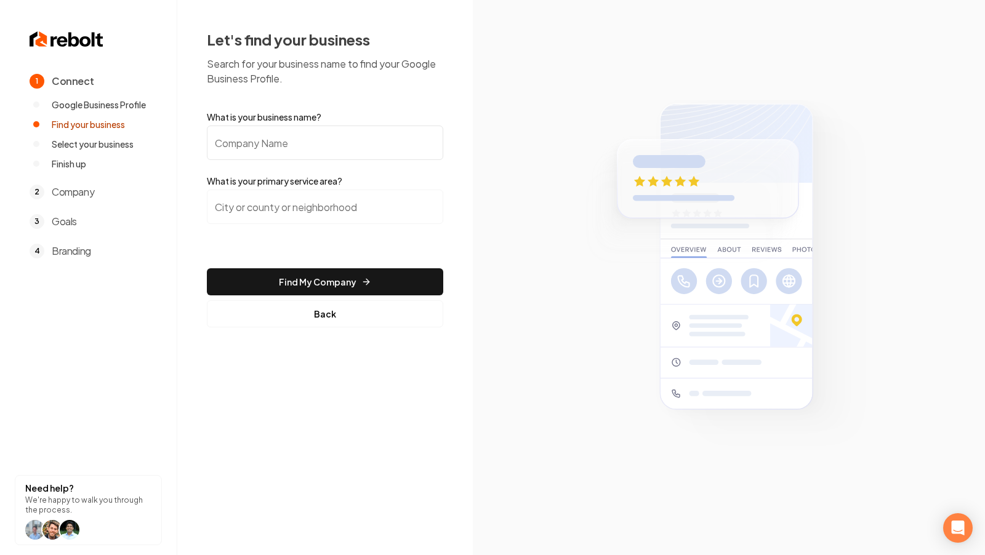
click at [279, 152] on input "What is your business name?" at bounding box center [325, 143] width 236 height 34
paste input "Modesto Roofing Pros"
type input "Modesto Roofing Pros"
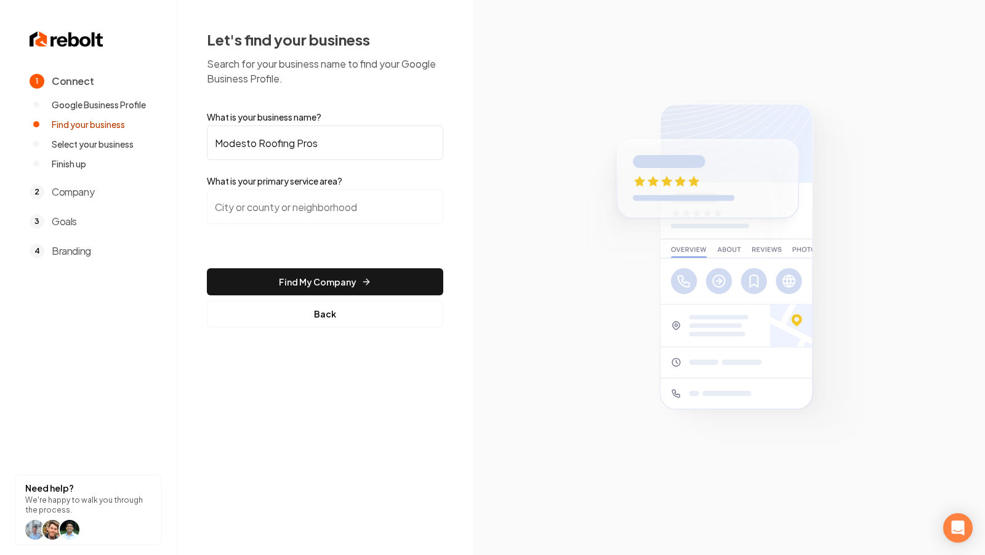
click at [238, 217] on input "search" at bounding box center [325, 207] width 236 height 34
paste input "Modesto, Ca"
click at [207, 268] on button "Find My Company" at bounding box center [325, 281] width 236 height 27
click at [280, 214] on input "Modesto, Ca" at bounding box center [325, 207] width 236 height 34
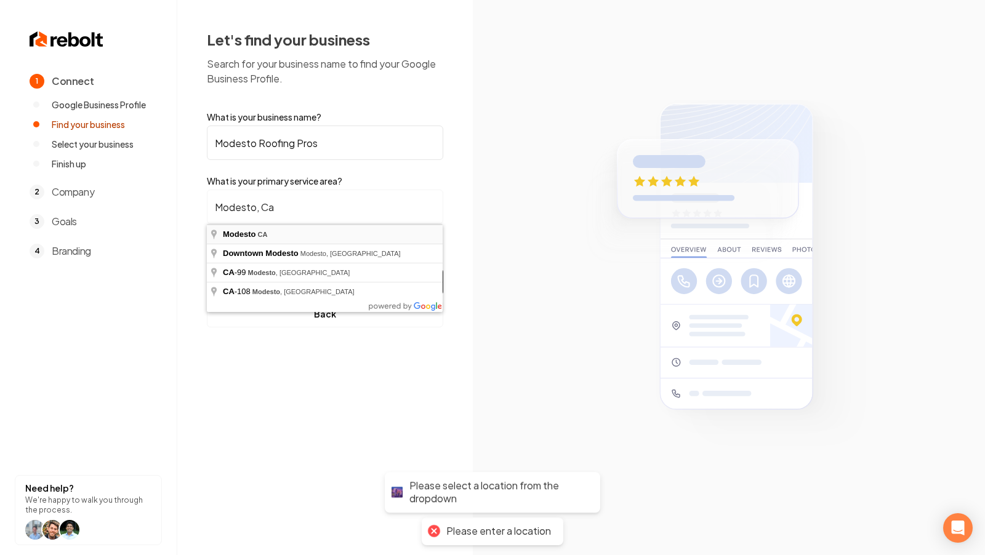
type input "Modesto, CA"
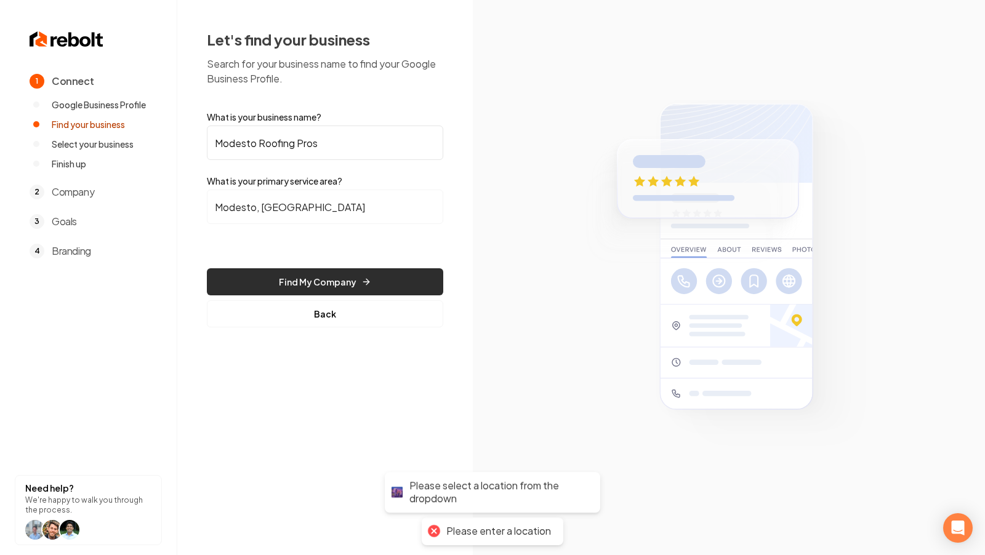
click at [299, 286] on button "Find My Company" at bounding box center [325, 281] width 236 height 27
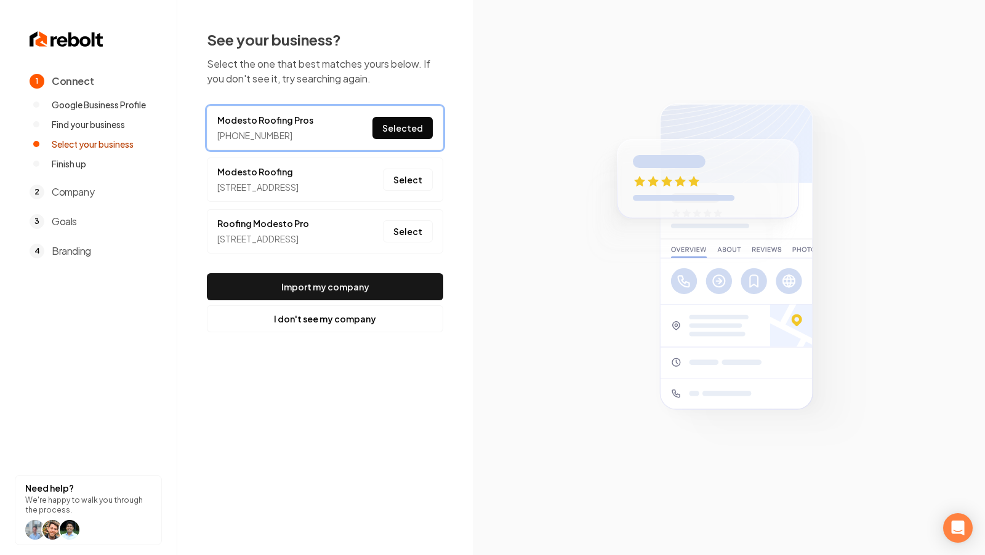
click at [389, 130] on button "Selected" at bounding box center [403, 128] width 60 height 22
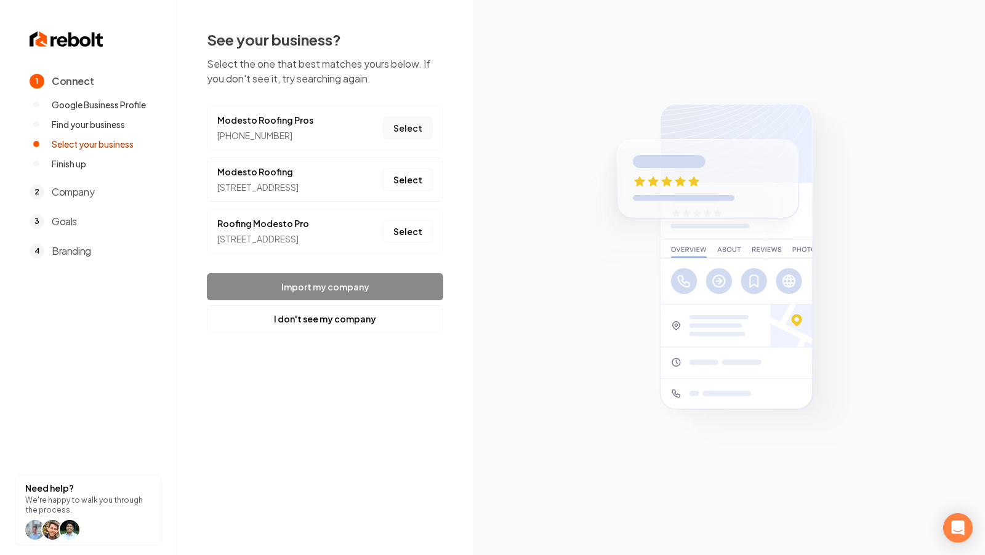
click at [415, 133] on button "Select" at bounding box center [408, 128] width 50 height 22
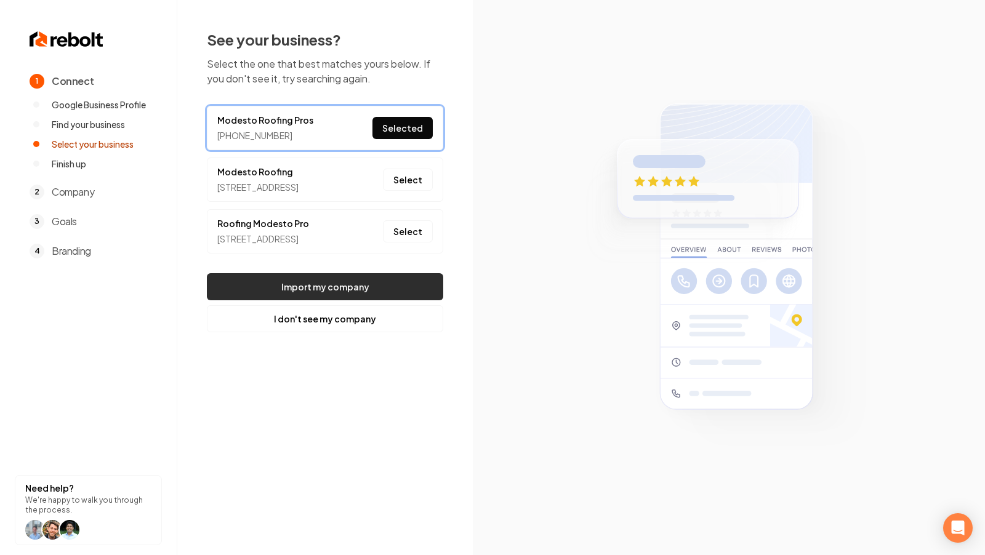
click at [345, 300] on button "Import my company" at bounding box center [325, 286] width 236 height 27
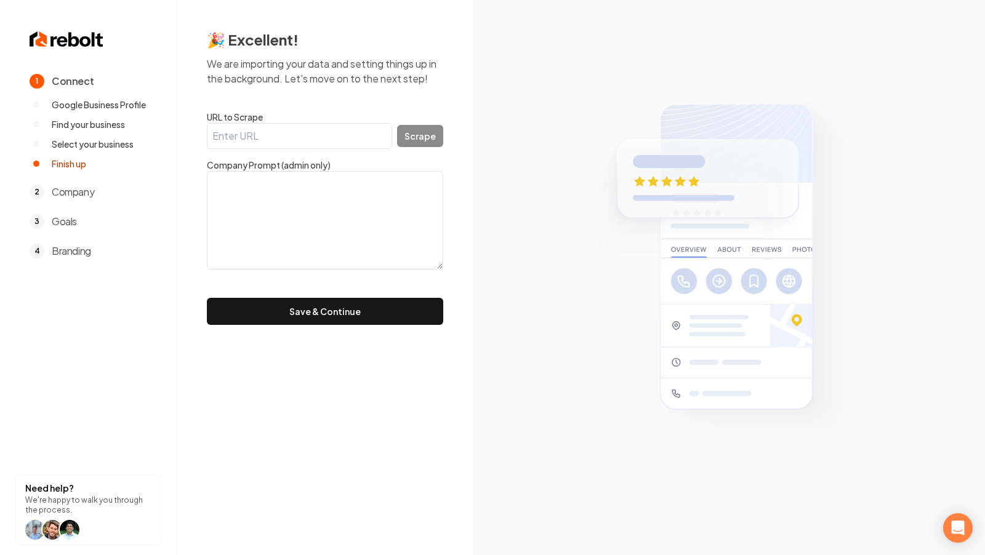
click at [282, 142] on input "URL to Scrape" at bounding box center [299, 136] width 185 height 26
paste input "https://modestoroofingca.com/"
type input "https://modestoroofingca.com/"
click at [469, 140] on div "🎉 Excellent! We are importing your data and setting things up in the background…" at bounding box center [325, 177] width 296 height 355
click at [426, 140] on button "Scrape" at bounding box center [420, 136] width 46 height 22
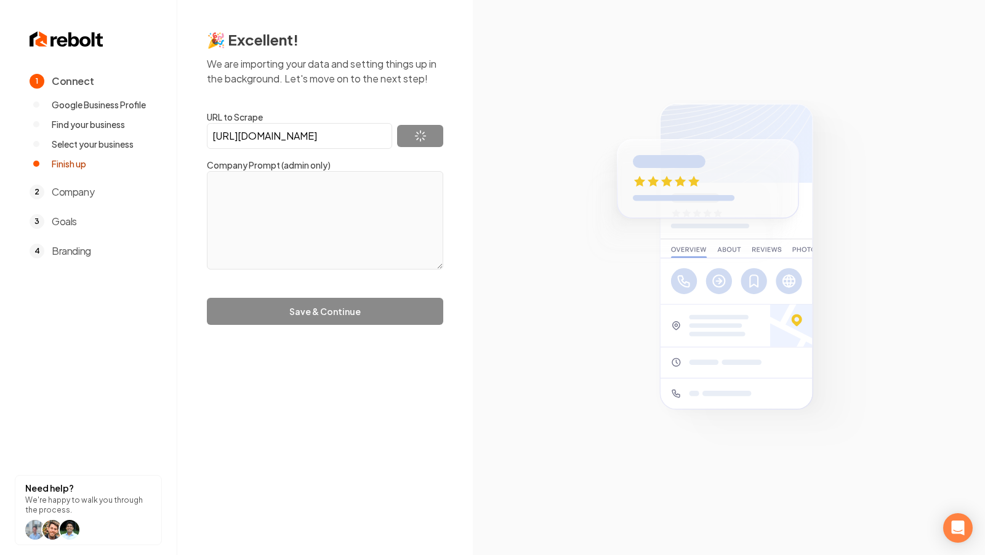
type textarea "At Modesto Roofing Pros, we pride ourselves on delivering exceptional roofing s…"
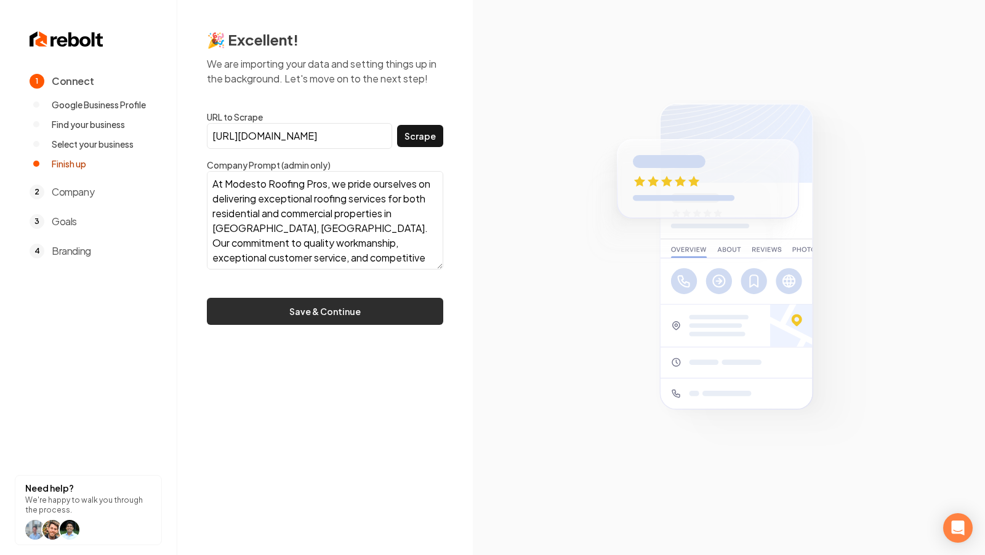
click at [322, 313] on button "Save & Continue" at bounding box center [325, 311] width 236 height 27
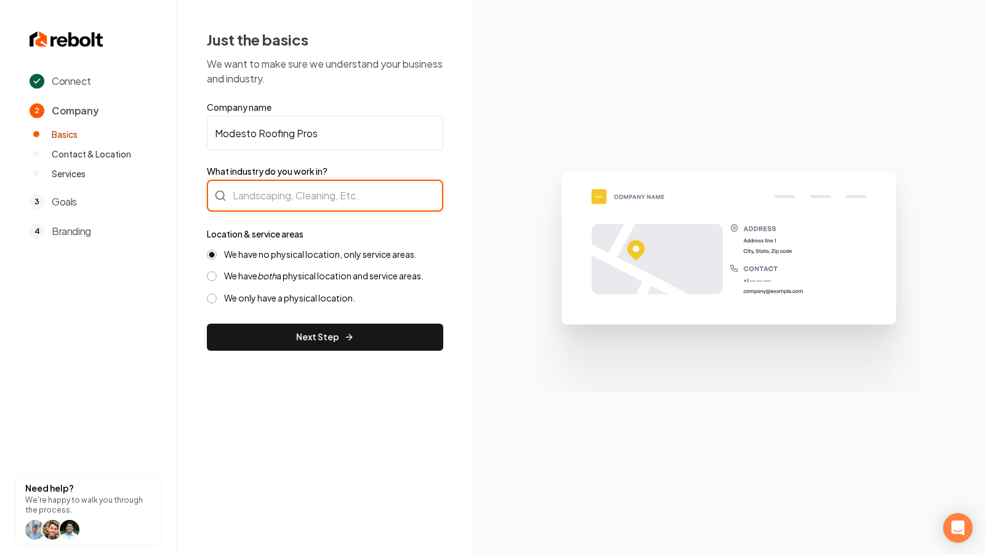
click at [270, 183] on div at bounding box center [325, 196] width 236 height 32
type input "Roofing"
click at [318, 350] on div "Just the basics We want to make sure we understand your business and industry. …" at bounding box center [325, 190] width 296 height 381
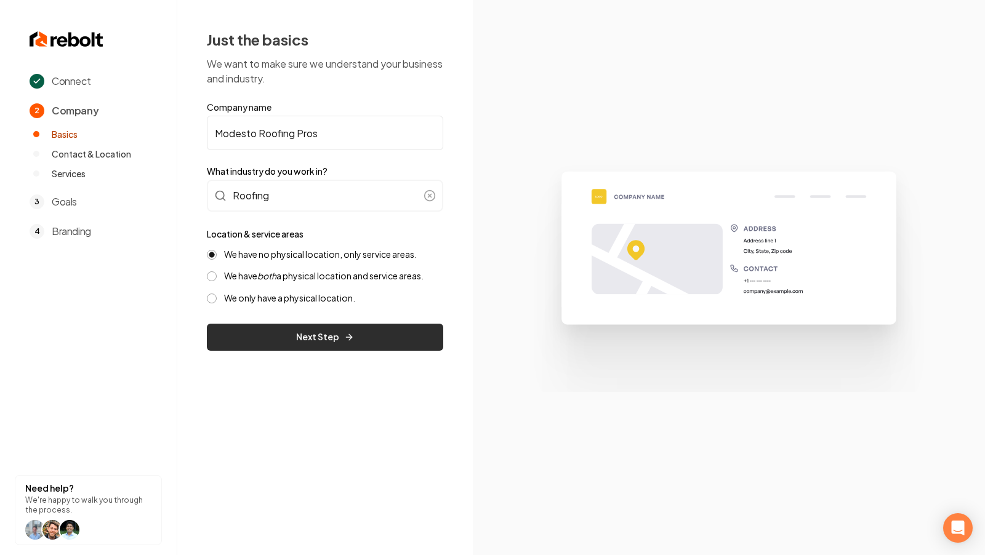
click at [300, 342] on button "Next Step" at bounding box center [325, 337] width 236 height 27
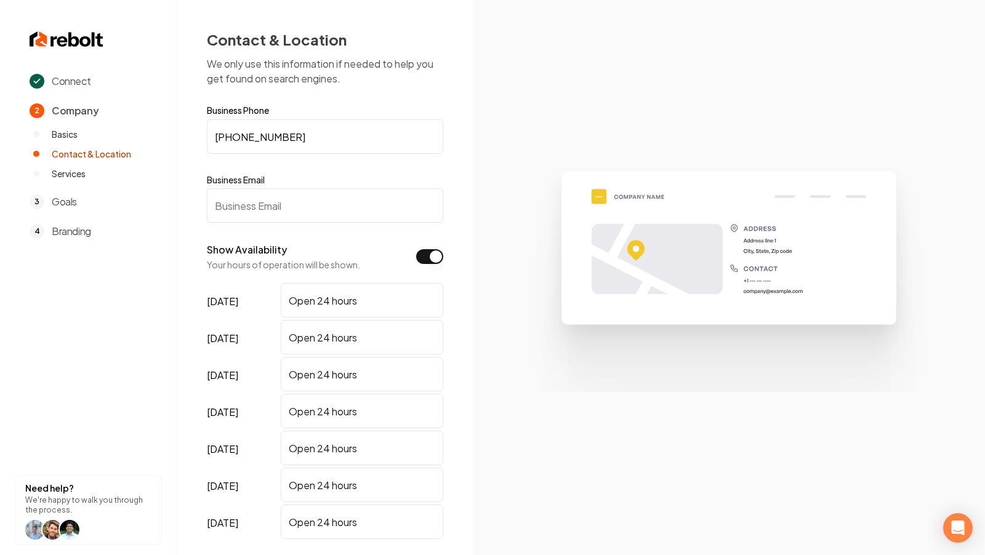
click at [267, 221] on input "Business Email" at bounding box center [325, 205] width 236 height 34
paste input "johnny@prozonecontractors.com"
type input "johnny@prozonecontractors.com"
click at [472, 260] on div "Contact & Location We only use this information if needed to help you get found…" at bounding box center [325, 335] width 296 height 670
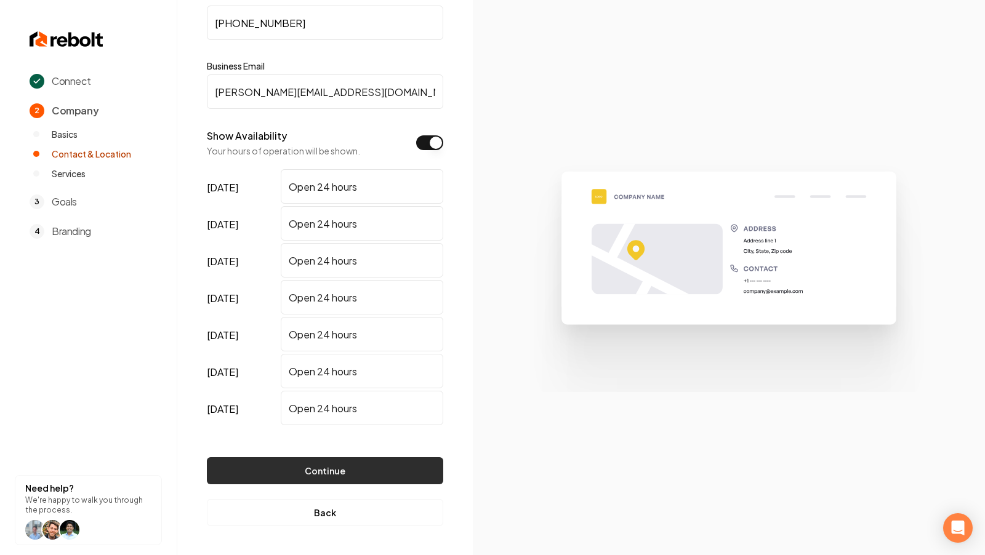
click at [315, 464] on button "Continue" at bounding box center [325, 470] width 236 height 27
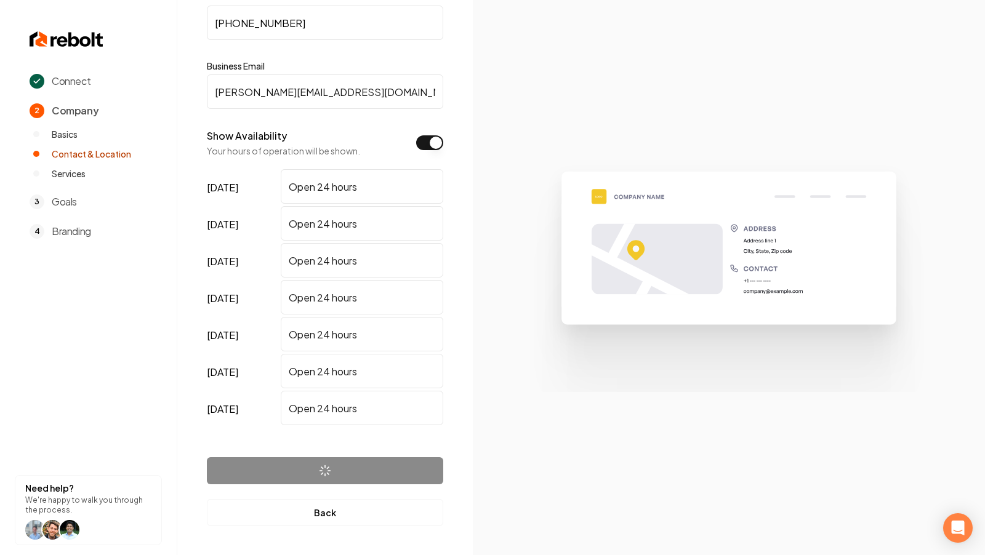
scroll to position [0, 0]
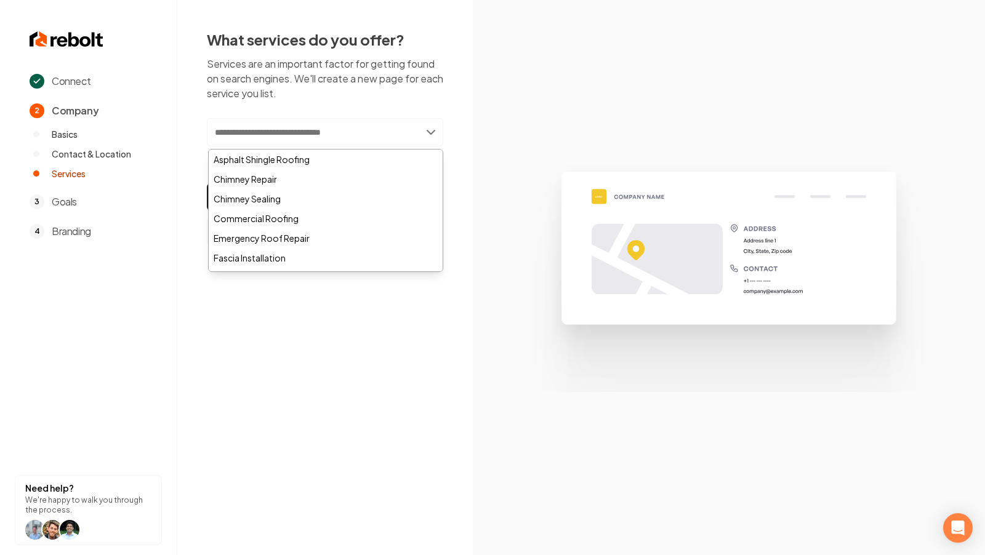
click at [273, 119] on input "text" at bounding box center [325, 132] width 236 height 28
paste input "**********"
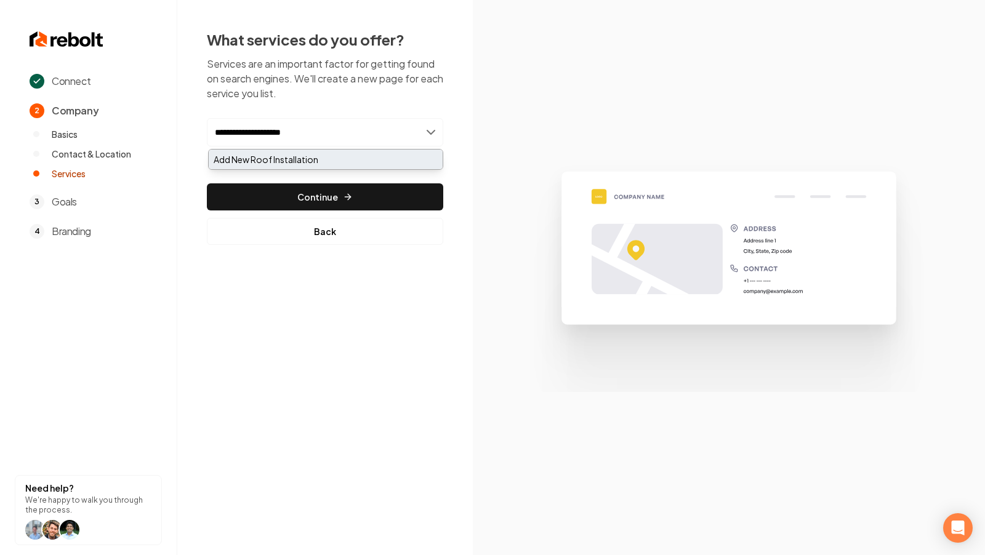
type input "**********"
click at [268, 158] on div "Add New Roof Installation" at bounding box center [326, 160] width 234 height 20
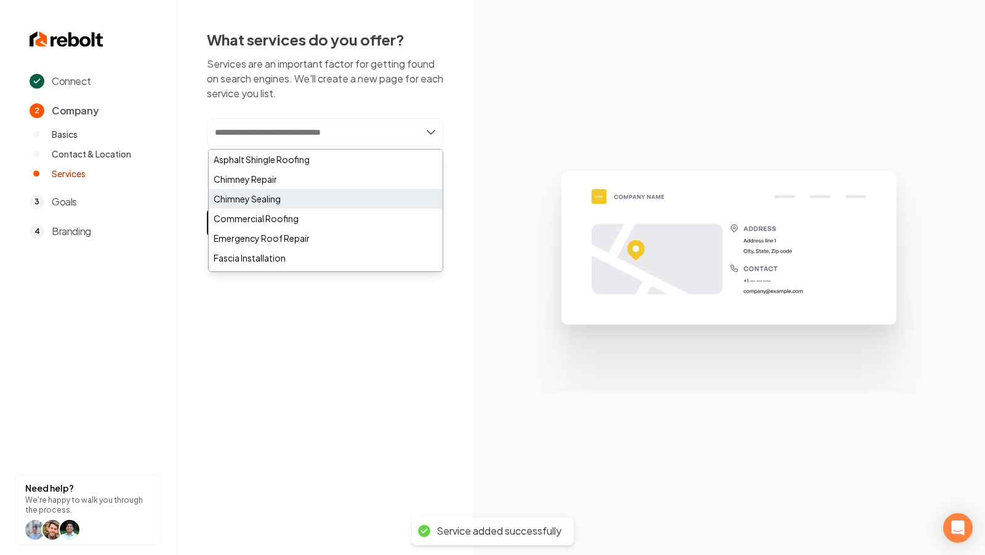
paste input "**********"
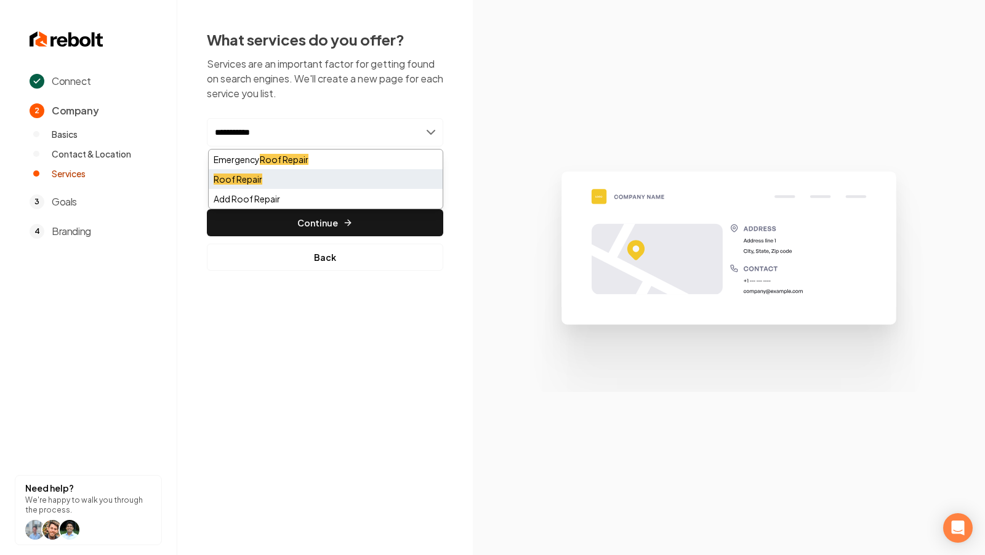
type input "**********"
click at [300, 177] on div "Roof Repair" at bounding box center [326, 179] width 234 height 20
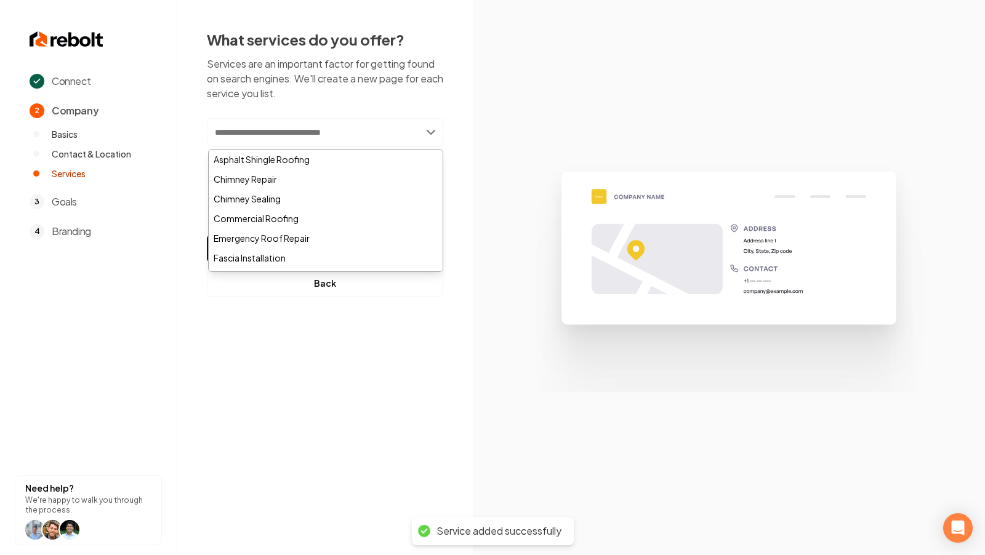
paste input "**********"
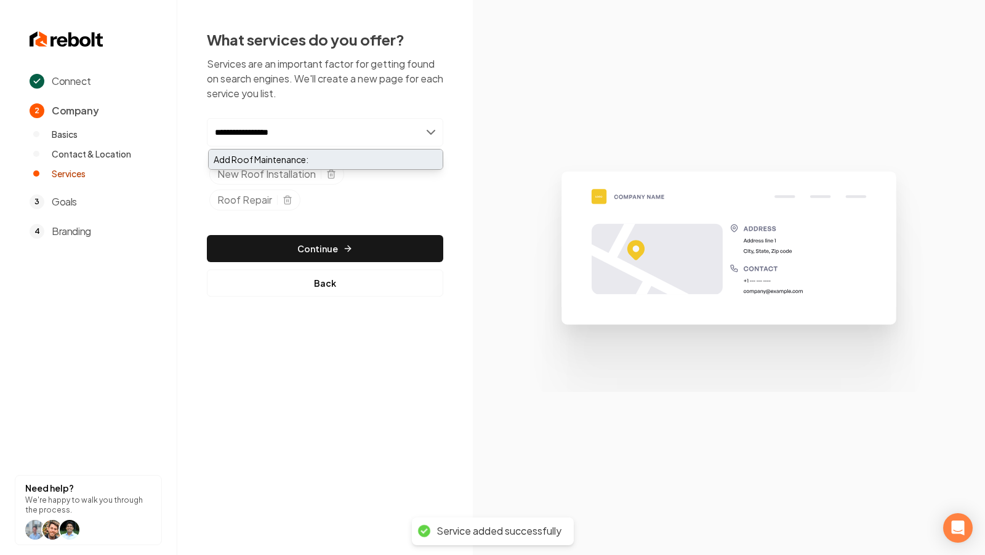
type input "**********"
click at [290, 158] on div "Add Roof Maintenance:" at bounding box center [326, 160] width 234 height 20
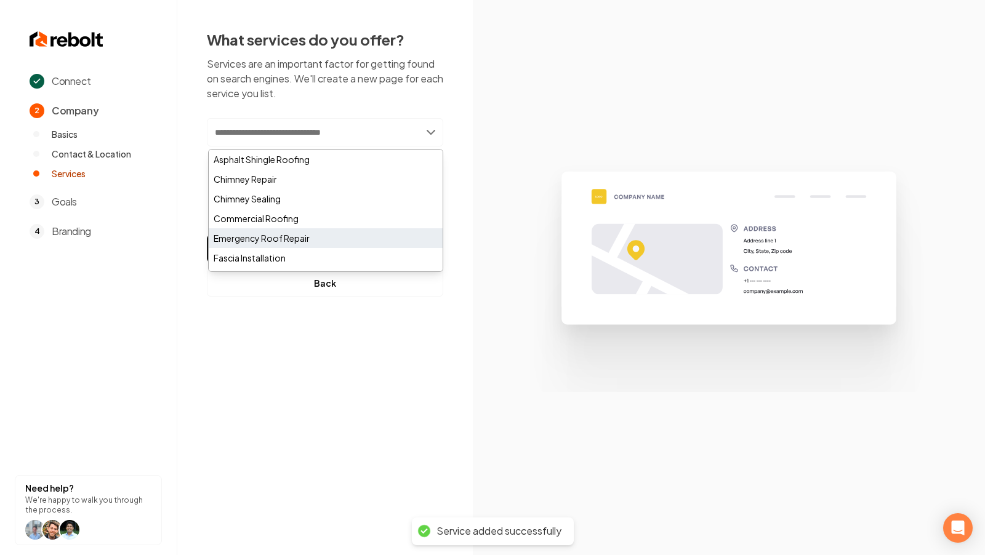
paste input "**********"
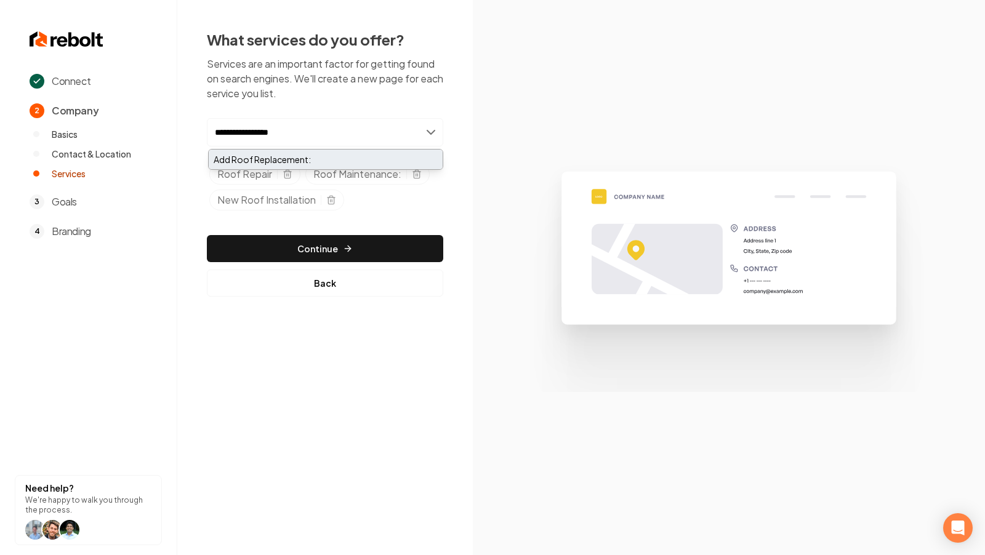
type input "**********"
click at [261, 163] on div "Add Roof Replacement:" at bounding box center [326, 160] width 234 height 20
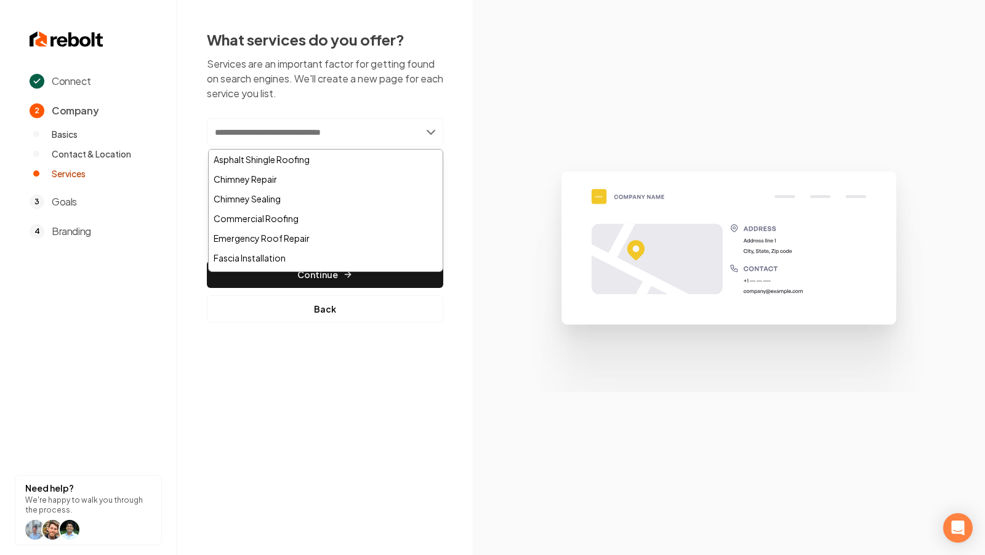
click at [591, 238] on img at bounding box center [728, 277] width 427 height 228
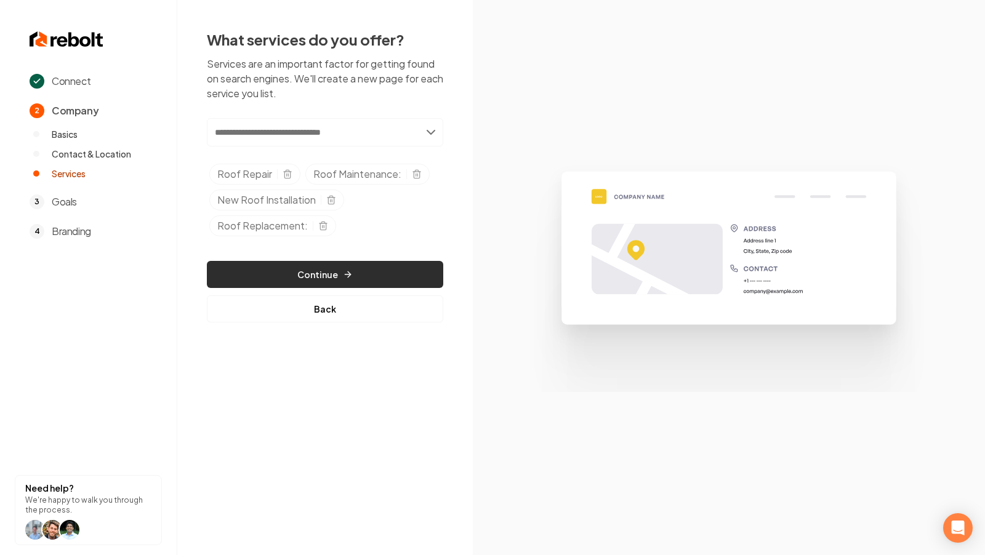
click at [382, 272] on button "Continue" at bounding box center [325, 274] width 236 height 27
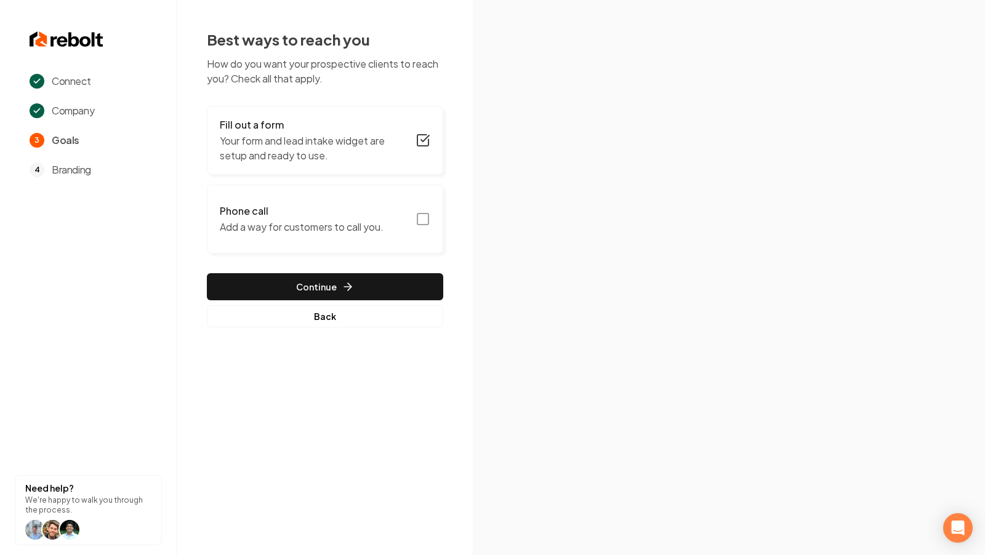
click at [419, 218] on icon "button" at bounding box center [423, 219] width 15 height 15
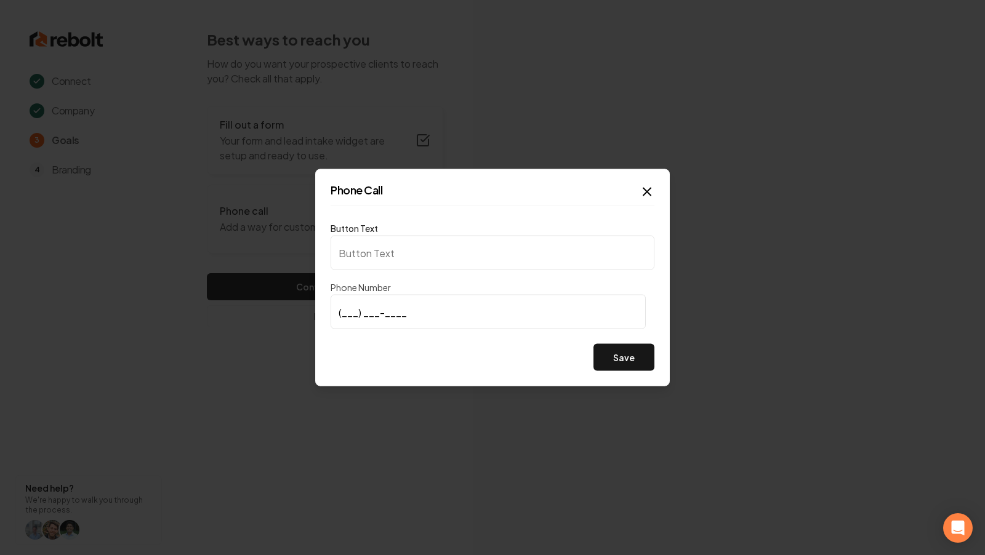
type input "Call us"
type input "(209) 678-7850"
click at [626, 361] on button "Save" at bounding box center [624, 357] width 61 height 27
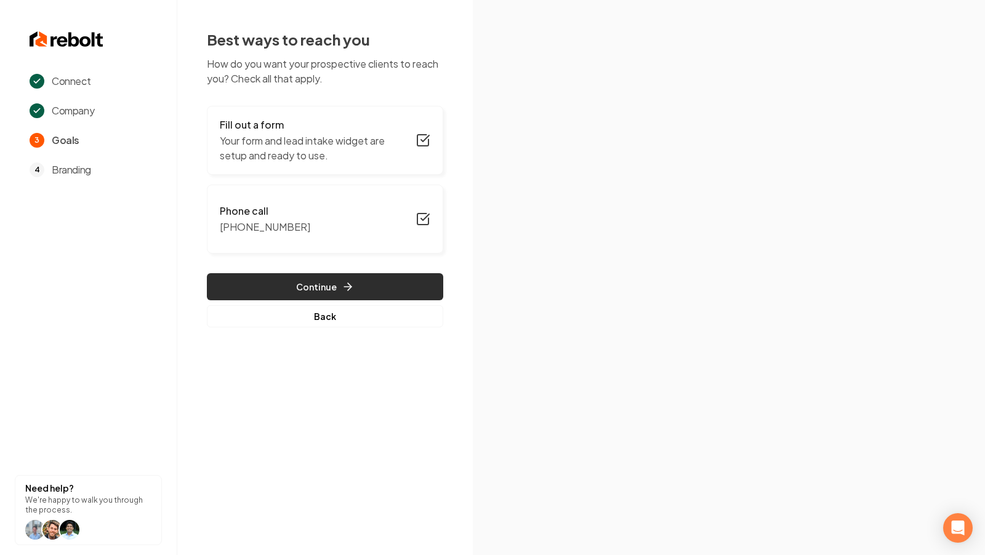
click at [368, 286] on button "Continue" at bounding box center [325, 286] width 236 height 27
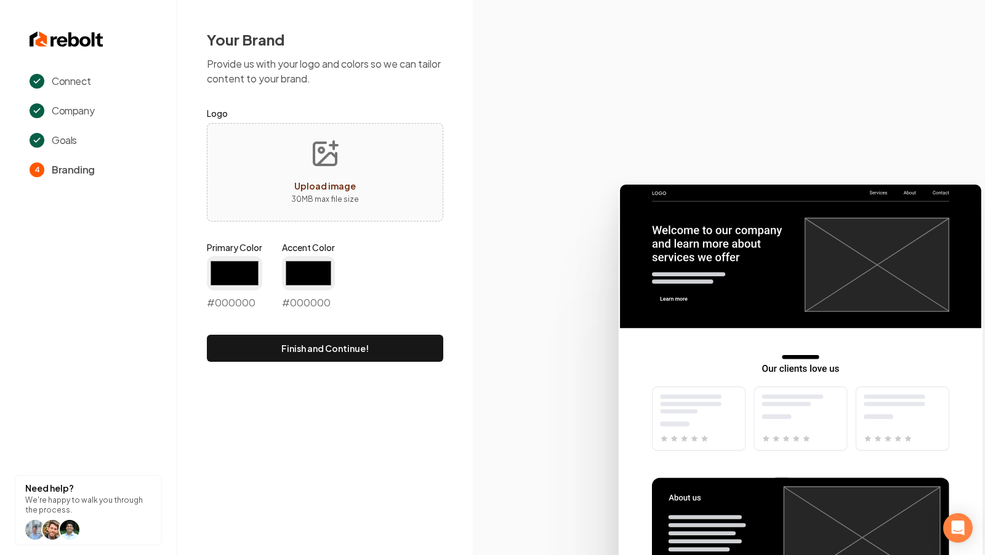
type input "#194d33"
type input "#70be00"
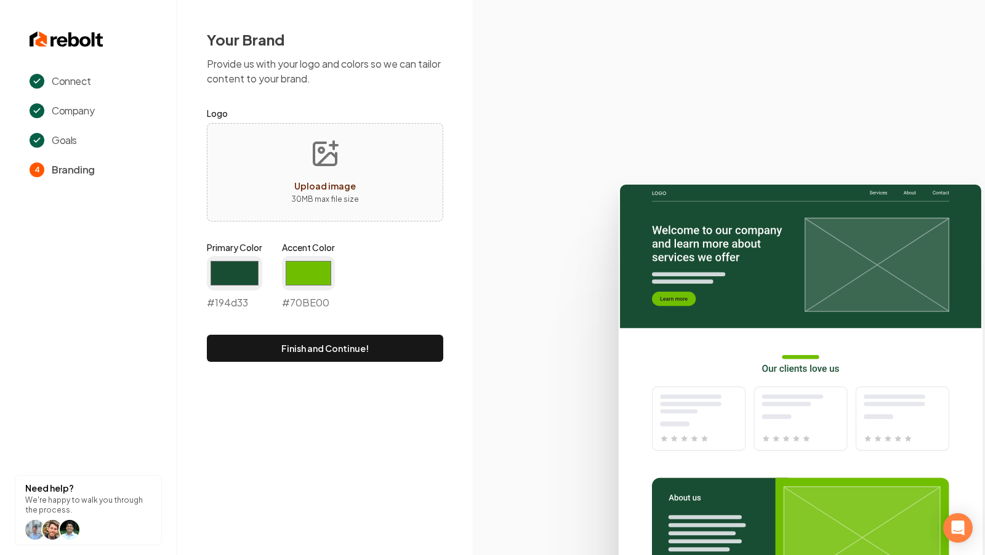
click at [345, 165] on button "Upload image 30 MB max file size" at bounding box center [324, 172] width 87 height 86
type input "**********"
click at [235, 277] on input "#194d33" at bounding box center [234, 273] width 55 height 34
click at [316, 259] on input "#70be00" at bounding box center [308, 273] width 53 height 34
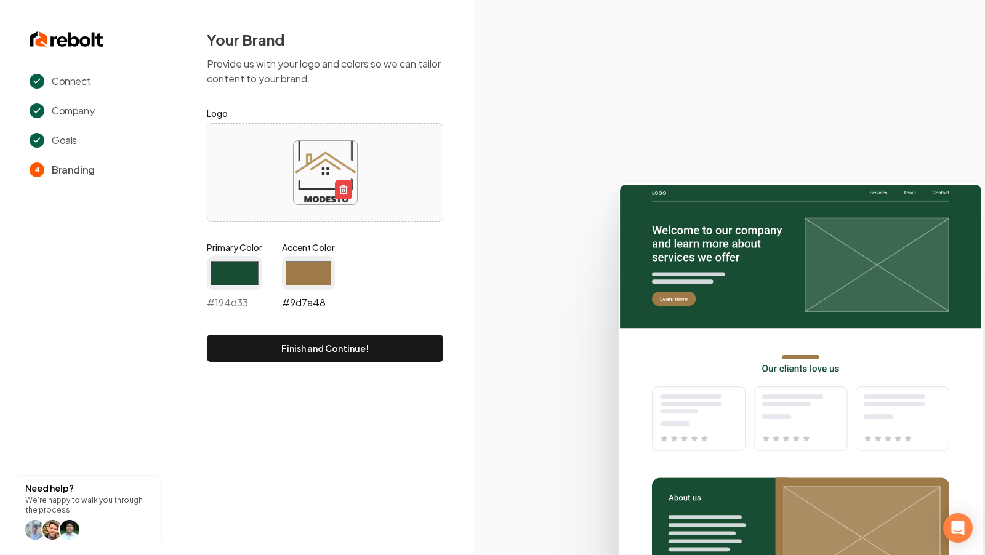
type input "#9d7a48"
click at [522, 373] on icon at bounding box center [729, 364] width 512 height 382
click at [384, 353] on button "Finish and Continue!" at bounding box center [325, 348] width 236 height 27
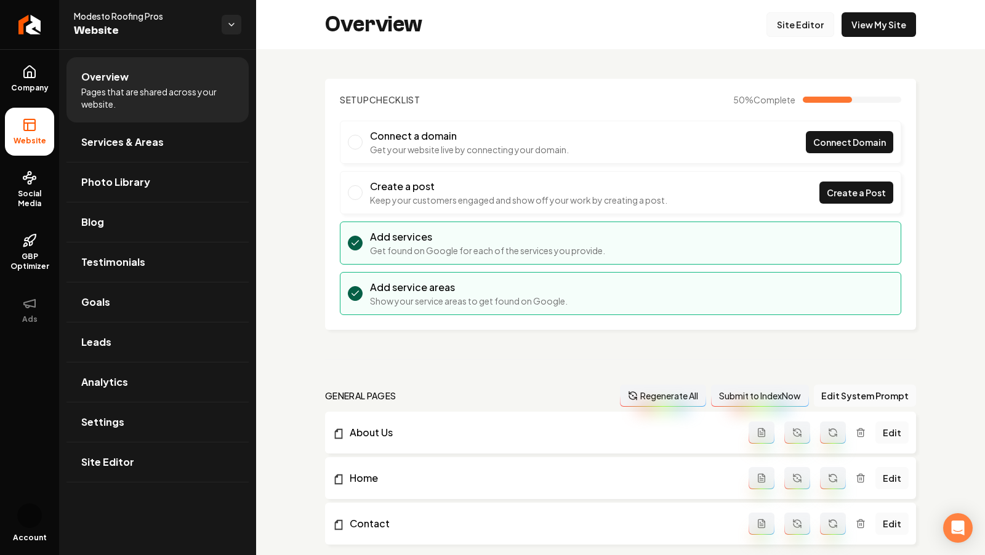
click at [800, 30] on link "Site Editor" at bounding box center [801, 24] width 68 height 25
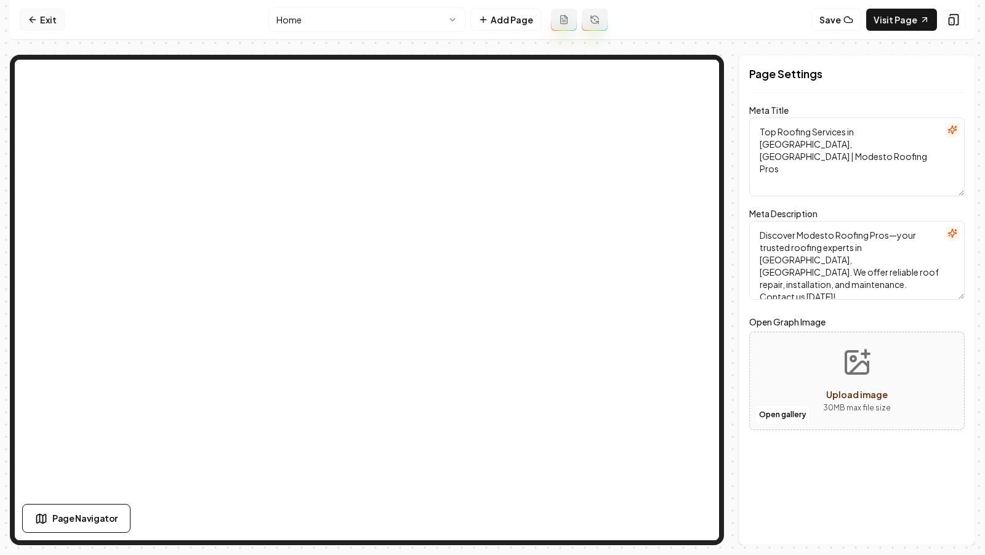
click at [39, 28] on link "Exit" at bounding box center [42, 20] width 45 height 22
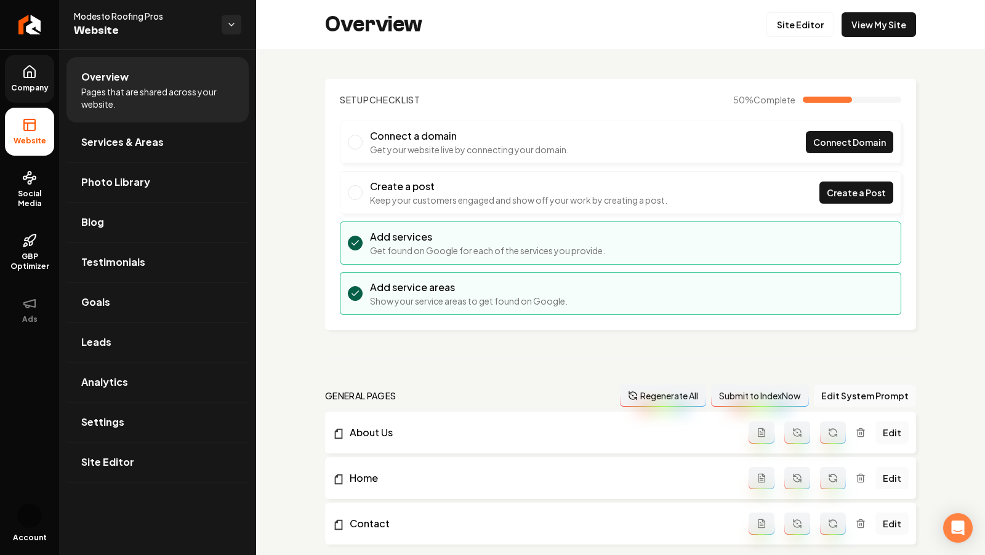
click at [39, 94] on link "Company" at bounding box center [29, 79] width 49 height 48
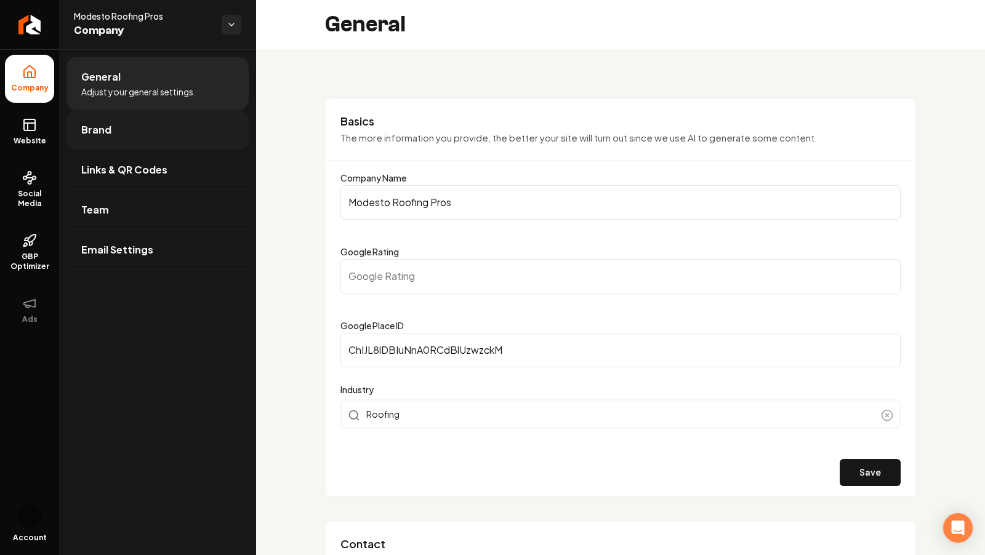
click at [112, 139] on link "Brand" at bounding box center [157, 129] width 182 height 39
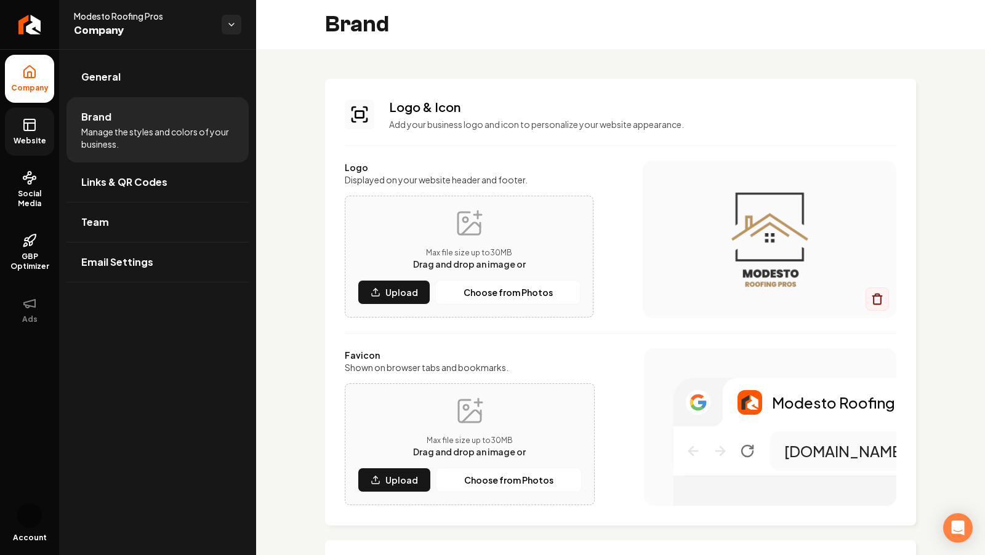
click at [36, 121] on icon at bounding box center [29, 125] width 15 height 15
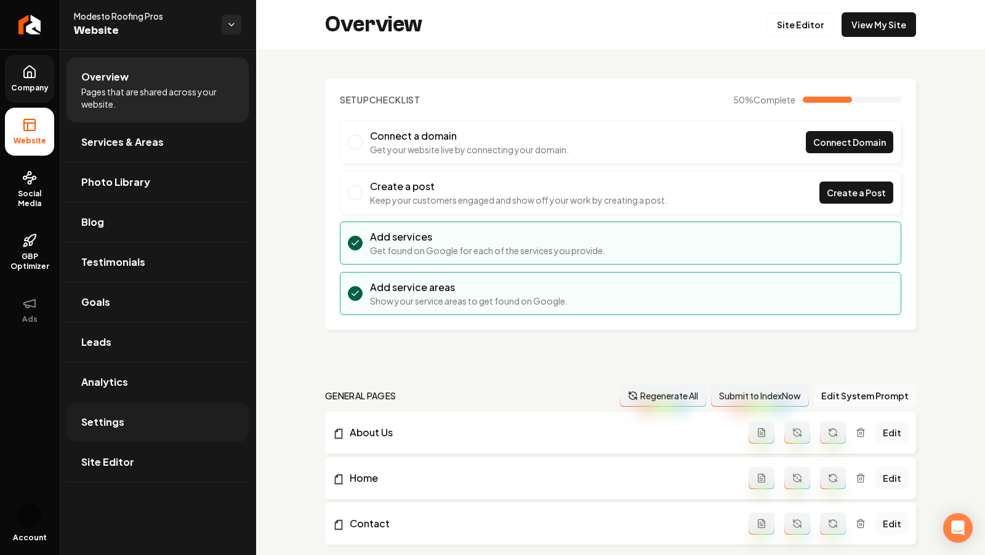
click at [124, 418] on link "Settings" at bounding box center [157, 422] width 182 height 39
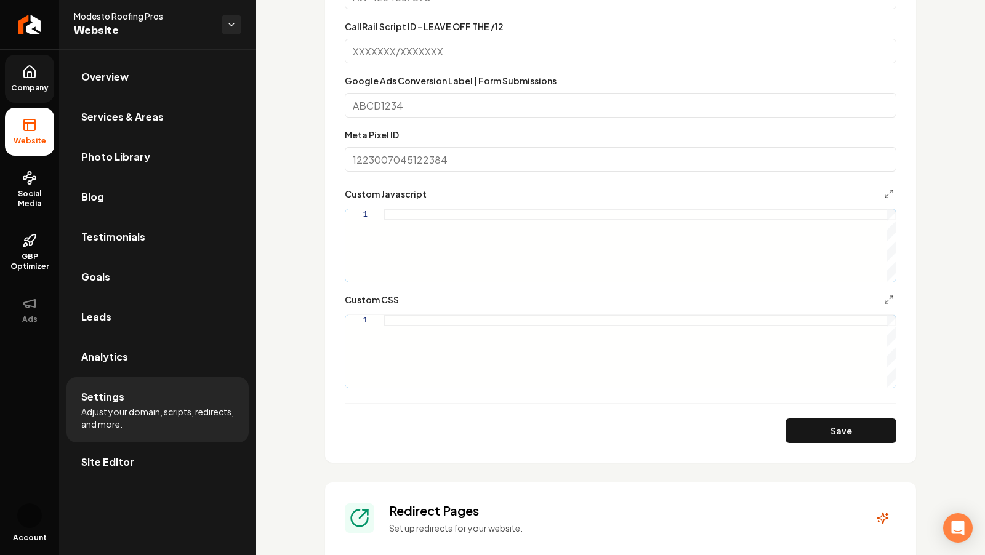
scroll to position [558, 0]
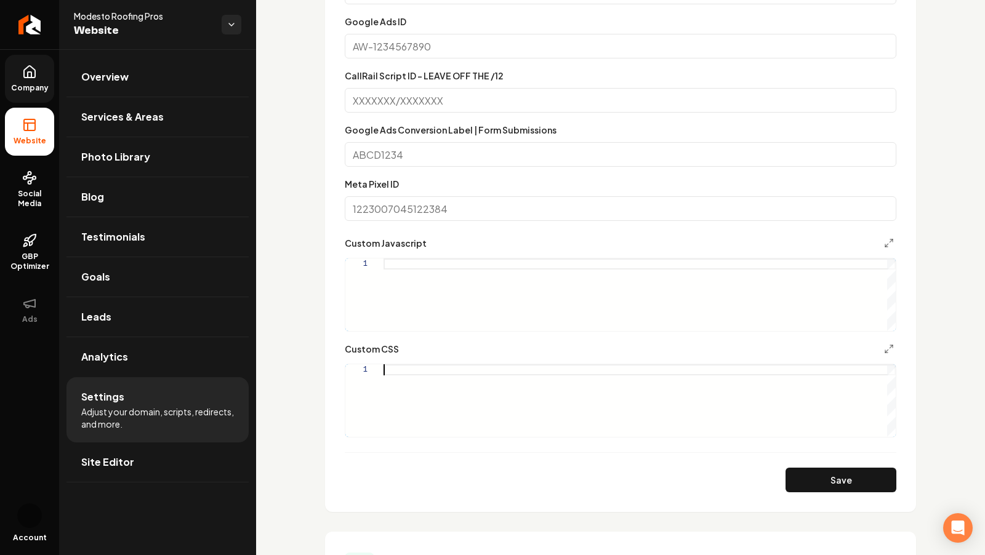
click at [397, 367] on div "Main content area" at bounding box center [640, 400] width 512 height 73
click at [481, 369] on div ".grab-navbar-variant-2-logo img { height: 8rem ; max-height: 8rem ; }" at bounding box center [640, 400] width 512 height 73
click at [433, 380] on div ".grab-navbar-variant-0-logo img { height: 8rem ; max-height: 8rem ; }" at bounding box center [640, 400] width 512 height 73
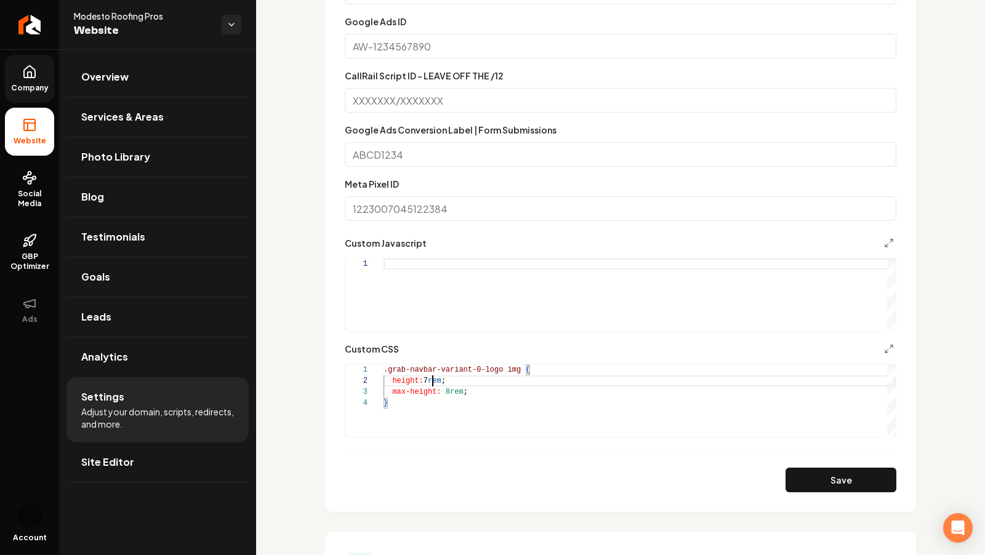
scroll to position [10, 48]
click at [451, 395] on div ".grab-navbar-variant-0-logo img { height: 7rem ; max-height: 8rem ; }" at bounding box center [640, 400] width 512 height 73
type textarea "**********"
click at [848, 479] on button "Save" at bounding box center [841, 480] width 111 height 25
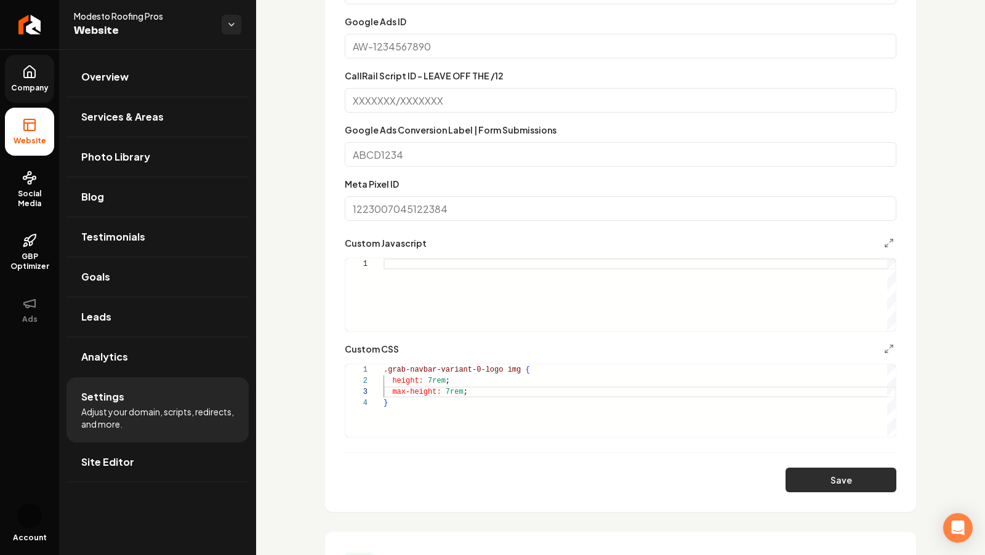
click at [807, 491] on button "Save" at bounding box center [841, 480] width 111 height 25
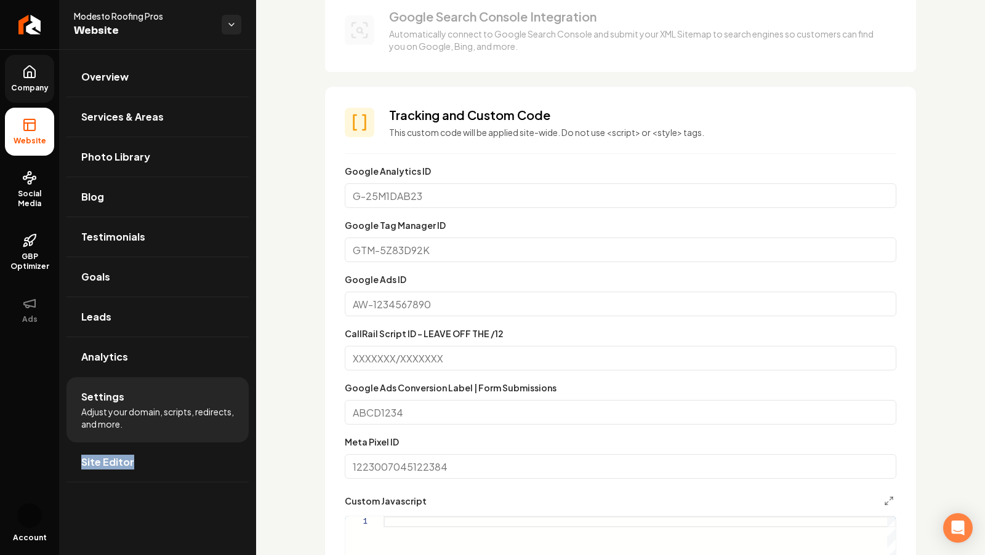
scroll to position [0, 0]
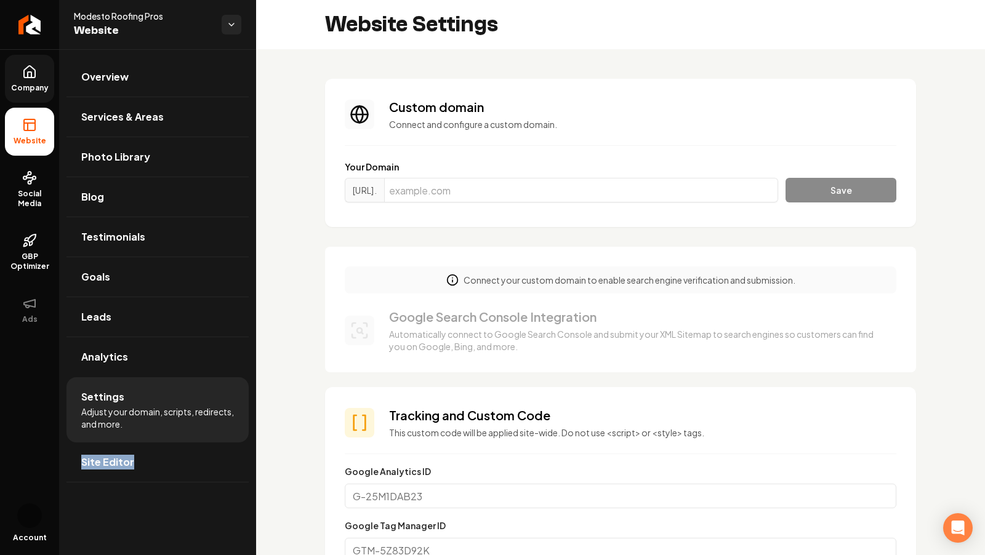
click at [26, 80] on link "Company" at bounding box center [29, 79] width 49 height 48
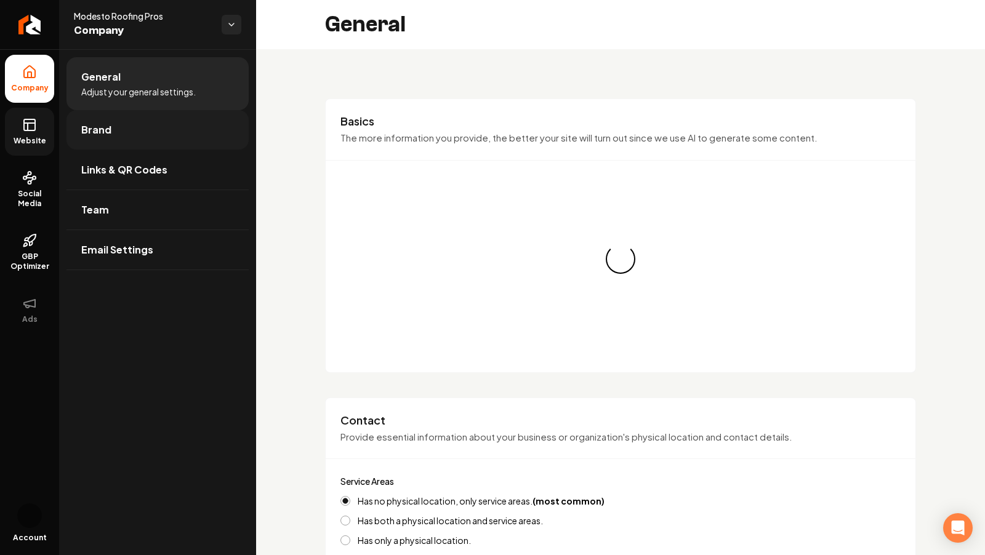
click at [116, 128] on link "Brand" at bounding box center [157, 129] width 182 height 39
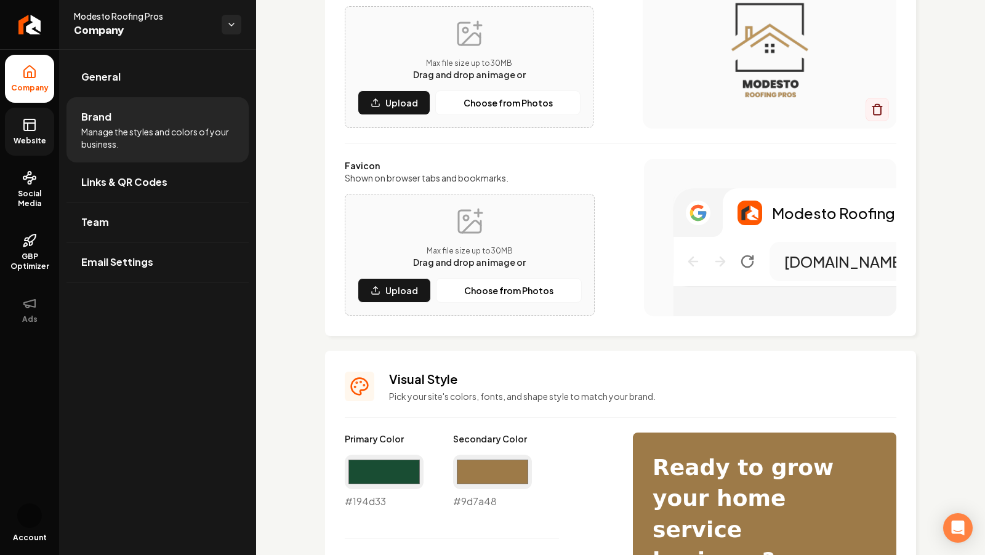
scroll to position [174, 0]
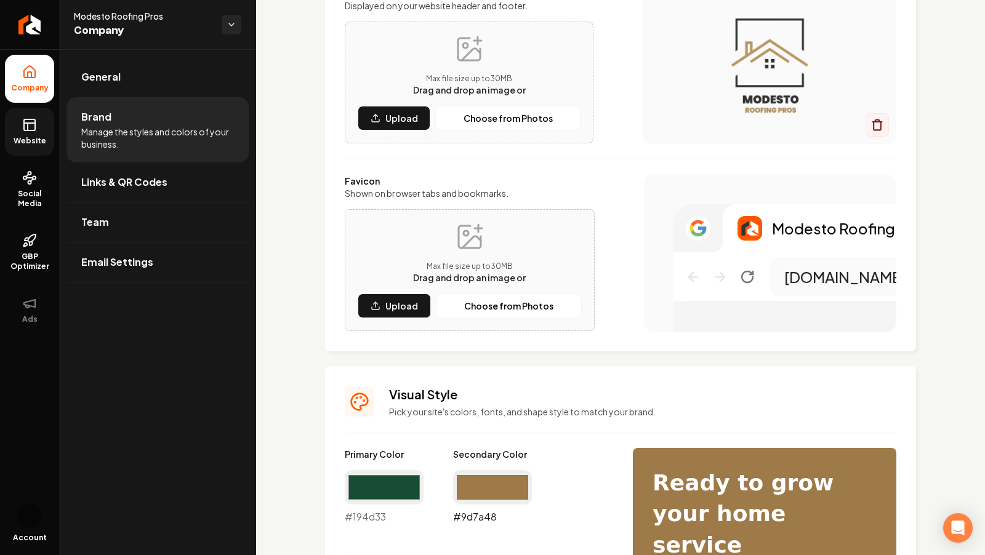
click at [486, 494] on input "#9d7a48" at bounding box center [492, 487] width 79 height 34
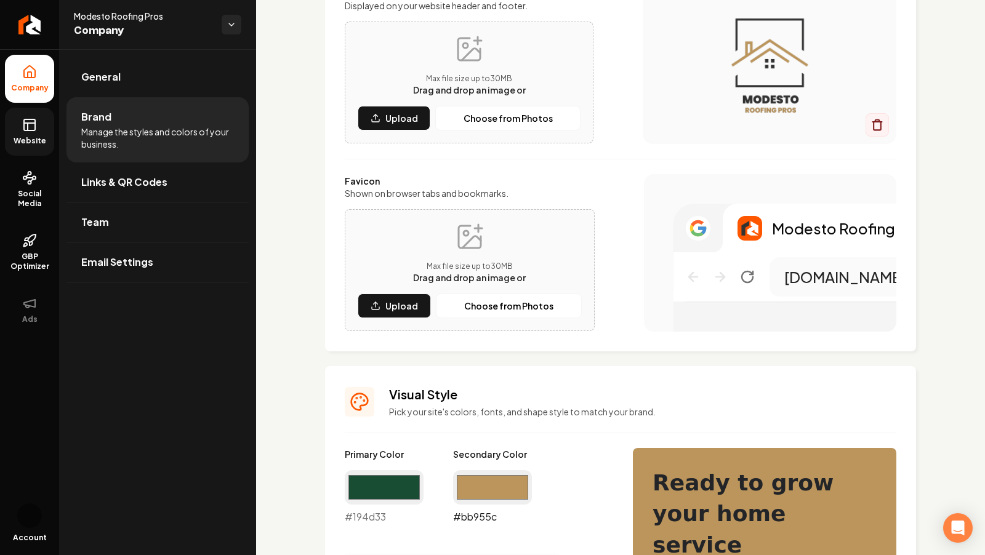
type input "#bb955c"
click at [485, 487] on input "#bb955c" at bounding box center [492, 487] width 79 height 34
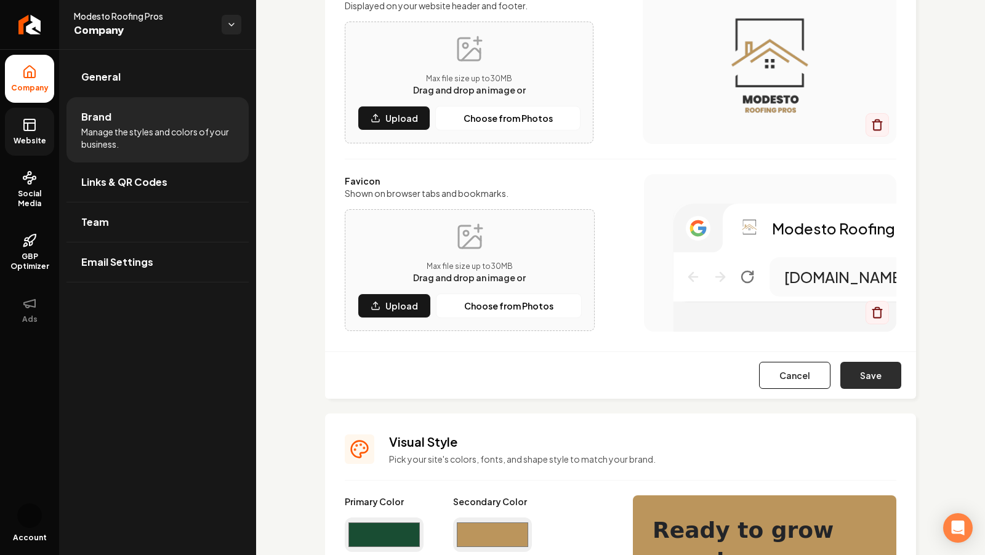
click at [874, 373] on button "Save" at bounding box center [870, 375] width 61 height 27
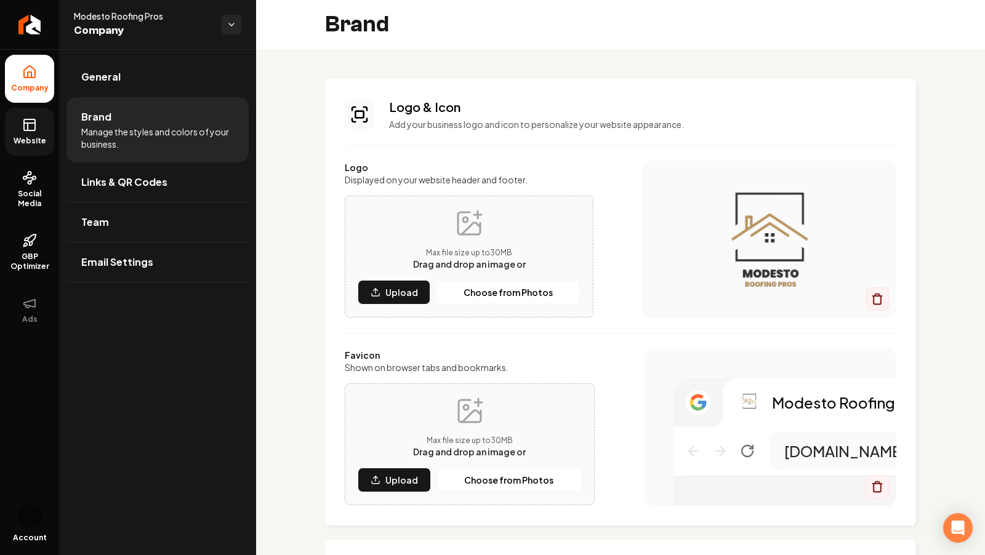
scroll to position [1018, 0]
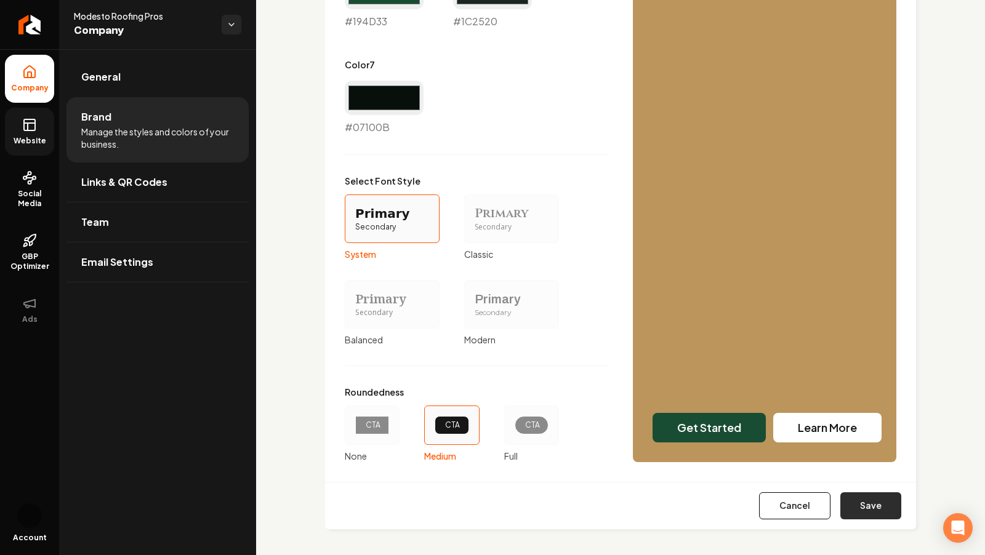
click at [873, 498] on button "Save" at bounding box center [870, 506] width 61 height 27
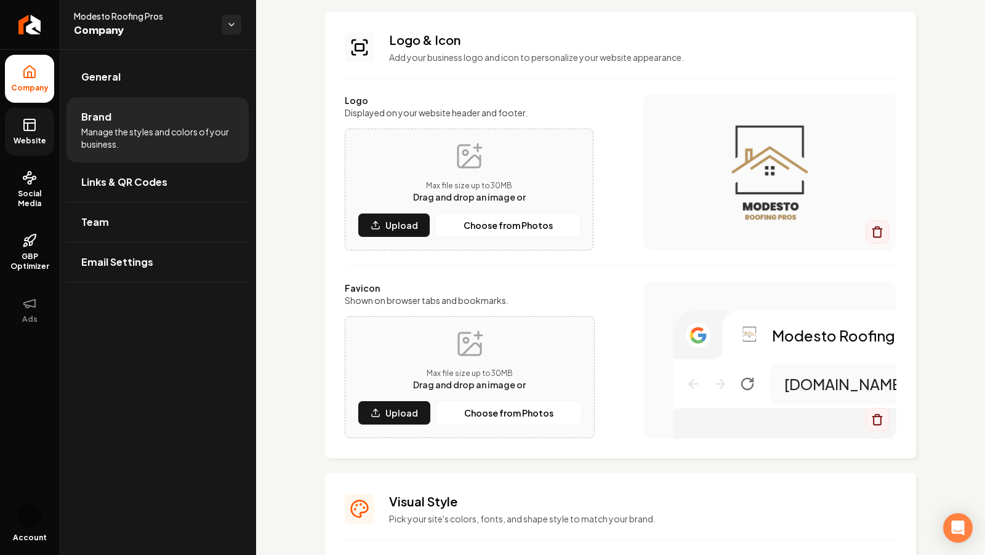
scroll to position [0, 0]
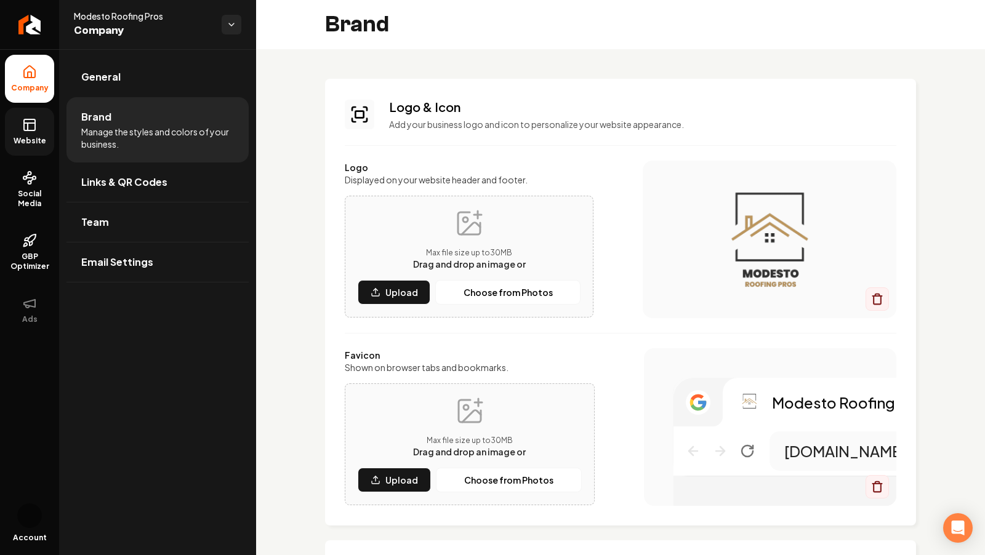
type input "#eaf1ed"
type input "#c2d5ca"
type input "#d0dcd5"
type input "#4a6455"
type input "#194d33"
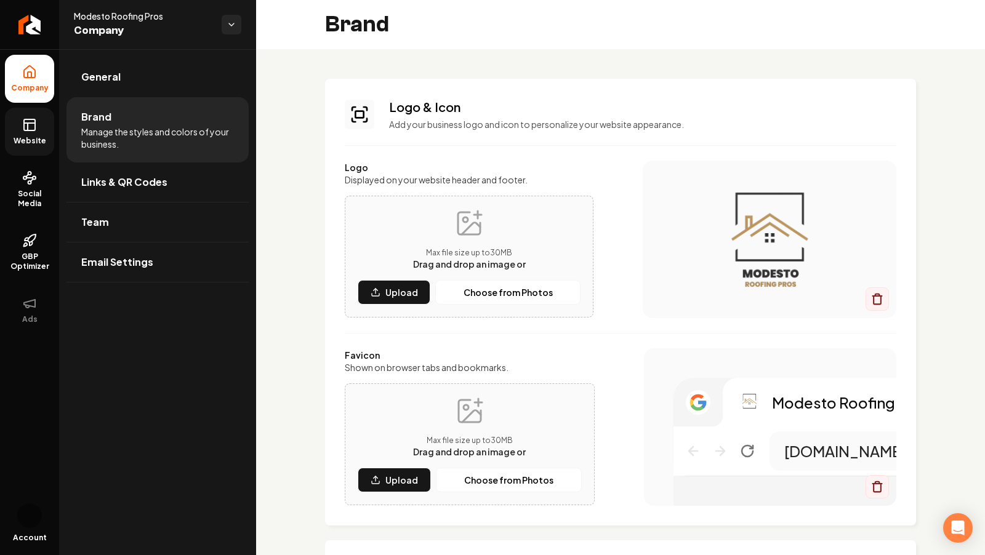
type input "#1c2520"
type input "#07100b"
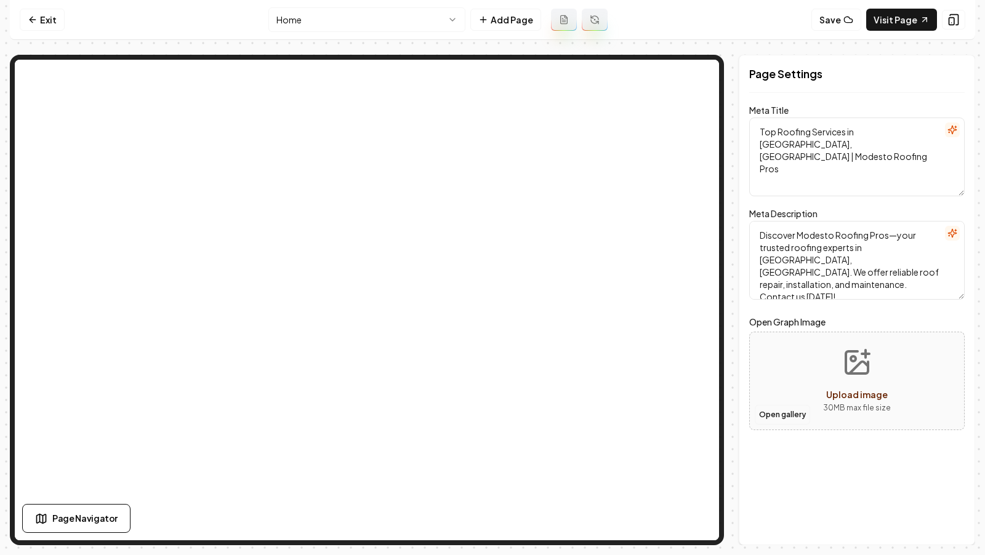
click at [783, 411] on button "Open gallery" at bounding box center [782, 415] width 55 height 20
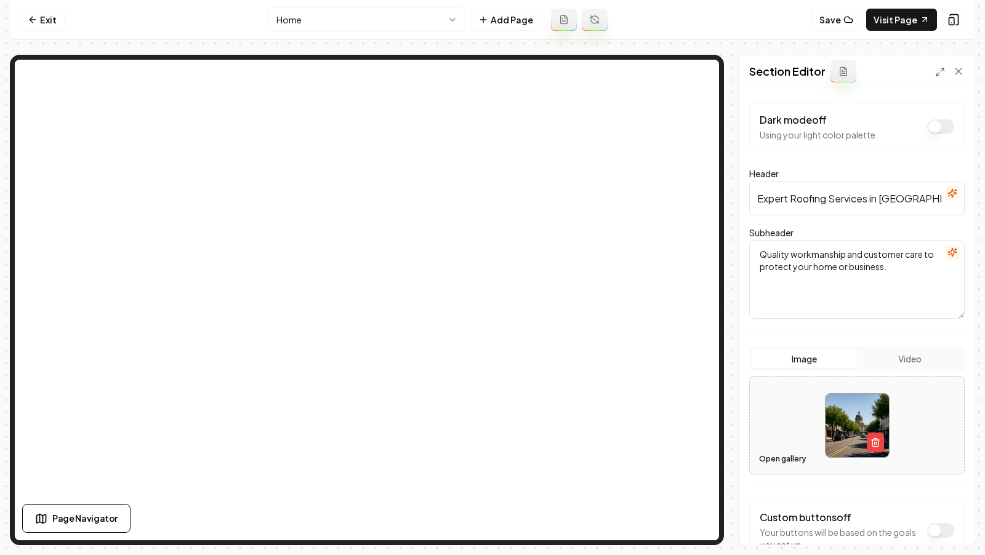
click at [767, 454] on button "Open gallery" at bounding box center [782, 459] width 55 height 20
click at [879, 444] on icon "button" at bounding box center [876, 443] width 10 height 10
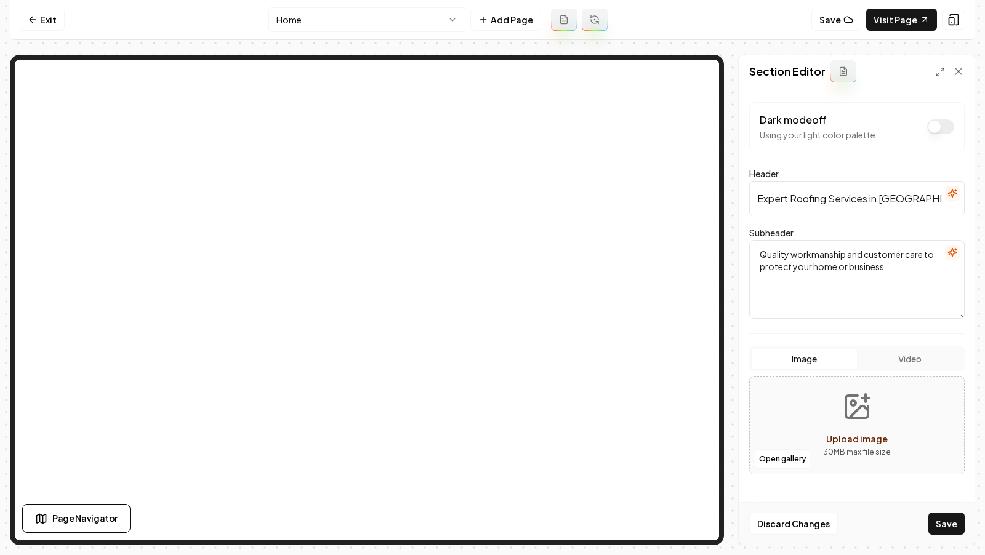
drag, startPoint x: 879, startPoint y: 444, endPoint x: 847, endPoint y: 417, distance: 41.5
click at [847, 417] on icon "Upload image" at bounding box center [857, 407] width 30 height 30
type input "**********"
click at [944, 526] on button "Save" at bounding box center [946, 524] width 36 height 22
click at [964, 540] on div "Discard Changes Save" at bounding box center [856, 523] width 235 height 42
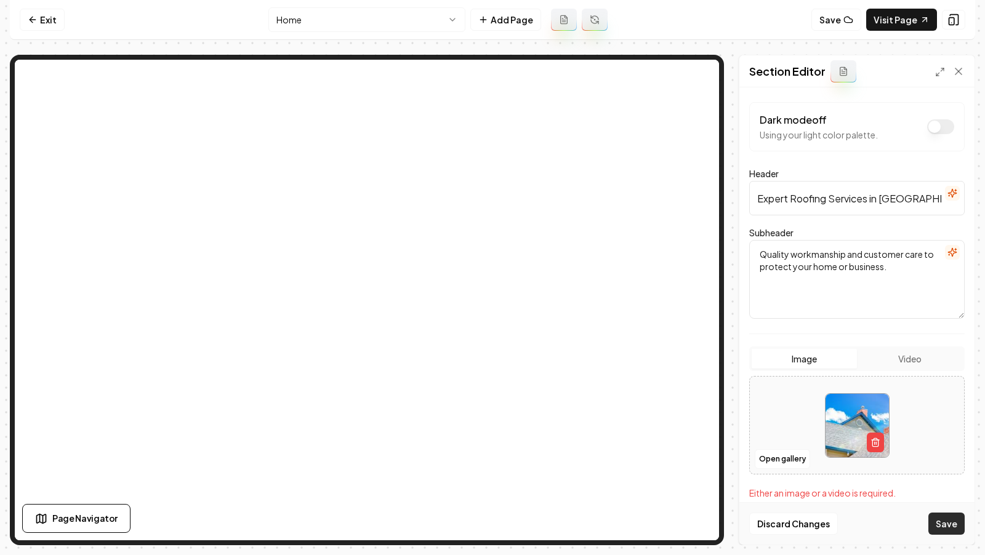
click at [941, 516] on button "Save" at bounding box center [946, 524] width 36 height 22
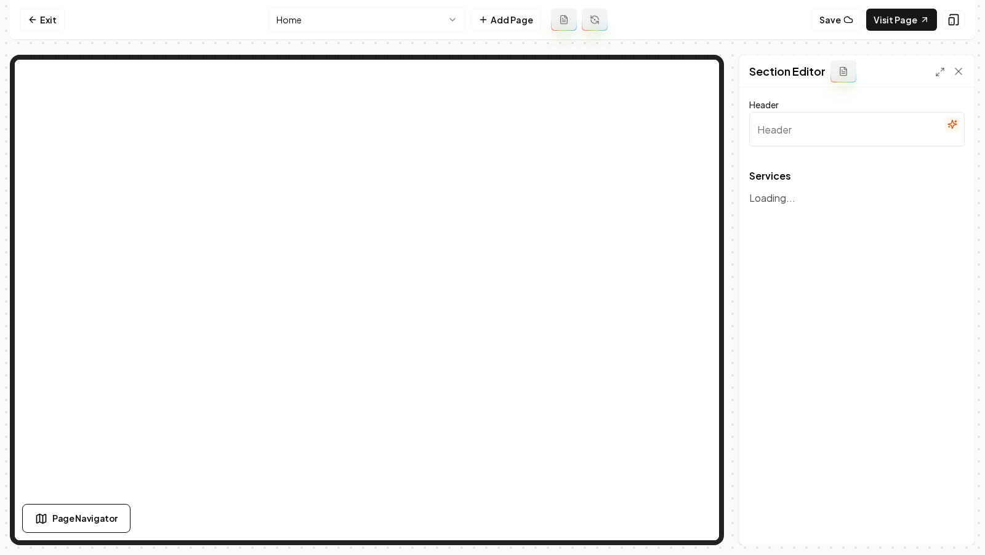
type input "Our Roofing Services"
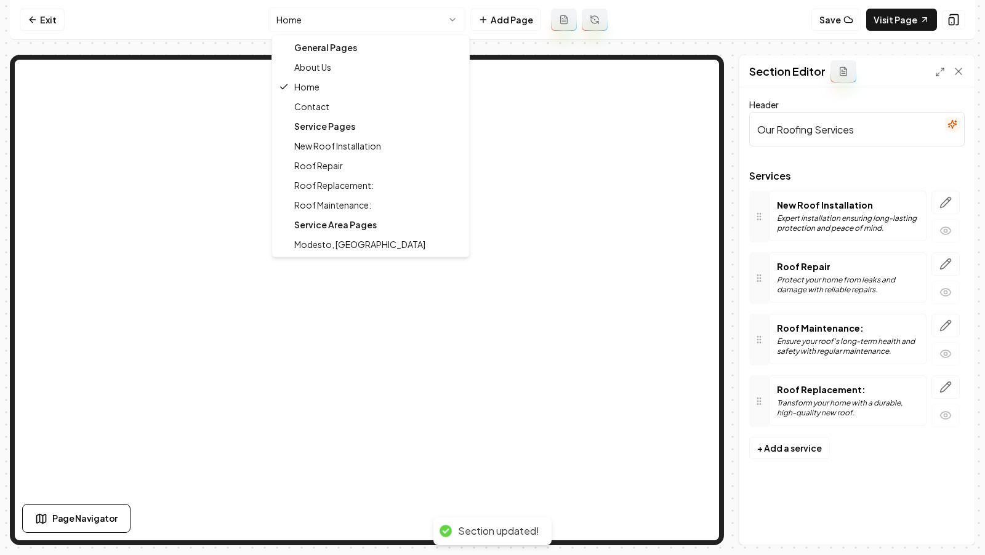
click at [328, 20] on html "Computer Required This feature is only available on a computer. Please switch t…" at bounding box center [492, 277] width 985 height 555
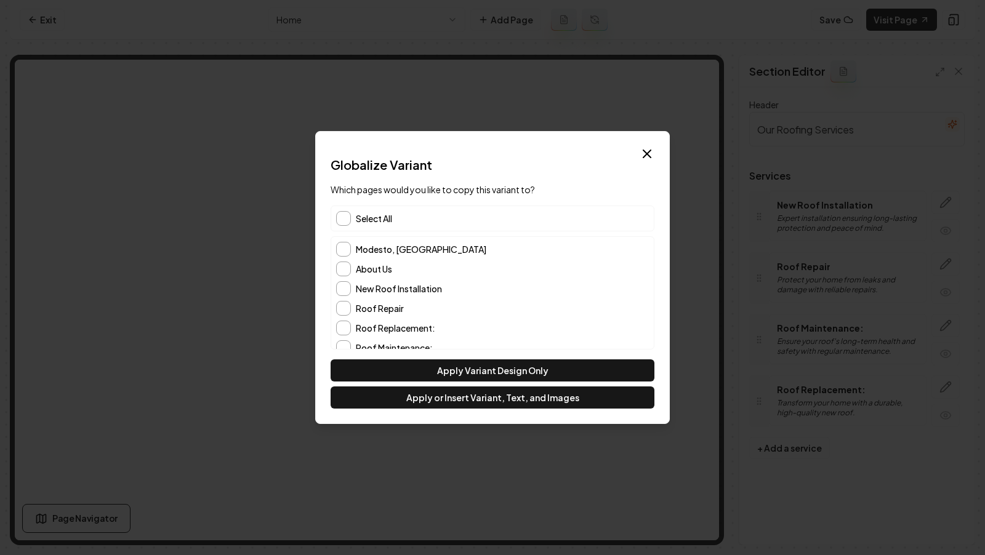
click at [350, 271] on div "About Us" at bounding box center [492, 269] width 313 height 15
click at [345, 270] on button "About Us" at bounding box center [343, 269] width 15 height 15
click at [653, 156] on icon "button" at bounding box center [647, 154] width 15 height 15
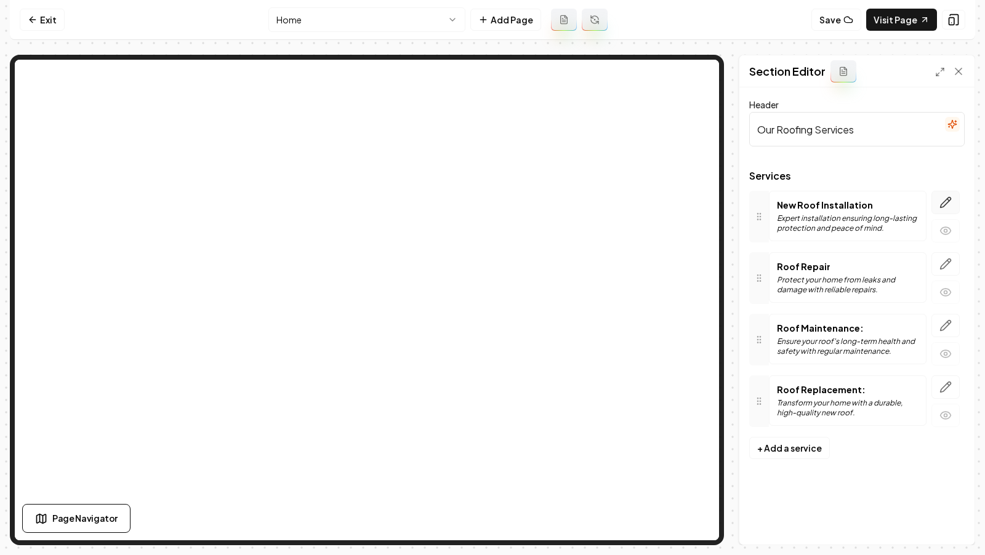
click at [941, 209] on button "button" at bounding box center [946, 202] width 28 height 23
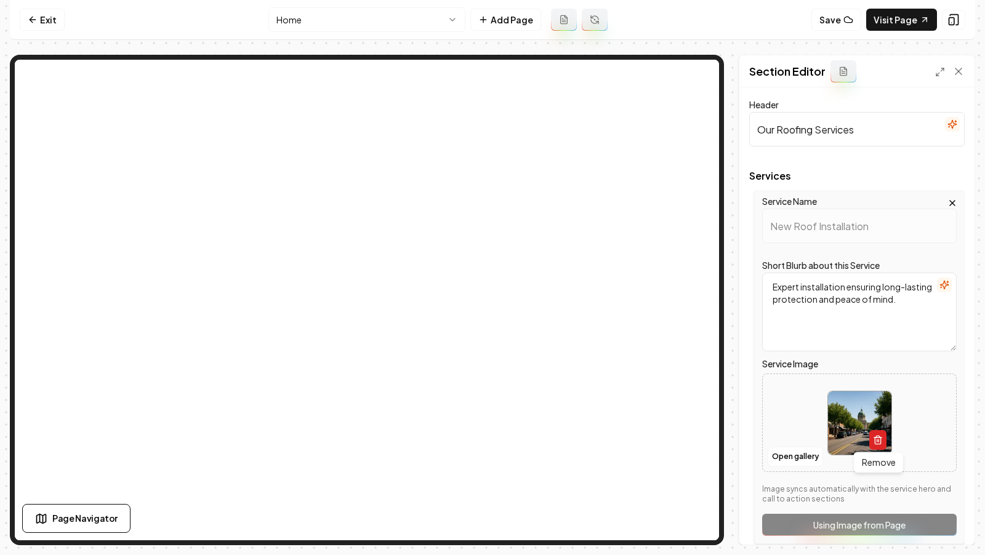
click at [880, 440] on icon "button" at bounding box center [878, 441] width 6 height 7
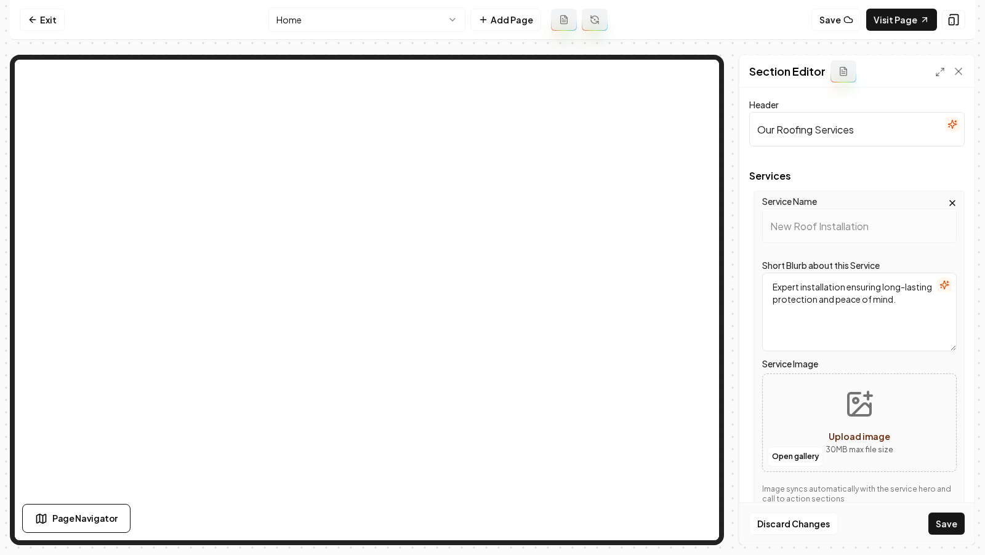
scroll to position [71, 0]
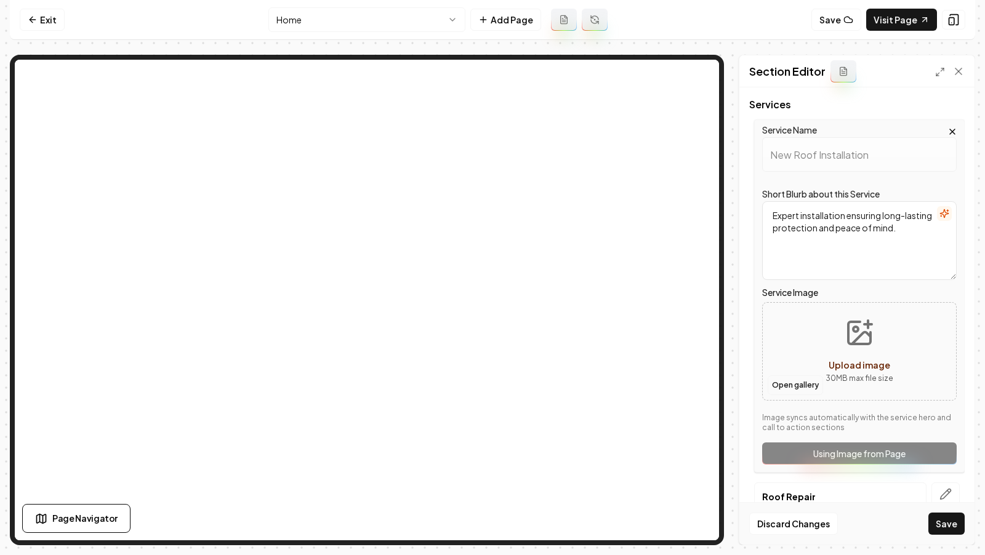
click at [789, 386] on button "Open gallery" at bounding box center [795, 386] width 55 height 20
click at [837, 350] on button "Upload image 30 MB max file size" at bounding box center [859, 351] width 87 height 86
type input "**********"
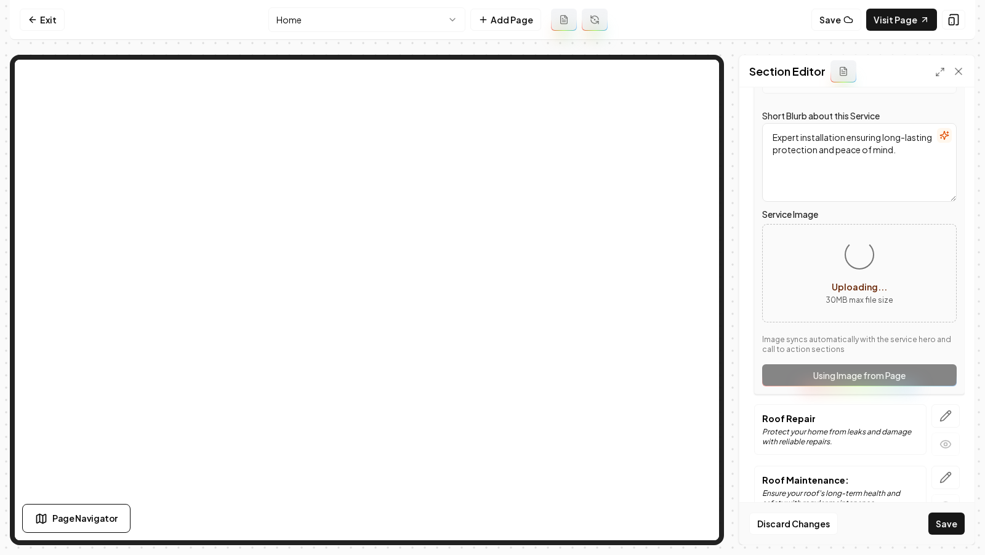
scroll to position [236, 0]
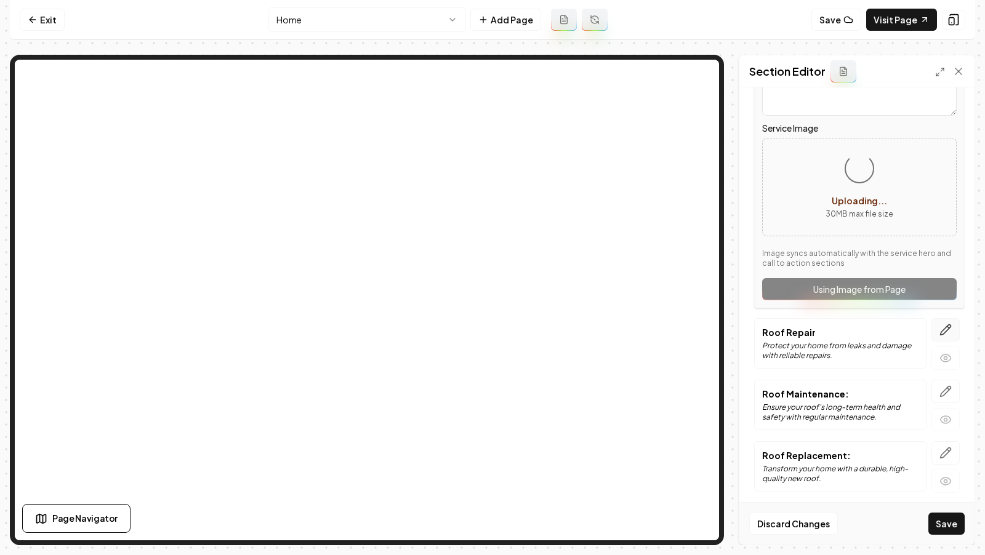
click at [952, 327] on icon "button" at bounding box center [946, 330] width 12 height 12
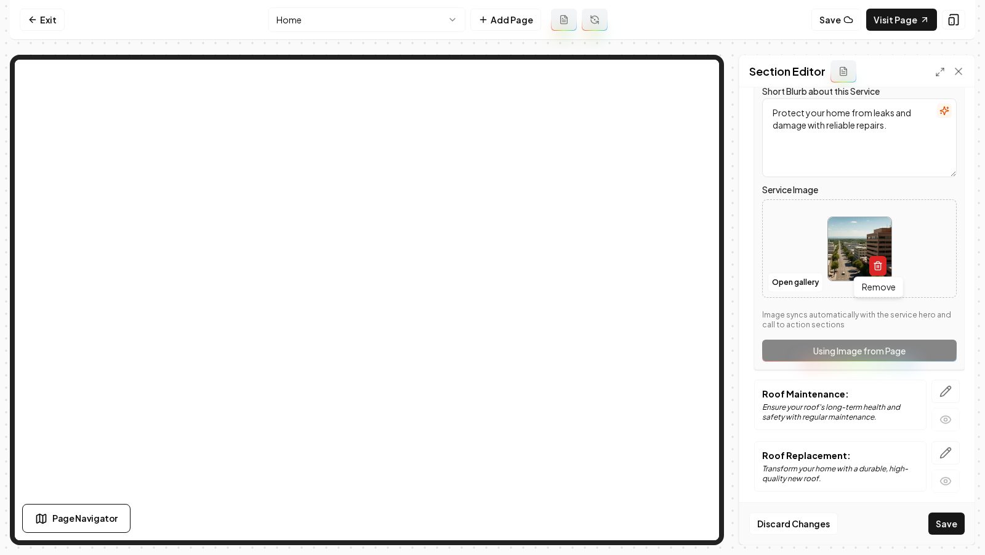
click at [876, 263] on icon "button" at bounding box center [878, 266] width 10 height 10
click at [809, 276] on button "Open gallery" at bounding box center [795, 283] width 55 height 20
click at [863, 248] on button "Upload image 30 MB max file size" at bounding box center [859, 249] width 87 height 86
type input "**********"
click at [949, 385] on icon "button" at bounding box center [946, 391] width 12 height 12
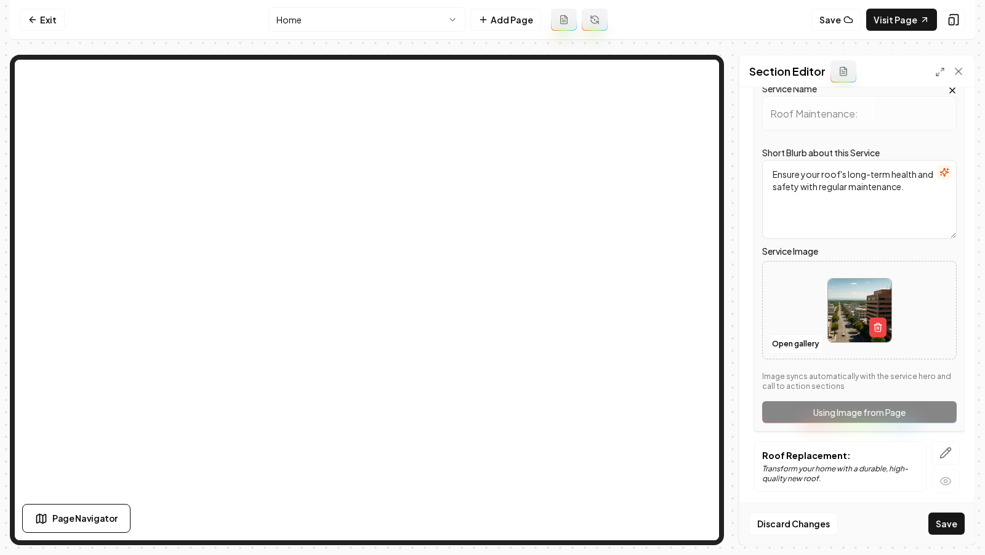
click at [881, 334] on img at bounding box center [859, 310] width 63 height 63
type input "**********"
click at [943, 447] on icon "button" at bounding box center [946, 453] width 12 height 12
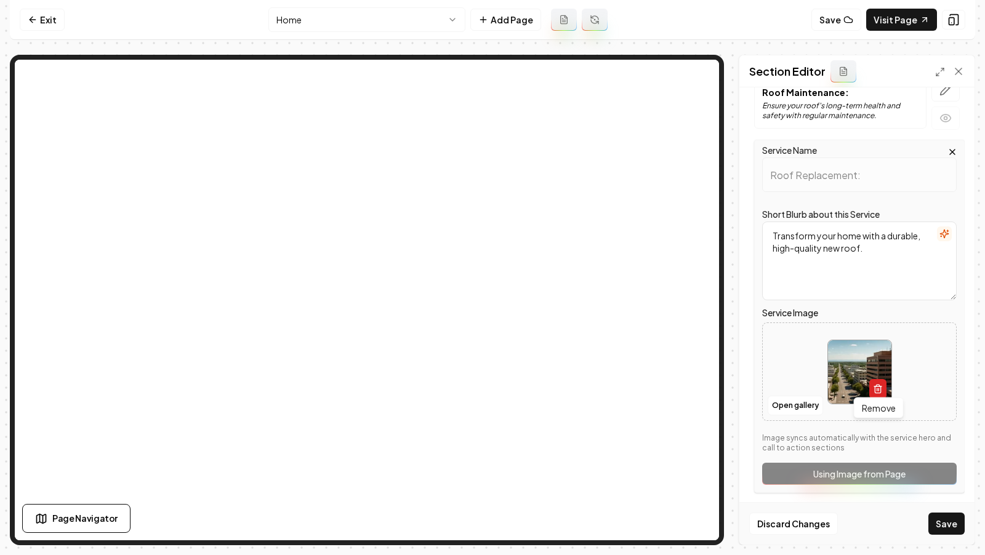
click at [882, 389] on icon "button" at bounding box center [878, 389] width 10 height 10
click at [852, 368] on button "Upload image 30 MB max file size" at bounding box center [859, 372] width 87 height 86
type input "**********"
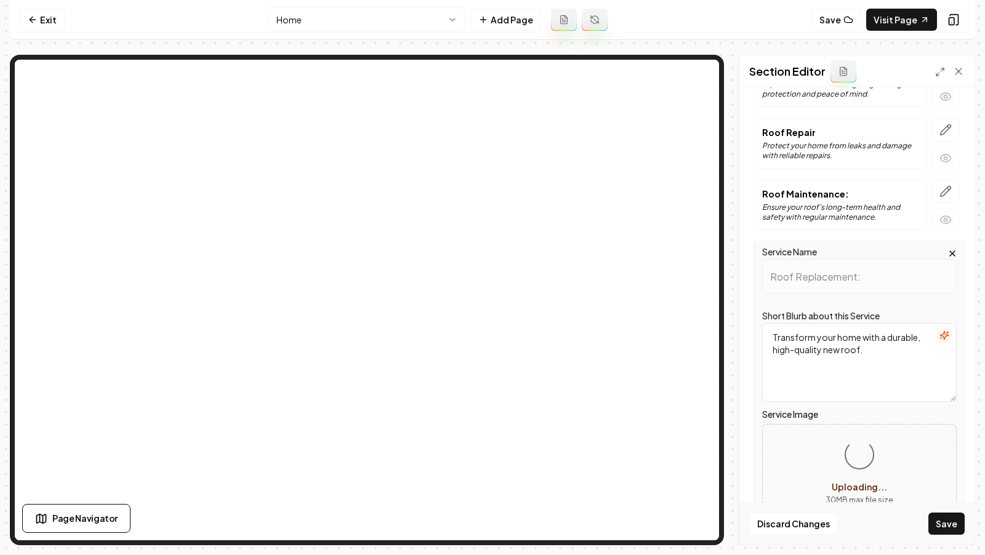
scroll to position [115, 0]
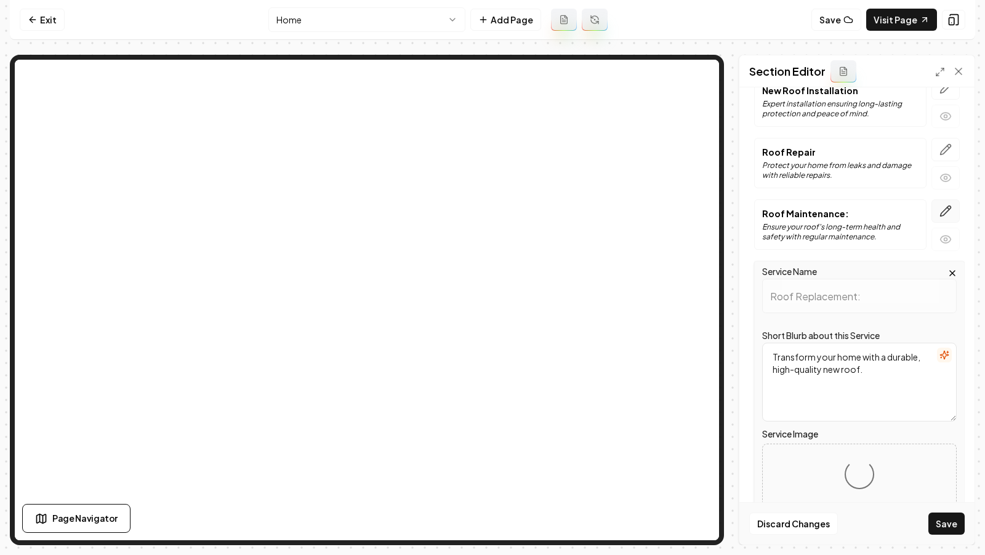
click at [951, 207] on icon "button" at bounding box center [946, 211] width 12 height 12
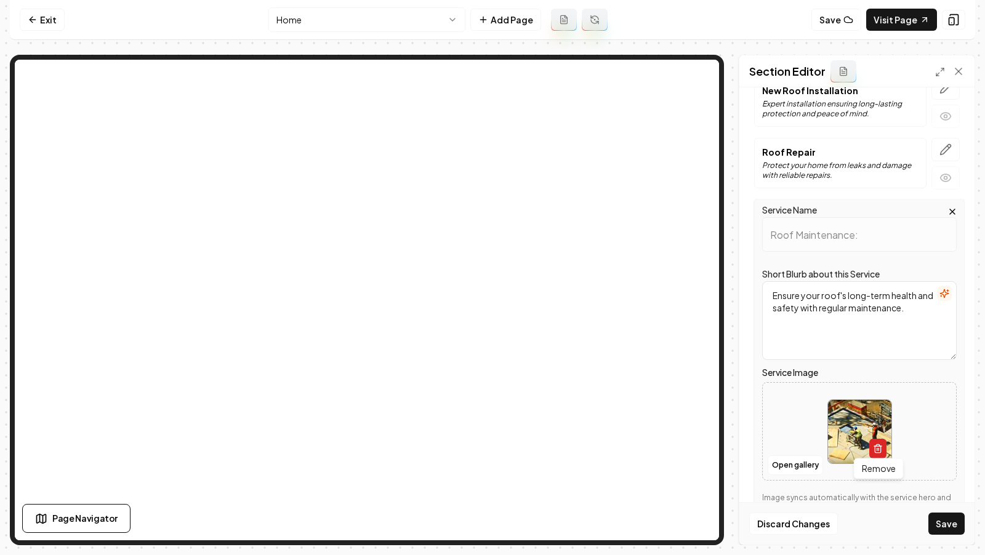
click at [876, 449] on icon "button" at bounding box center [878, 449] width 10 height 10
click at [792, 459] on button "Open gallery" at bounding box center [795, 466] width 55 height 20
click at [865, 427] on button "Upload image 30 MB max file size" at bounding box center [859, 432] width 87 height 86
type input "**********"
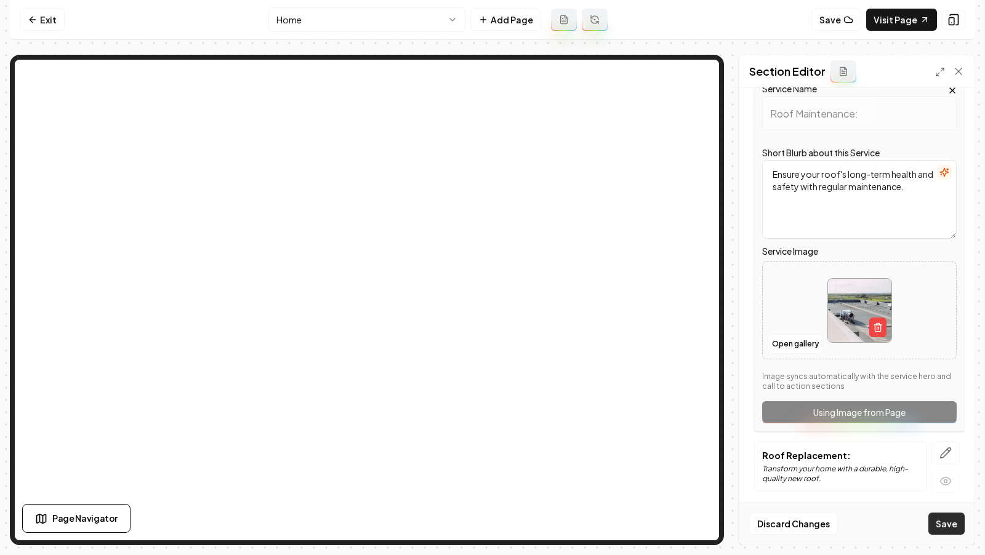
click at [944, 526] on button "Save" at bounding box center [946, 524] width 36 height 22
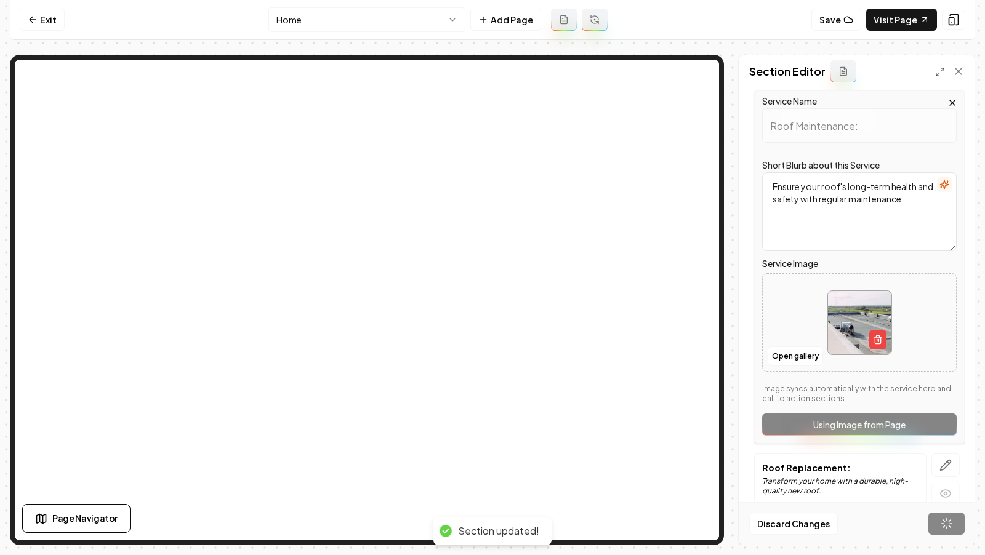
scroll to position [0, 0]
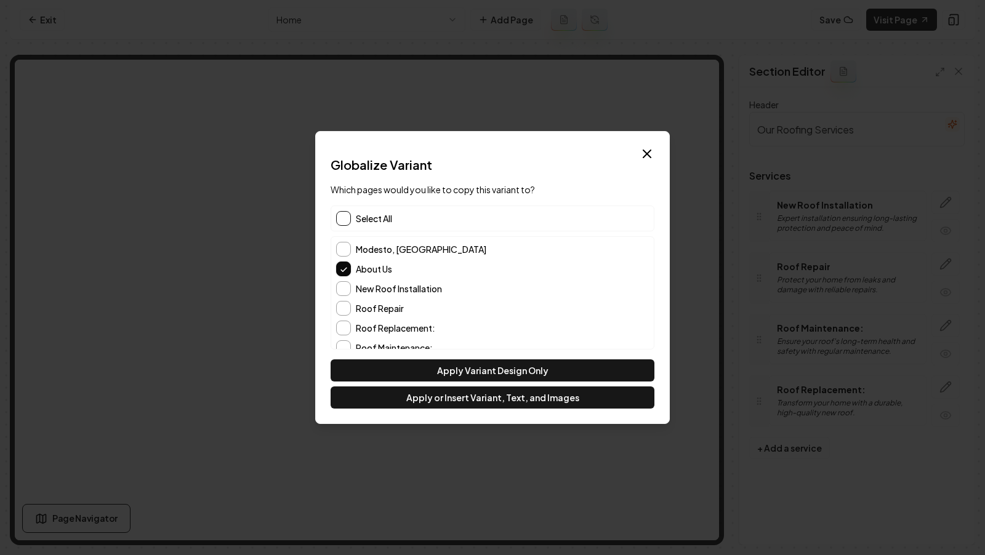
click at [342, 218] on button "button" at bounding box center [343, 218] width 15 height 15
click at [345, 267] on button "About Us" at bounding box center [343, 269] width 15 height 15
click at [344, 267] on button "About Us" at bounding box center [343, 269] width 15 height 15
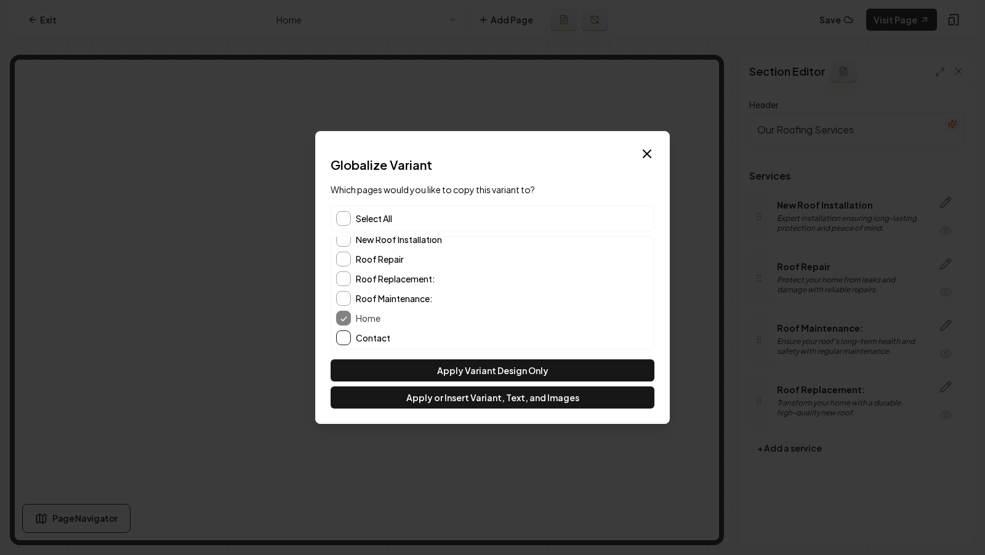
click at [340, 334] on button "Contact" at bounding box center [343, 338] width 15 height 15
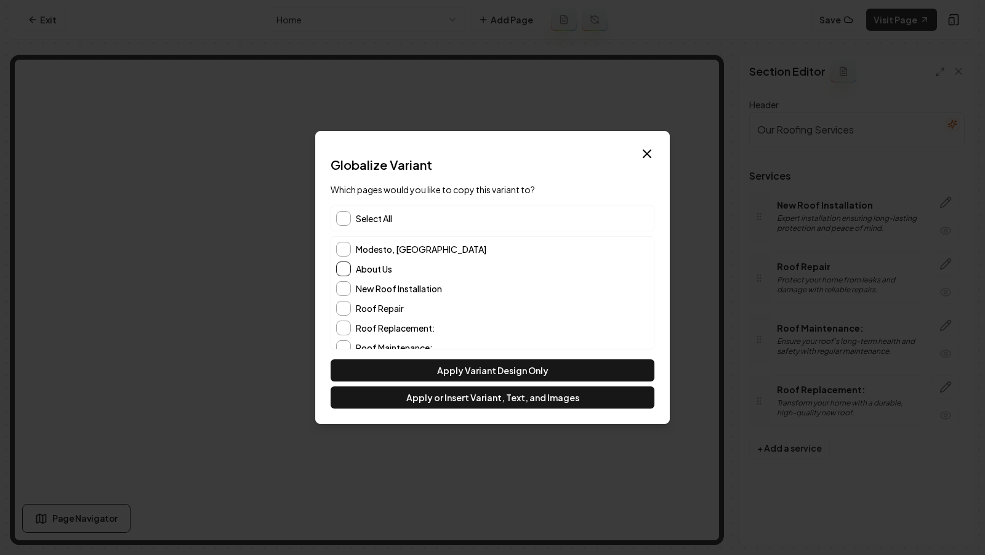
click at [341, 267] on button "About Us" at bounding box center [343, 269] width 15 height 15
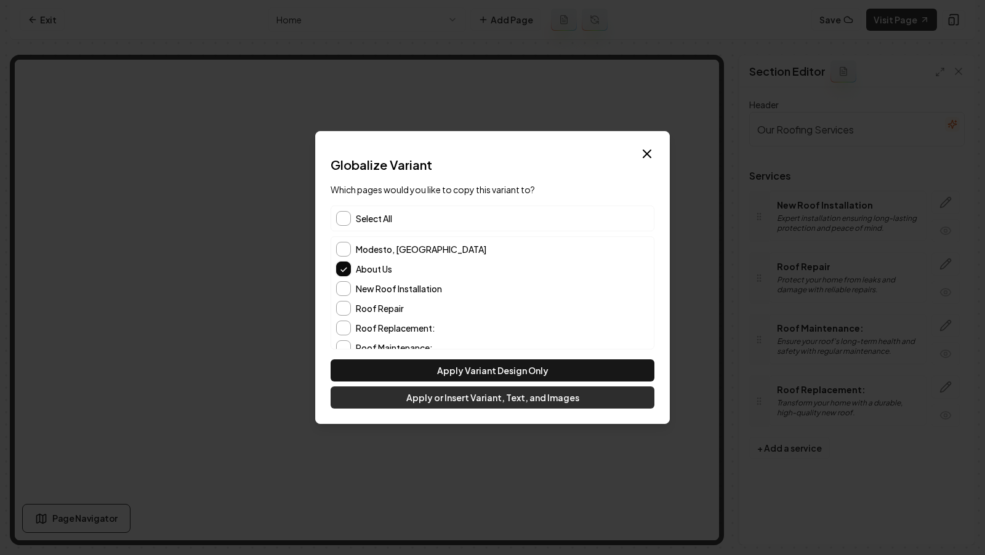
click at [461, 403] on button "Apply or Insert Variant, Text, and Images" at bounding box center [493, 398] width 324 height 22
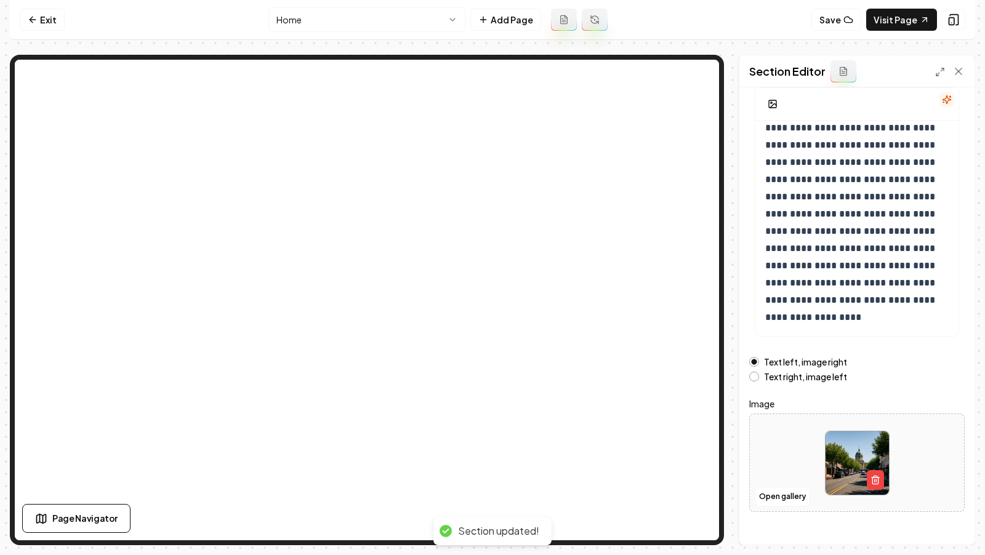
scroll to position [107, 0]
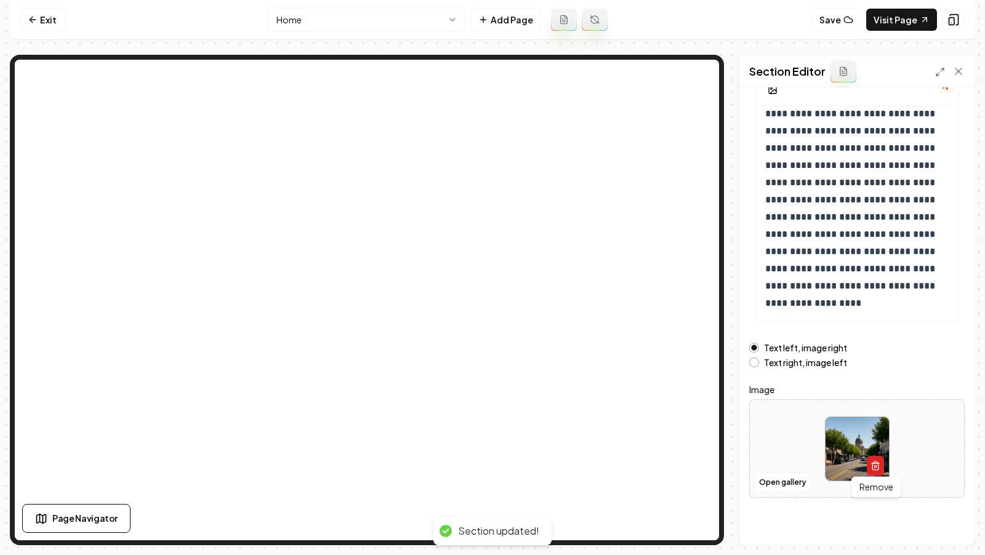
click at [879, 470] on button "button" at bounding box center [875, 466] width 17 height 20
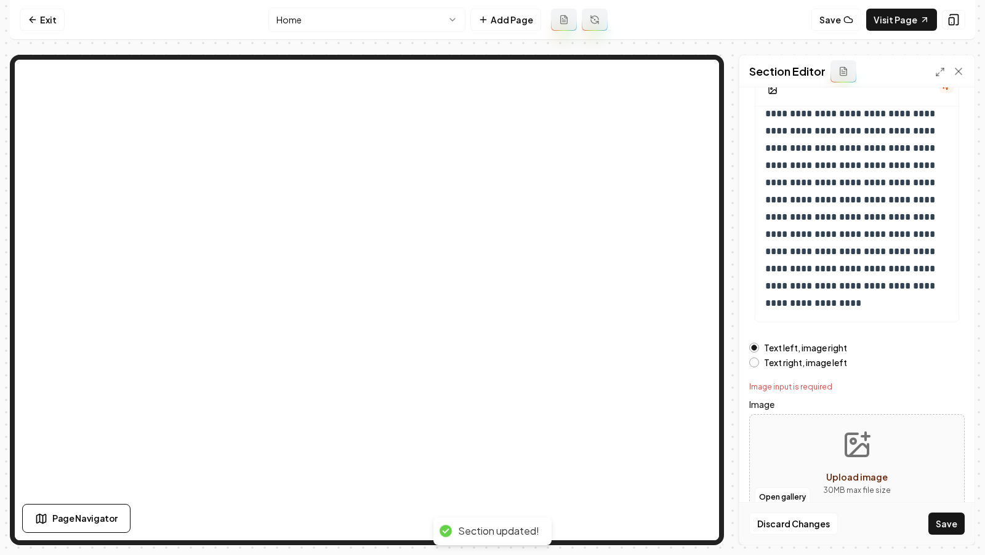
click at [855, 470] on div "Upload image" at bounding box center [857, 477] width 62 height 15
type input "**********"
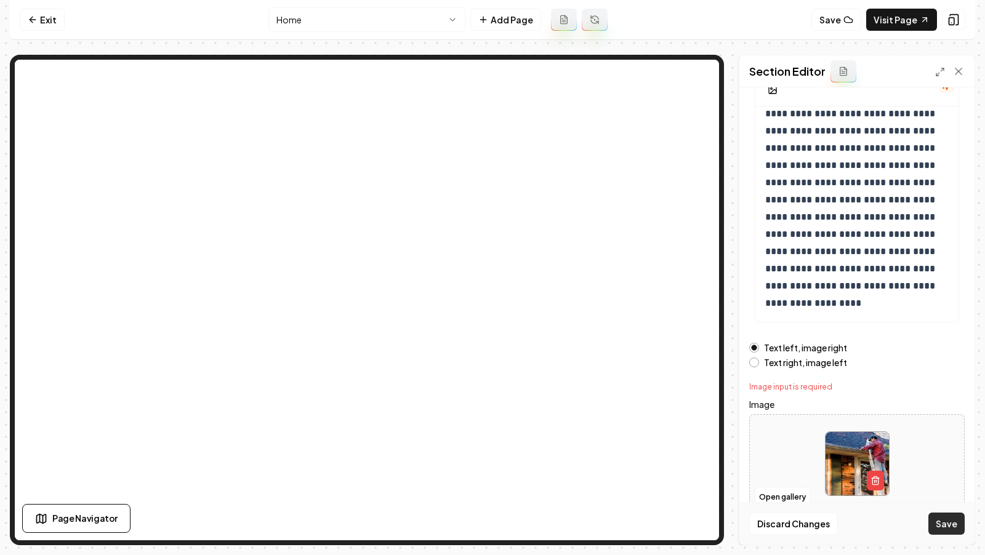
click at [947, 521] on button "Save" at bounding box center [946, 524] width 36 height 22
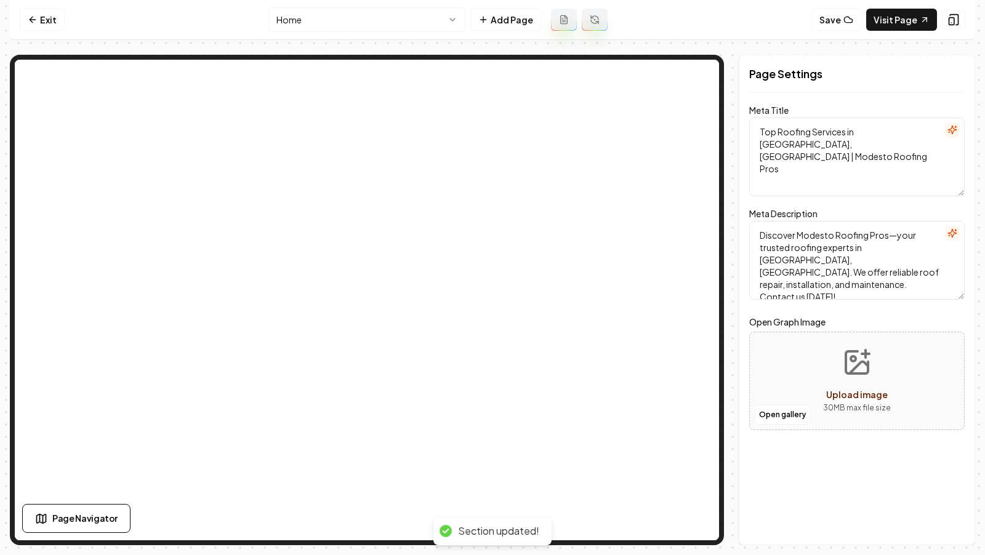
scroll to position [0, 0]
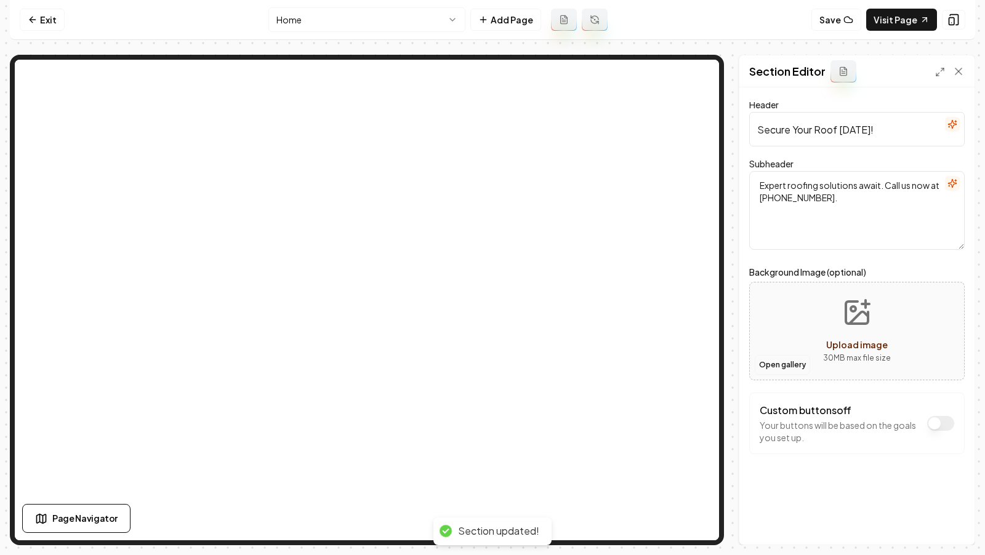
click at [773, 366] on button "Open gallery" at bounding box center [782, 365] width 55 height 20
click at [856, 321] on icon "Upload image" at bounding box center [857, 313] width 30 height 30
type input "**********"
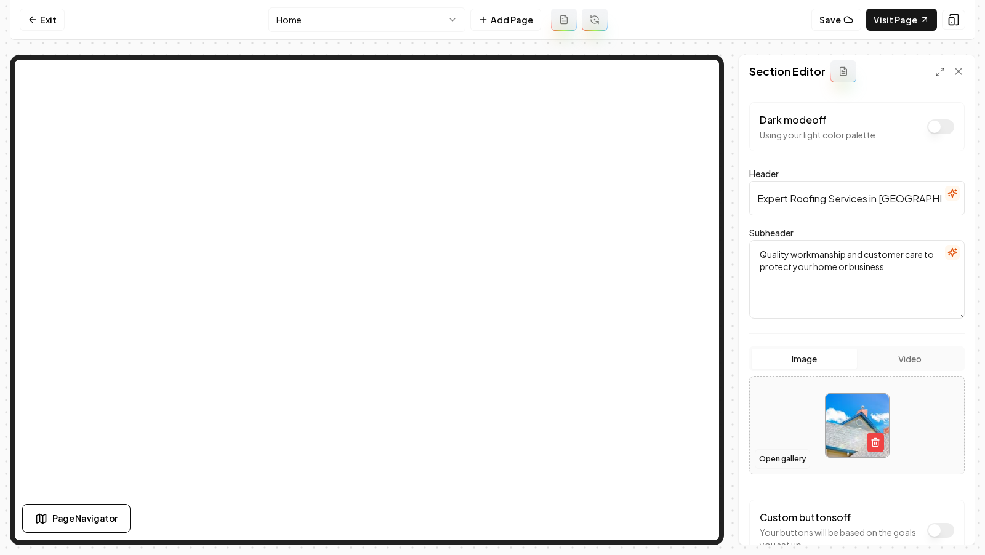
click at [783, 459] on button "Open gallery" at bounding box center [782, 459] width 55 height 20
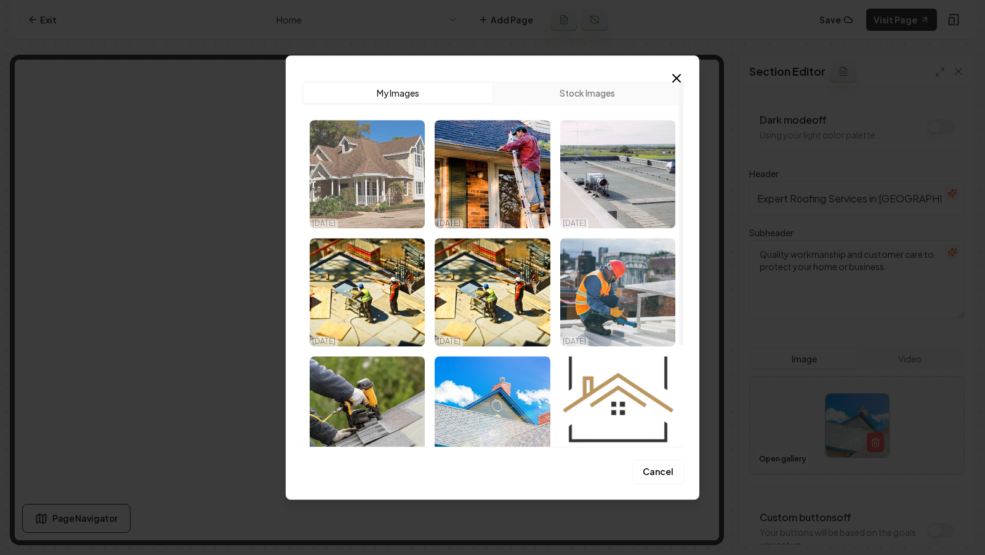
click at [405, 186] on img "Select image image_68e84a1d5c7cd75eb840e0b6.jpg" at bounding box center [367, 174] width 115 height 108
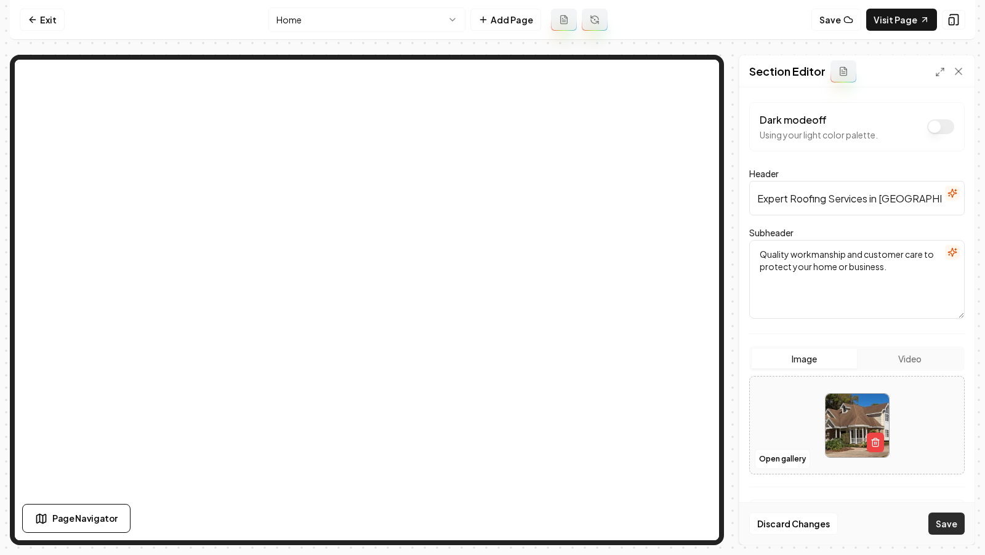
click at [943, 520] on button "Save" at bounding box center [946, 524] width 36 height 22
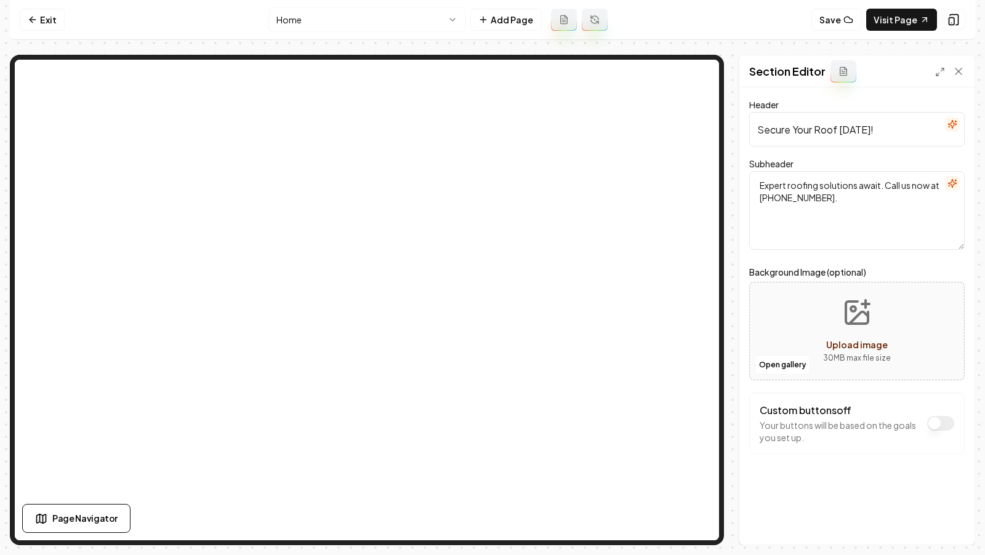
click at [853, 329] on button "Upload image 30 MB max file size" at bounding box center [856, 331] width 87 height 86
type input "**********"
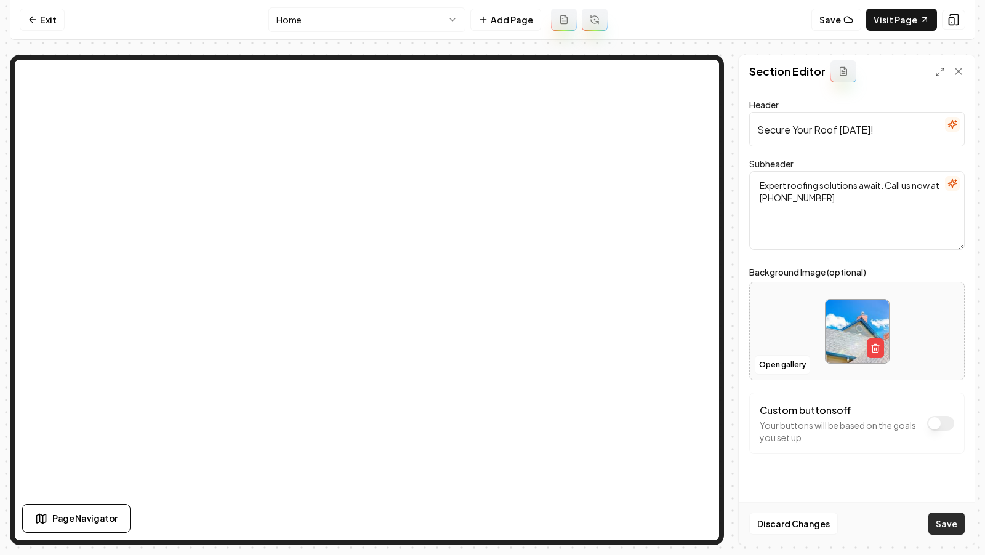
click at [948, 524] on button "Save" at bounding box center [946, 524] width 36 height 22
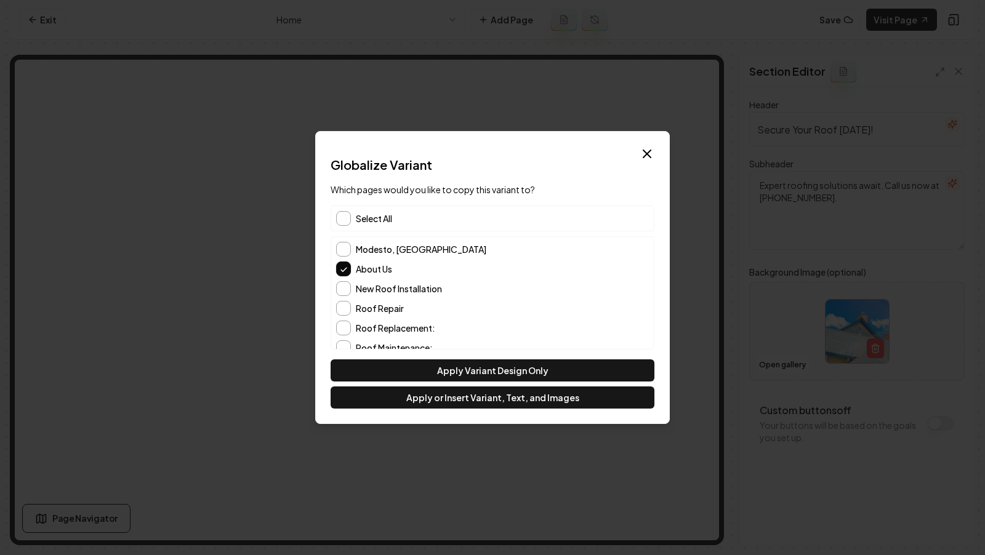
click at [358, 215] on span "Select All" at bounding box center [374, 218] width 36 height 12
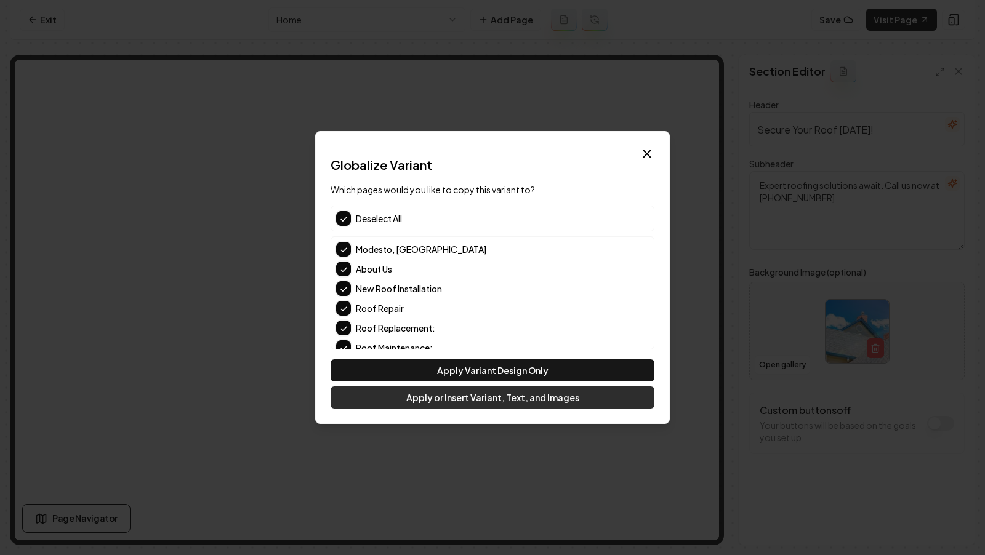
click at [435, 403] on button "Apply or Insert Variant, Text, and Images" at bounding box center [493, 398] width 324 height 22
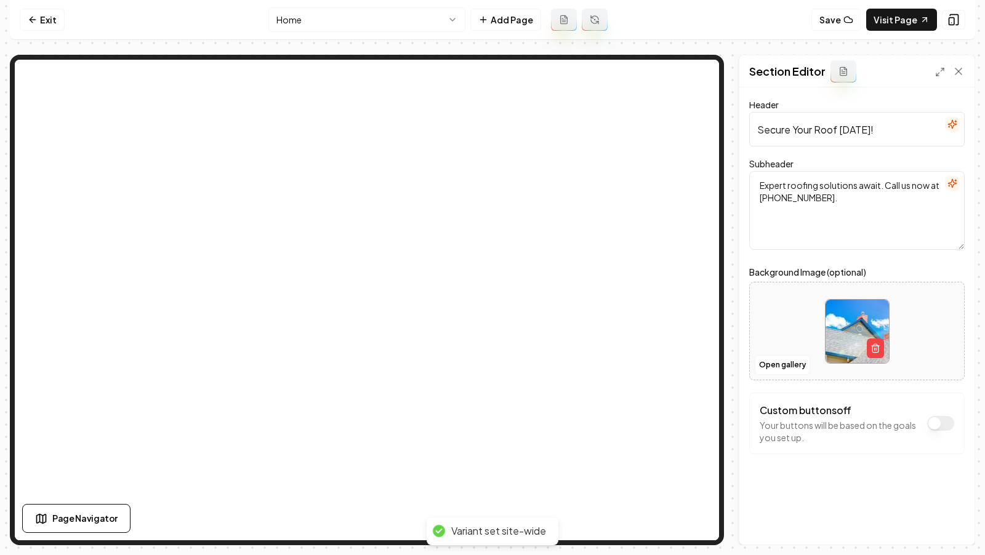
click at [372, 21] on html "Computer Required This feature is only available on a computer. Please switch t…" at bounding box center [492, 277] width 985 height 555
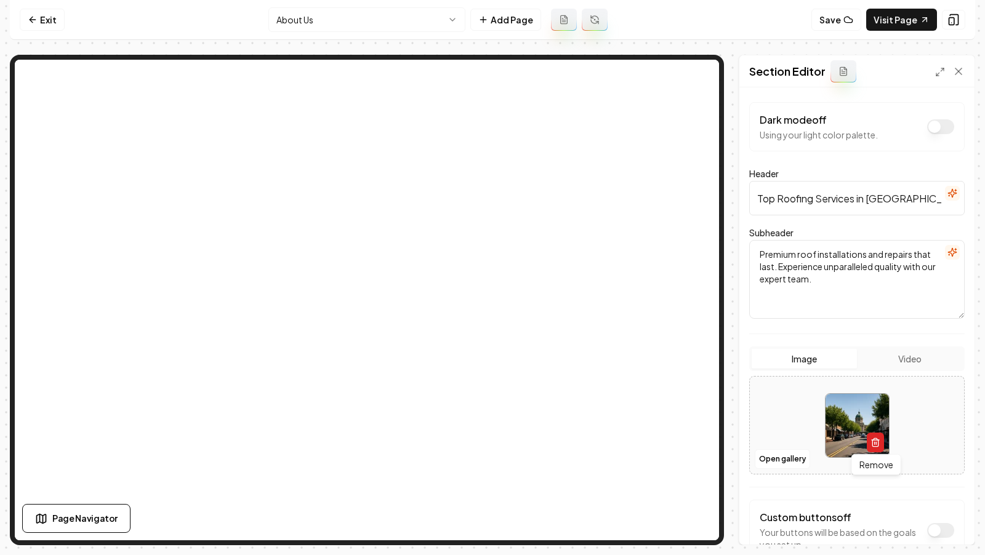
click at [868, 439] on button "button" at bounding box center [875, 443] width 17 height 20
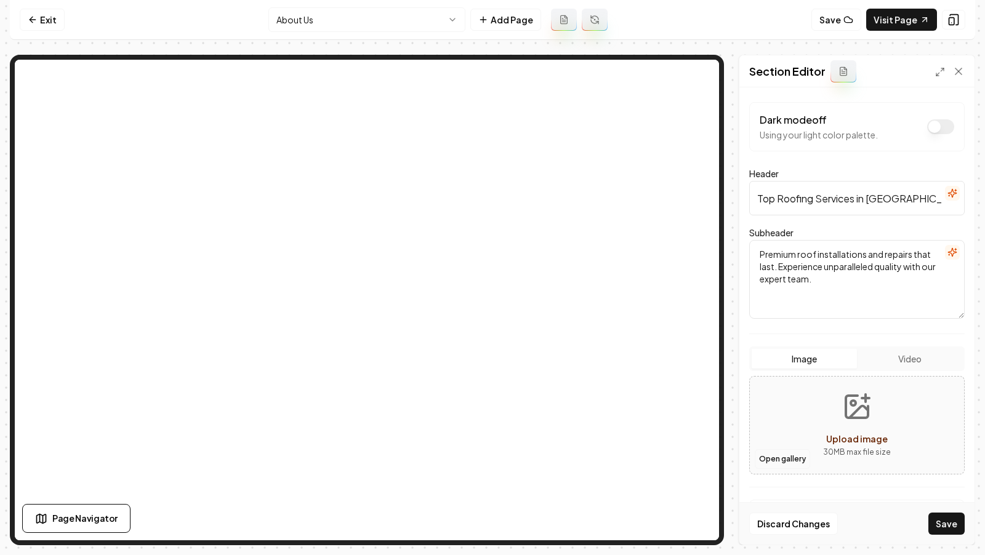
click at [769, 454] on button "Open gallery" at bounding box center [782, 459] width 55 height 20
click at [865, 420] on icon "Upload image" at bounding box center [857, 407] width 30 height 30
type input "**********"
click at [946, 531] on button "Save" at bounding box center [946, 524] width 36 height 22
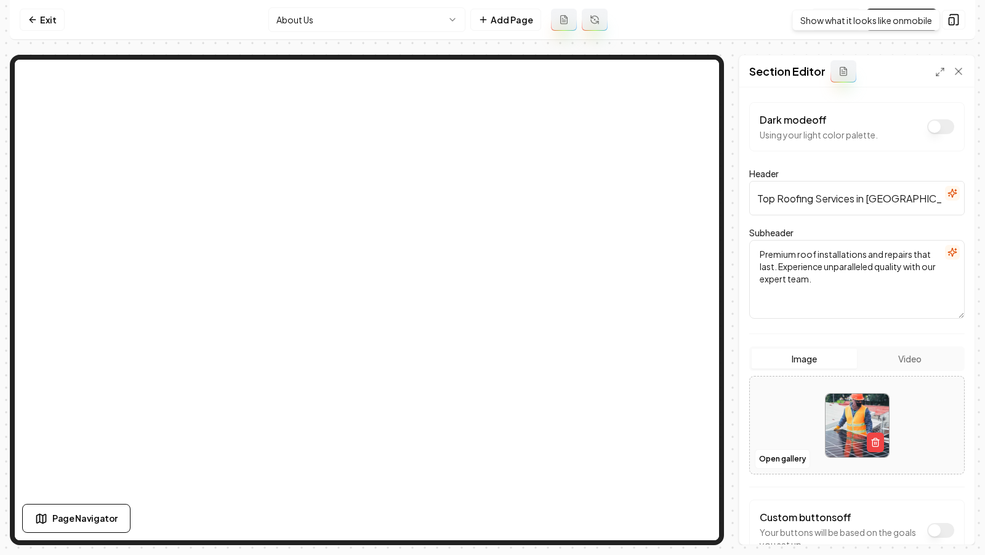
click at [898, 22] on div "Show what it looks like on mobile Show what it looks like on mobile" at bounding box center [866, 20] width 148 height 21
click at [885, 29] on link "Visit Page" at bounding box center [901, 20] width 71 height 22
click at [880, 27] on link "Visit Page" at bounding box center [901, 20] width 71 height 22
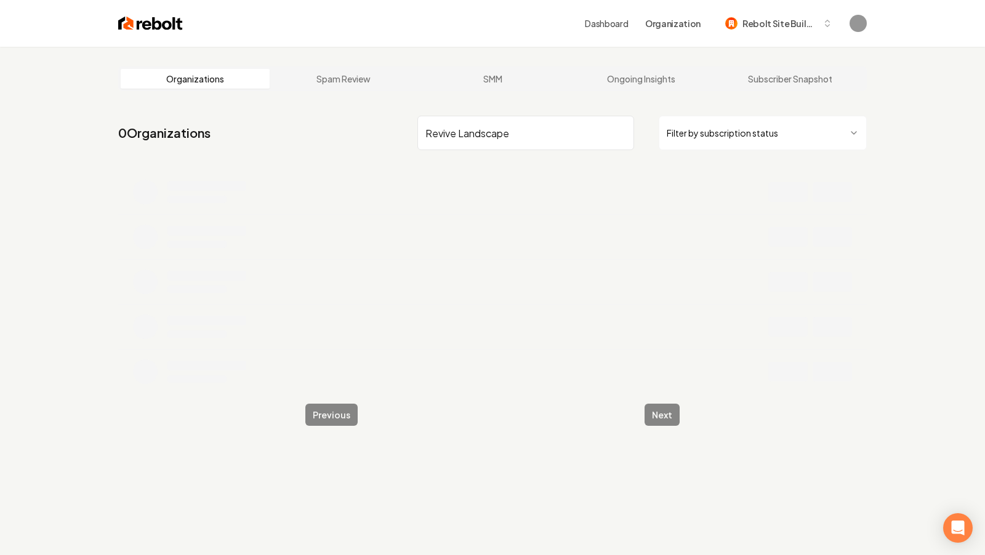
type input "Revive Landscape"
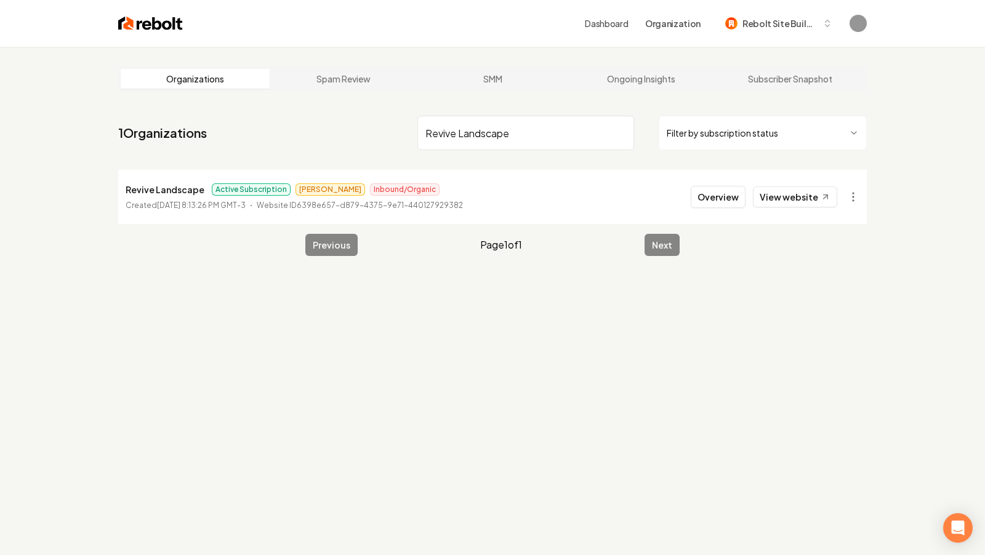
click at [167, 187] on p "Revive Landscape" at bounding box center [165, 189] width 79 height 15
click at [823, 194] on icon at bounding box center [826, 197] width 10 height 10
click at [951, 133] on div "Organizations Spam Review SMM Ongoing Insights Subscriber Snapshot 1 Organizati…" at bounding box center [492, 324] width 985 height 555
click at [717, 198] on button "Overview" at bounding box center [718, 197] width 55 height 22
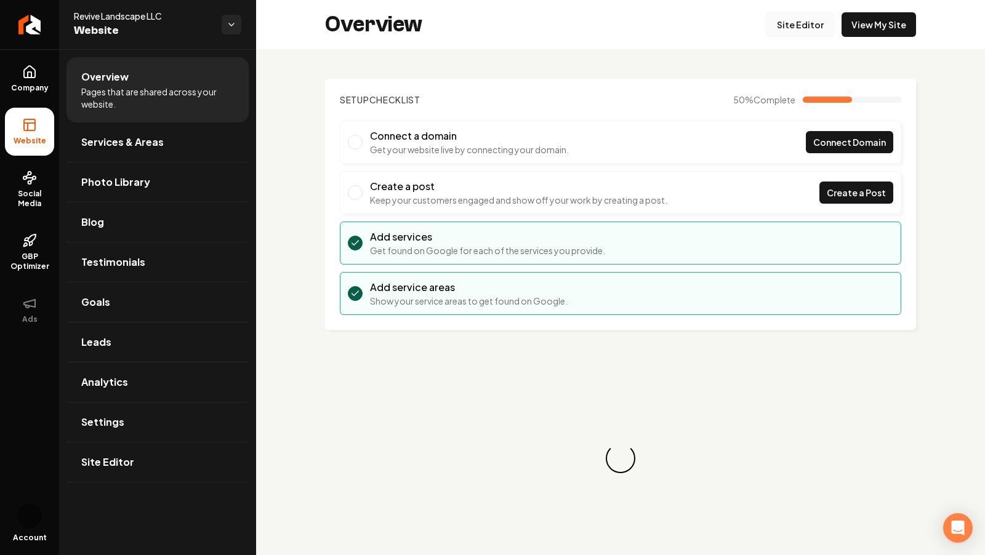
click at [798, 32] on link "Site Editor" at bounding box center [801, 24] width 68 height 25
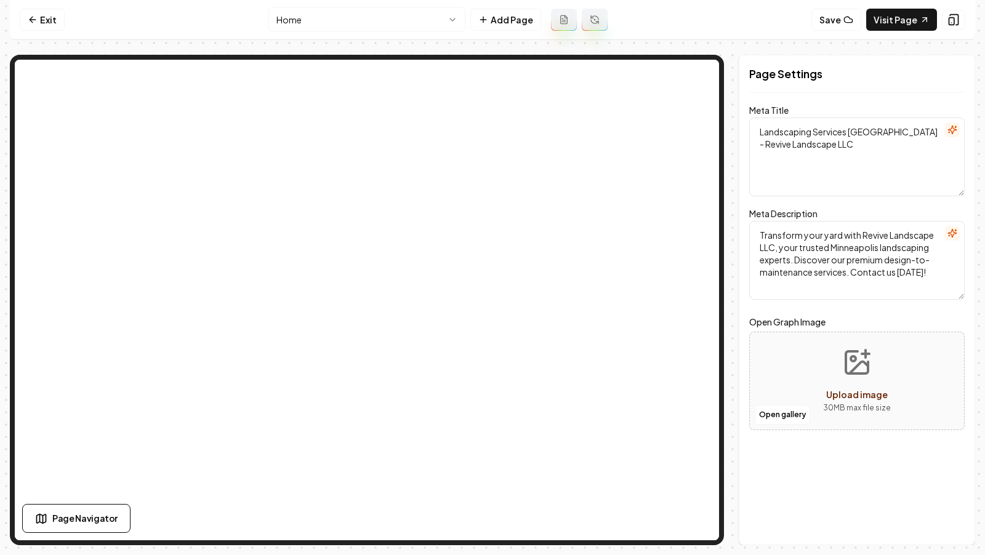
click at [790, 9] on nav "Exit Home Add Page Save Visit Page" at bounding box center [492, 20] width 965 height 40
click at [957, 17] on icon at bounding box center [954, 20] width 12 height 12
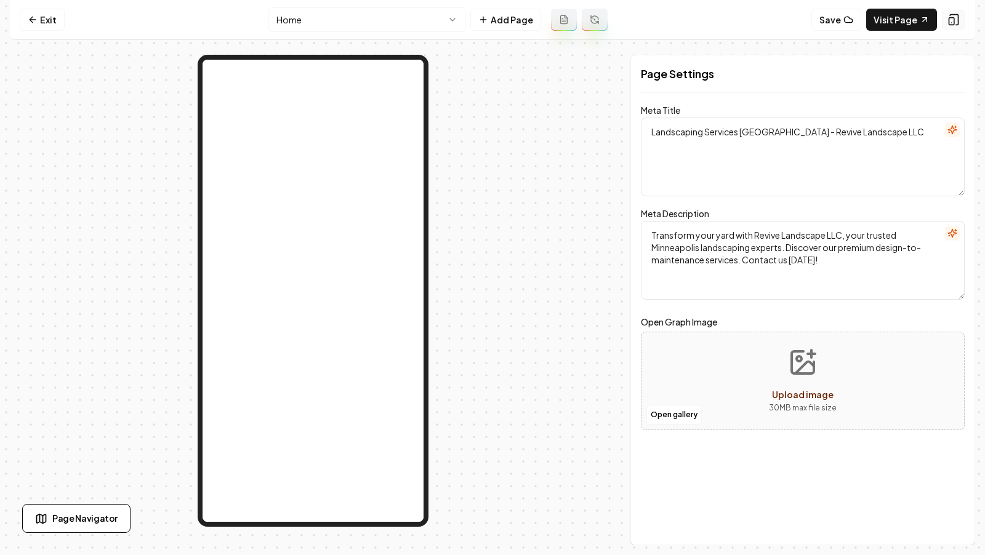
click at [957, 17] on icon at bounding box center [954, 20] width 12 height 12
